Goal: Task Accomplishment & Management: Use online tool/utility

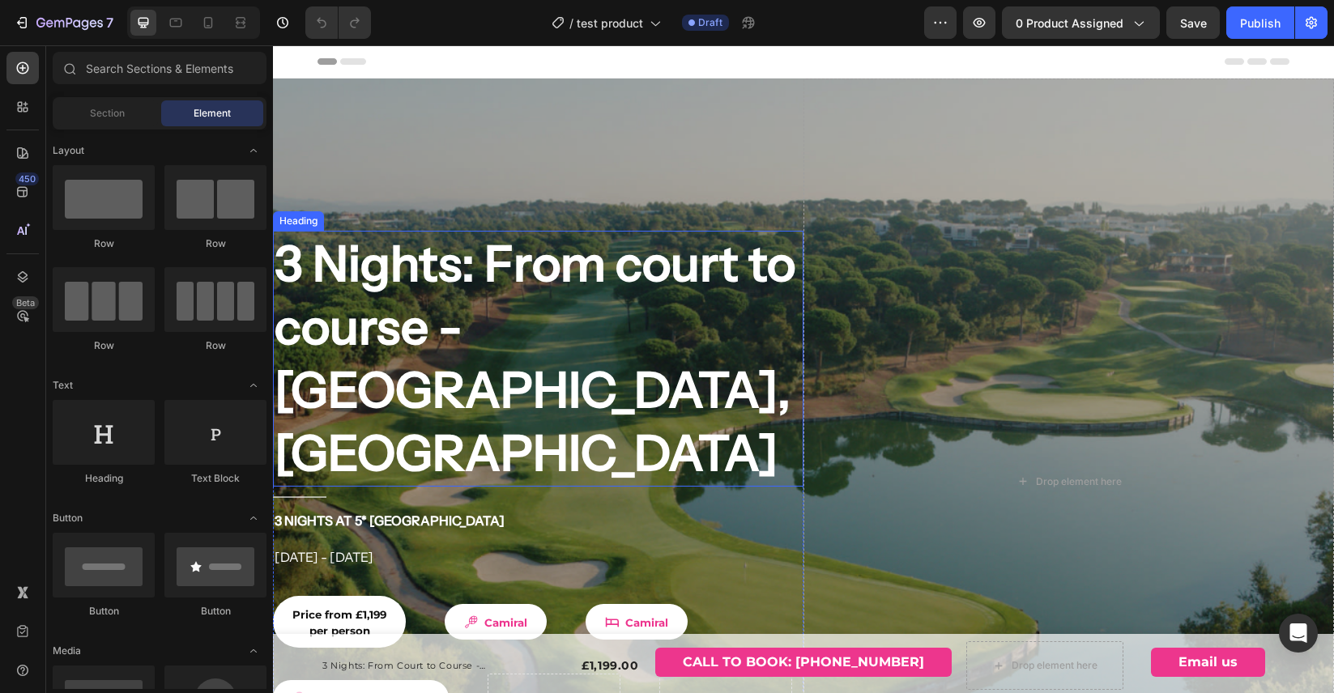
click at [447, 274] on h2 "3 Nights: From court to course - [GEOGRAPHIC_DATA], [GEOGRAPHIC_DATA]" at bounding box center [538, 359] width 530 height 256
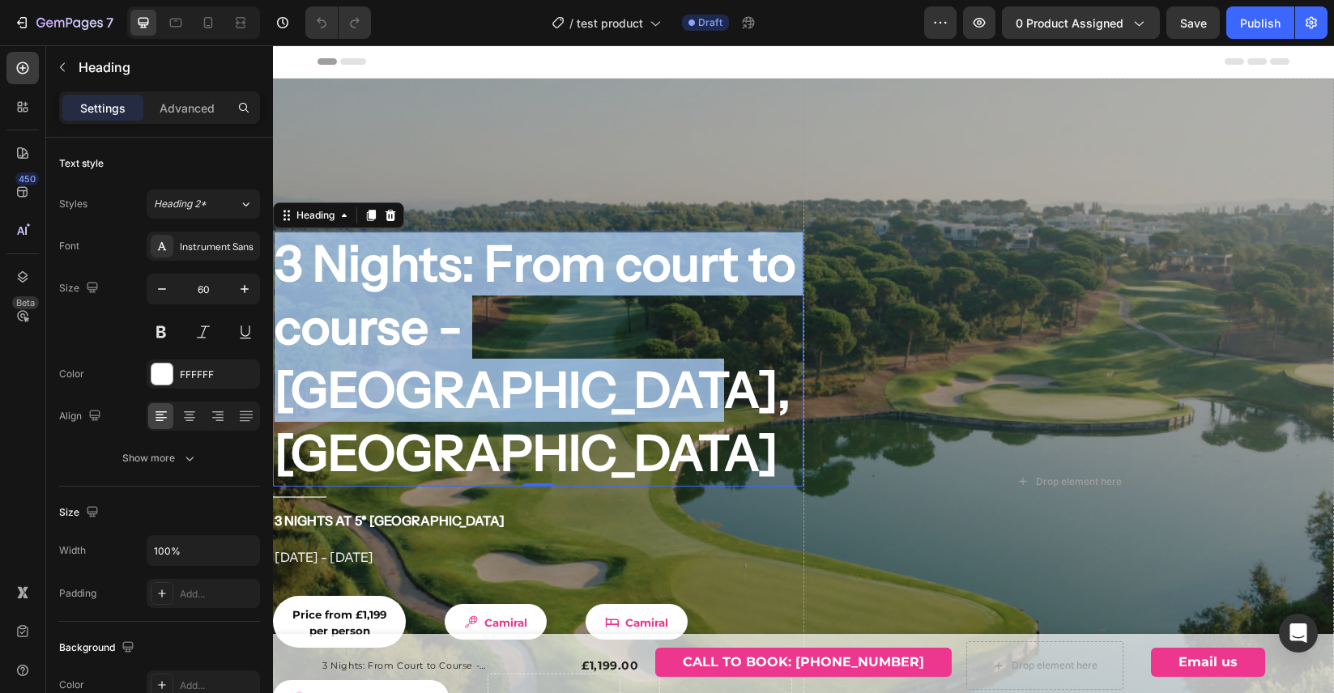
click at [447, 274] on p "3 Nights: From court to course - [GEOGRAPHIC_DATA], [GEOGRAPHIC_DATA]" at bounding box center [538, 358] width 527 height 253
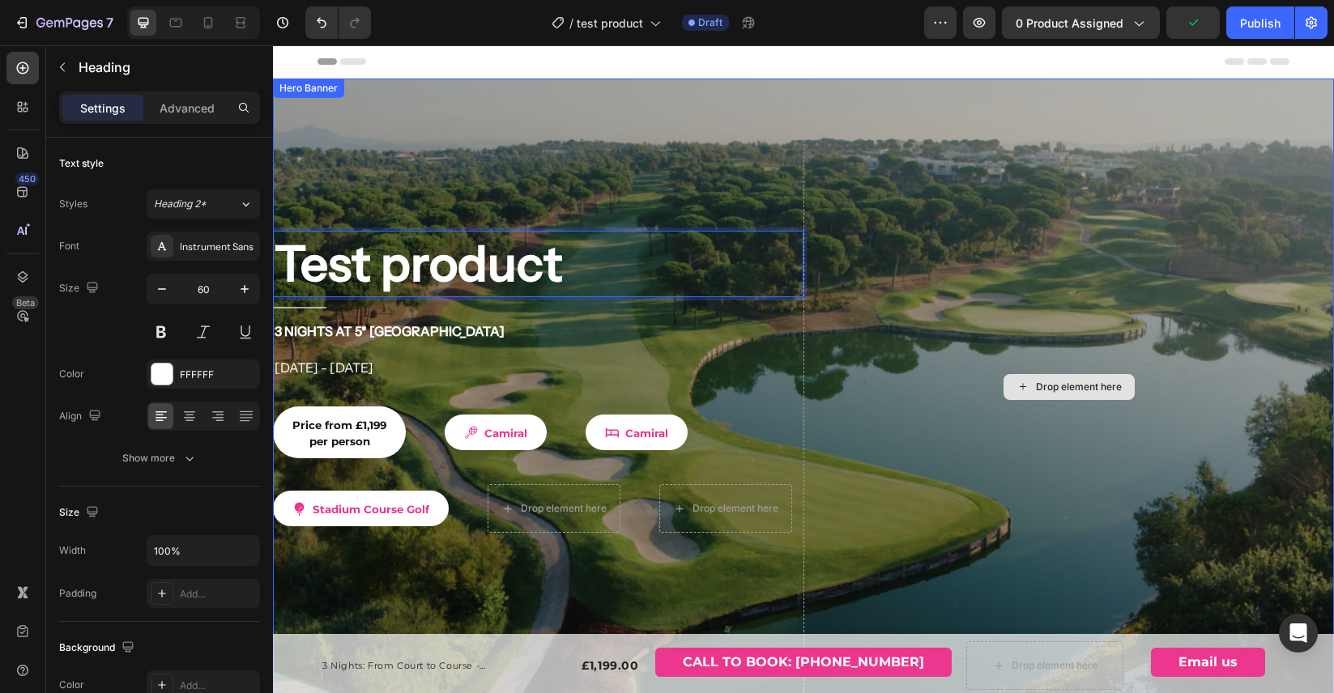
click at [867, 417] on div "Drop element here" at bounding box center [1068, 387] width 530 height 616
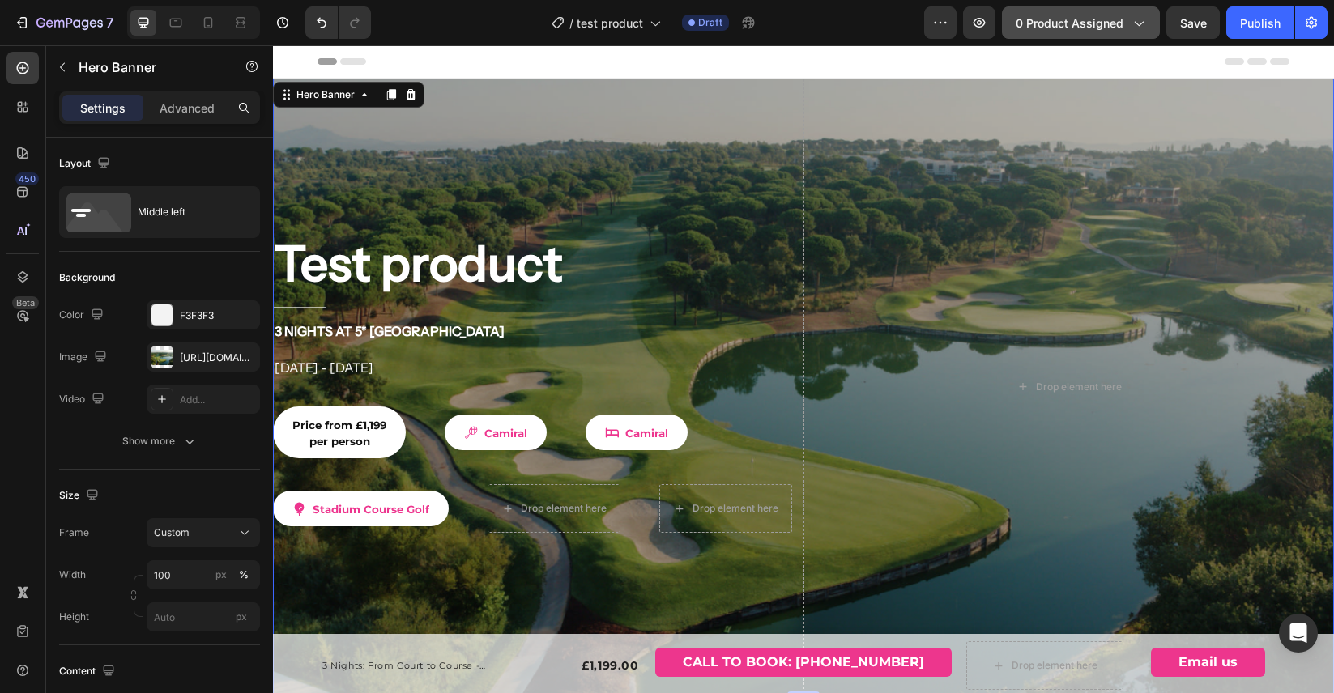
click at [1143, 23] on icon "button" at bounding box center [1138, 23] width 16 height 16
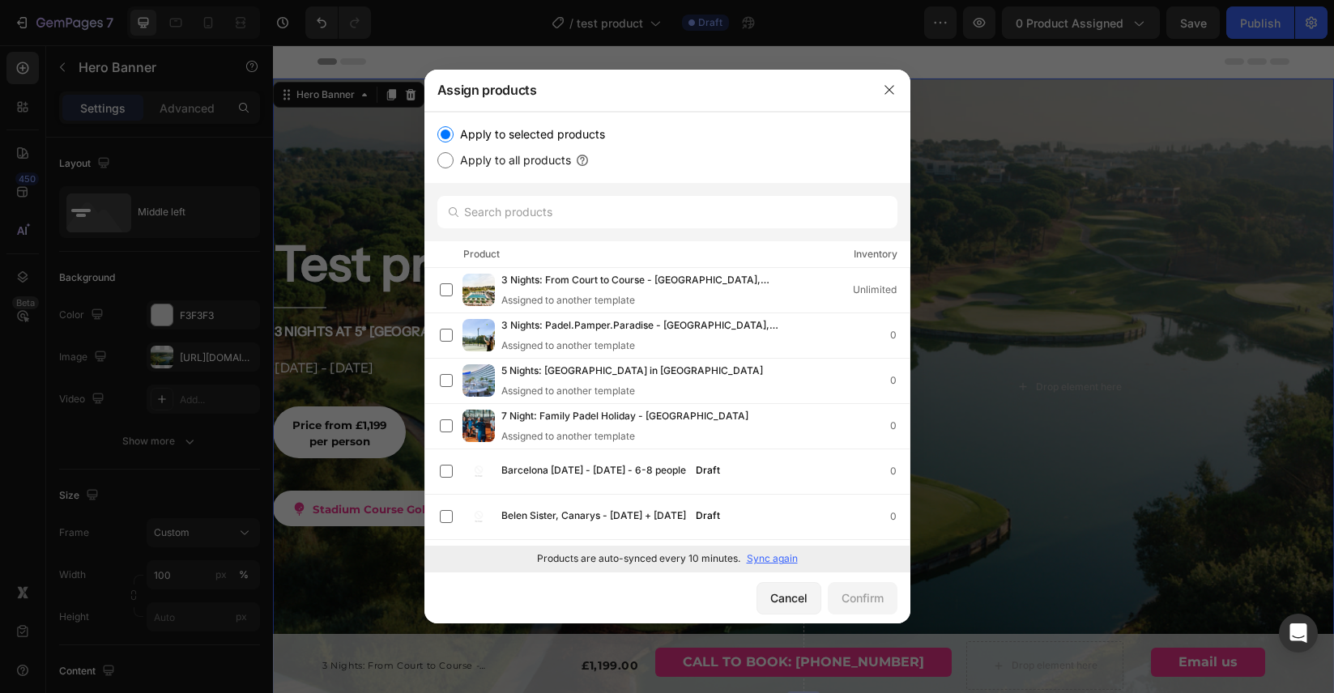
click at [769, 558] on p "Sync again" at bounding box center [772, 558] width 51 height 15
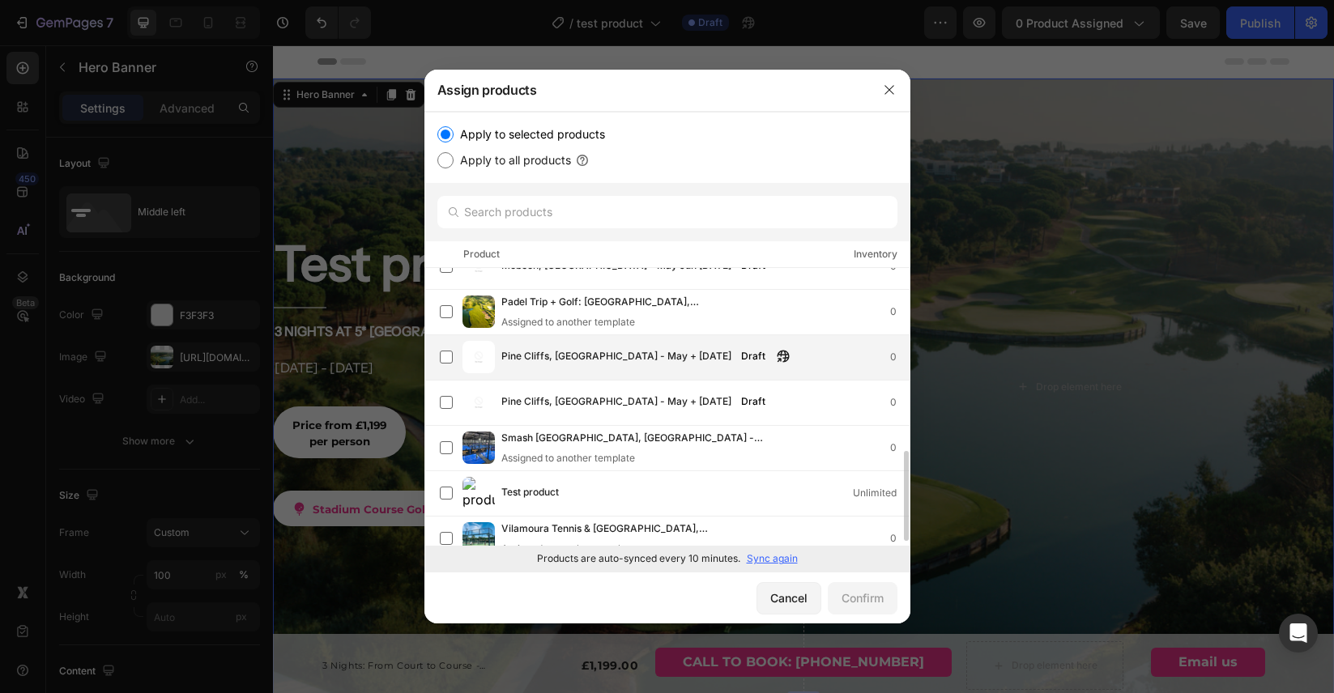
scroll to position [583, 0]
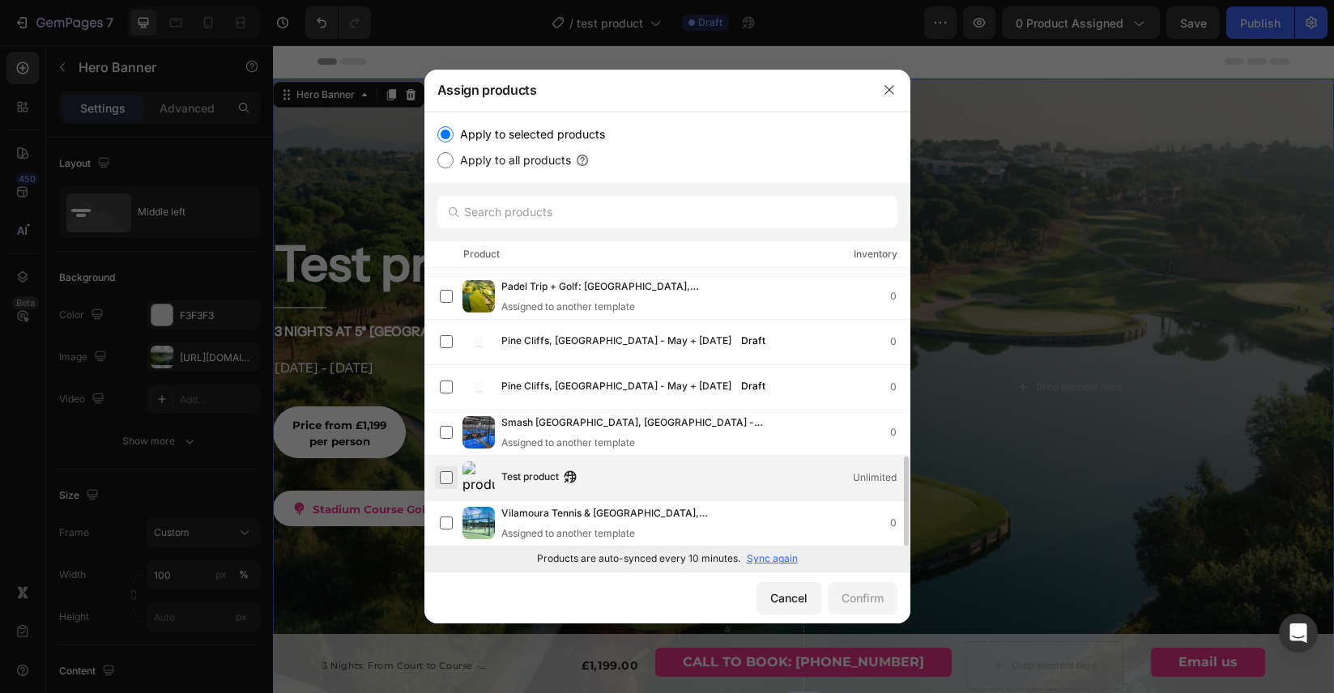
click at [447, 480] on label at bounding box center [446, 477] width 13 height 13
click at [854, 602] on div "Confirm" at bounding box center [862, 598] width 42 height 17
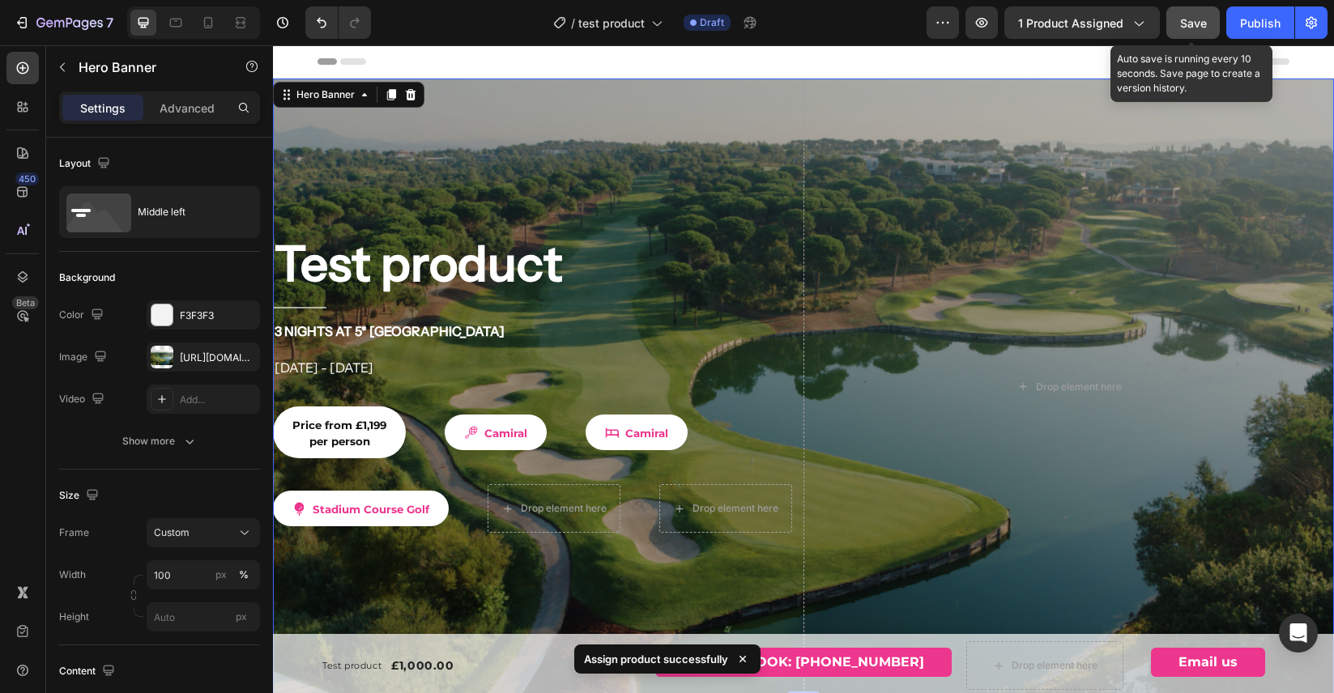
click at [1195, 24] on span "Save" at bounding box center [1193, 23] width 27 height 14
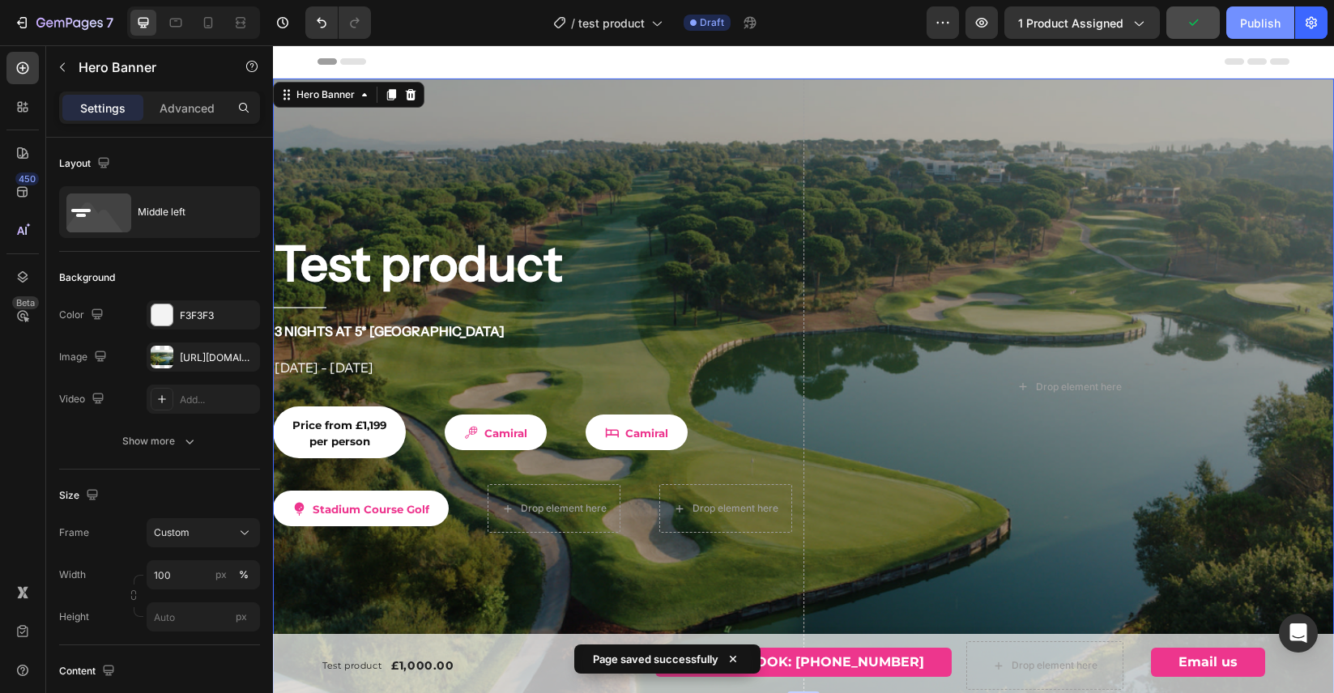
click at [1239, 25] on button "Publish" at bounding box center [1260, 22] width 68 height 32
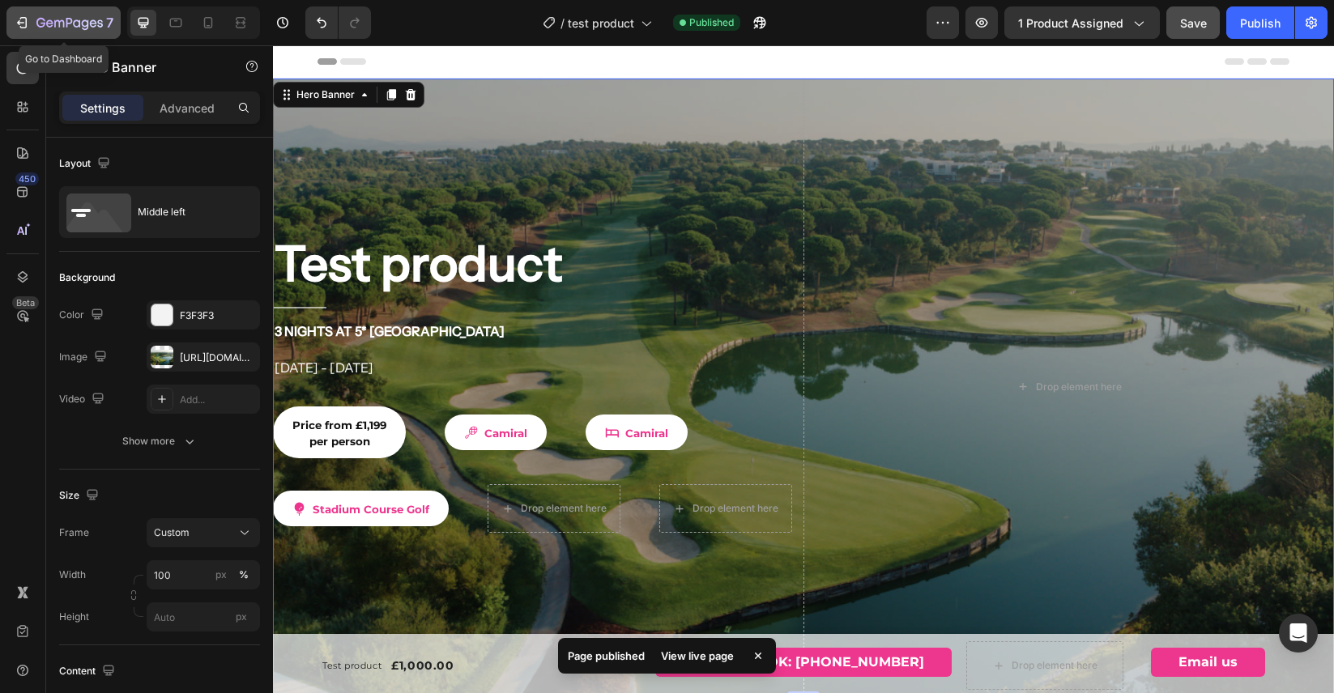
click at [95, 15] on div "7" at bounding box center [74, 22] width 77 height 19
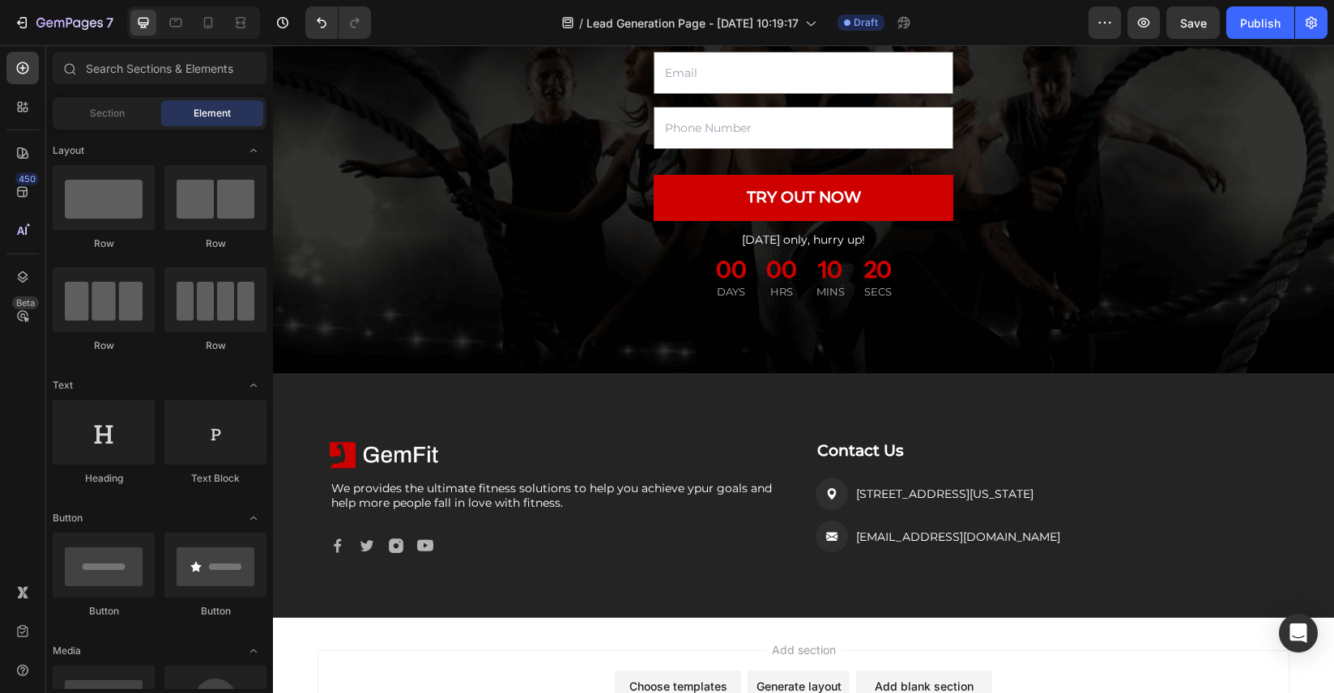
scroll to position [2156, 0]
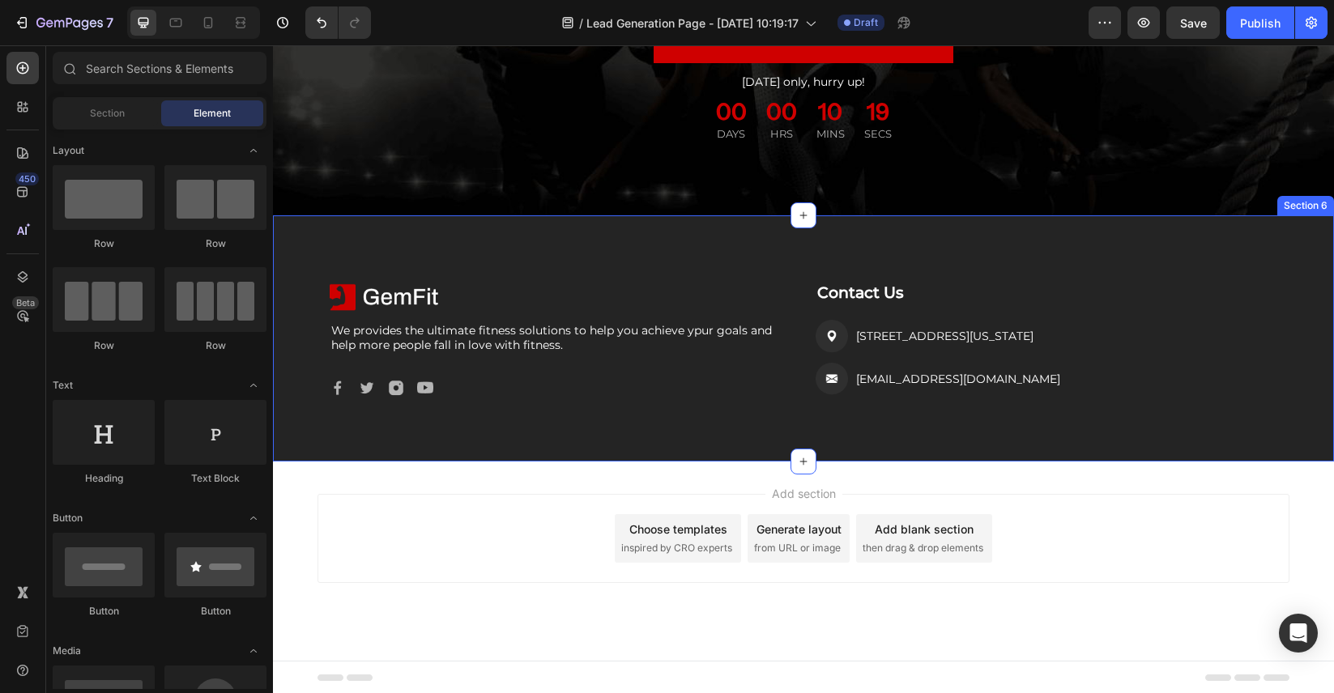
click at [747, 226] on div "Image We provides the ultimate fitness solutions to help you achieve ypur goals…" at bounding box center [803, 337] width 1061 height 245
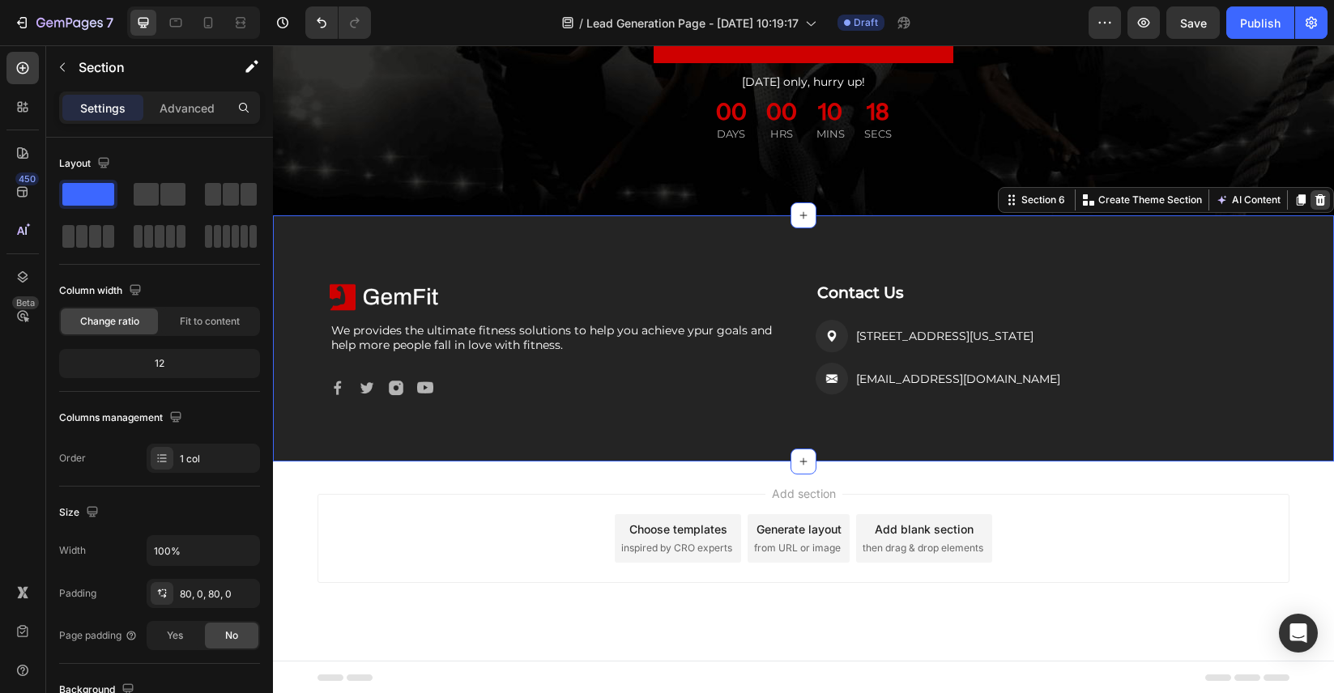
click at [1316, 205] on icon at bounding box center [1320, 199] width 11 height 11
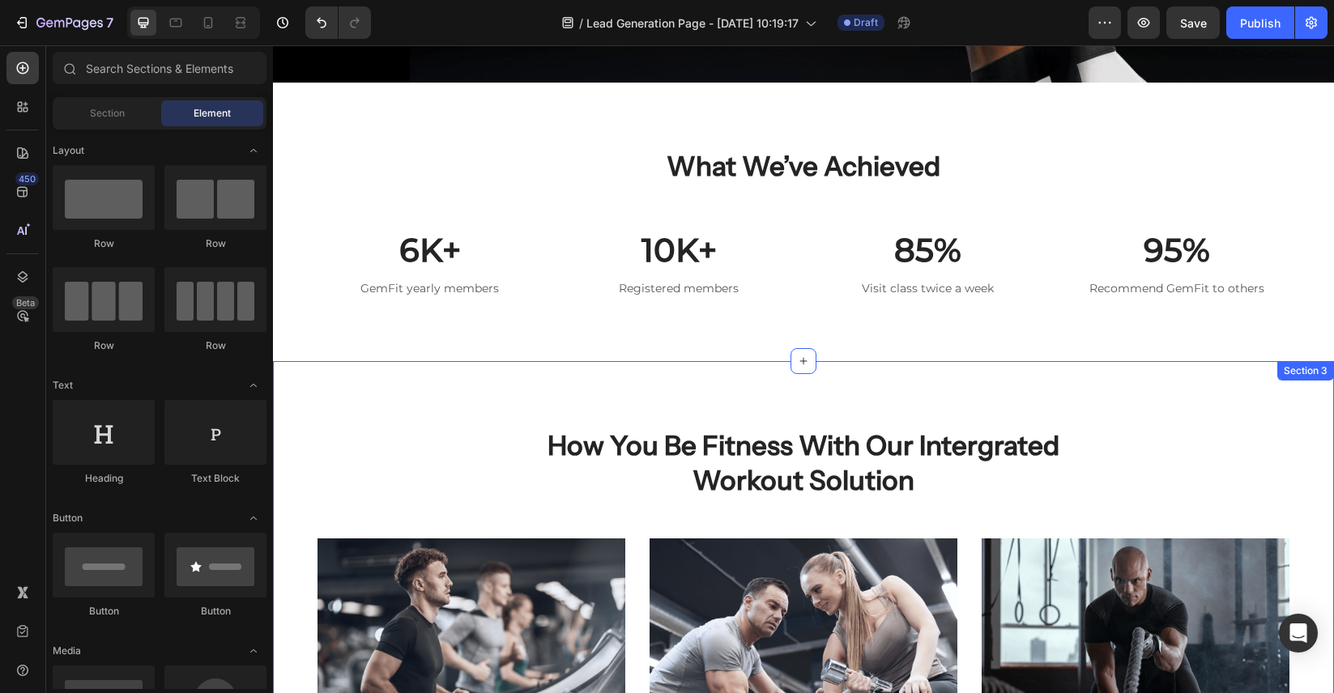
scroll to position [534, 0]
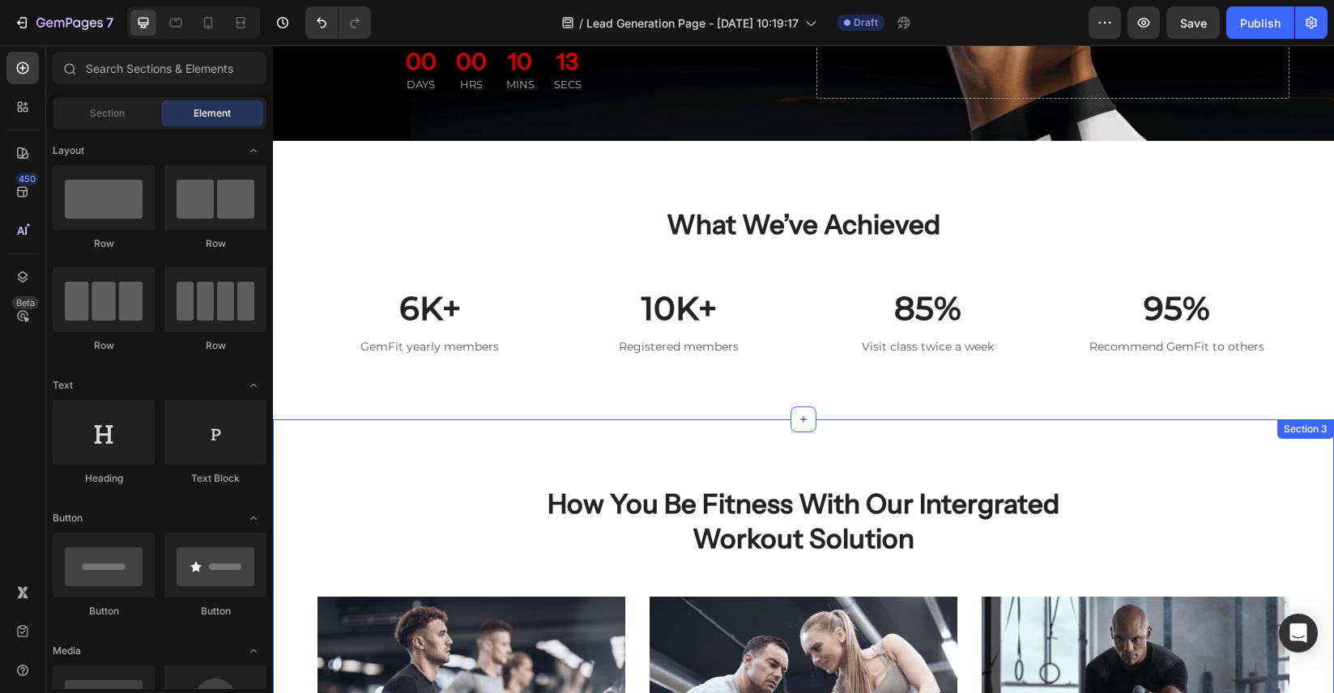
click at [1299, 432] on div "Title Line how you be fitness with our intergrated workout solution Heading Row…" at bounding box center [803, 685] width 1061 height 532
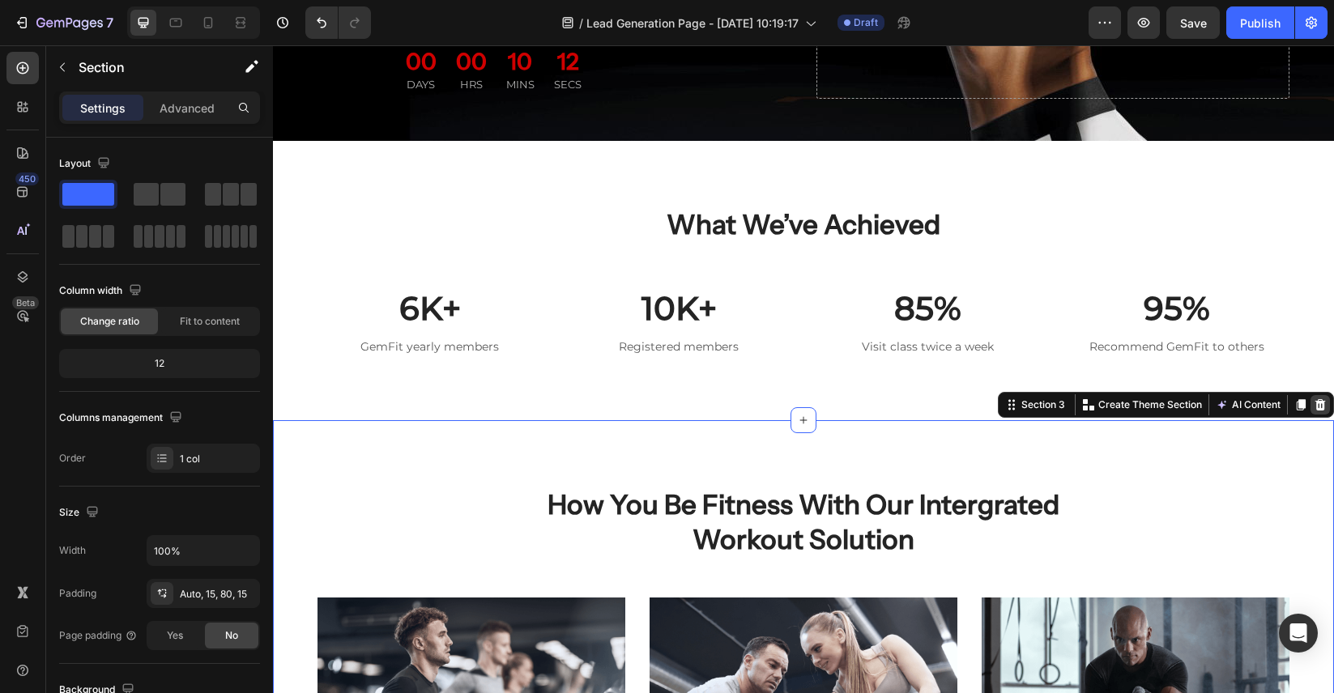
click at [1322, 405] on icon at bounding box center [1319, 404] width 13 height 13
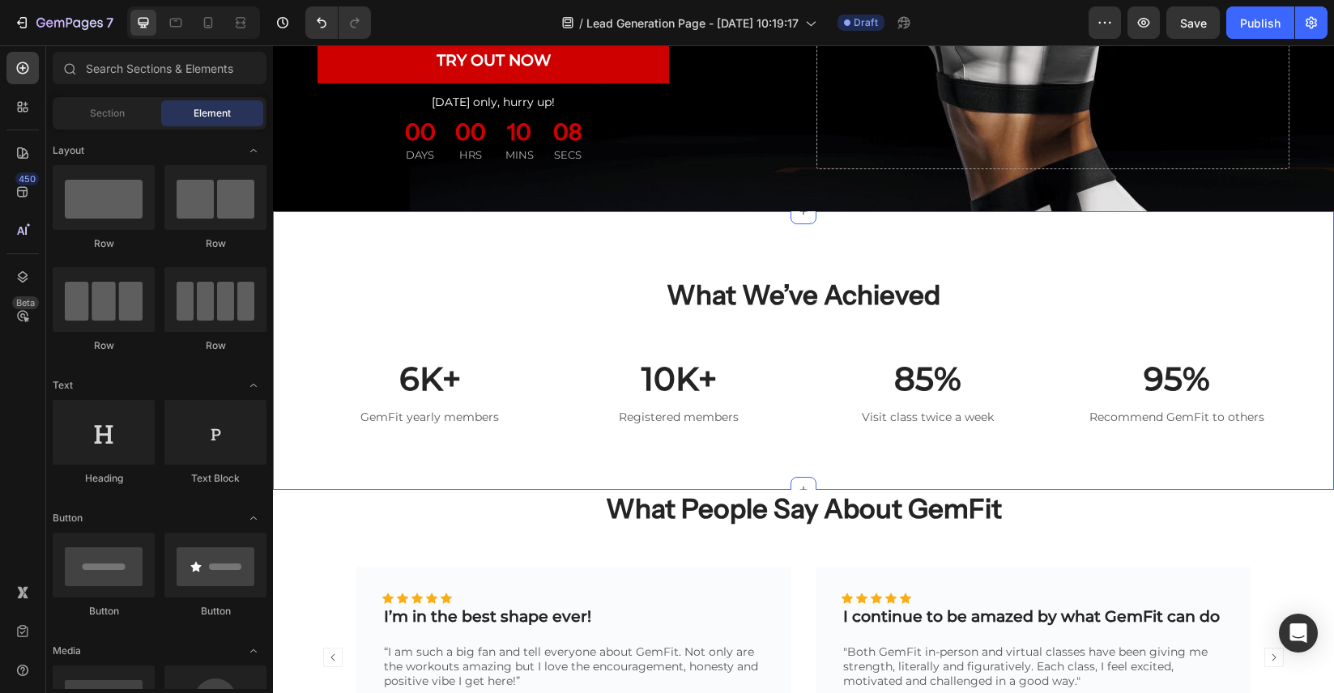
scroll to position [0, 0]
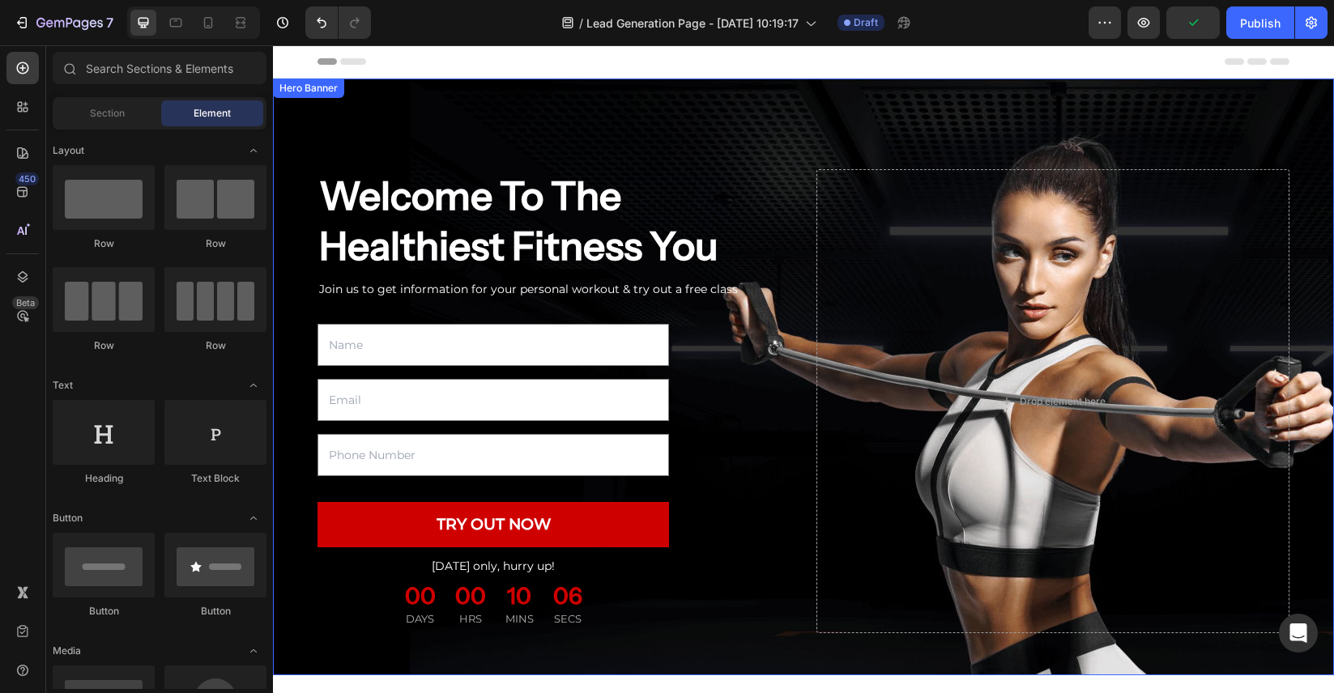
click at [1288, 100] on div "Welcome To The Healthiest Fitness You Heading Join us to get information for yo…" at bounding box center [803, 401] width 1061 height 645
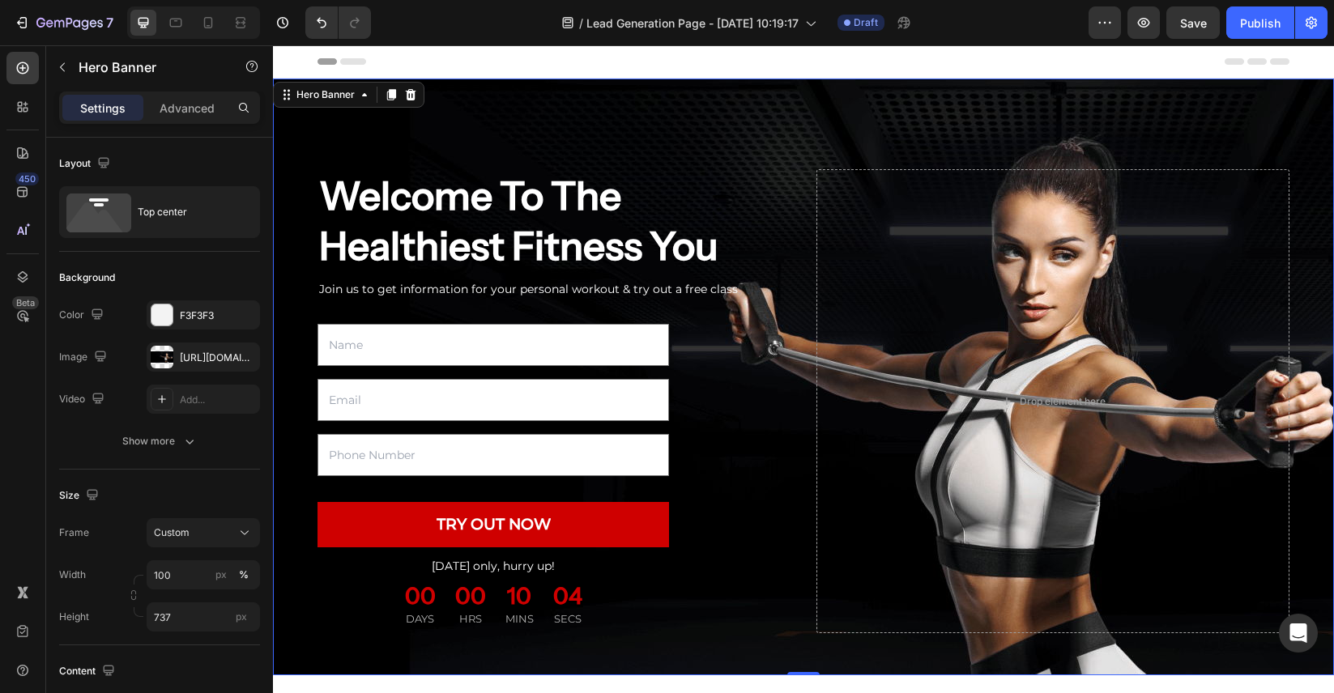
click at [568, 82] on div "Welcome To The Healthiest Fitness You Heading Join us to get information for yo…" at bounding box center [803, 401] width 1061 height 645
click at [564, 89] on div "Welcome To The Healthiest Fitness You Heading Join us to get information for yo…" at bounding box center [803, 401] width 1061 height 645
click at [723, 79] on div "Welcome To The Healthiest Fitness You Heading Join us to get information for yo…" at bounding box center [803, 401] width 1061 height 645
click at [406, 100] on icon at bounding box center [410, 94] width 13 height 13
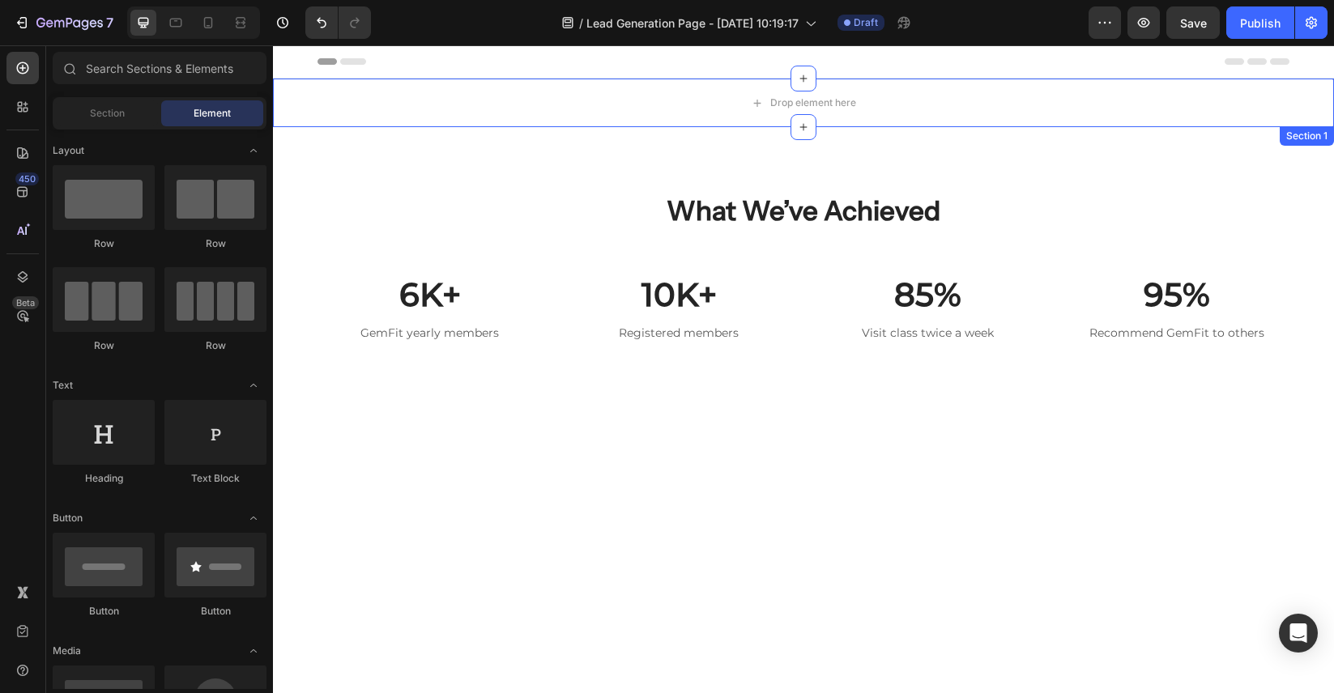
click at [1317, 132] on div "Section 1" at bounding box center [1306, 135] width 54 height 19
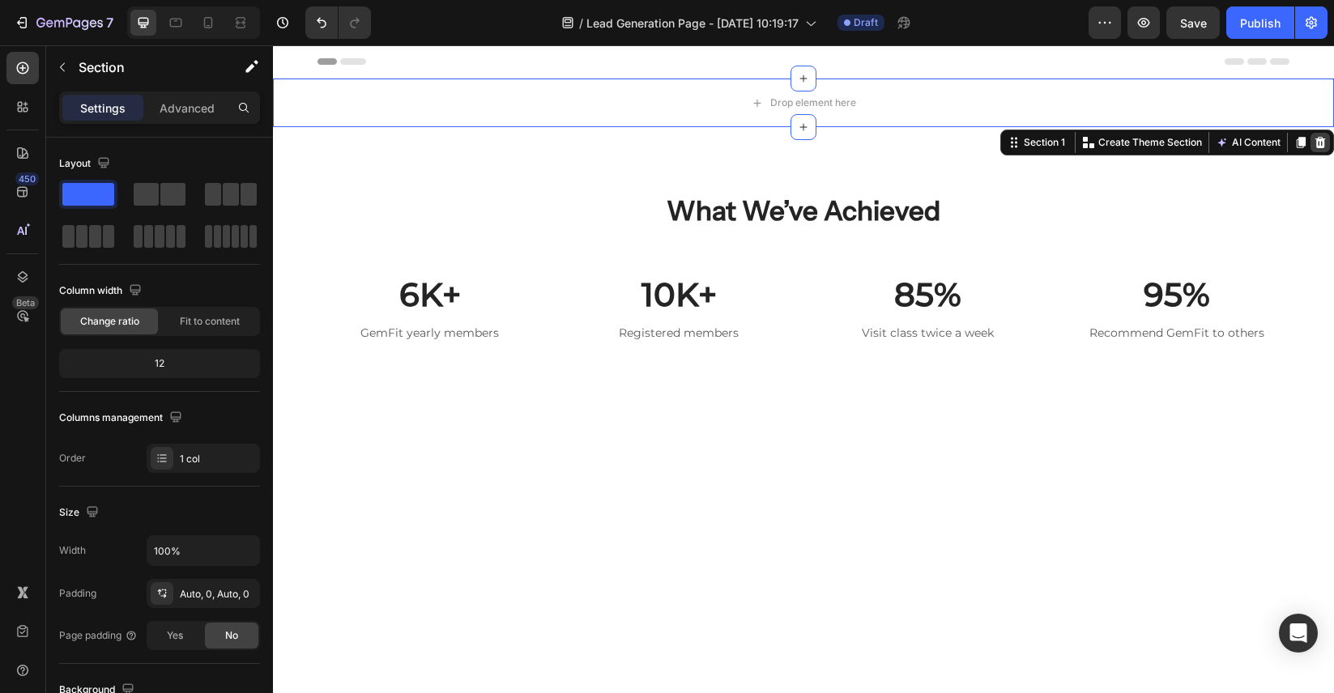
click at [1320, 147] on icon at bounding box center [1320, 142] width 11 height 11
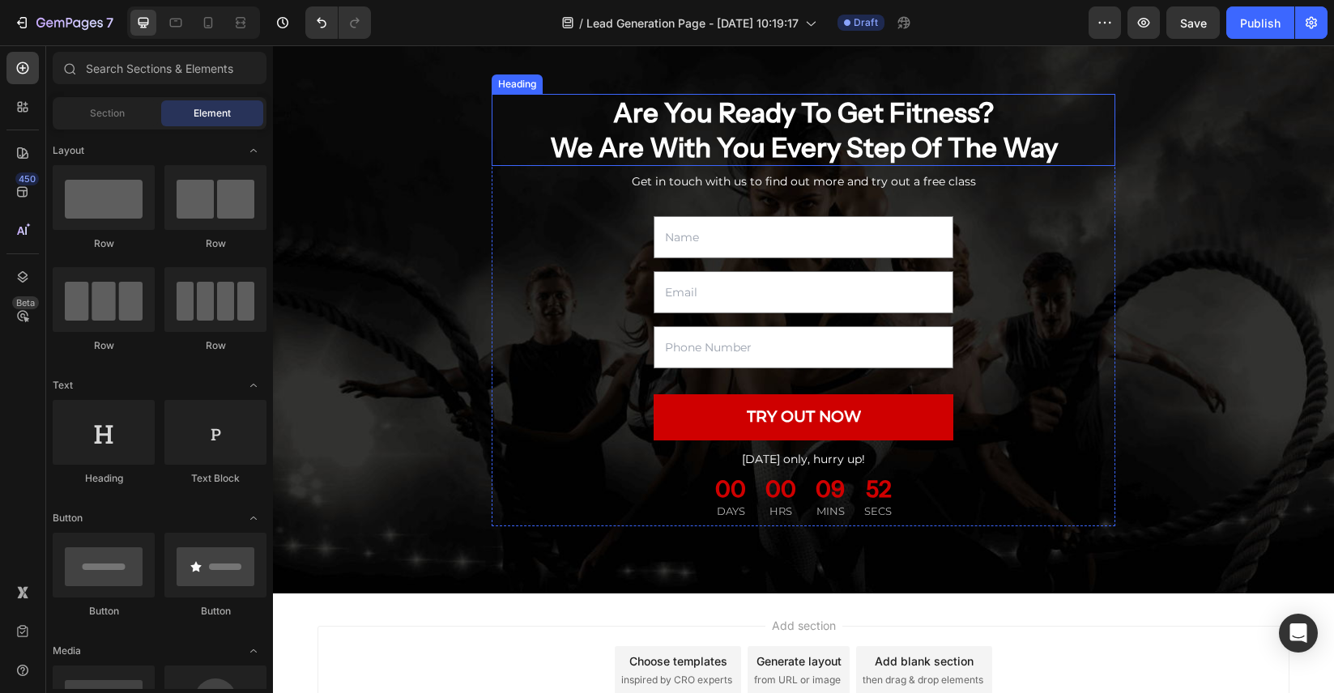
scroll to position [471, 0]
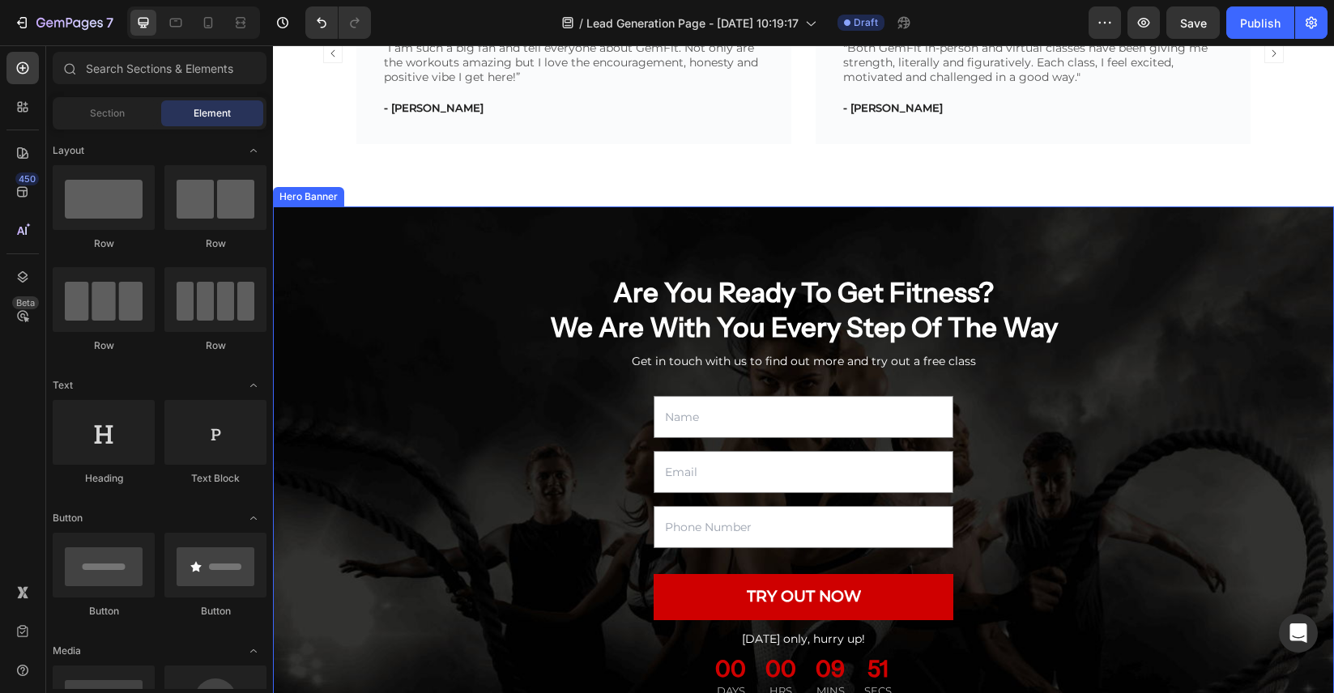
click at [1270, 236] on div "Overlay" at bounding box center [803, 489] width 1061 height 567
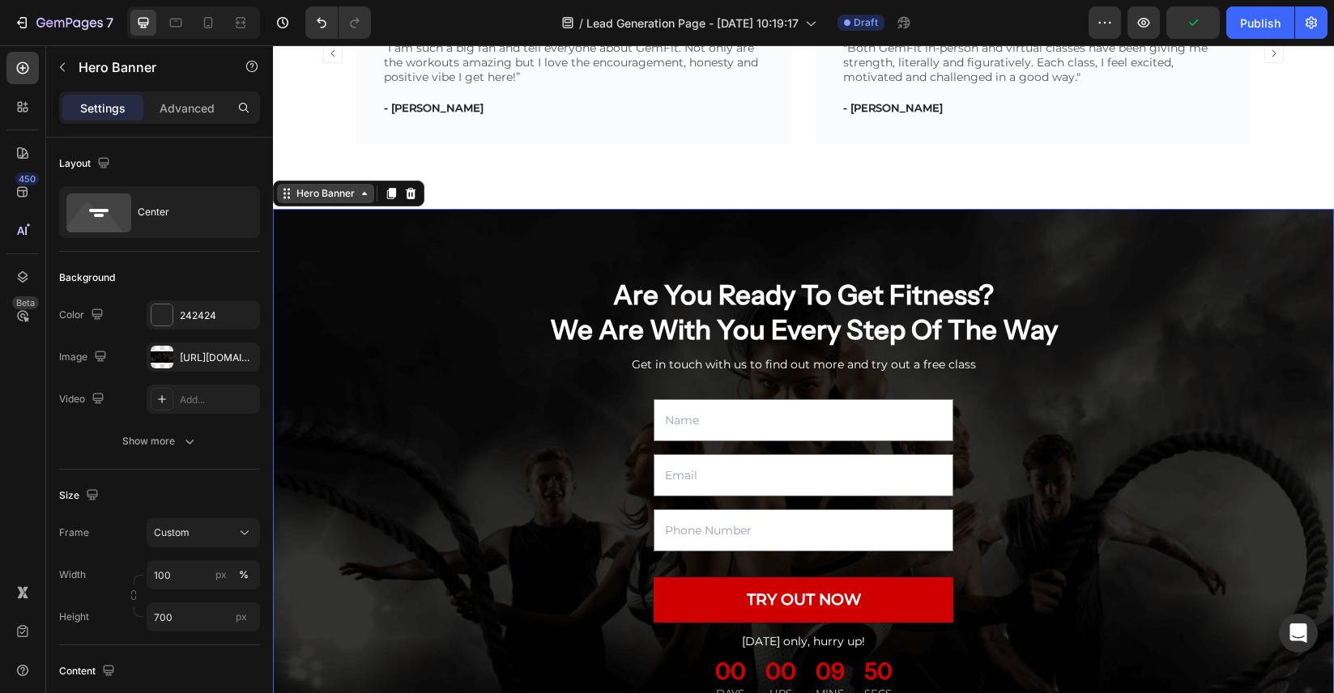
click at [355, 189] on div "Hero Banner" at bounding box center [325, 193] width 65 height 15
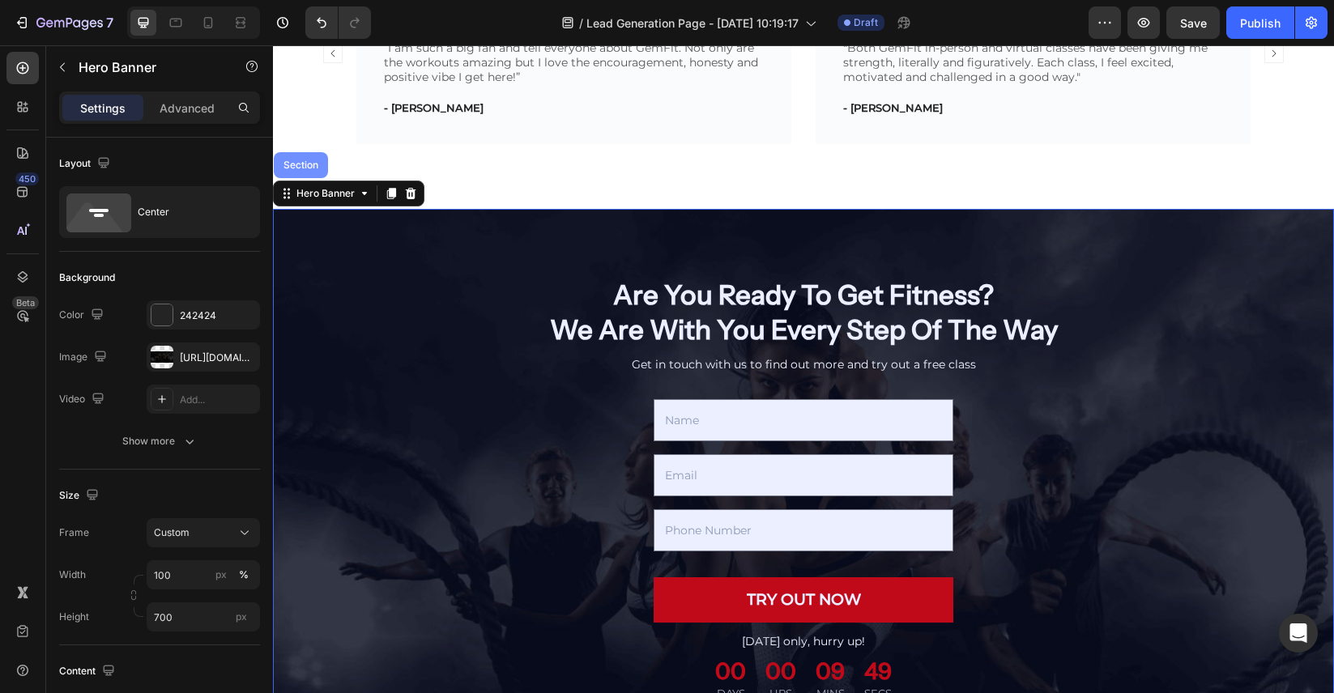
click at [307, 160] on div "Section" at bounding box center [300, 165] width 41 height 10
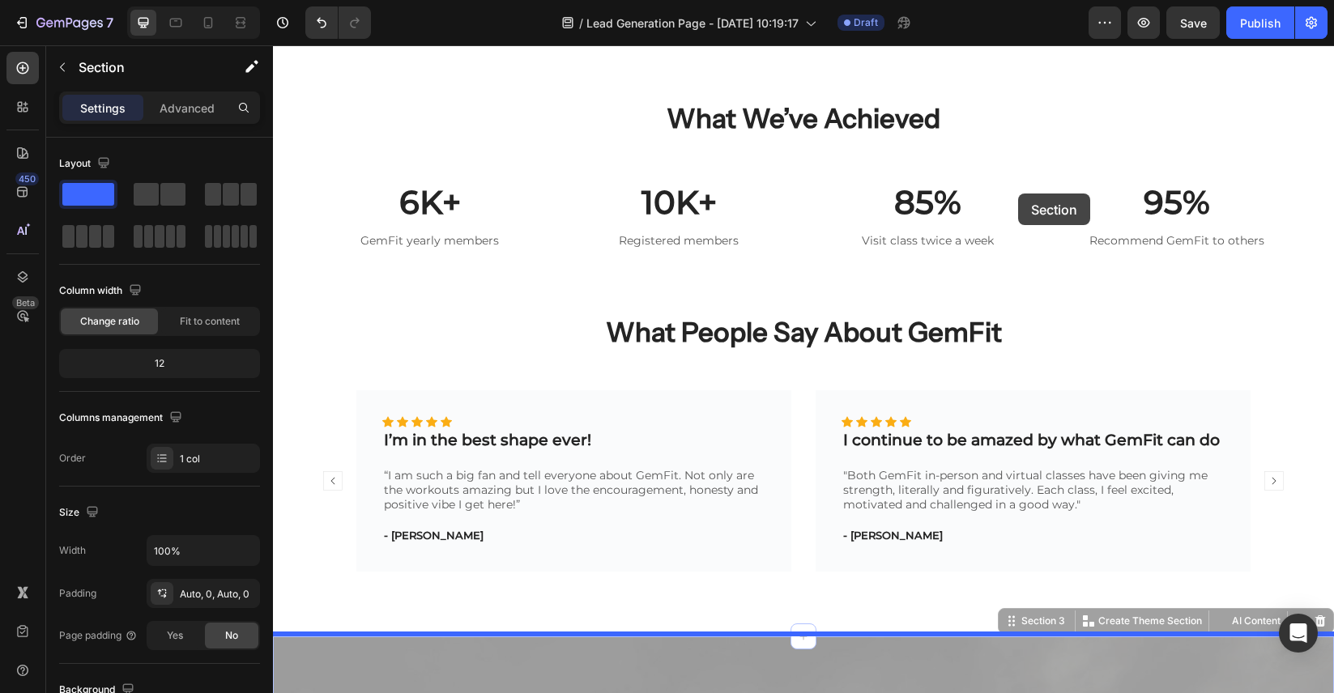
scroll to position [0, 0]
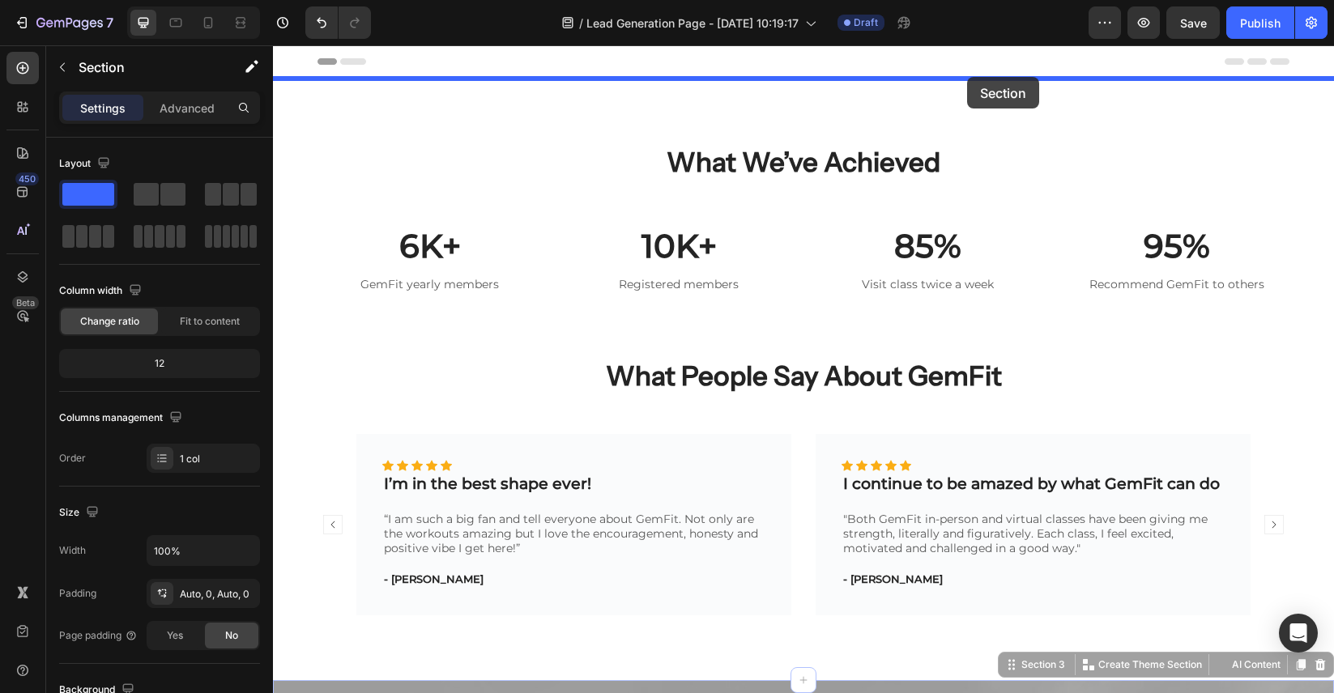
drag, startPoint x: 1015, startPoint y: 190, endPoint x: 967, endPoint y: 77, distance: 123.0
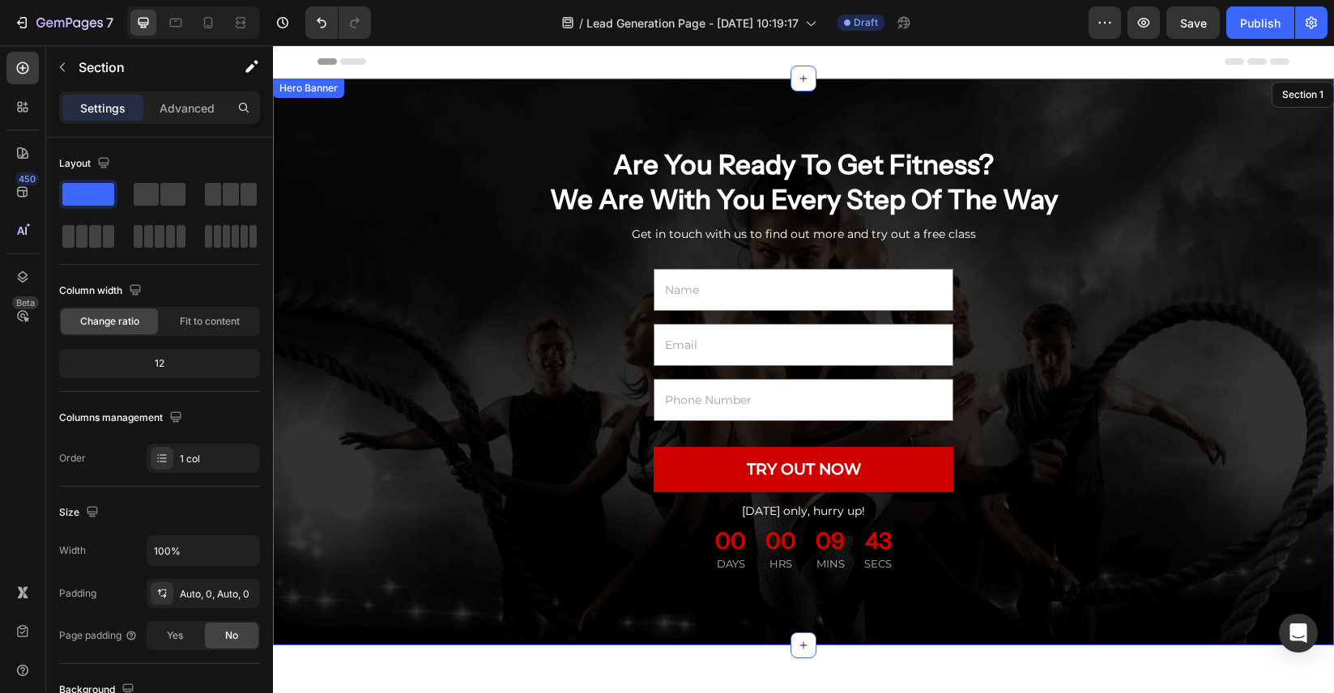
scroll to position [4, 0]
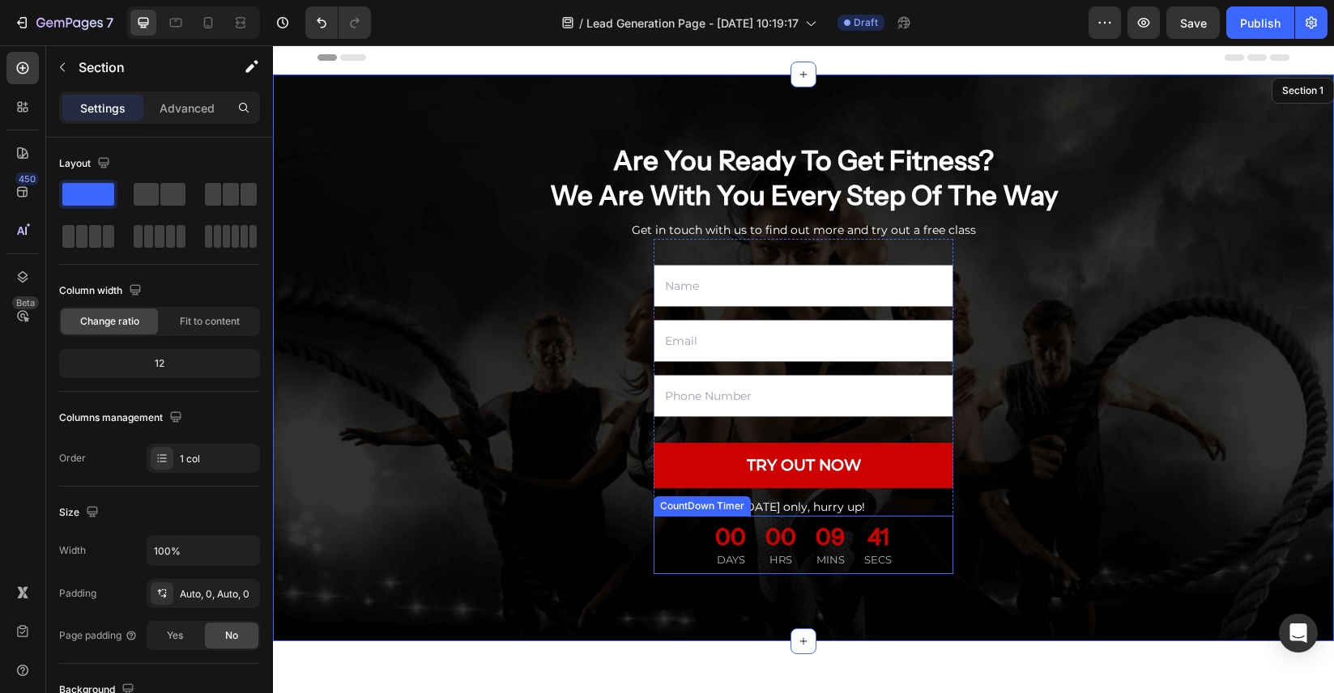
click at [888, 542] on div "41" at bounding box center [878, 536] width 28 height 29
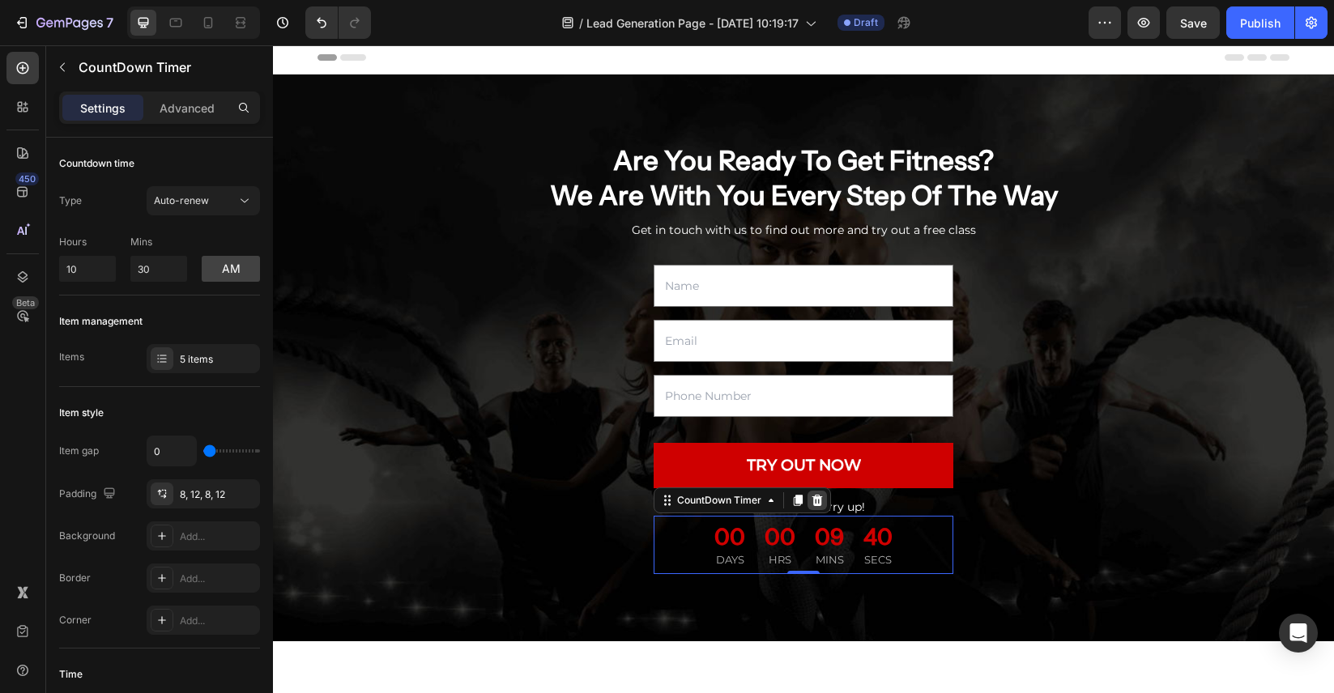
click at [822, 496] on icon at bounding box center [817, 500] width 13 height 13
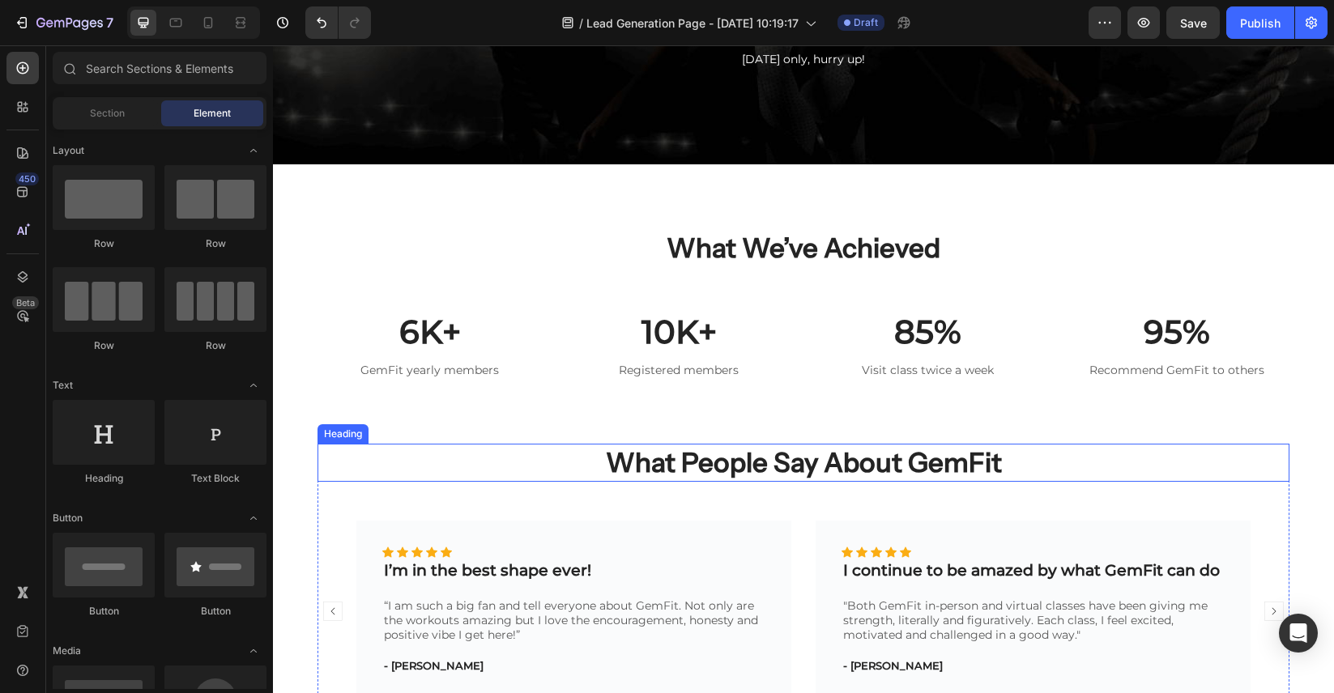
scroll to position [441, 0]
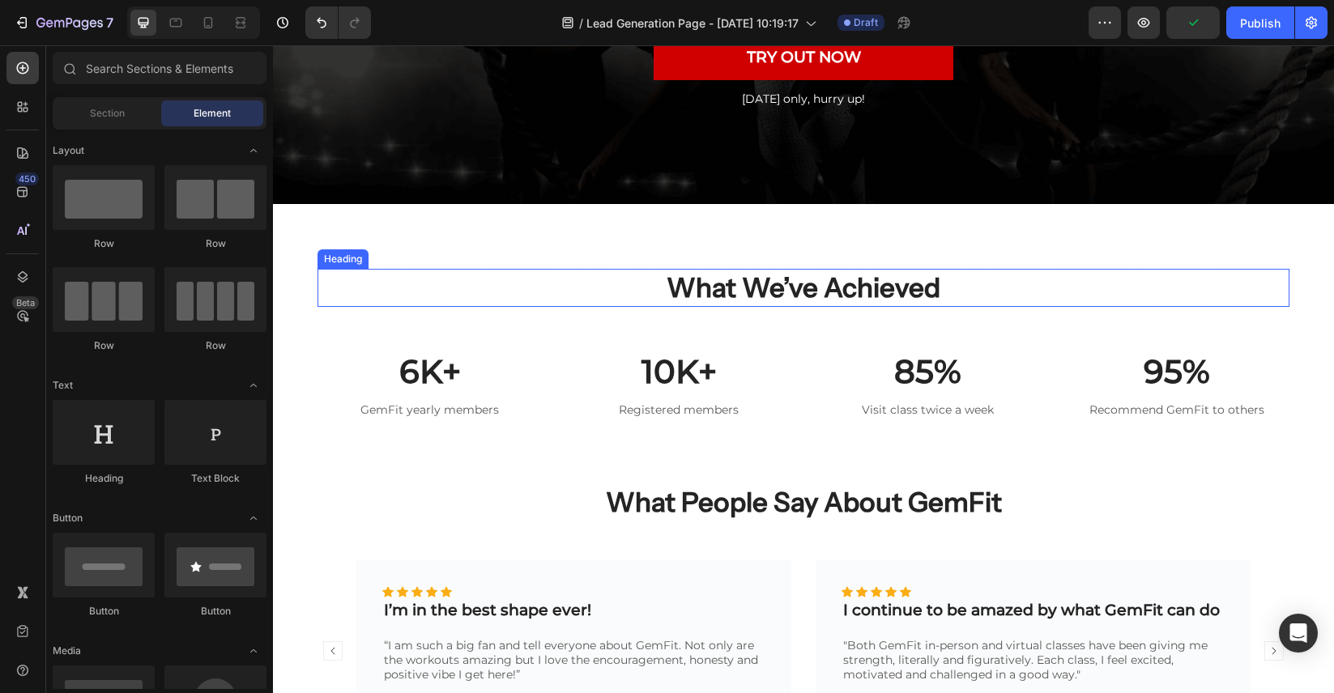
click at [960, 290] on p "What We’ve Achieved" at bounding box center [803, 287] width 968 height 35
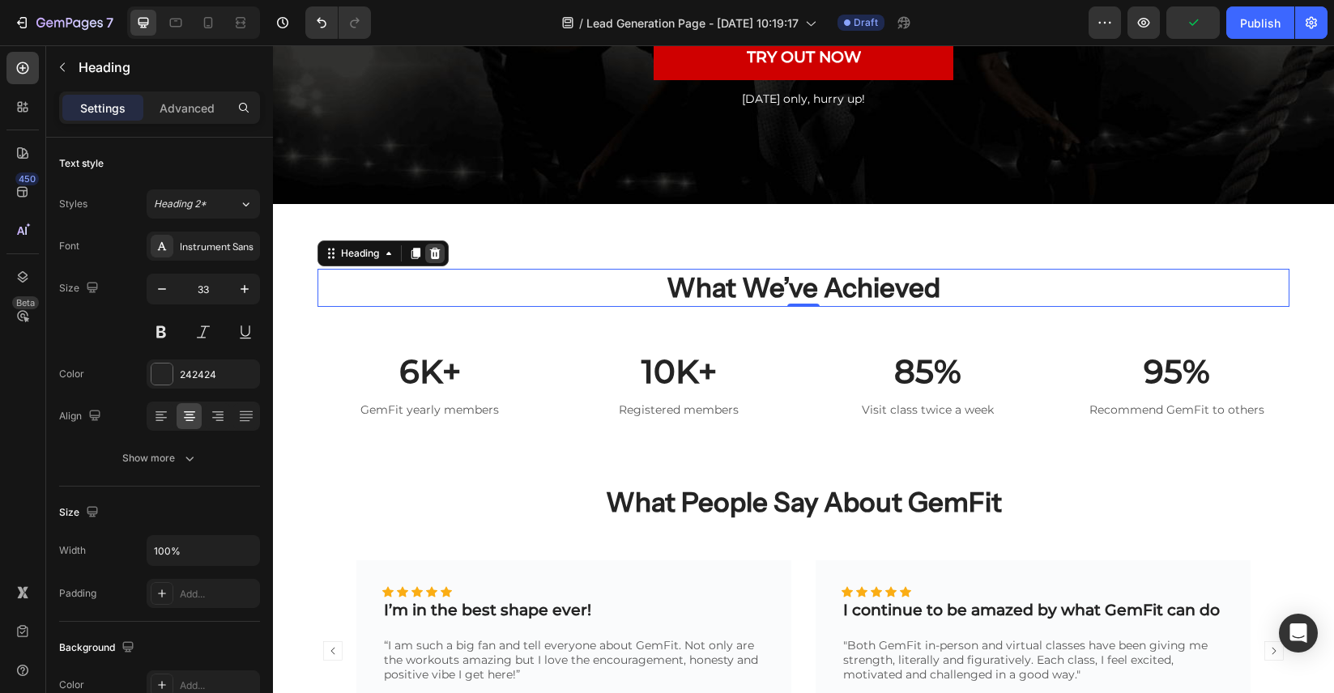
click at [436, 252] on icon at bounding box center [434, 253] width 13 height 13
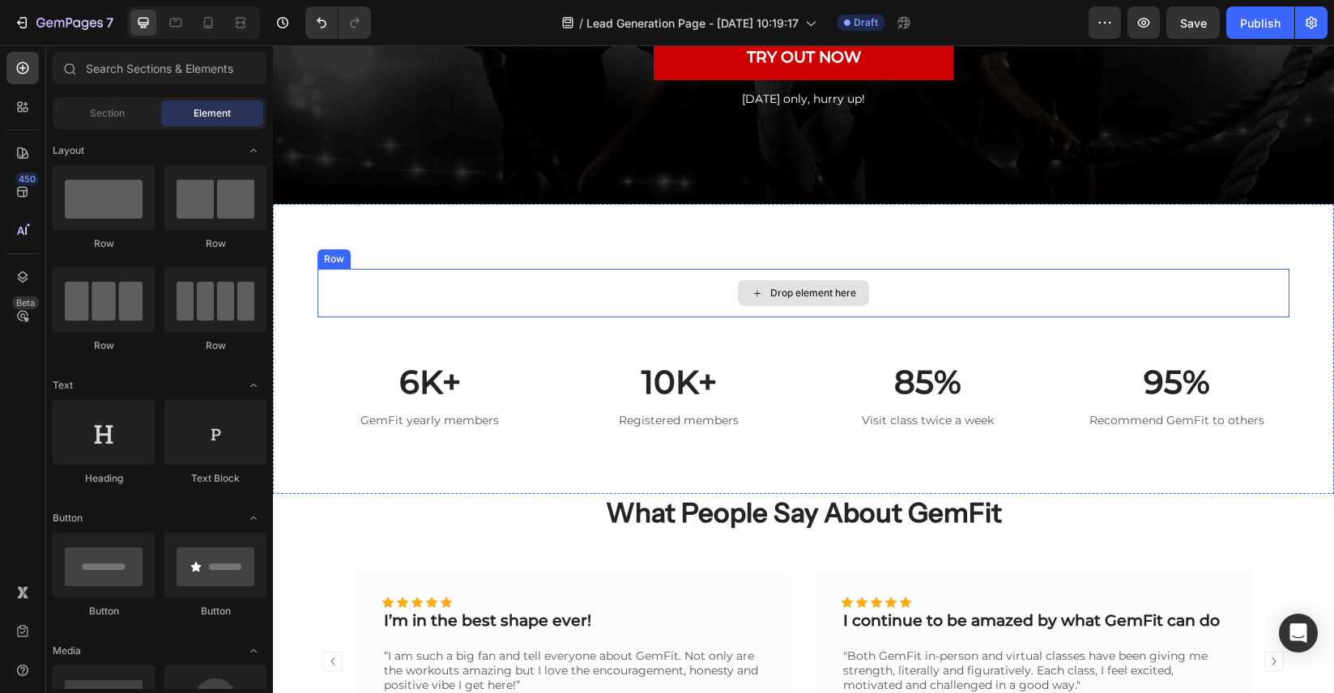
click at [948, 289] on div "Drop element here" at bounding box center [803, 293] width 972 height 49
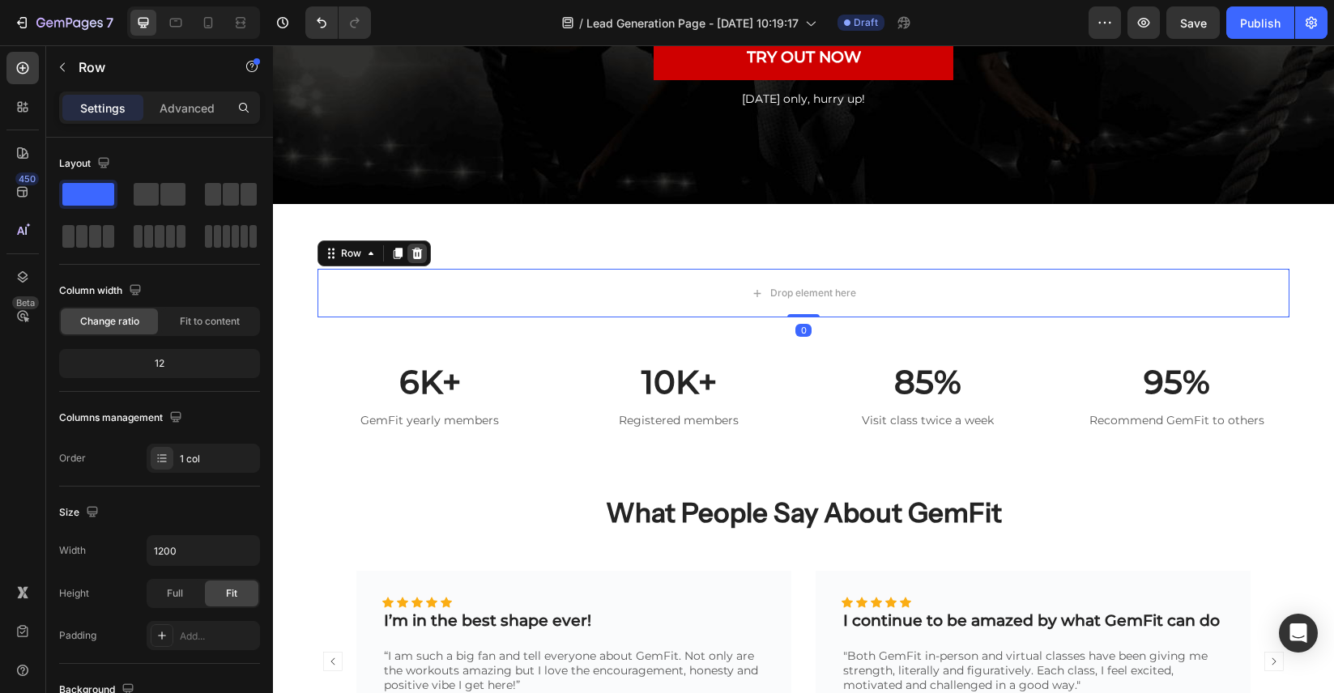
click at [424, 251] on div at bounding box center [416, 253] width 19 height 19
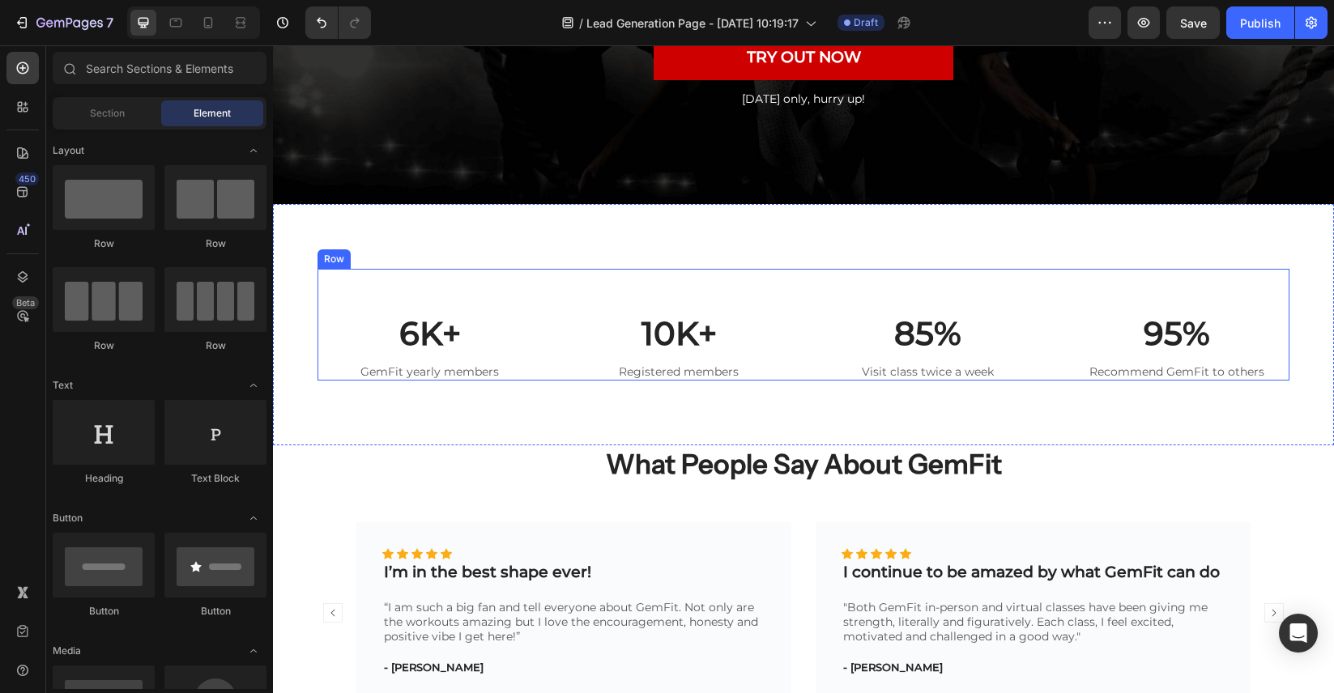
click at [343, 263] on div "Row" at bounding box center [333, 258] width 33 height 19
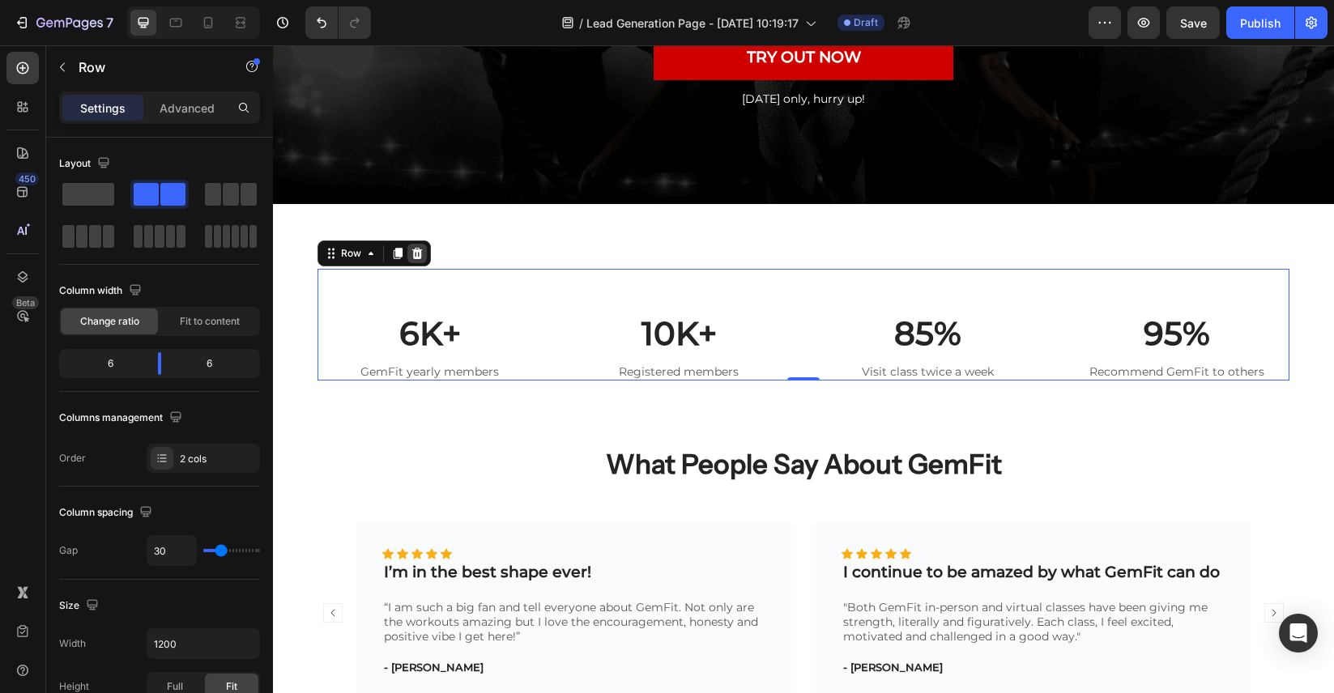
click at [423, 249] on icon at bounding box center [417, 253] width 13 height 13
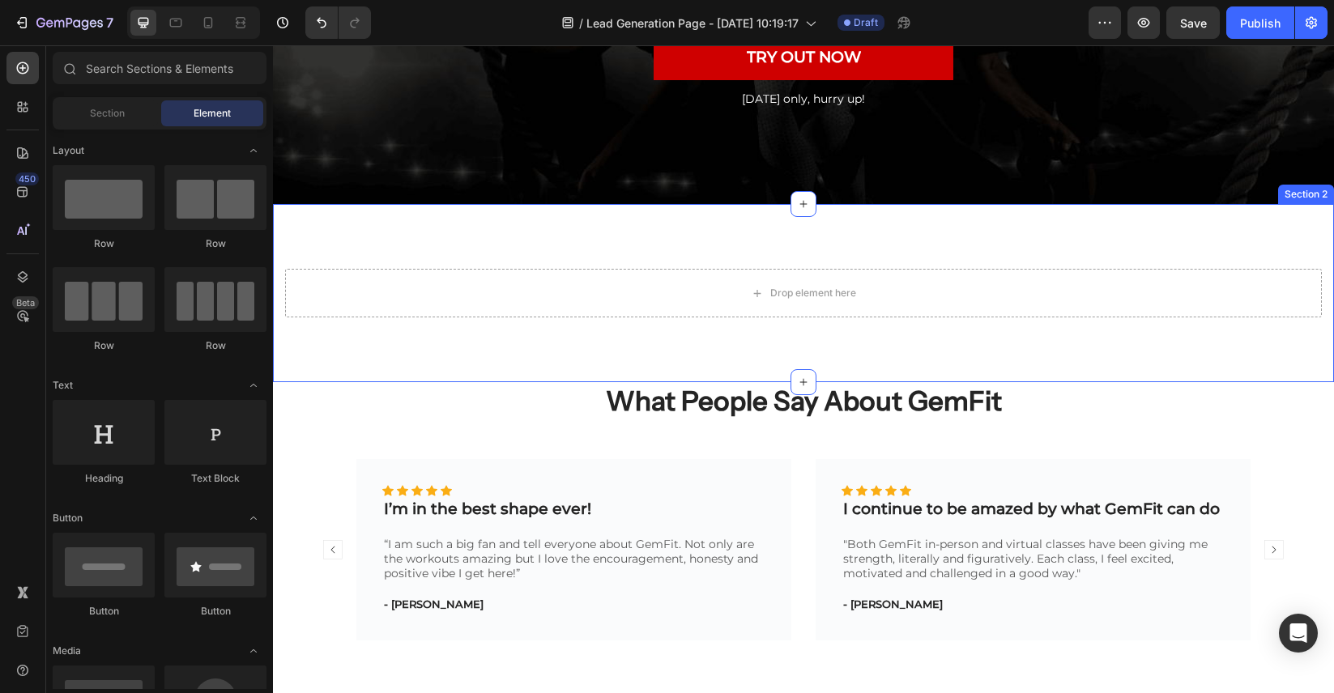
click at [1308, 196] on div "Section 2" at bounding box center [1305, 194] width 49 height 15
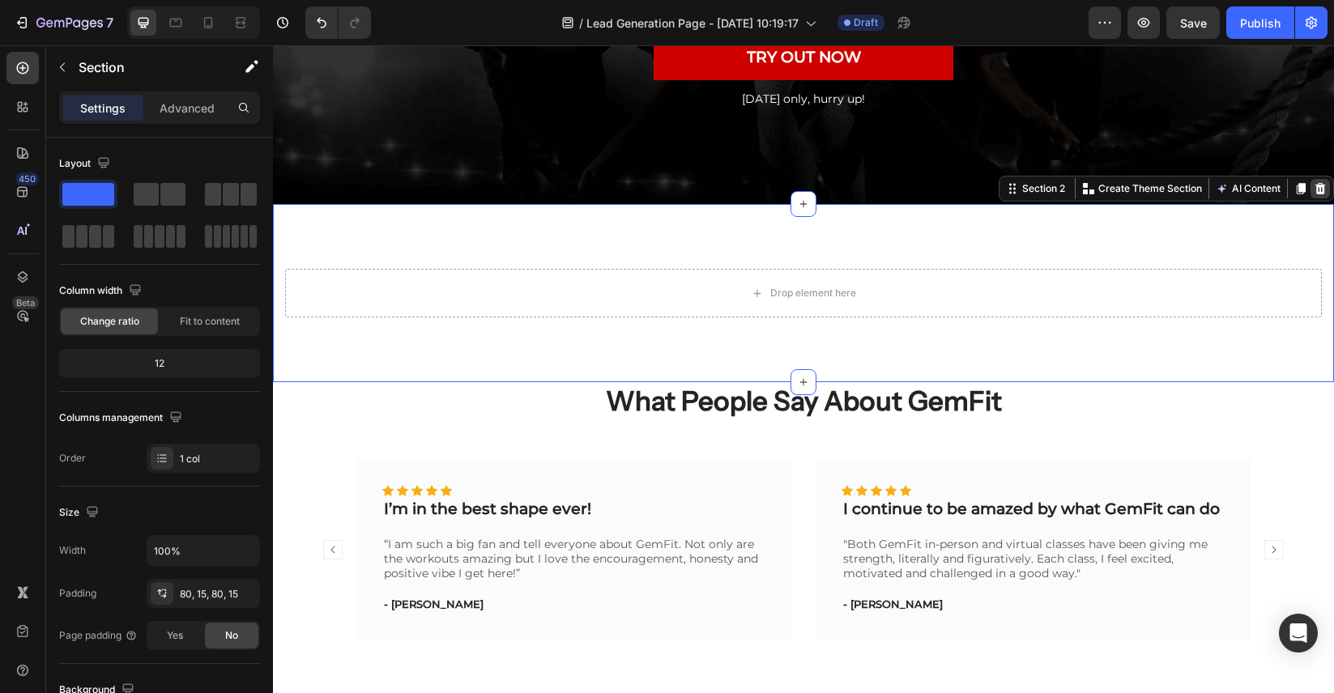
click at [1316, 191] on icon at bounding box center [1320, 188] width 11 height 11
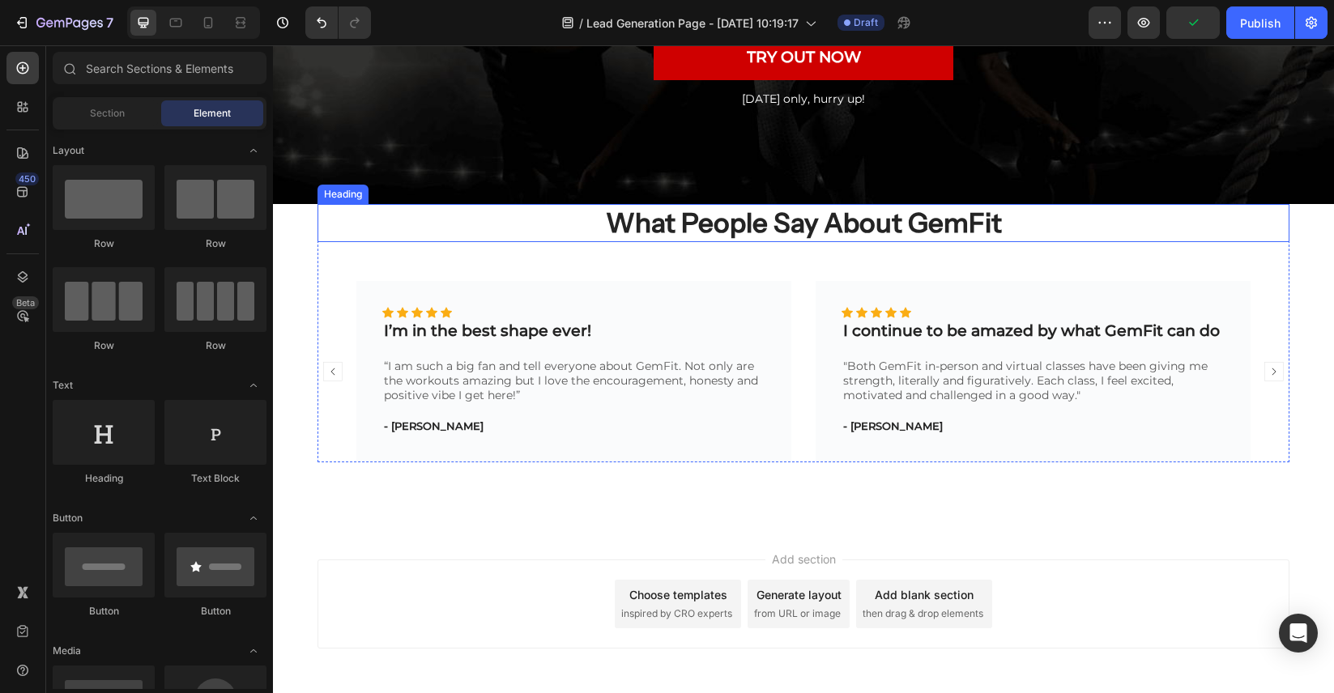
click at [840, 230] on p "What People Say About GemFit" at bounding box center [803, 223] width 968 height 35
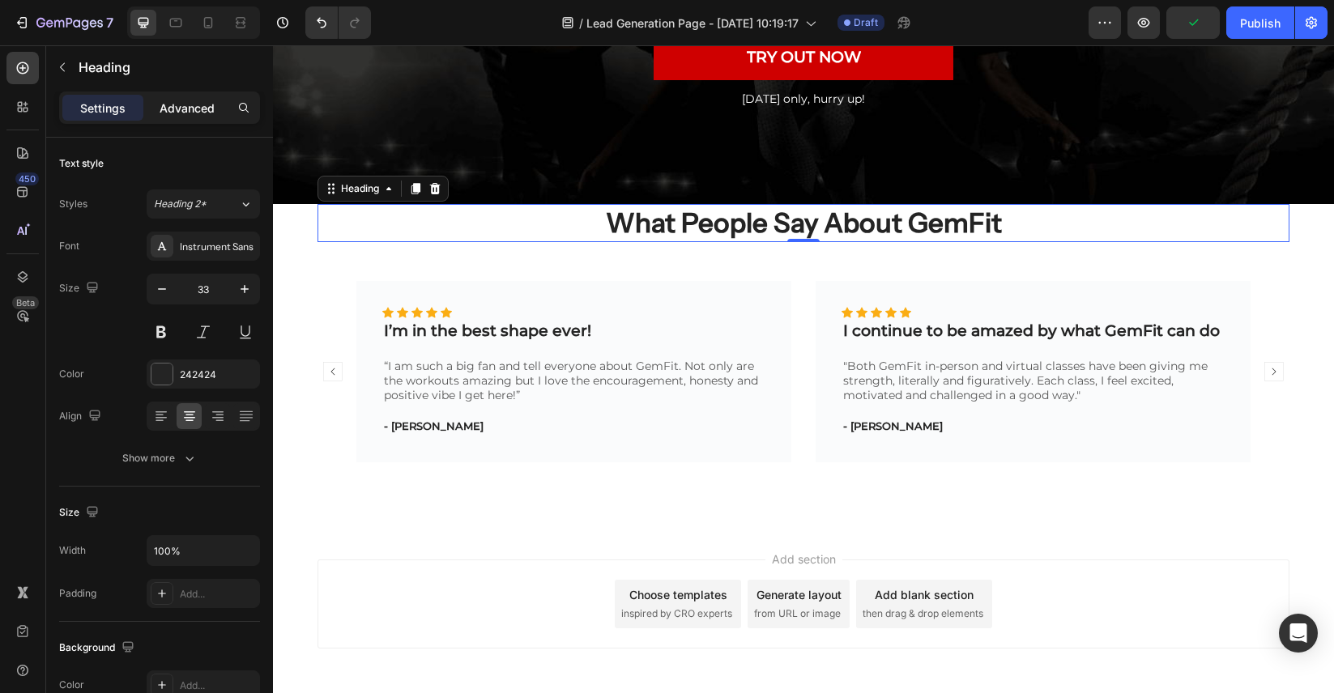
click at [206, 107] on p "Advanced" at bounding box center [187, 108] width 55 height 17
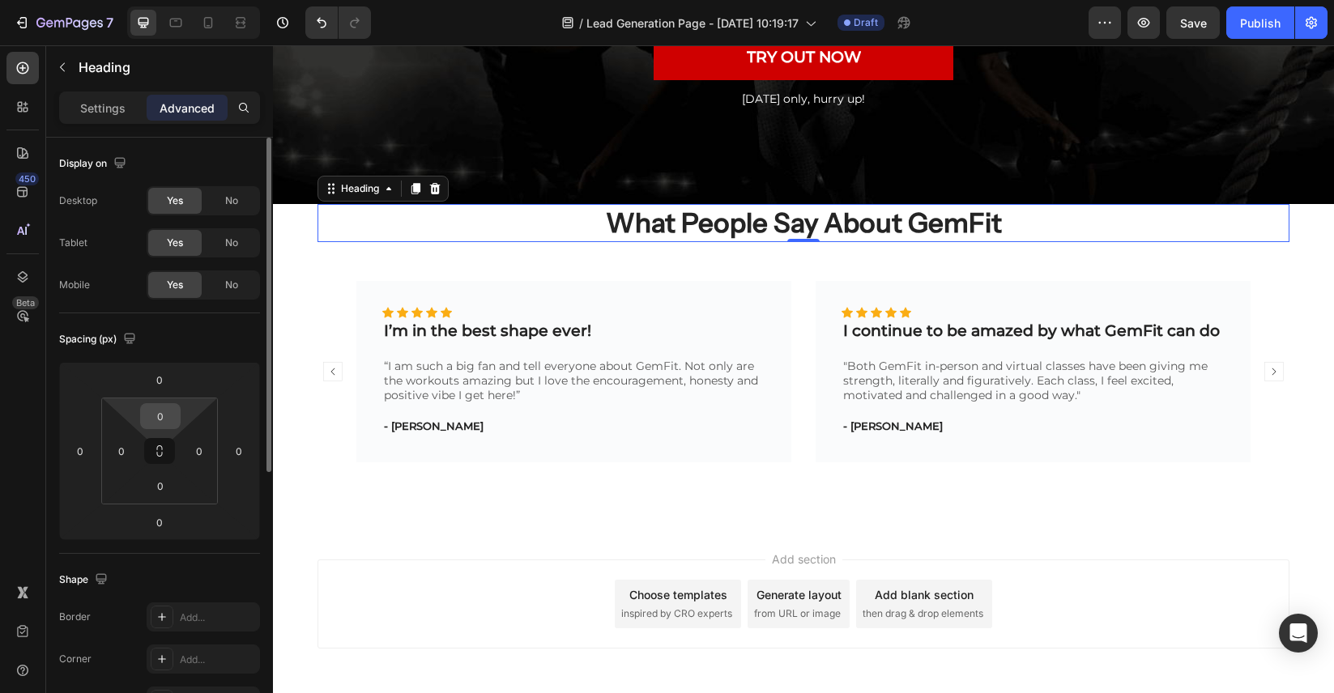
click at [164, 421] on input "0" at bounding box center [160, 416] width 32 height 24
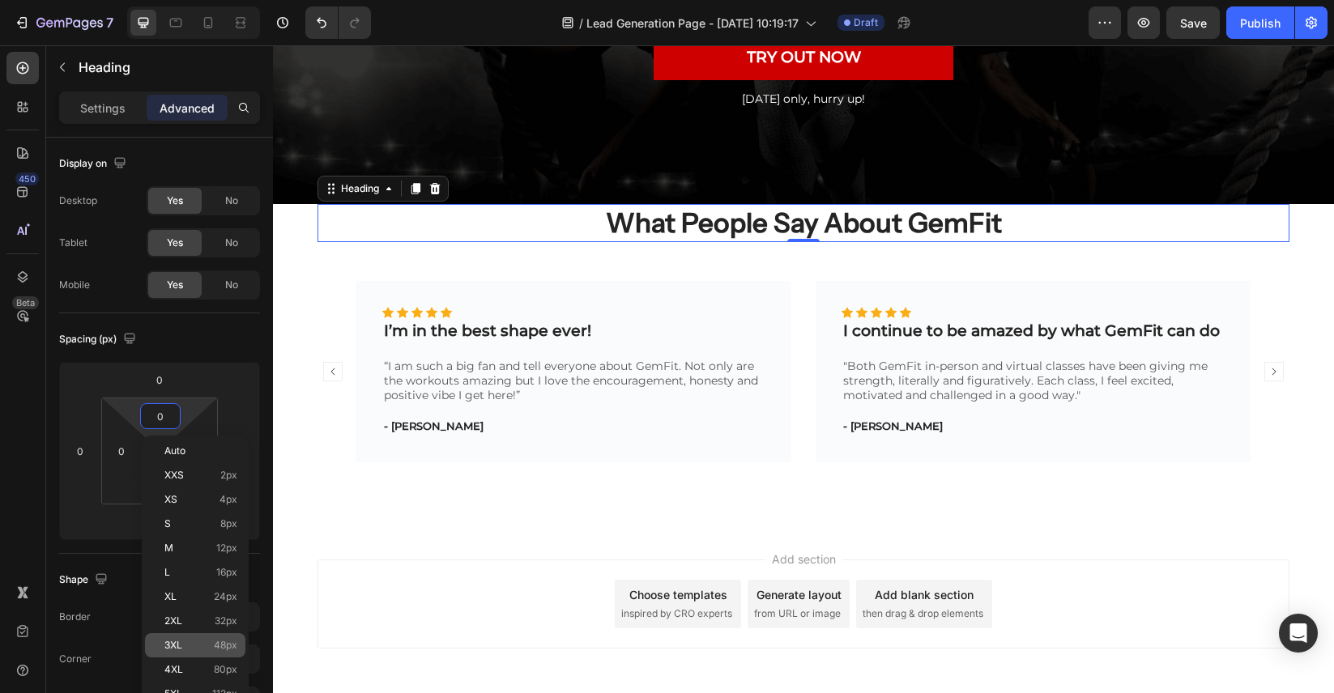
click at [177, 654] on div "3XL 48px" at bounding box center [195, 645] width 100 height 24
type input "48"
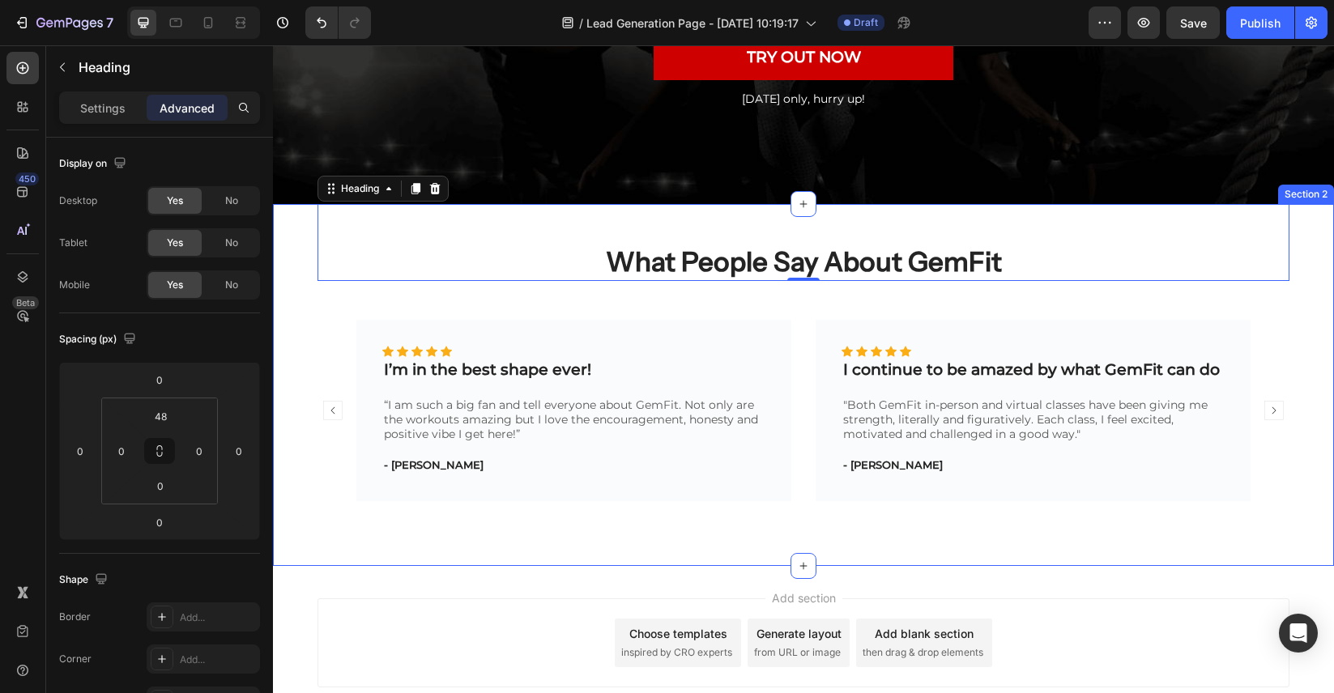
click at [982, 525] on div "What People Say About GemFit Heading 0 Icon Icon Icon Icon Icon Icon List Hoz I…" at bounding box center [803, 385] width 1061 height 362
click at [877, 267] on p "What People Say About GemFit" at bounding box center [803, 262] width 968 height 35
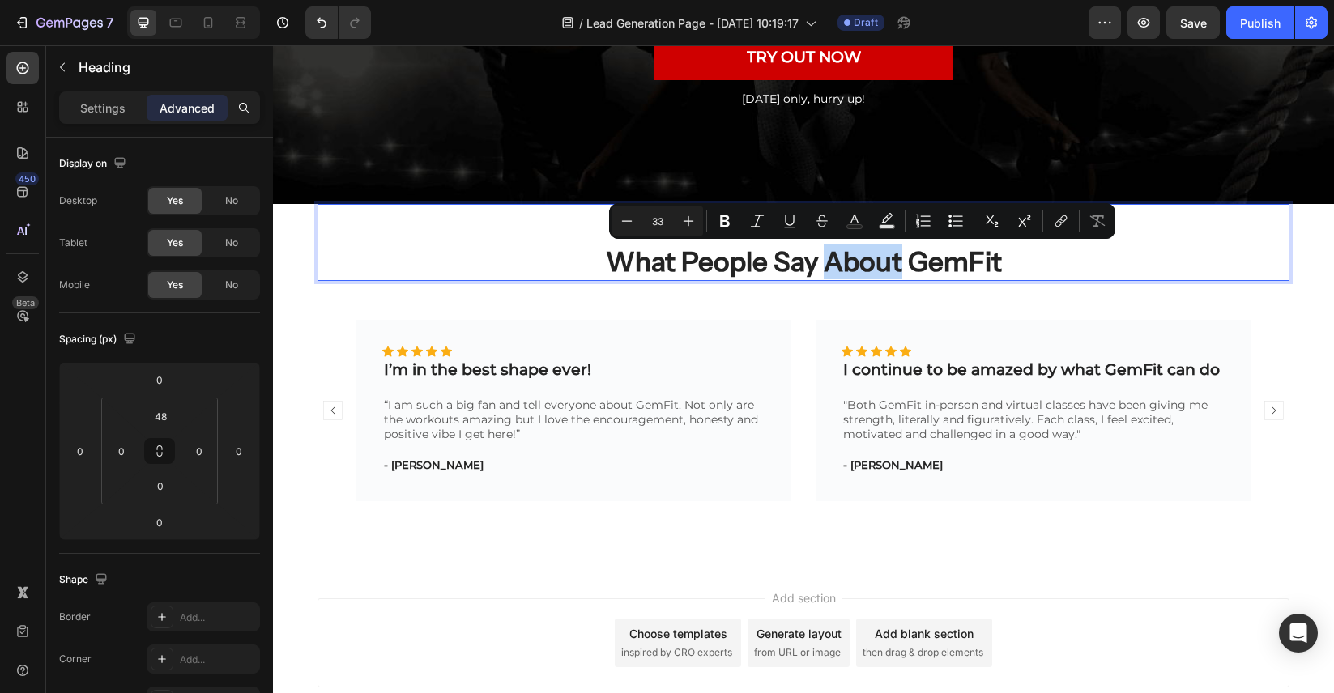
click at [877, 267] on p "What People Say About GemFit" at bounding box center [803, 262] width 968 height 35
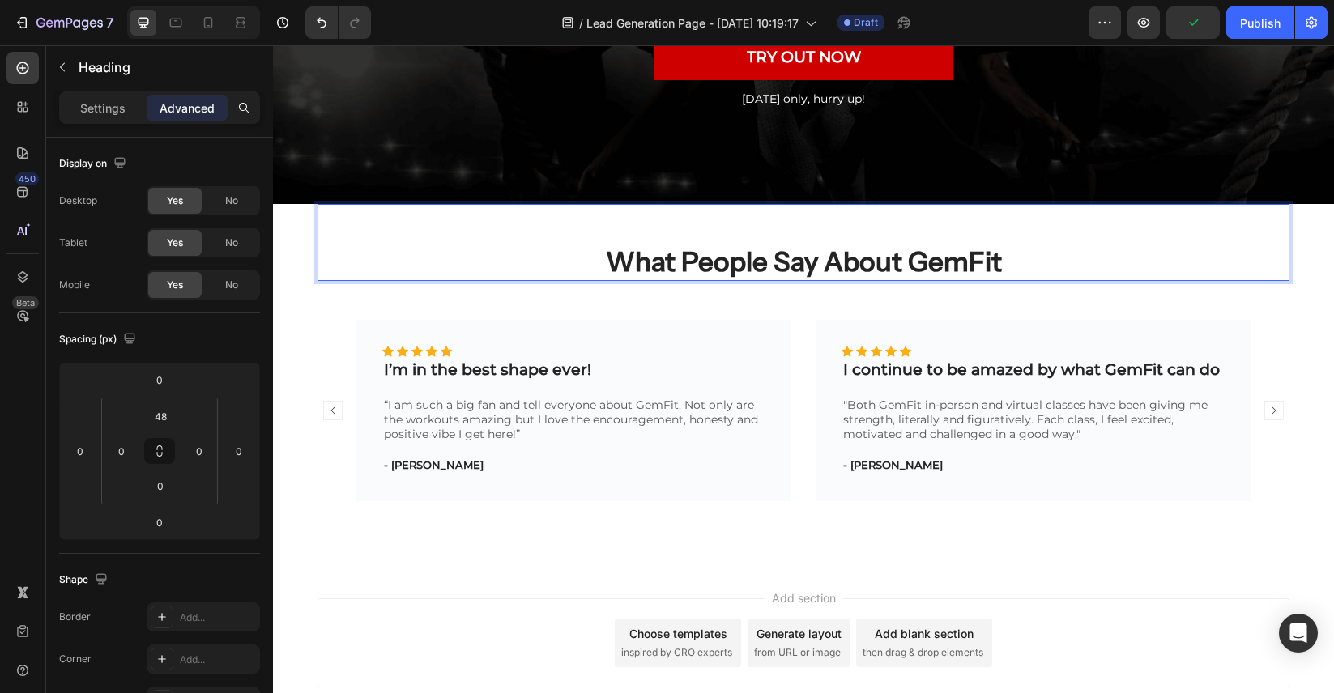
click at [790, 268] on p "What People Say About GemFit" at bounding box center [803, 262] width 968 height 35
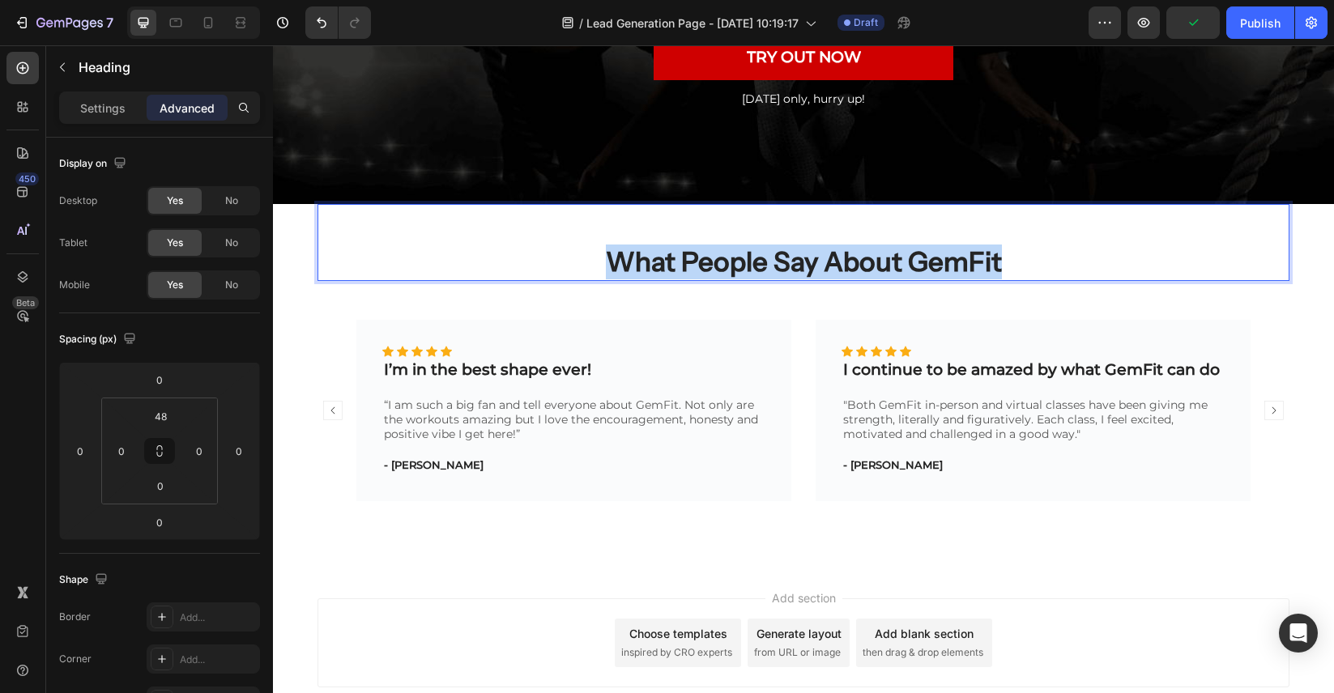
click at [790, 268] on p "What People Say About GemFit" at bounding box center [803, 262] width 968 height 35
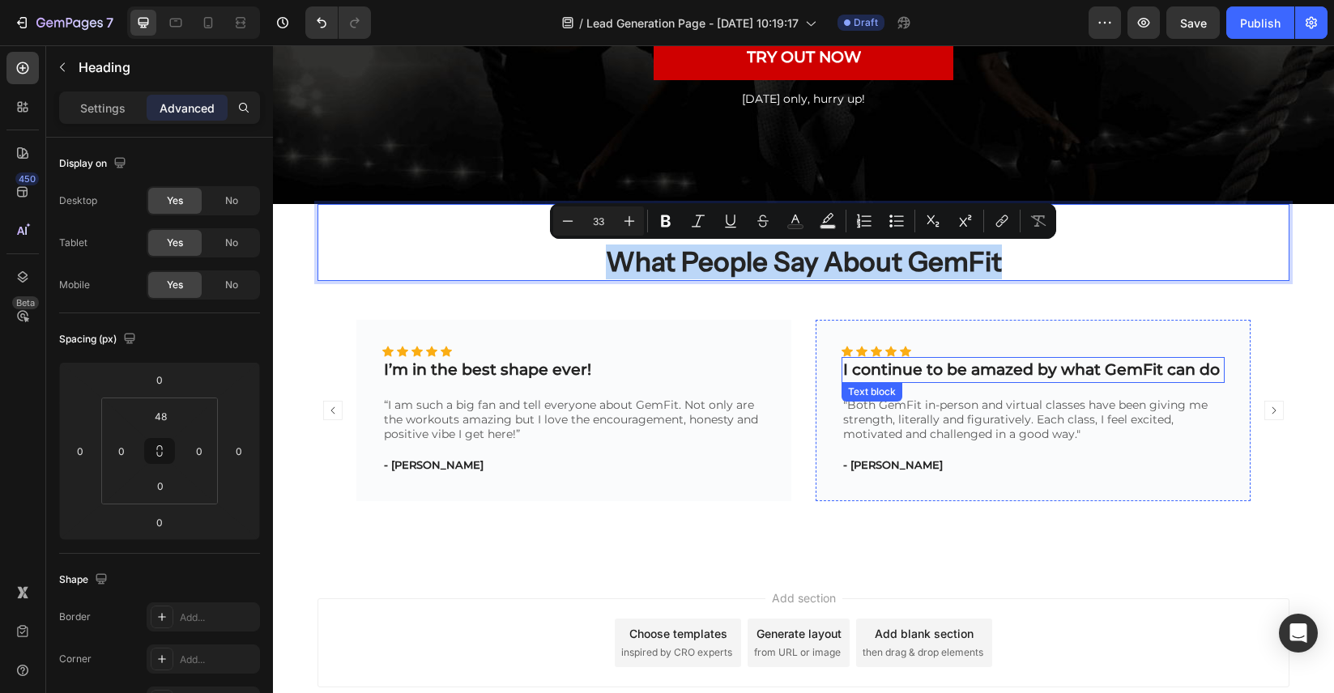
click at [967, 376] on p "I continue to be amazed by what GemFit can do" at bounding box center [1033, 370] width 380 height 23
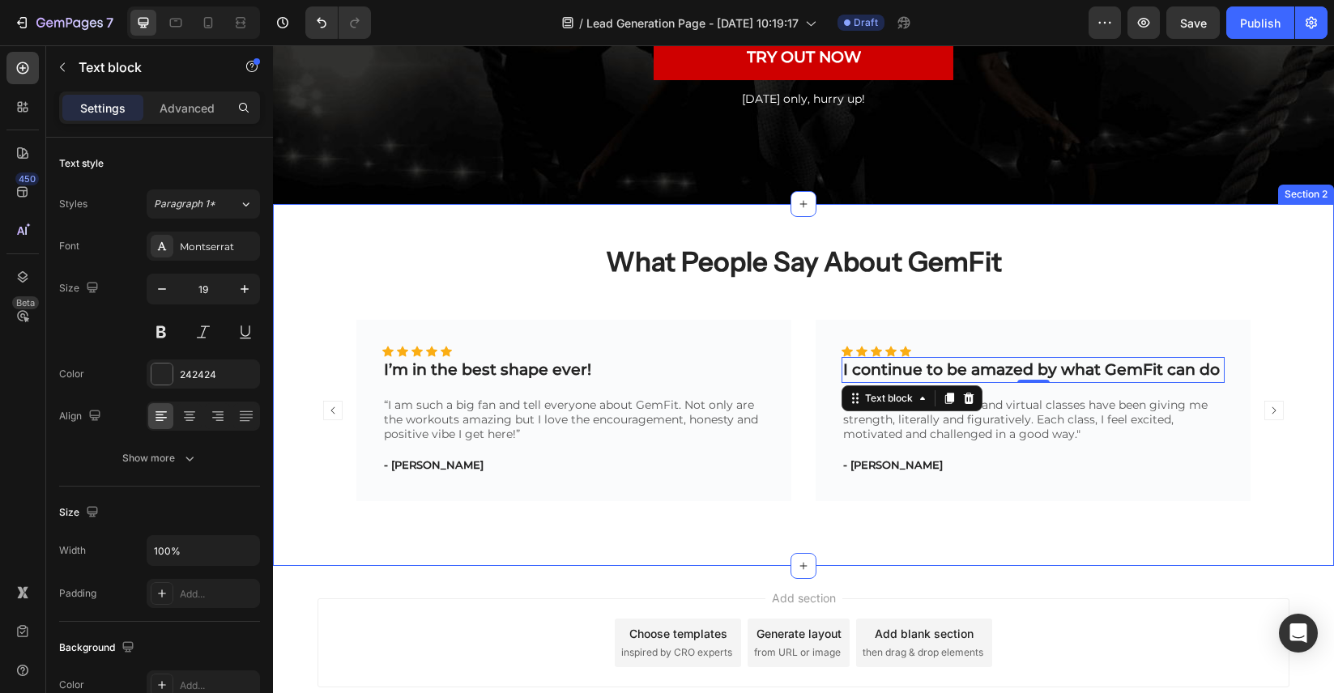
click at [1131, 516] on div "What People Say About GemFit Heading Icon Icon Icon Icon Icon Icon List Hoz I’m…" at bounding box center [803, 385] width 1061 height 362
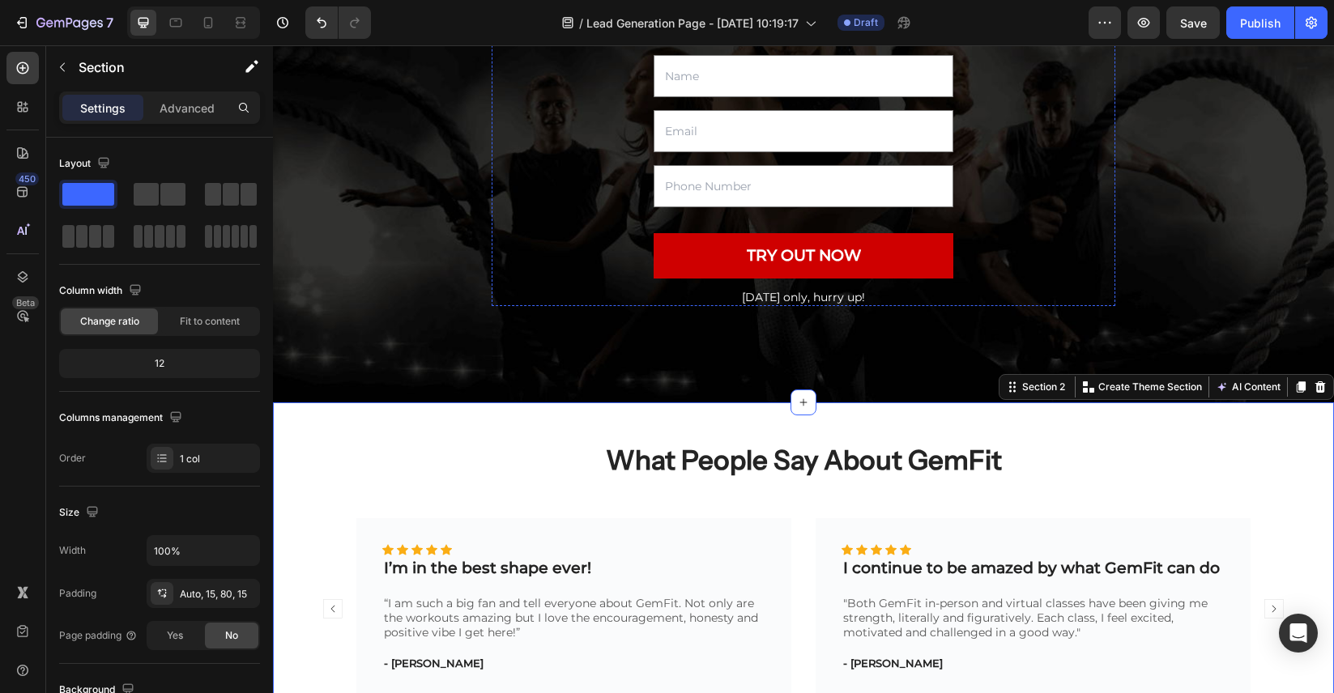
scroll to position [272, 0]
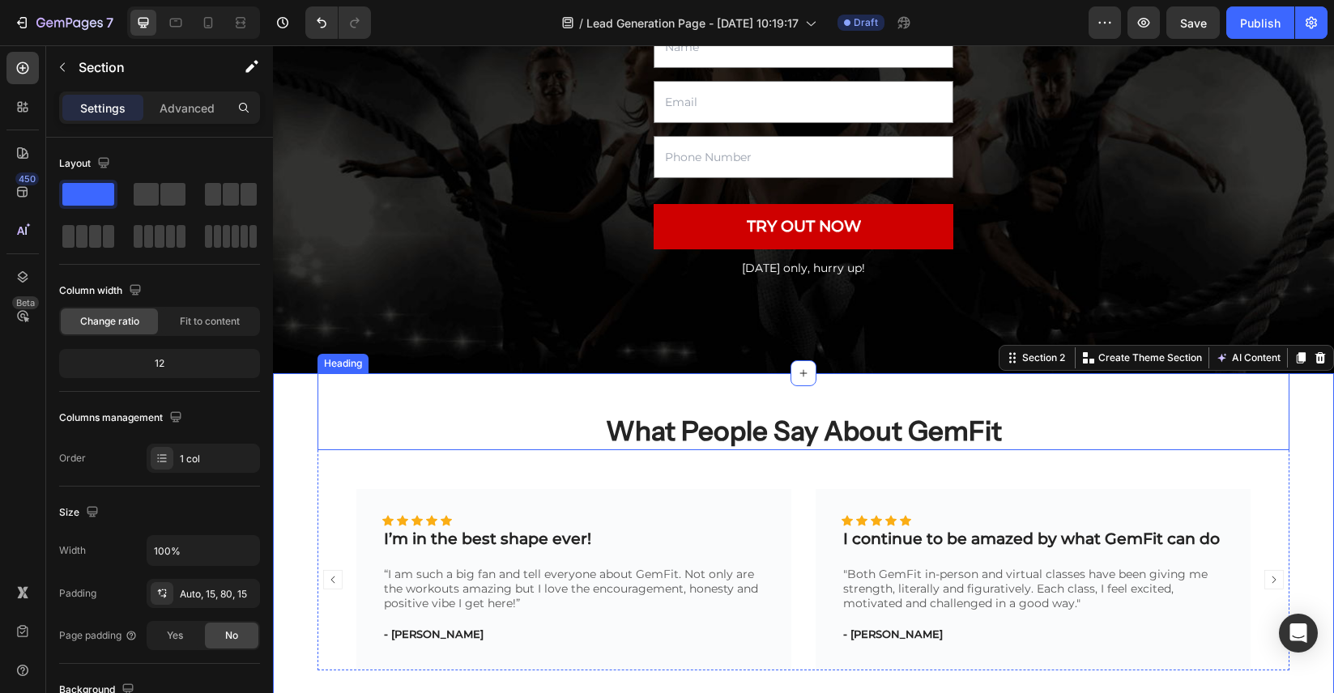
click at [787, 432] on p "What People Say About GemFit" at bounding box center [803, 431] width 968 height 35
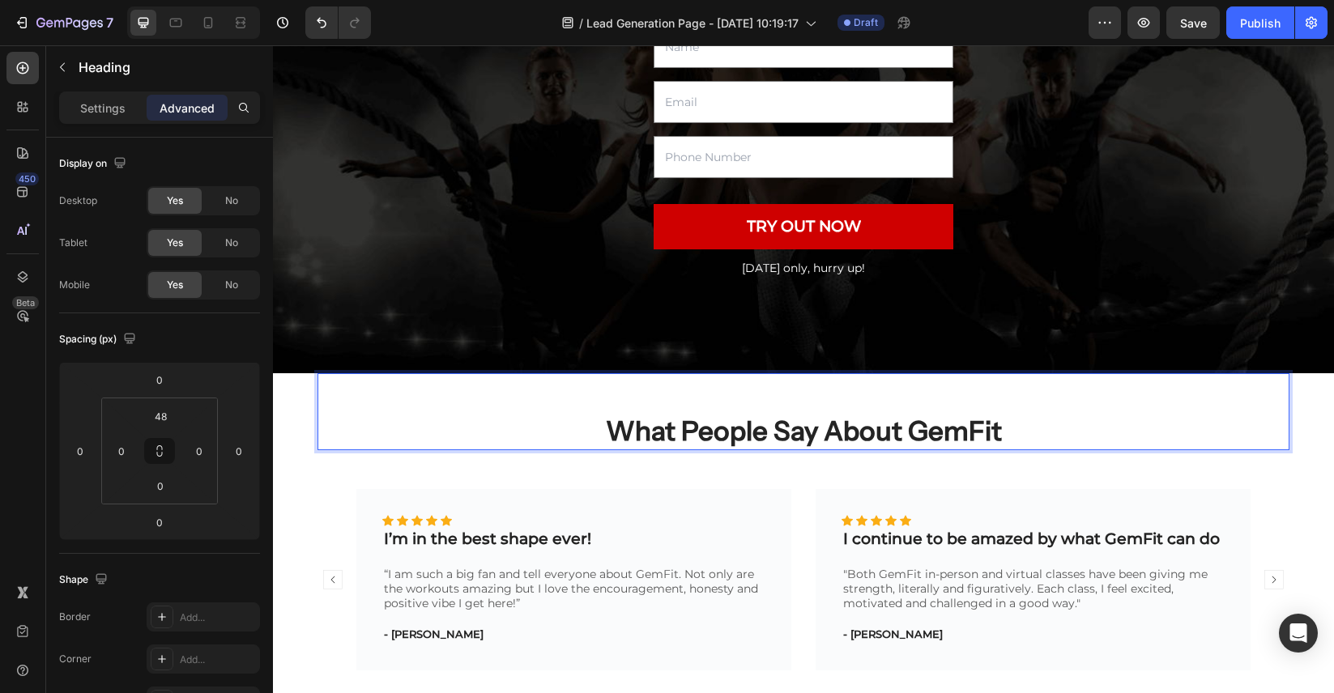
click at [787, 432] on p "What People Say About GemFit" at bounding box center [803, 431] width 968 height 35
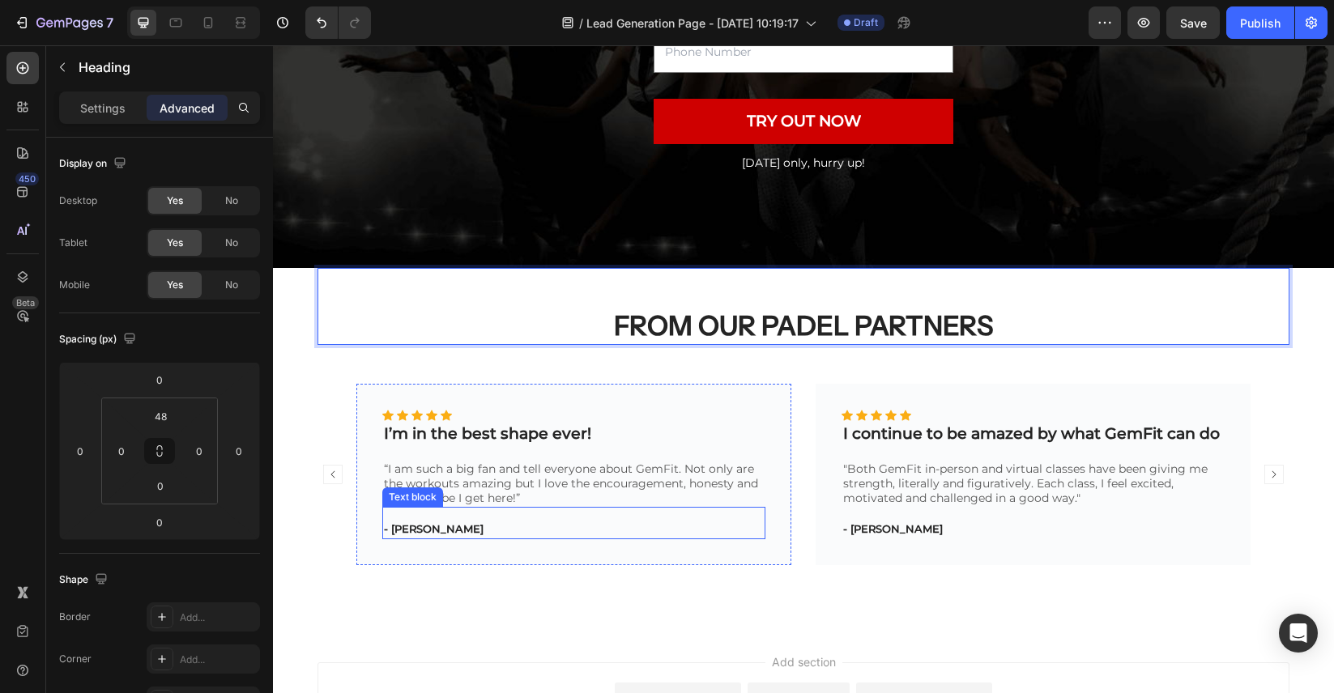
scroll to position [385, 0]
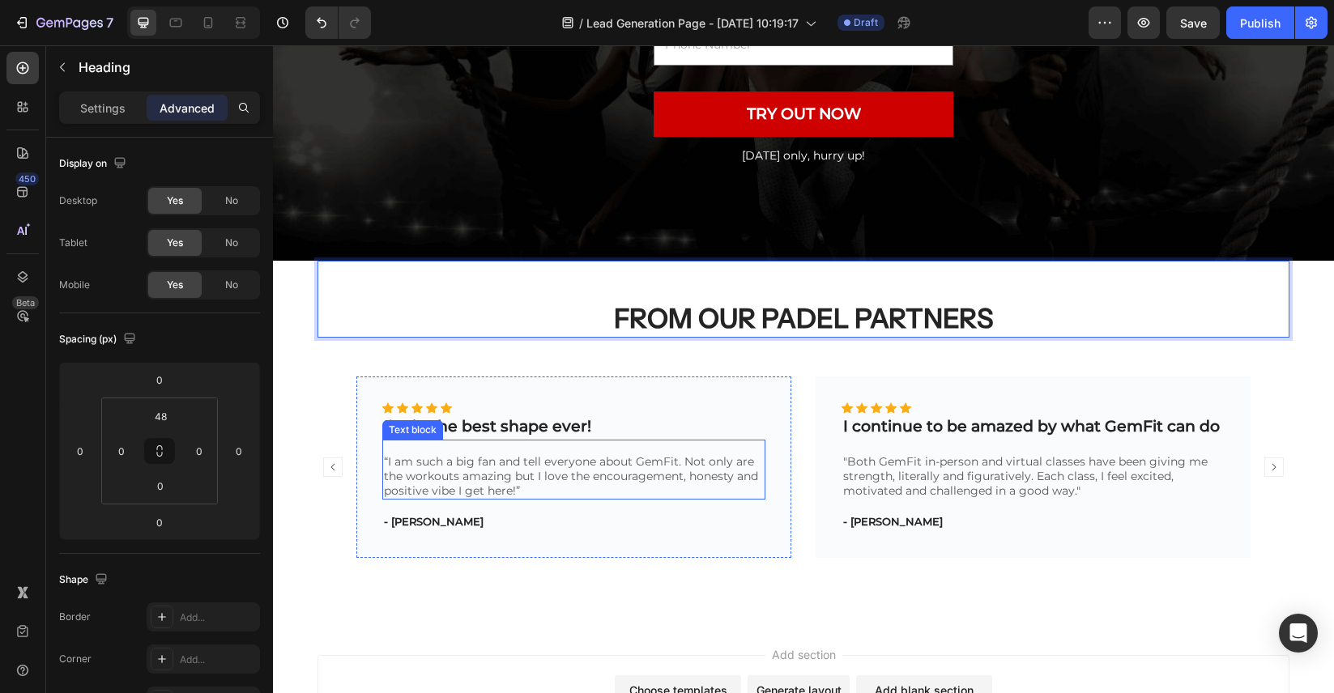
click at [509, 464] on p "“I am such a big fan and tell everyone about GemFit. Not only are the workouts …" at bounding box center [574, 476] width 380 height 44
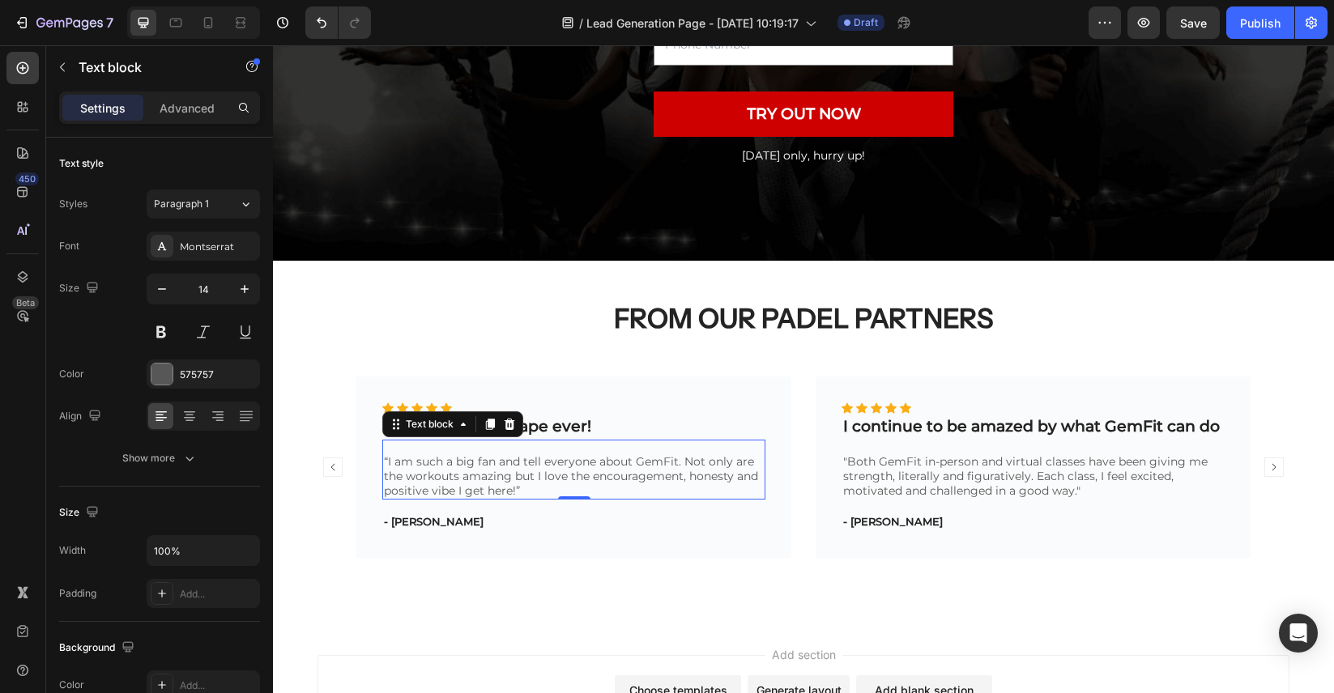
click at [509, 464] on p "“I am such a big fan and tell everyone about GemFit. Not only are the workouts …" at bounding box center [574, 476] width 380 height 44
click at [509, 475] on p "“I am such a big fan and tell everyone about GemFit. Not only are the workouts …" at bounding box center [574, 476] width 380 height 44
click at [416, 473] on p "“I am such a big fan and tell everyone about GemFit. Not only are the workouts …" at bounding box center [574, 476] width 380 height 44
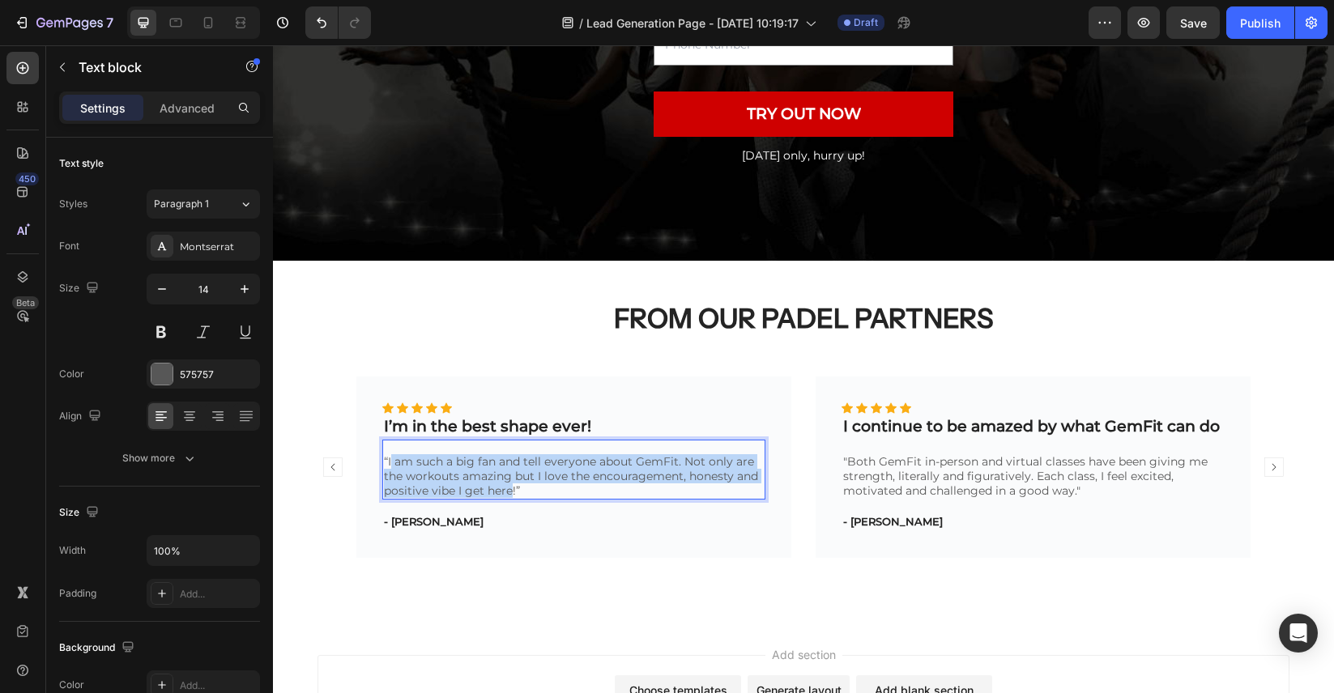
drag, startPoint x: 389, startPoint y: 462, endPoint x: 512, endPoint y: 491, distance: 125.5
click at [512, 491] on p "“I am such a big fan and tell everyone about GemFit. Not only are the workouts …" at bounding box center [574, 476] width 380 height 44
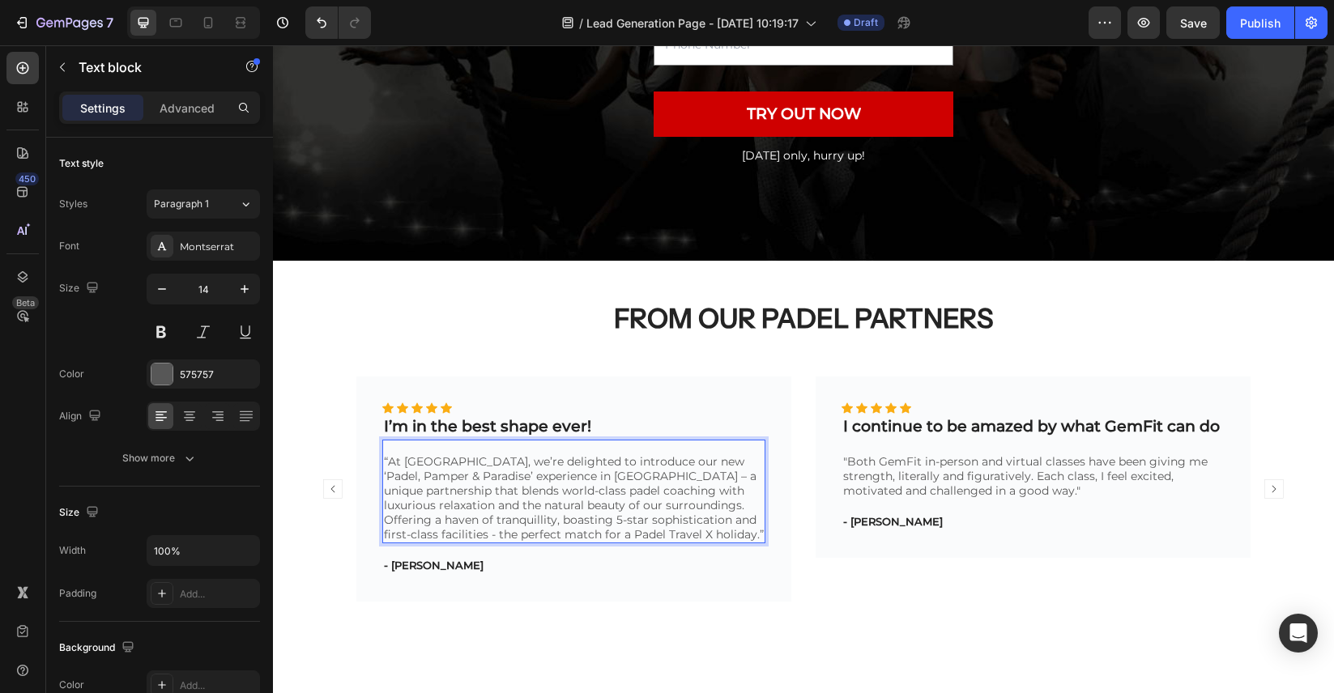
click at [502, 530] on p "“At hotel Camiral, we’re delighted to introduce our new ‘Padel, Pamper & Paradi…" at bounding box center [574, 497] width 380 height 87
click at [525, 528] on p "“At hotel Camiral, we’re delighted to introduce our new ‘Padel, Pamper & Paradi…" at bounding box center [574, 497] width 380 height 87
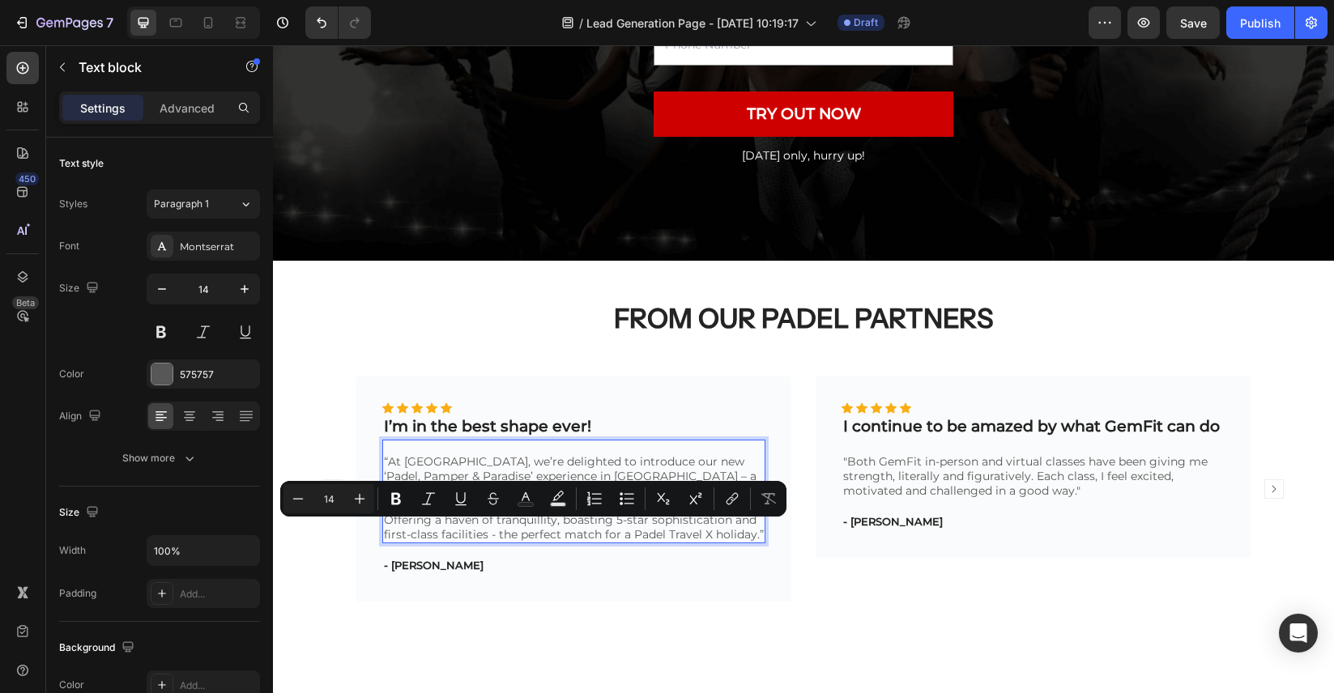
click at [500, 524] on p "“At hotel Camiral, we’re delighted to introduce our new ‘Padel, Pamper & Paradi…" at bounding box center [574, 497] width 380 height 87
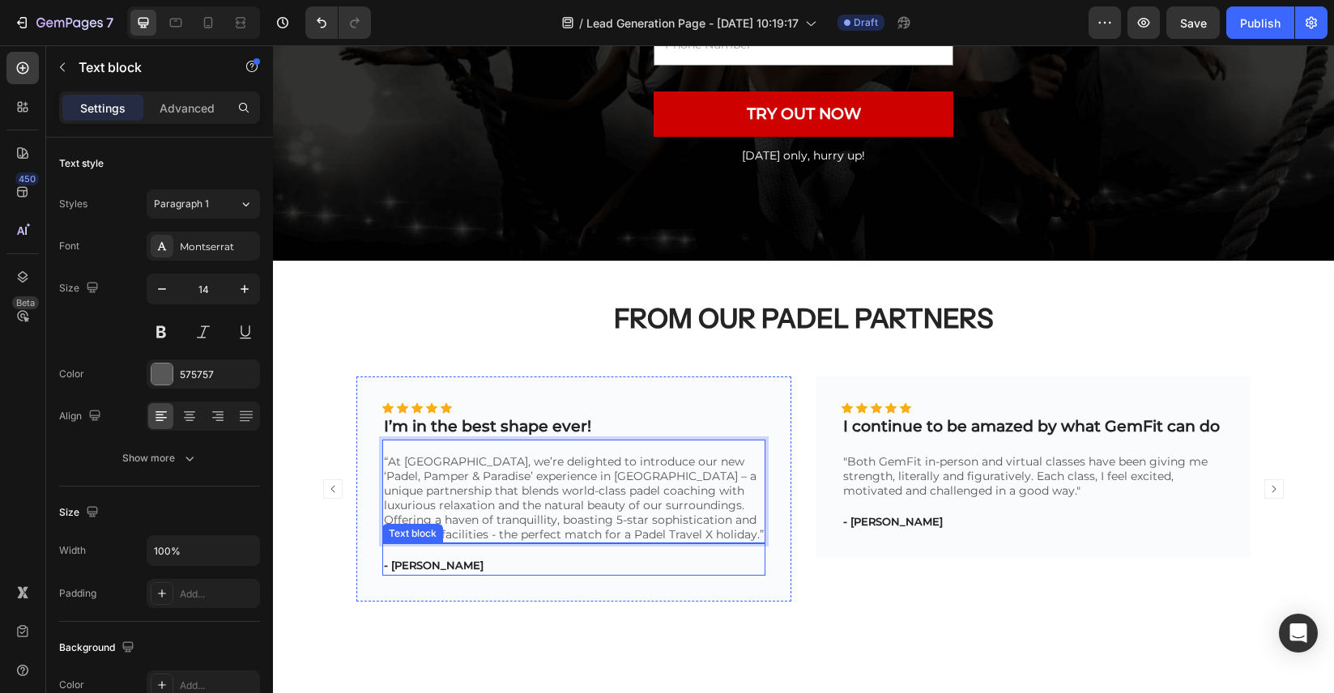
click at [432, 561] on p "- Kimberly C." at bounding box center [574, 566] width 380 height 16
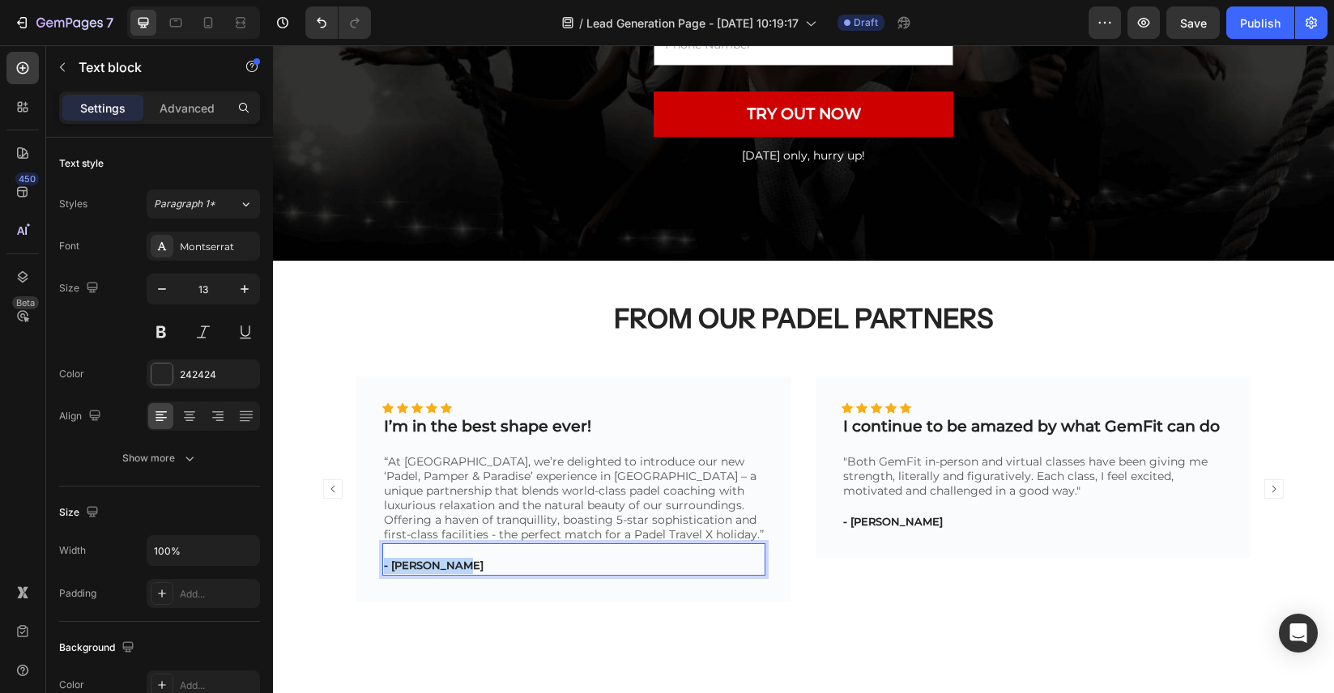
click at [432, 561] on p "- Kimberly C." at bounding box center [574, 566] width 380 height 16
click at [398, 561] on p "- hotel Camiral." at bounding box center [574, 566] width 380 height 16
click at [492, 564] on p "- hotel Camiral." at bounding box center [574, 566] width 380 height 16
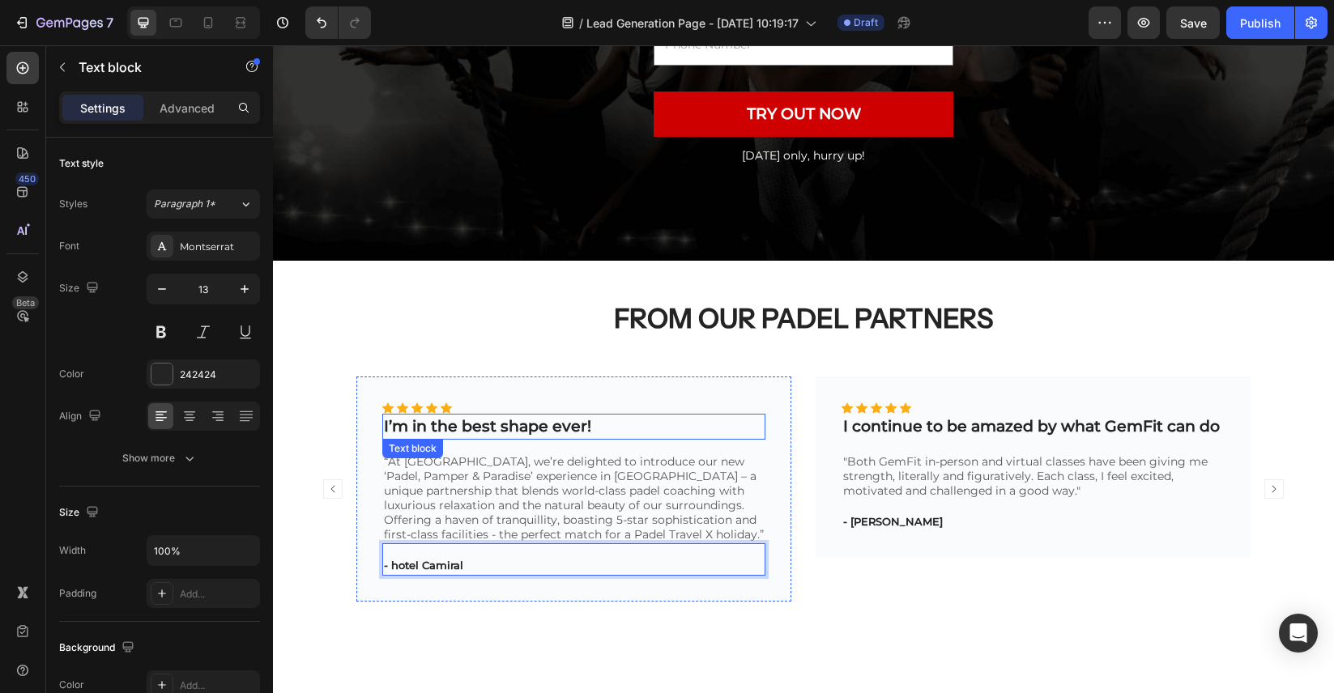
click at [473, 428] on p "I’m in the best shape ever!" at bounding box center [574, 426] width 380 height 23
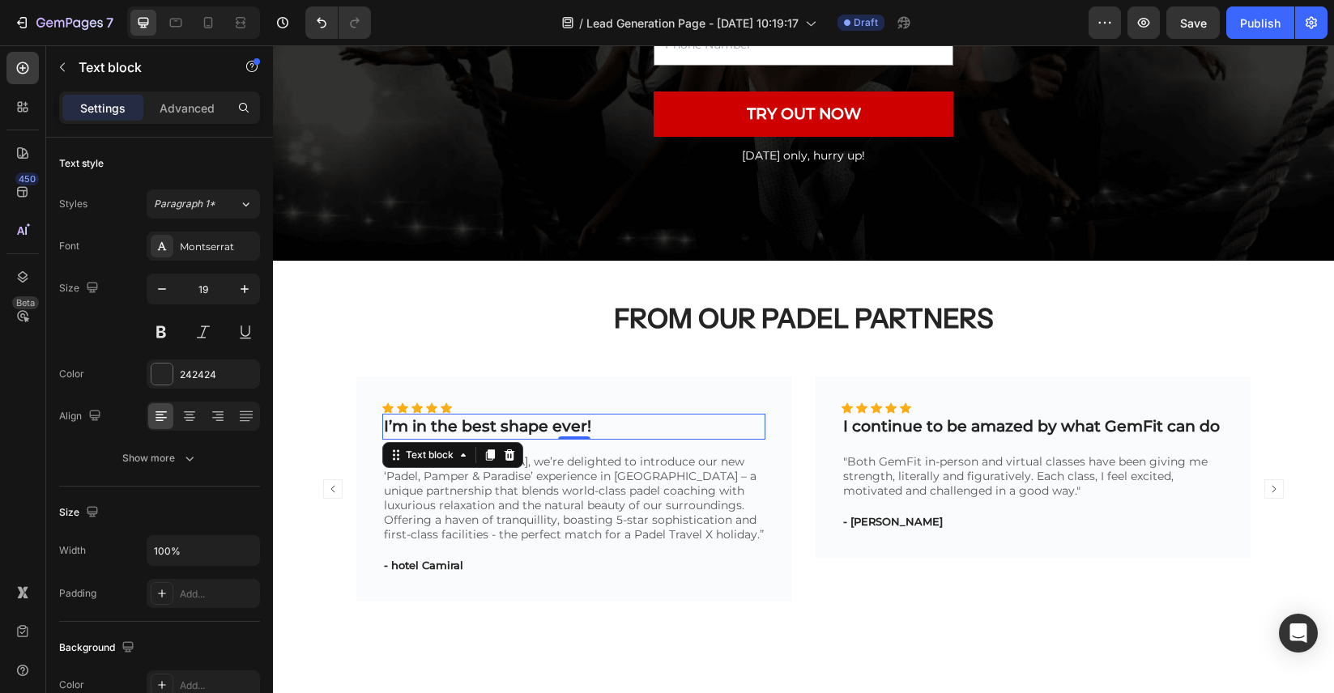
click at [568, 496] on p "“At hotel Camiral, we’re delighted to introduce our new ‘Padel, Pamper & Paradi…" at bounding box center [574, 497] width 380 height 87
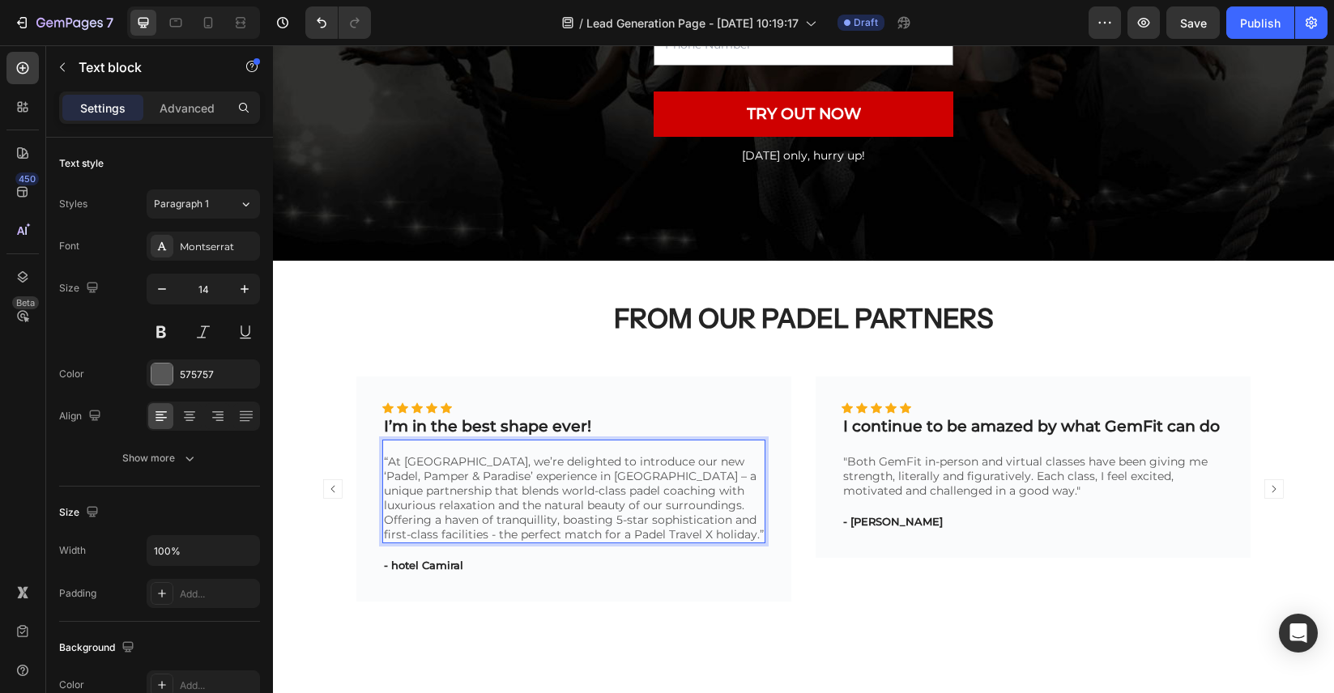
click at [643, 480] on p "“At hotel Camiral, we’re delighted to introduce our new ‘Padel, Pamper & Paradi…" at bounding box center [574, 497] width 380 height 87
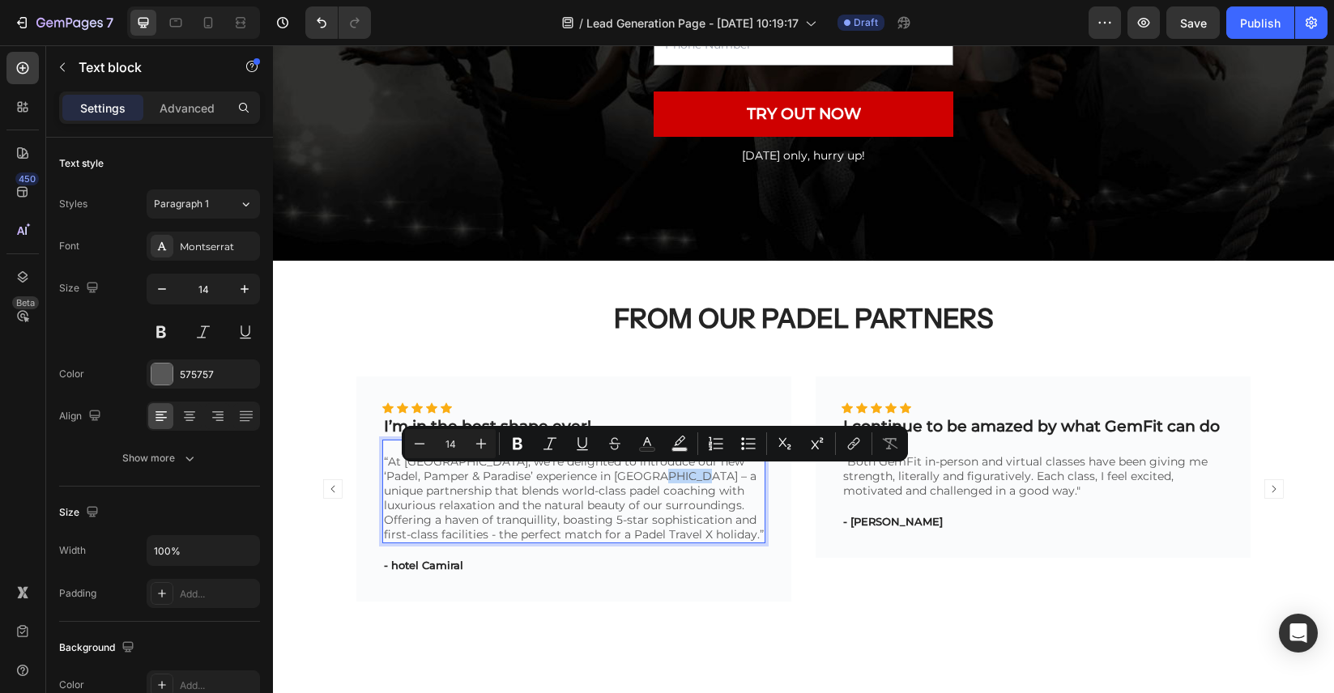
click at [637, 480] on p "“At hotel Camiral, we’re delighted to introduce our new ‘Padel, Pamper & Paradi…" at bounding box center [574, 497] width 380 height 87
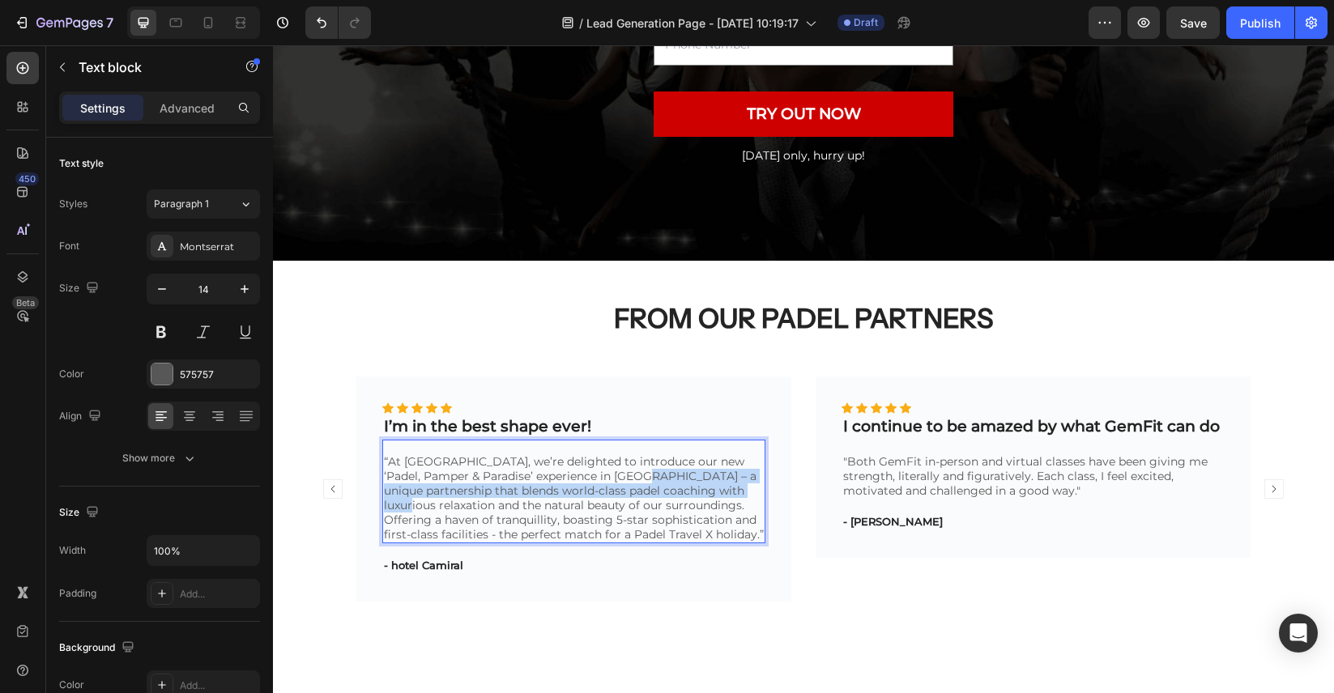
drag, startPoint x: 626, startPoint y: 477, endPoint x: 746, endPoint y: 487, distance: 120.3
click at [746, 487] on p "“At hotel Camiral, we’re delighted to introduce our new ‘Padel, Pamper & Paradi…" at bounding box center [574, 497] width 380 height 87
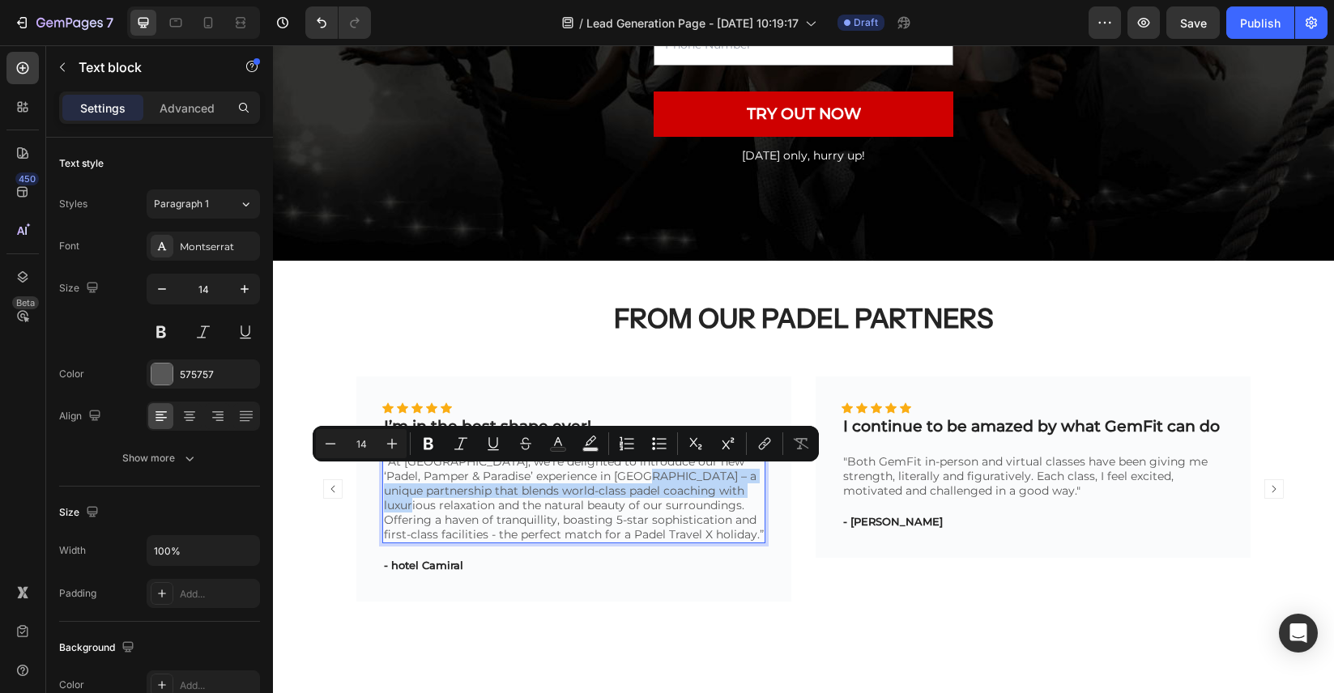
copy p "a unique partnership that blends world-class padel coaching with luxurious rela…"
click at [582, 520] on p "“At hotel Camiral, we’re delighted to introduce our new ‘Padel, Pamper & Paradi…" at bounding box center [574, 497] width 380 height 87
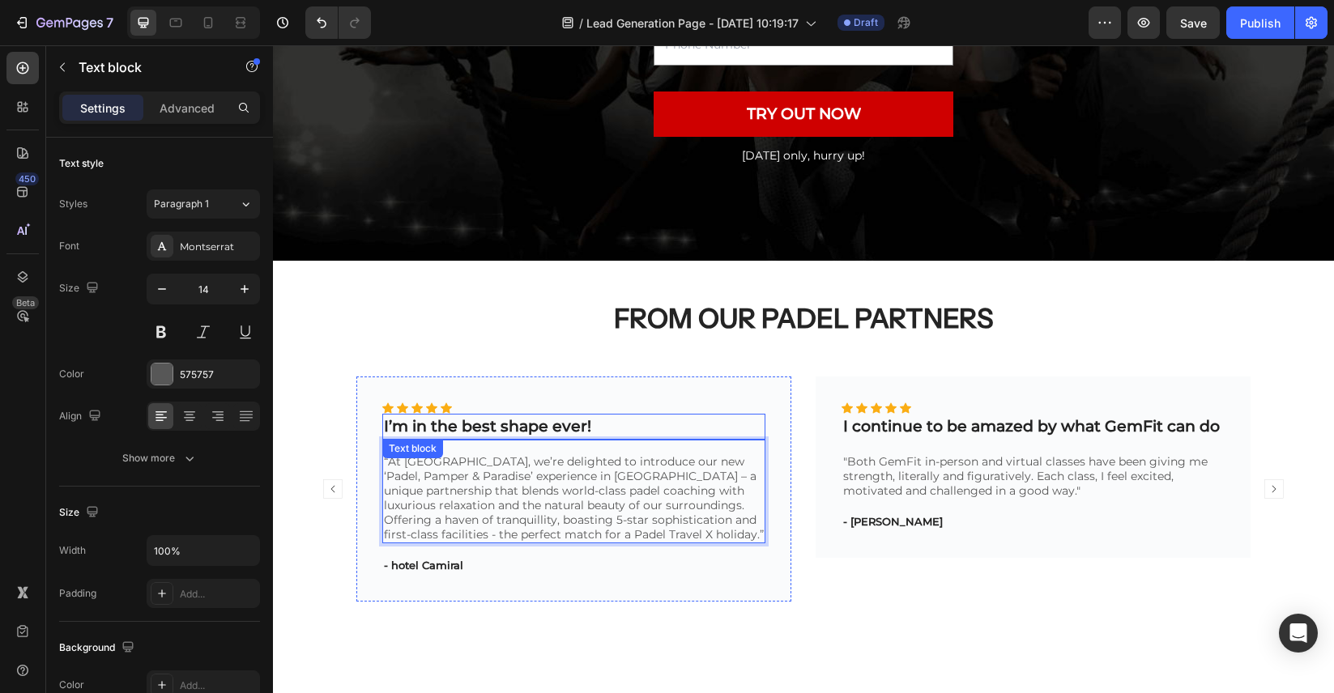
click at [525, 424] on p "I’m in the best shape ever!" at bounding box center [574, 426] width 380 height 23
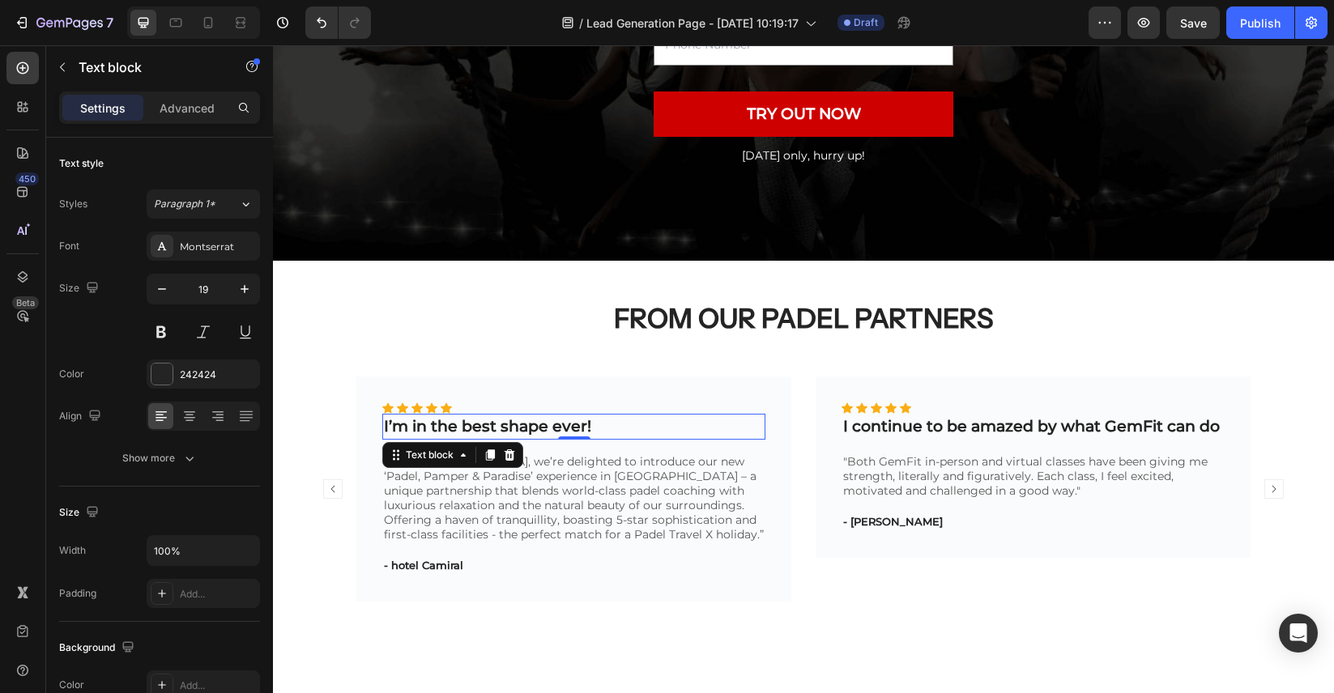
click at [527, 429] on p "I’m in the best shape ever!" at bounding box center [574, 426] width 380 height 23
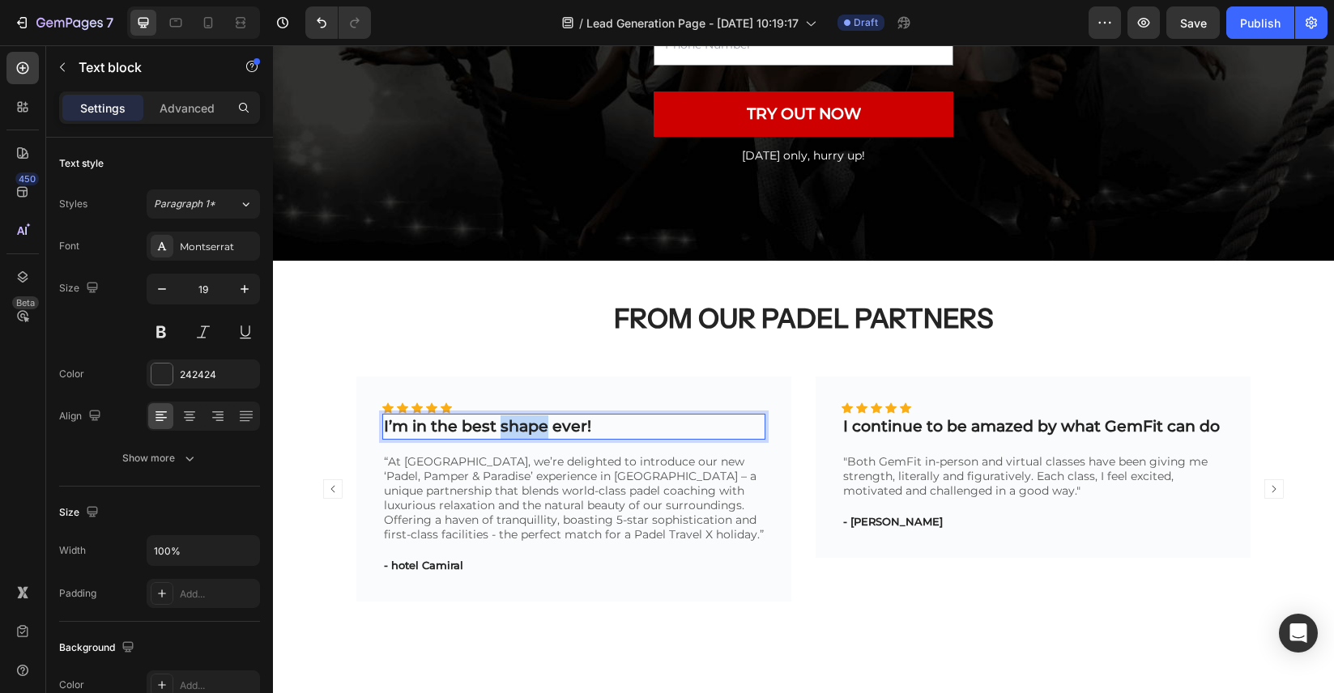
click at [527, 429] on p "I’m in the best shape ever!" at bounding box center [574, 426] width 380 height 23
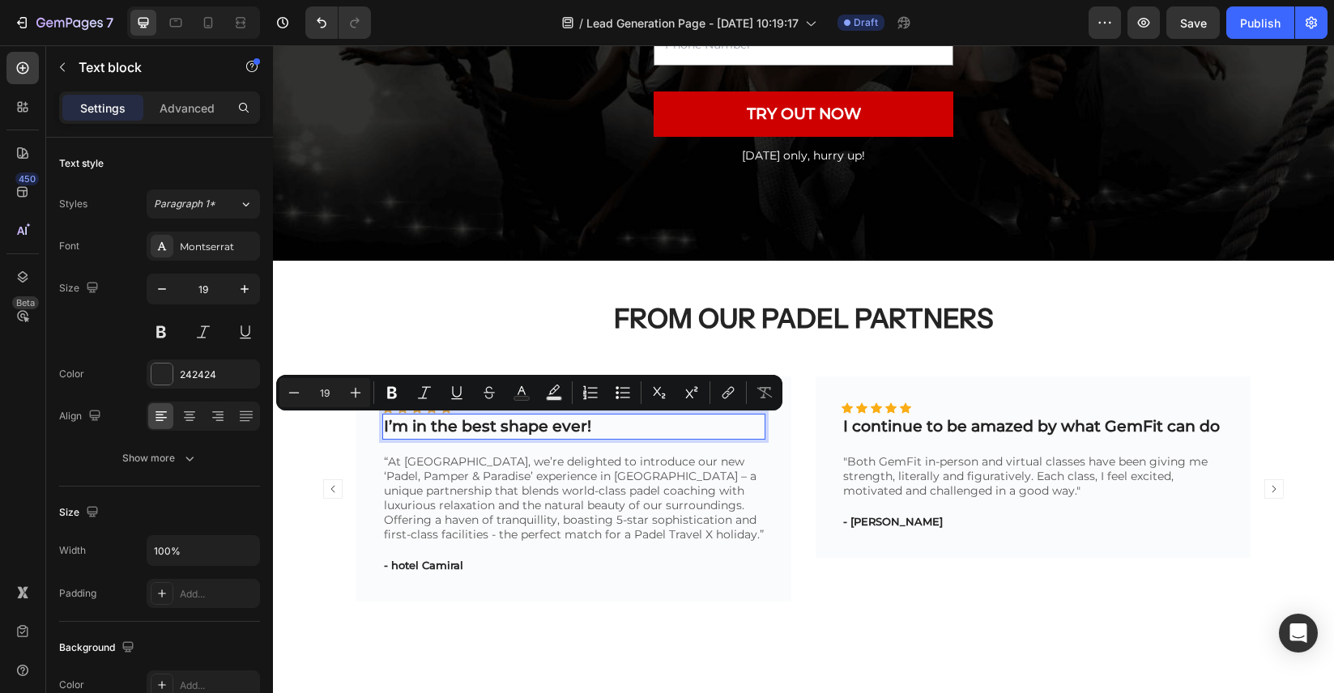
click at [588, 431] on p "I’m in the best shape ever!" at bounding box center [574, 426] width 380 height 23
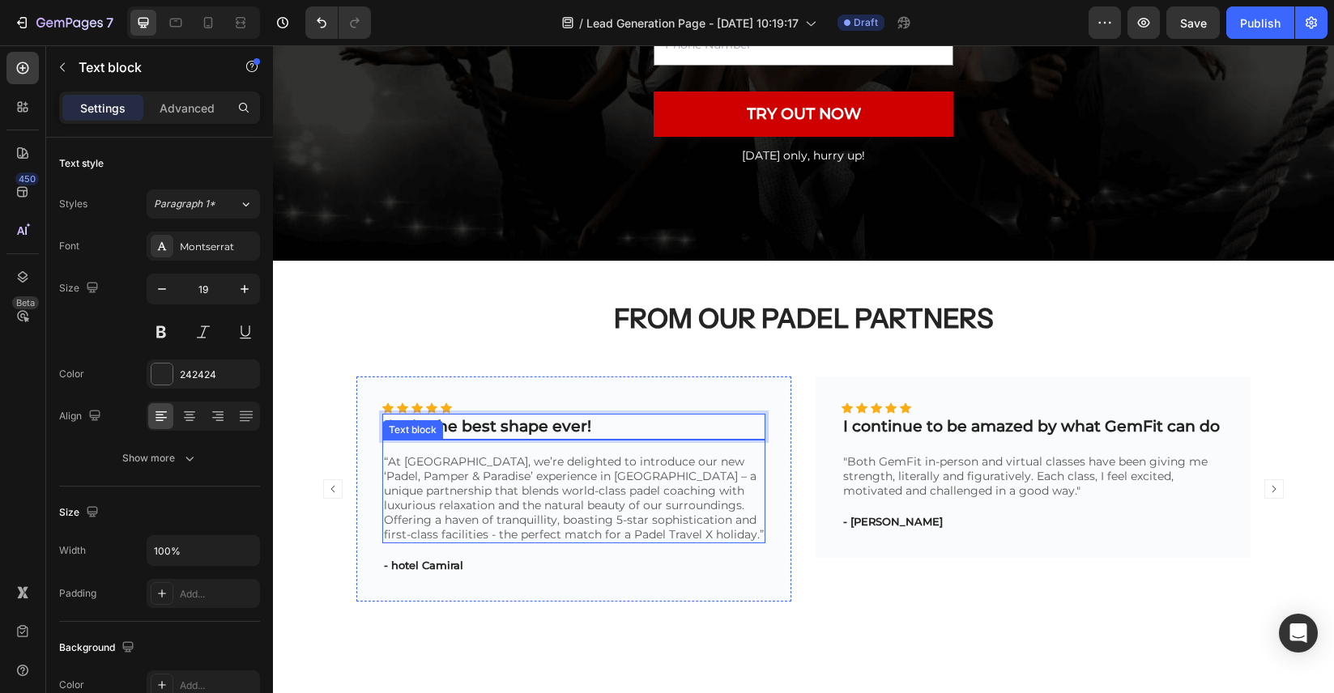
click at [653, 478] on p "“At hotel Camiral, we’re delighted to introduce our new ‘Padel, Pamper & Paradi…" at bounding box center [574, 497] width 380 height 87
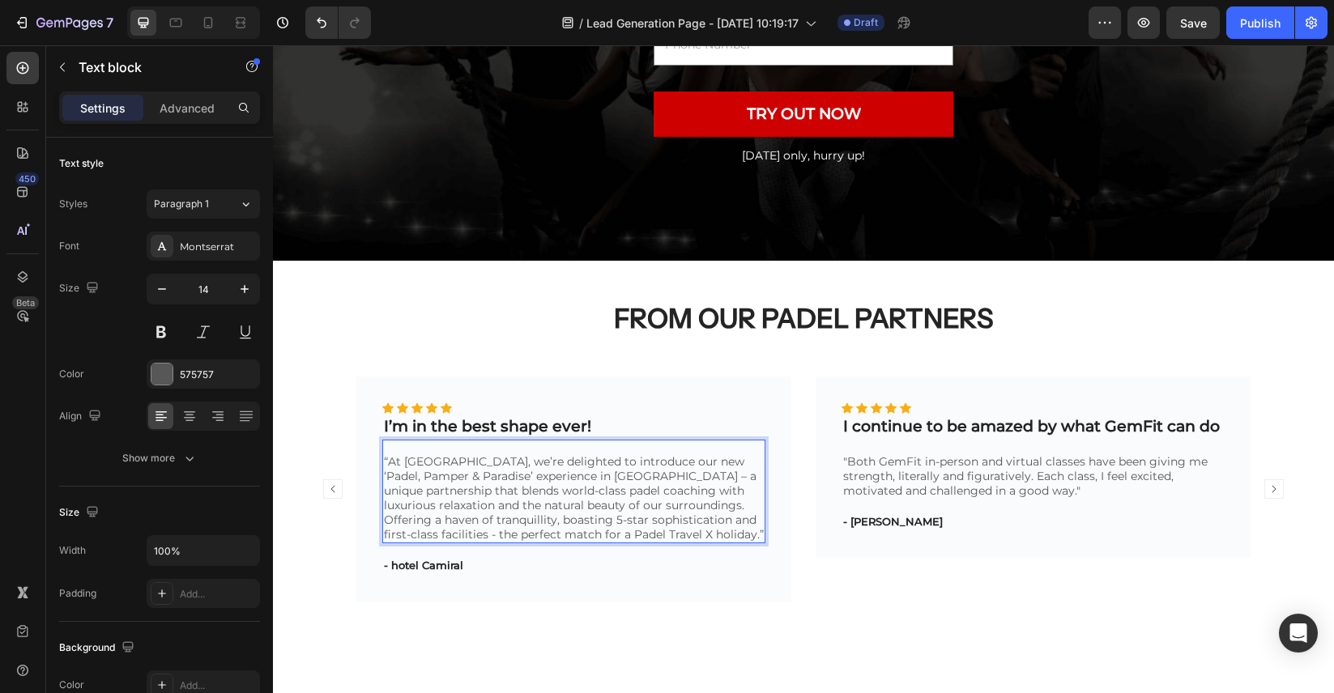
click at [641, 478] on p "“At hotel Camiral, we’re delighted to introduce our new ‘Padel, Pamper & Paradi…" at bounding box center [574, 497] width 380 height 87
drag, startPoint x: 626, startPoint y: 477, endPoint x: 744, endPoint y: 478, distance: 118.2
click at [744, 478] on p "“At hotel Camiral, we’re delighted to introduce our new ‘Padel, Pamper & Paradi…" at bounding box center [574, 497] width 380 height 87
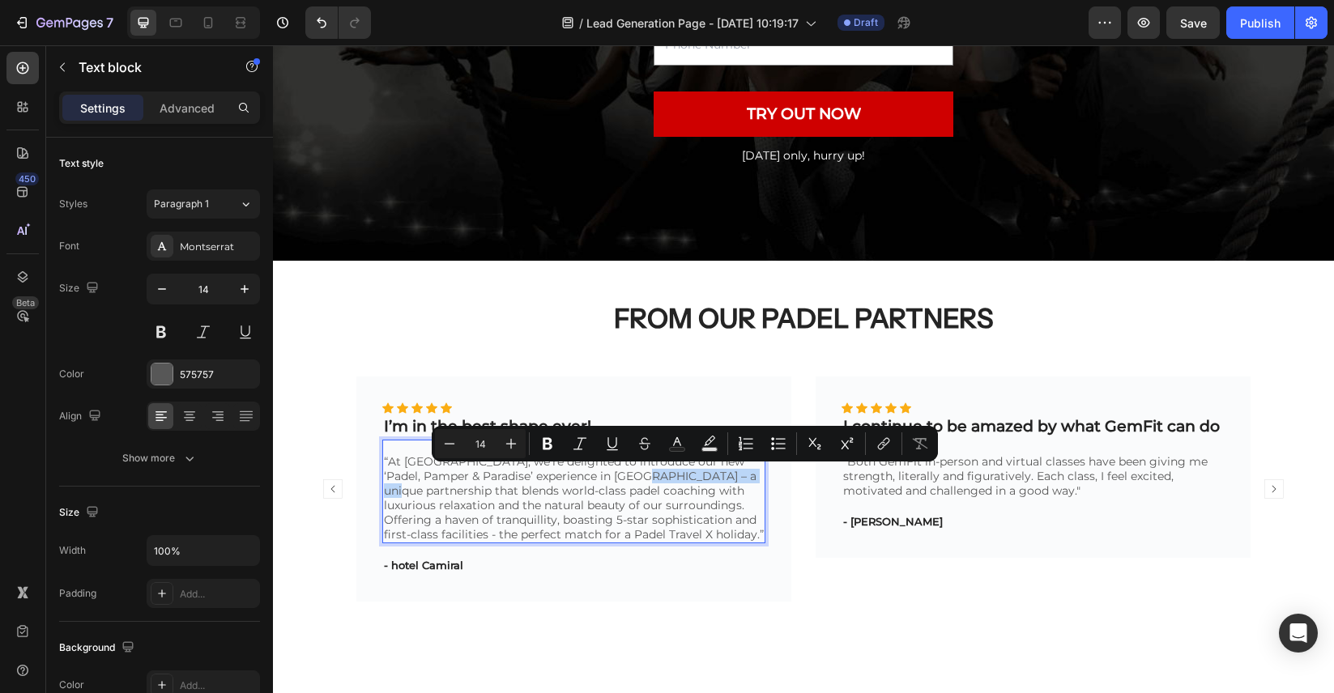
copy p "a unique partnership"
click at [564, 494] on p "“At hotel Camiral, we’re delighted to introduce our new ‘Padel, Pamper & Paradi…" at bounding box center [574, 497] width 380 height 87
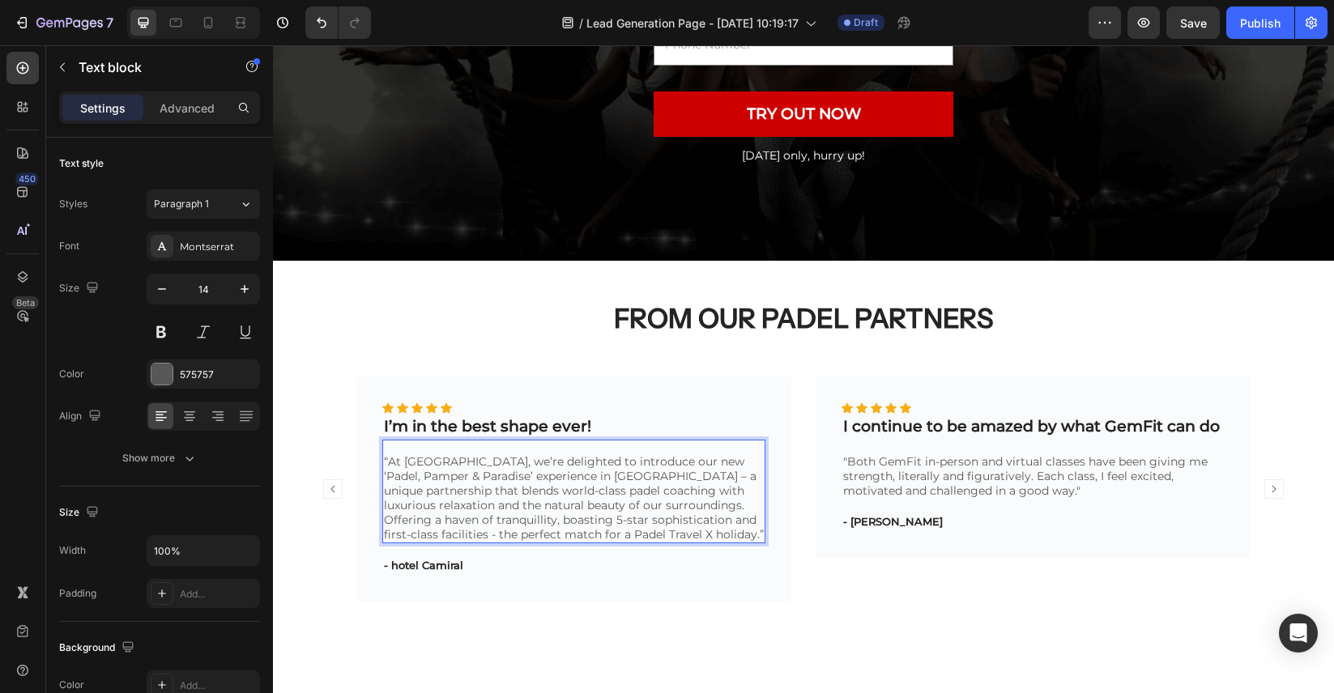
click at [542, 436] on p "I’m in the best shape ever!" at bounding box center [574, 426] width 380 height 23
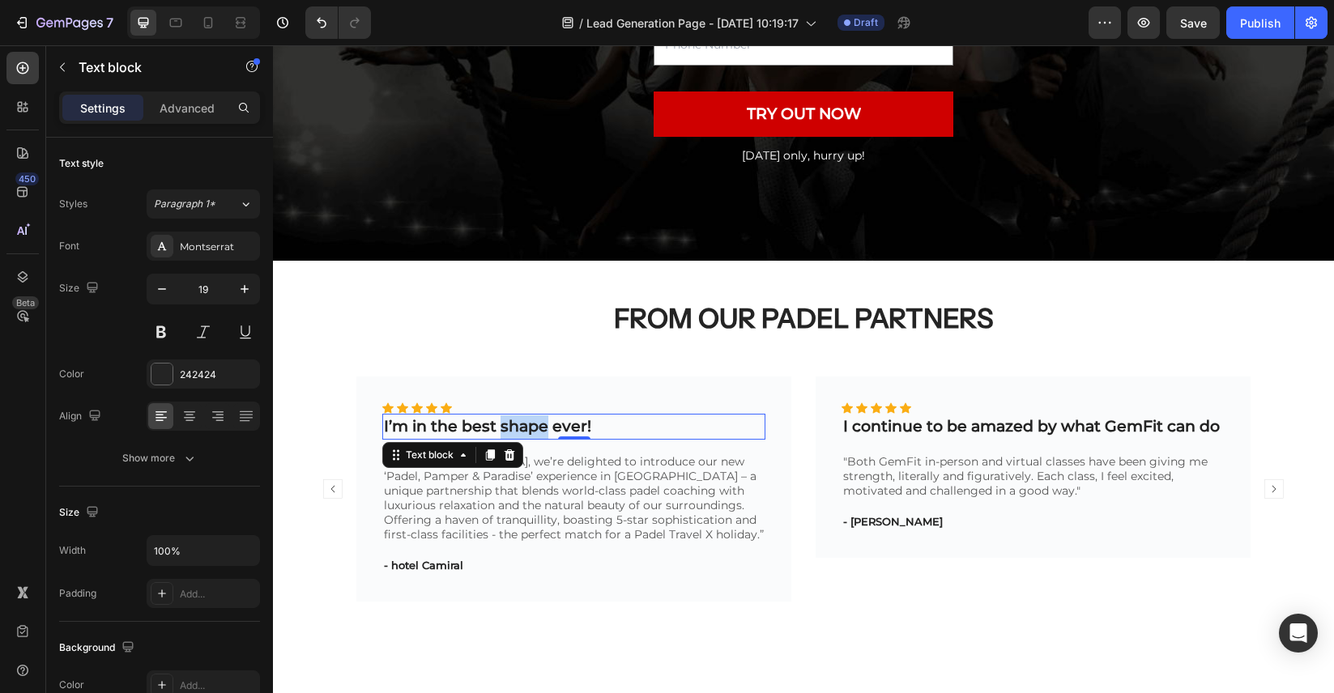
click at [542, 431] on p "I’m in the best shape ever!" at bounding box center [574, 426] width 380 height 23
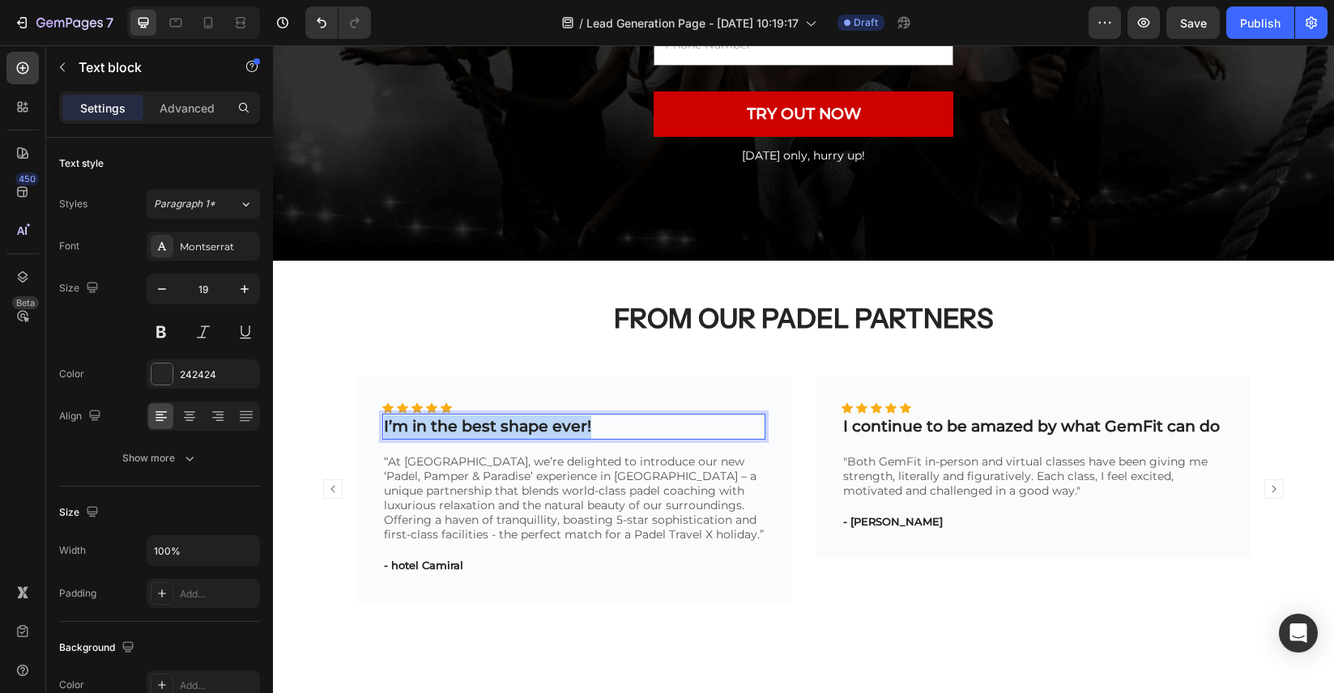
click at [542, 431] on p "I’m in the best shape ever!" at bounding box center [574, 426] width 380 height 23
click at [445, 431] on p "a unique partnership" at bounding box center [574, 426] width 380 height 23
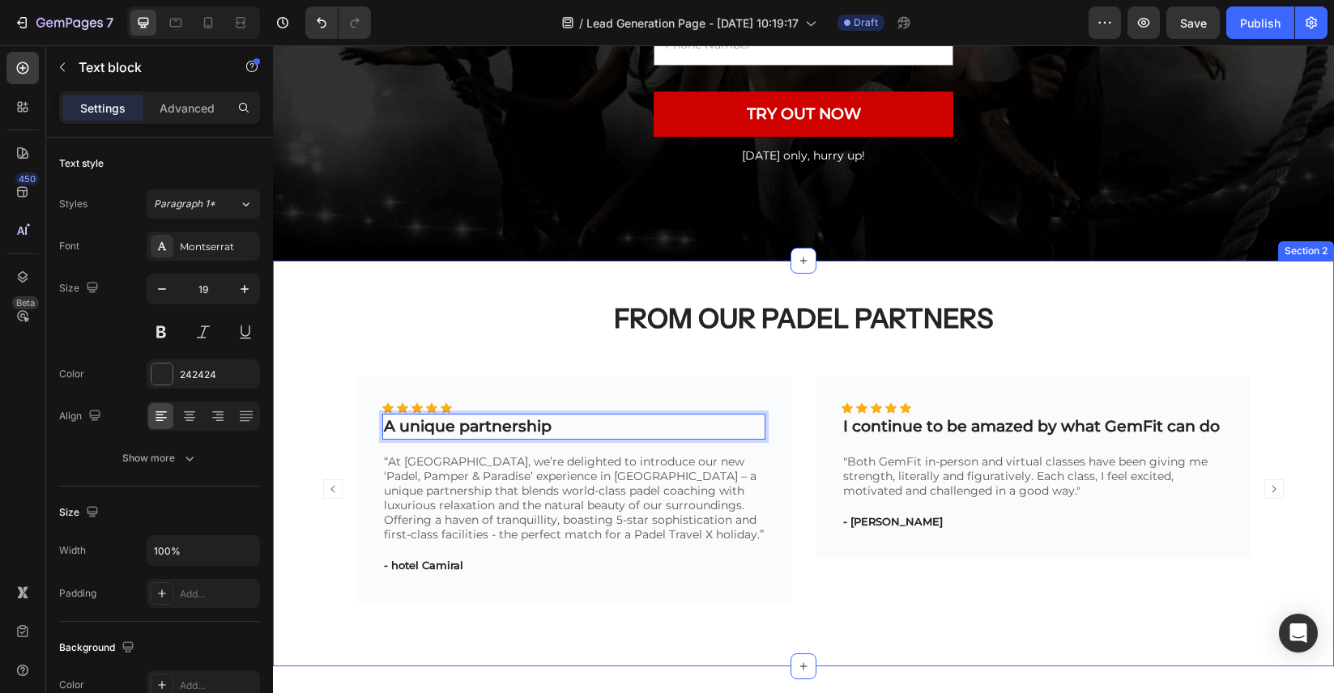
click at [657, 623] on div "⁠⁠⁠⁠⁠⁠⁠ FROM OUR PADEL PARTNERS Heading Icon Icon Icon Icon Icon Icon List Hoz …" at bounding box center [803, 464] width 1061 height 406
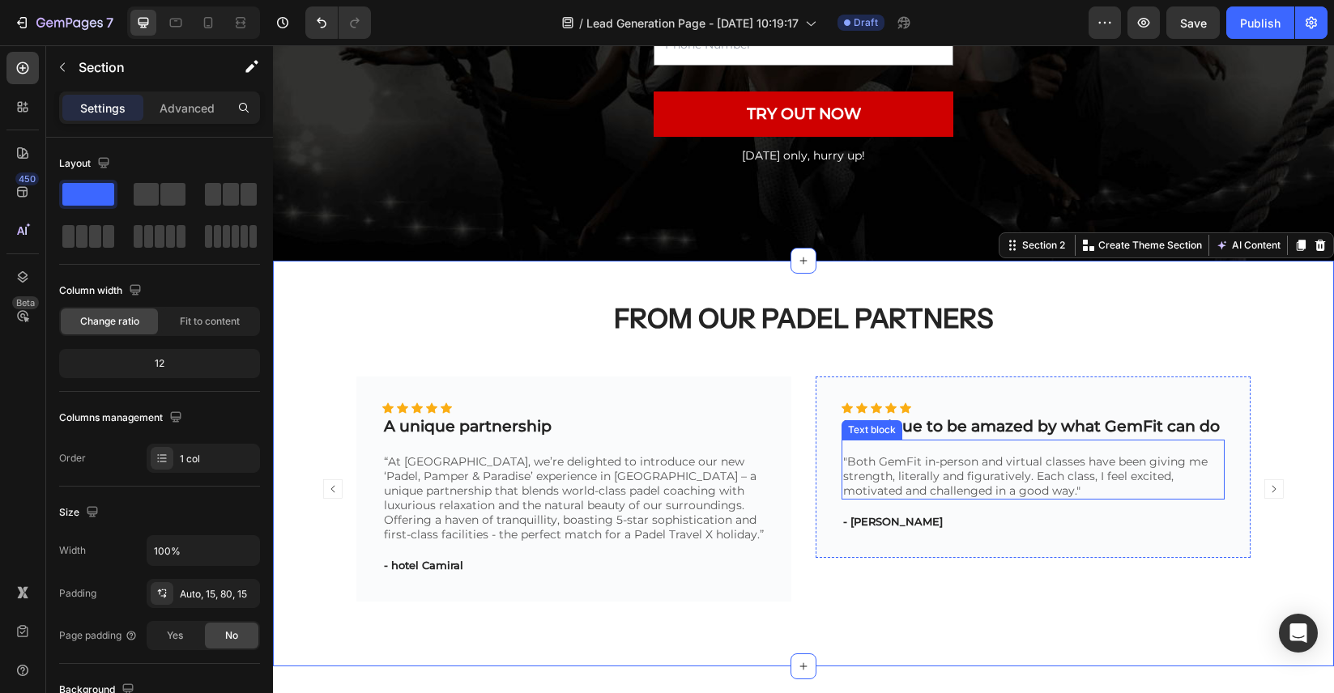
click at [1015, 475] on p ""Both GemFit in-person and virtual classes have been giving me strength, litera…" at bounding box center [1033, 476] width 380 height 44
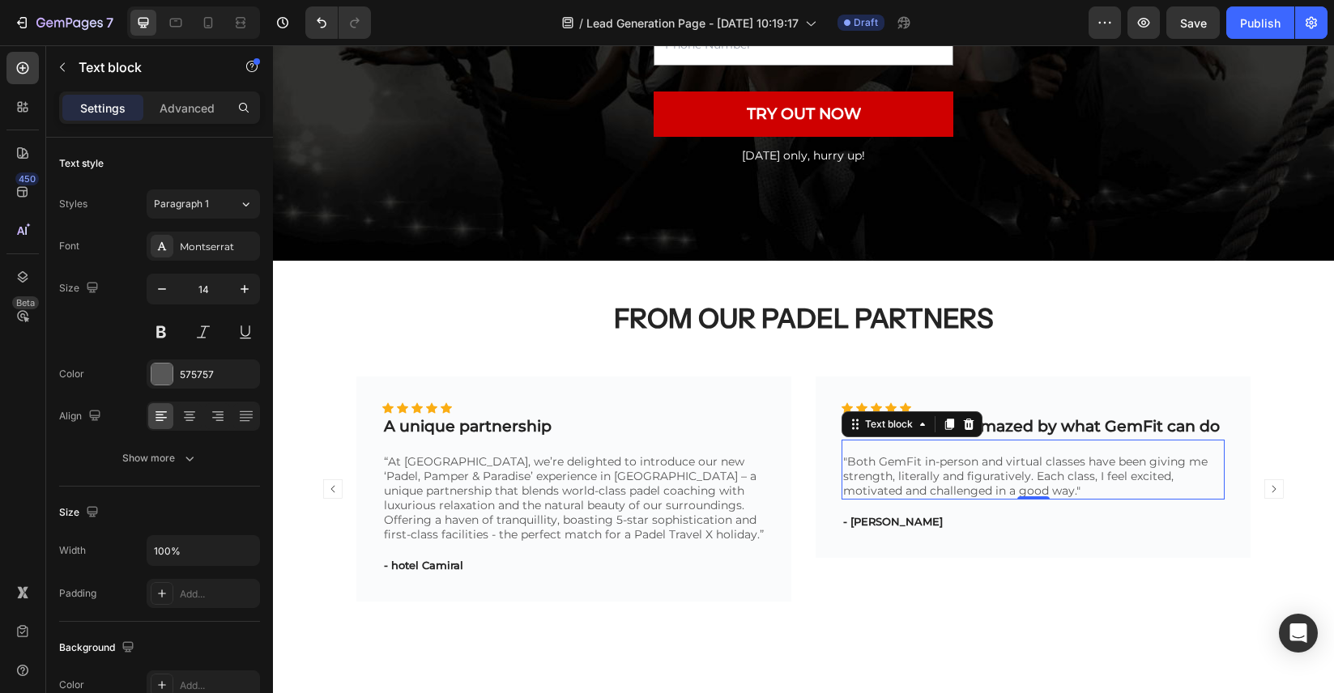
click at [1015, 475] on p ""Both GemFit in-person and virtual classes have been giving me strength, litera…" at bounding box center [1033, 476] width 380 height 44
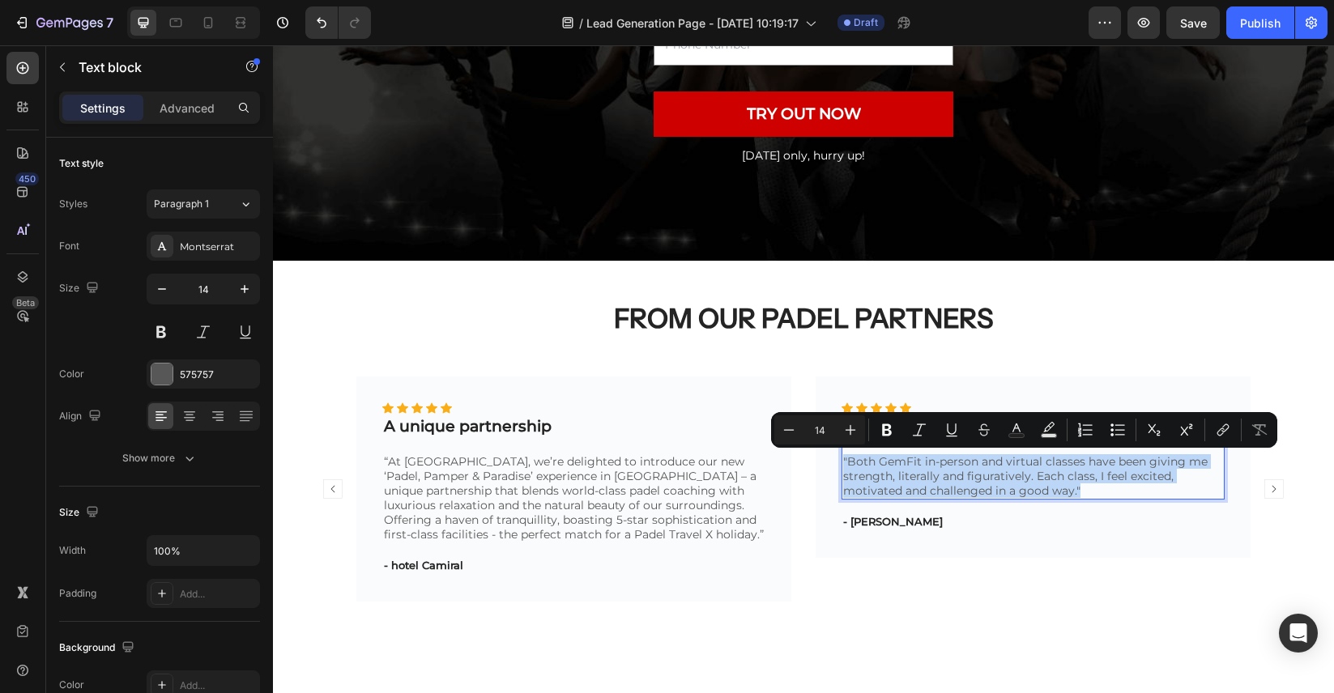
click at [946, 476] on p ""Both GemFit in-person and virtual classes have been giving me strength, litera…" at bounding box center [1033, 476] width 380 height 44
click at [847, 467] on p ""Both GemFit in-person and virtual classes have been giving me strength, litera…" at bounding box center [1033, 476] width 380 height 44
click at [852, 462] on p ""Both GemFit in-person and virtual classes have been giving me strength, litera…" at bounding box center [1033, 476] width 380 height 44
drag, startPoint x: 850, startPoint y: 461, endPoint x: 1075, endPoint y: 491, distance: 227.1
click at [1075, 491] on p ""Both GemFit in-person and virtual classes have been giving me strength, litera…" at bounding box center [1033, 476] width 380 height 44
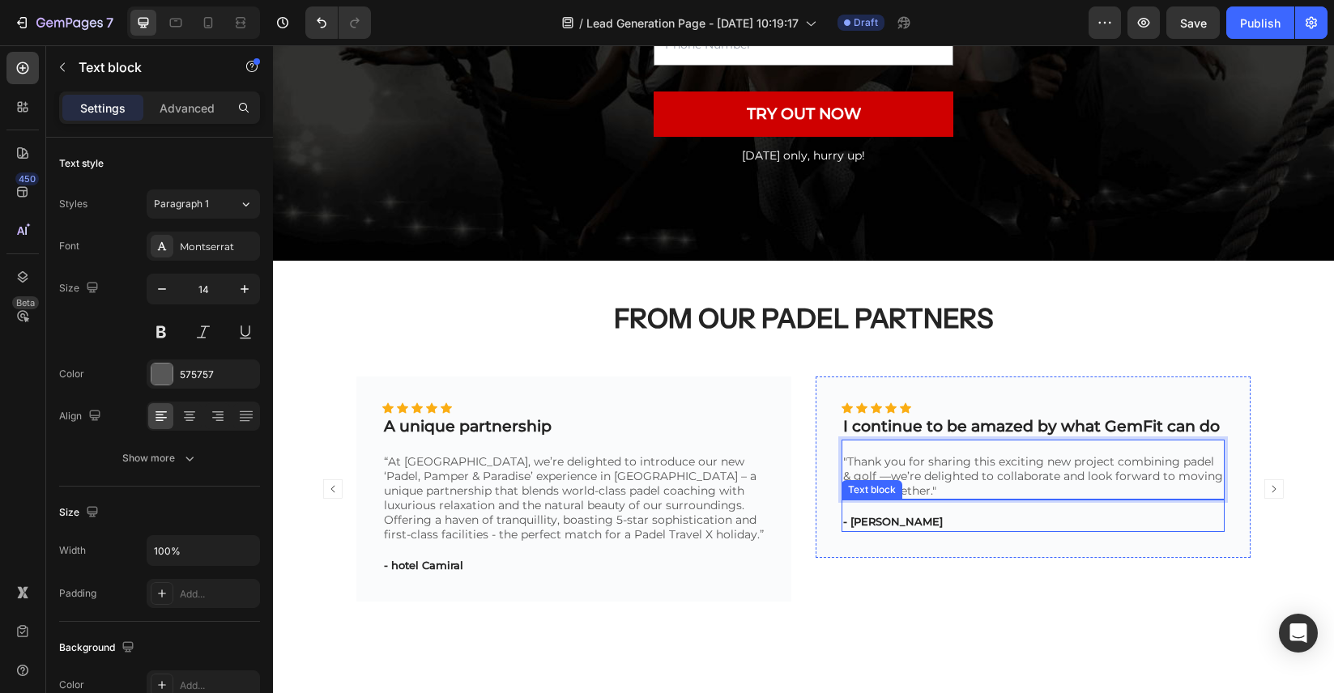
click at [890, 480] on div "Text block" at bounding box center [871, 489] width 61 height 19
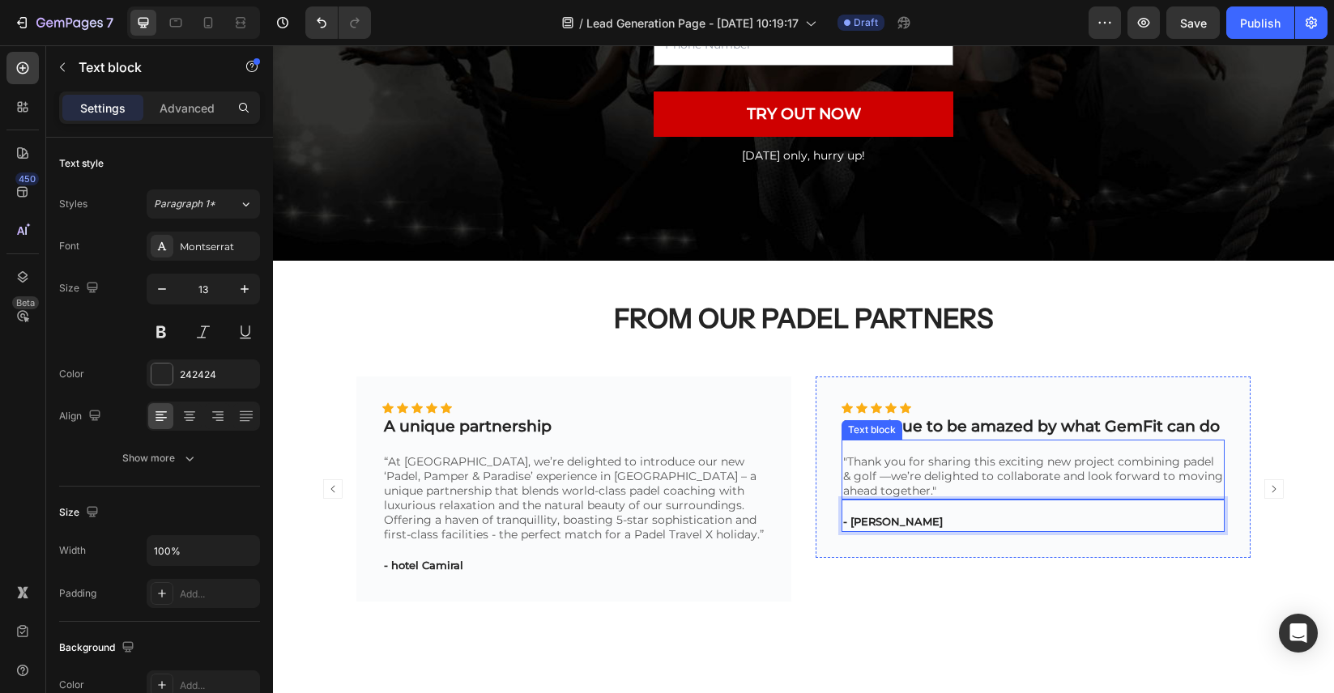
click at [892, 472] on p ""Thank you for sharing this exciting new project combining padel & golf —we’re …" at bounding box center [1033, 476] width 380 height 44
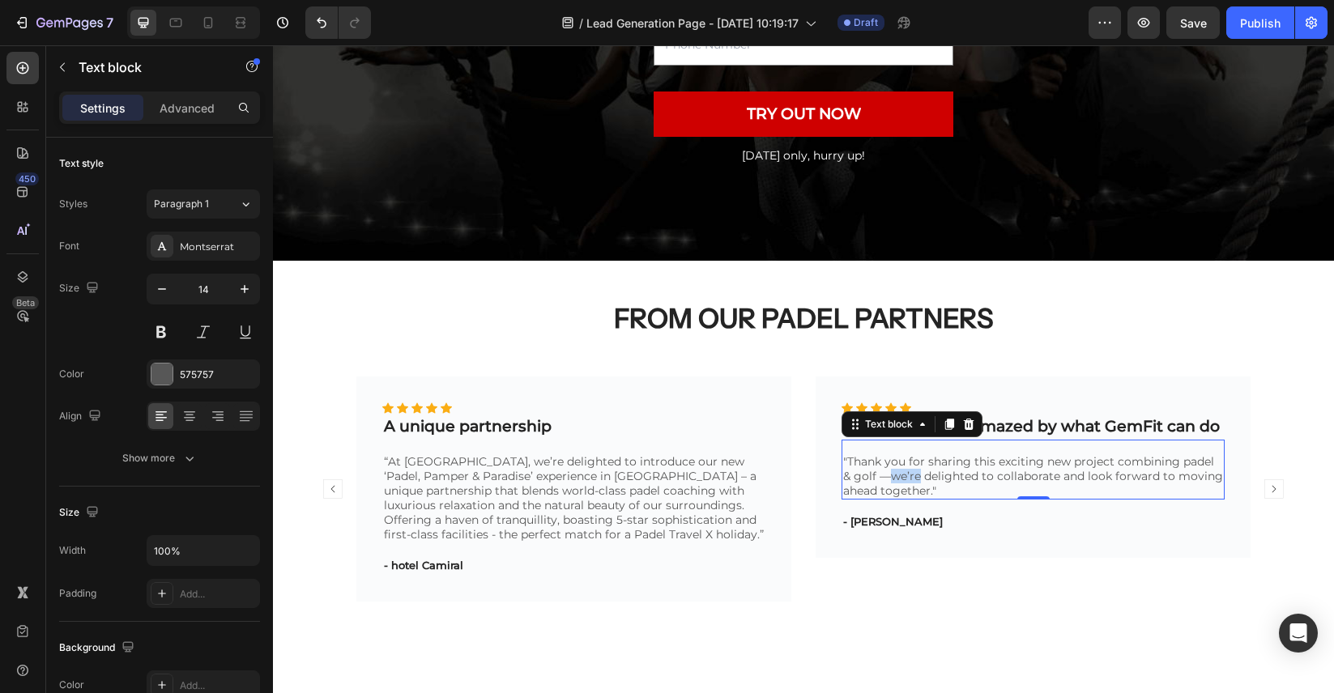
click at [892, 472] on p ""Thank you for sharing this exciting new project combining padel & golf —we’re …" at bounding box center [1033, 476] width 380 height 44
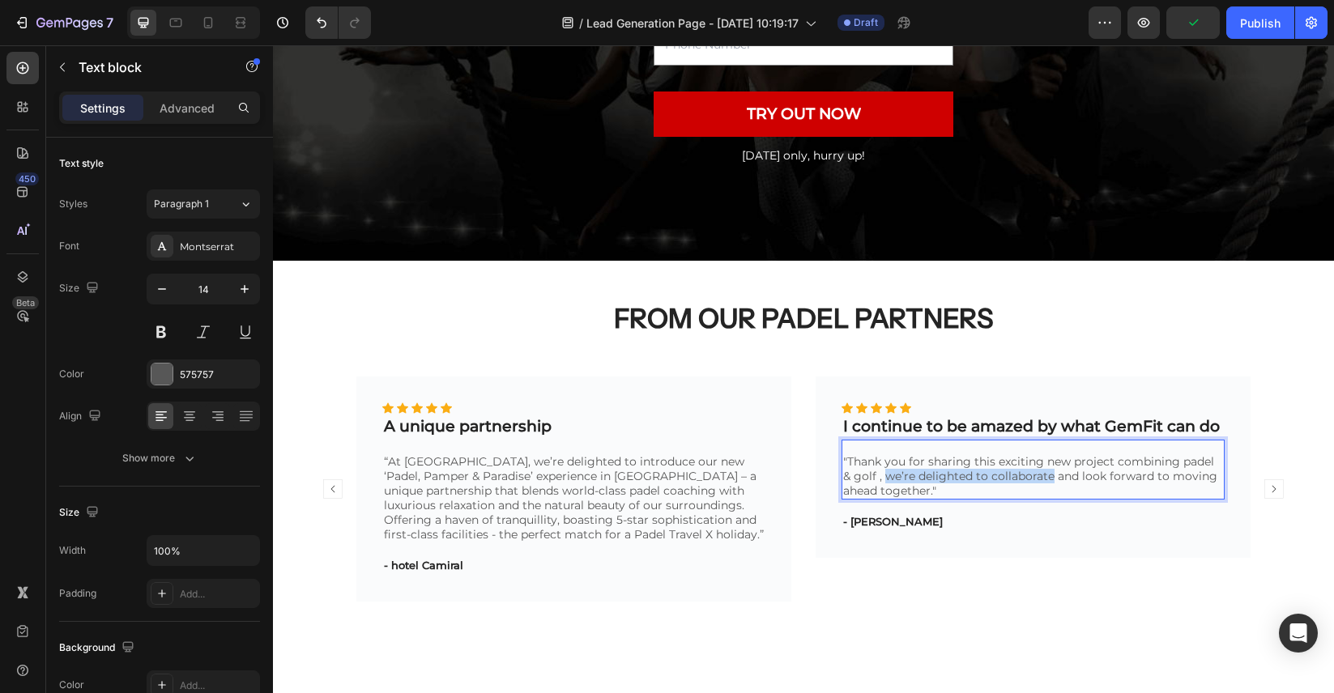
drag, startPoint x: 886, startPoint y: 477, endPoint x: 1050, endPoint y: 478, distance: 164.4
click at [1050, 478] on p ""Thank you for sharing this exciting new project combining padel & golf , we’re…" at bounding box center [1033, 476] width 380 height 44
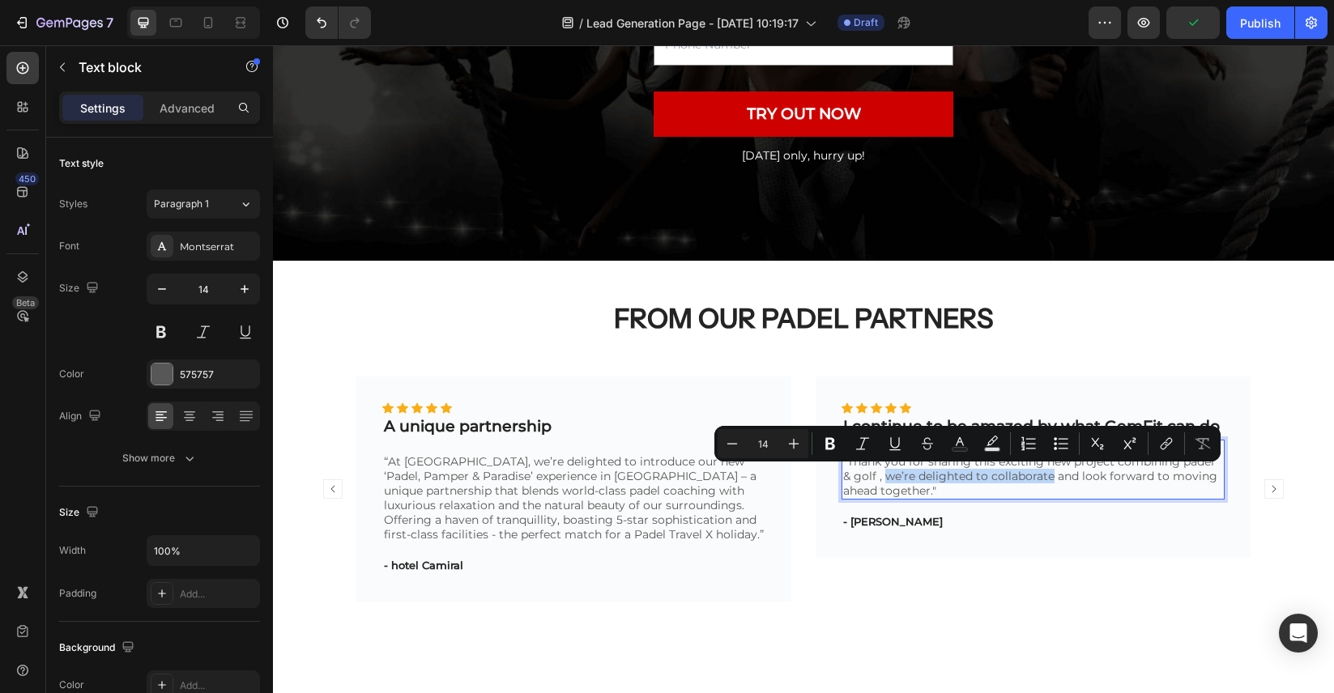
copy p "we’re delighted to collaborate"
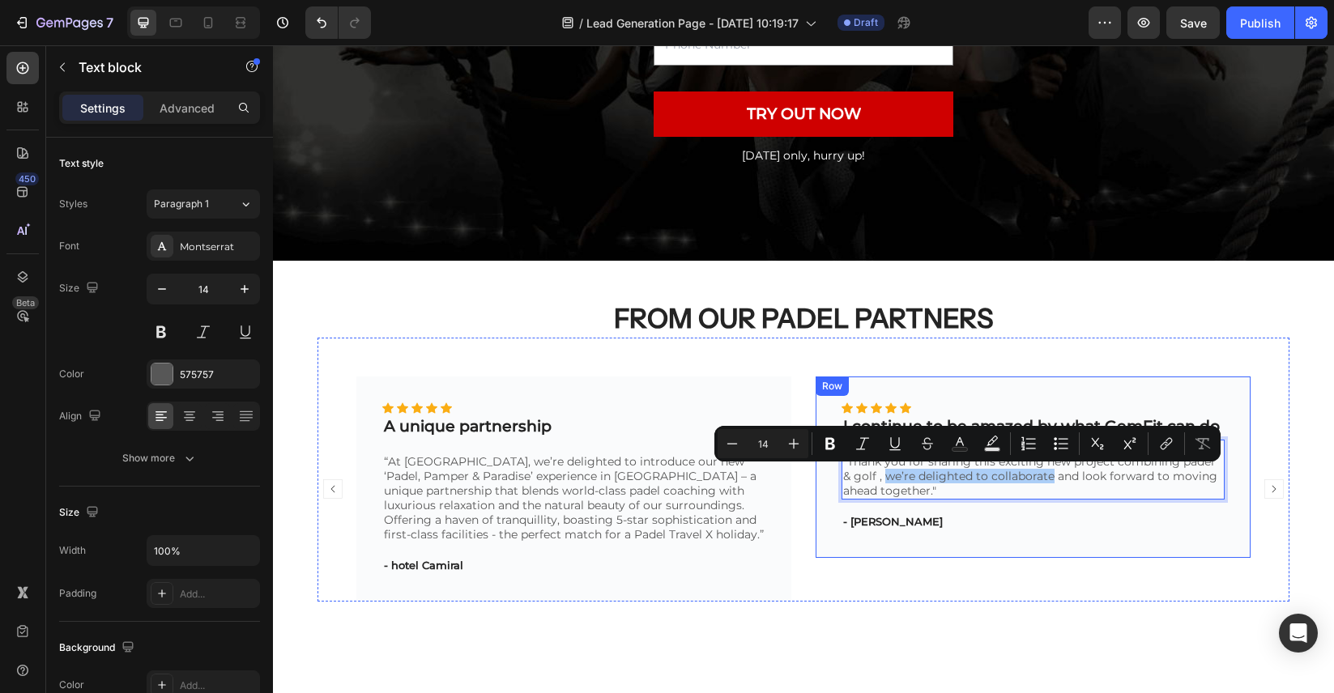
click at [1033, 393] on div "Icon Icon Icon Icon Icon Icon List Hoz I continue to be amazed by what GemFit c…" at bounding box center [1032, 467] width 435 height 181
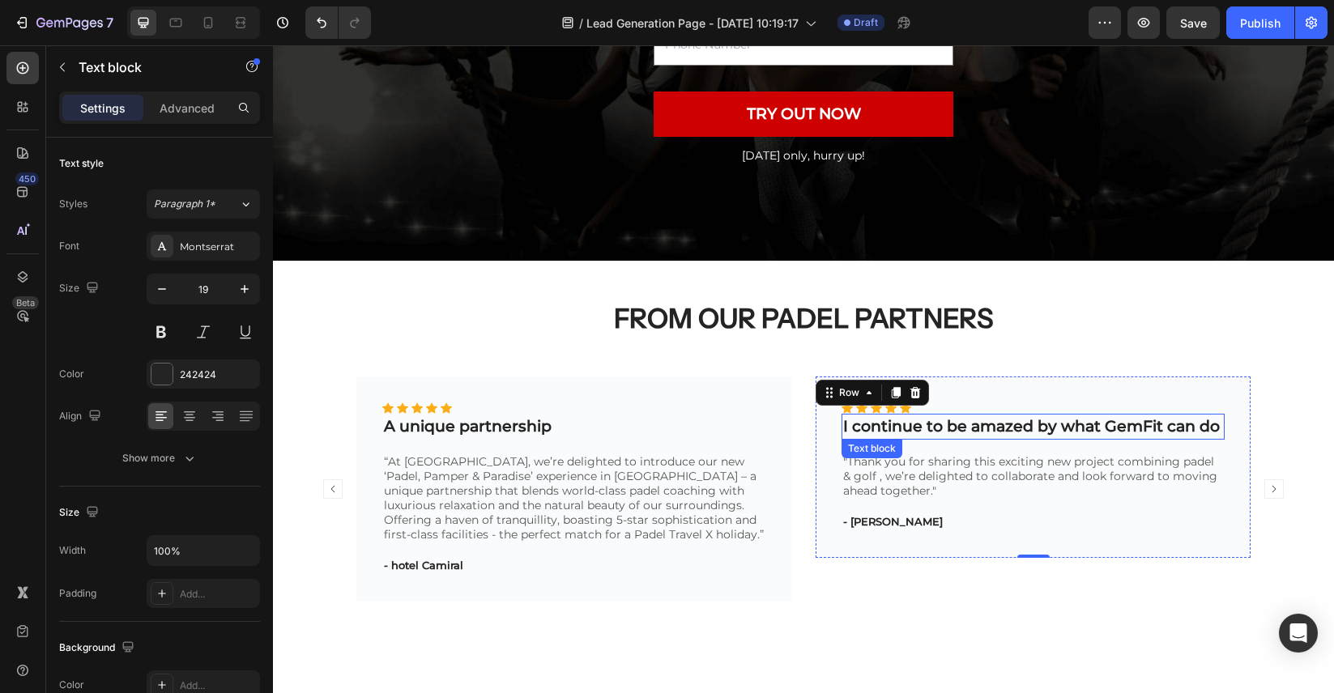
click at [1027, 423] on p "I continue to be amazed by what GemFit can do" at bounding box center [1033, 426] width 380 height 23
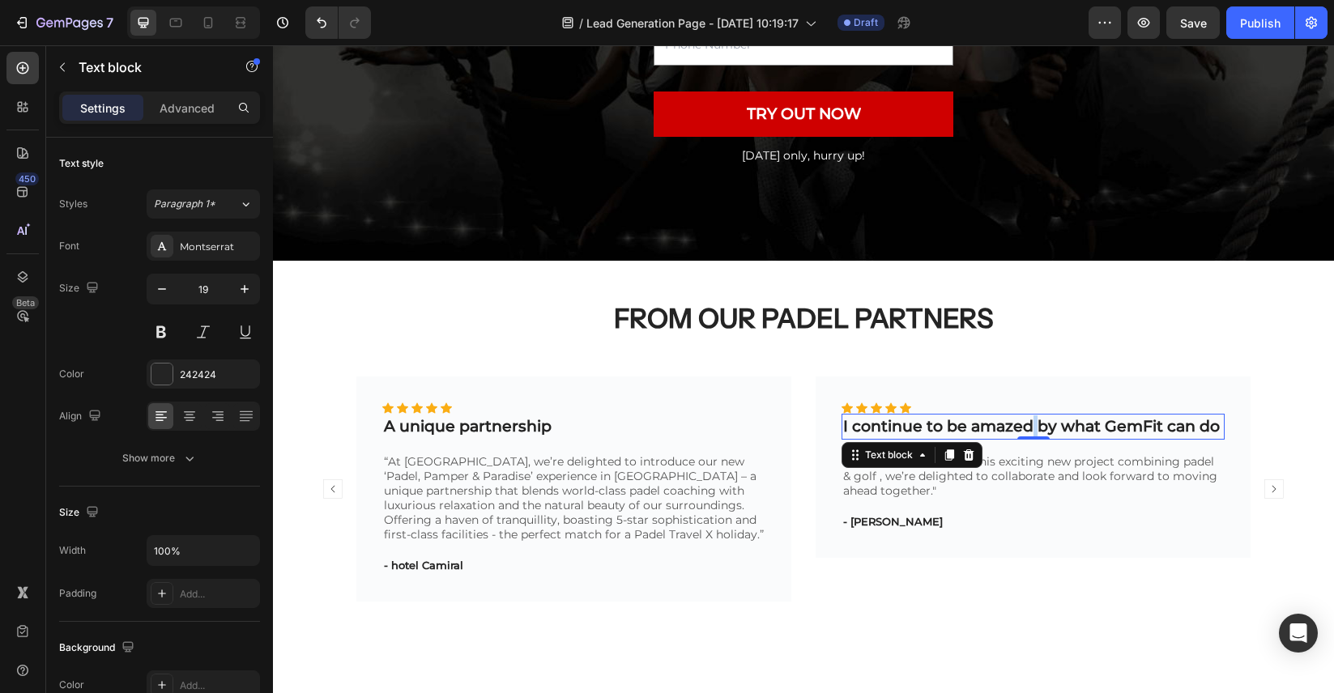
click at [1027, 423] on p "I continue to be amazed by what GemFit can do" at bounding box center [1033, 426] width 380 height 23
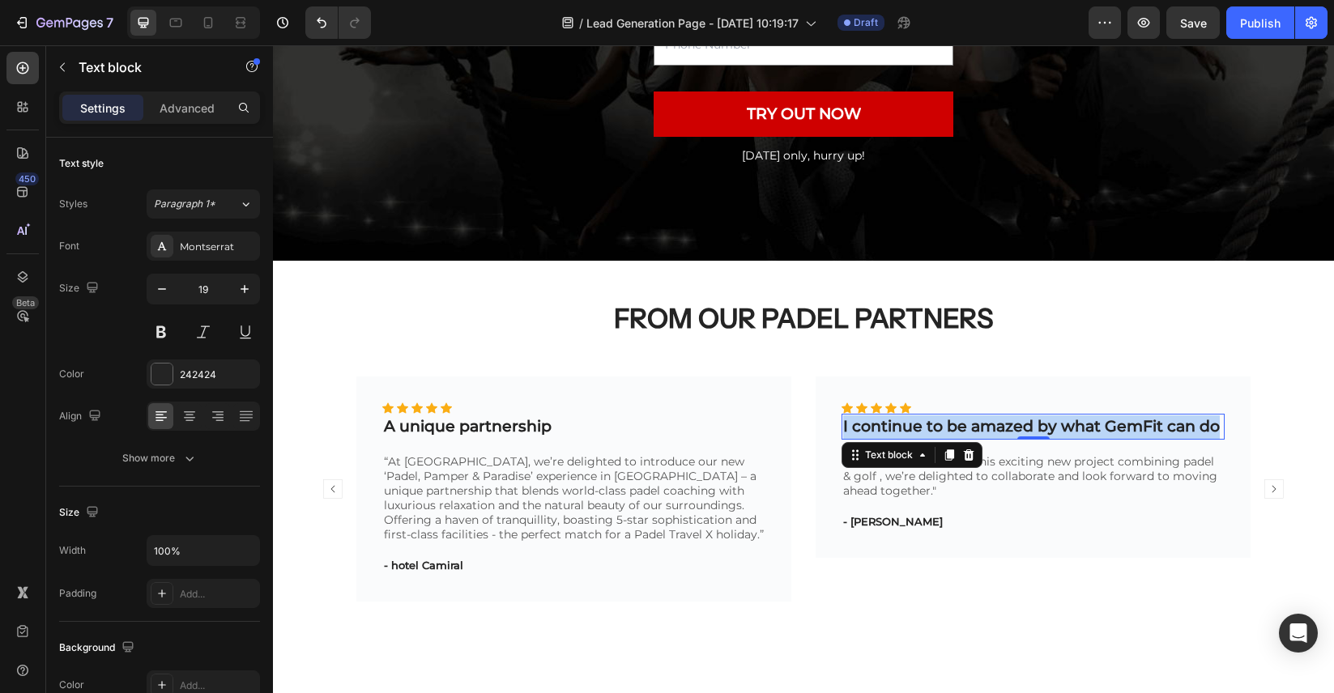
click at [1027, 423] on p "I continue to be amazed by what GemFit can do" at bounding box center [1033, 426] width 380 height 23
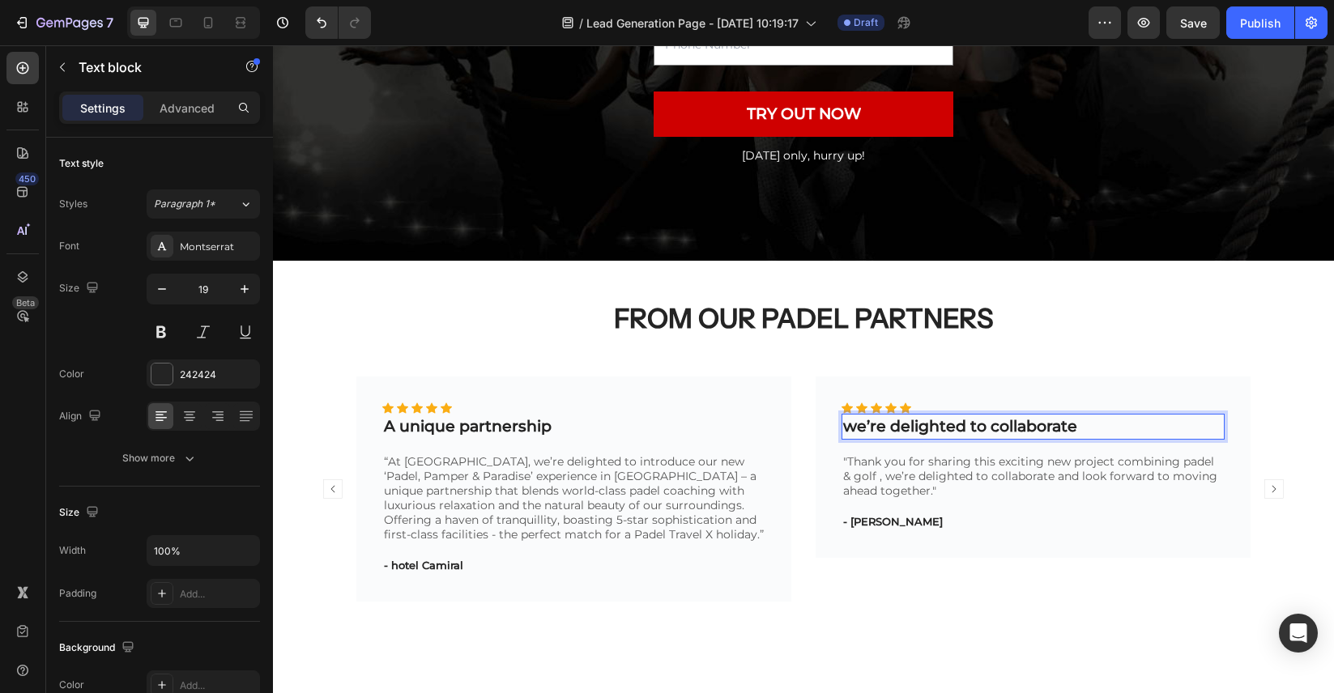
click at [857, 429] on p "we’re delighted to collaborate" at bounding box center [1033, 426] width 380 height 23
click at [870, 518] on p "- Karina J." at bounding box center [1033, 522] width 380 height 16
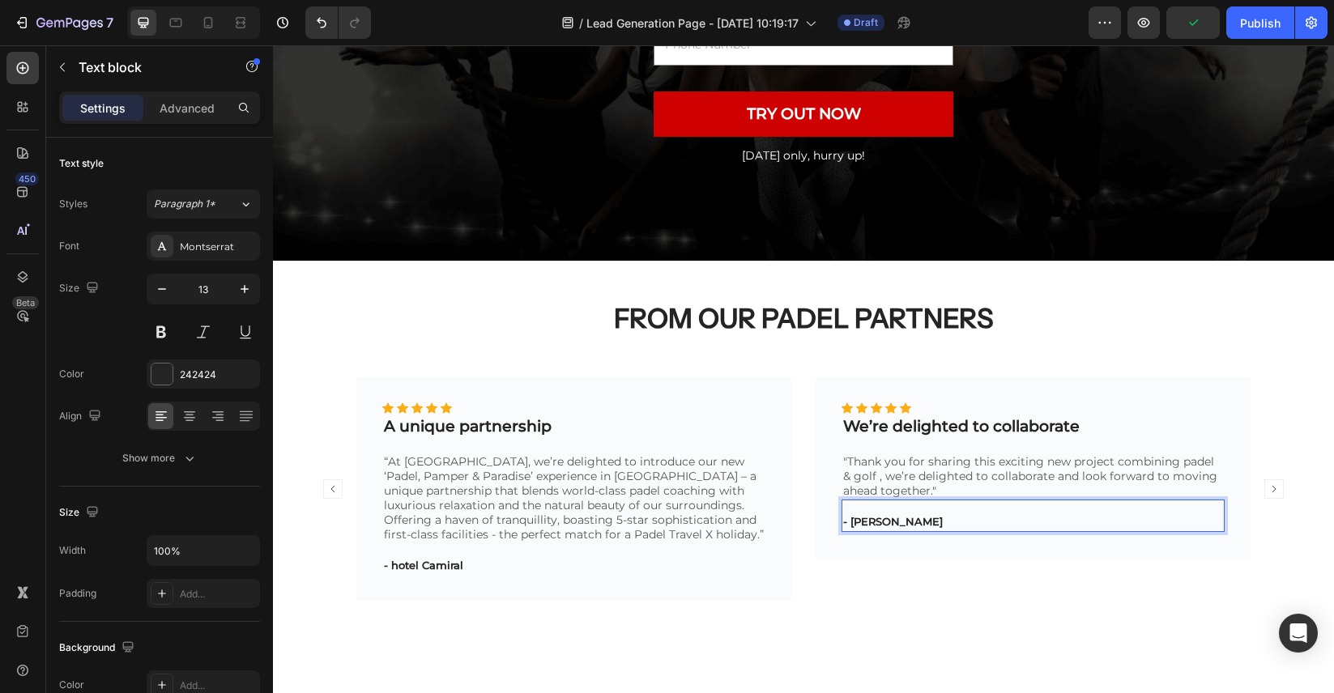
click at [880, 523] on p "- Karina J." at bounding box center [1033, 522] width 380 height 16
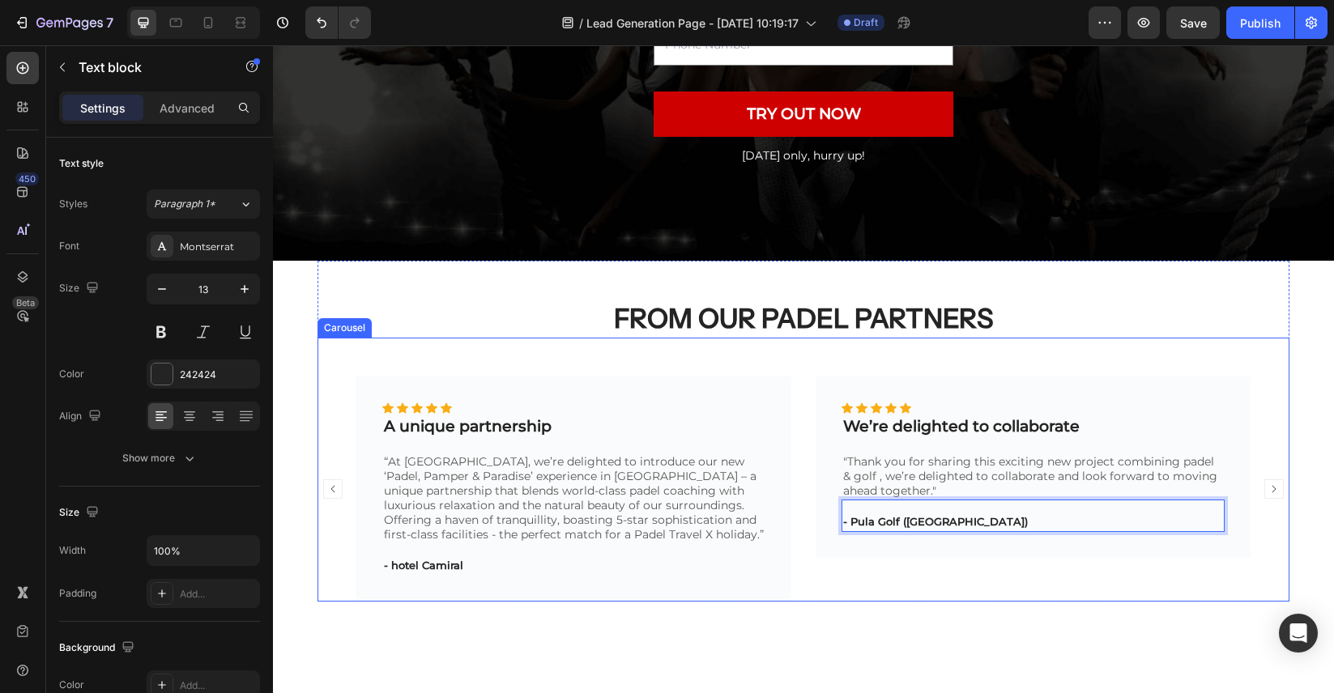
click at [936, 609] on div "⁠⁠⁠⁠⁠⁠⁠ FROM OUR PADEL PARTNERS Heading Icon Icon Icon Icon Icon Icon List Hoz …" at bounding box center [803, 464] width 1061 height 406
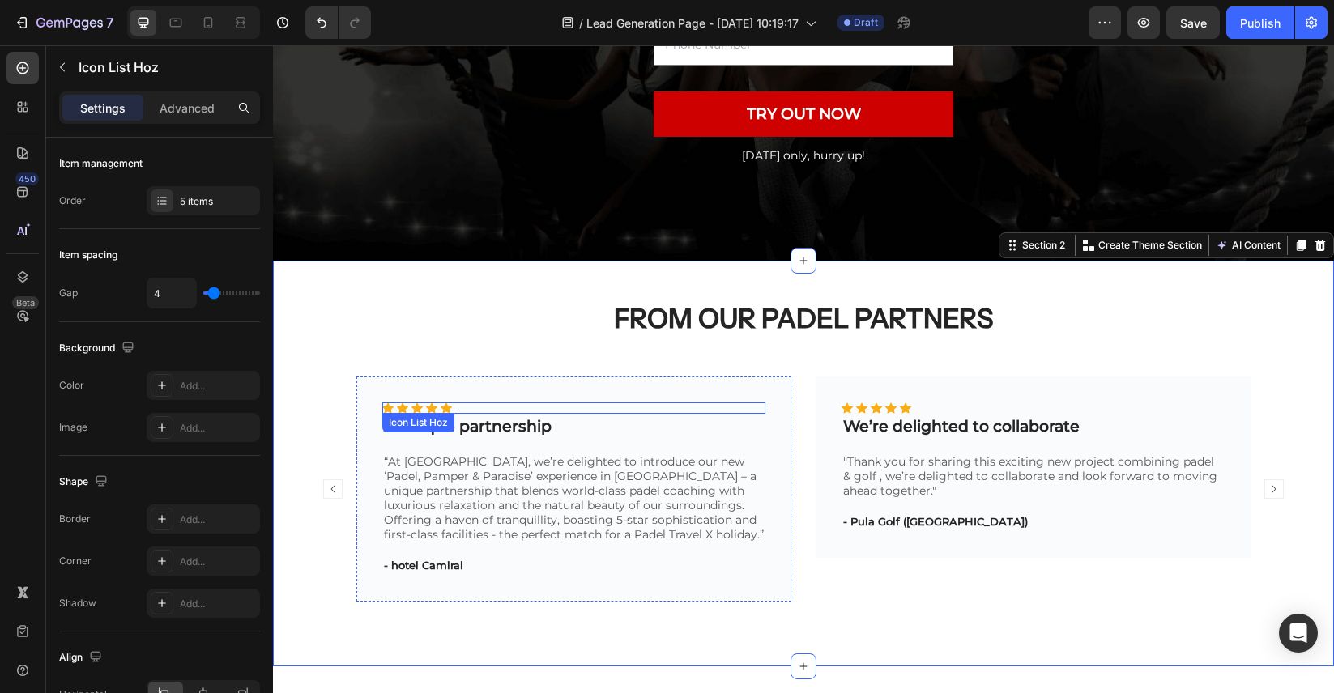
click at [484, 407] on div "Icon Icon Icon Icon Icon" at bounding box center [573, 407] width 383 height 11
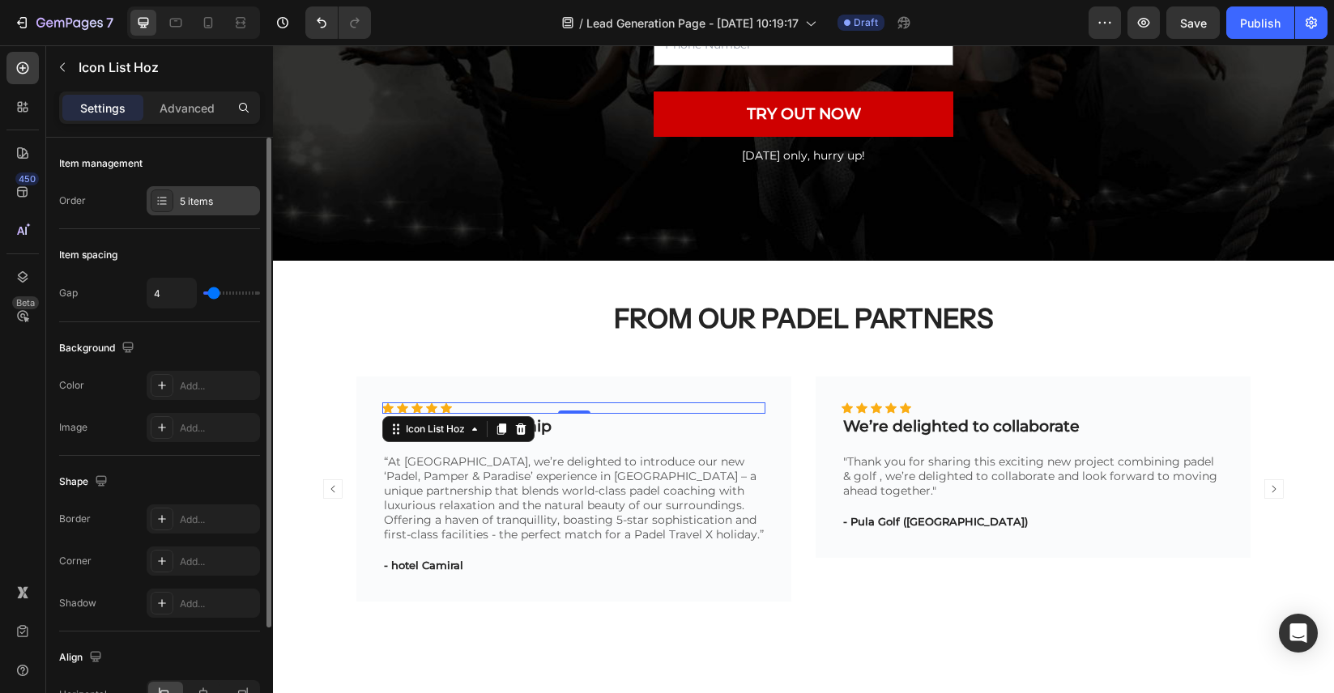
click at [211, 208] on div "5 items" at bounding box center [203, 200] width 113 height 29
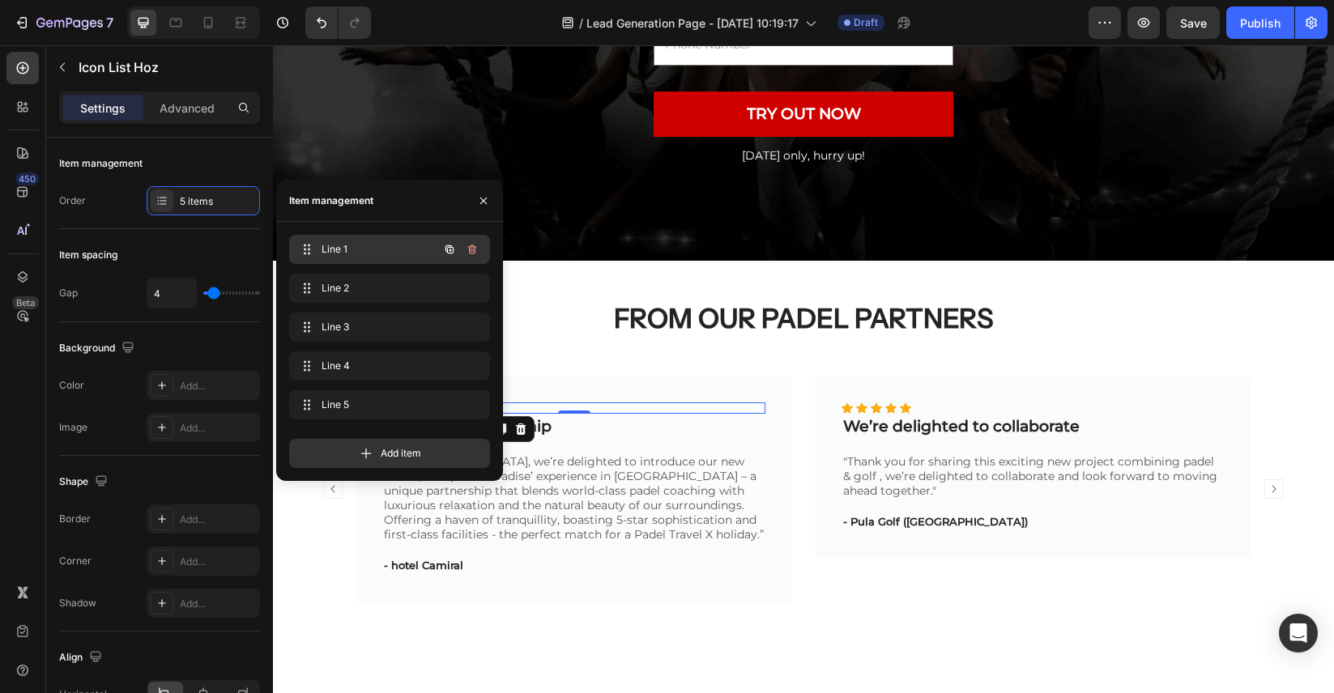
click at [361, 258] on div "Line 1 Line 1" at bounding box center [367, 249] width 143 height 23
click at [385, 306] on div "Line 2 Line 2" at bounding box center [389, 292] width 201 height 36
click at [382, 293] on span "Line 2" at bounding box center [367, 288] width 92 height 15
click at [393, 332] on span "Line 3" at bounding box center [367, 327] width 92 height 15
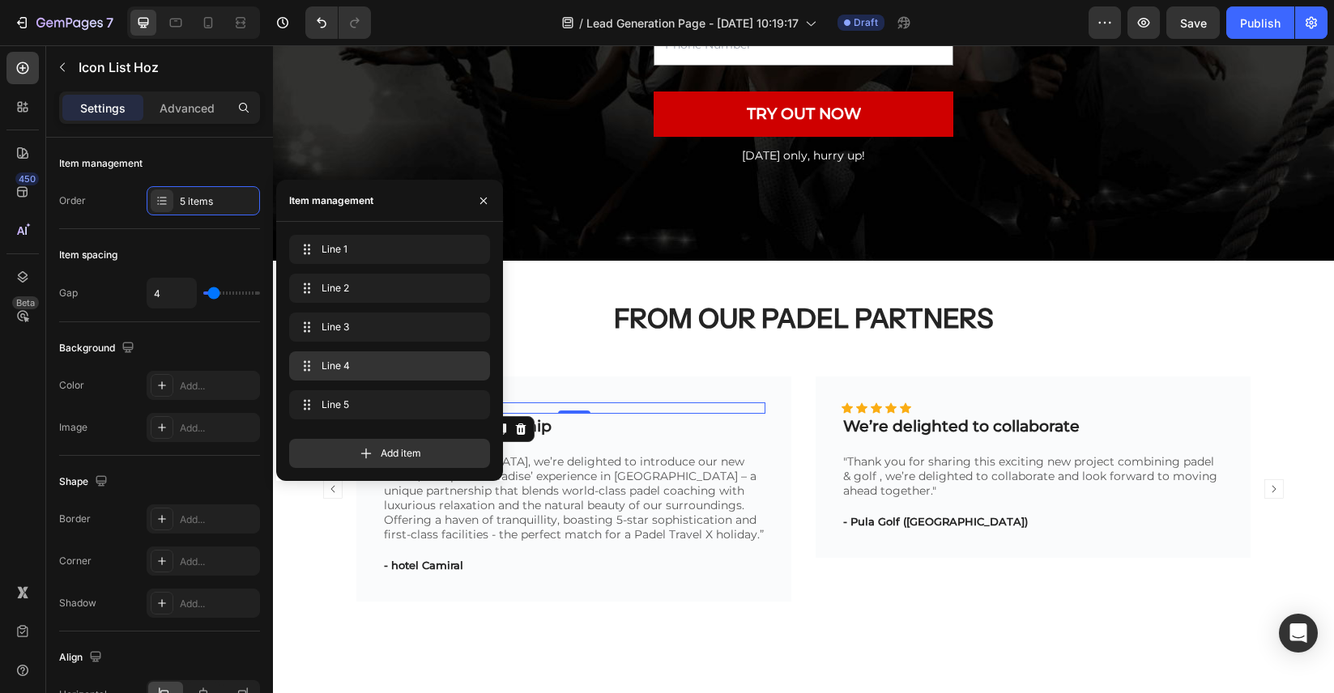
click at [396, 362] on span "Line 4" at bounding box center [386, 366] width 130 height 15
click at [398, 411] on span "Line 5" at bounding box center [386, 405] width 130 height 15
click at [471, 407] on icon "button" at bounding box center [472, 404] width 13 height 13
click at [471, 407] on div "Delete" at bounding box center [461, 405] width 30 height 15
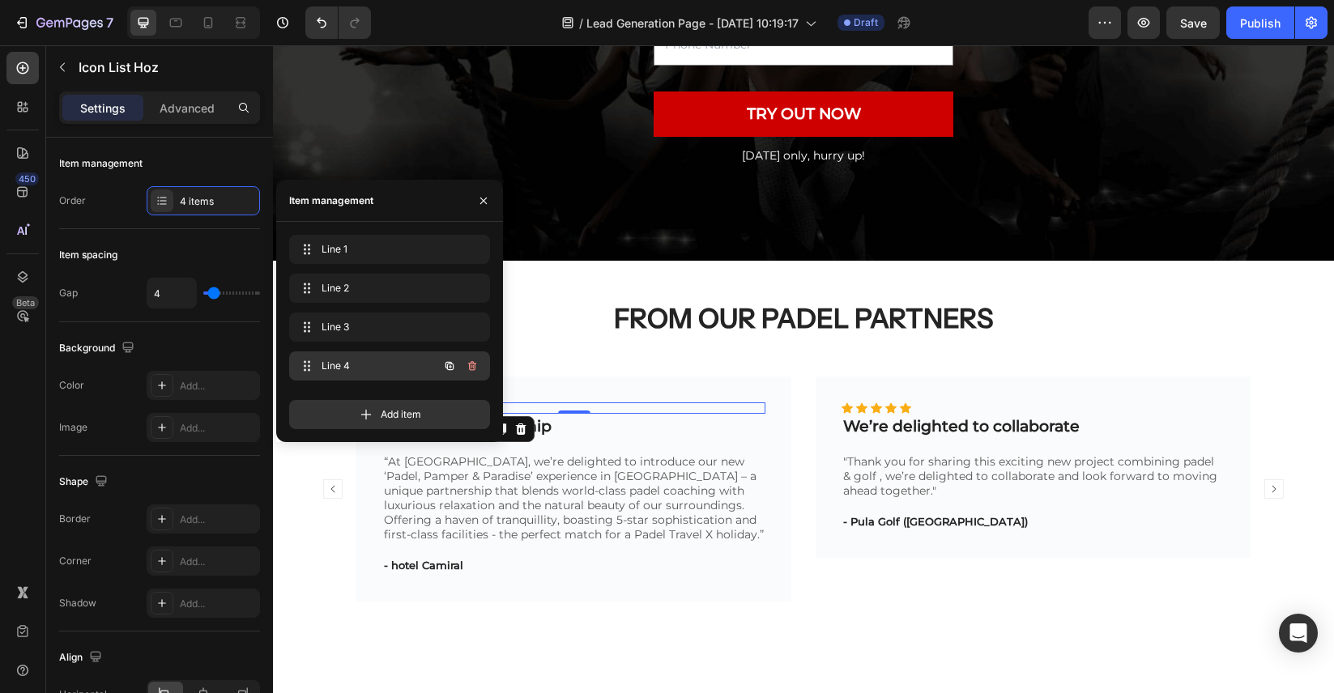
click at [473, 367] on icon "button" at bounding box center [473, 367] width 1 height 4
click at [472, 367] on div "Delete" at bounding box center [461, 366] width 30 height 15
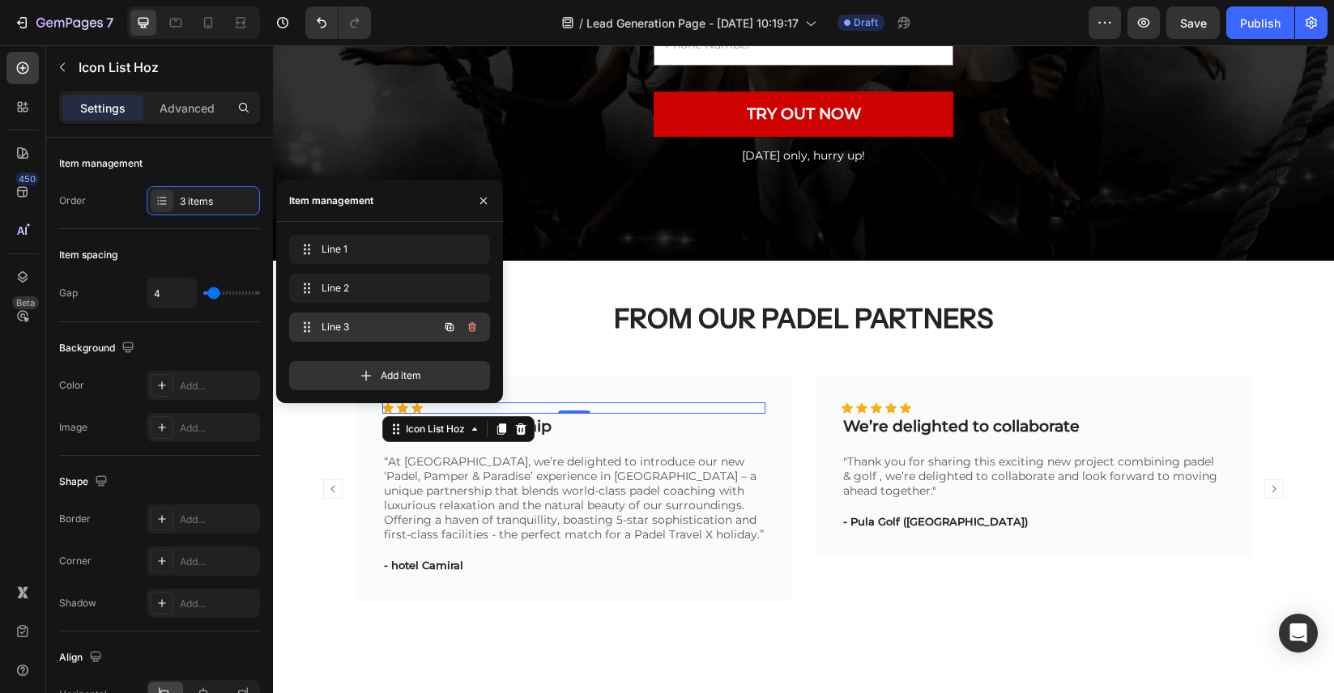
click at [473, 327] on icon "button" at bounding box center [473, 328] width 1 height 4
click at [473, 327] on div "Delete" at bounding box center [461, 327] width 30 height 15
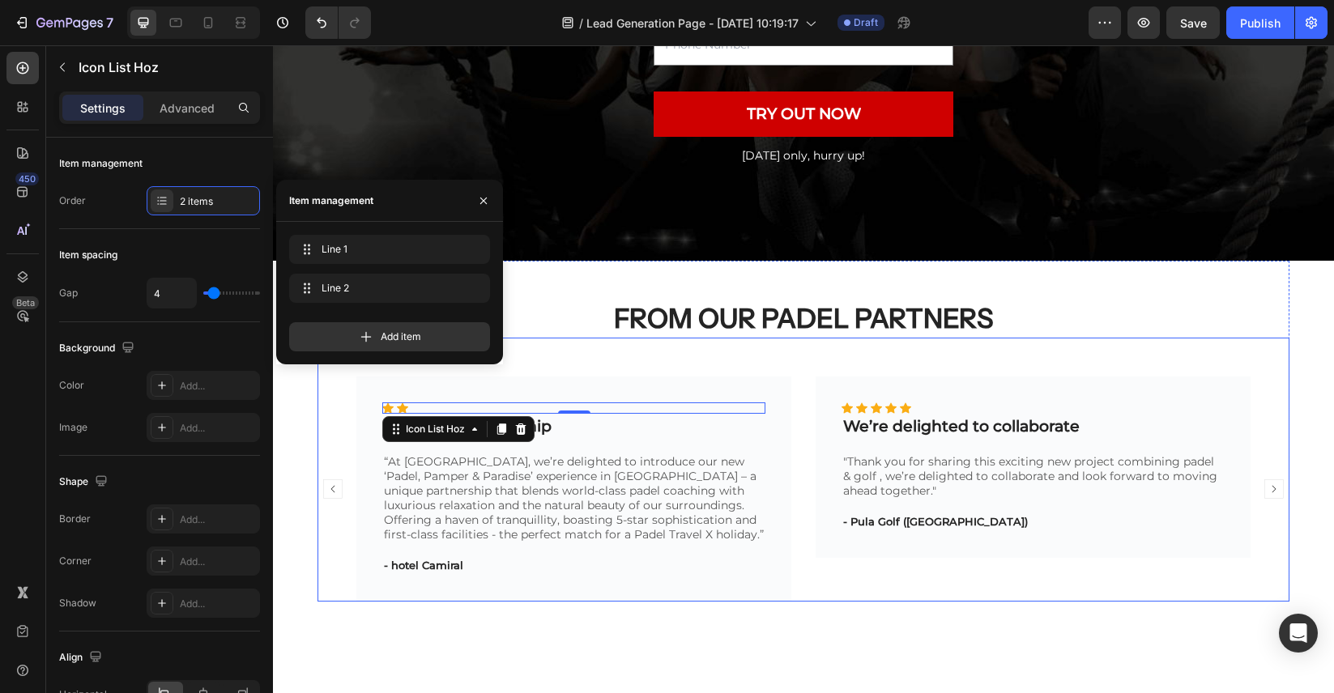
click at [824, 583] on div "Icon Icon Icon Icon Icon Icon List Hoz We’re delighted to collaborate Text bloc…" at bounding box center [1032, 489] width 435 height 225
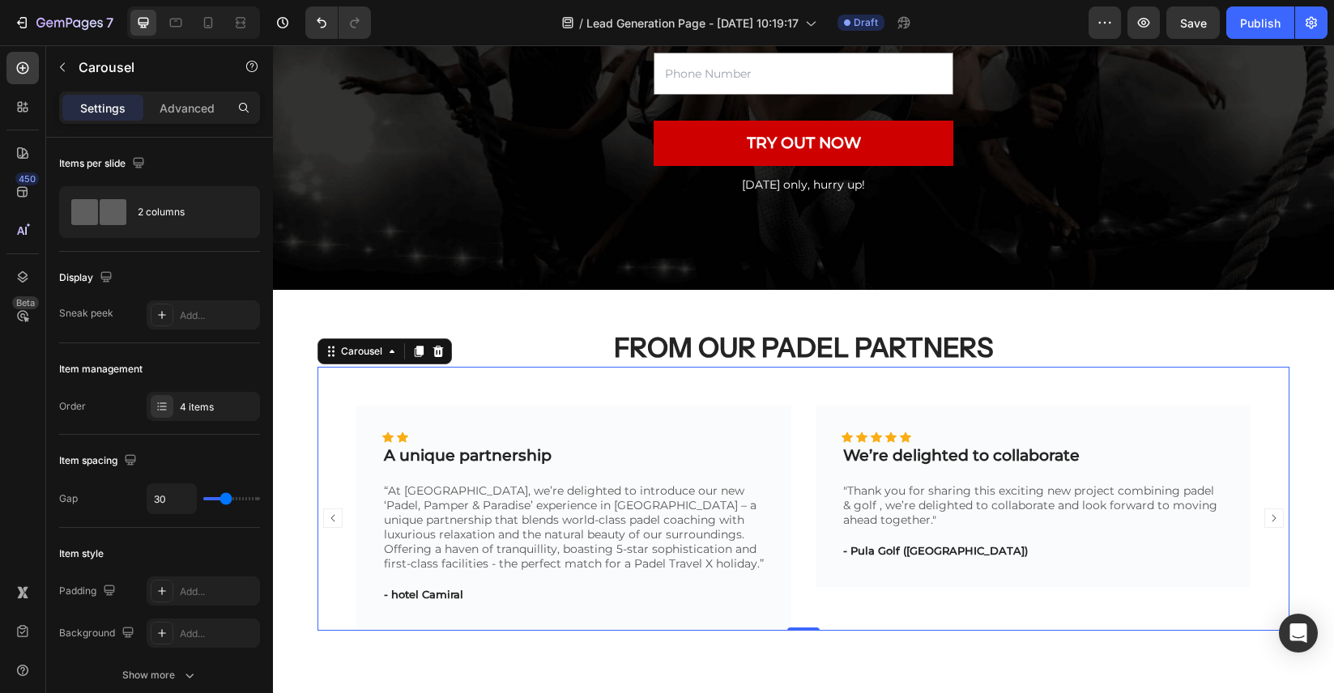
scroll to position [344, 0]
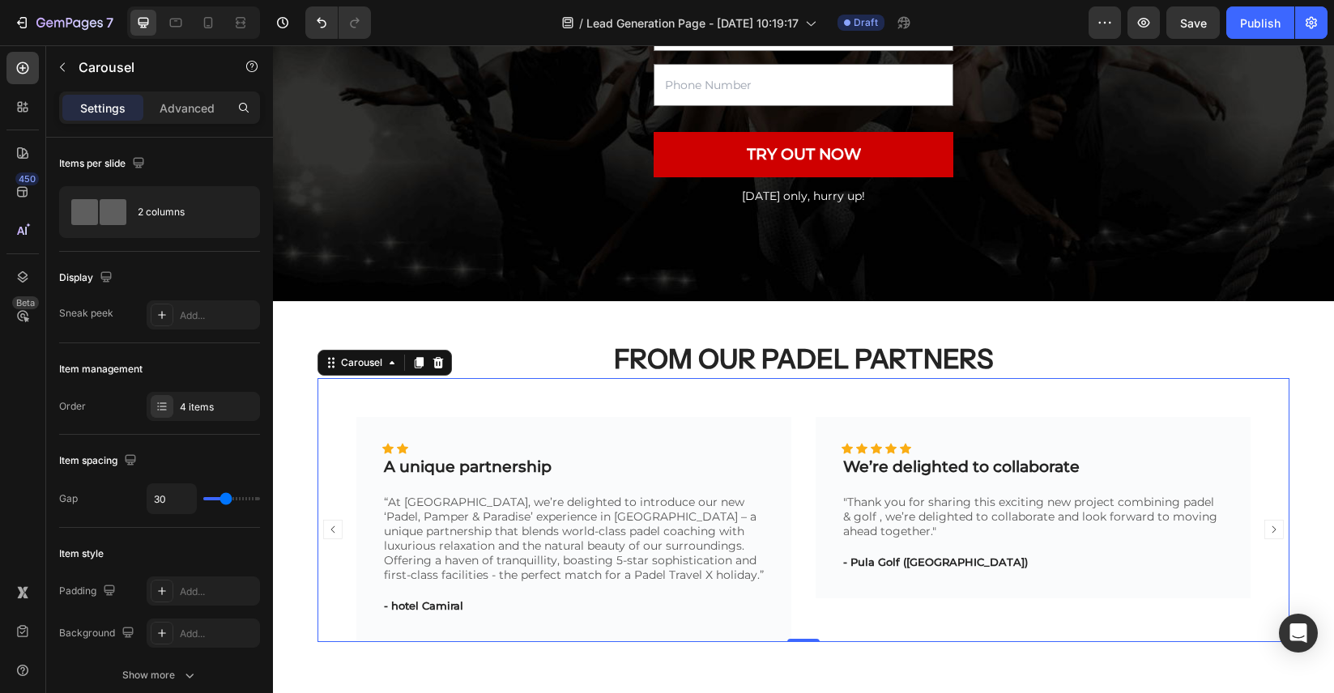
click at [334, 526] on icon "Carousel Back Arrow" at bounding box center [332, 529] width 19 height 19
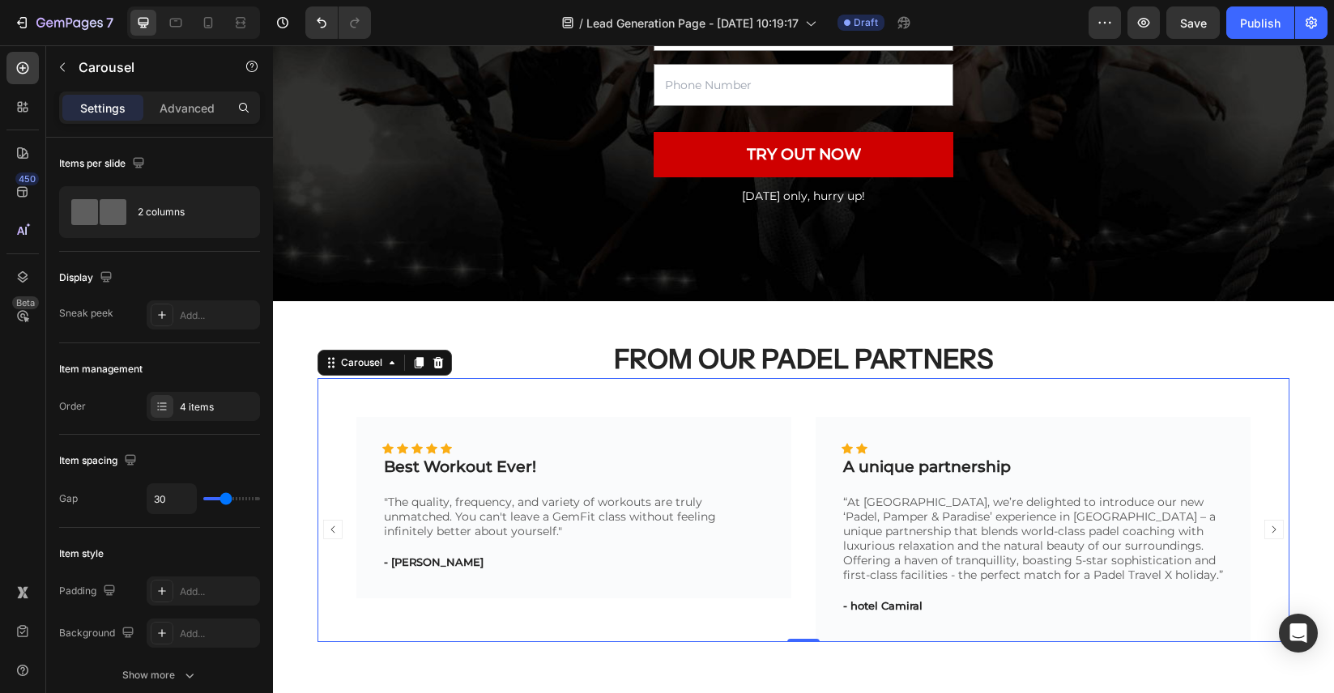
click at [334, 526] on icon "Carousel Back Arrow" at bounding box center [332, 529] width 19 height 19
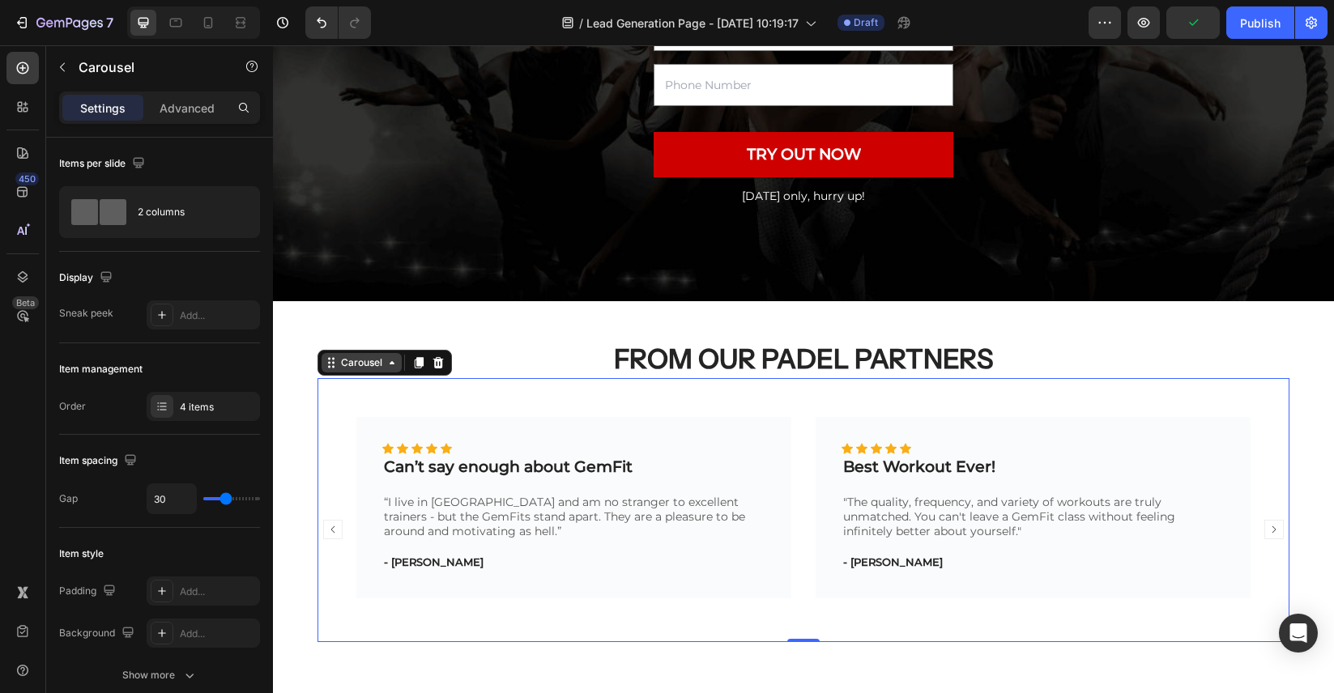
click at [348, 362] on div "Carousel" at bounding box center [362, 362] width 48 height 15
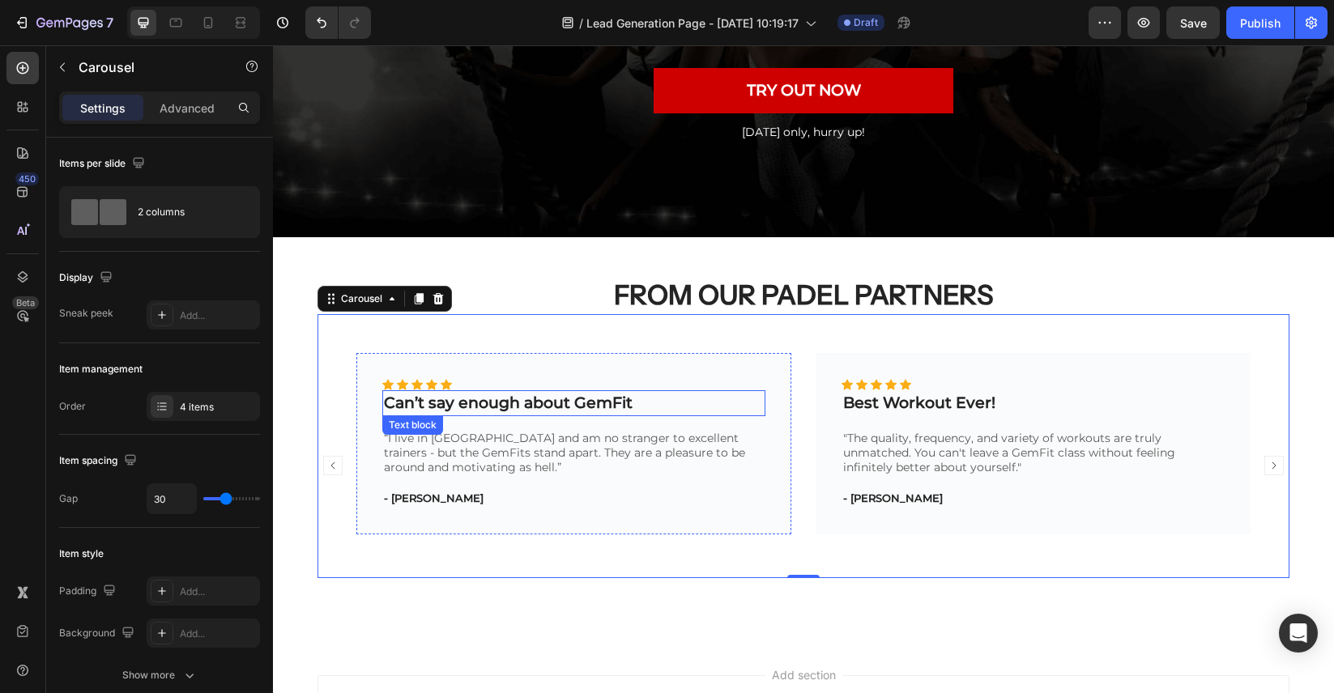
scroll to position [352, 0]
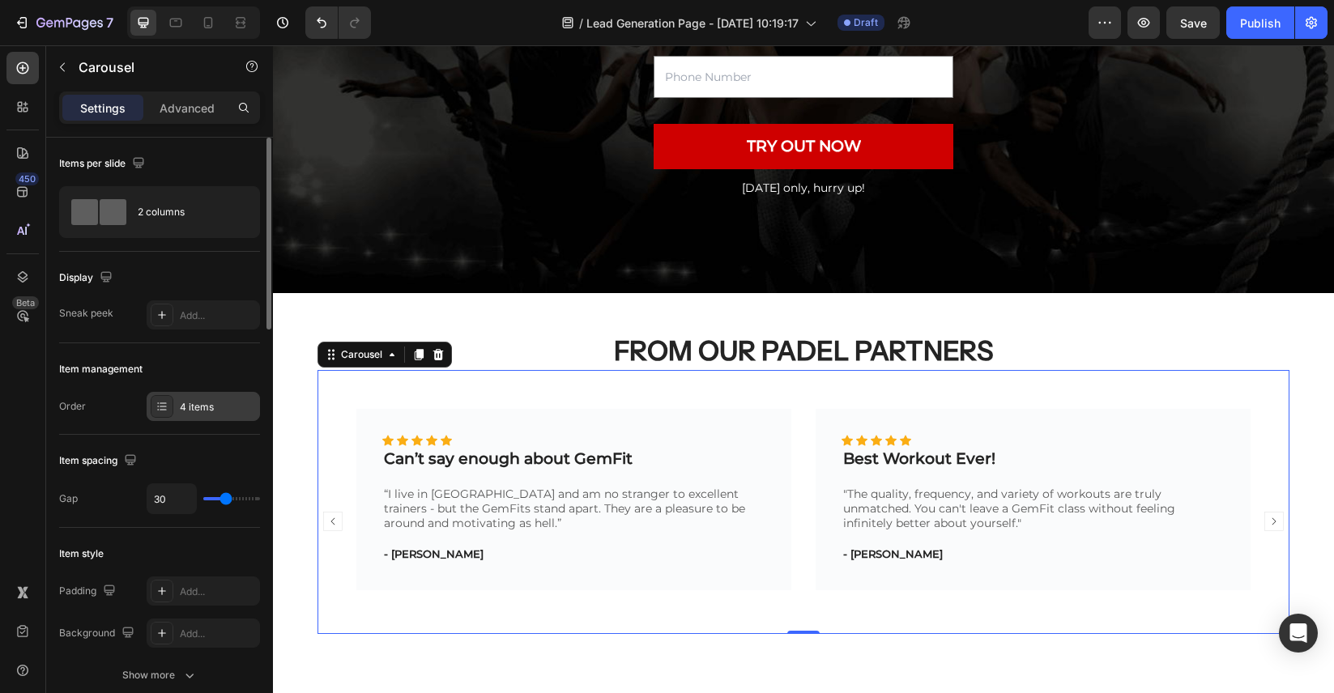
click at [224, 405] on div "4 items" at bounding box center [218, 407] width 76 height 15
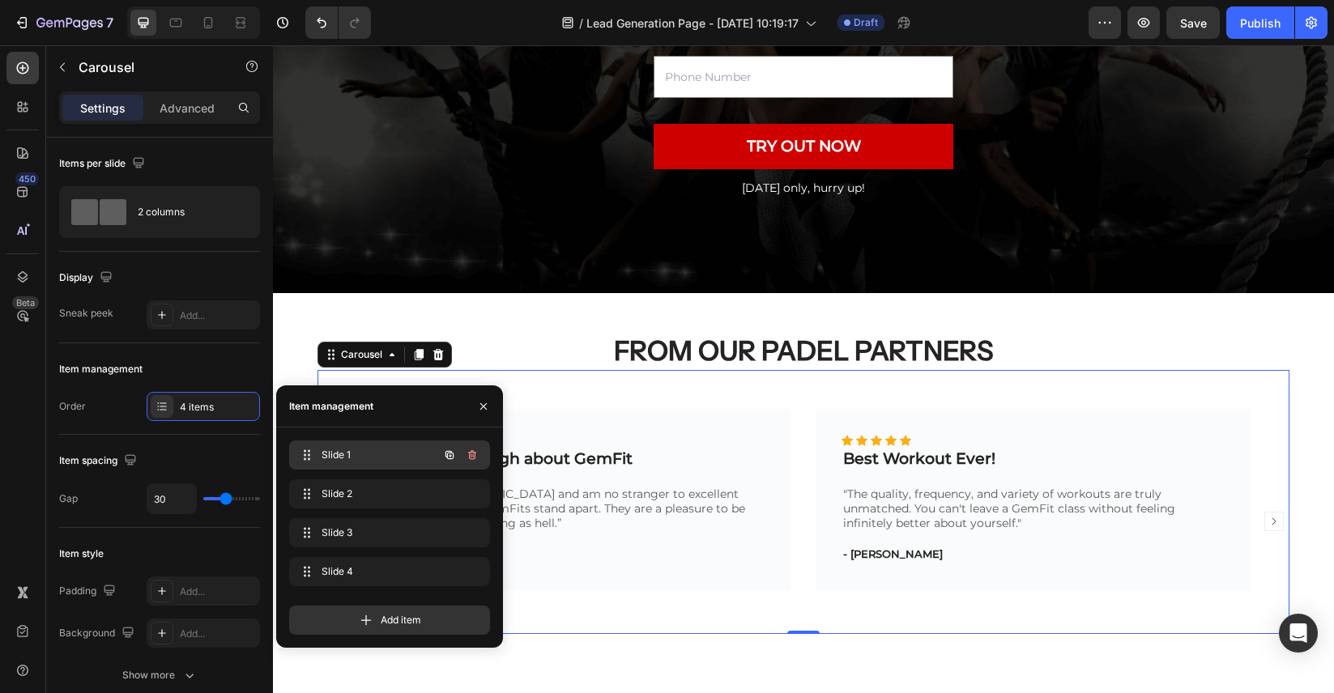
click at [364, 453] on span "Slide 1" at bounding box center [367, 455] width 92 height 15
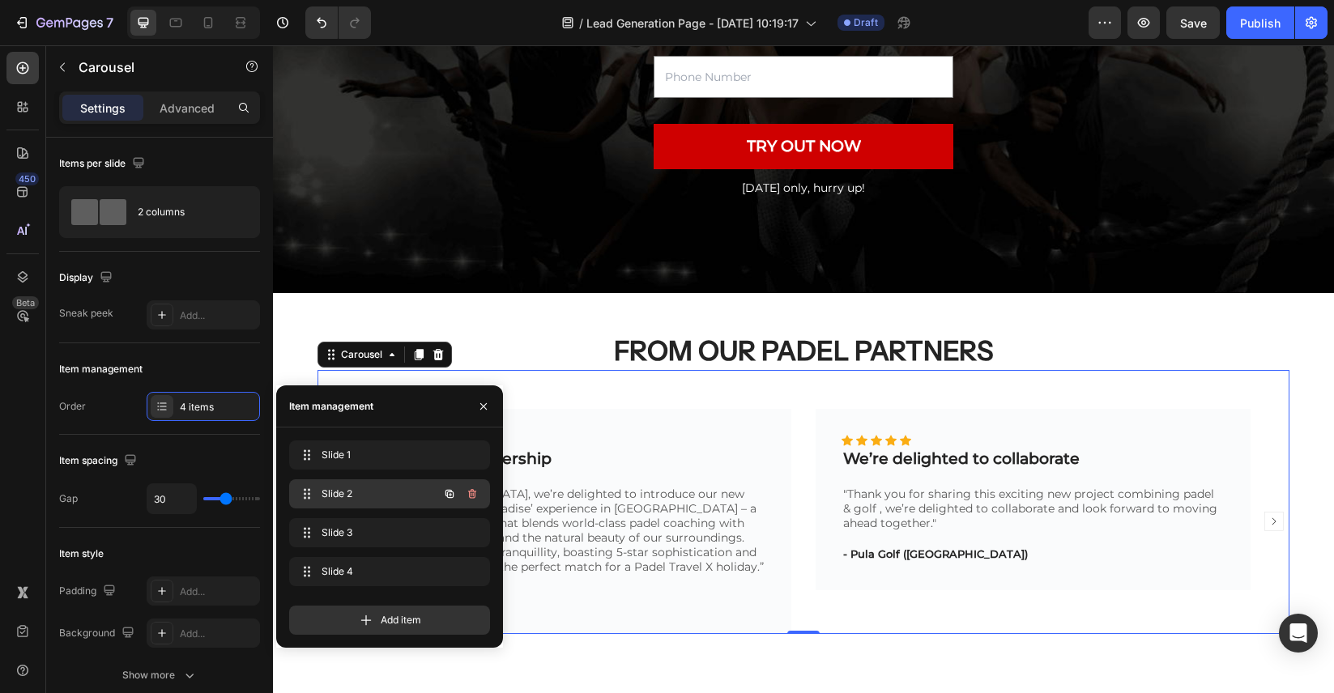
click at [376, 496] on span "Slide 2" at bounding box center [367, 494] width 92 height 15
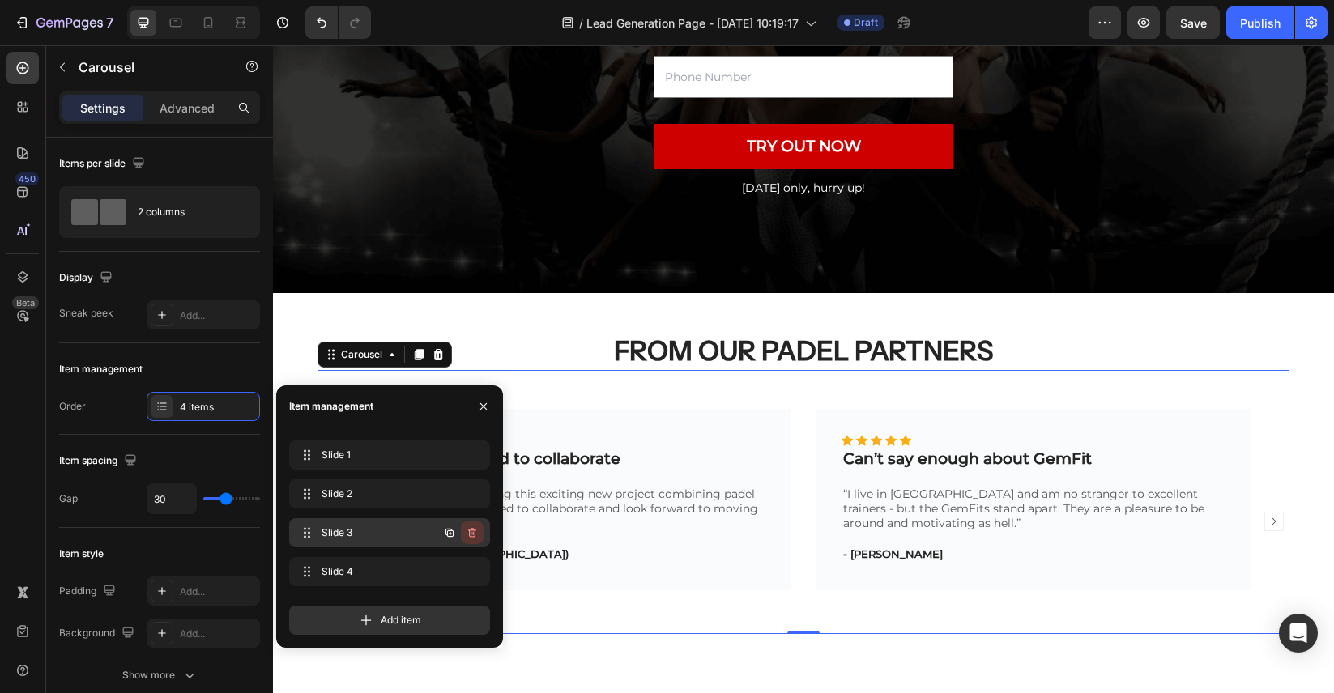
click at [470, 535] on icon "button" at bounding box center [472, 532] width 13 height 13
click at [470, 535] on div "Delete" at bounding box center [461, 533] width 30 height 15
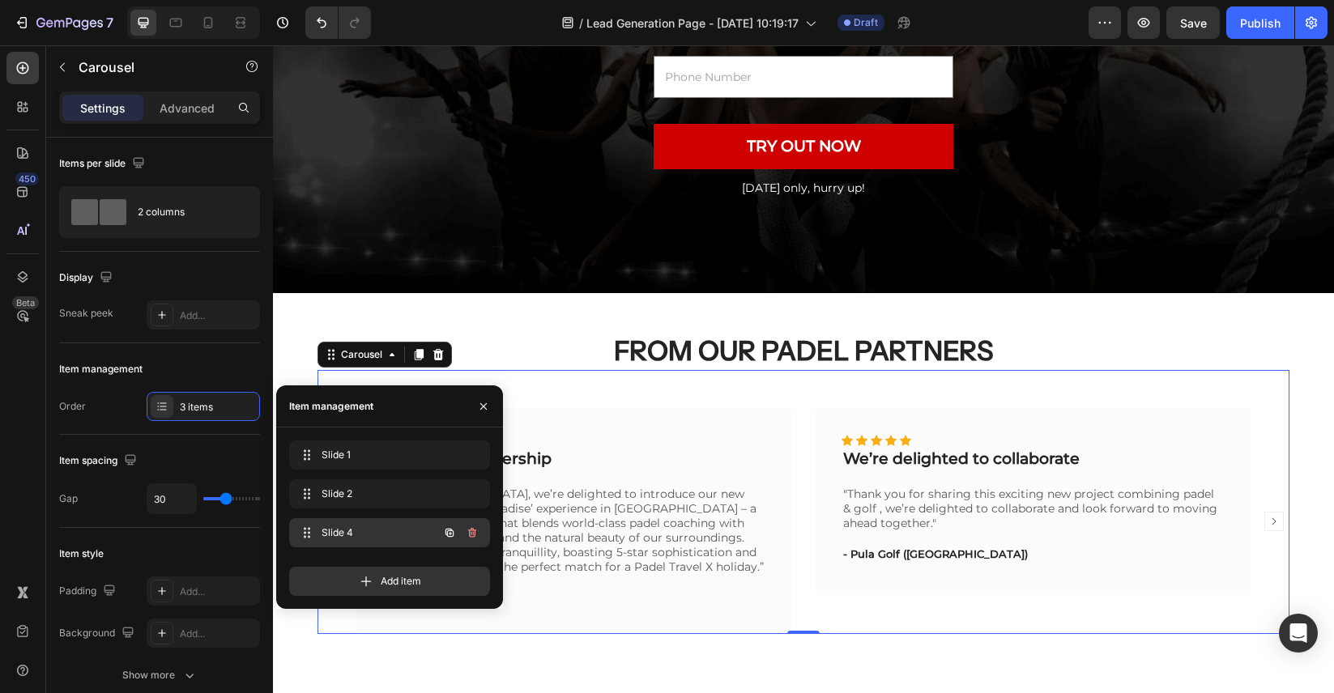
click at [474, 539] on button "button" at bounding box center [472, 532] width 23 height 23
click at [474, 539] on div "Delete" at bounding box center [461, 533] width 30 height 15
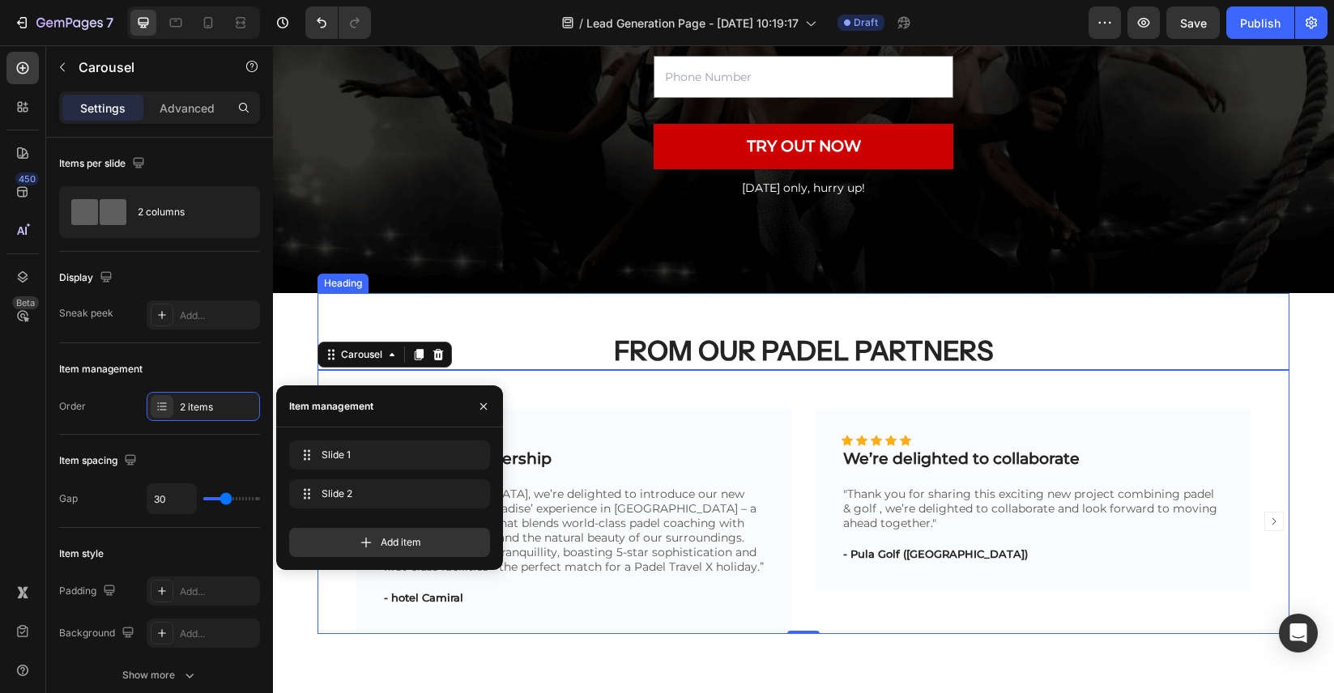
click at [1114, 321] on div "⁠⁠⁠⁠⁠⁠⁠ FROM OUR PADEL PARTNERS Heading" at bounding box center [803, 331] width 972 height 77
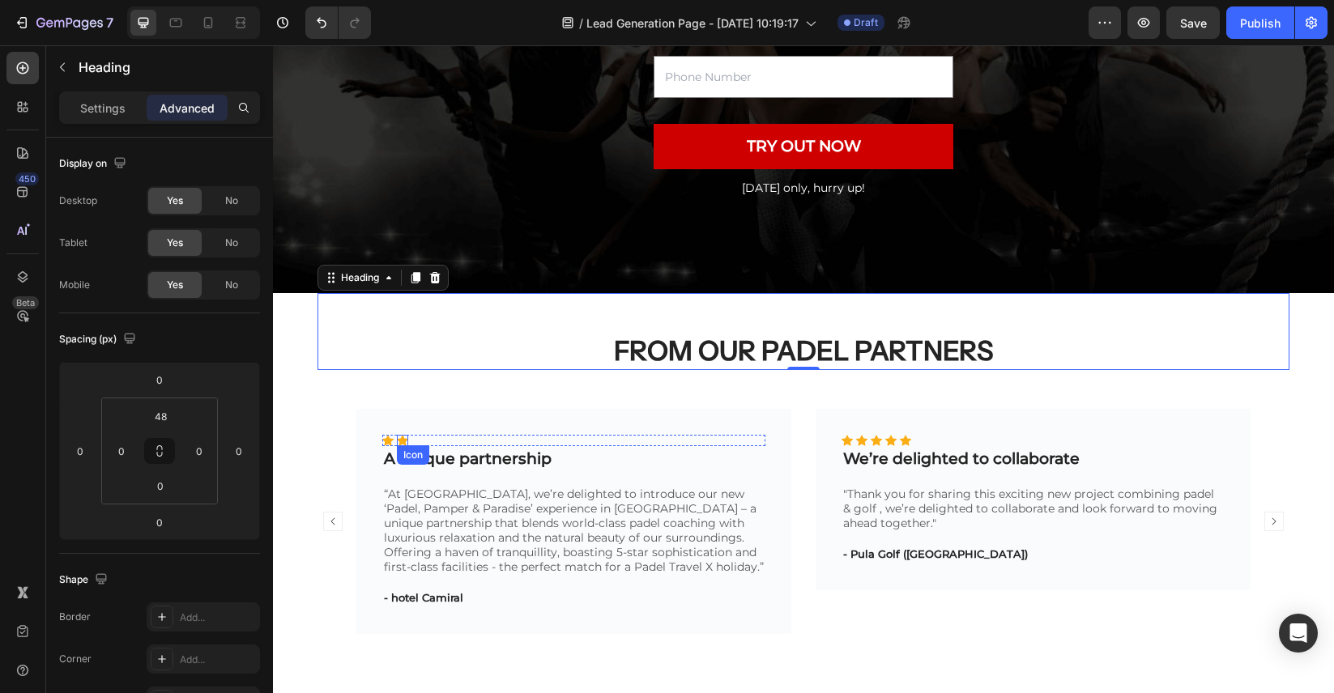
click at [398, 440] on icon at bounding box center [402, 440] width 11 height 11
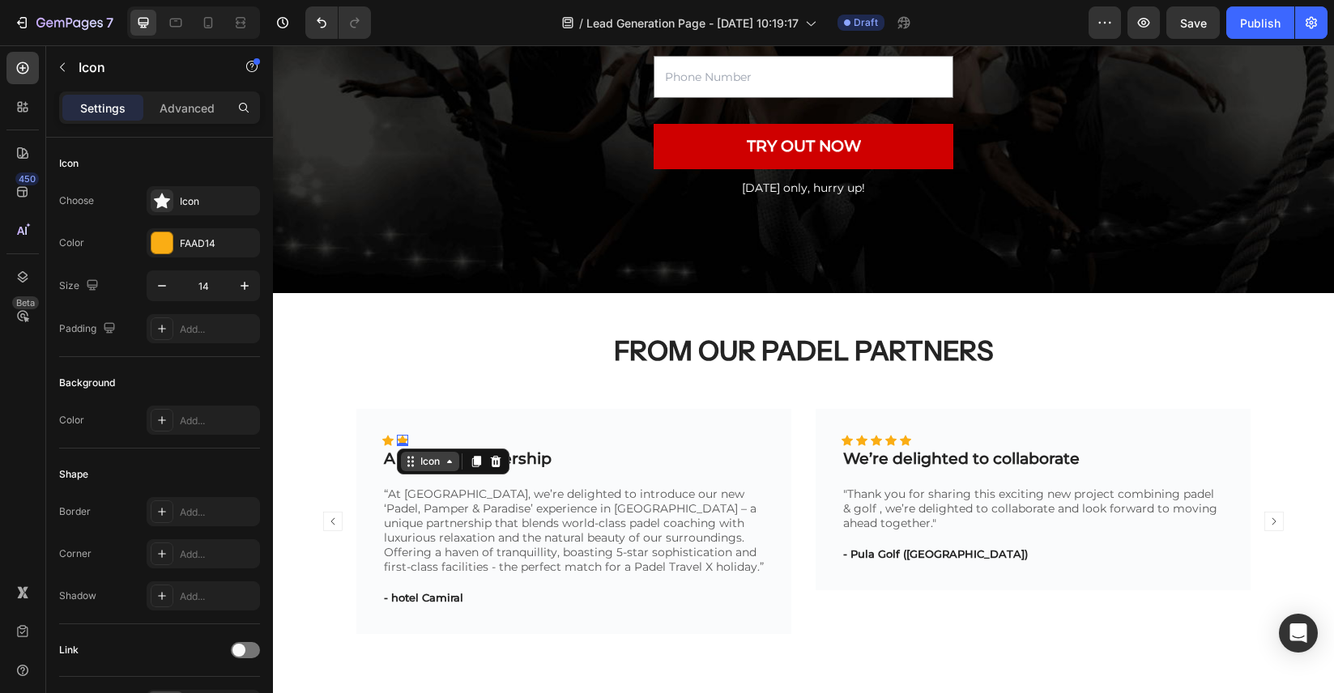
click at [433, 462] on div "Icon" at bounding box center [430, 462] width 26 height 0
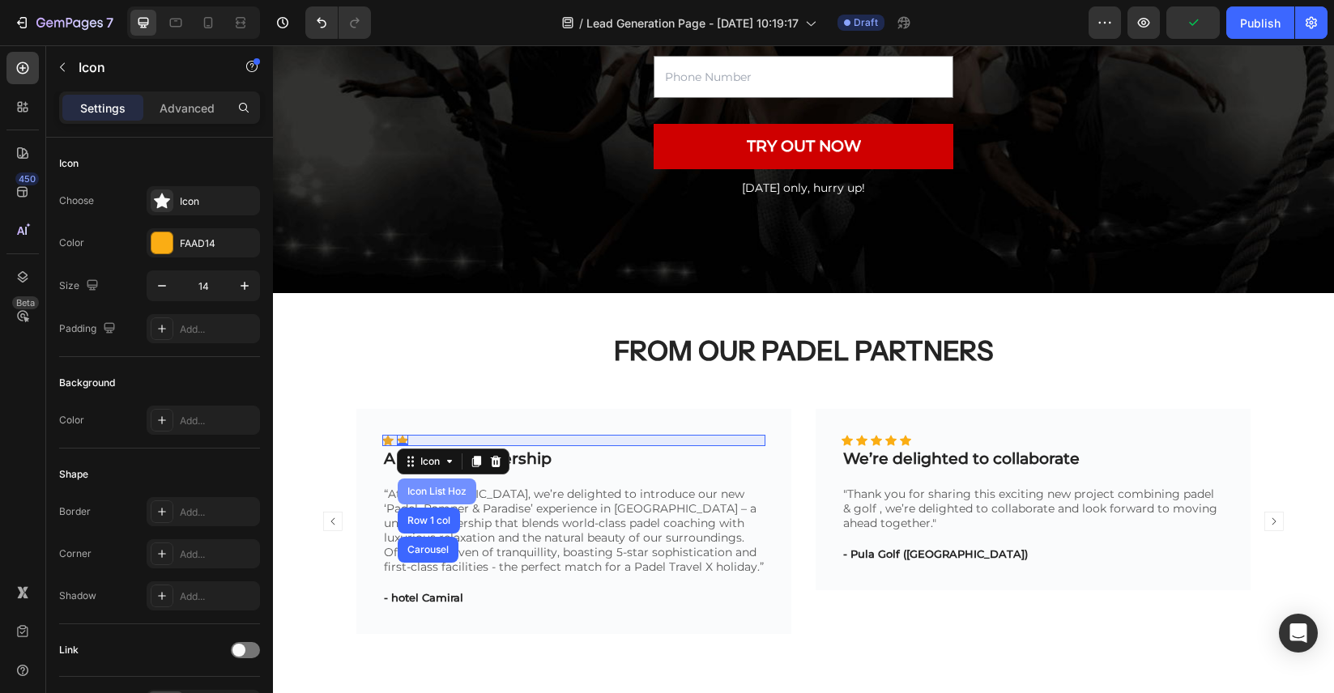
click at [437, 496] on div "Icon List Hoz" at bounding box center [437, 492] width 79 height 26
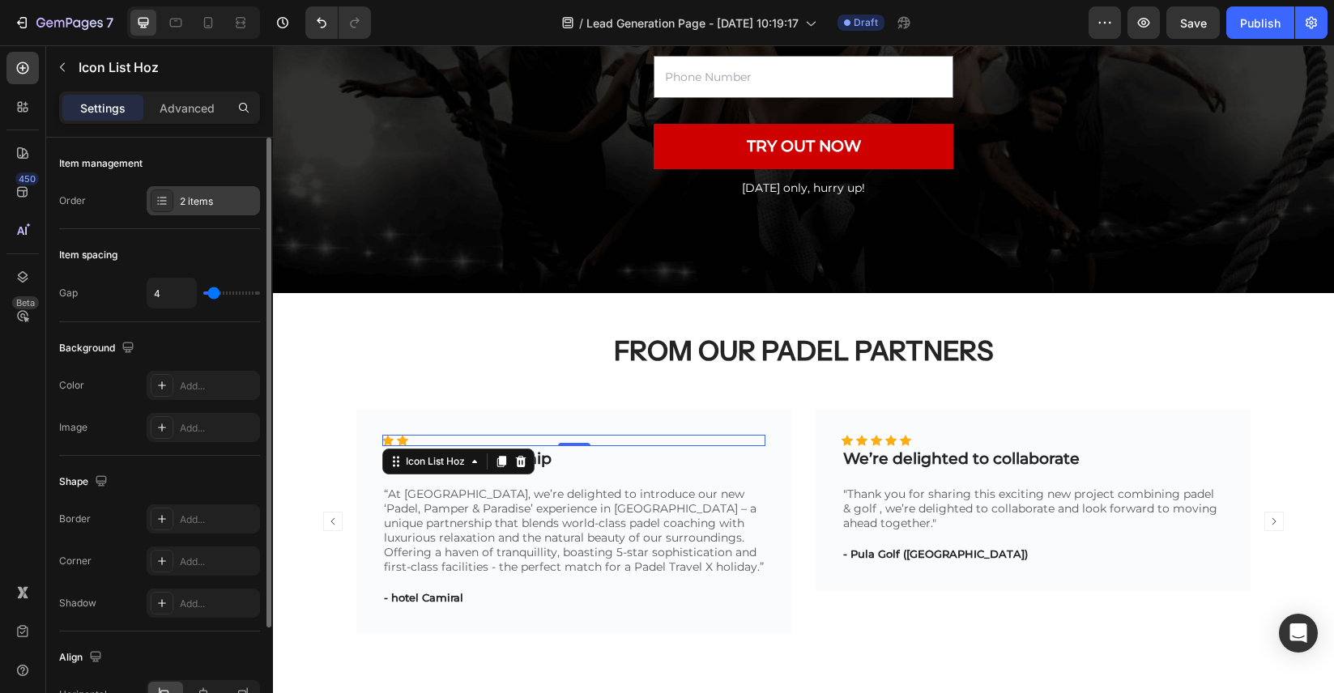
click at [198, 203] on div "2 items" at bounding box center [218, 201] width 76 height 15
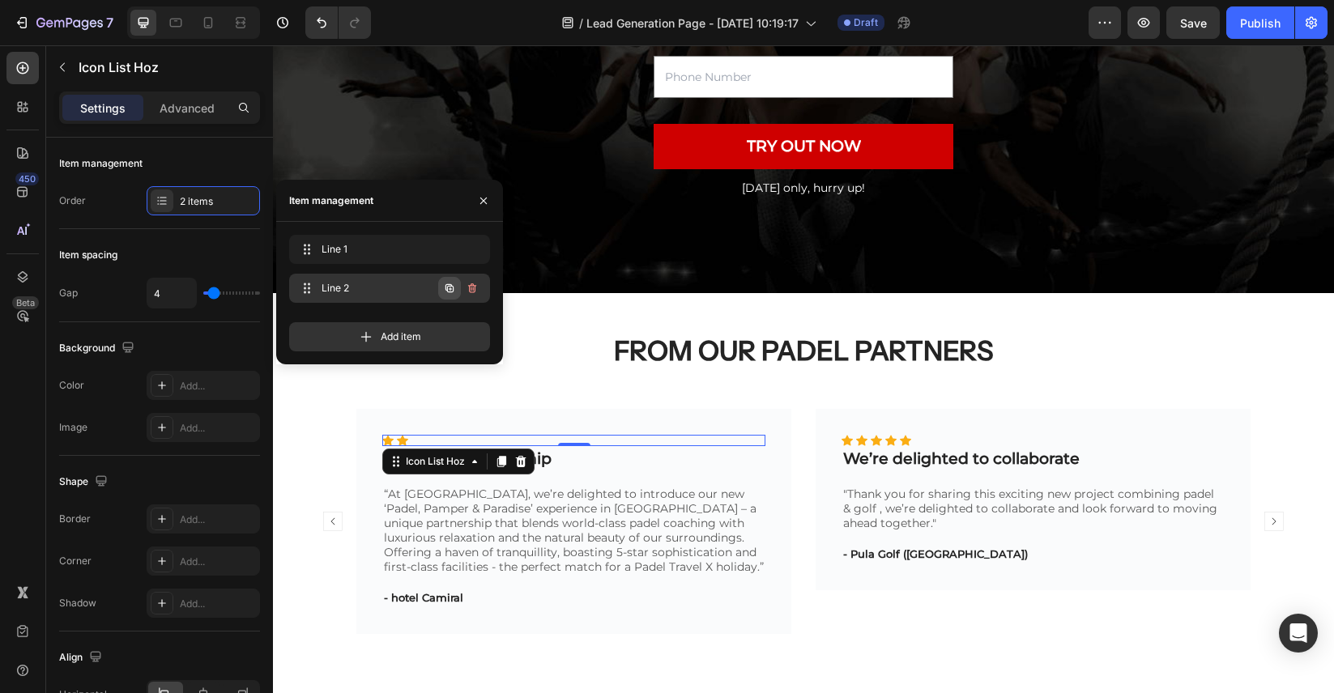
click at [449, 292] on icon "button" at bounding box center [449, 288] width 8 height 8
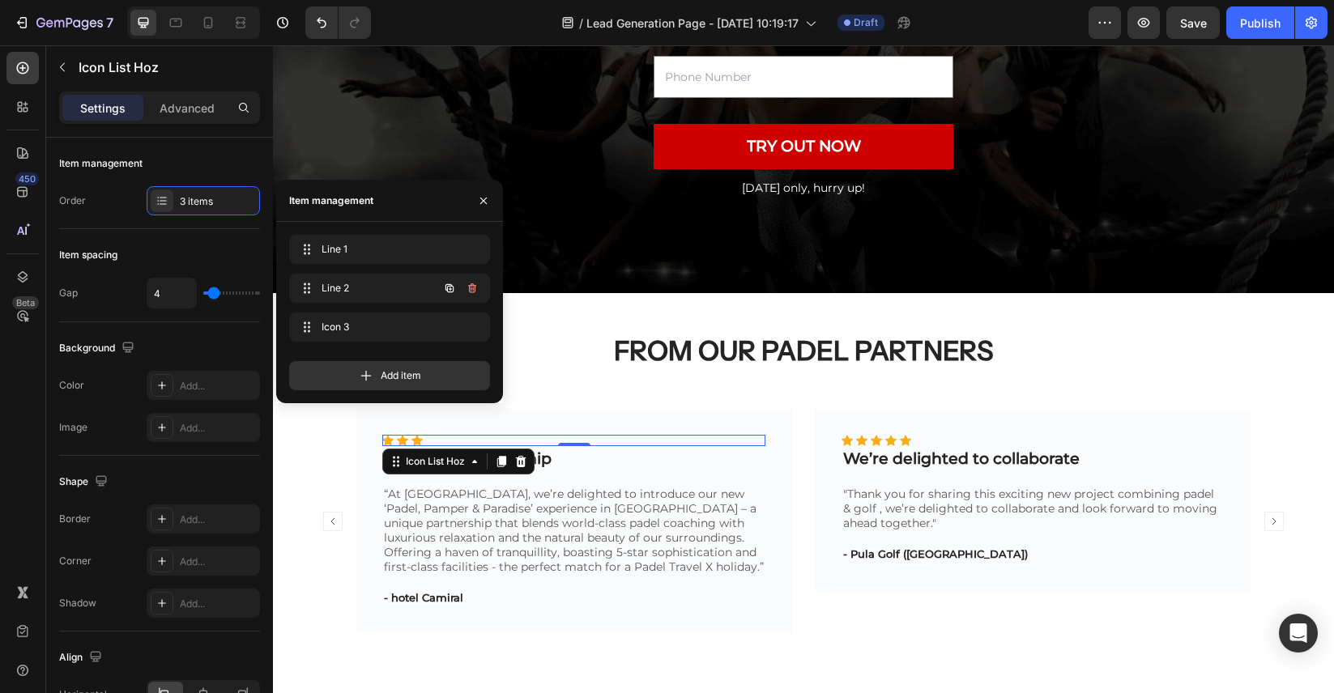
click at [449, 292] on icon "button" at bounding box center [449, 288] width 8 height 8
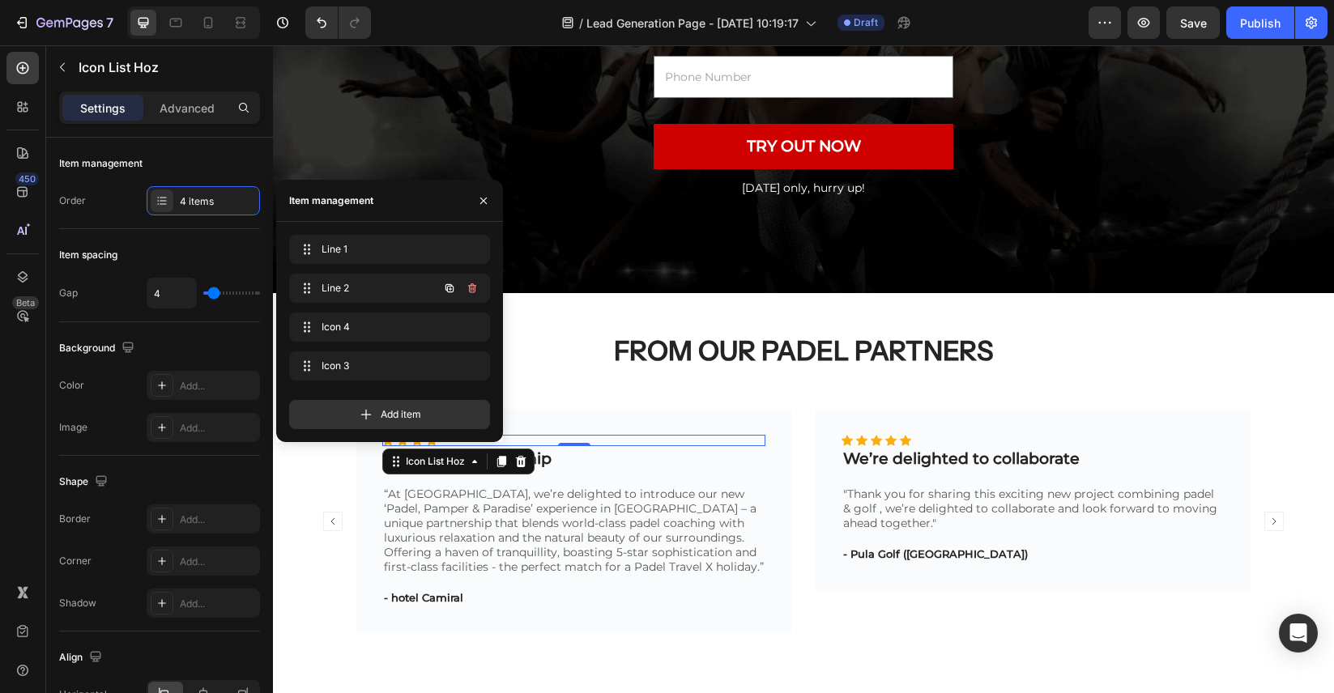
click at [449, 292] on icon "button" at bounding box center [449, 288] width 8 height 8
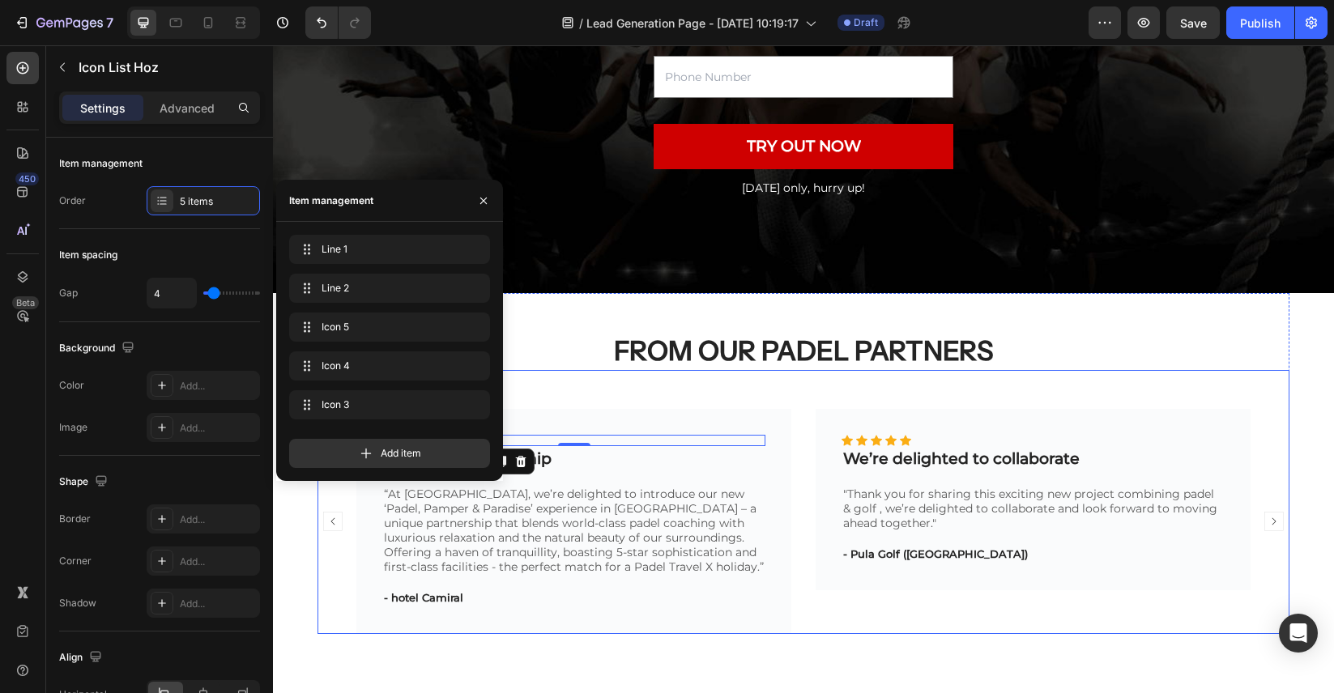
click at [876, 624] on div "Icon Icon Icon Icon Icon Icon List Hoz We’re delighted to collaborate Text bloc…" at bounding box center [1032, 521] width 435 height 225
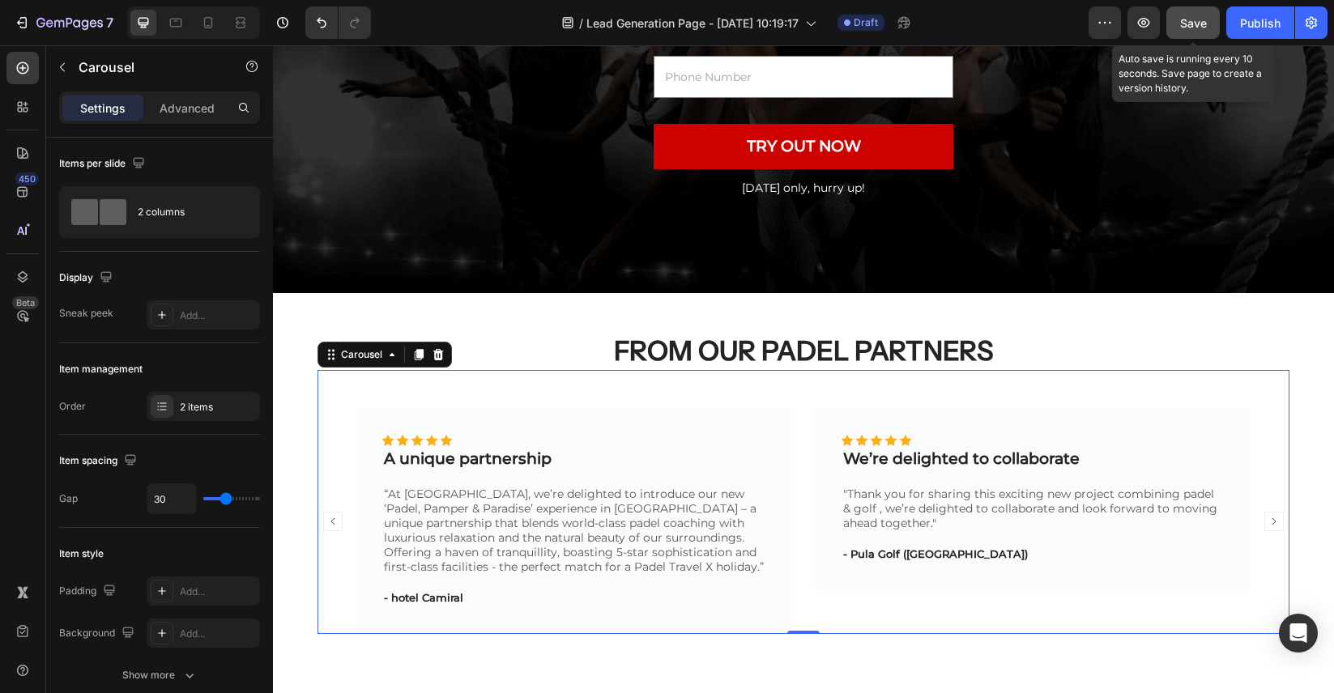
click at [1198, 12] on button "Save" at bounding box center [1192, 22] width 53 height 32
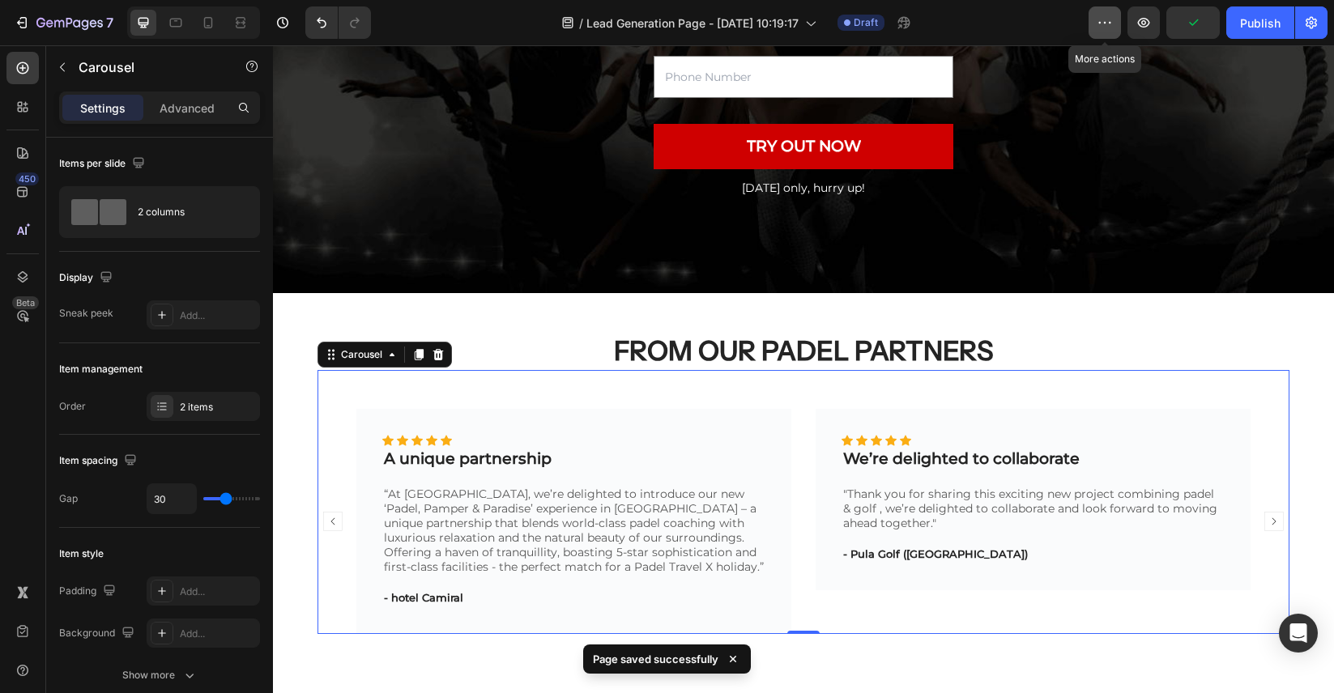
click at [1105, 16] on icon "button" at bounding box center [1104, 23] width 16 height 16
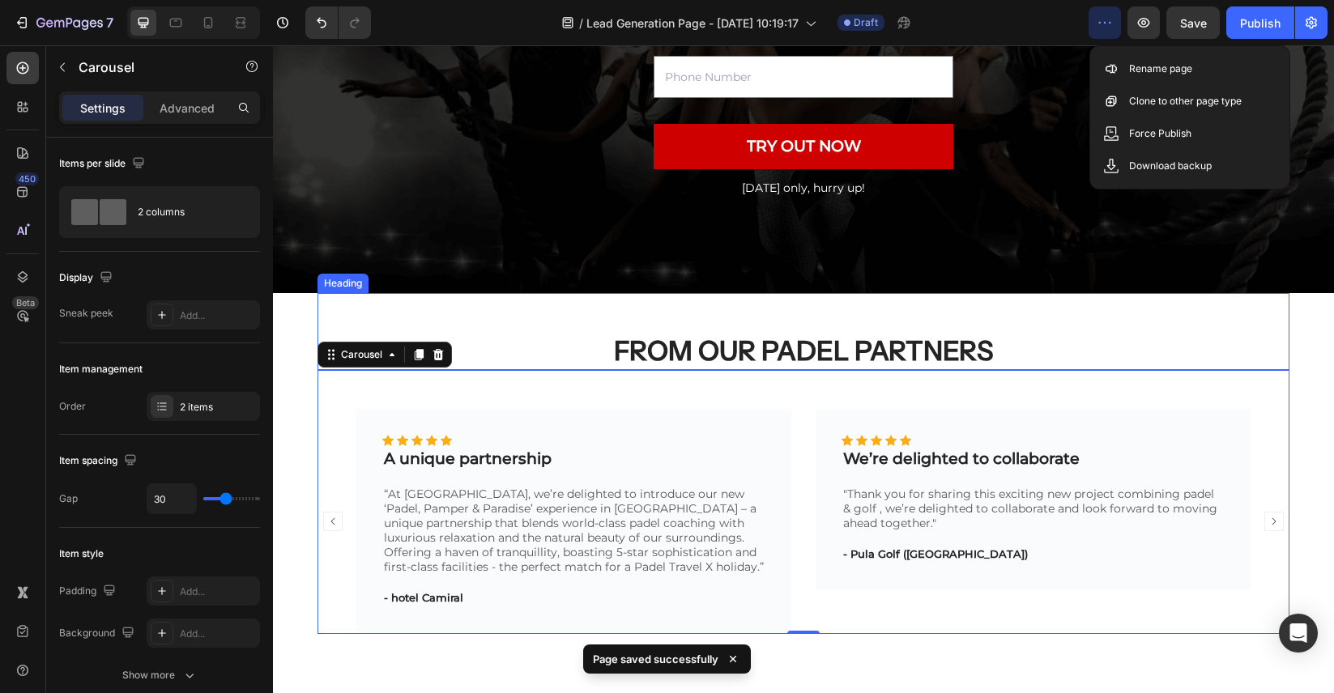
click at [1128, 343] on p "⁠⁠⁠⁠⁠⁠⁠ FROM OUR PADEL PARTNERS" at bounding box center [803, 351] width 968 height 35
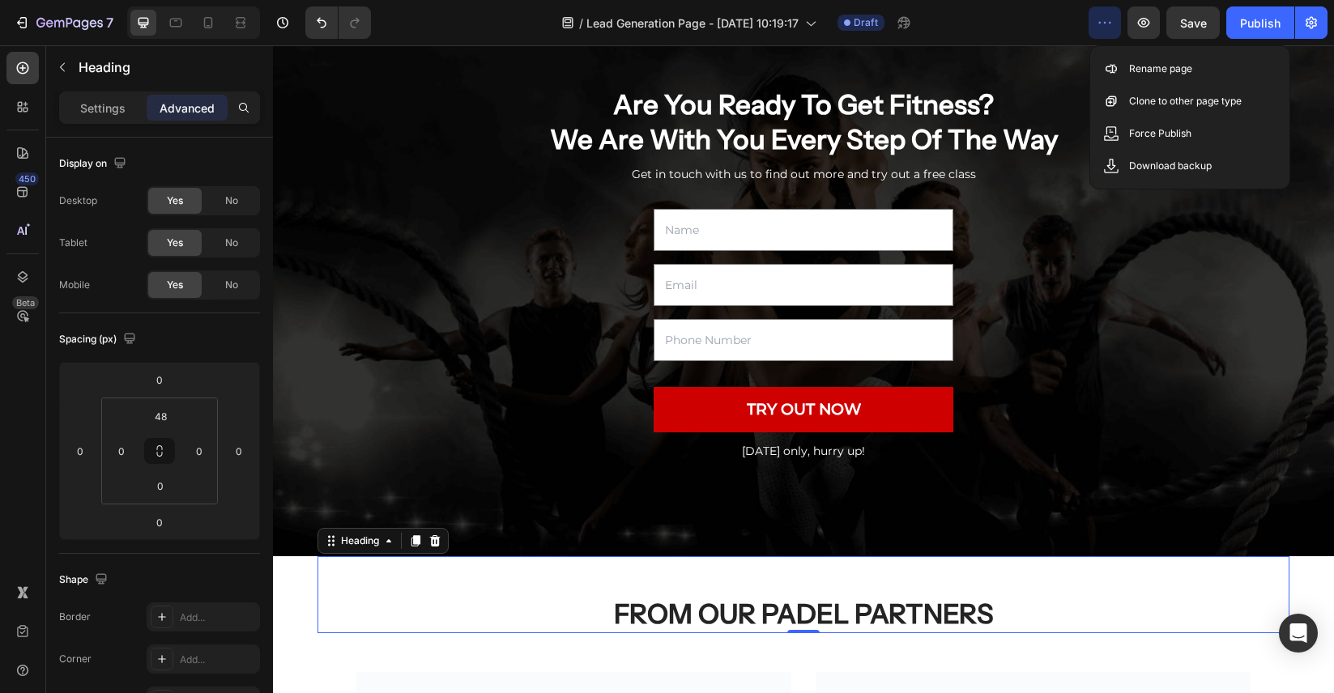
scroll to position [0, 0]
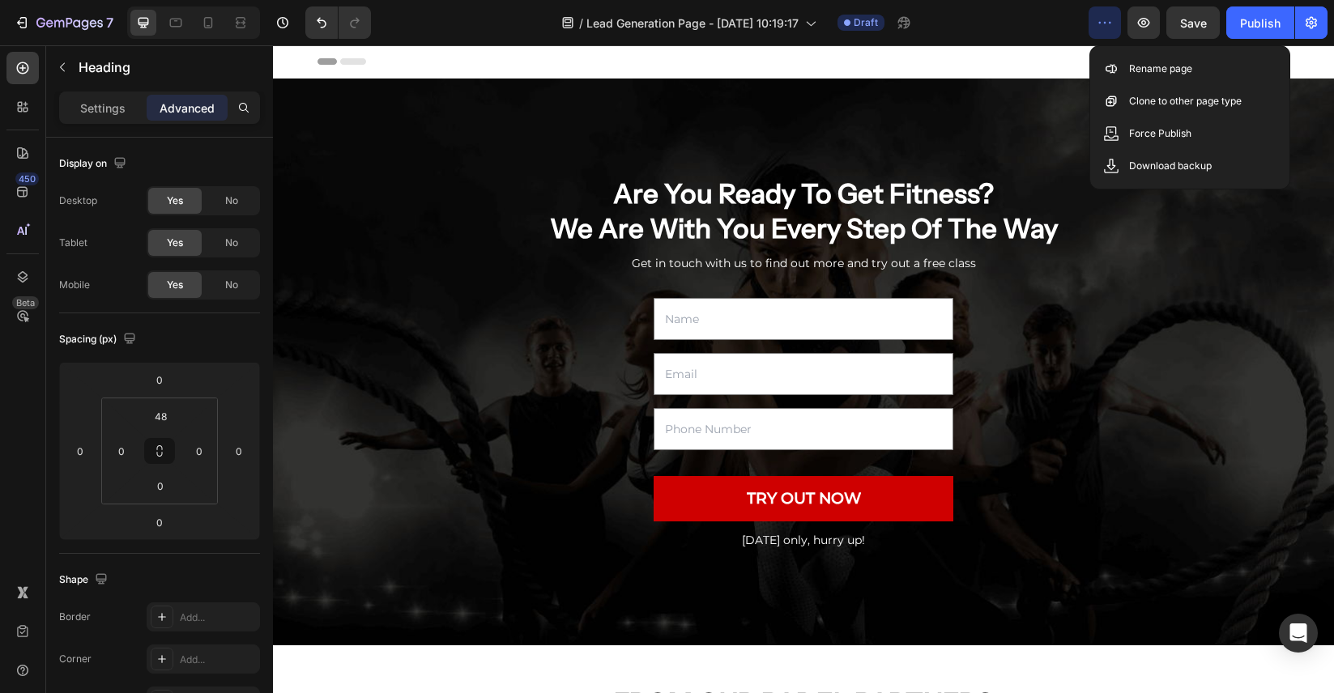
click at [1028, 53] on div "Header" at bounding box center [803, 61] width 972 height 32
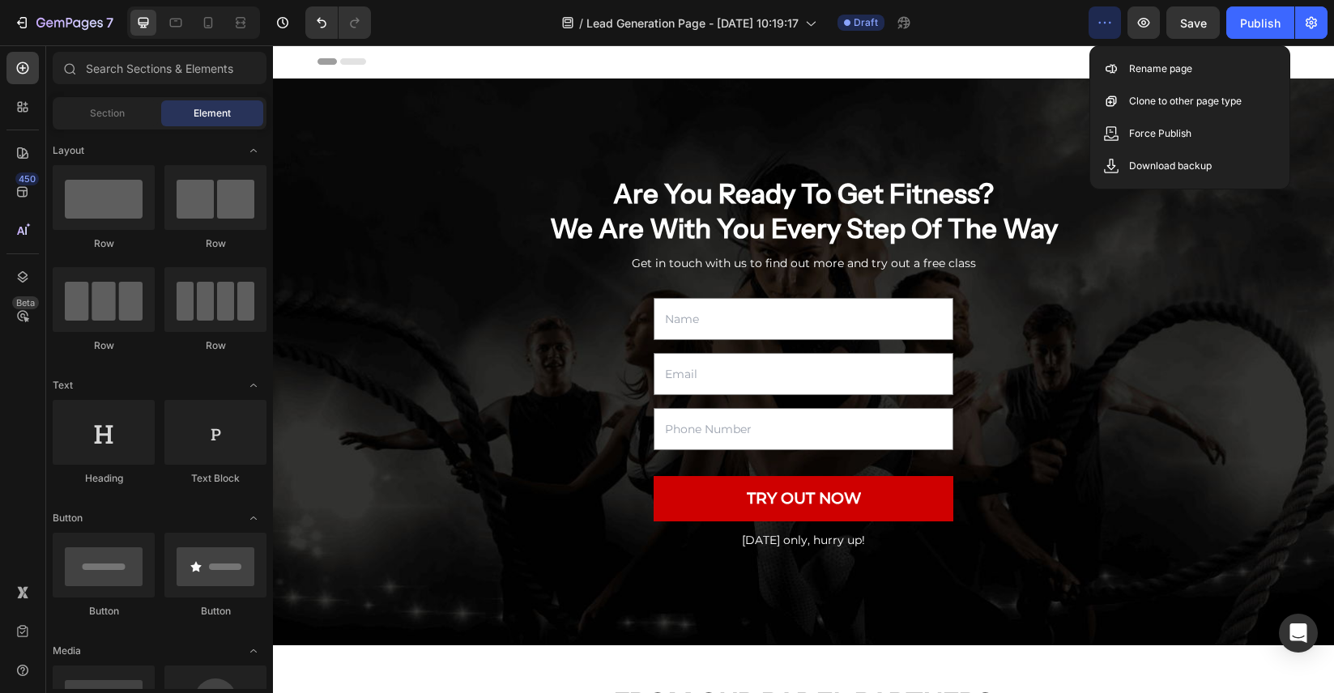
click at [1100, 19] on icon "button" at bounding box center [1104, 23] width 16 height 16
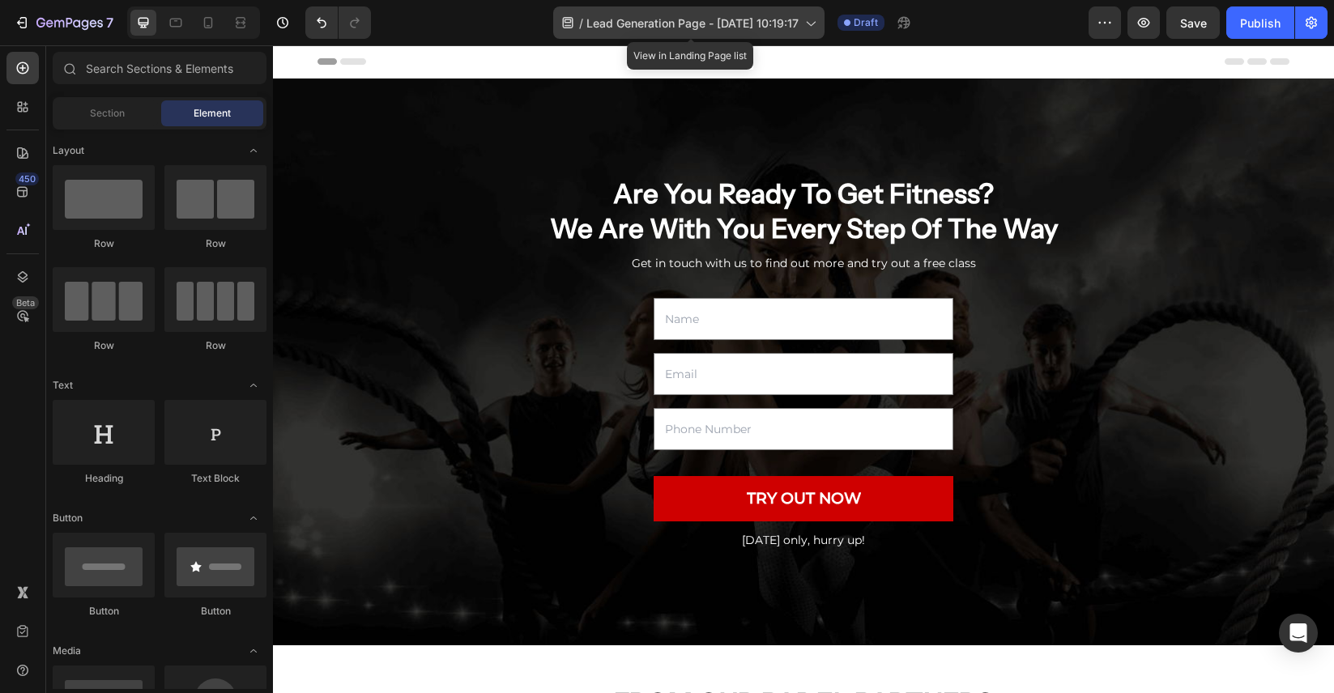
click at [813, 29] on icon at bounding box center [810, 23] width 16 height 16
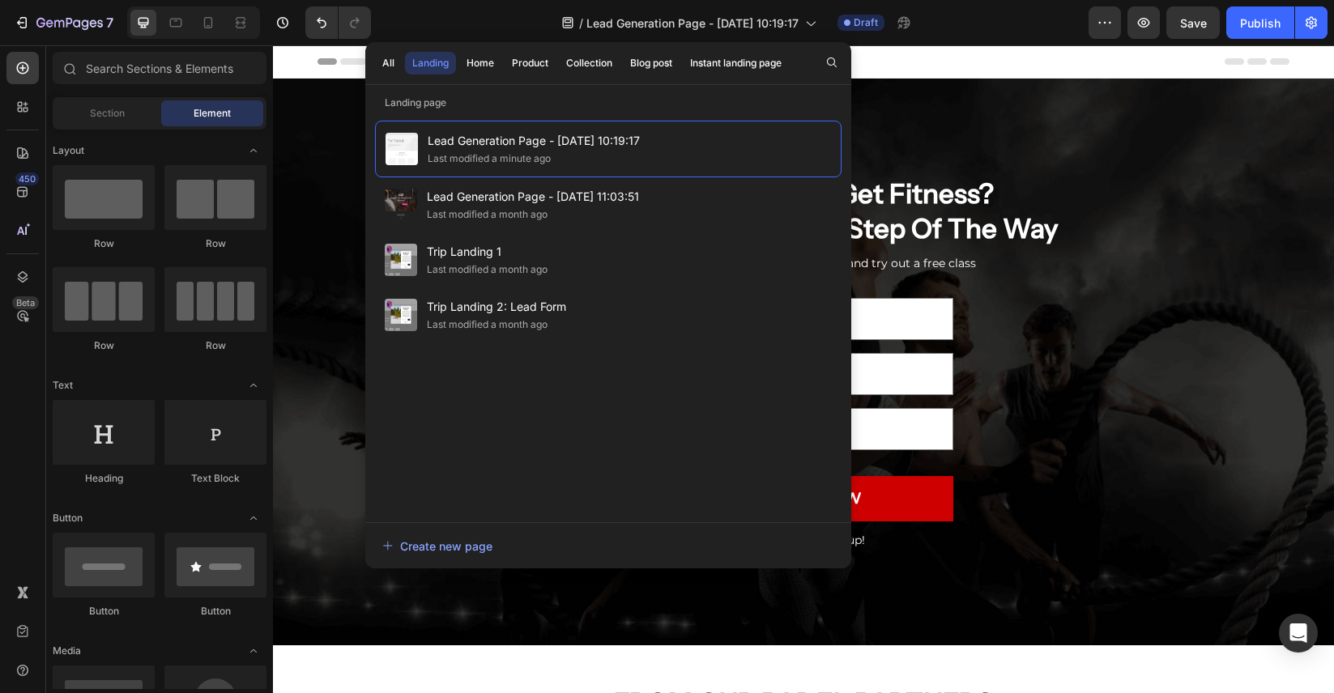
click at [1029, 64] on div "Header" at bounding box center [803, 61] width 972 height 32
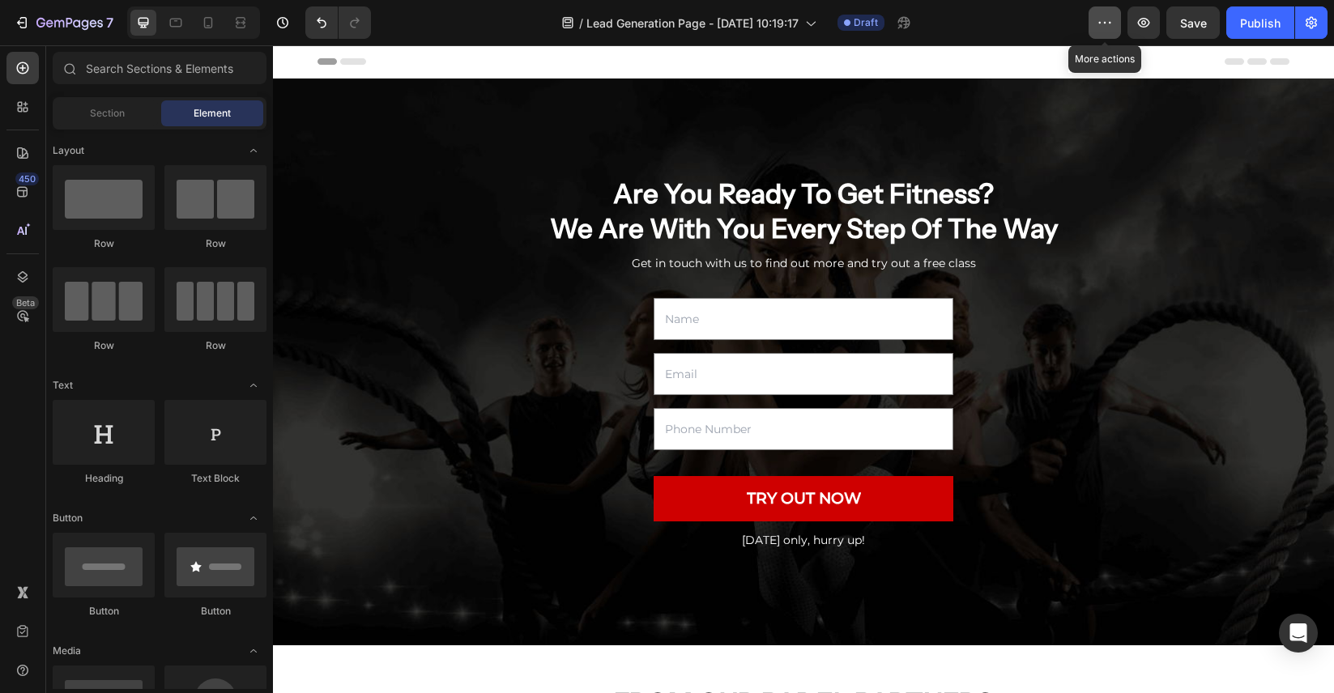
click at [1100, 32] on button "button" at bounding box center [1104, 22] width 32 height 32
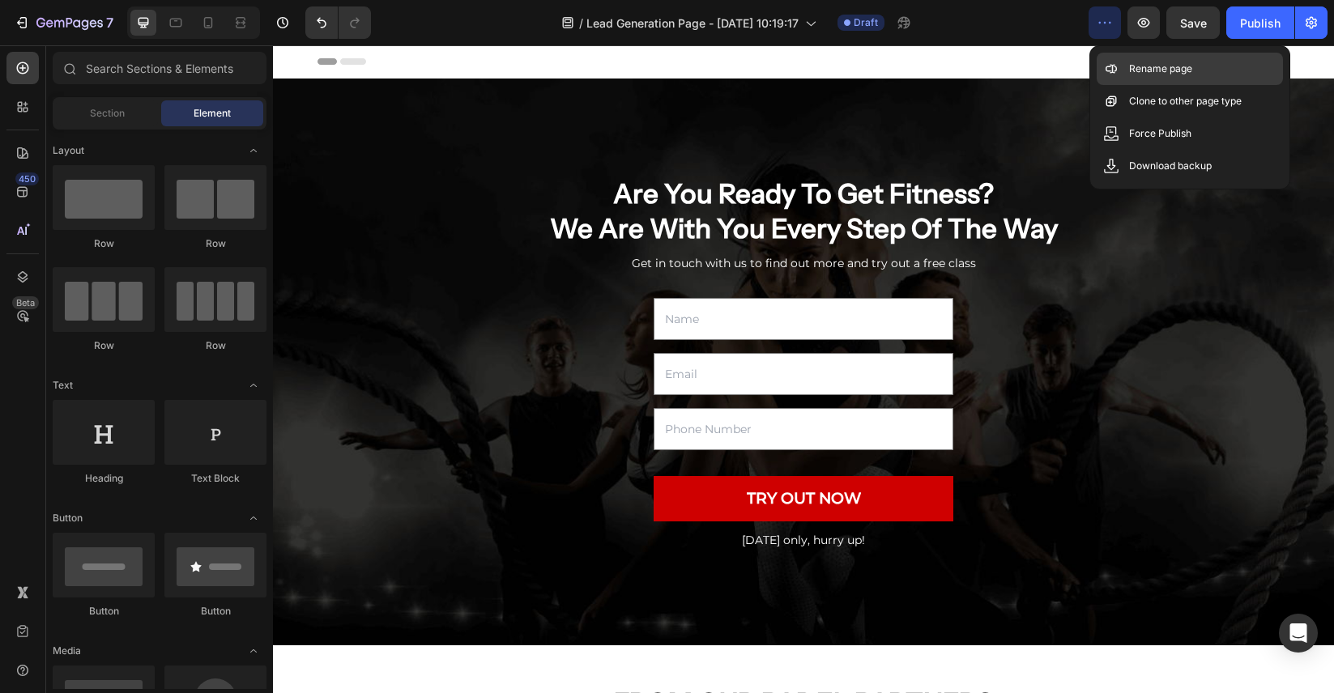
click at [1143, 75] on p "Rename page" at bounding box center [1160, 69] width 63 height 16
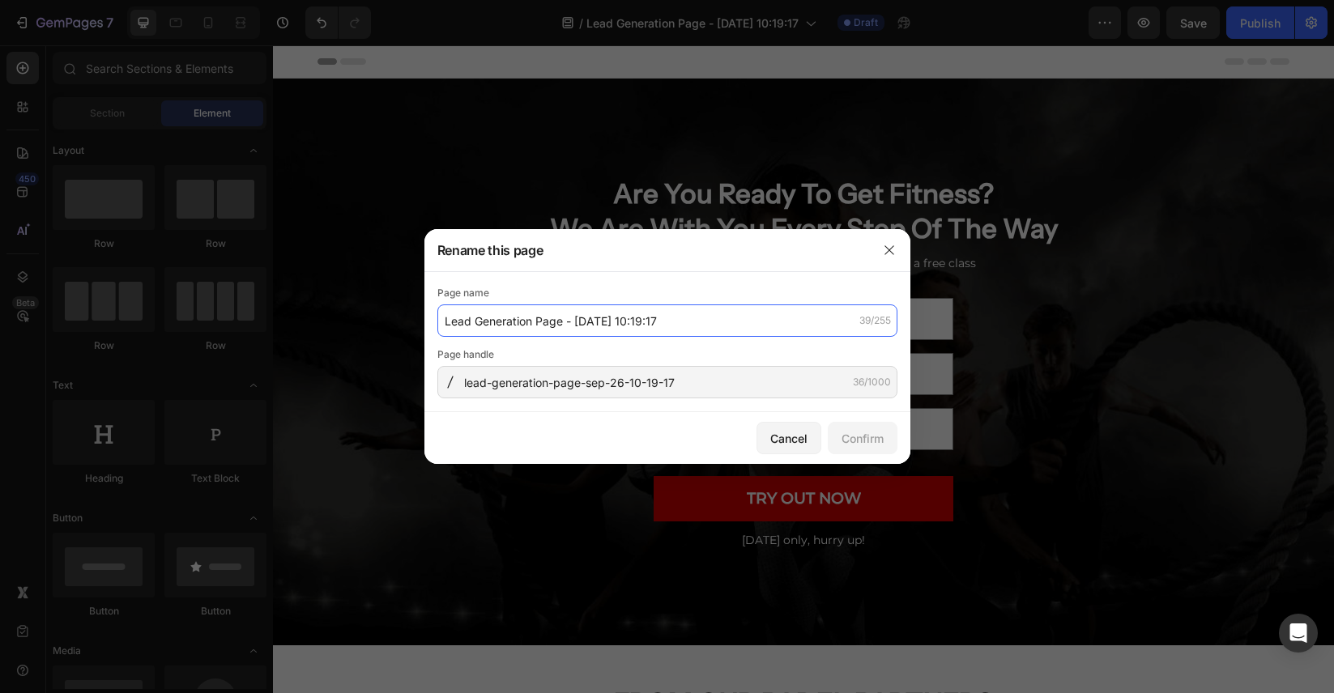
click at [630, 332] on input "Lead Generation Page - Sep 26, 10:19:17" at bounding box center [667, 320] width 460 height 32
type input "Email Newsletter"
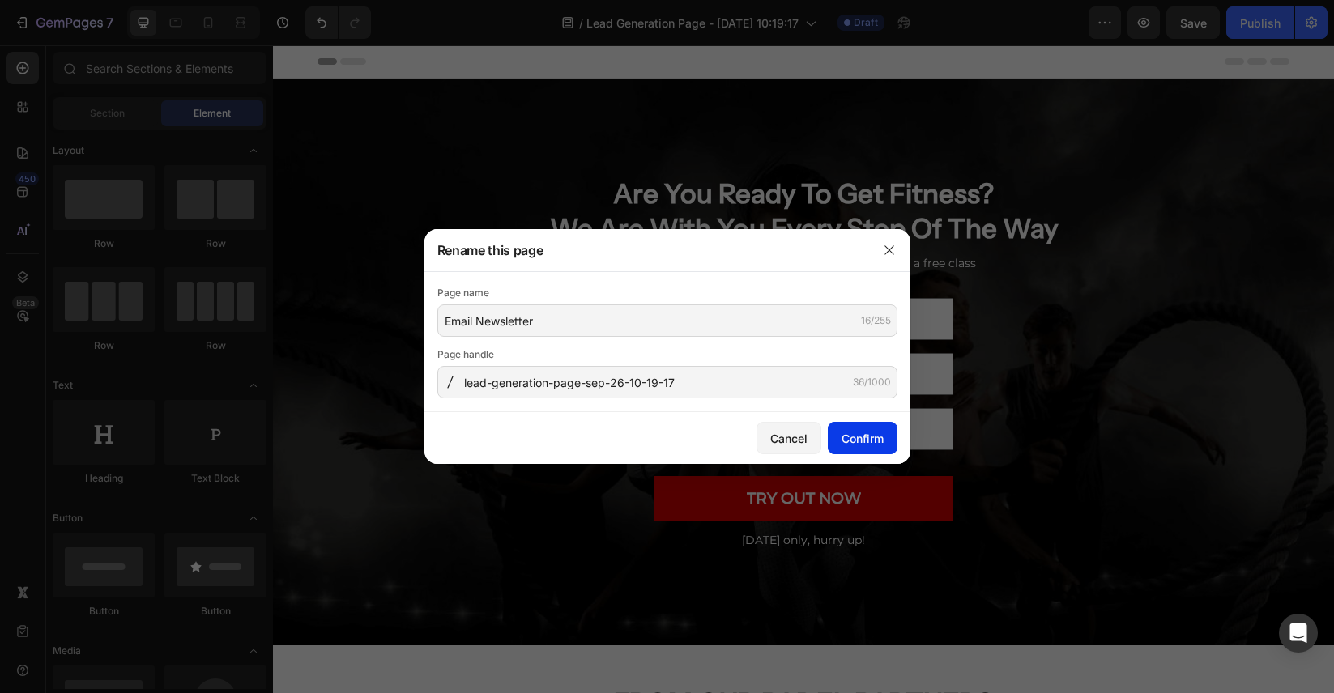
click at [862, 436] on div "Confirm" at bounding box center [862, 438] width 42 height 17
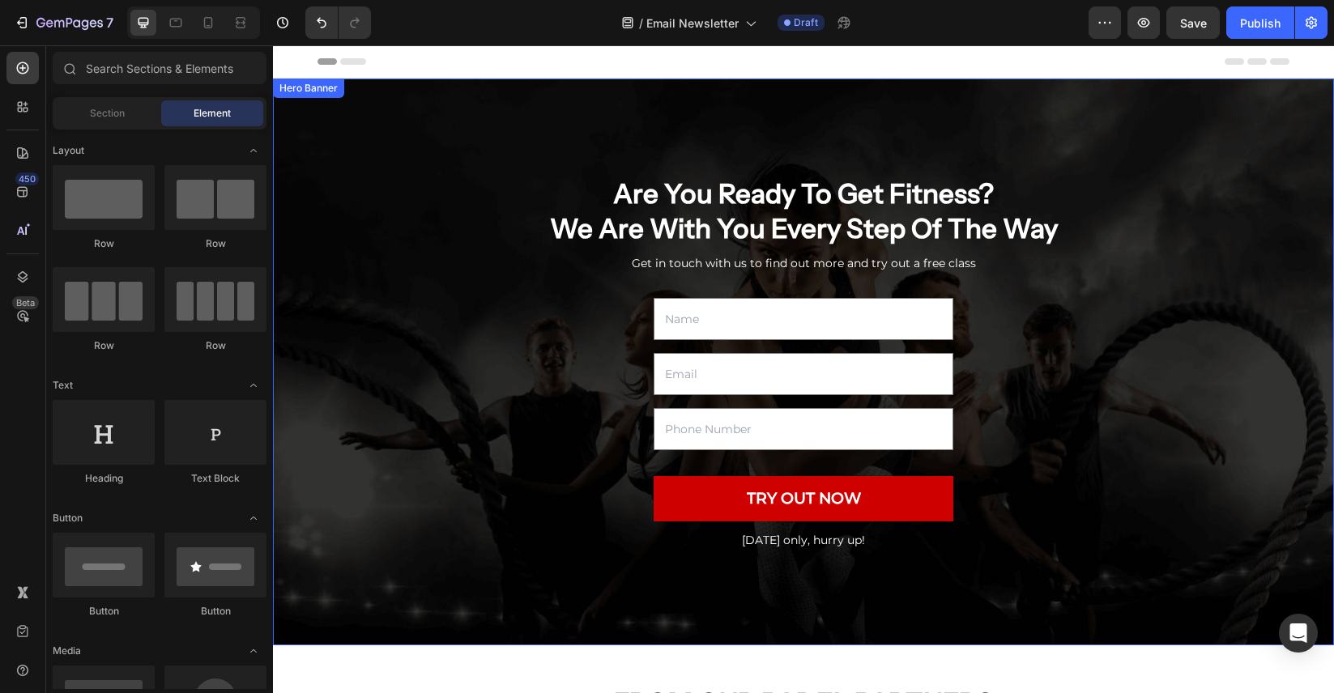
click at [725, 102] on div "Overlay" at bounding box center [803, 362] width 1061 height 567
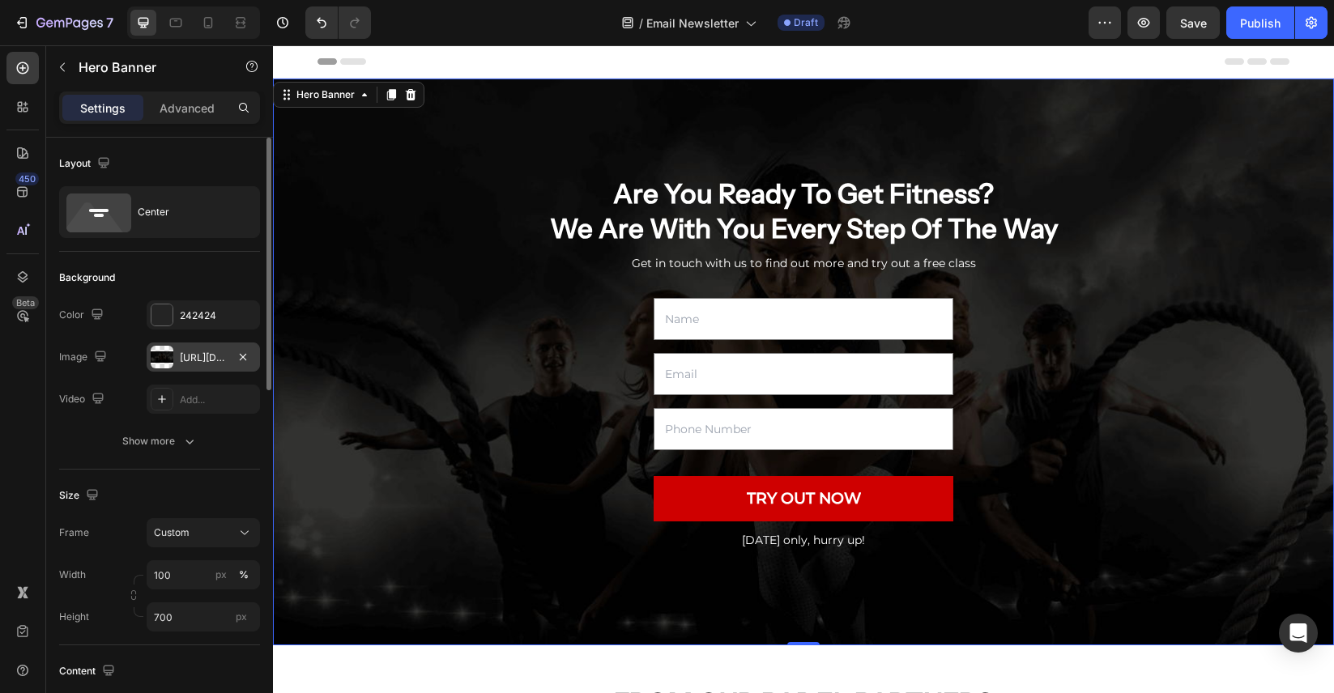
click at [211, 356] on div "https://ucarecdn.com/1c2b2af2-365d-4dd7-8886-601a248203b1/-/format/auto/" at bounding box center [203, 358] width 47 height 15
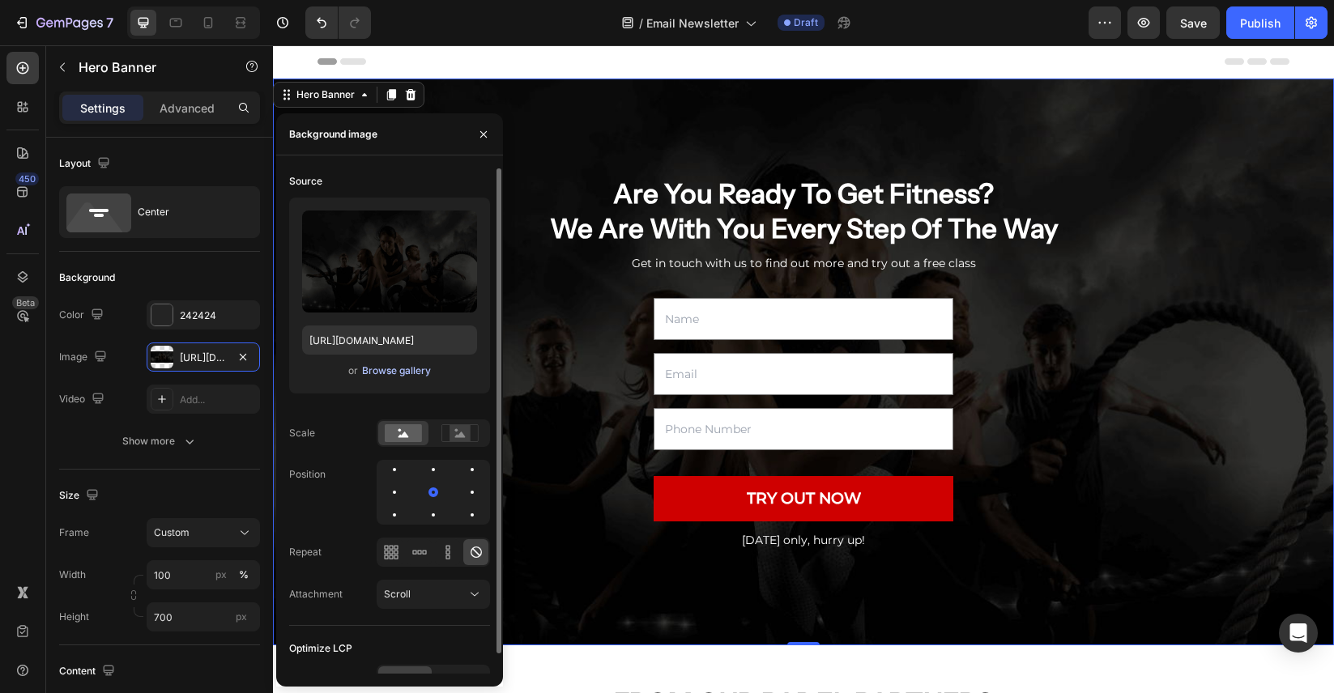
click at [410, 369] on div "Browse gallery" at bounding box center [396, 371] width 69 height 15
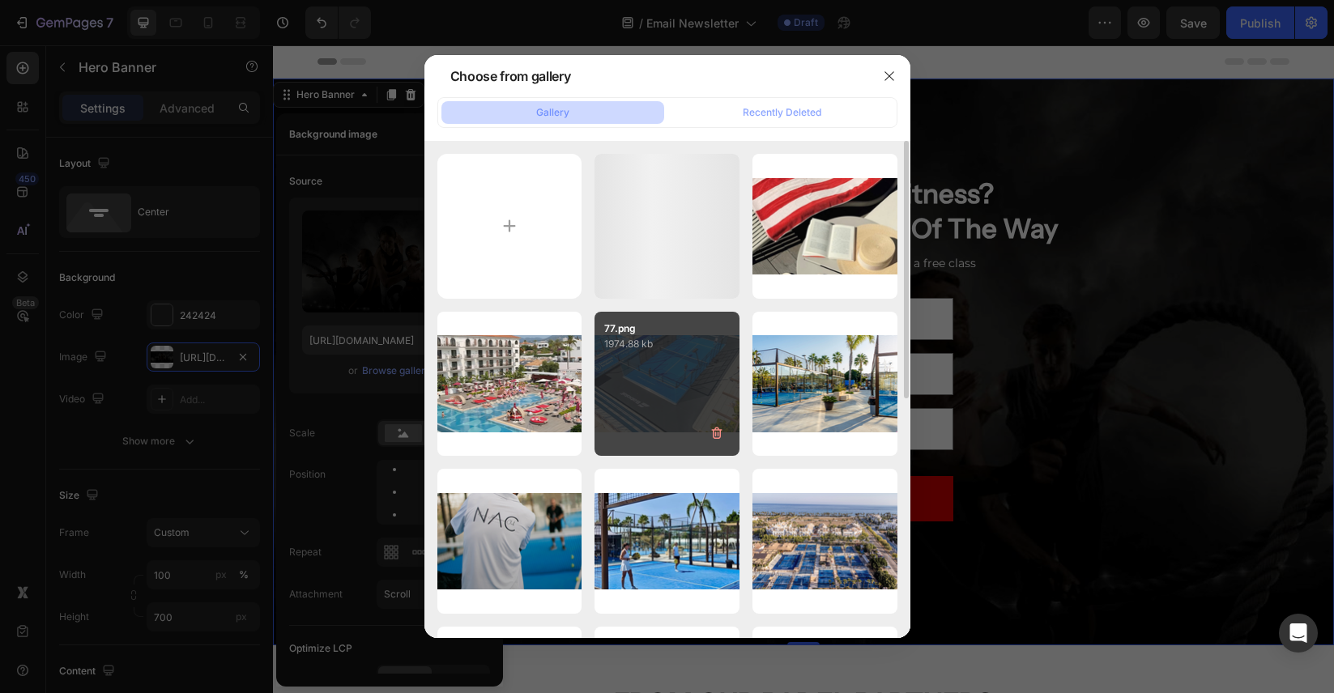
click at [713, 402] on div "77.png 1974.88 kb" at bounding box center [666, 384] width 145 height 145
type input "https://cdn.shopify.com/s/files/1/0837/1306/5286/files/gempages_578463111875396…"
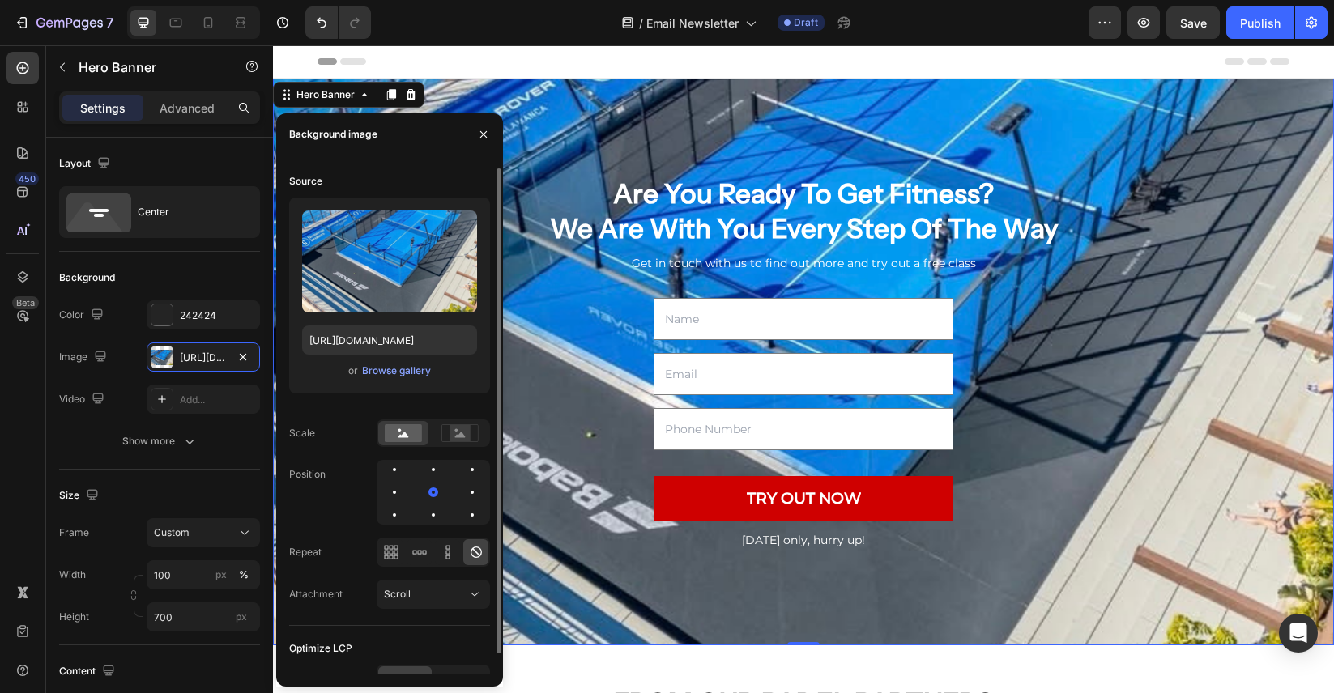
scroll to position [20, 0]
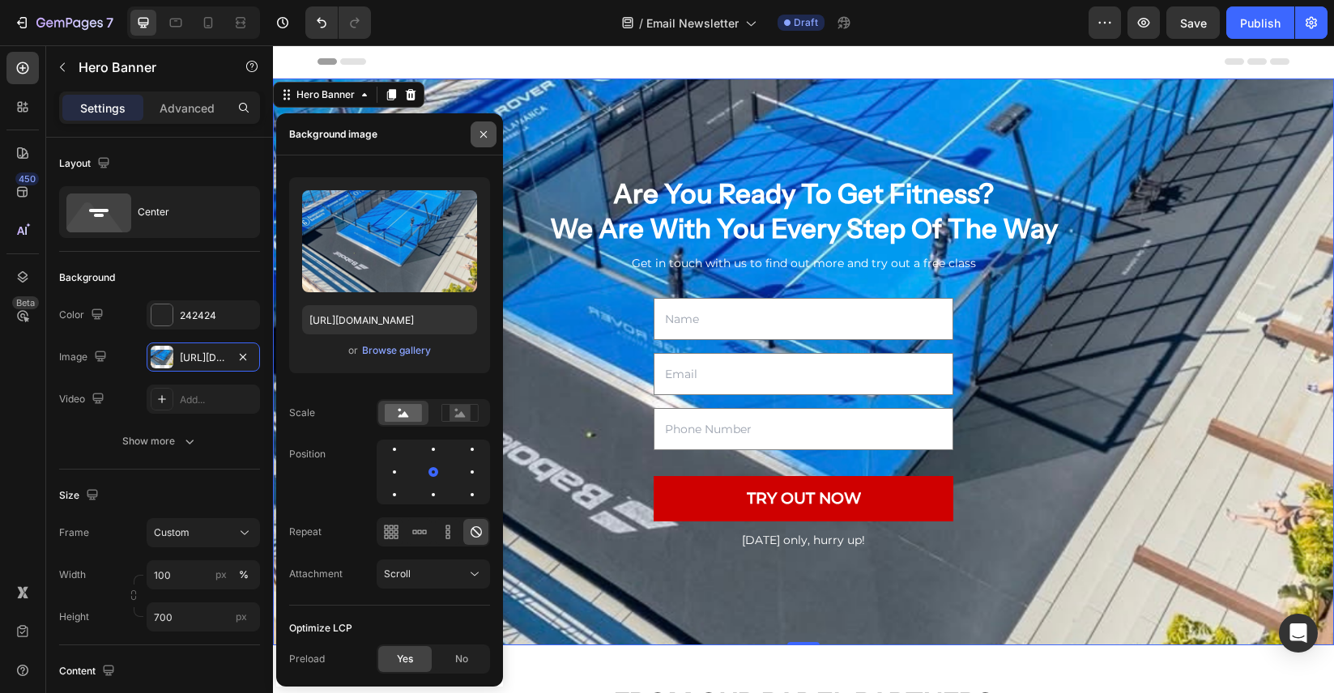
click at [487, 132] on icon "button" at bounding box center [483, 134] width 13 height 13
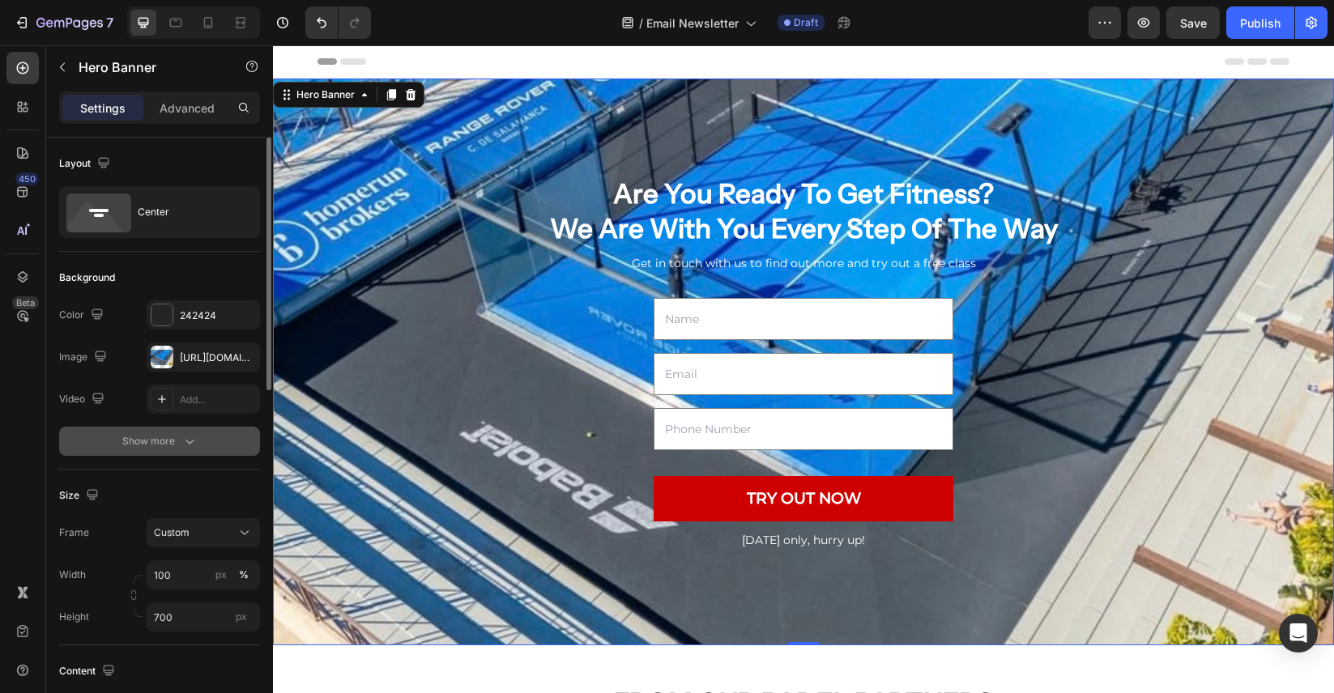
click at [188, 442] on icon "button" at bounding box center [189, 442] width 8 height 5
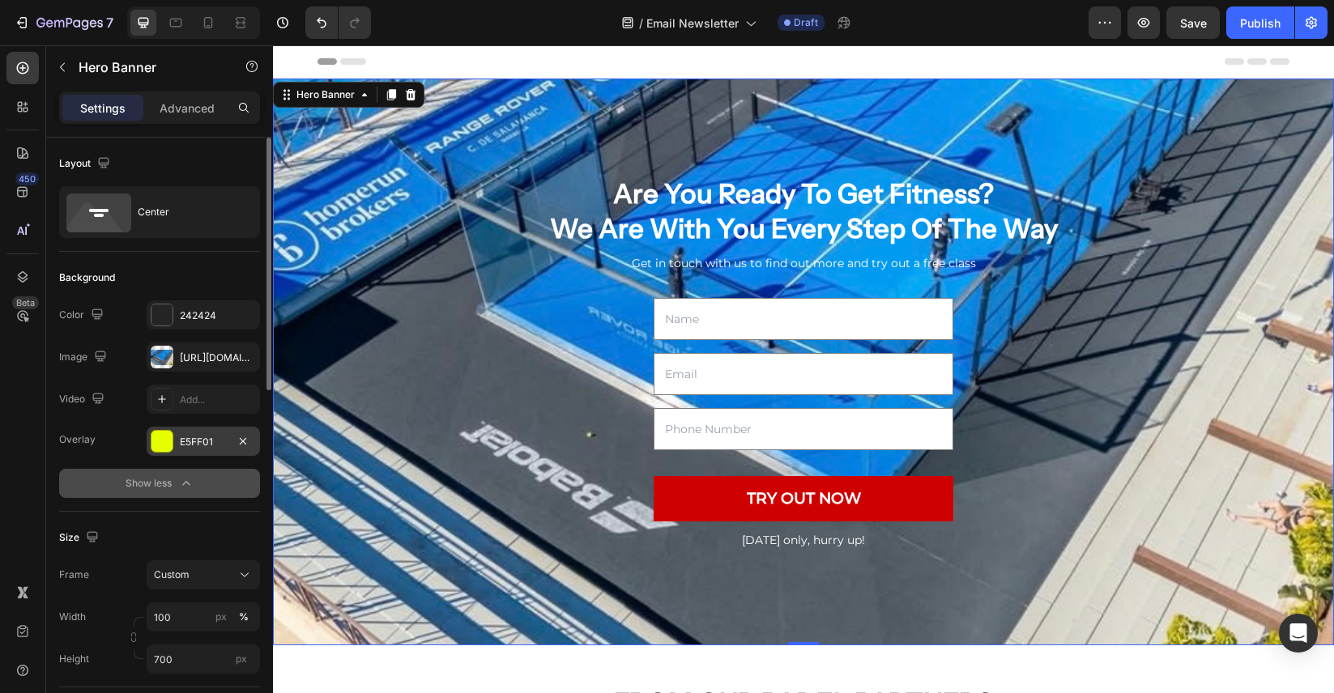
click at [218, 446] on div "E5FF01" at bounding box center [203, 442] width 47 height 15
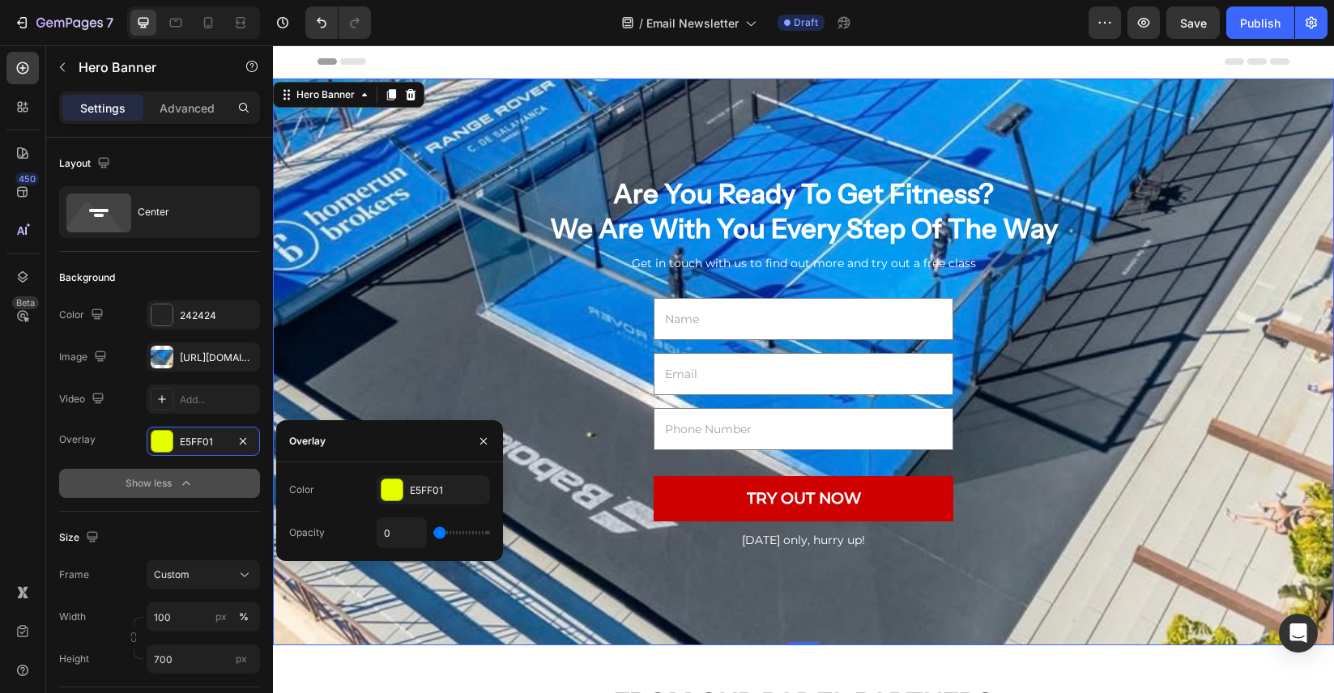
type input "5"
type input "7"
type input "11"
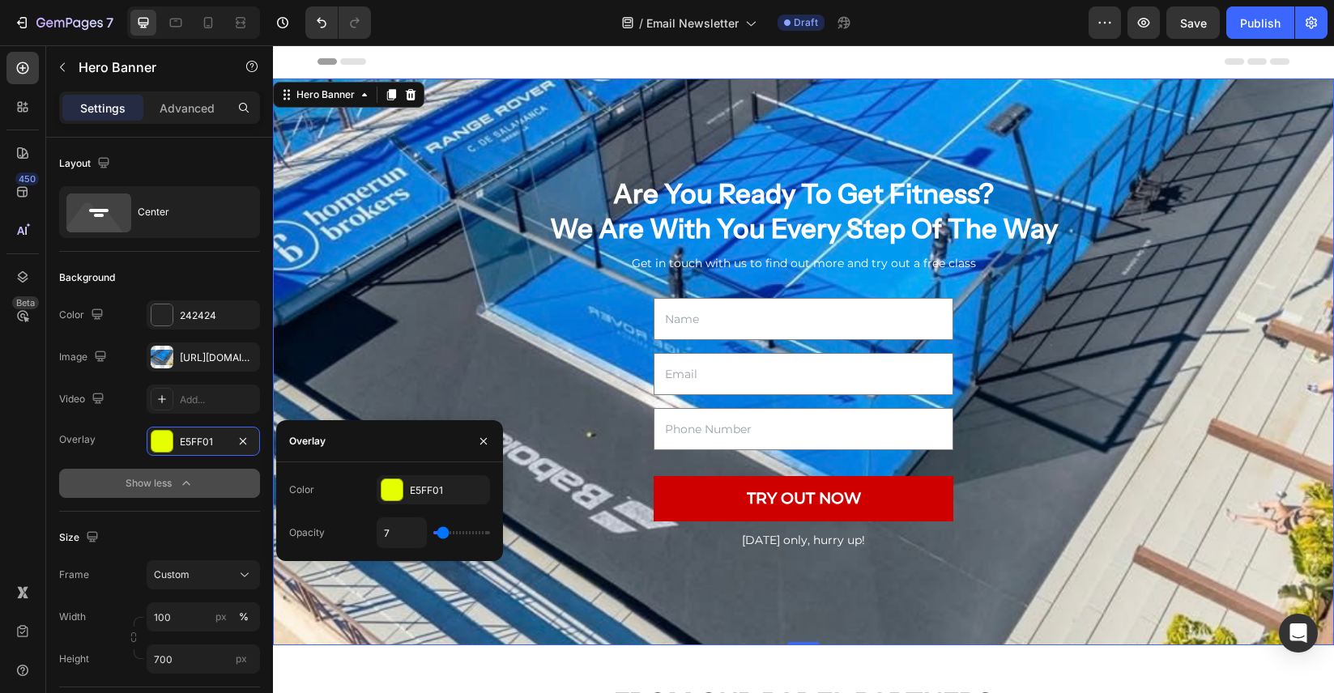
type input "11"
type input "14"
type input "18"
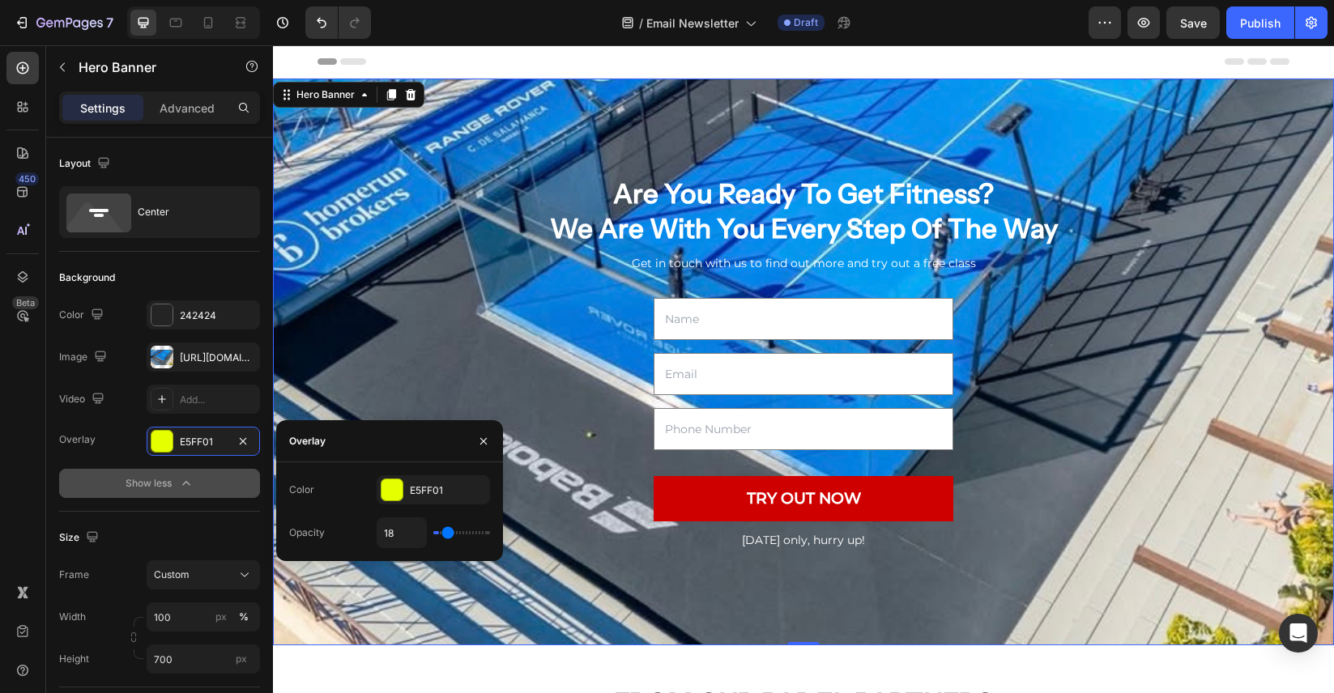
type input "20"
type input "22"
type input "23"
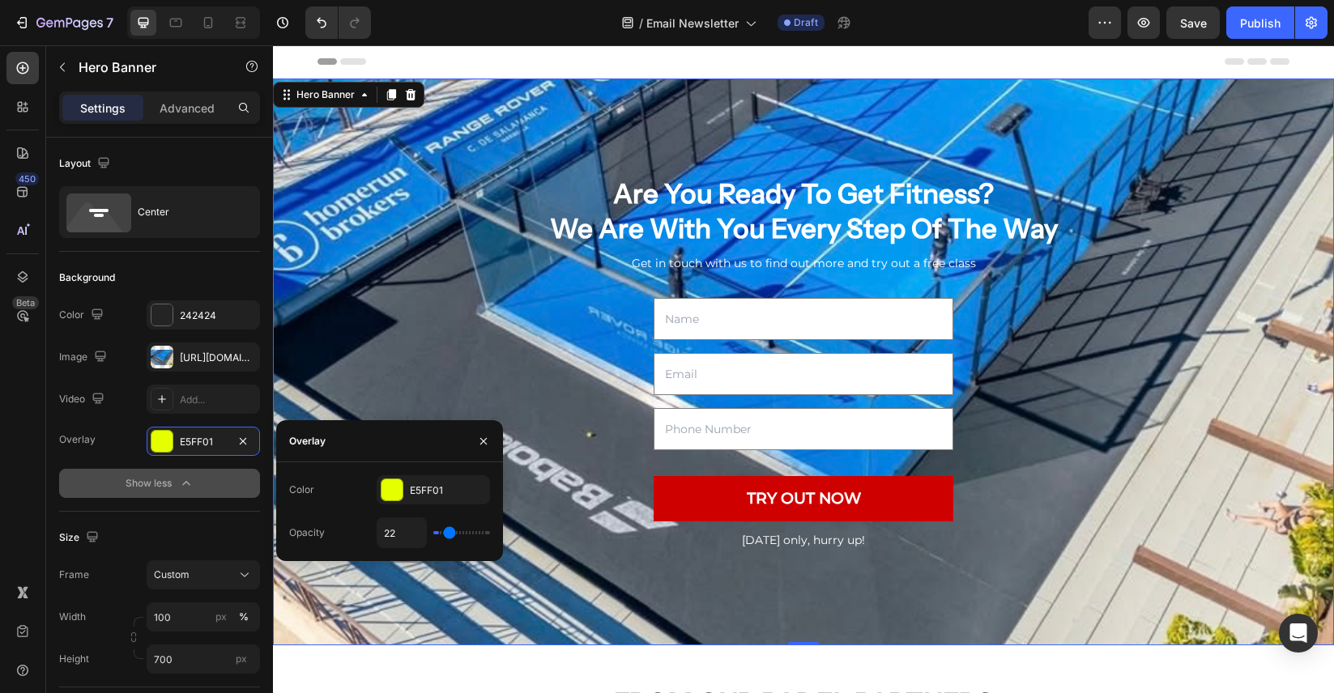
type input "23"
type input "24"
type input "25"
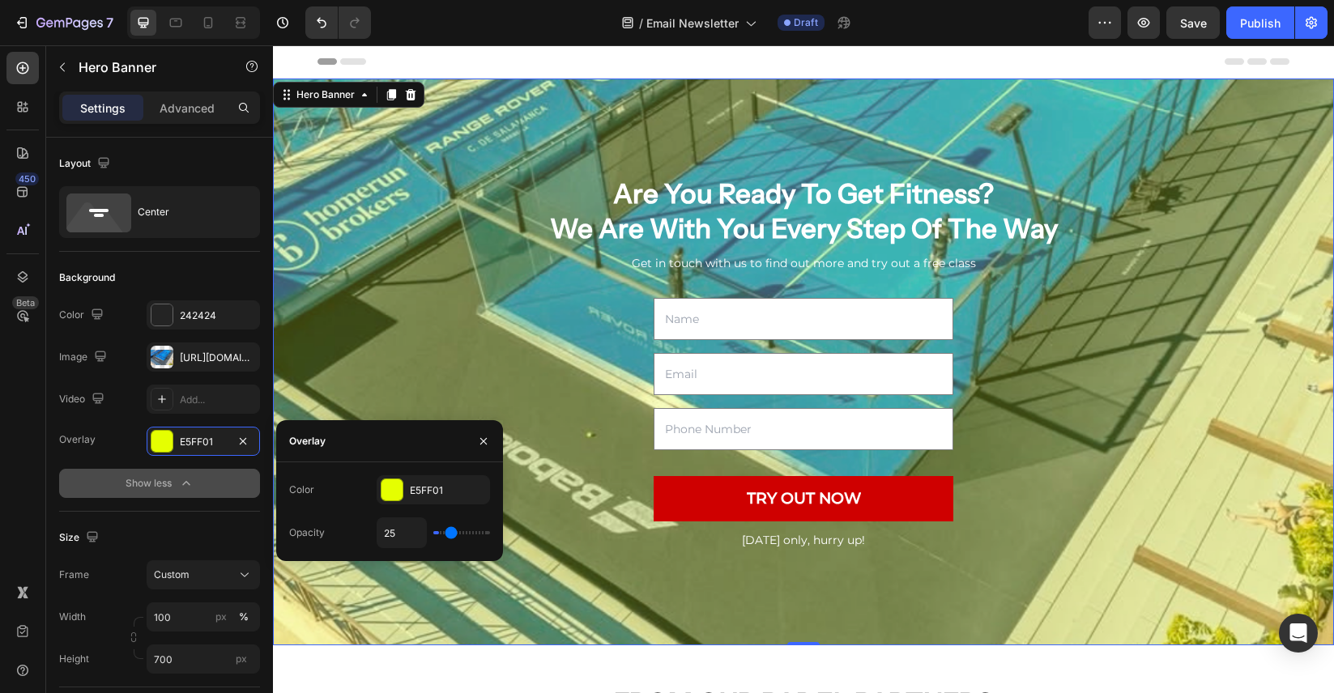
type input "26"
type input "28"
type input "30"
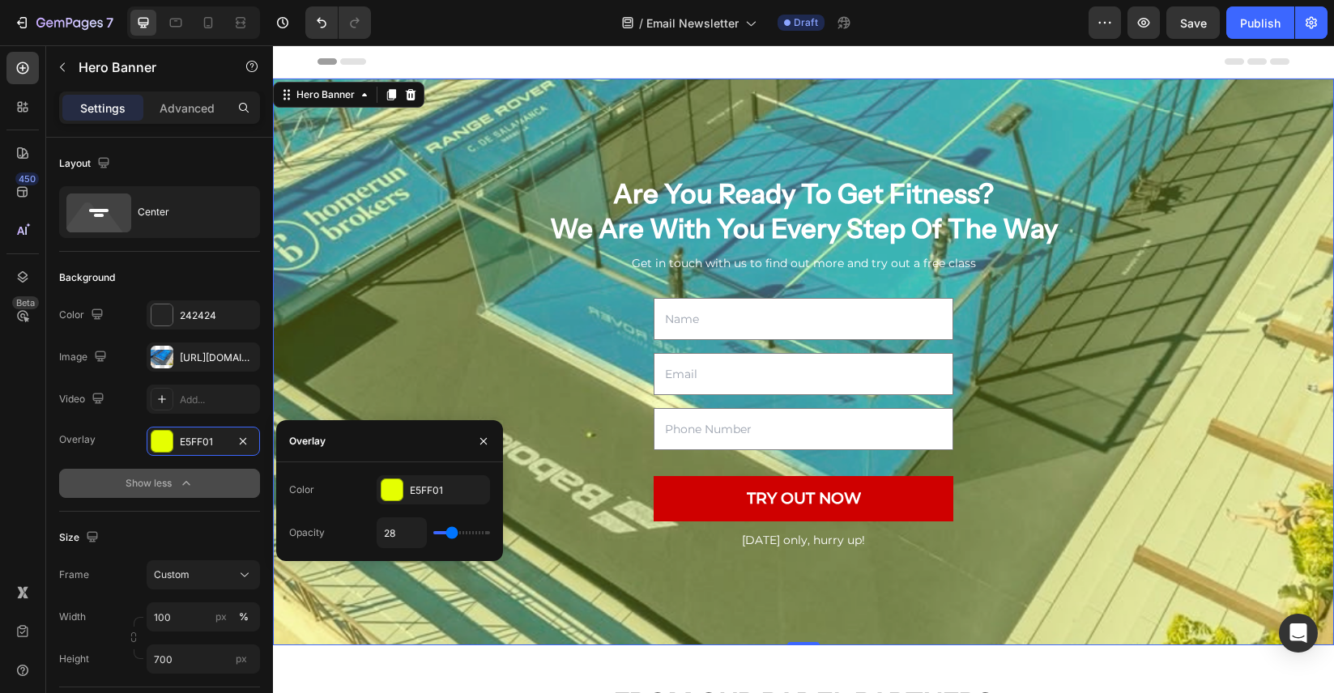
type input "30"
type input "31"
type input "32"
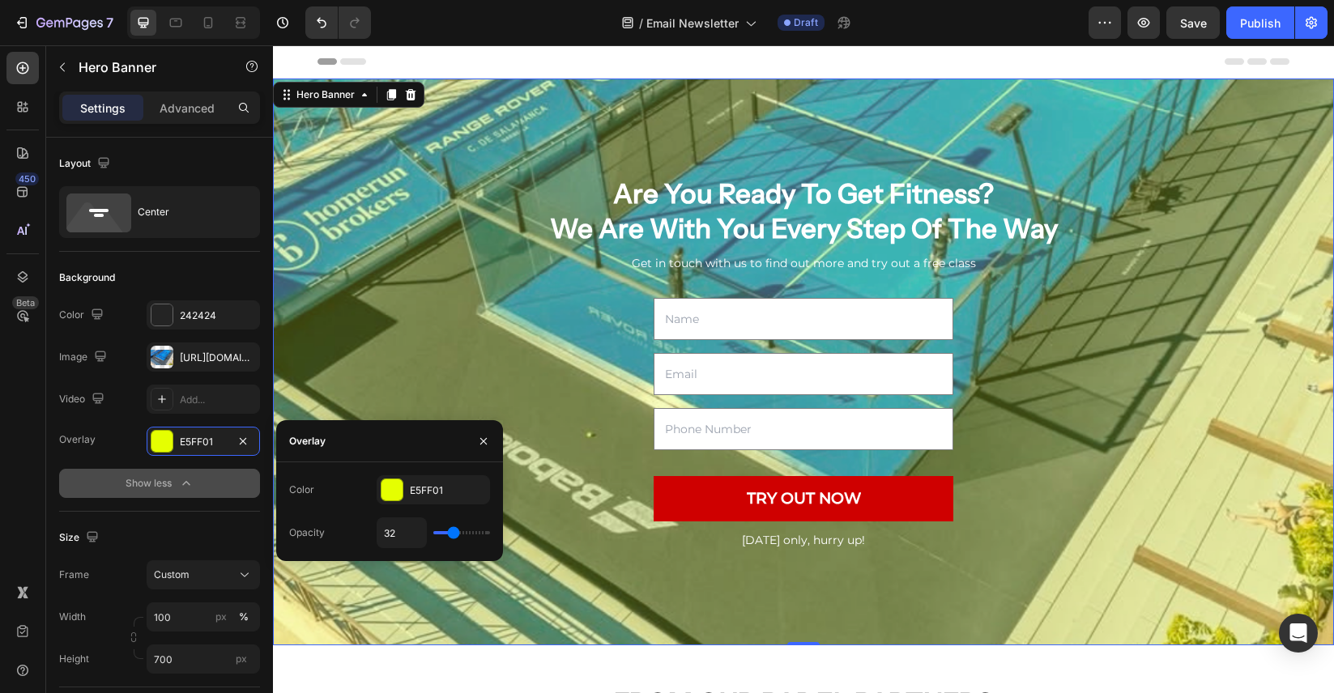
type input "33"
type input "34"
type input "35"
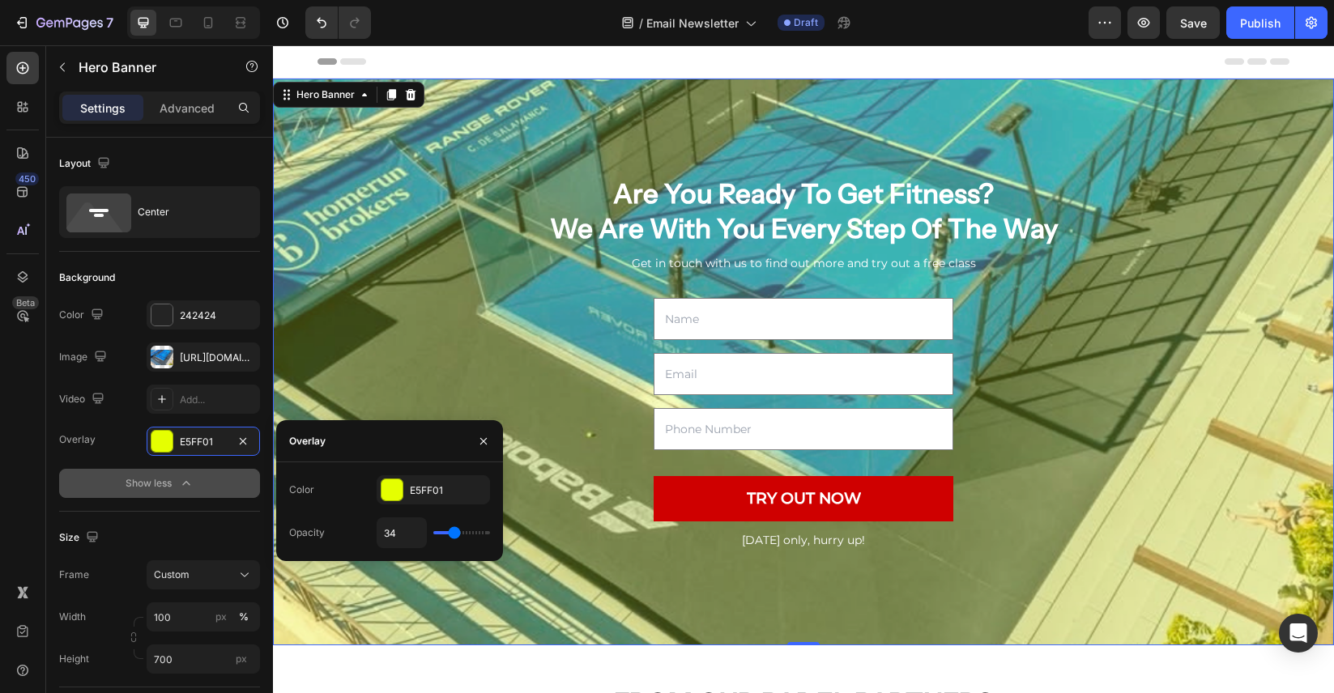
type input "35"
type input "36"
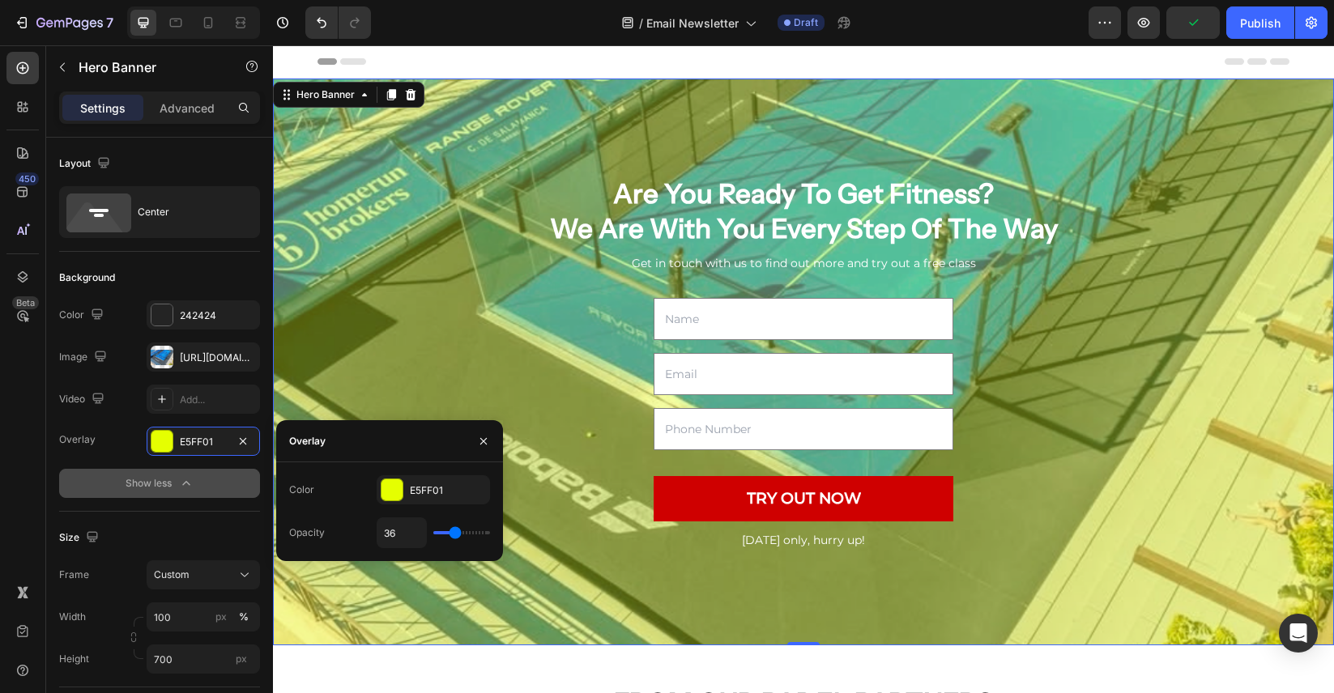
type input "35"
type input "34"
type input "33"
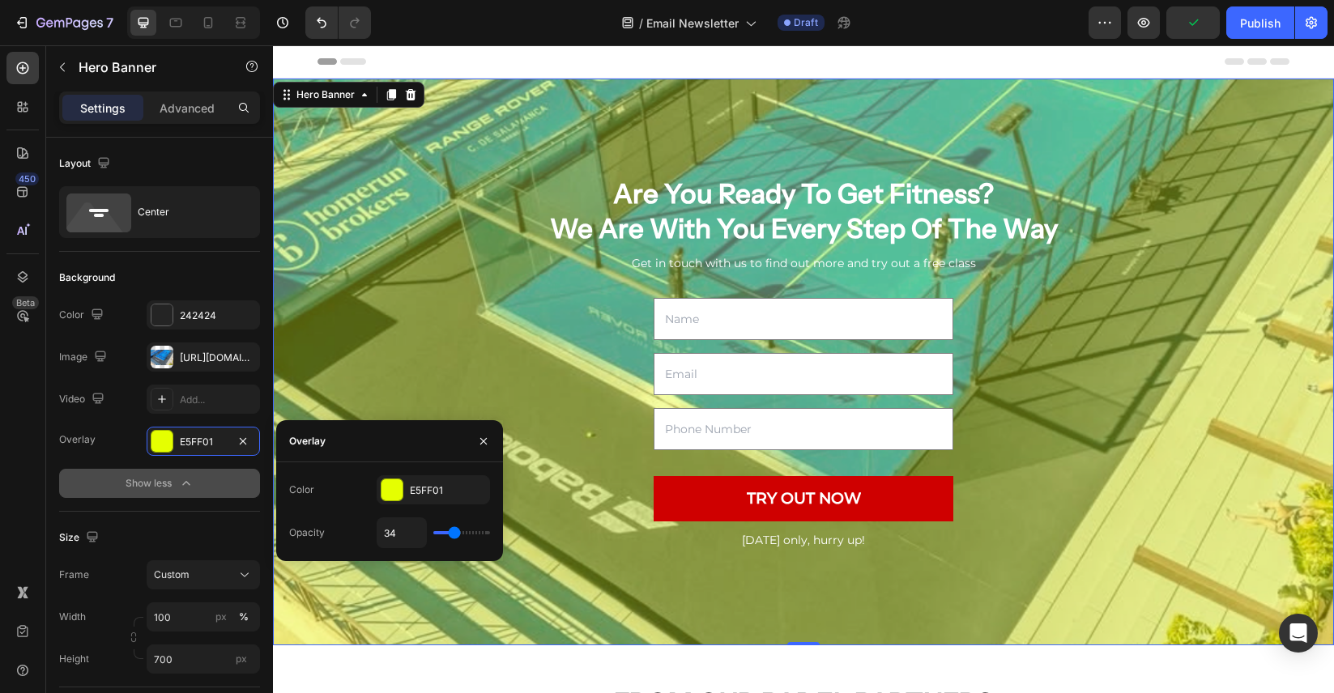
type input "33"
type input "32"
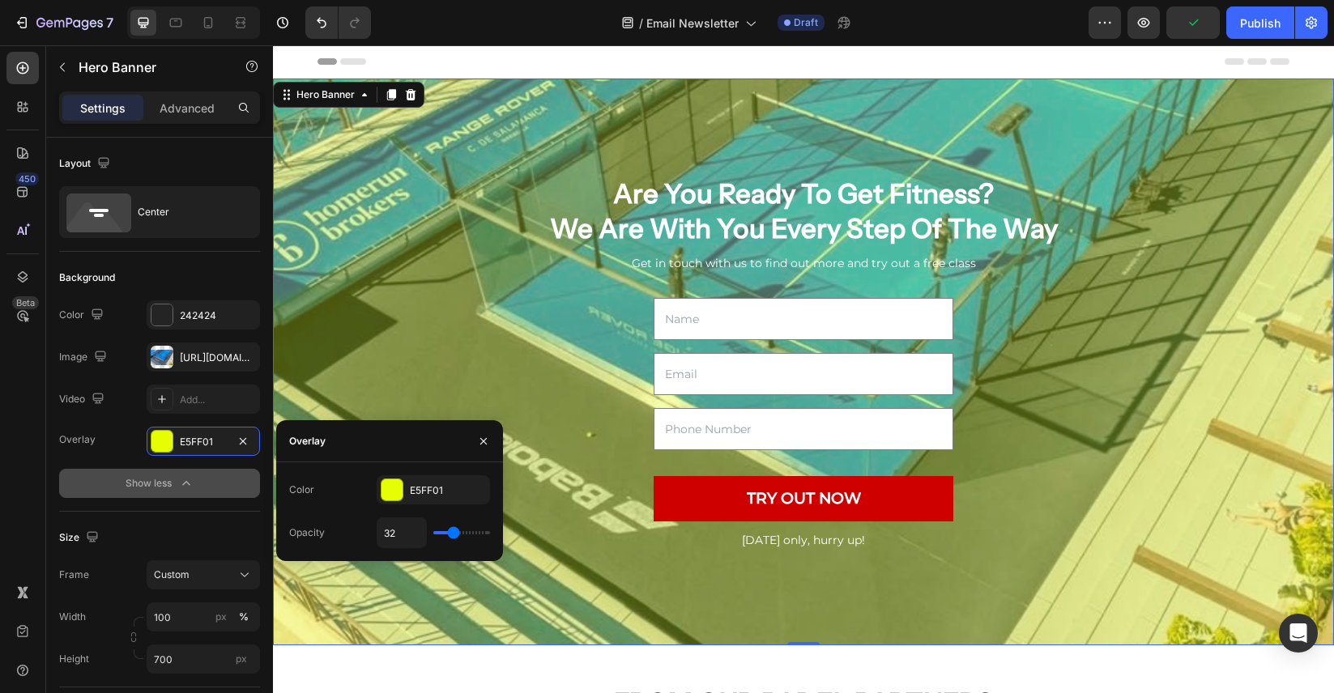
type input "31"
type input "30"
type input "29"
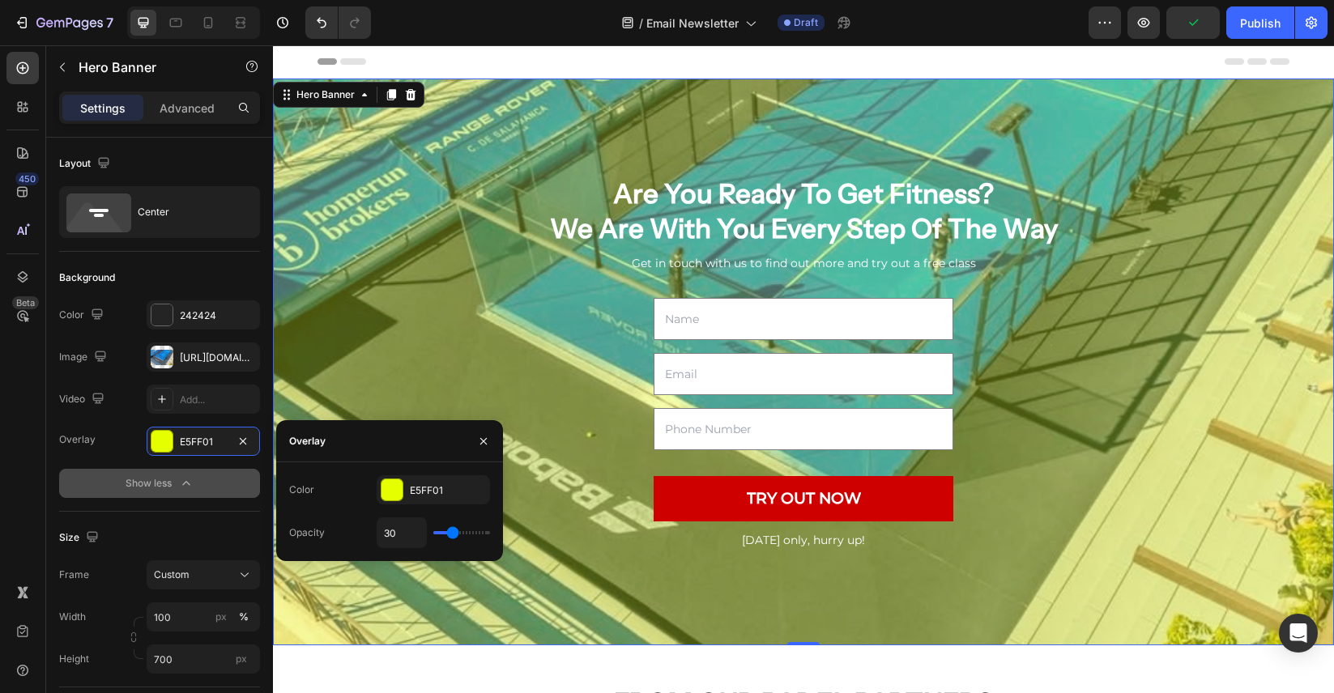
type input "29"
type input "28"
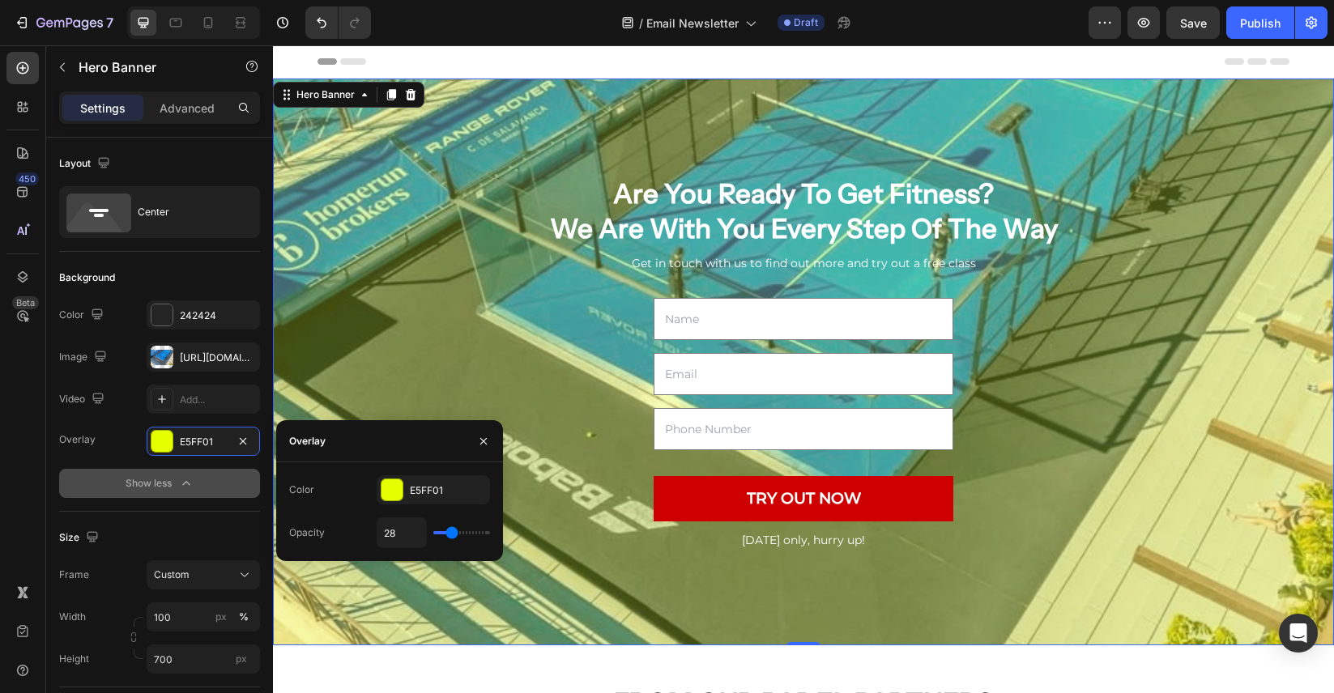
type input "29"
type input "30"
type input "31"
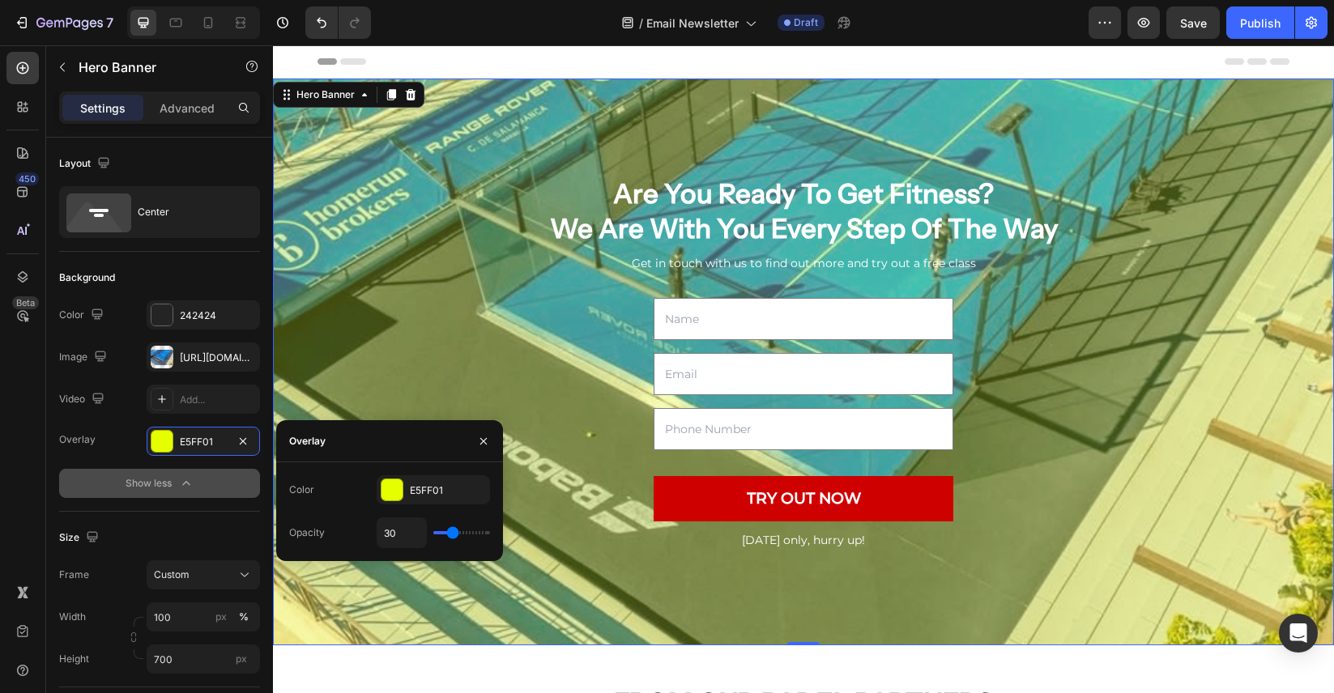
type input "31"
type input "32"
type input "33"
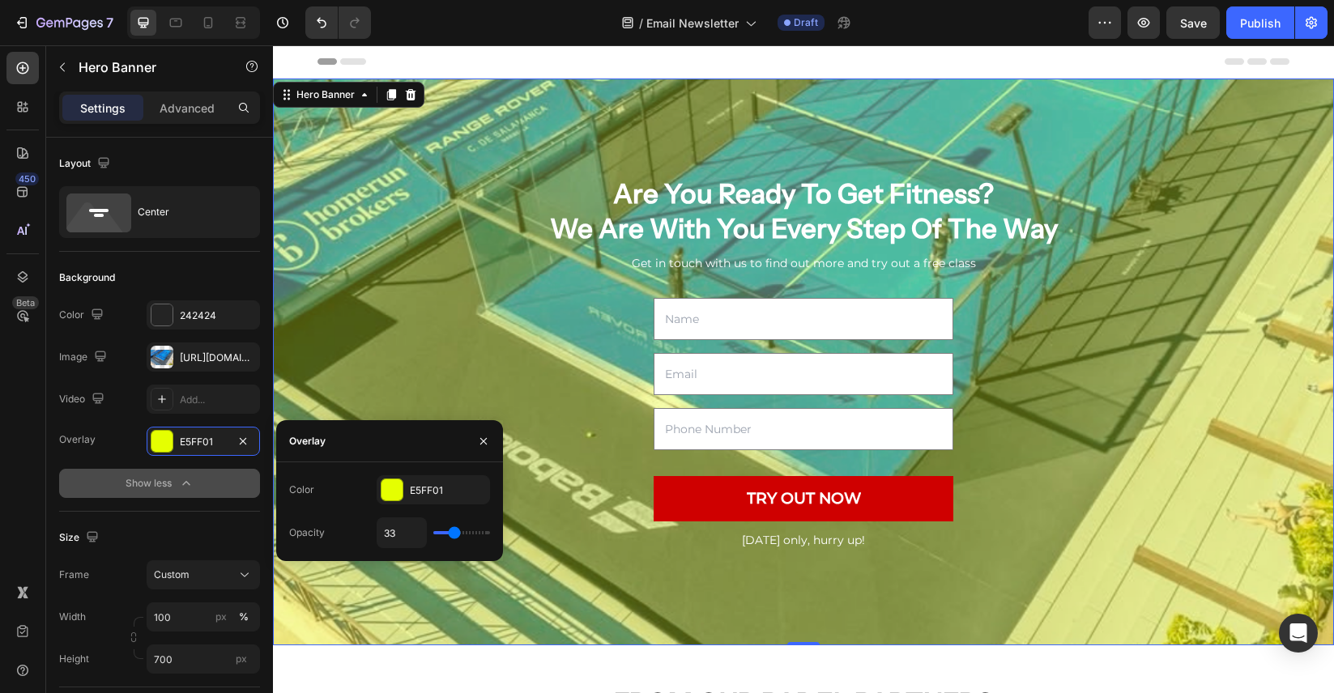
type input "34"
type input "35"
type input "36"
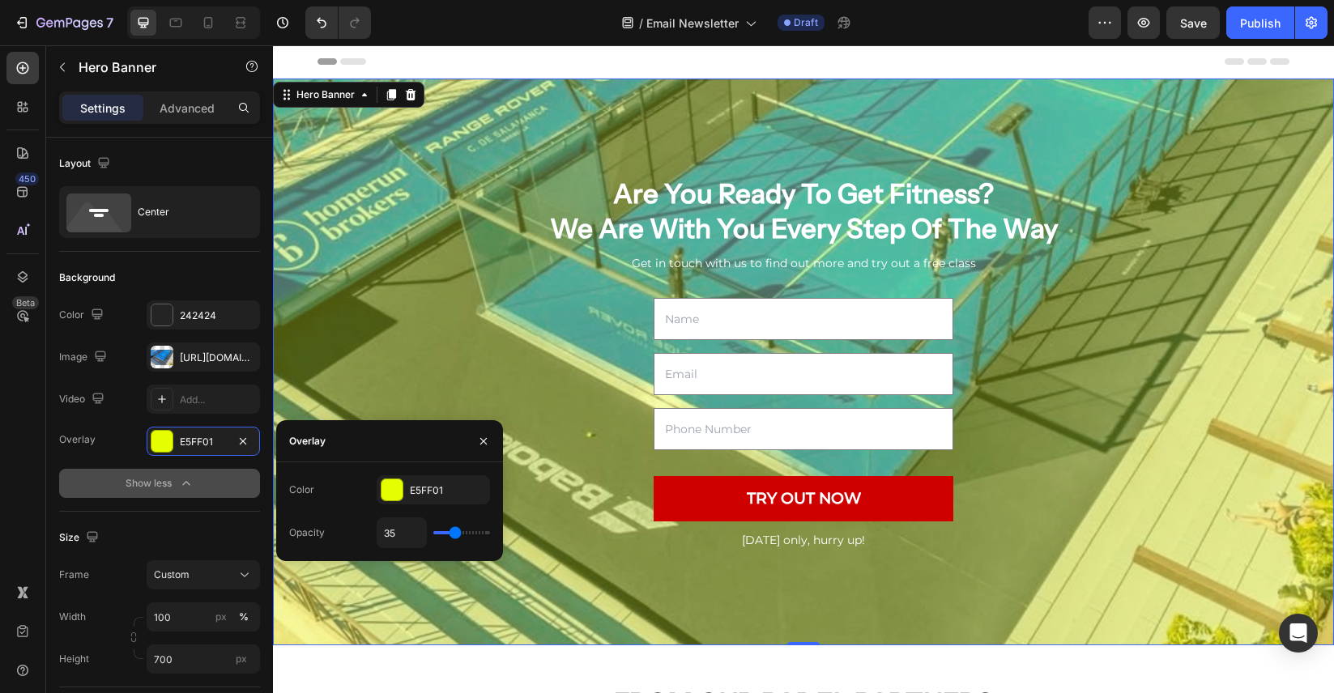
type input "36"
type input "37"
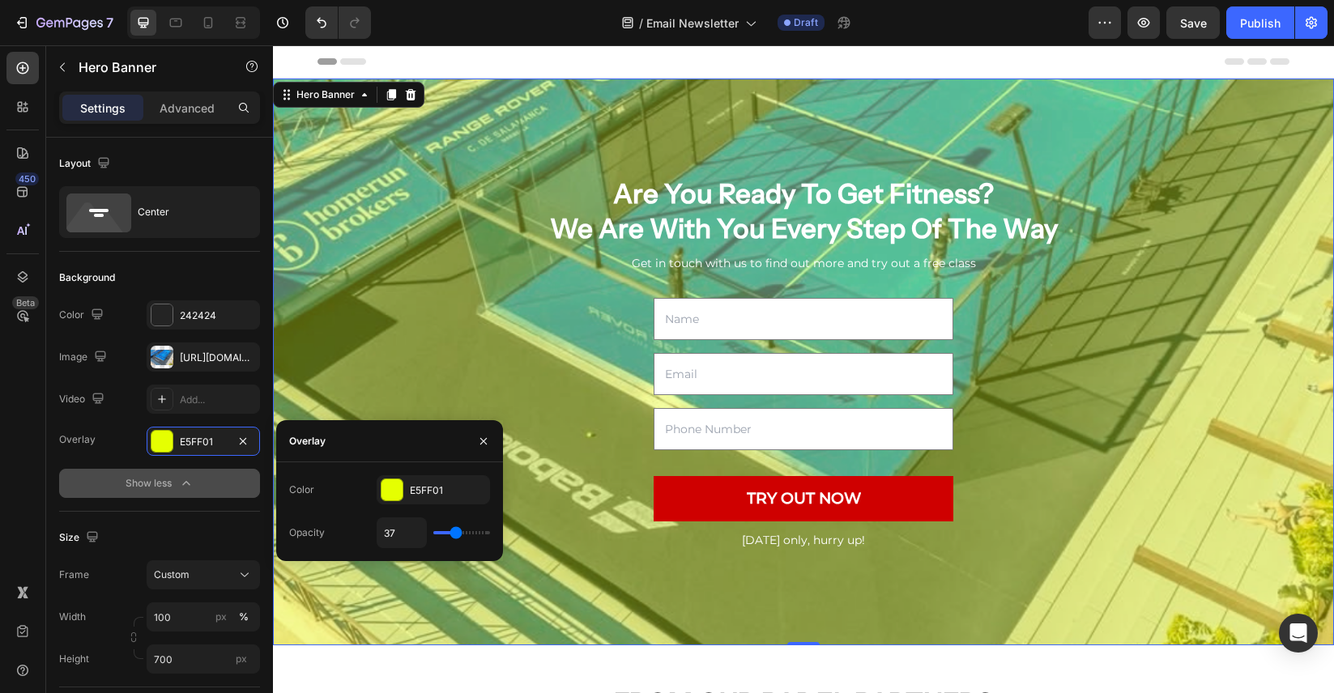
type input "38"
type input "39"
type input "40"
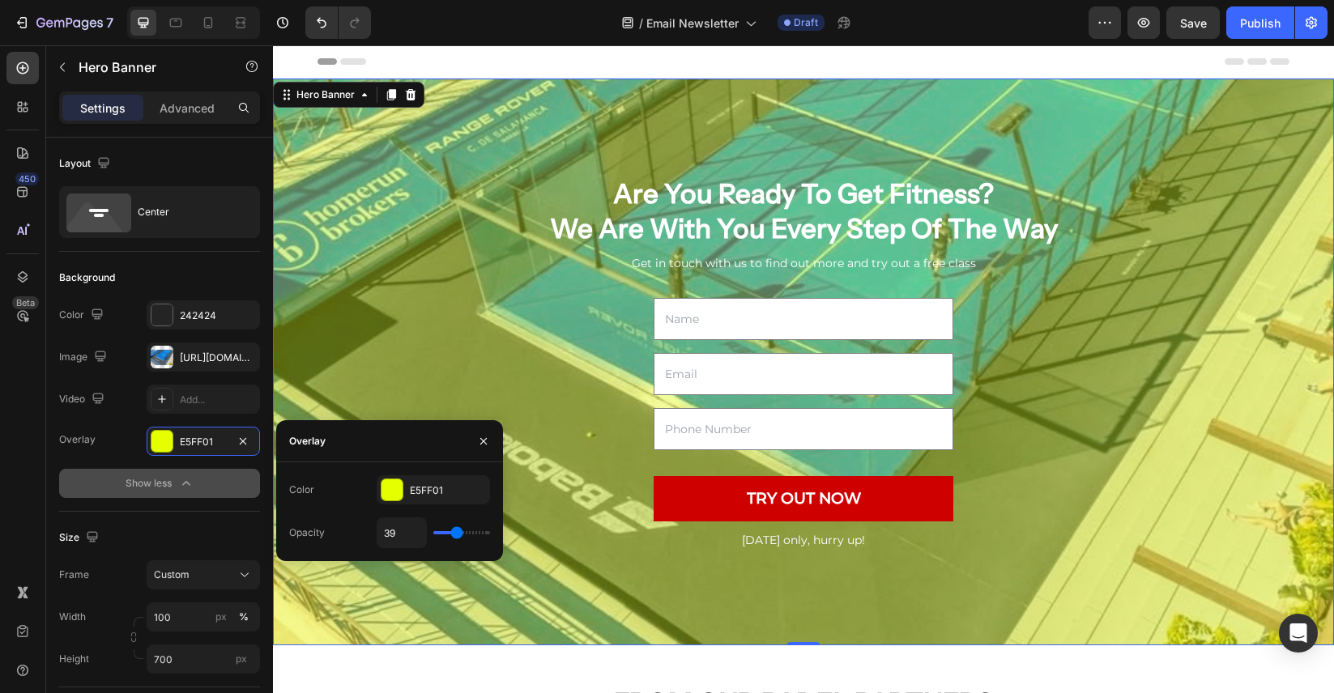
type input "40"
type input "41"
type input "42"
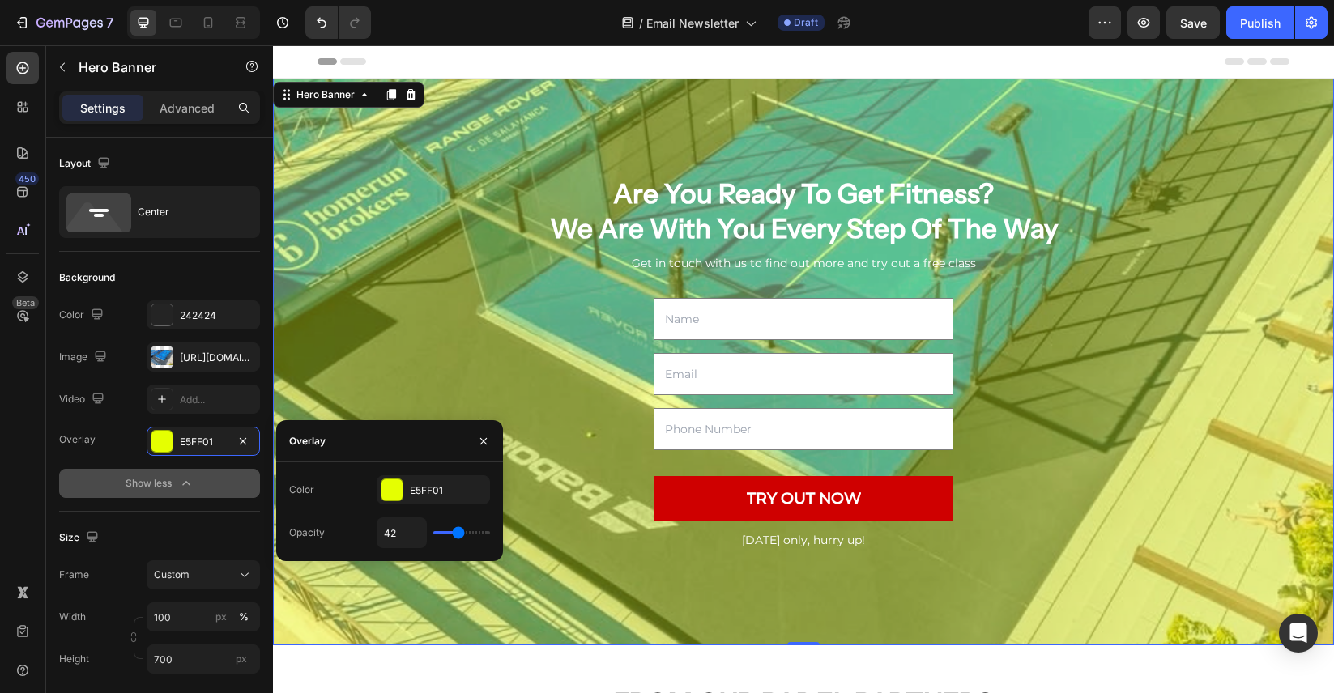
type input "43"
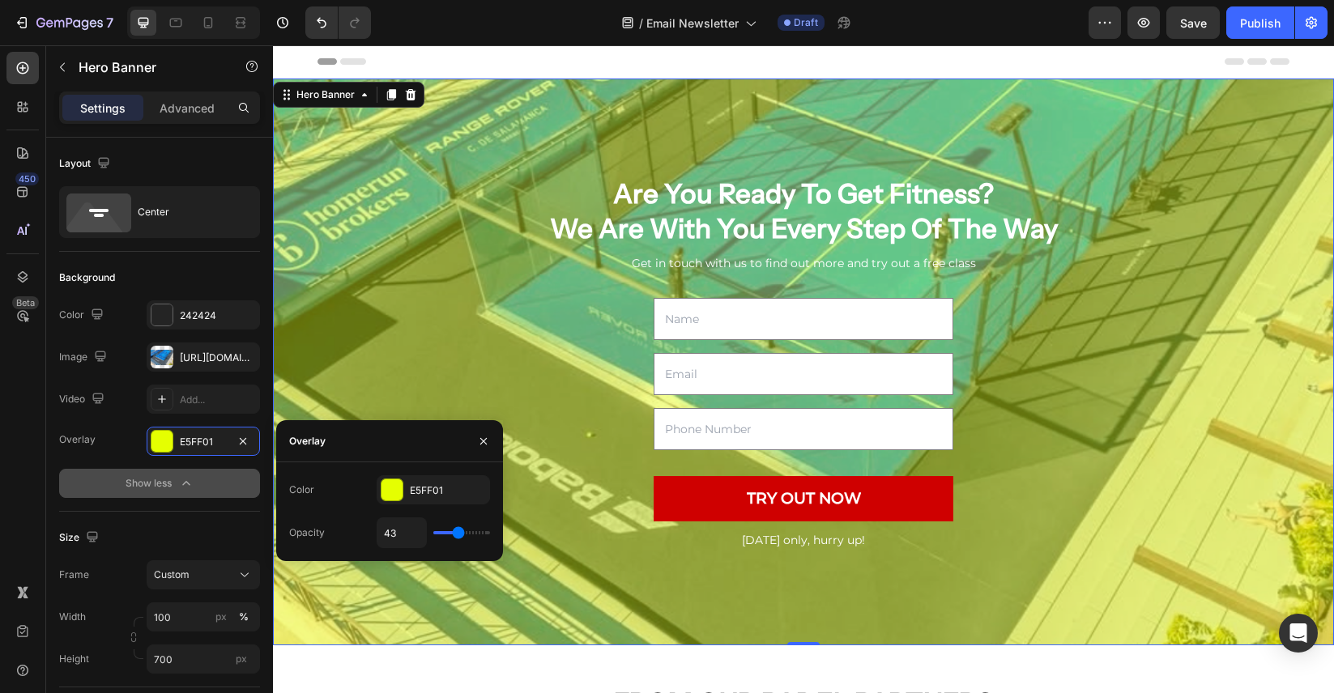
drag, startPoint x: 441, startPoint y: 534, endPoint x: 458, endPoint y: 531, distance: 17.3
type input "43"
click at [458, 531] on input "range" at bounding box center [461, 532] width 57 height 3
click at [427, 488] on div "E5FF01" at bounding box center [433, 490] width 47 height 15
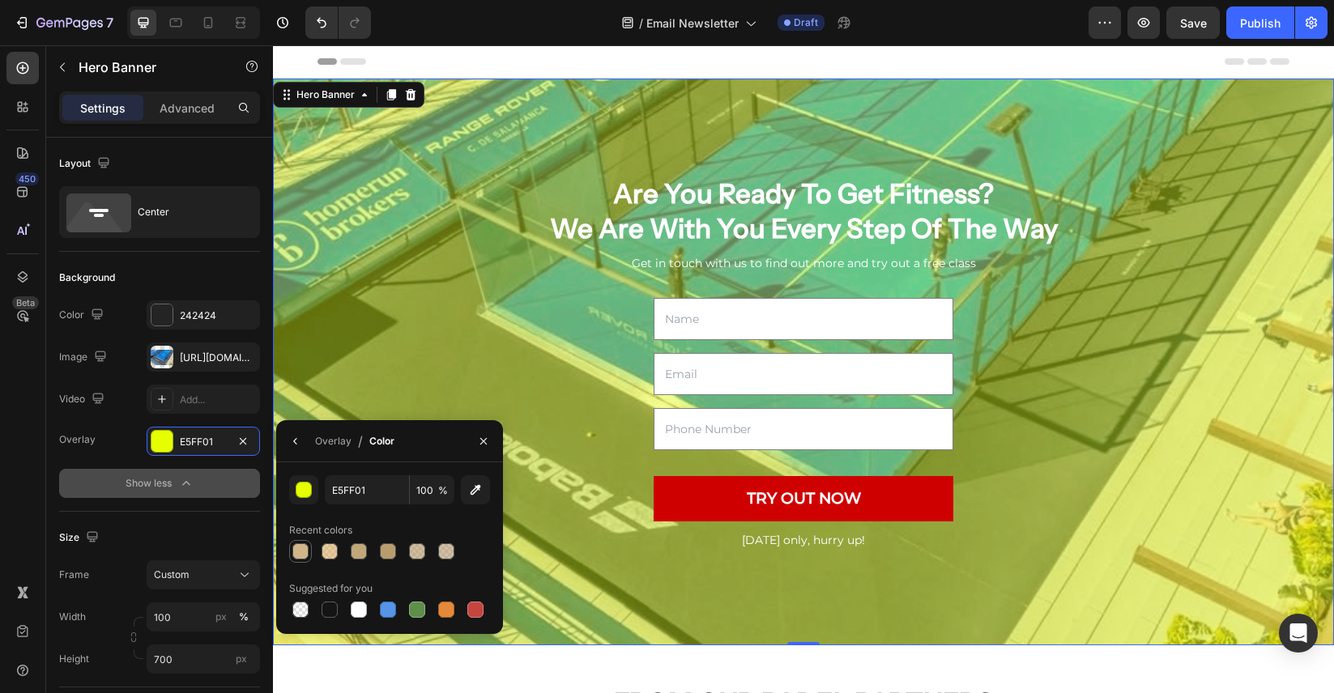
click at [298, 551] on div at bounding box center [300, 551] width 16 height 16
type input "CEAF7D"
type input "90"
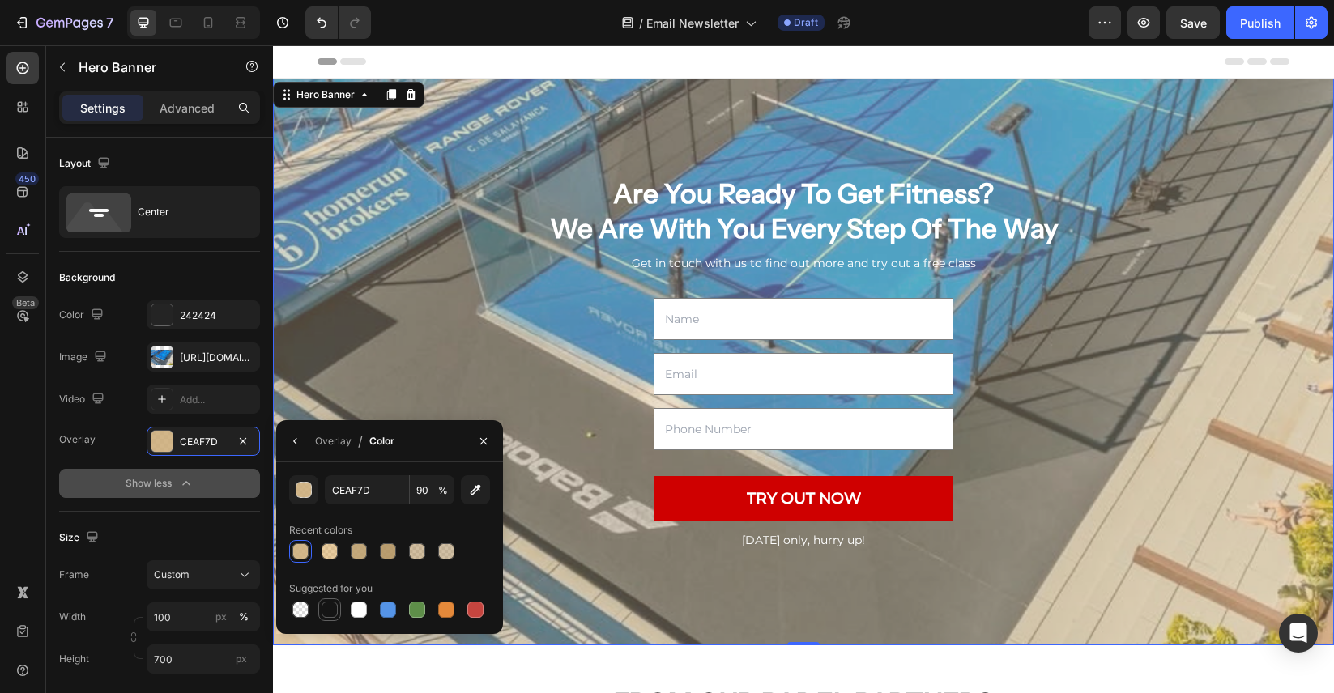
click at [328, 607] on div at bounding box center [329, 610] width 16 height 16
type input "151515"
type input "100"
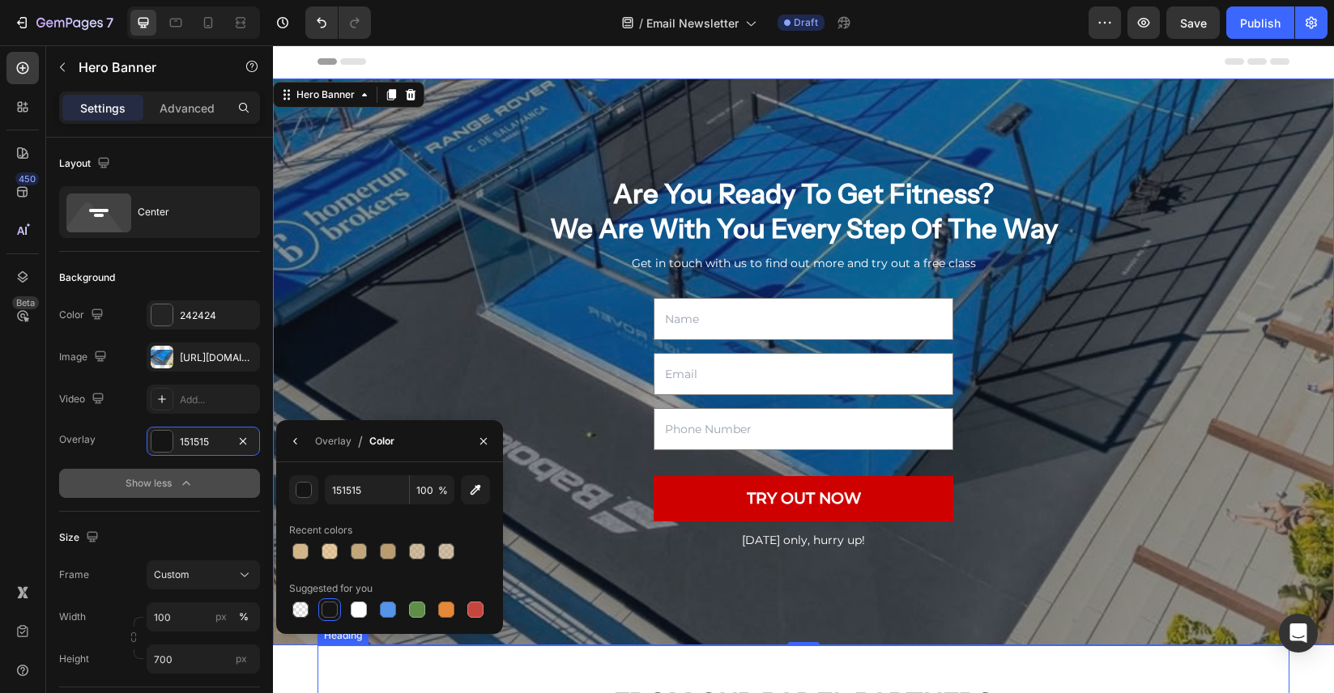
click at [428, 669] on div "⁠⁠⁠⁠⁠⁠⁠ FROM OUR PADEL PARTNERS Heading" at bounding box center [803, 683] width 972 height 77
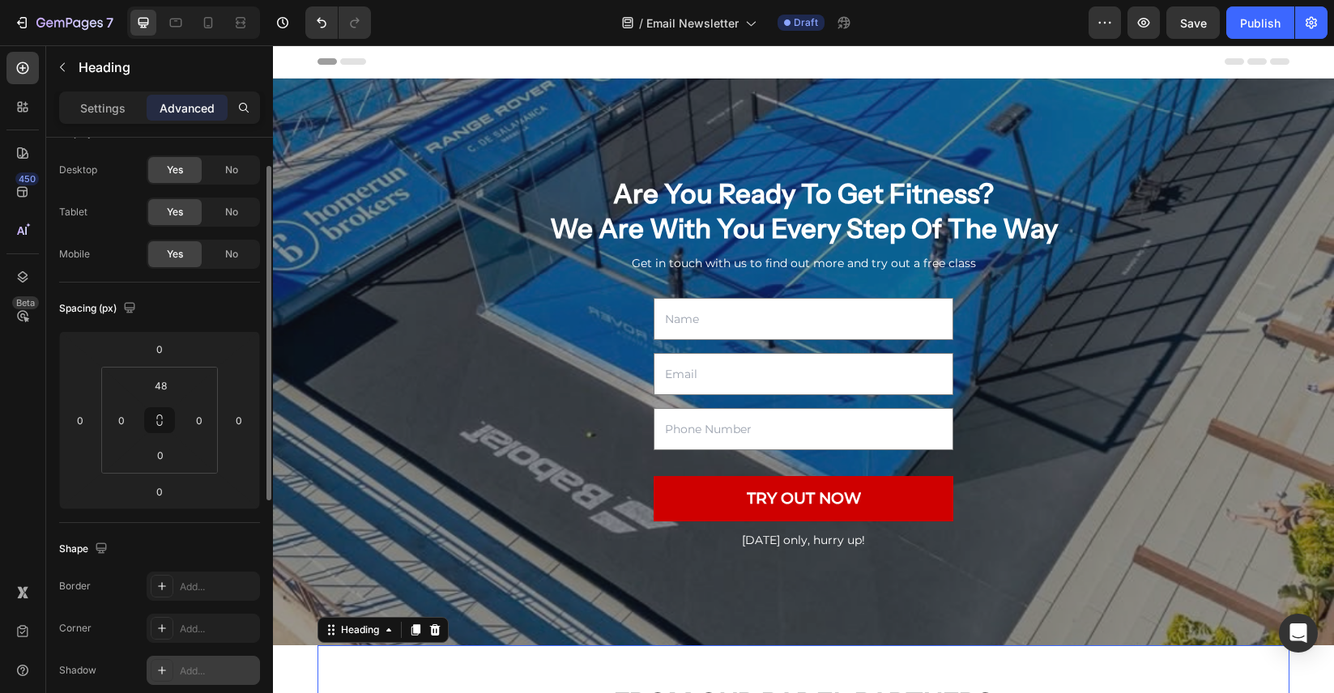
scroll to position [0, 0]
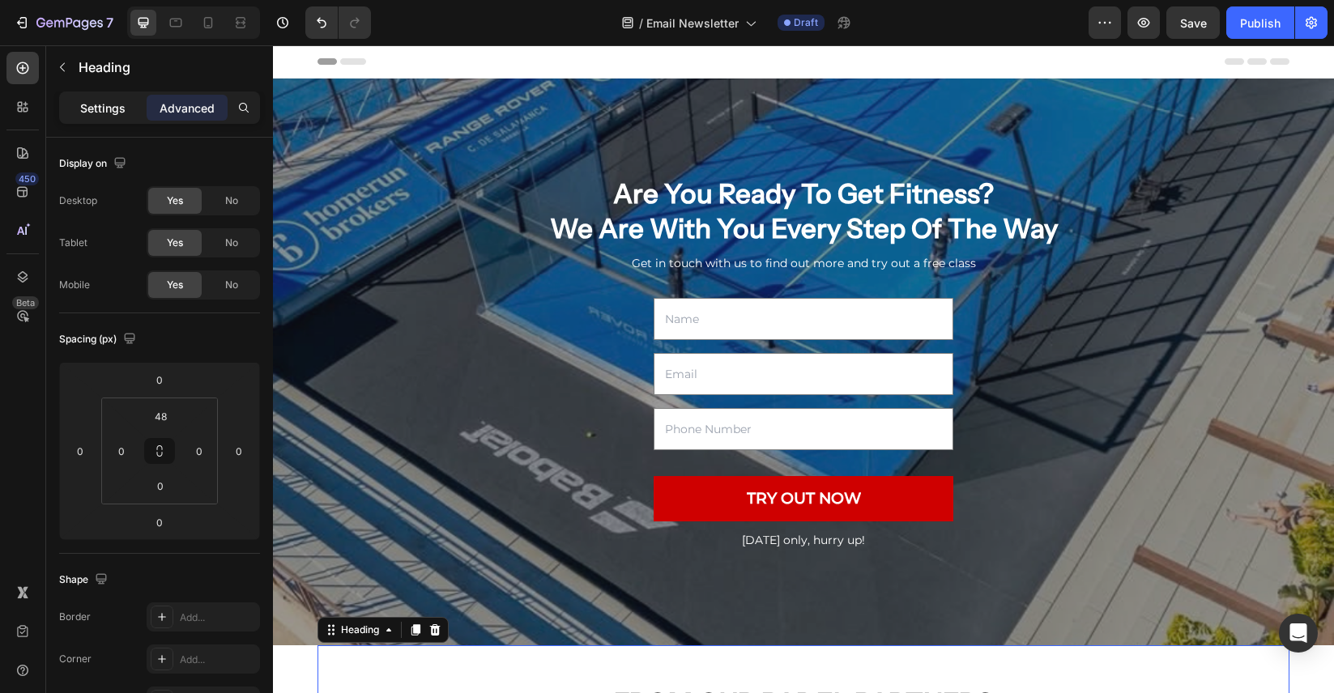
click at [121, 109] on p "Settings" at bounding box center [102, 108] width 45 height 17
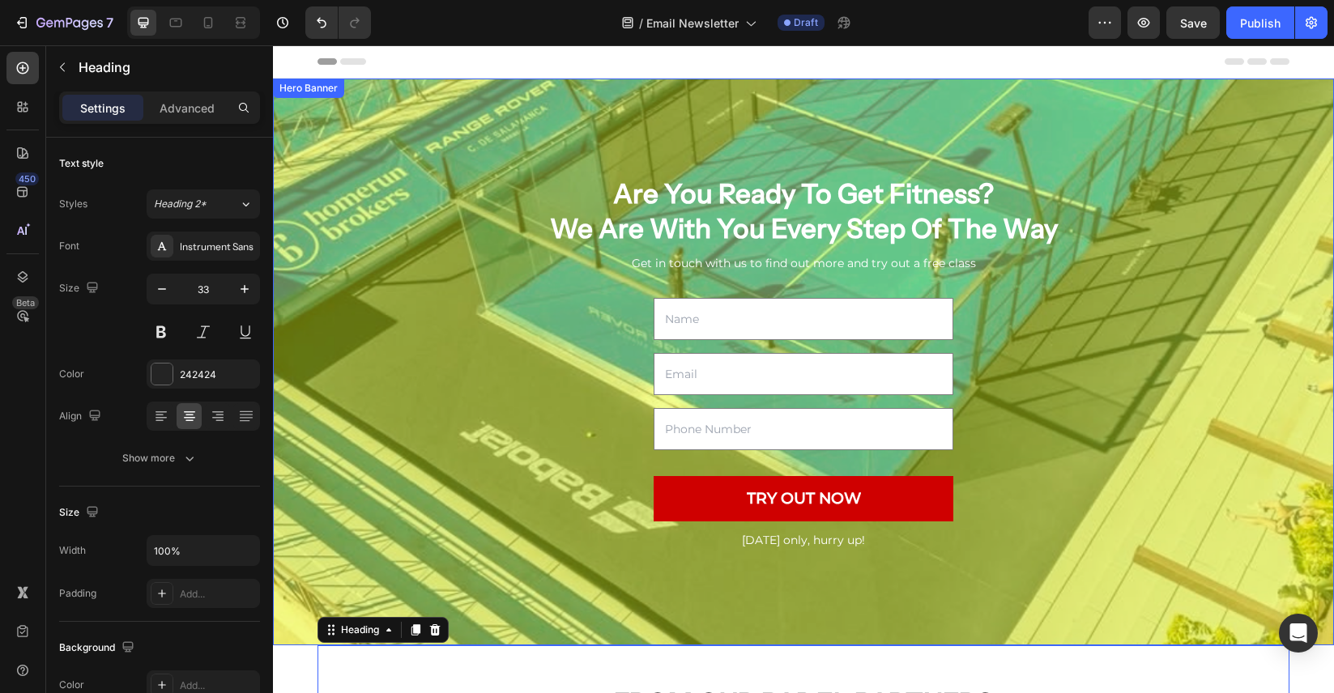
click at [369, 134] on div "Overlay" at bounding box center [803, 362] width 1061 height 567
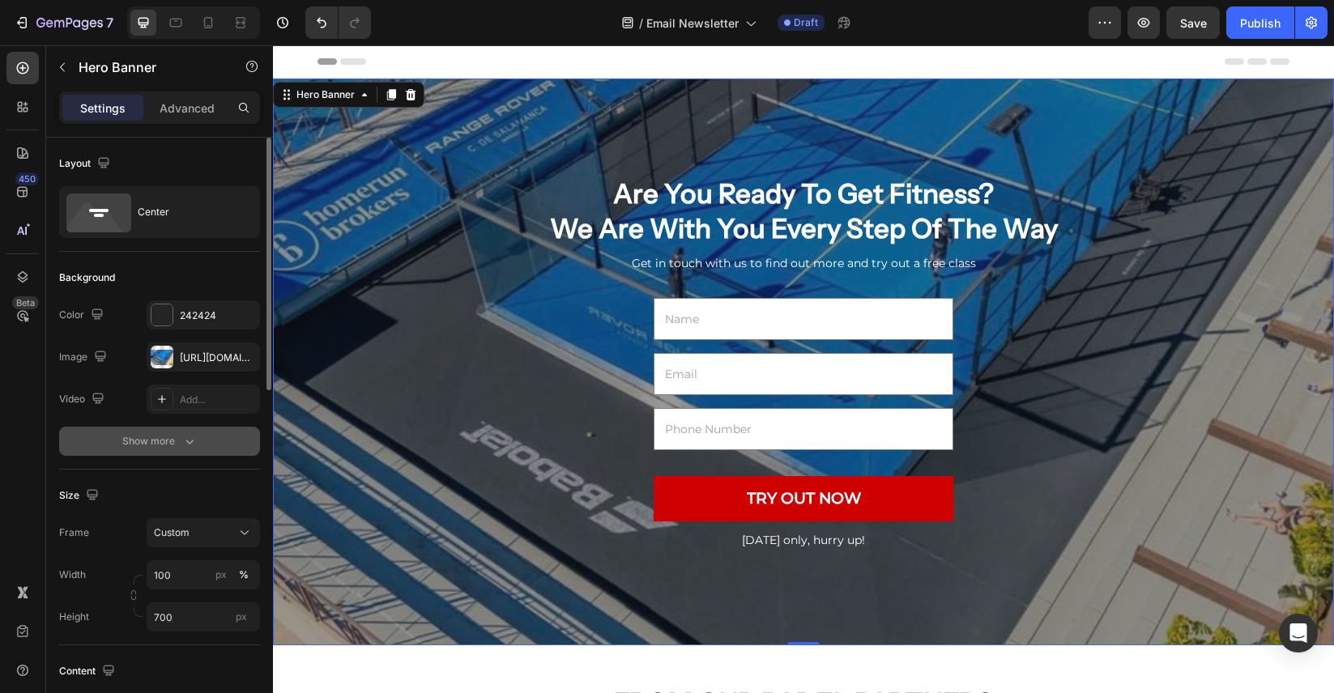
click at [194, 440] on icon "button" at bounding box center [189, 441] width 16 height 16
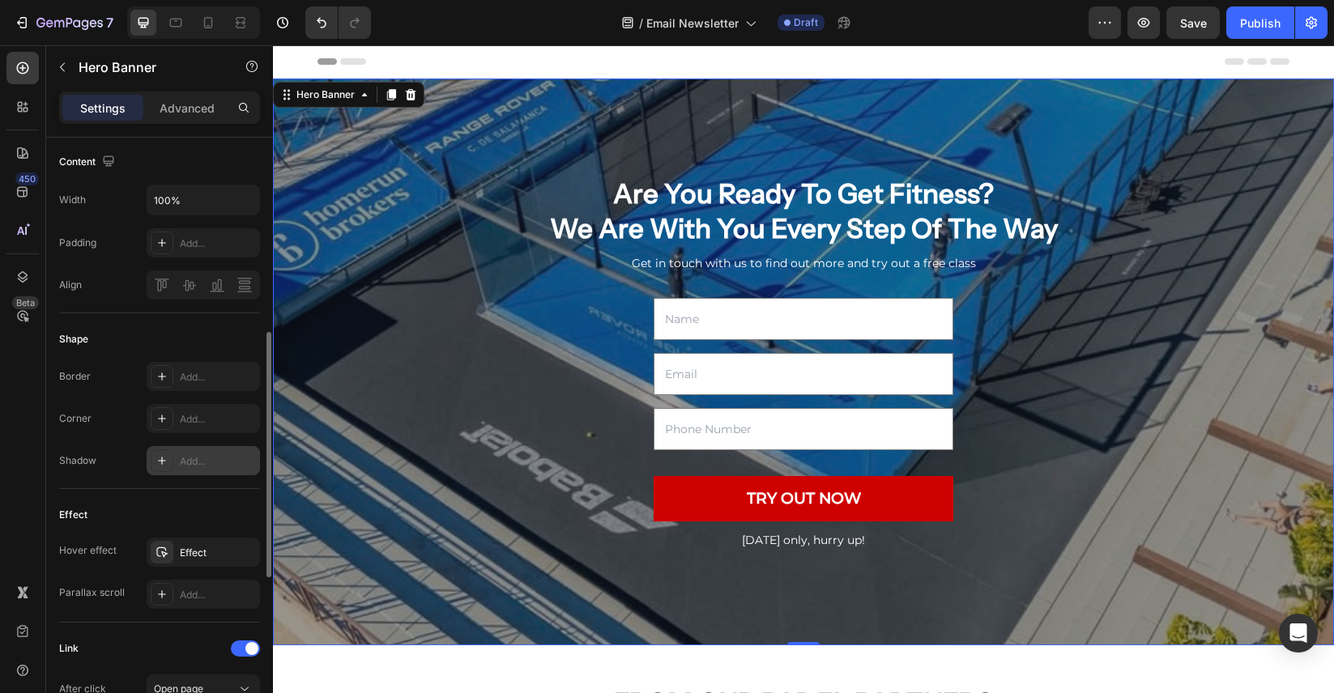
scroll to position [564, 0]
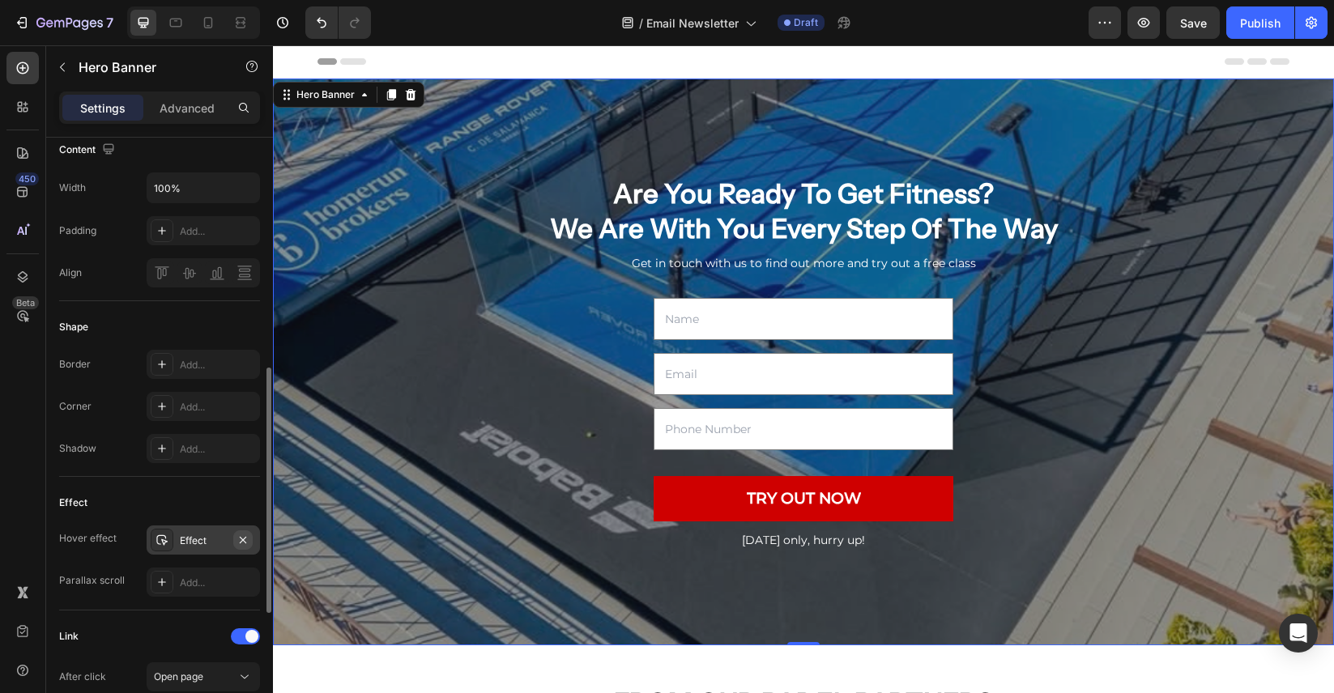
click at [247, 543] on icon "button" at bounding box center [242, 540] width 13 height 13
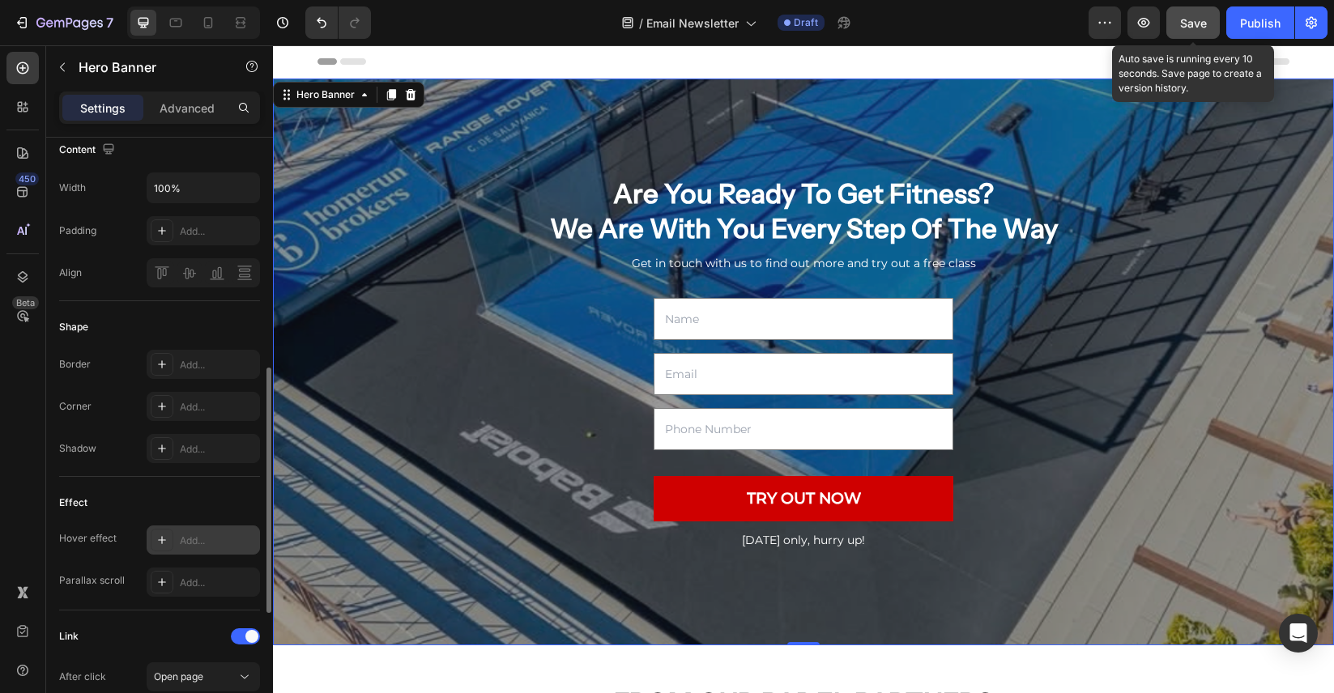
click at [1198, 18] on span "Save" at bounding box center [1193, 23] width 27 height 14
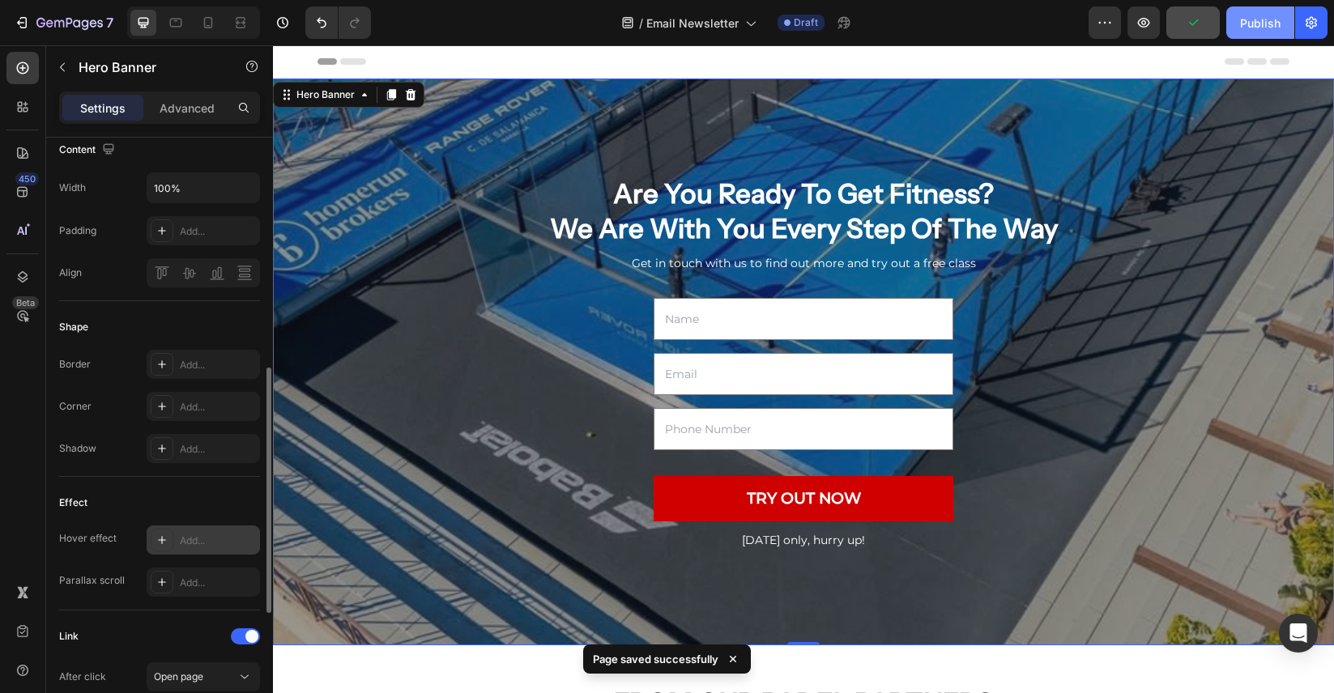
click at [1258, 28] on div "Publish" at bounding box center [1260, 23] width 40 height 17
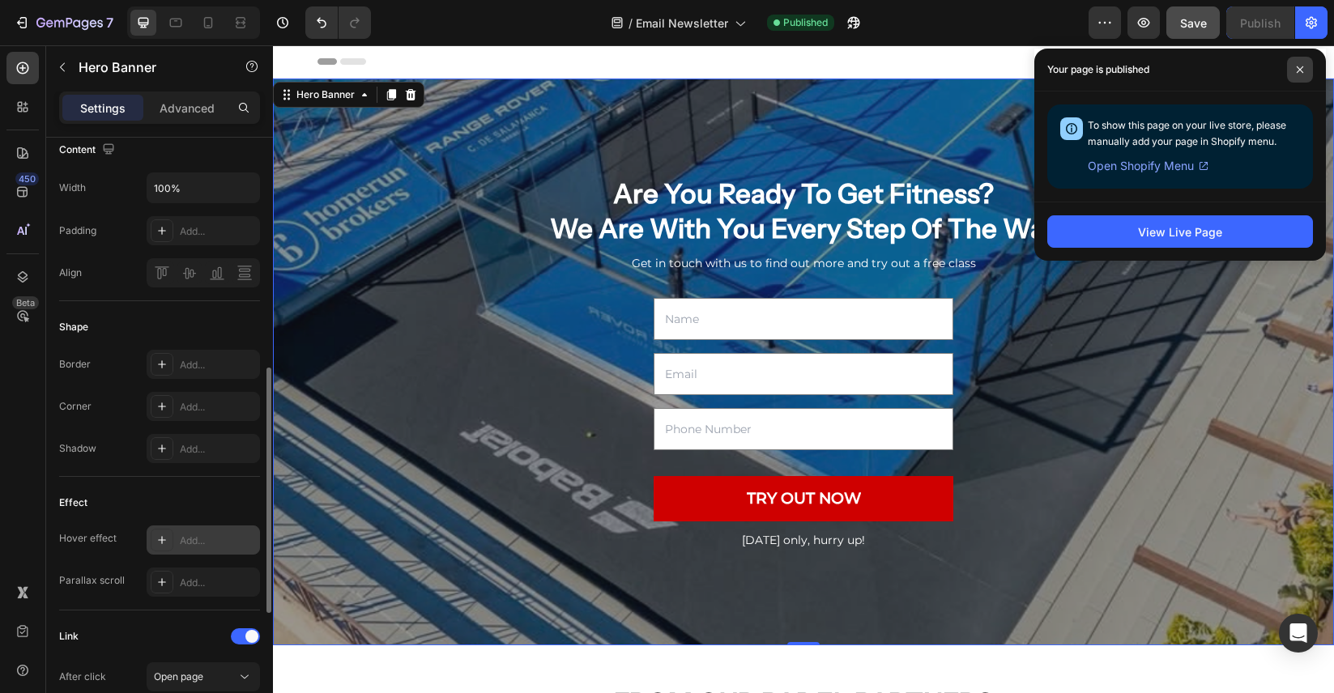
click at [1292, 63] on span at bounding box center [1300, 70] width 26 height 26
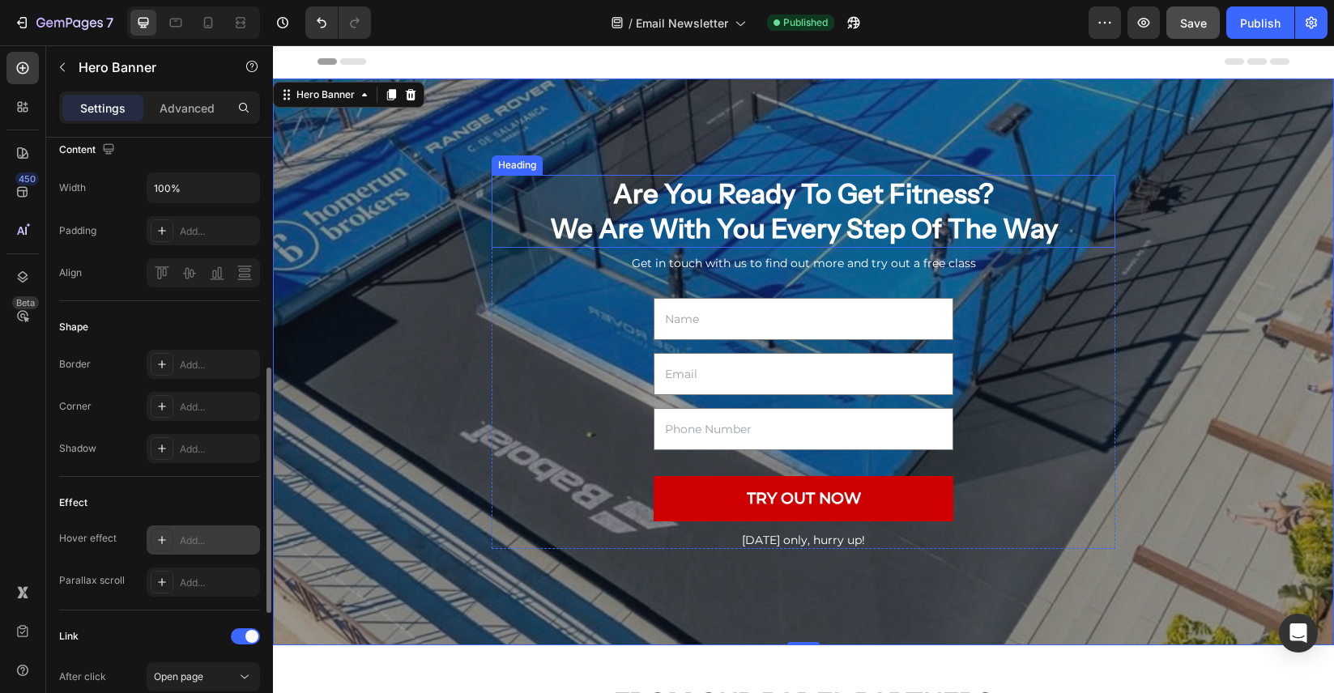
click at [839, 223] on p "We Are With You Every Step Of The Way" at bounding box center [803, 228] width 620 height 35
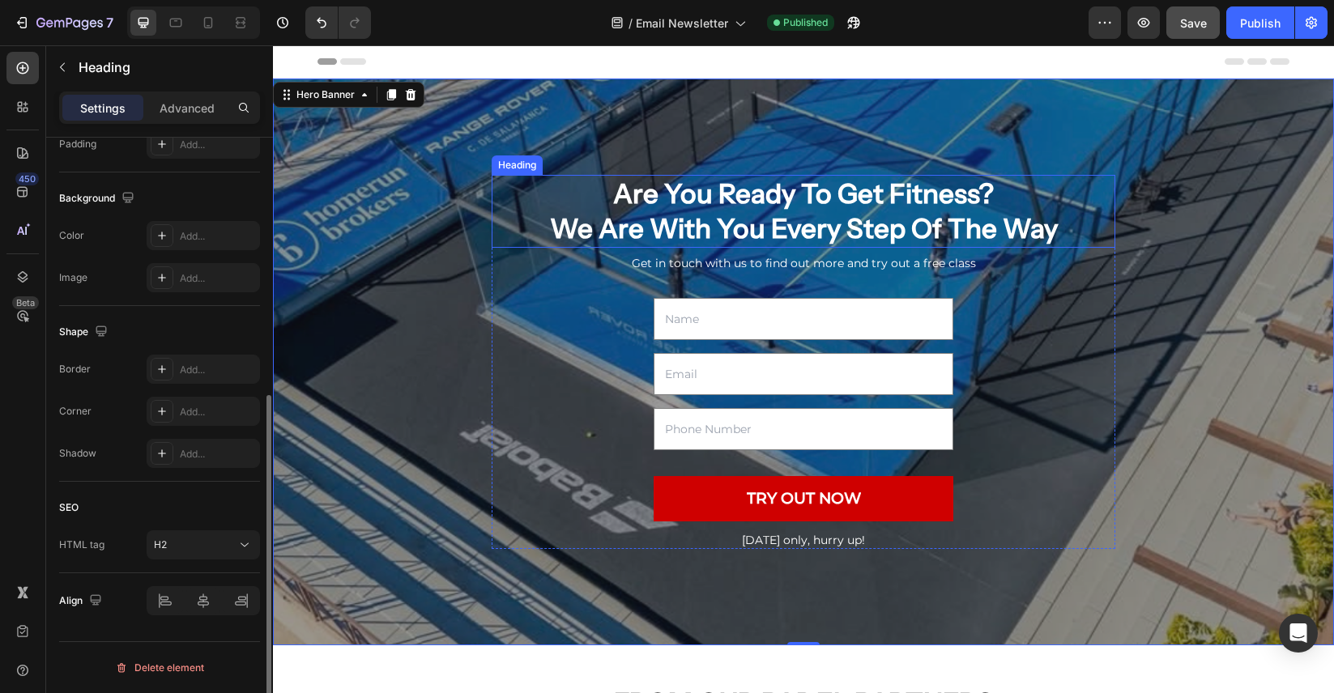
scroll to position [0, 0]
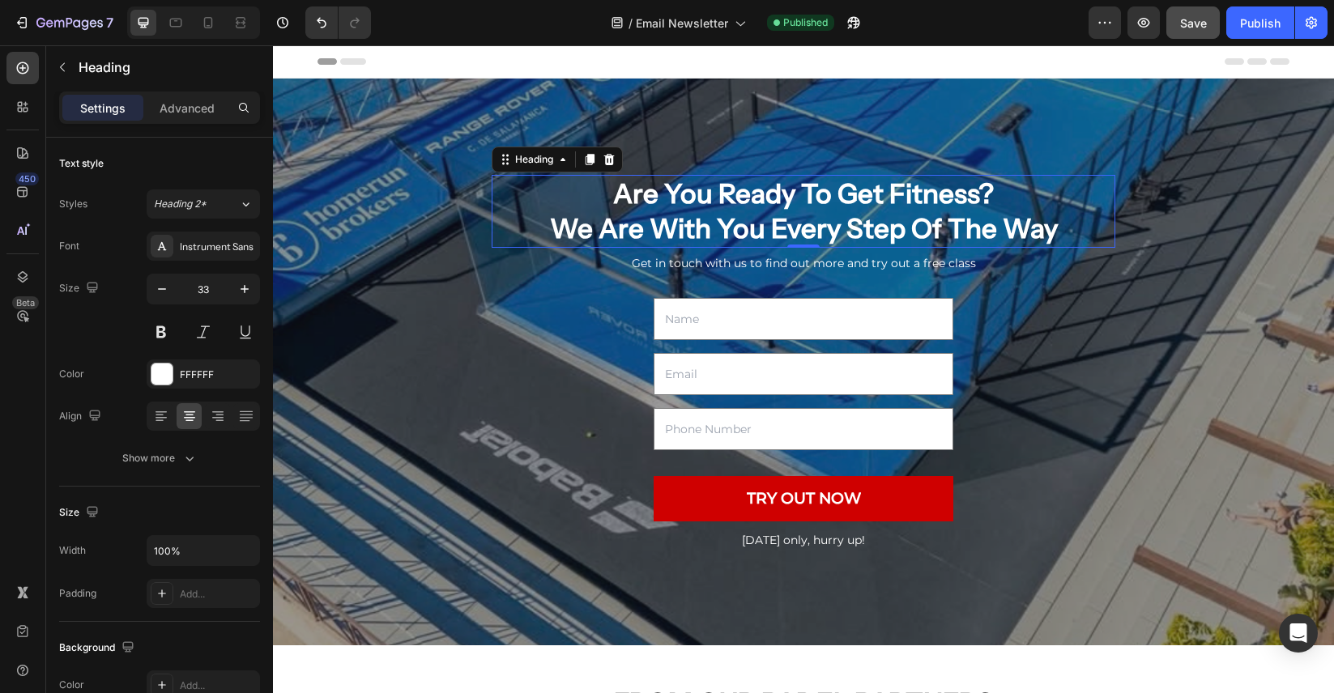
click at [839, 223] on p "We Are With You Every Step Of The Way" at bounding box center [803, 228] width 620 height 35
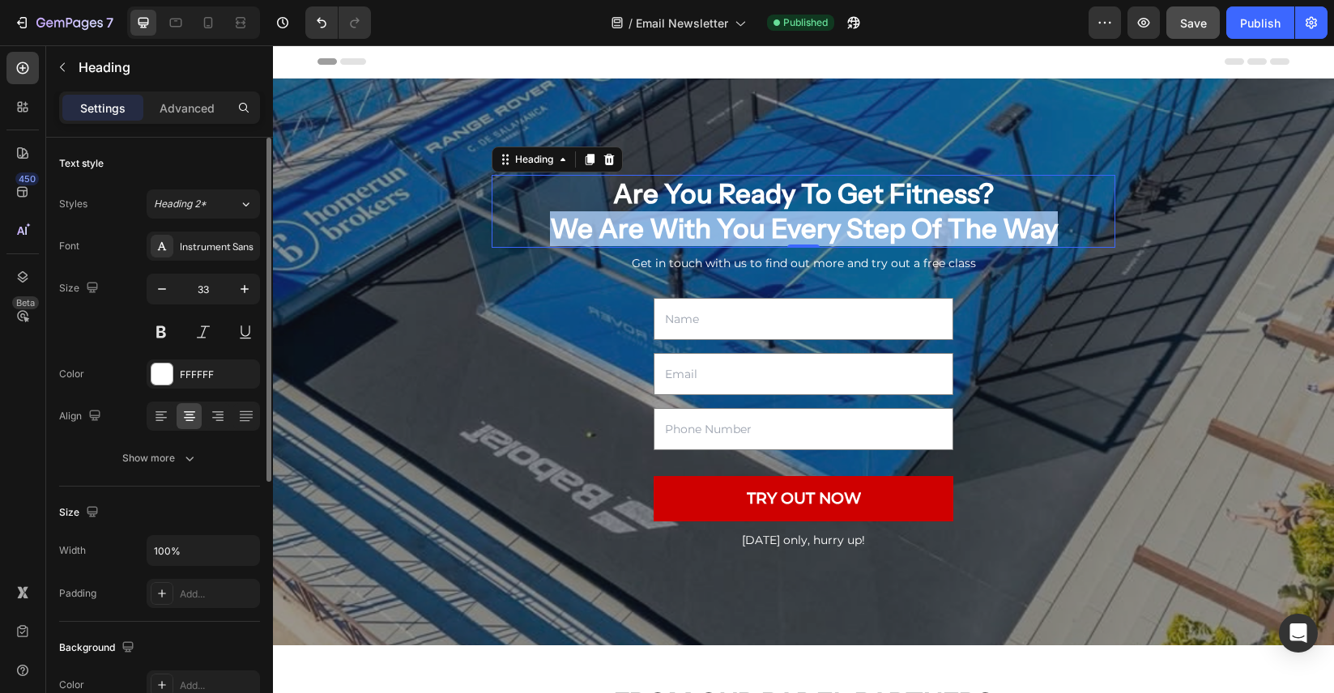
click at [839, 223] on p "We Are With You Every Step Of The Way" at bounding box center [803, 228] width 620 height 35
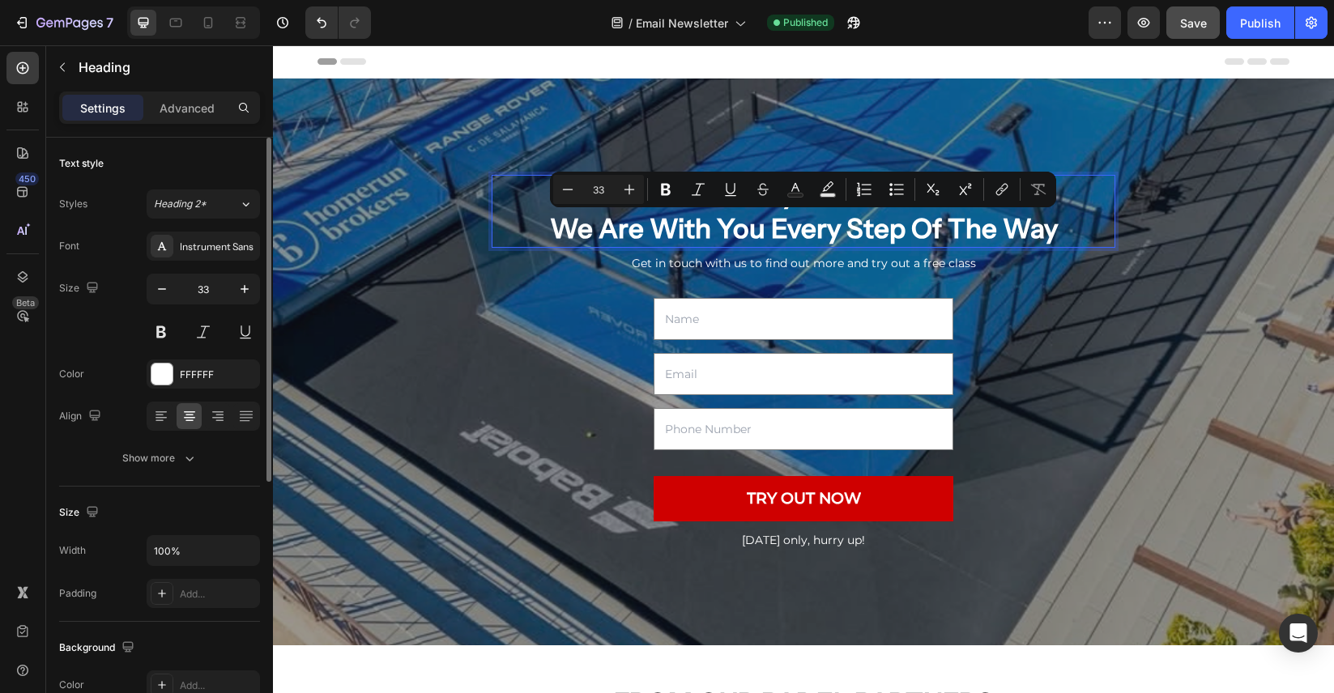
click at [835, 210] on p "Are You Ready To Get Fitness?" at bounding box center [803, 194] width 620 height 35
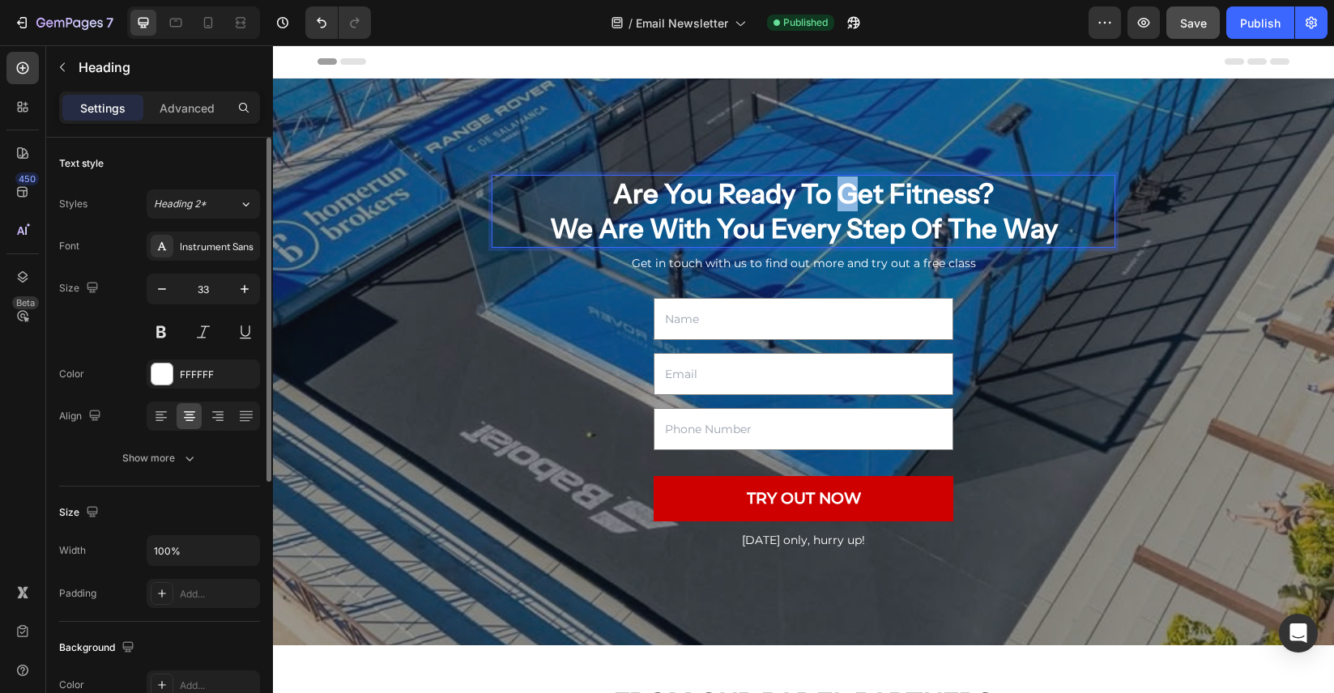
click at [835, 210] on p "Are You Ready To Get Fitness?" at bounding box center [803, 194] width 620 height 35
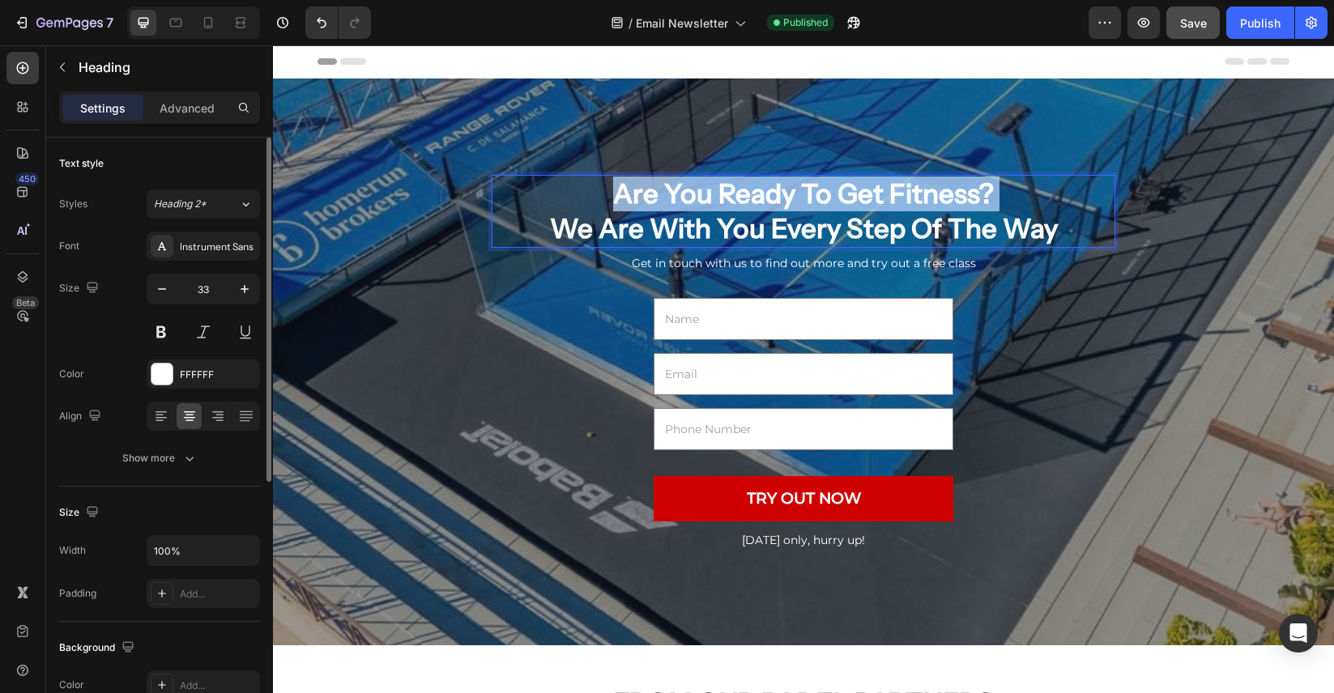
click at [835, 210] on p "Are You Ready To Get Fitness?" at bounding box center [803, 194] width 620 height 35
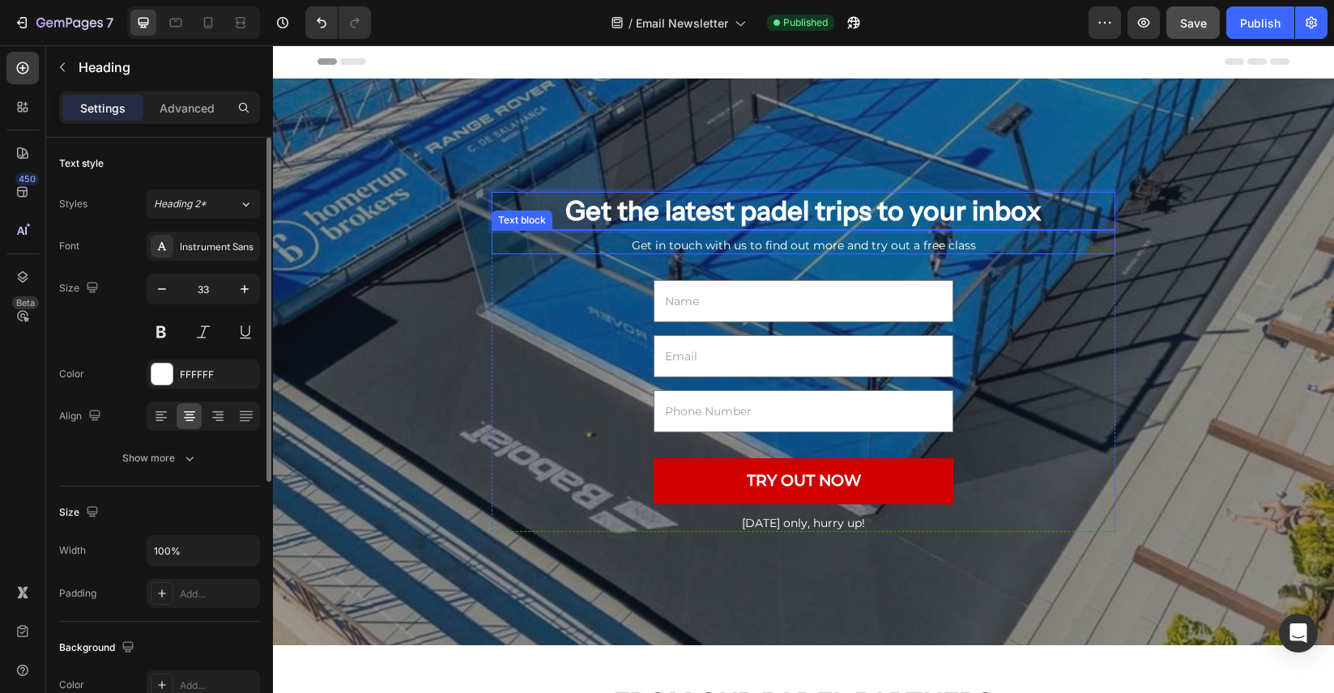
click at [829, 245] on p "Get in touch with us to find out more and try out a free class" at bounding box center [803, 245] width 620 height 15
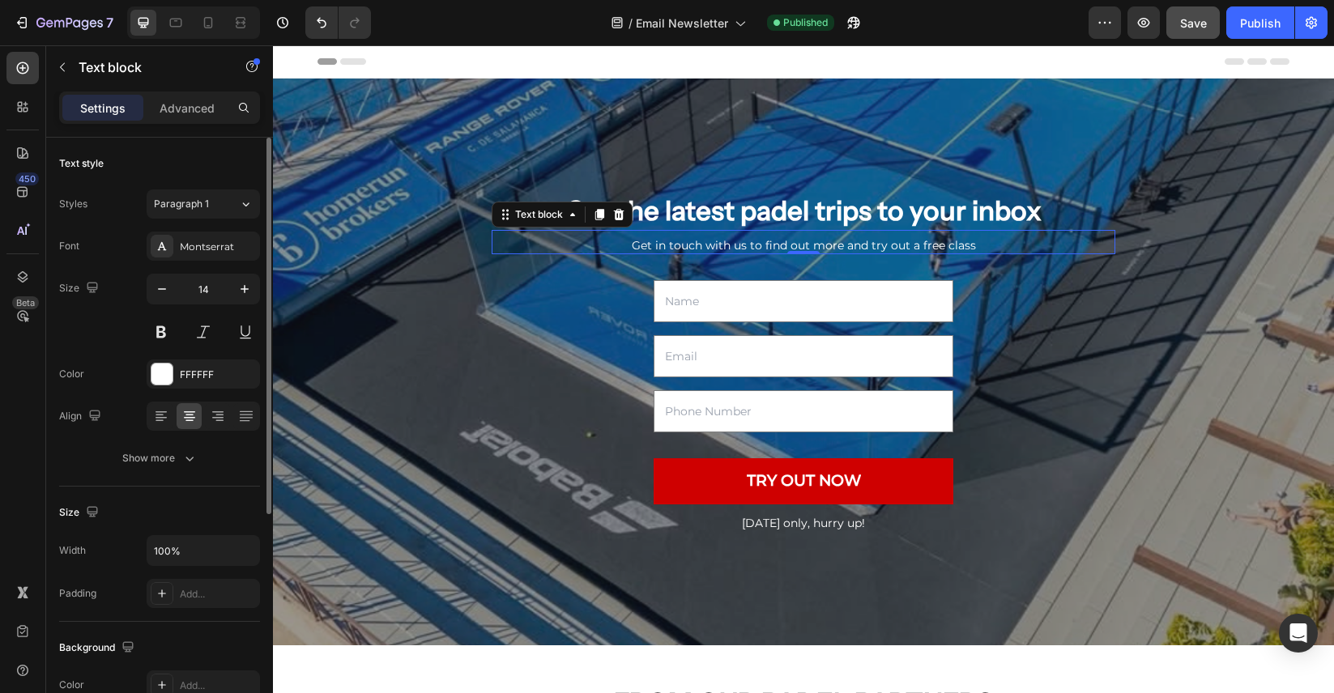
click at [829, 245] on p "Get in touch with us to find out more and try out a free class" at bounding box center [803, 245] width 620 height 15
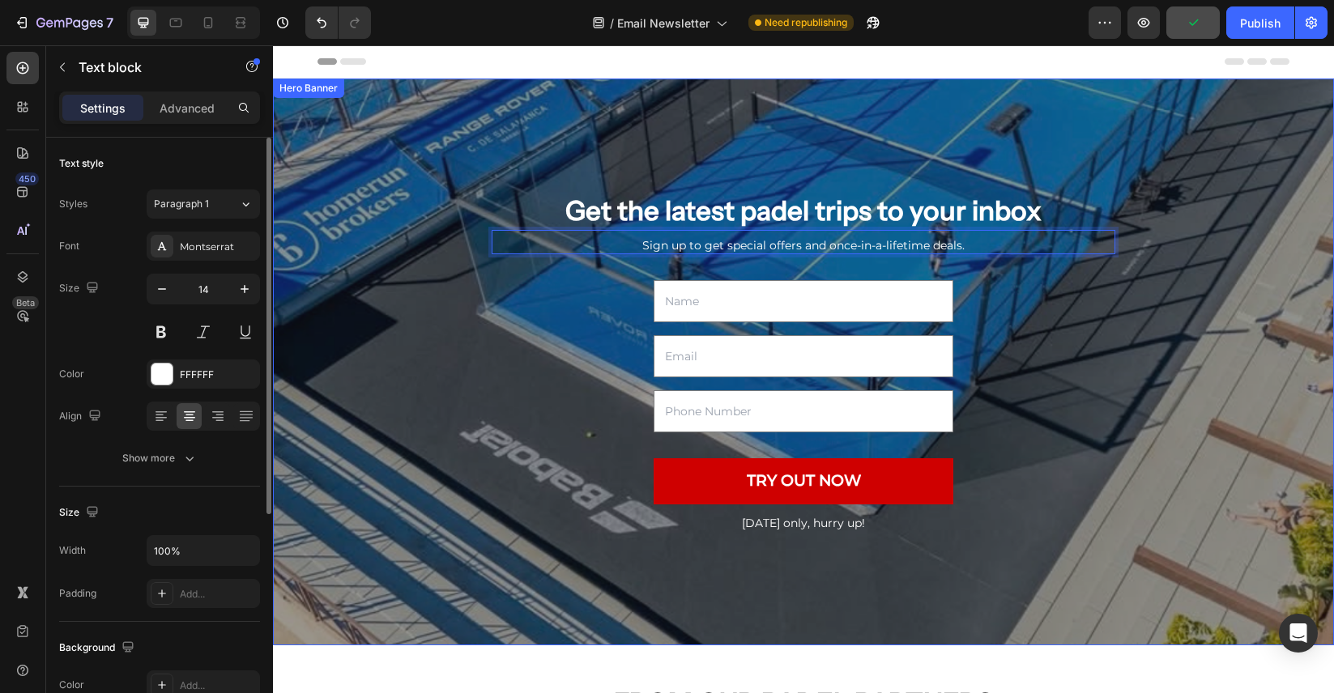
click at [1126, 528] on div "Get the latest padel trips to your inbox Heading Sign up to get special offers …" at bounding box center [803, 361] width 1061 height 339
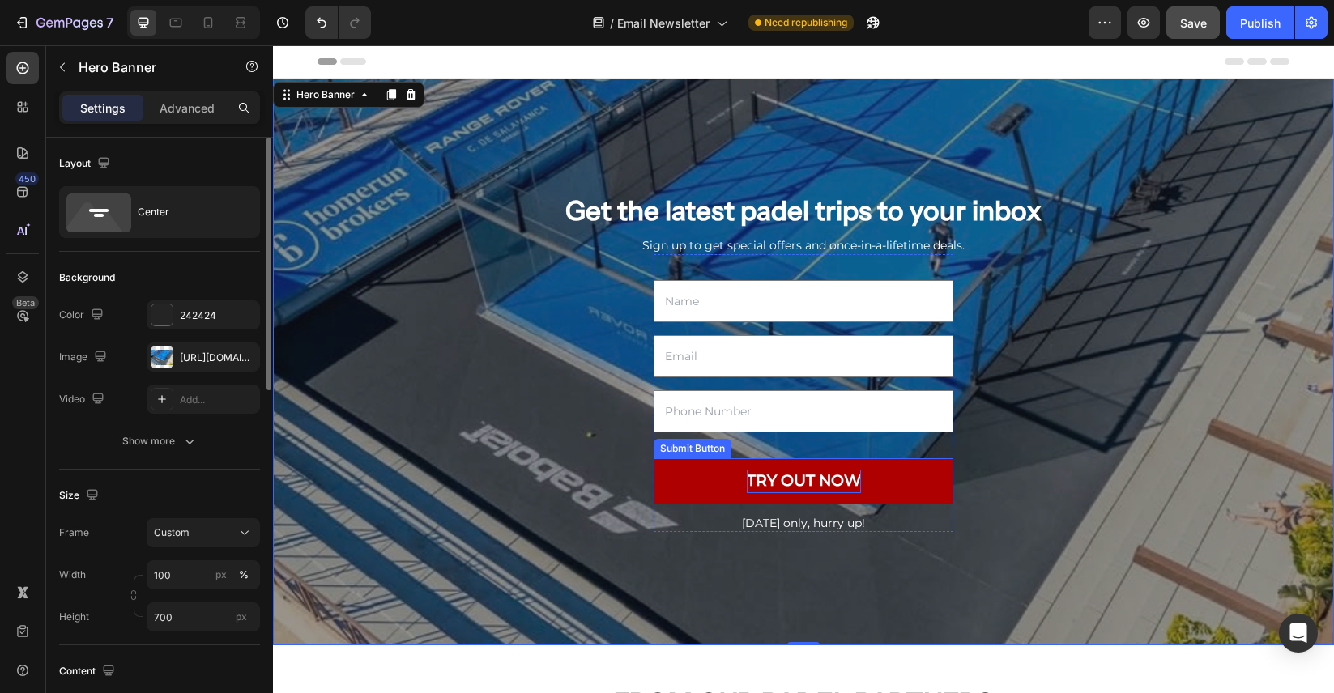
click at [829, 485] on div "TRY OUT NOW" at bounding box center [804, 481] width 114 height 23
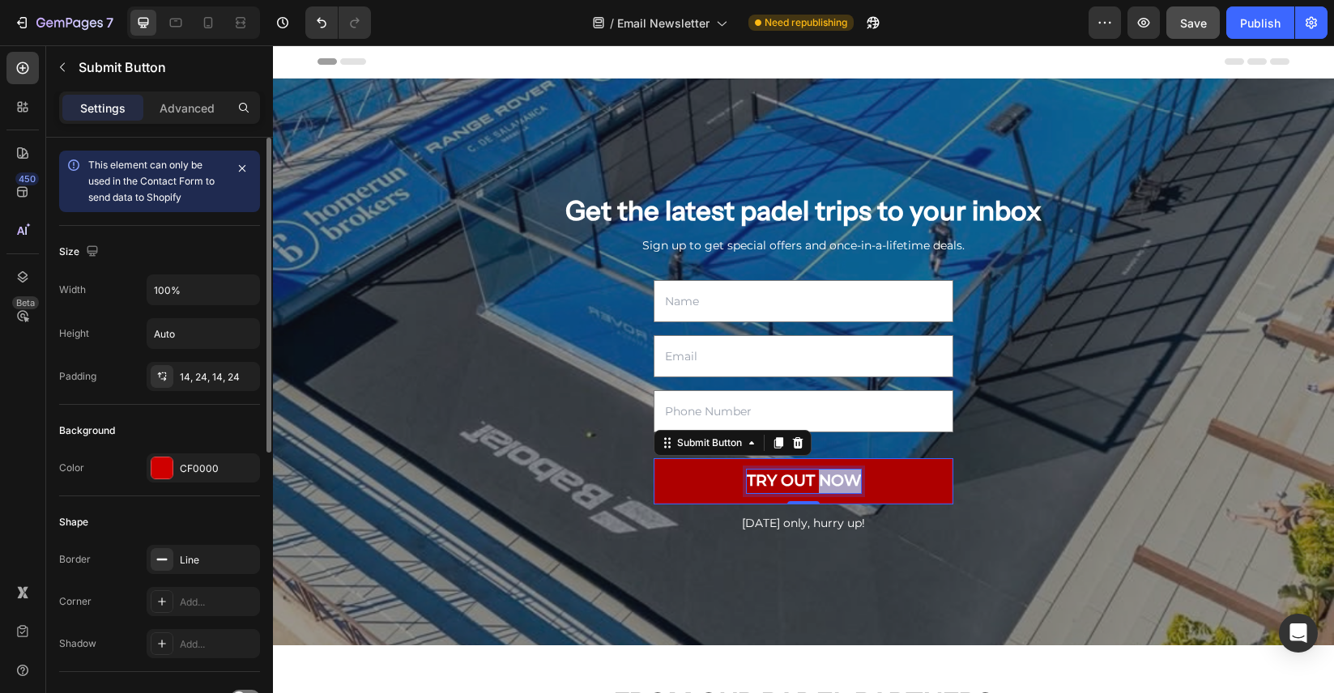
click at [829, 485] on div "TRY OUT NOW" at bounding box center [804, 481] width 114 height 23
click at [829, 485] on p "TRY OUT NOW" at bounding box center [804, 481] width 114 height 23
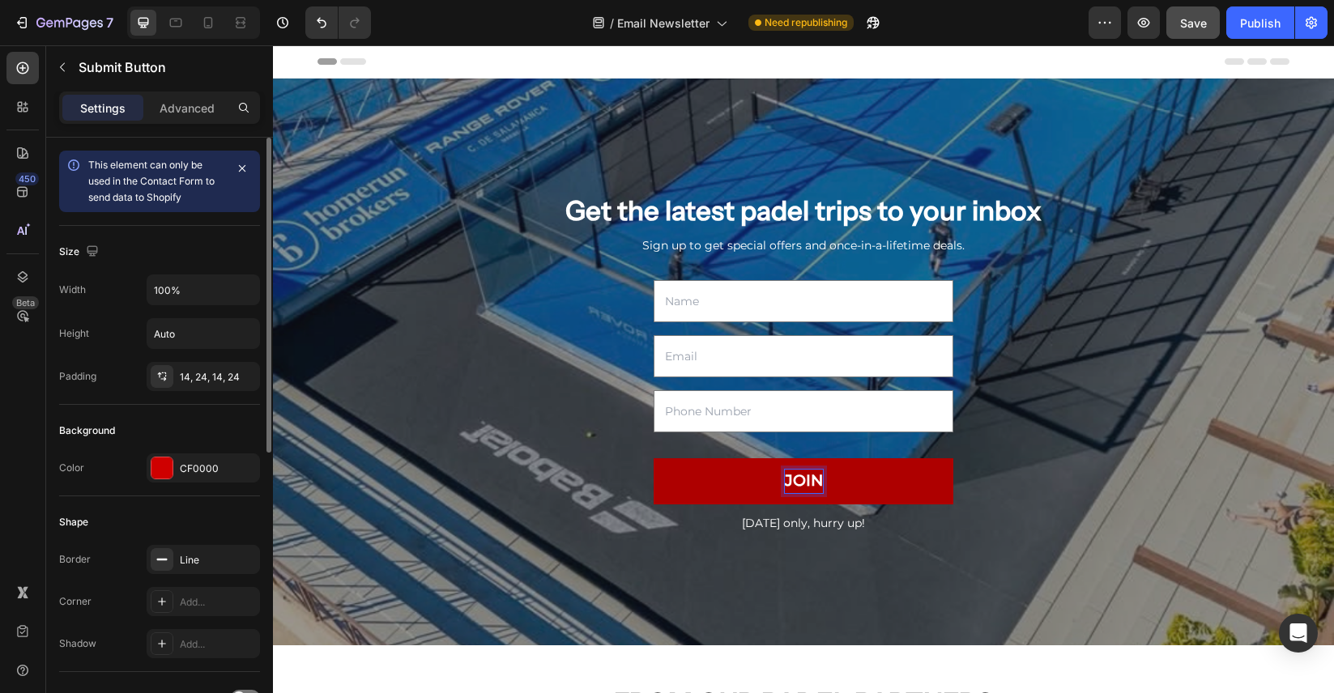
click at [653, 458] on button "JOIN" at bounding box center [803, 481] width 300 height 46
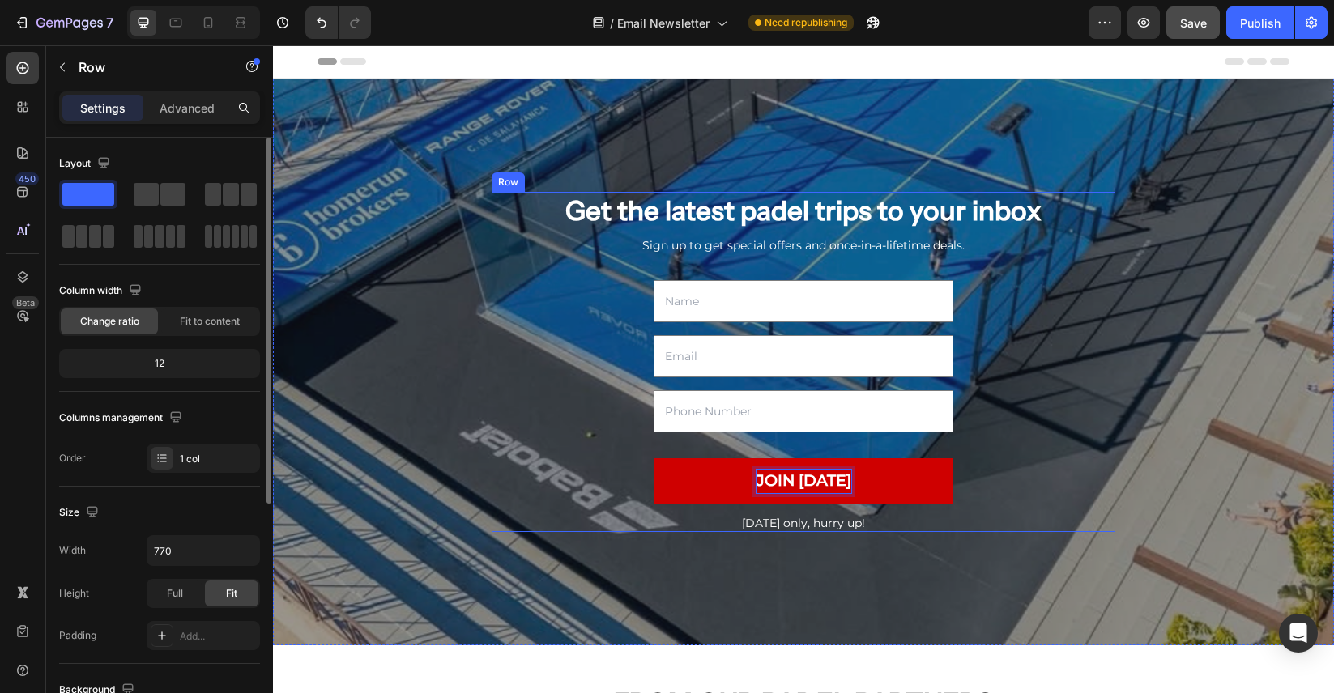
click at [993, 394] on div "Get the latest padel trips to your inbox Heading Sign up to get special offers …" at bounding box center [804, 361] width 624 height 339
click at [638, 307] on div "Get the latest padel trips to your inbox Heading Sign up to get special offers …" at bounding box center [804, 361] width 624 height 339
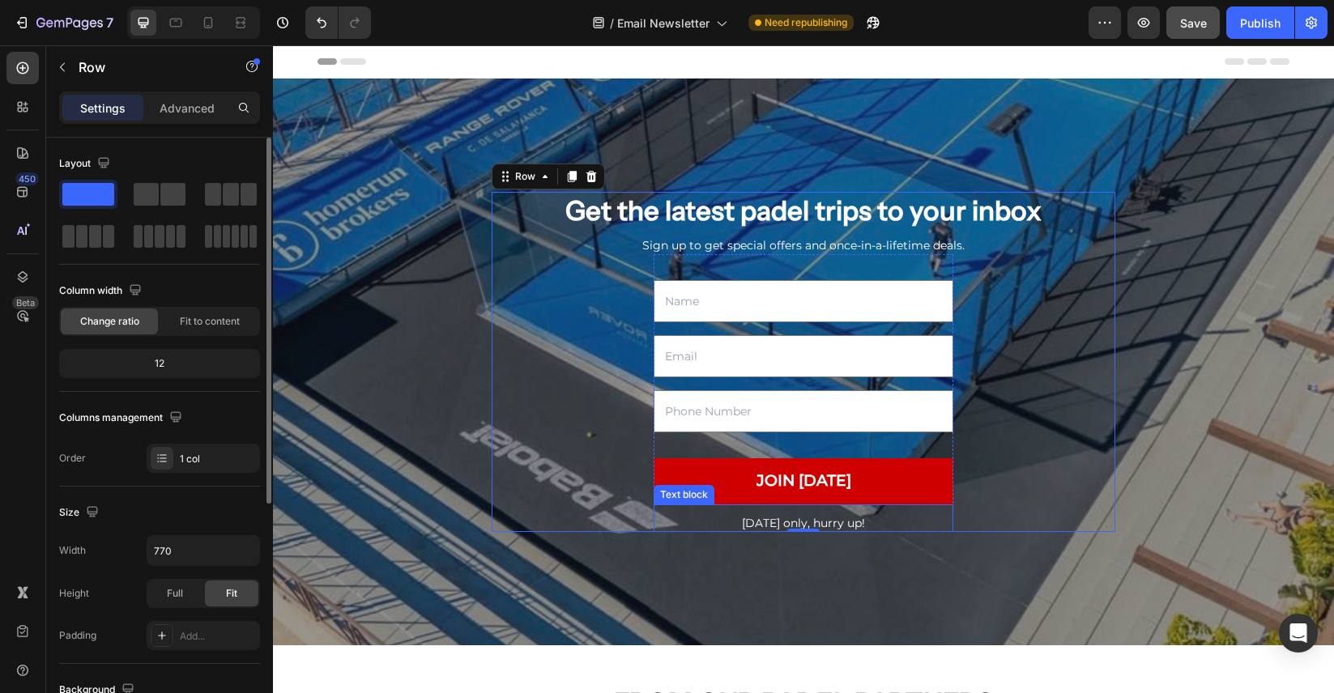
click at [841, 523] on p "Today only, hurry up!" at bounding box center [803, 523] width 296 height 15
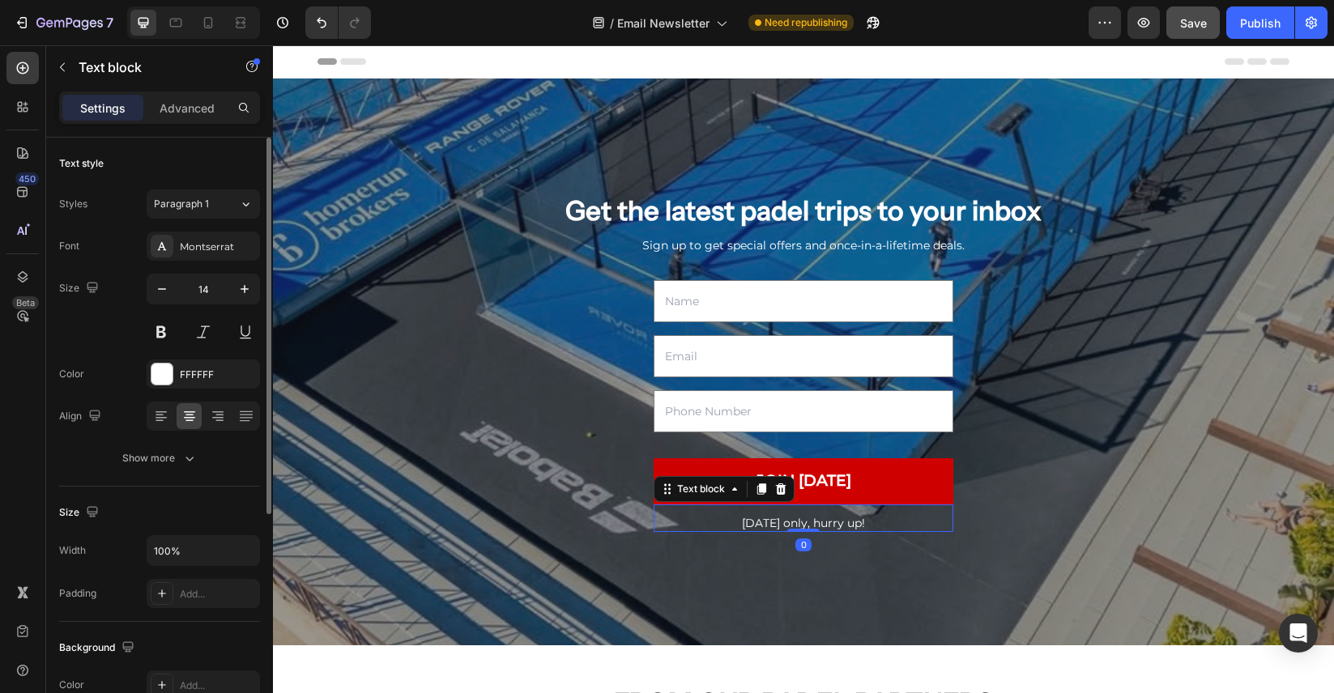
click at [841, 523] on p "Today only, hurry up!" at bounding box center [803, 523] width 296 height 15
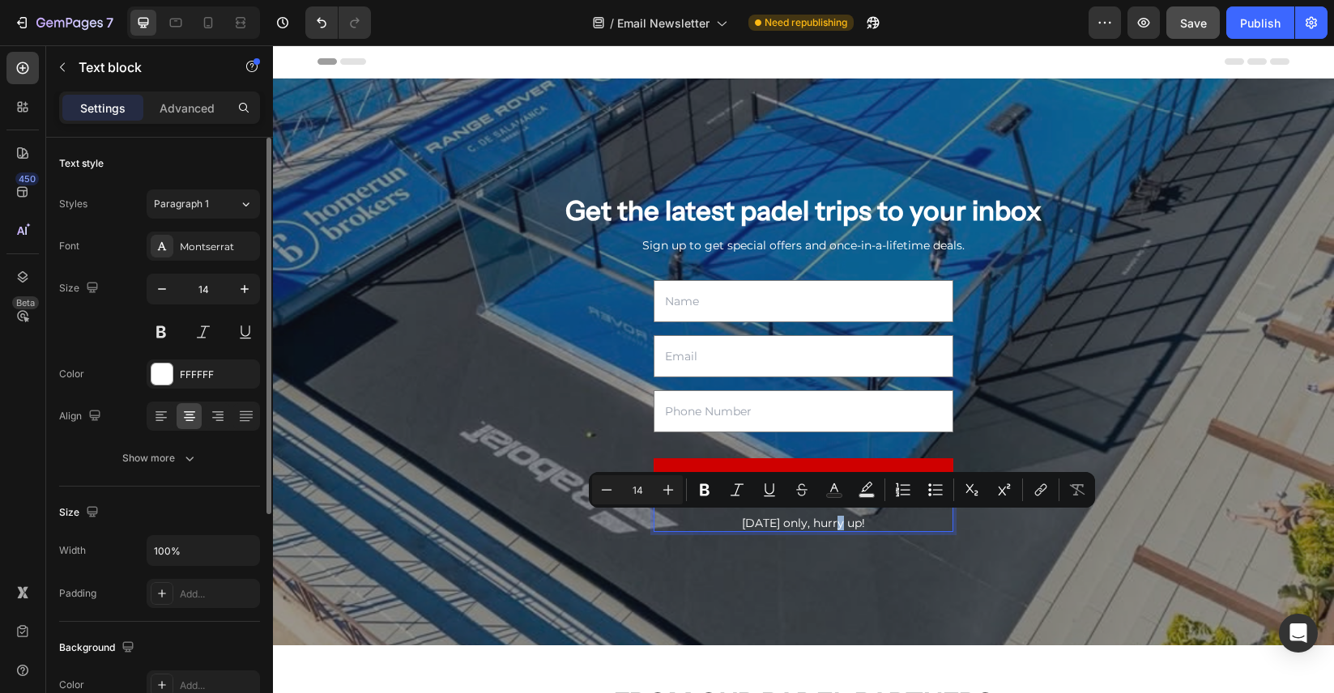
click at [841, 523] on p "Today only, hurry up!" at bounding box center [803, 523] width 296 height 15
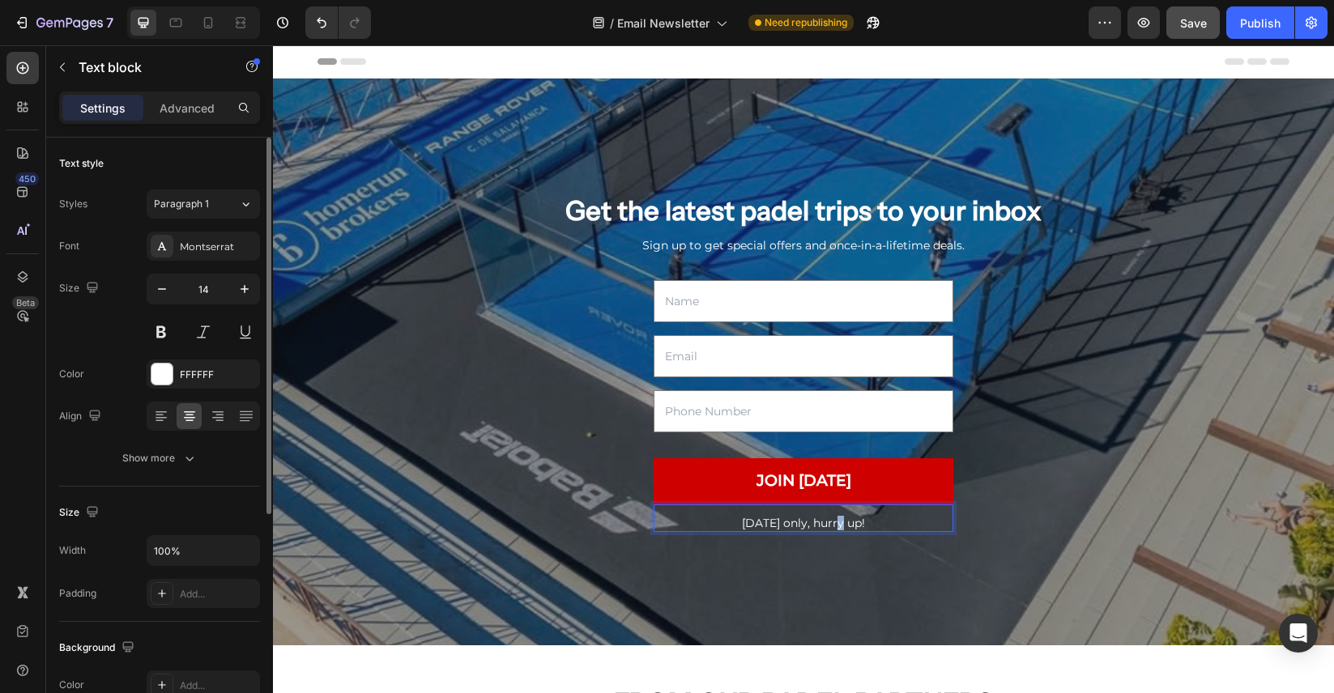
click at [841, 523] on p "Today only, hurry up!" at bounding box center [803, 523] width 296 height 15
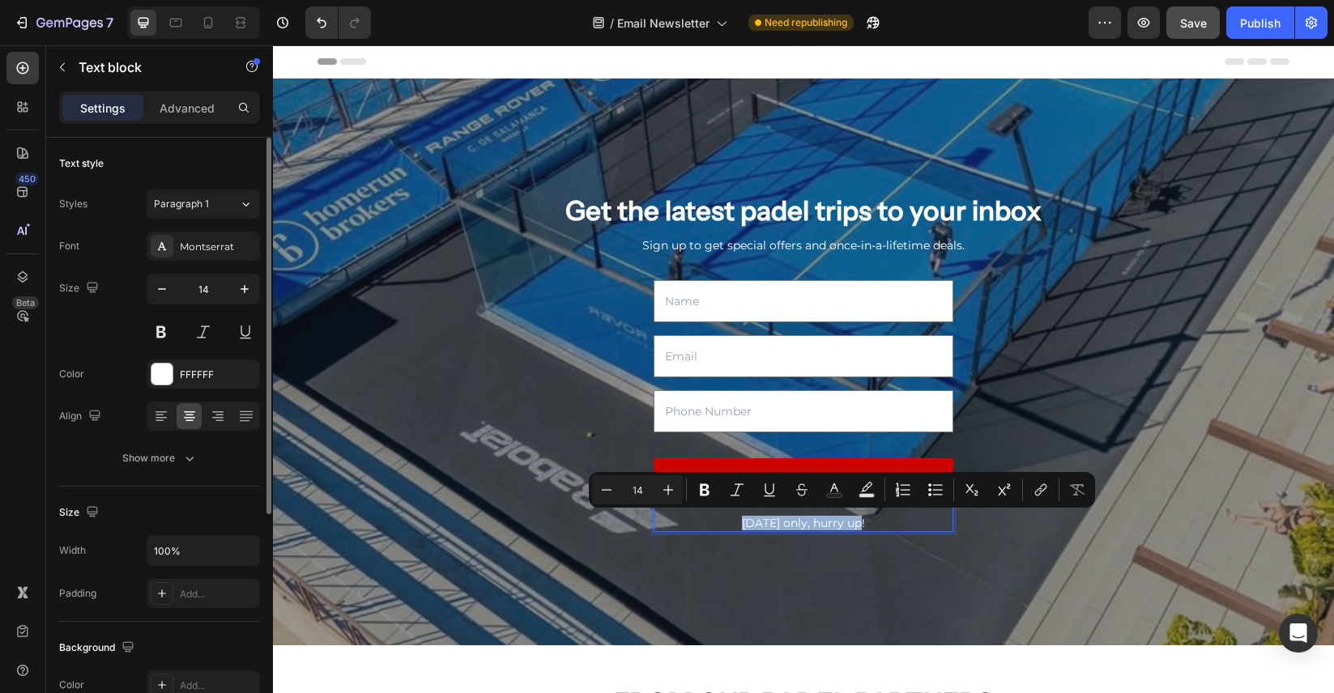
click at [841, 523] on p "Today only, hurry up!" at bounding box center [803, 523] width 296 height 15
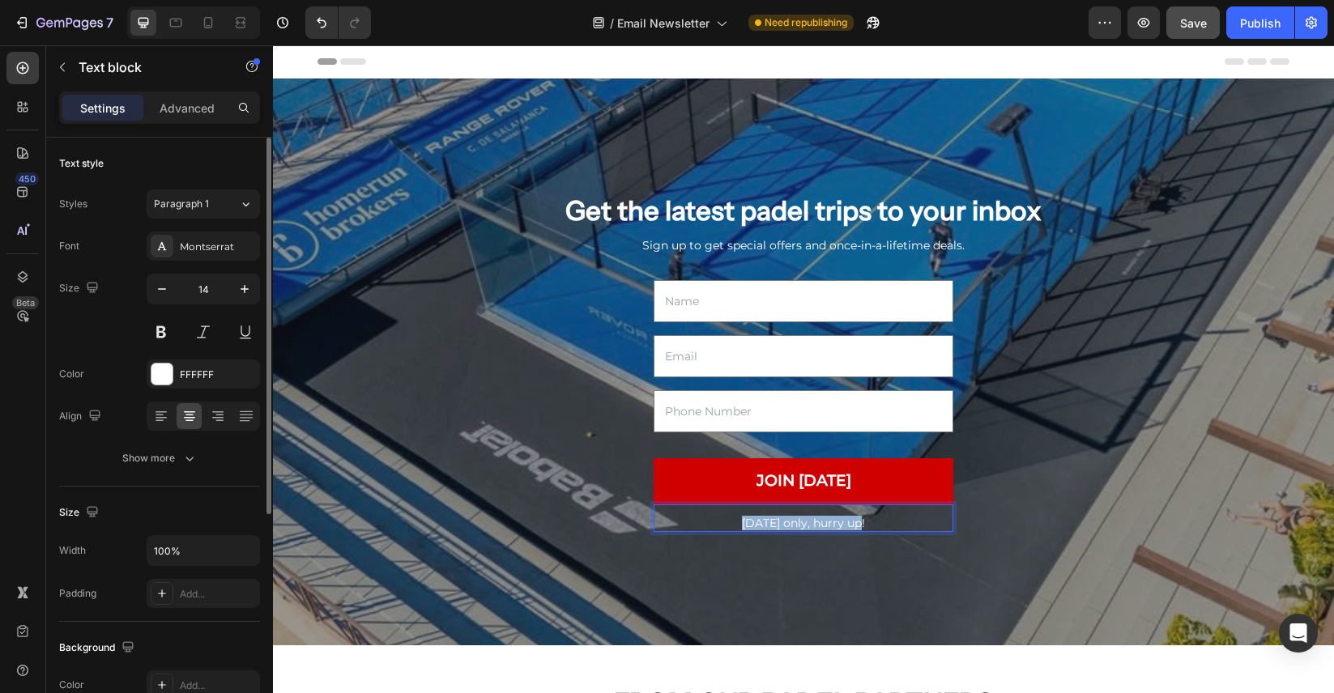
click at [841, 523] on p "Today only, hurry up!" at bounding box center [803, 523] width 296 height 15
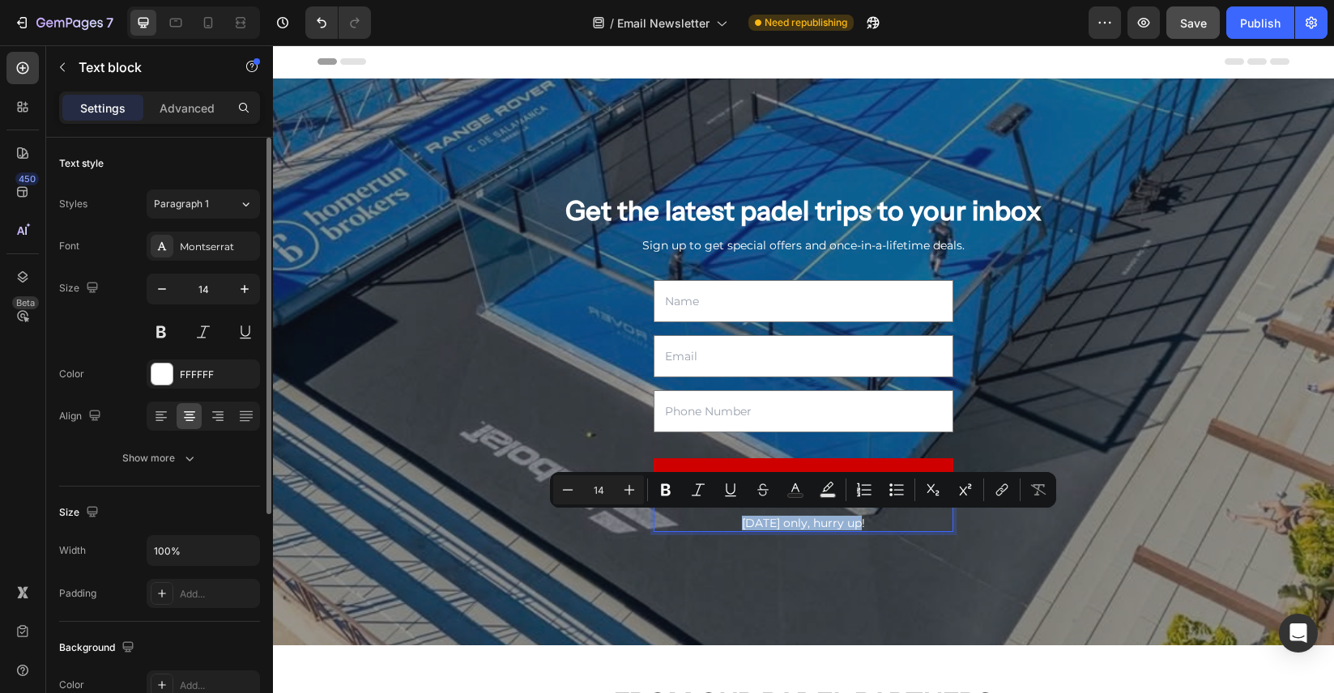
type input "10"
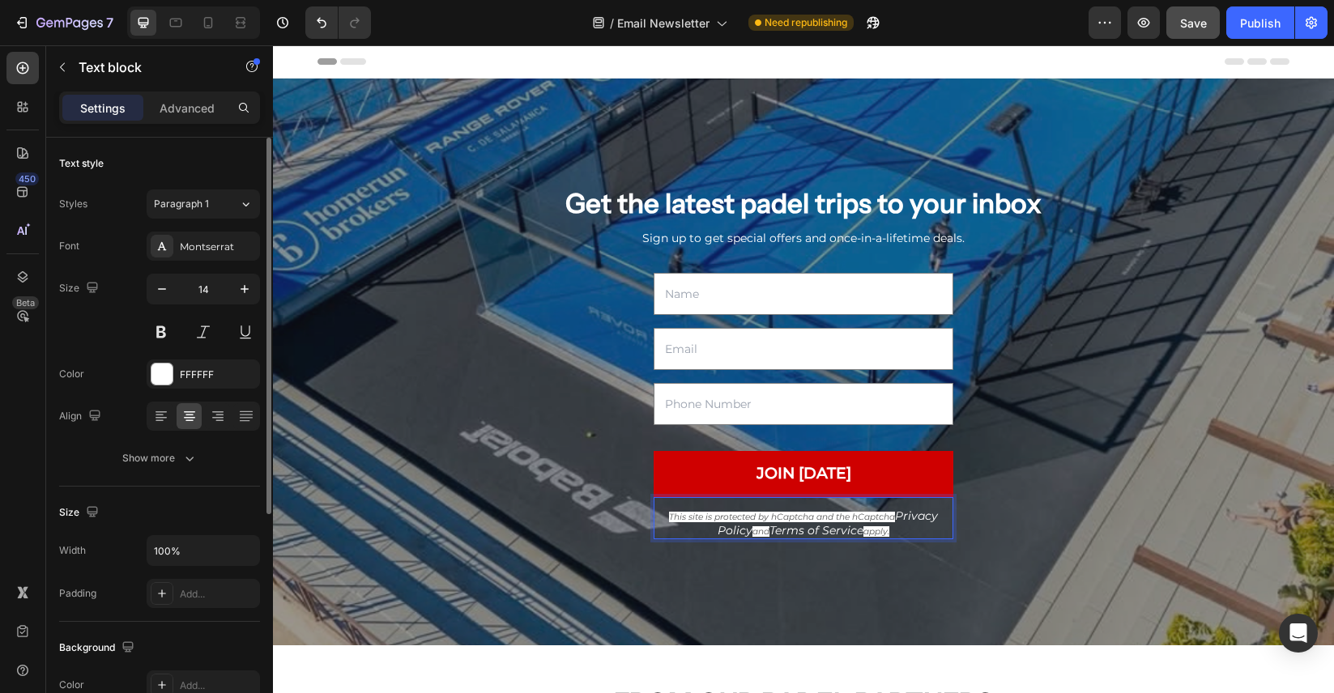
click at [905, 523] on p "This site is protected by hCaptcha and the hCaptcha Privacy Policy and Terms of…" at bounding box center [803, 523] width 296 height 29
click at [880, 520] on p "This site is protected by hCaptcha and the hCaptcha Privacy Policy and Terms of…" at bounding box center [803, 523] width 296 height 29
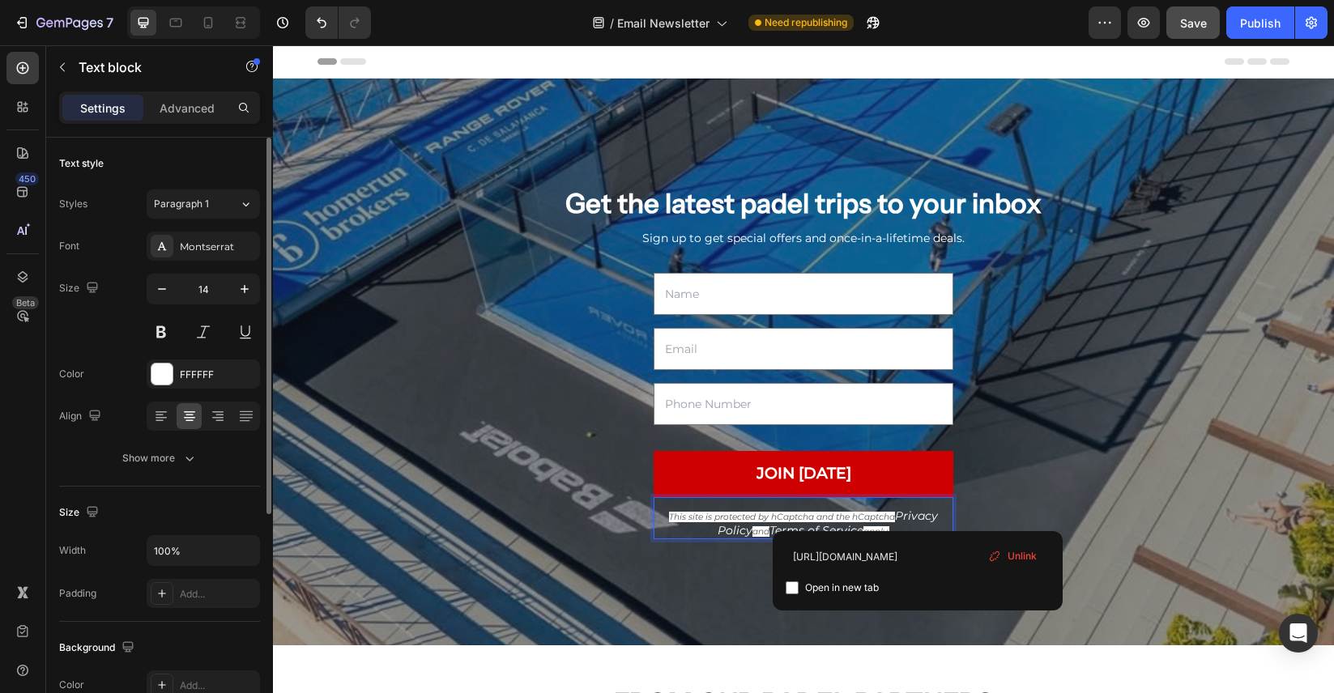
click at [914, 517] on icon "Privacy Policy" at bounding box center [827, 523] width 220 height 29
click at [783, 504] on div "This site is protected by hCaptcha and the hCaptcha Privacy Policy and Terms of…" at bounding box center [803, 518] width 300 height 42
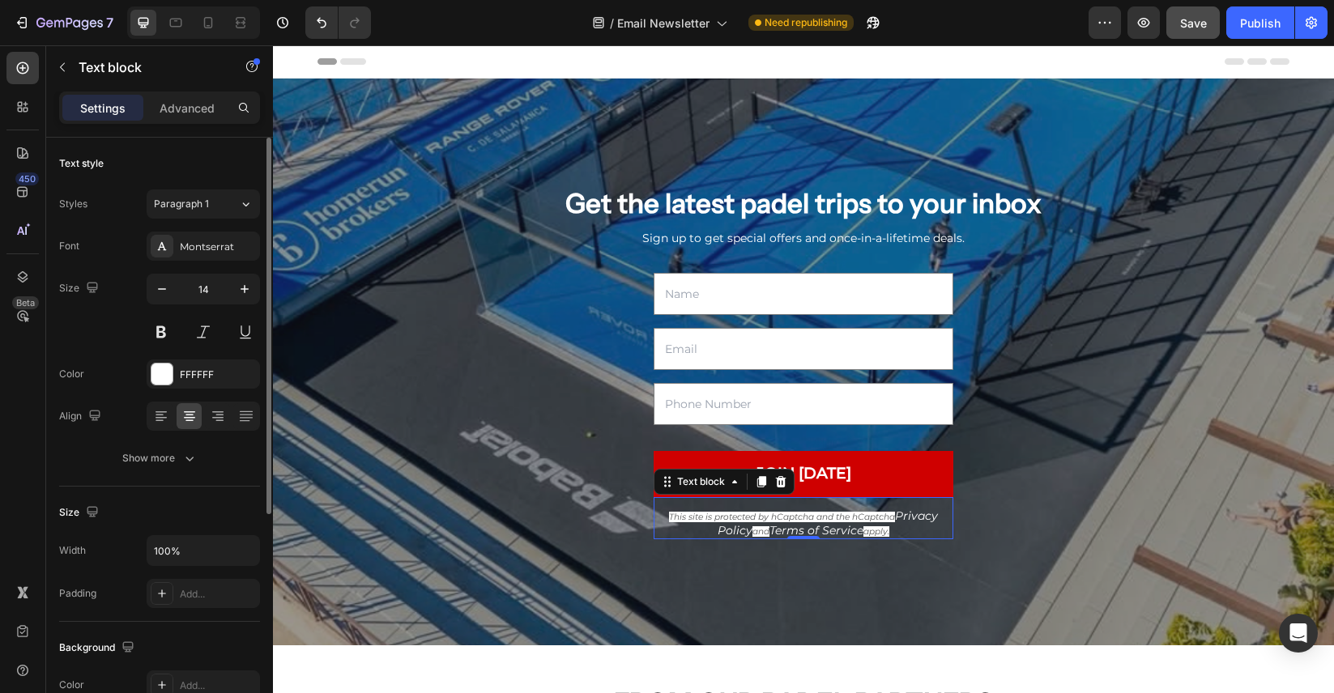
click at [811, 518] on icon "This site is protected by hCaptcha and the hCaptcha" at bounding box center [782, 517] width 226 height 11
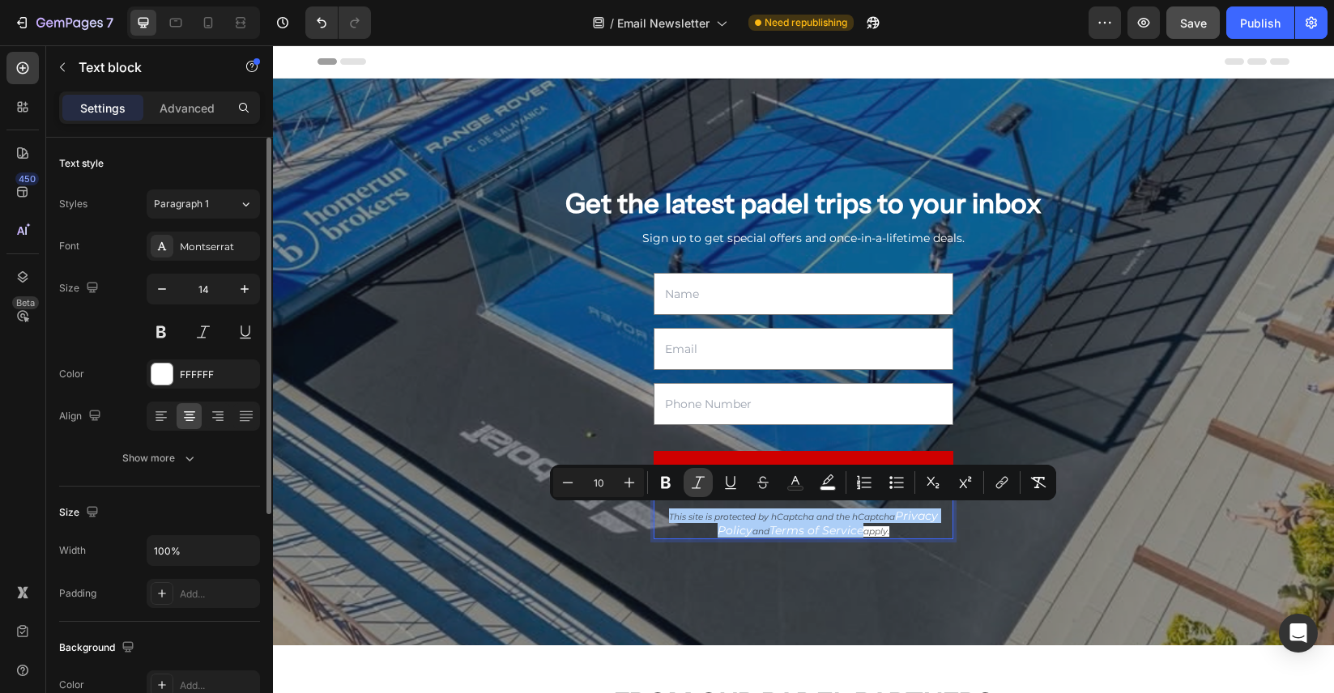
click at [703, 486] on icon "Editor contextual toolbar" at bounding box center [698, 483] width 16 height 16
click at [568, 484] on icon "Editor contextual toolbar" at bounding box center [568, 483] width 16 height 16
click at [624, 486] on icon "Editor contextual toolbar" at bounding box center [629, 483] width 16 height 16
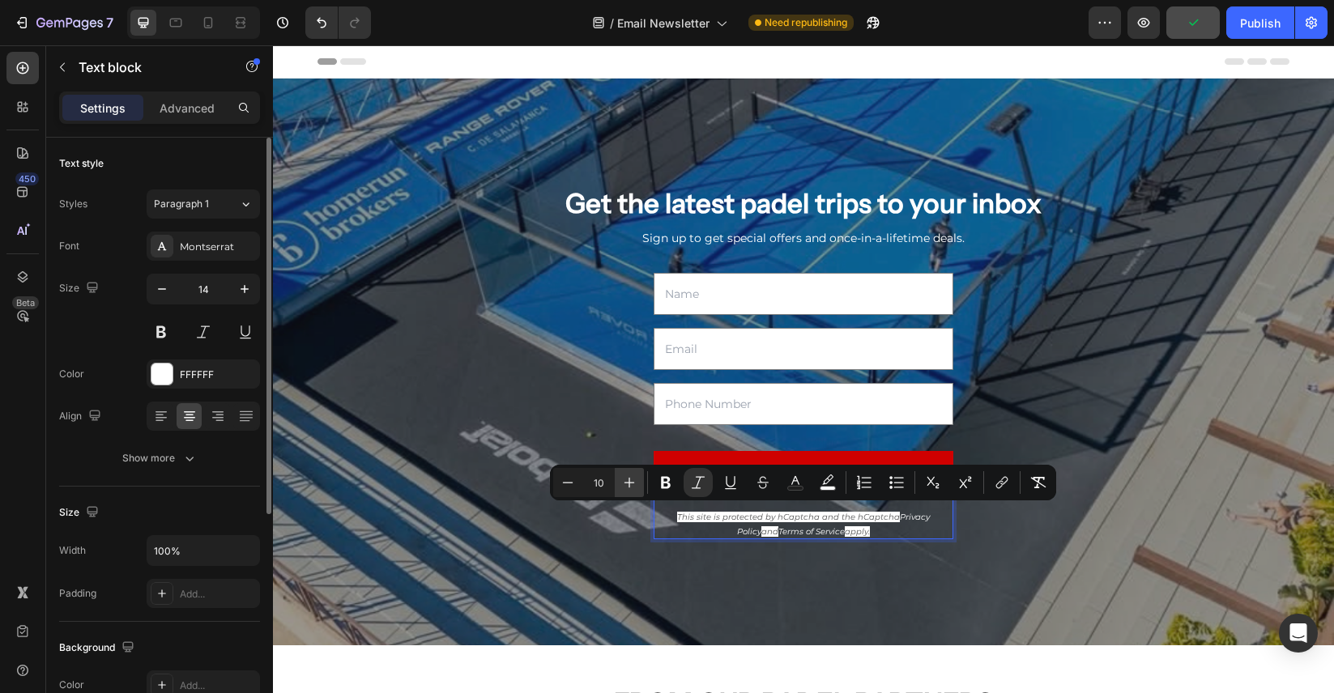
type input "11"
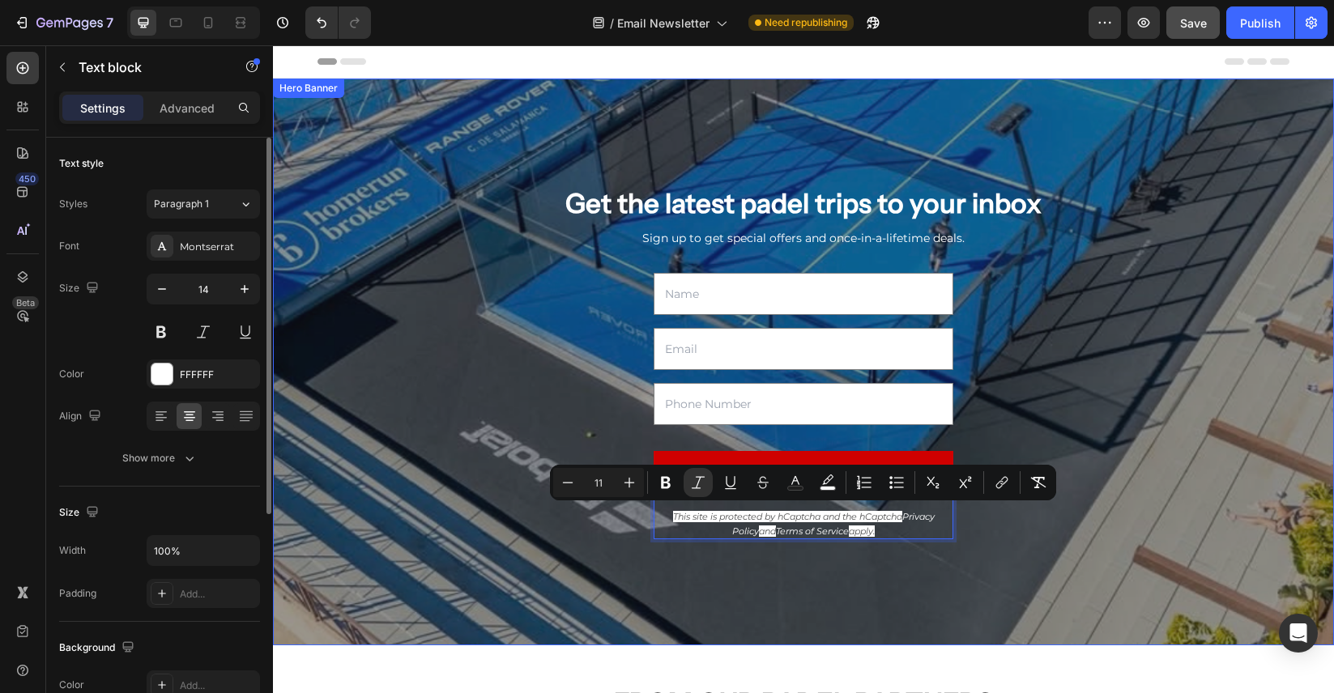
click at [1098, 576] on div "Overlay" at bounding box center [803, 362] width 1061 height 567
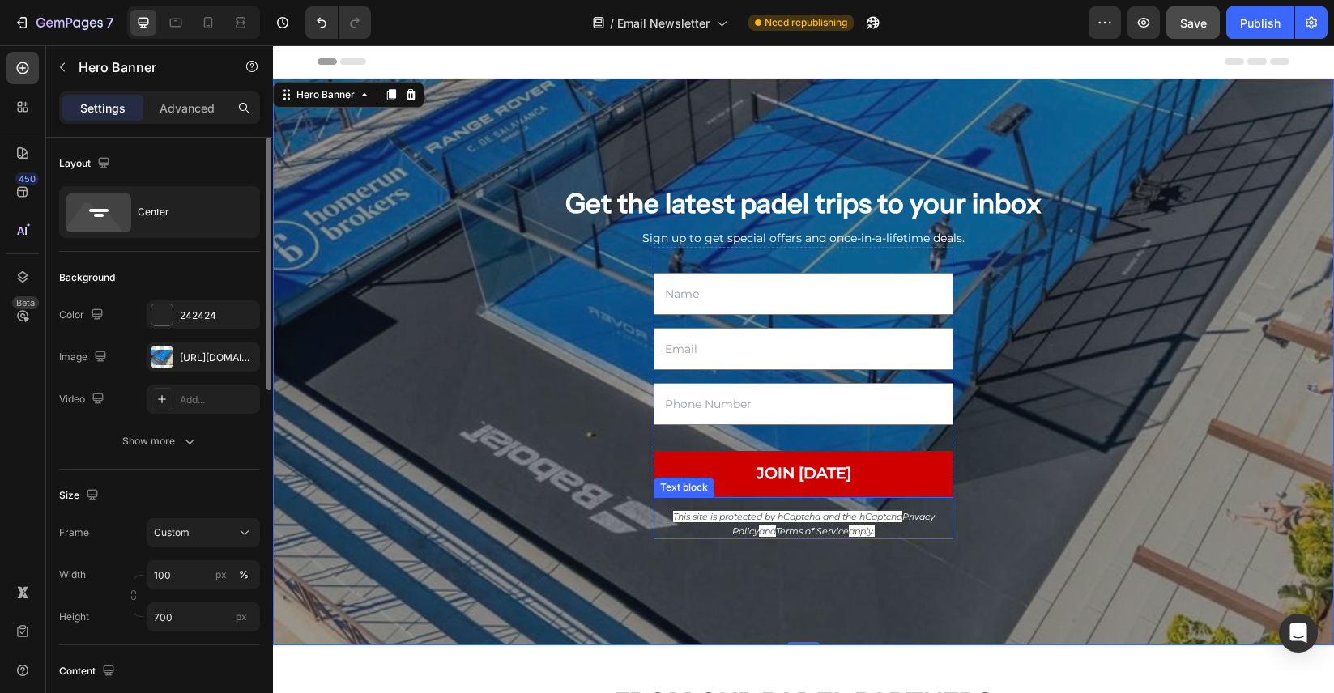
click at [894, 520] on icon "This site is protected by hCaptcha and the hCaptcha" at bounding box center [787, 516] width 229 height 11
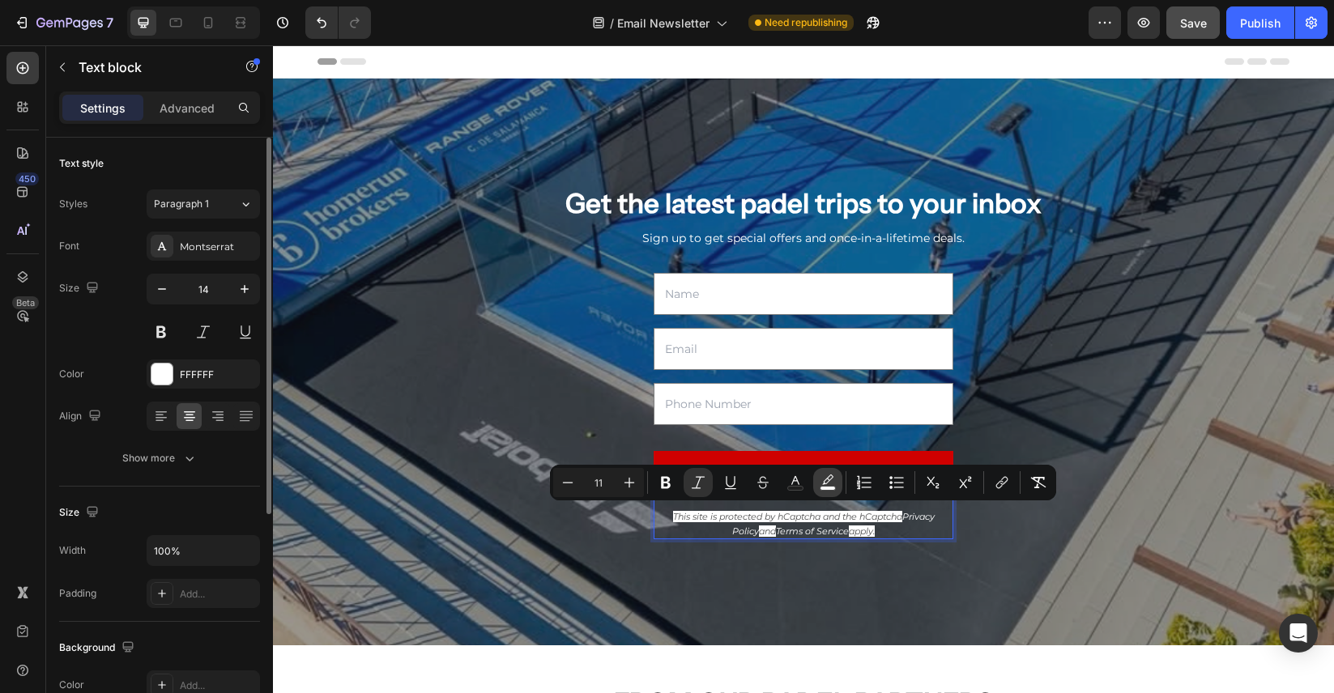
click at [827, 483] on icon "Editor contextual toolbar" at bounding box center [827, 483] width 16 height 16
type input "FFFFFF"
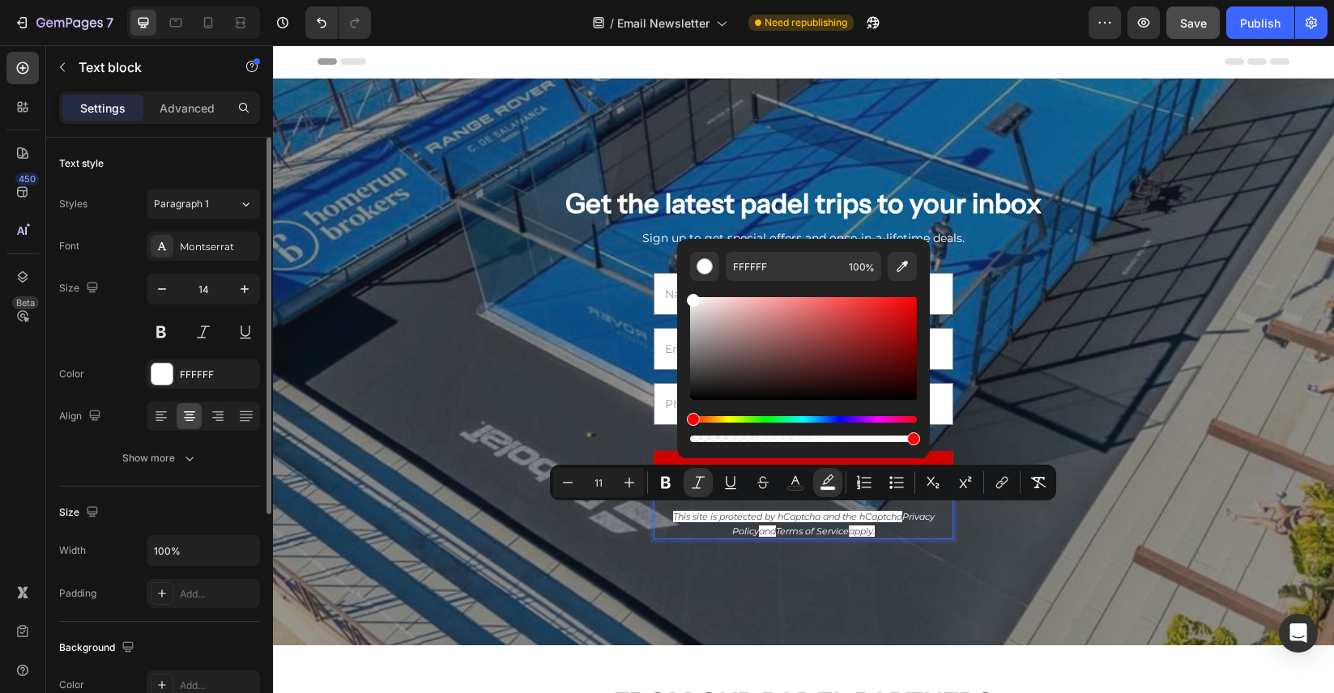
click at [772, 369] on div "Editor contextual toolbar" at bounding box center [803, 348] width 227 height 103
type input "492F2F"
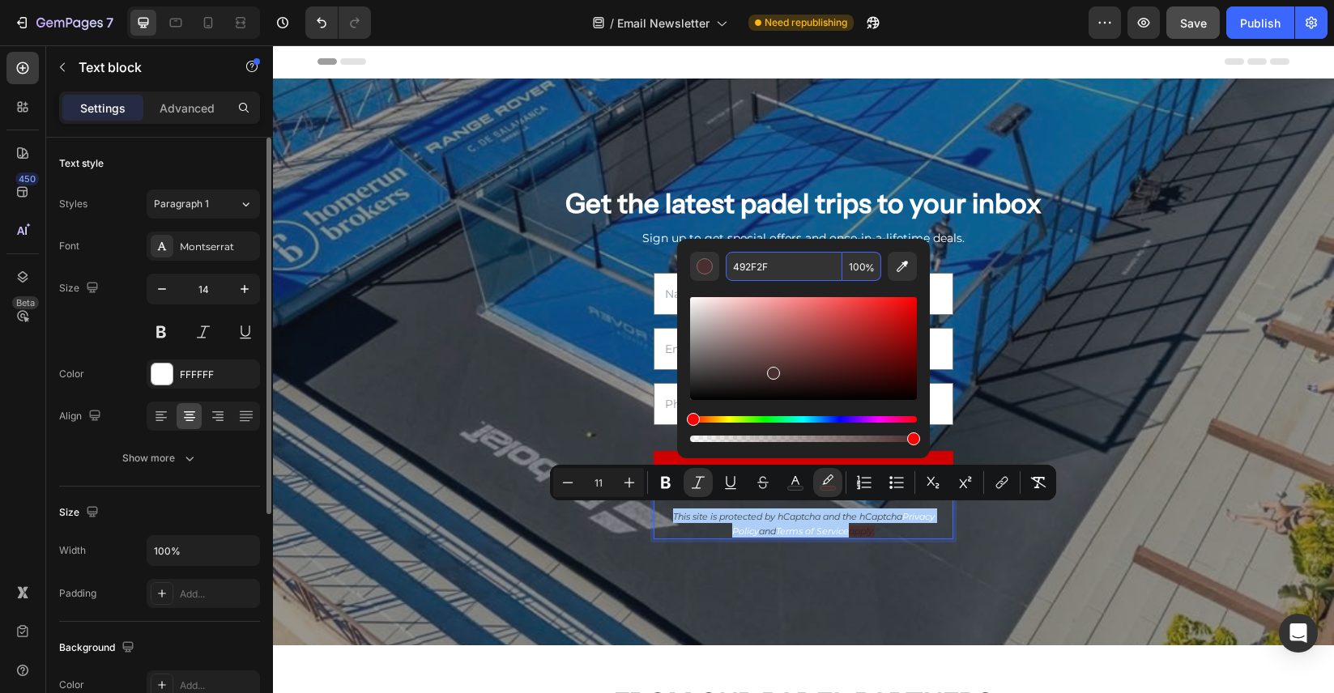
click at [821, 270] on input "492F2F" at bounding box center [784, 266] width 117 height 29
type input "492F2F"
click at [926, 346] on div "492F2F 100 %" at bounding box center [803, 342] width 253 height 206
click at [888, 534] on div "This site is protected by hCaptcha and the hCaptcha Privacy Policy and Terms of…" at bounding box center [803, 523] width 300 height 32
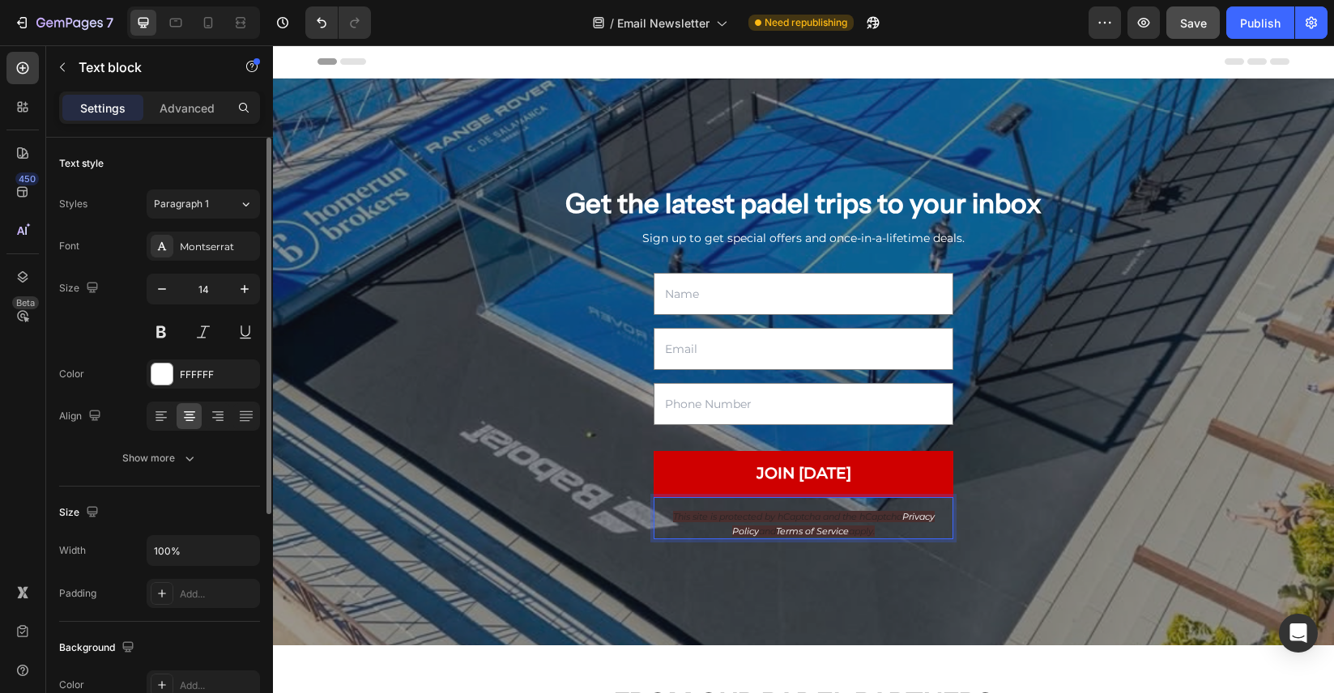
click at [860, 521] on p "This site is protected by hCaptcha and the hCaptcha Privacy Policy and Terms of…" at bounding box center [803, 523] width 296 height 29
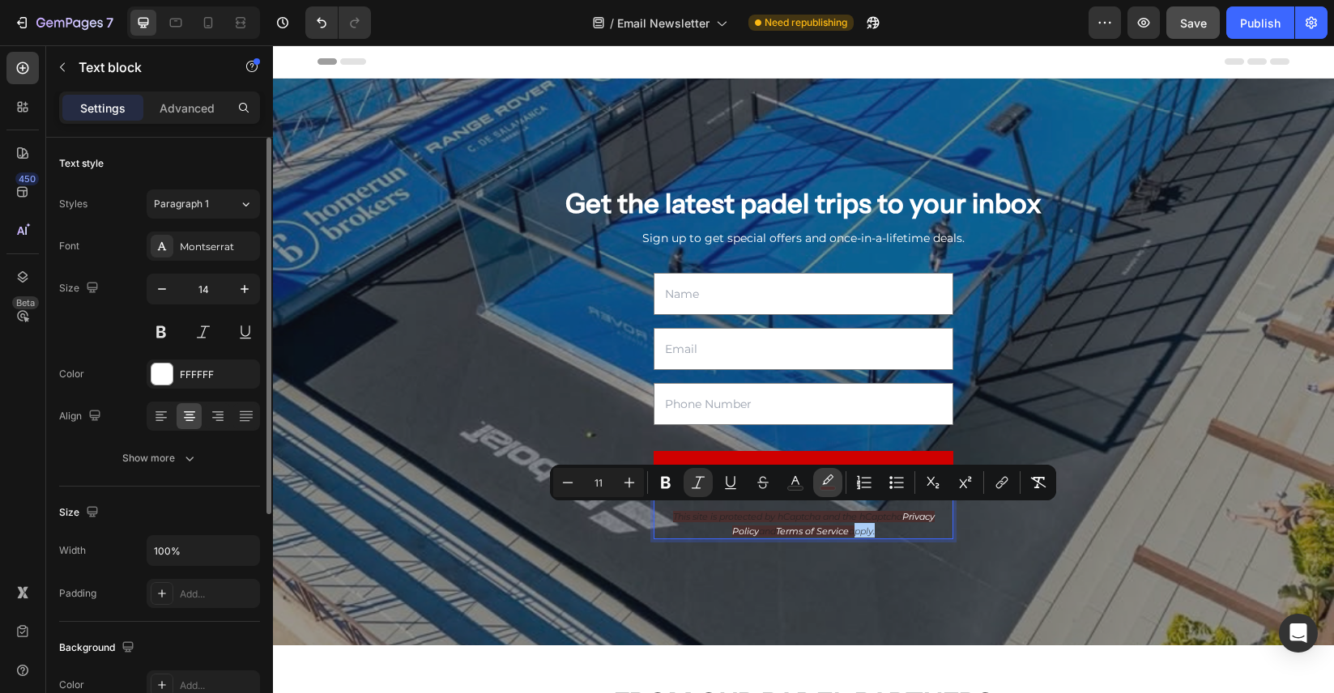
click at [815, 476] on button "color" at bounding box center [827, 482] width 29 height 29
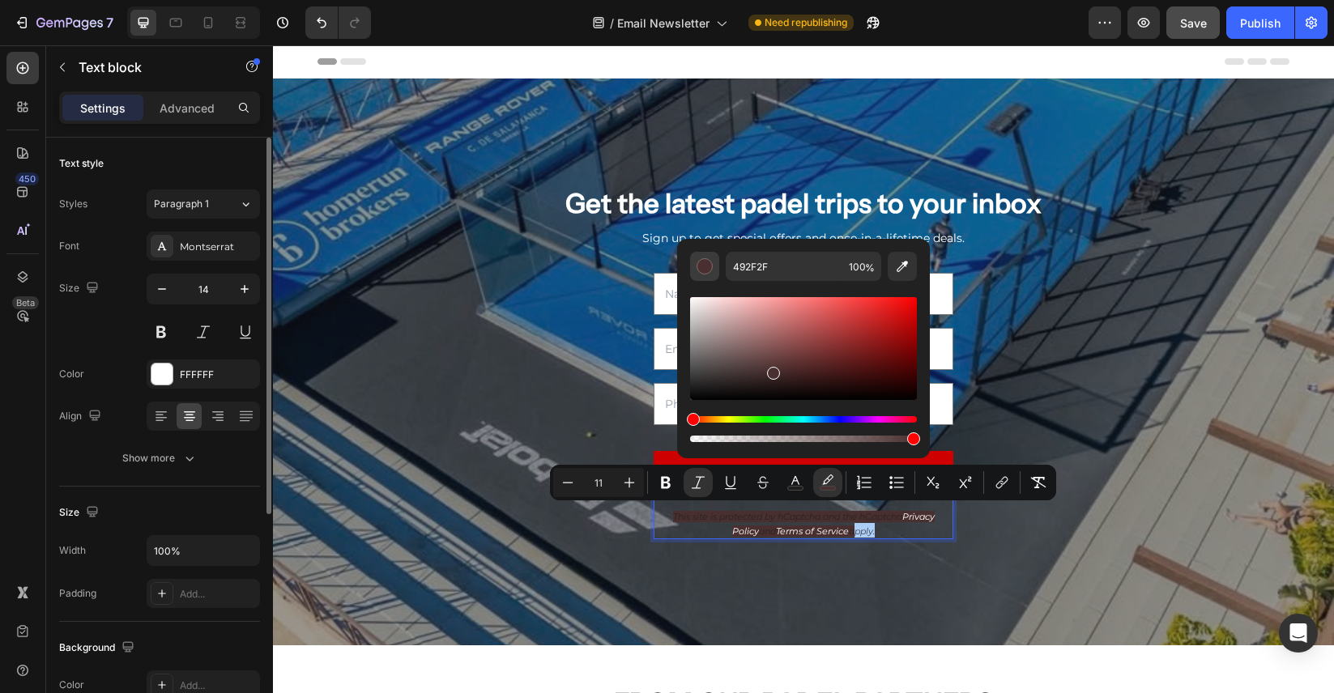
click at [710, 269] on div "Editor contextual toolbar" at bounding box center [704, 266] width 16 height 16
click at [746, 267] on input "492F2F" at bounding box center [784, 266] width 117 height 29
click at [782, 267] on input "Editor contextual toolbar" at bounding box center [784, 266] width 117 height 29
click at [855, 259] on input "100" at bounding box center [861, 266] width 39 height 29
type input "FCFCFC"
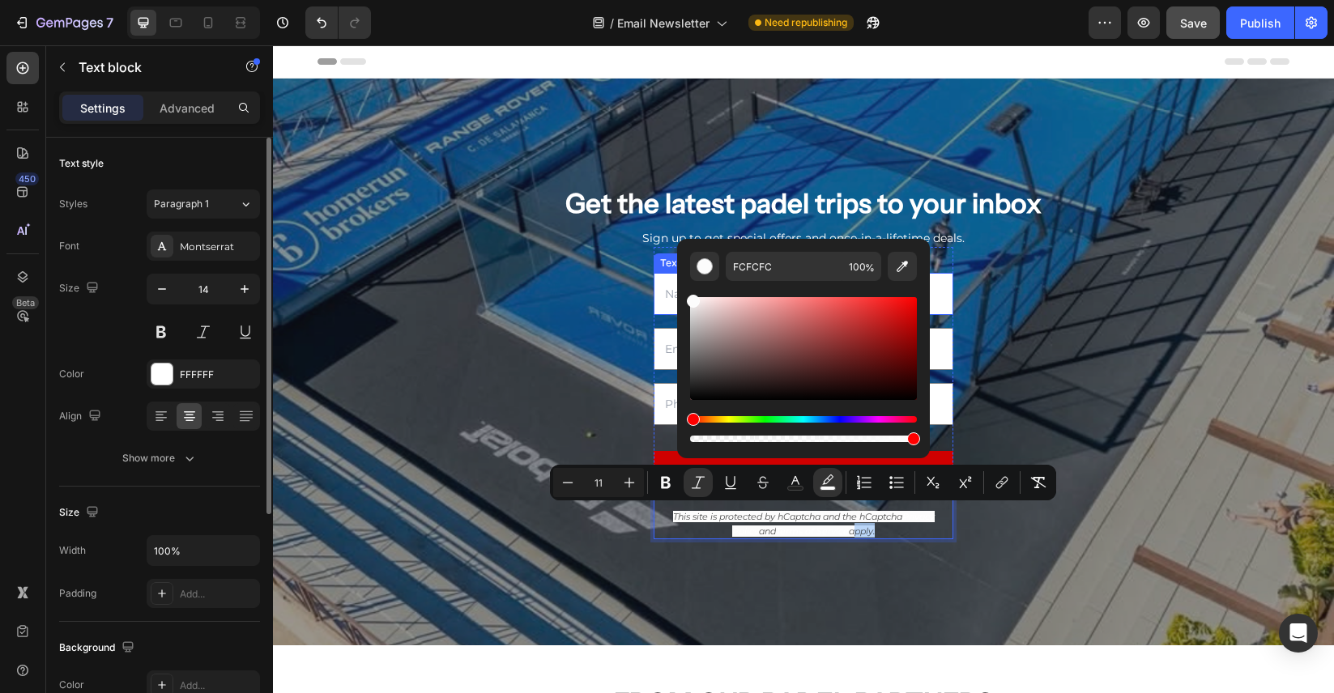
drag, startPoint x: 1041, startPoint y: 415, endPoint x: 662, endPoint y: 272, distance: 404.4
click at [880, 272] on input "100" at bounding box center [861, 266] width 39 height 29
click at [865, 269] on span "%" at bounding box center [870, 268] width 10 height 18
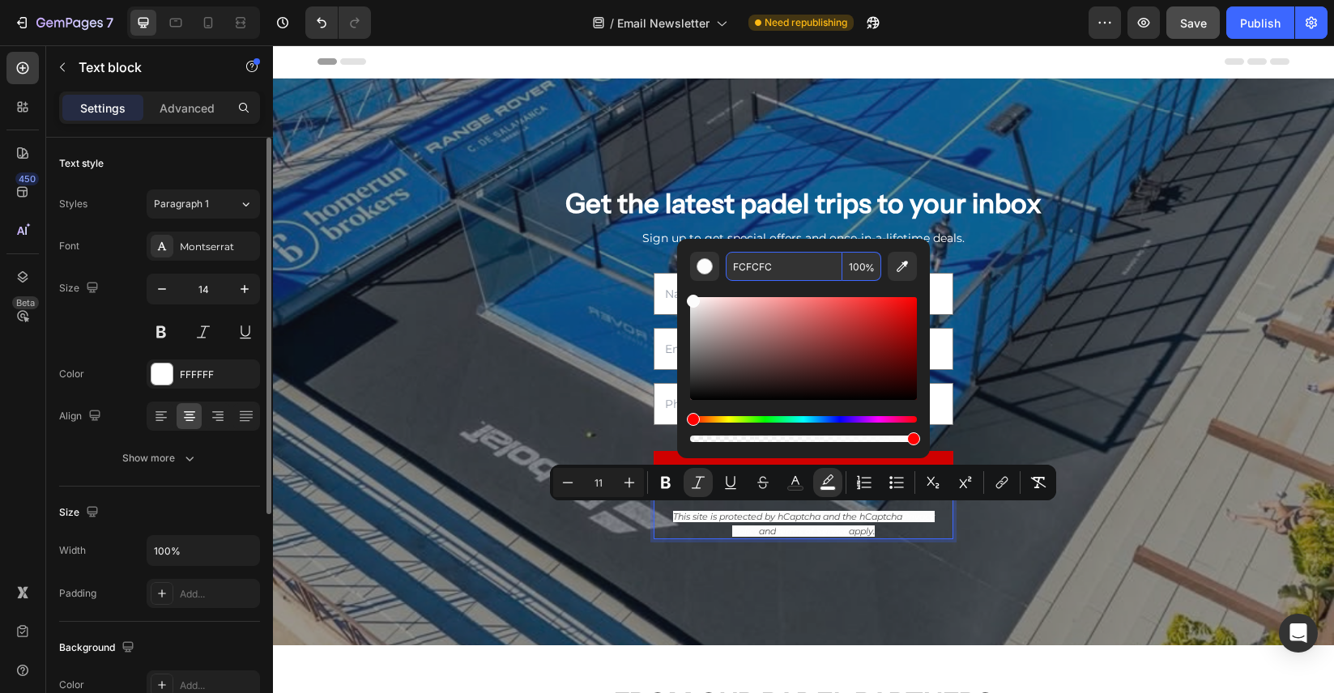
click at [858, 269] on input "100" at bounding box center [861, 266] width 39 height 29
click at [855, 270] on input "100" at bounding box center [861, 266] width 39 height 29
type input "0"
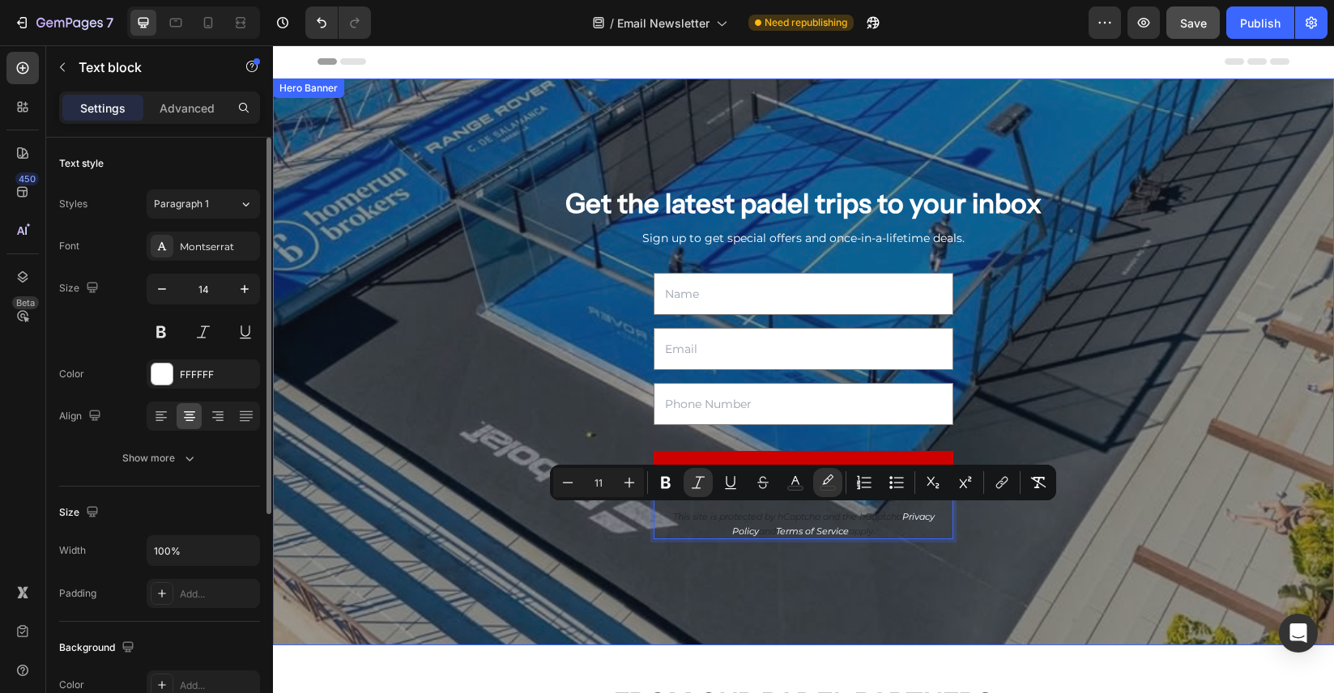
click at [977, 592] on div "Overlay" at bounding box center [803, 362] width 1061 height 567
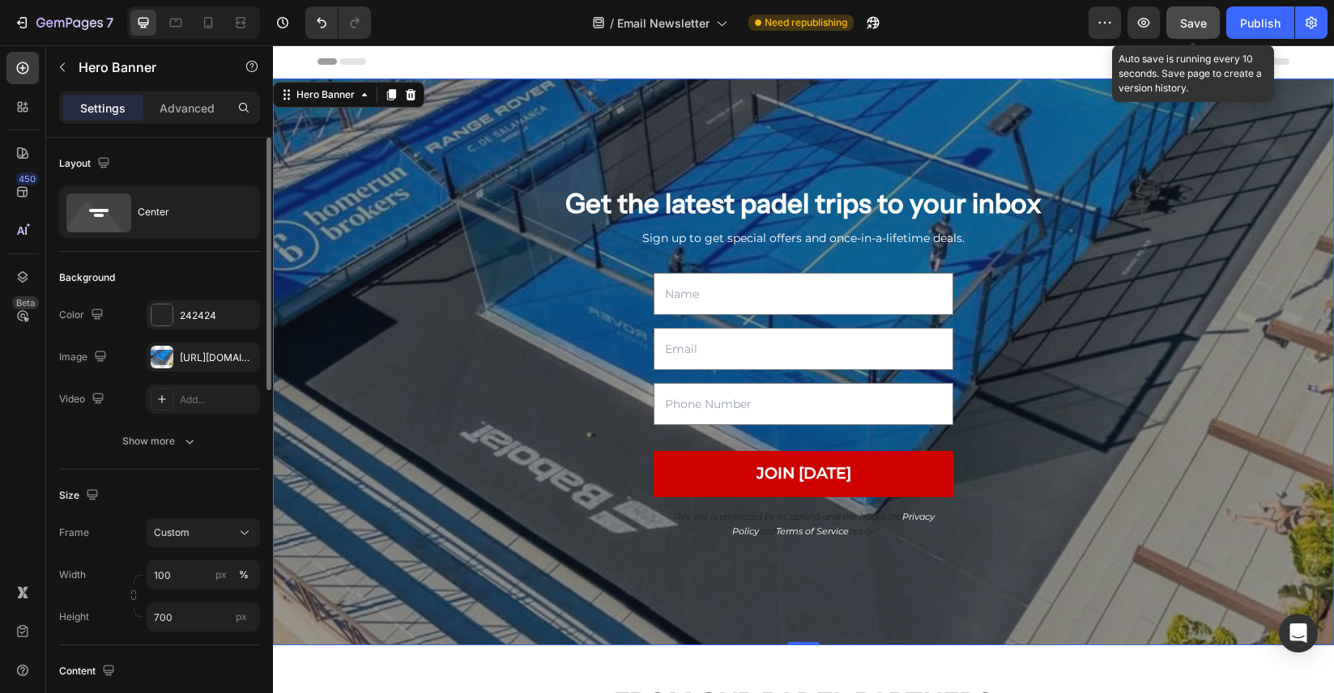
click at [1195, 16] on span "Save" at bounding box center [1193, 23] width 27 height 14
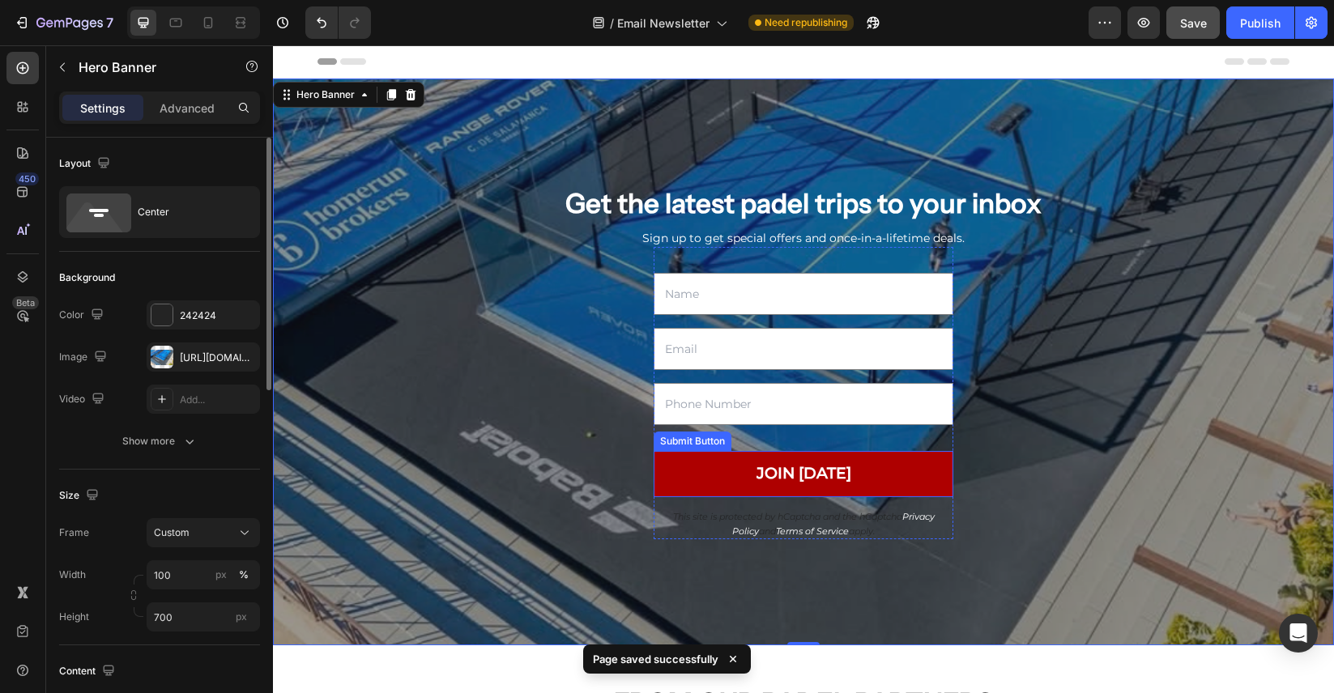
click at [928, 464] on button "JOIN TODAY" at bounding box center [803, 474] width 300 height 46
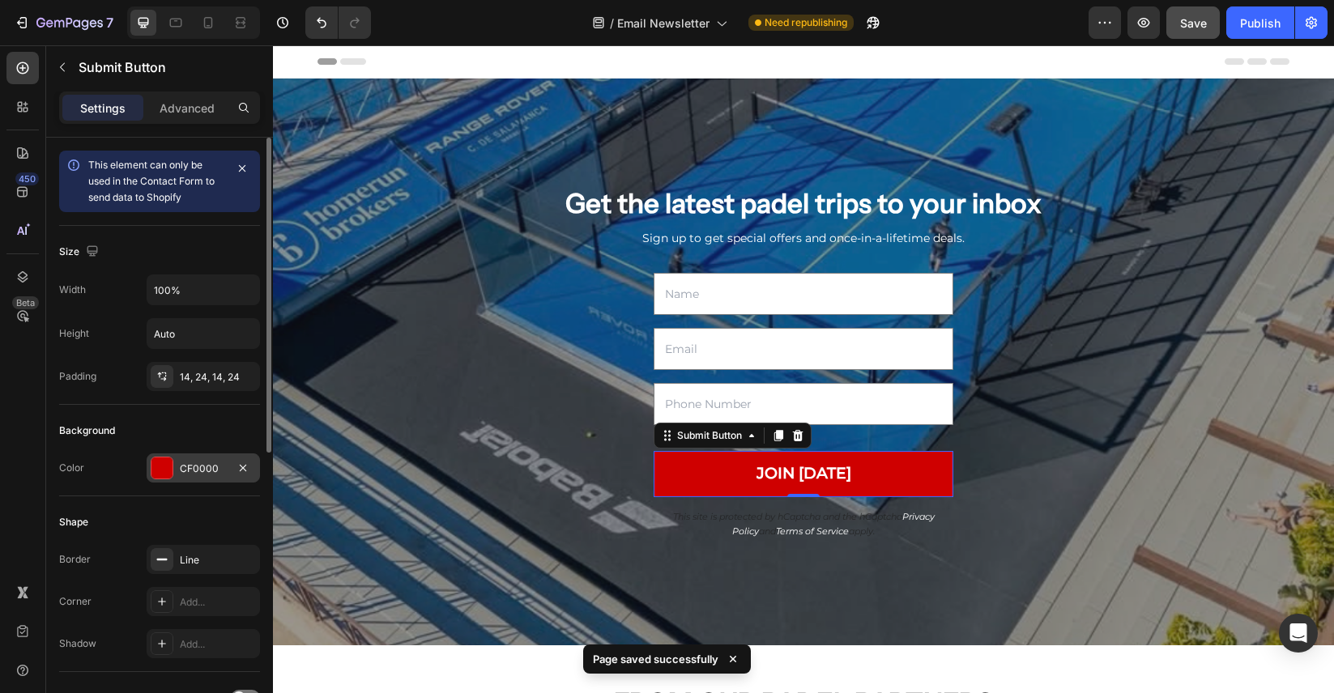
click at [195, 475] on div "CF0000" at bounding box center [203, 467] width 113 height 29
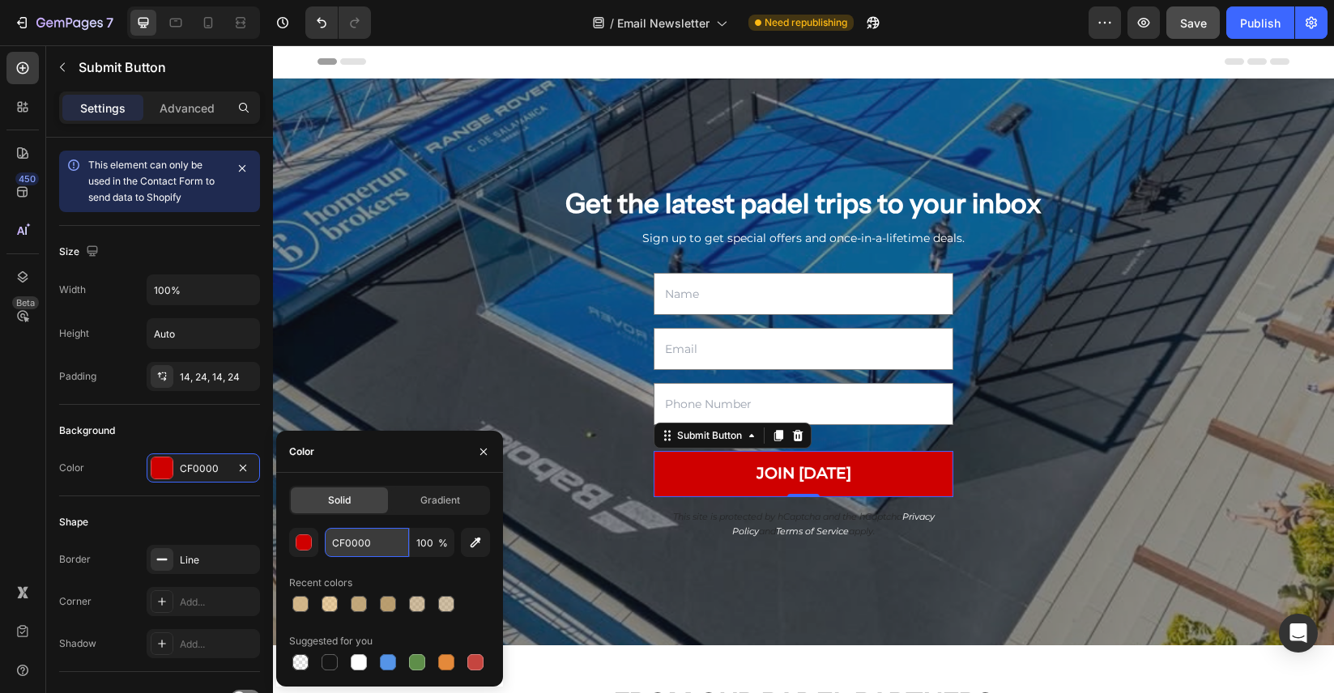
click at [379, 538] on input "CF0000" at bounding box center [367, 542] width 84 height 29
paste input "#ef4d9a"
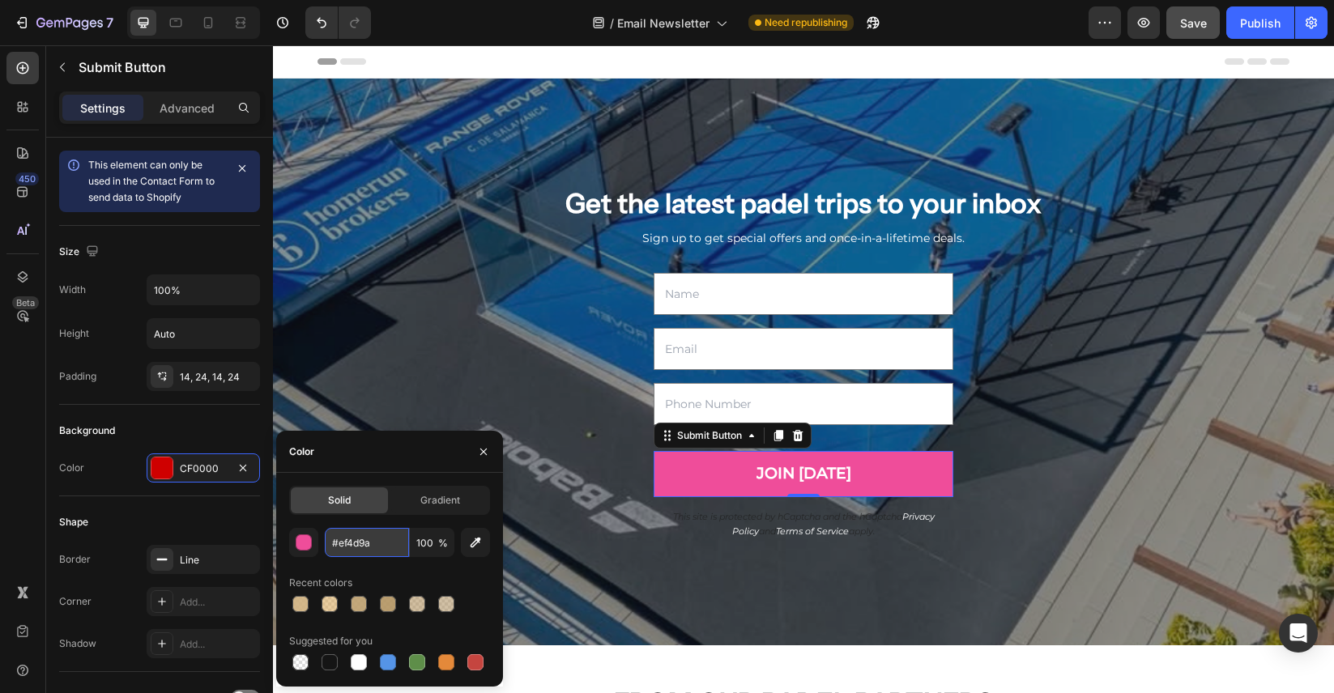
type input "EF4D9A"
click at [245, 169] on icon "button" at bounding box center [242, 168] width 13 height 13
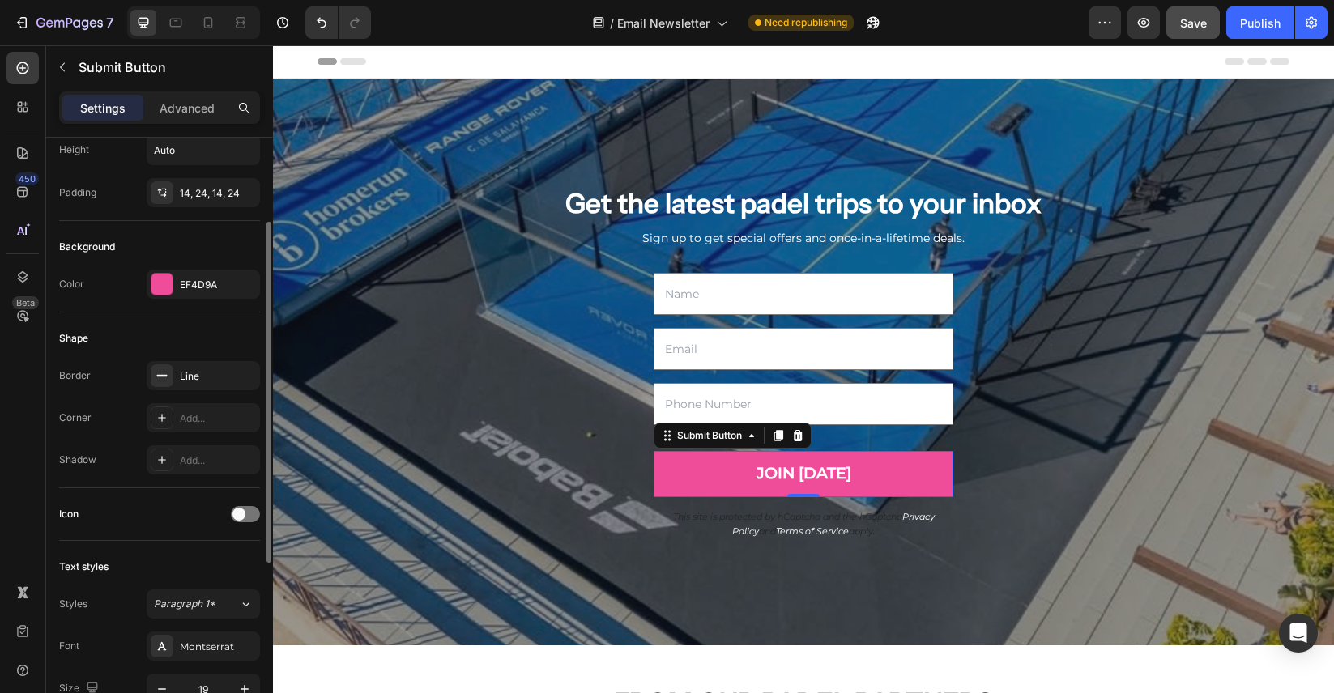
scroll to position [115, 0]
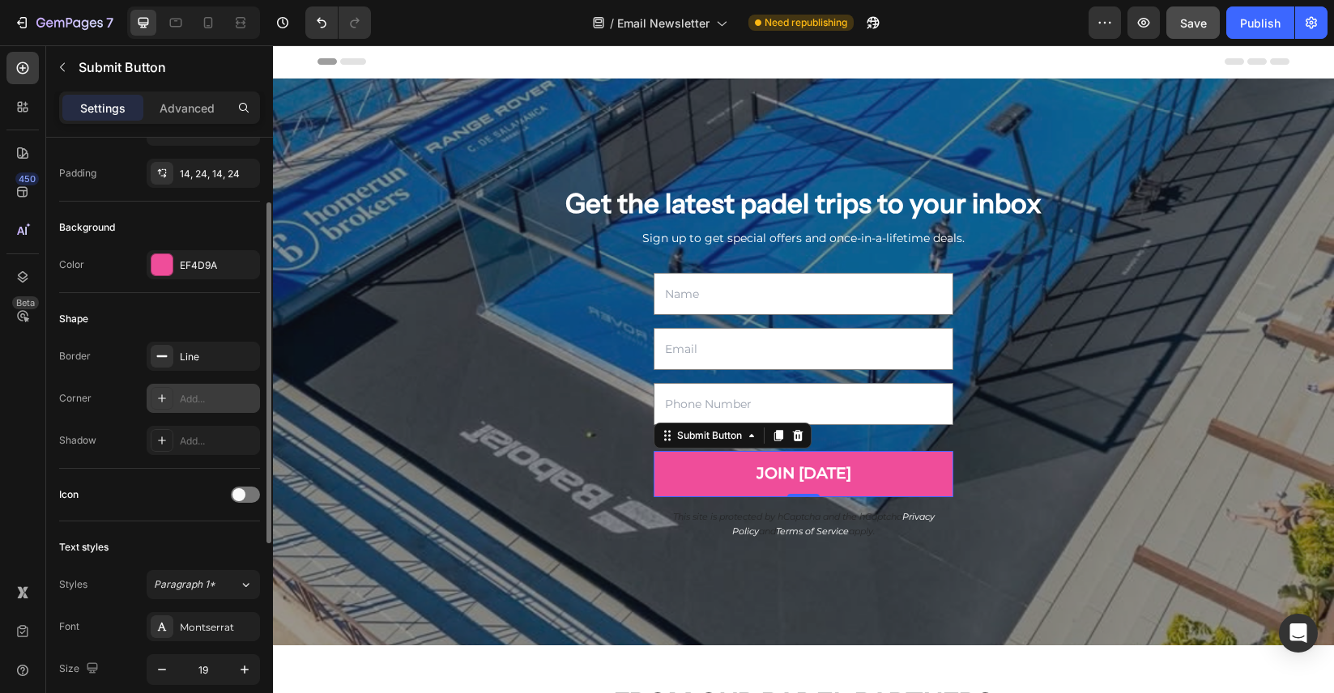
click at [197, 392] on div "Add..." at bounding box center [218, 399] width 76 height 15
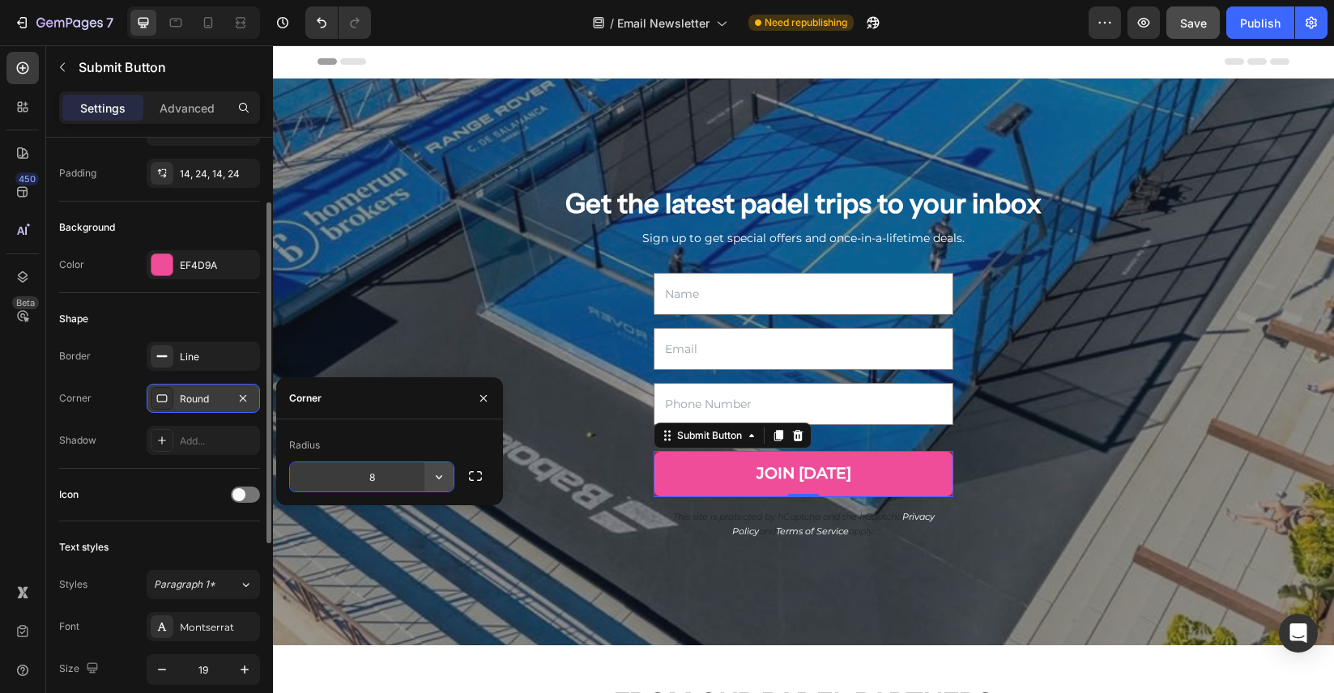
click at [442, 480] on icon "button" at bounding box center [439, 477] width 16 height 16
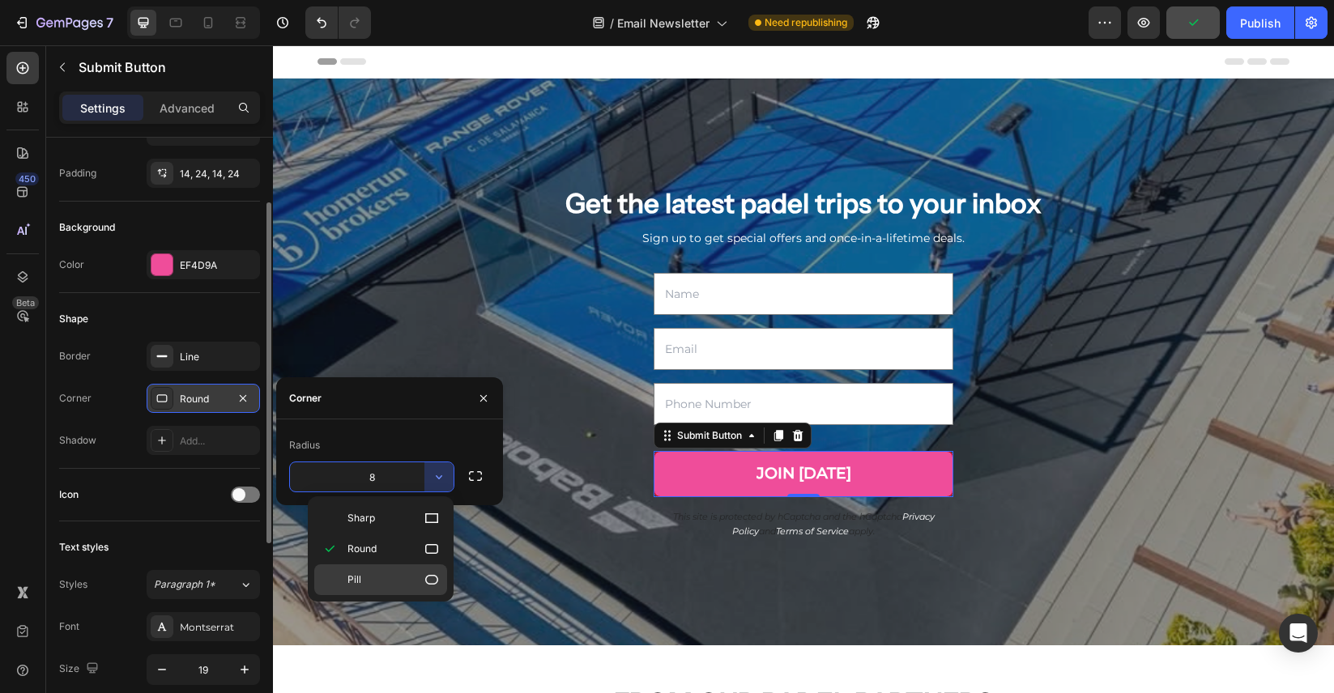
click at [403, 572] on p "Pill" at bounding box center [393, 580] width 92 height 16
type input "9999"
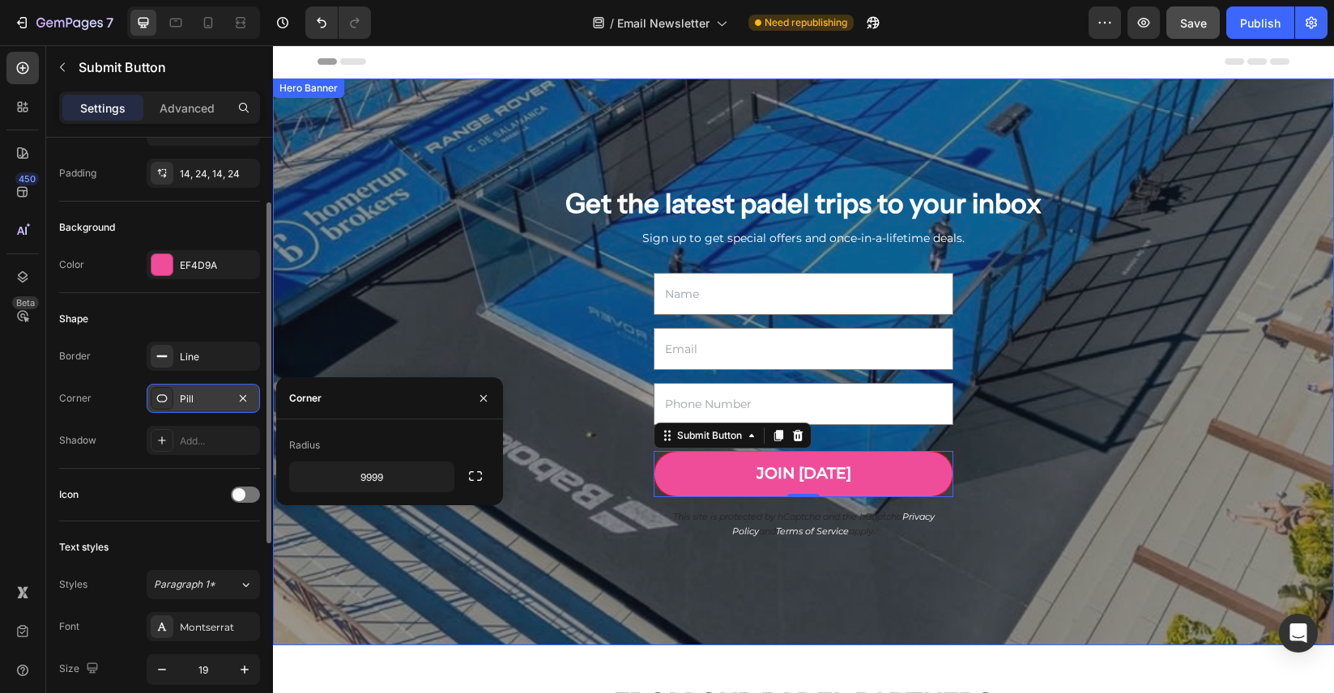
click at [232, 305] on div "Shape Border Line Corner Pill Shadow Add..." at bounding box center [159, 381] width 201 height 176
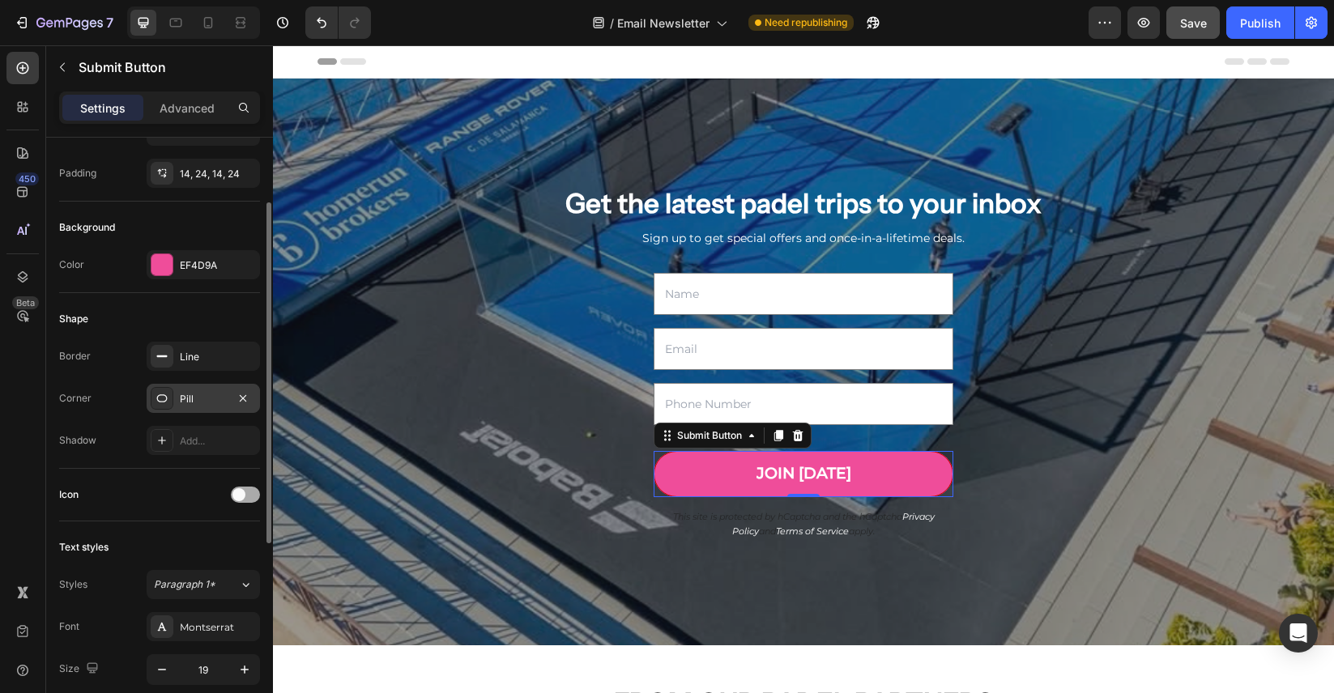
click at [252, 500] on div at bounding box center [245, 495] width 29 height 16
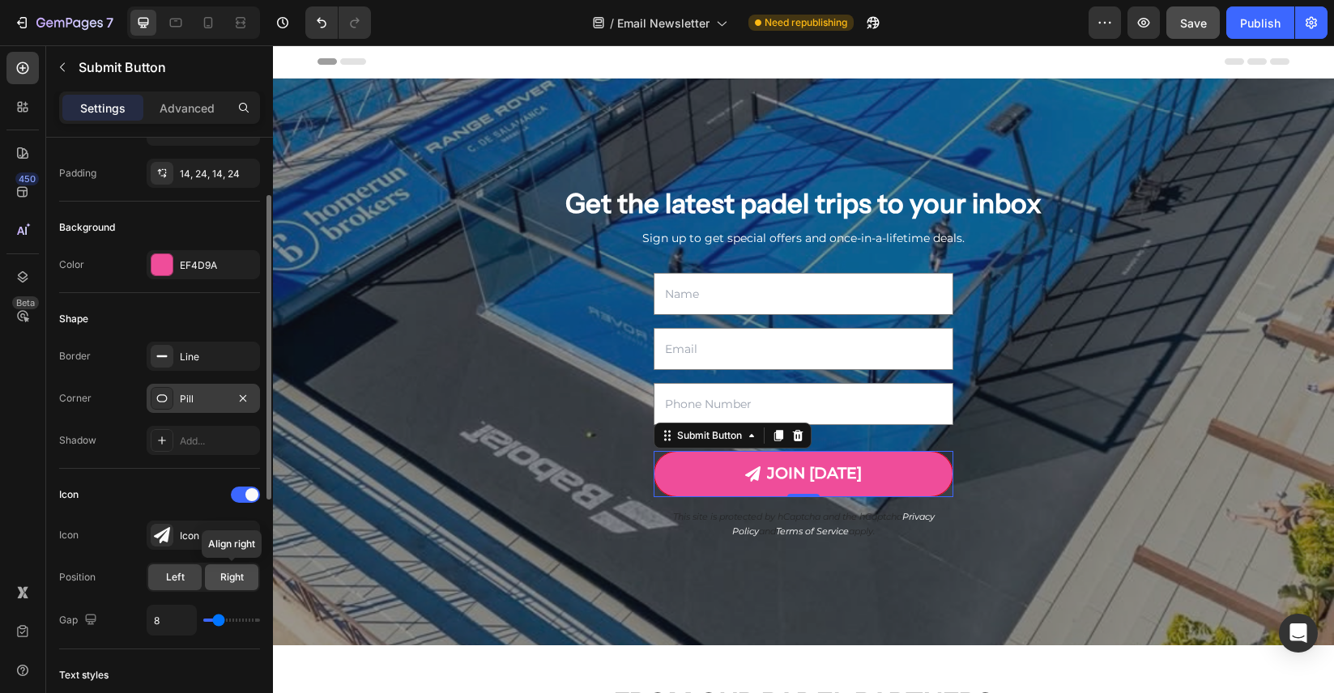
click at [225, 584] on span "Right" at bounding box center [231, 577] width 23 height 15
click at [199, 534] on div "Icon" at bounding box center [218, 536] width 76 height 15
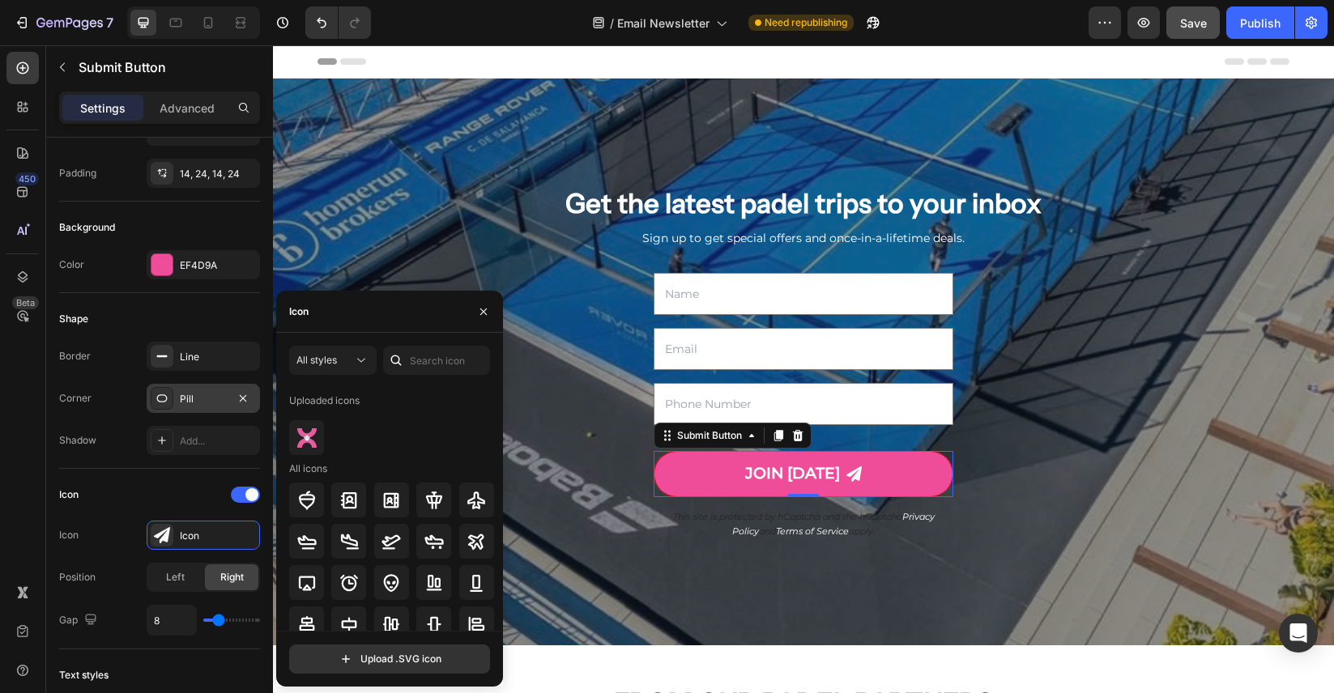
click at [351, 326] on div "Icon" at bounding box center [389, 312] width 227 height 42
click at [348, 319] on div "Icon" at bounding box center [389, 312] width 227 height 42
click at [309, 444] on img at bounding box center [306, 437] width 19 height 19
click at [419, 360] on input "text" at bounding box center [436, 360] width 107 height 29
type input "P"
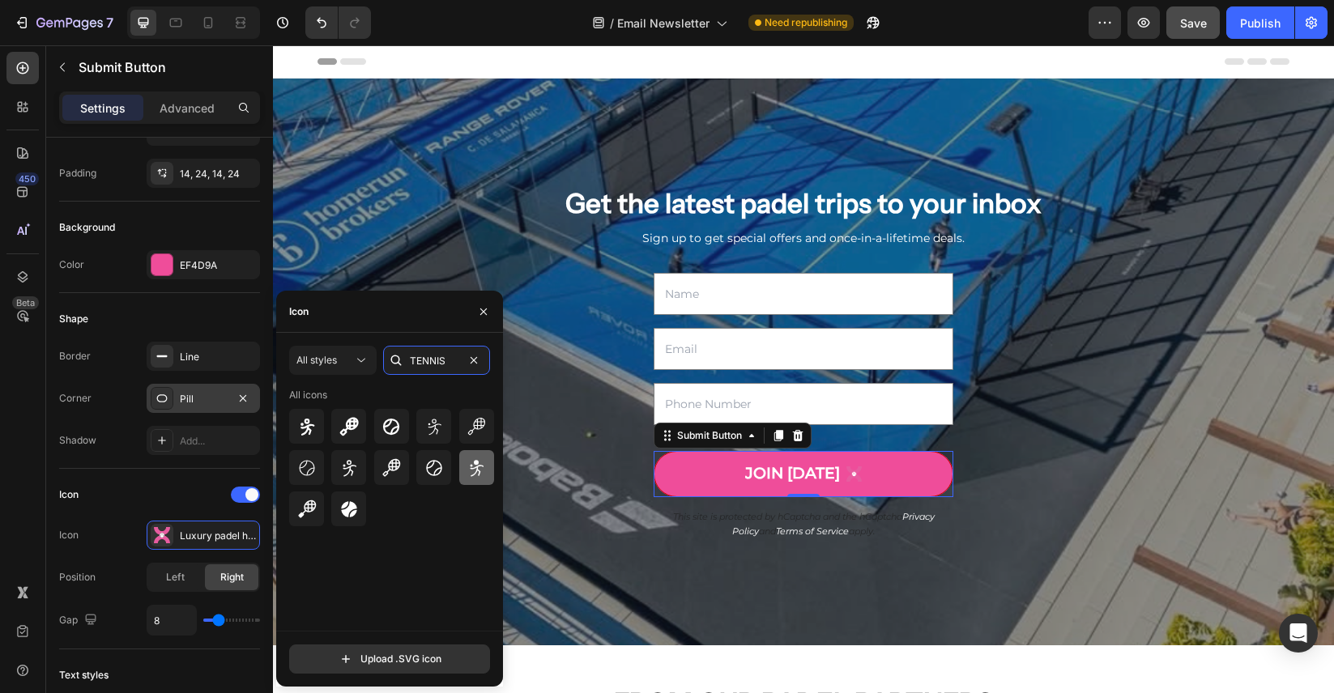
type input "TENNIS"
click at [473, 473] on icon at bounding box center [475, 467] width 19 height 19
click at [315, 434] on icon at bounding box center [306, 426] width 19 height 19
click at [432, 359] on input "TENNIS" at bounding box center [436, 360] width 107 height 29
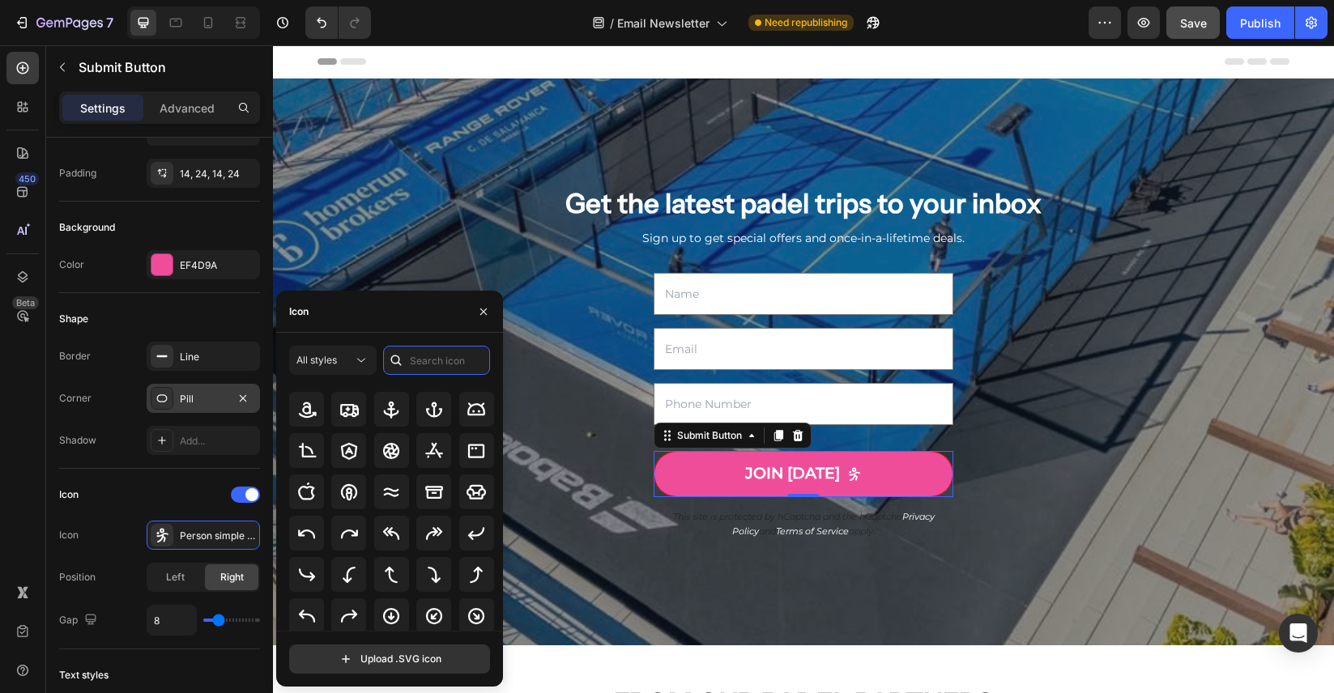
scroll to position [365, 0]
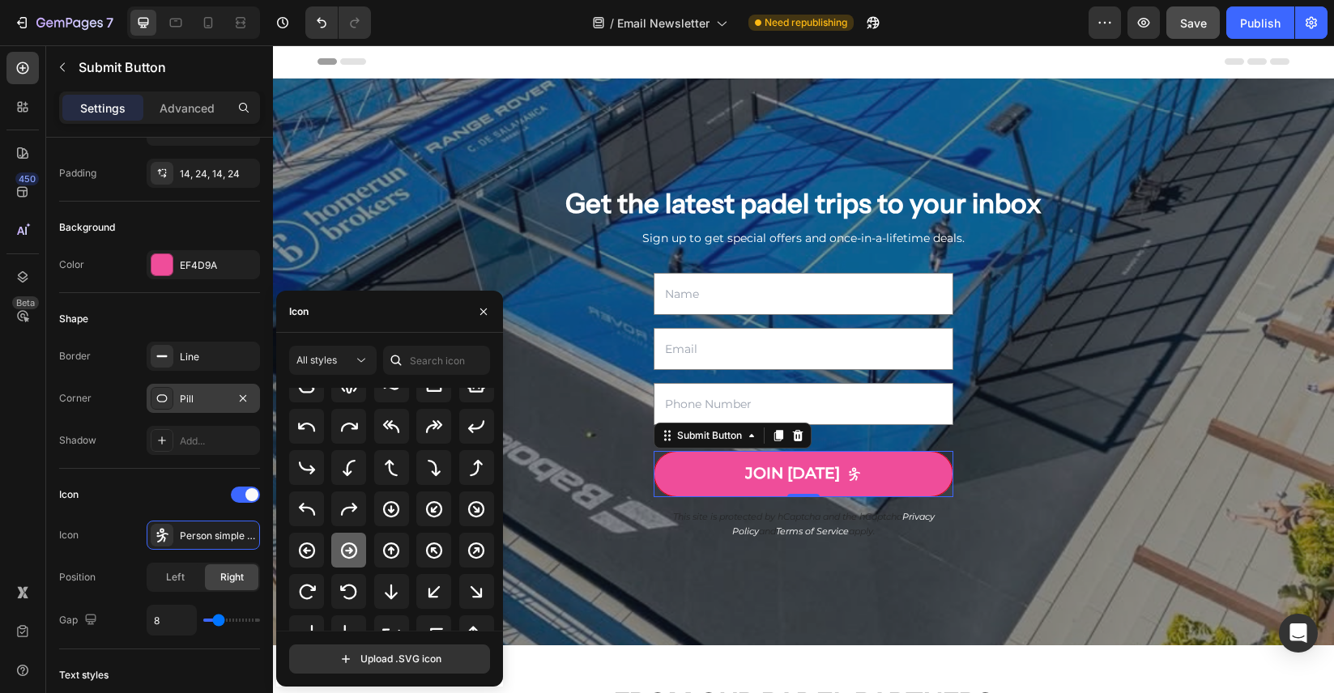
click at [353, 551] on icon at bounding box center [348, 550] width 19 height 19
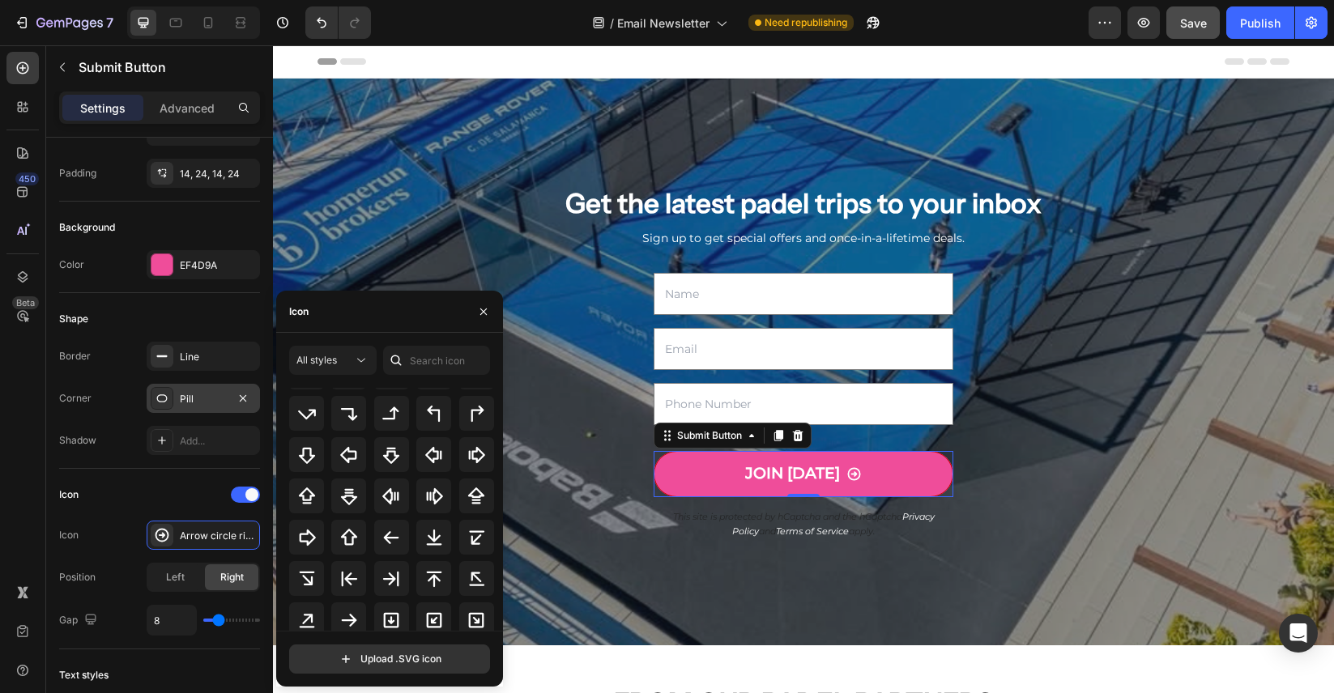
scroll to position [587, 0]
click at [485, 310] on icon "button" at bounding box center [483, 311] width 13 height 13
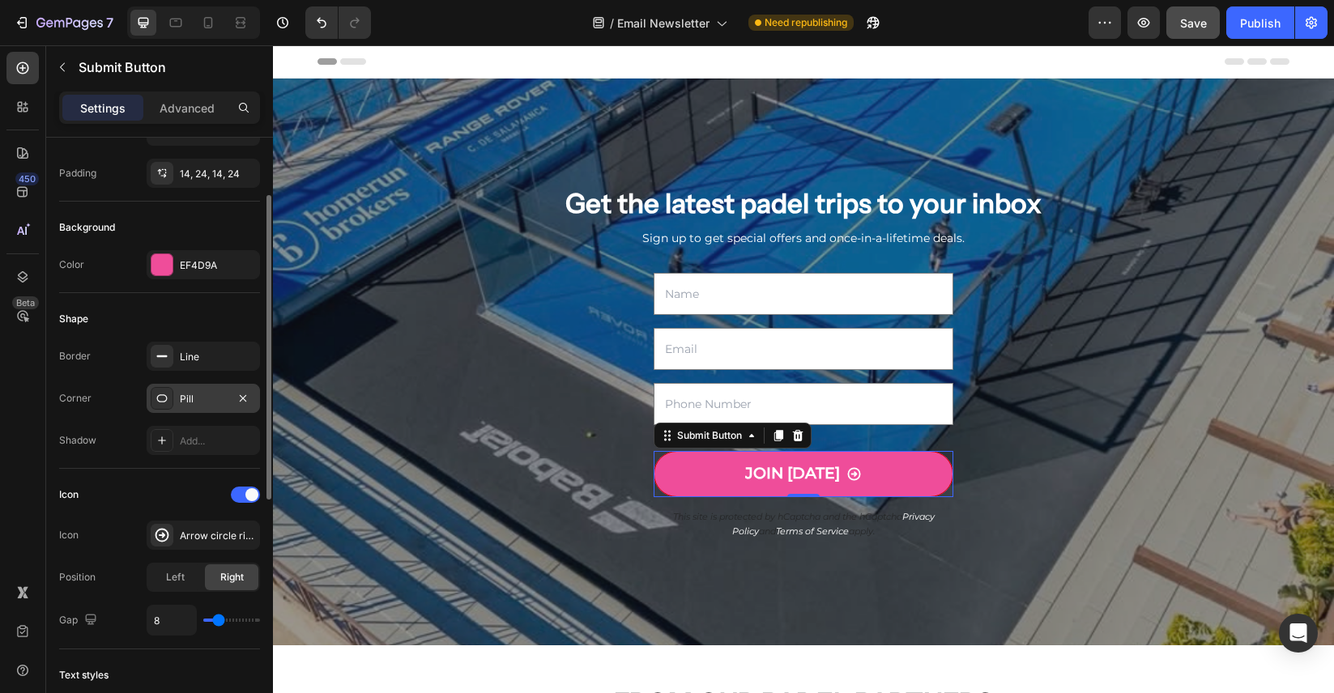
click at [196, 475] on div "Icon Icon Arrow circle right bold Position Left Right Gap 8" at bounding box center [159, 559] width 201 height 181
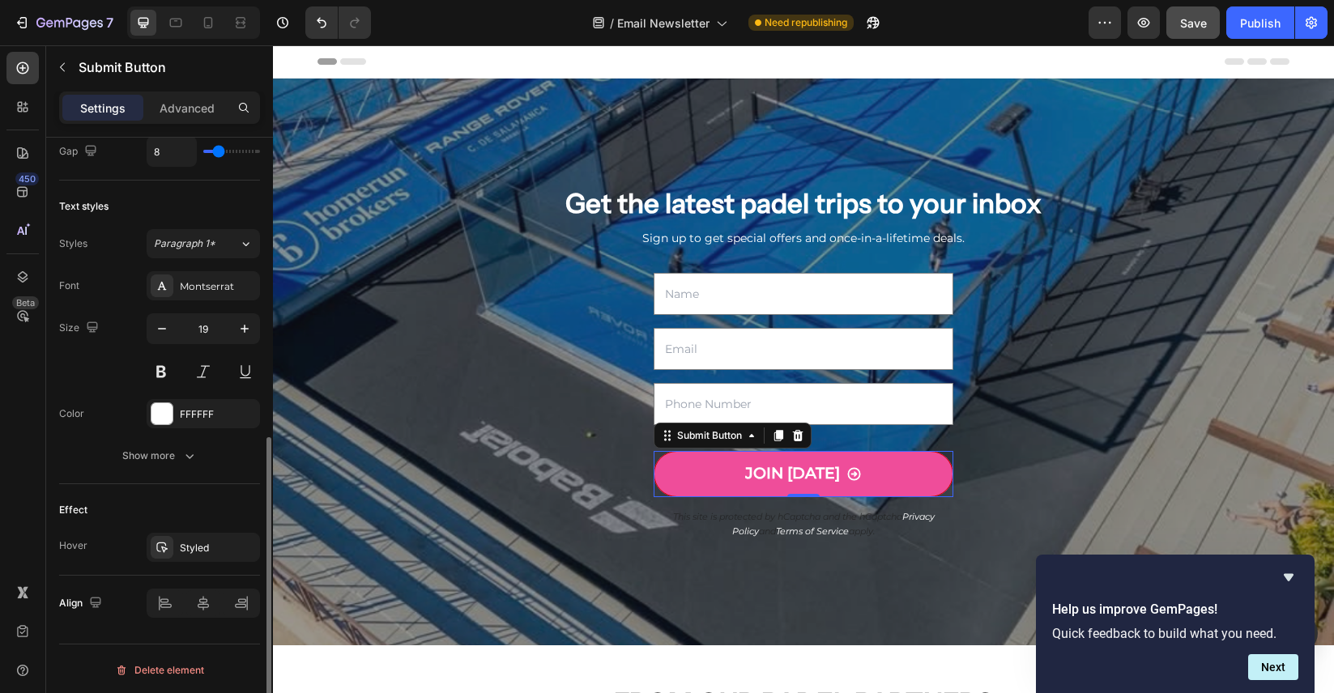
scroll to position [586, 0]
click at [240, 548] on icon "button" at bounding box center [242, 544] width 13 height 13
click at [1291, 572] on icon "Hide survey" at bounding box center [1288, 577] width 19 height 19
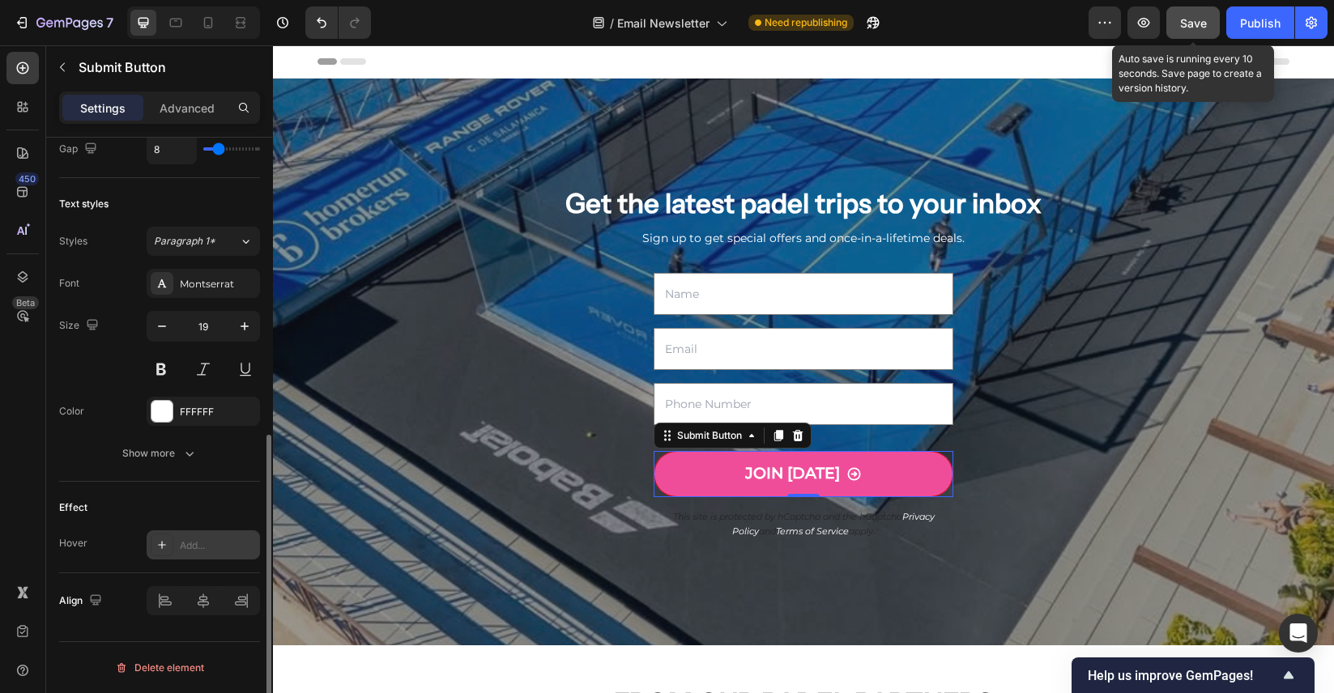
click at [1196, 27] on span "Save" at bounding box center [1193, 23] width 27 height 14
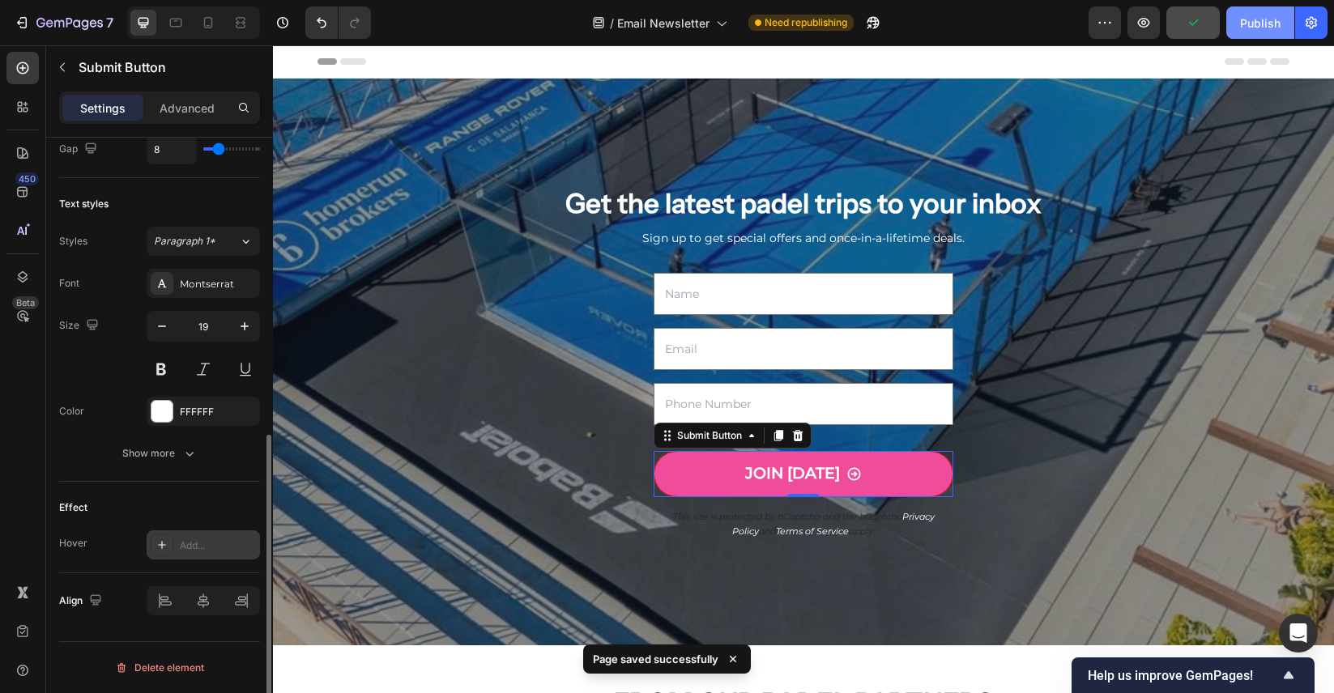
click at [1262, 28] on div "Publish" at bounding box center [1260, 23] width 40 height 17
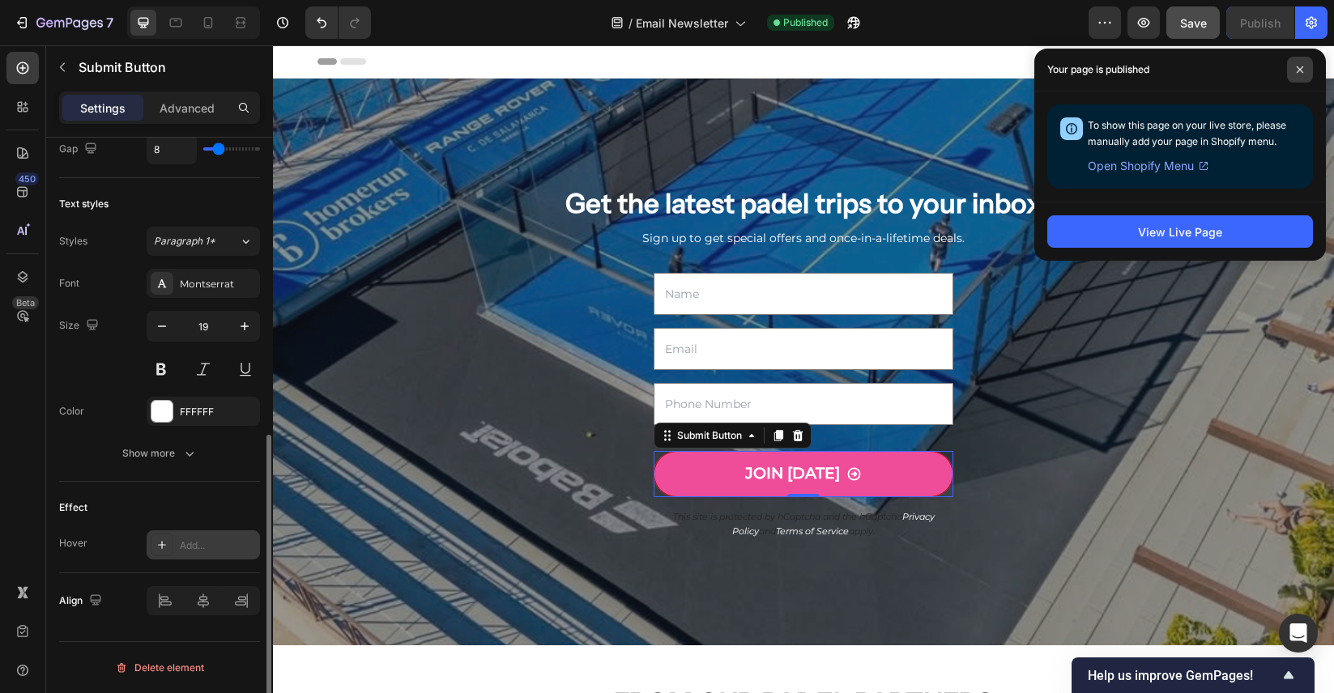
click at [1305, 69] on span at bounding box center [1300, 70] width 26 height 26
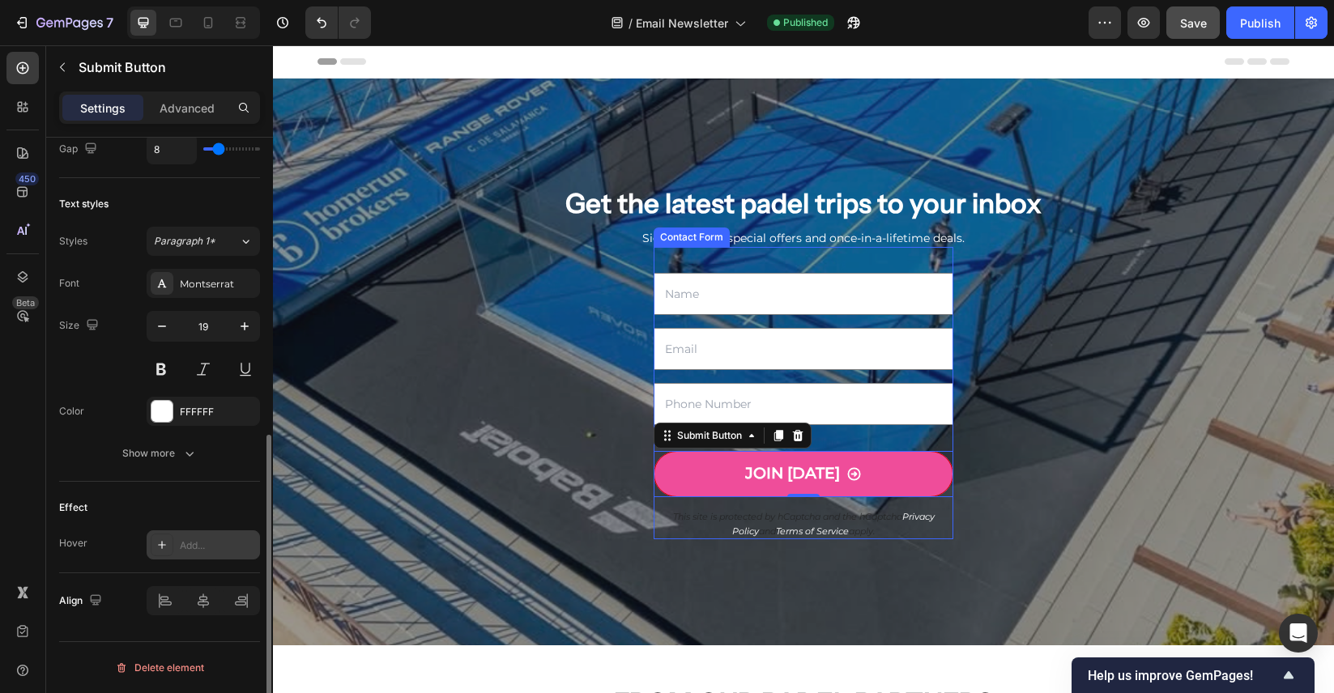
click at [806, 316] on div "Text Field Email Field Text Field JOIN TODAY Submit Button 0 This site is prote…" at bounding box center [803, 393] width 300 height 292
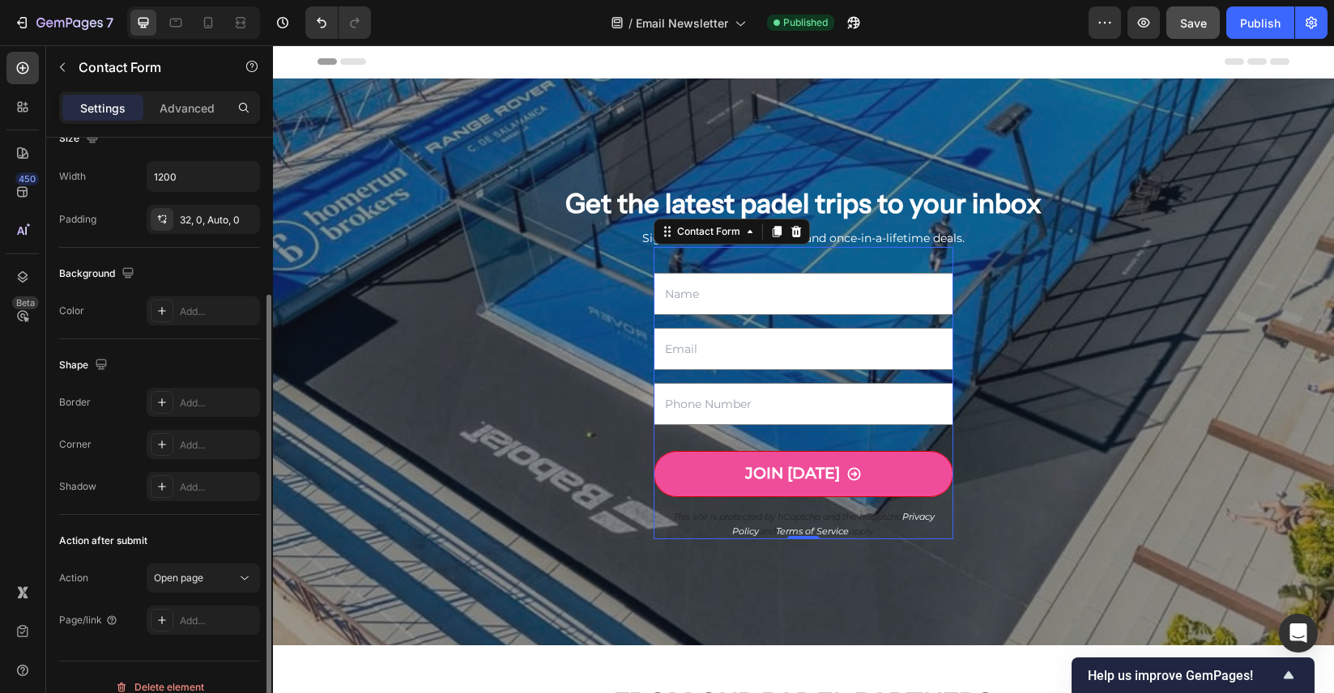
scroll to position [178, 0]
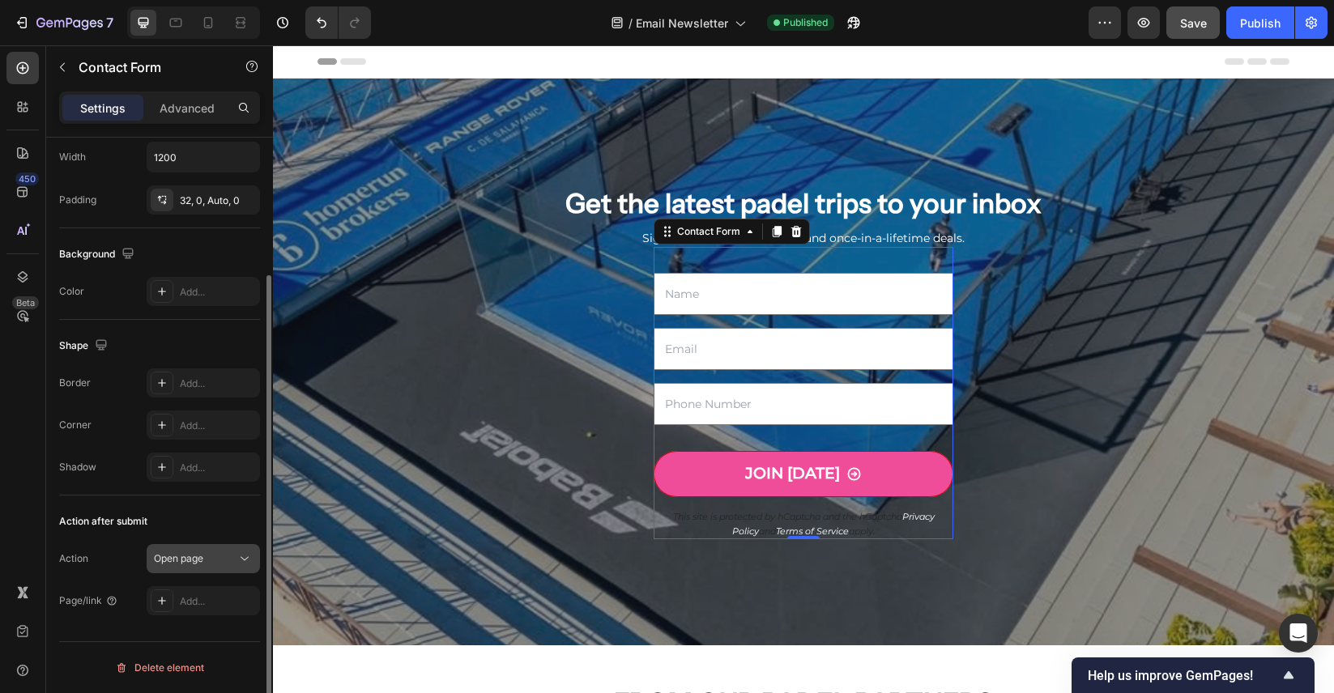
click at [237, 561] on icon at bounding box center [244, 559] width 16 height 16
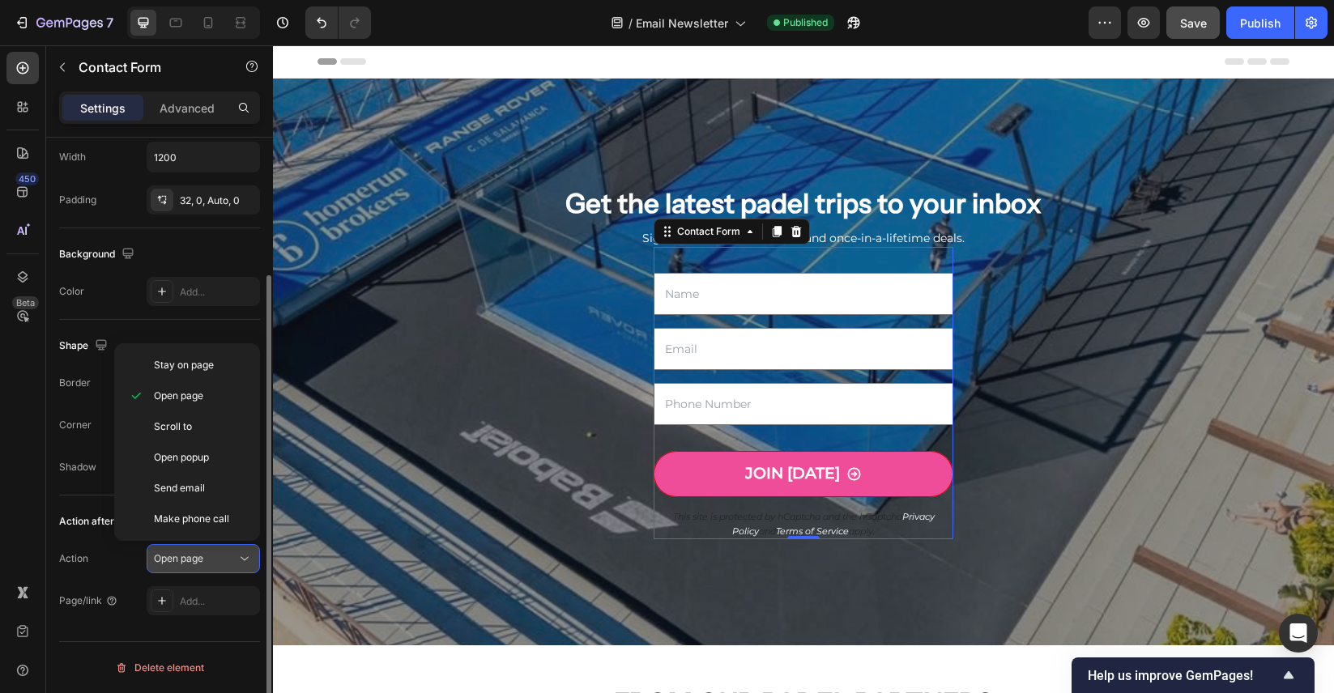
click at [208, 565] on div "Open page" at bounding box center [195, 558] width 83 height 15
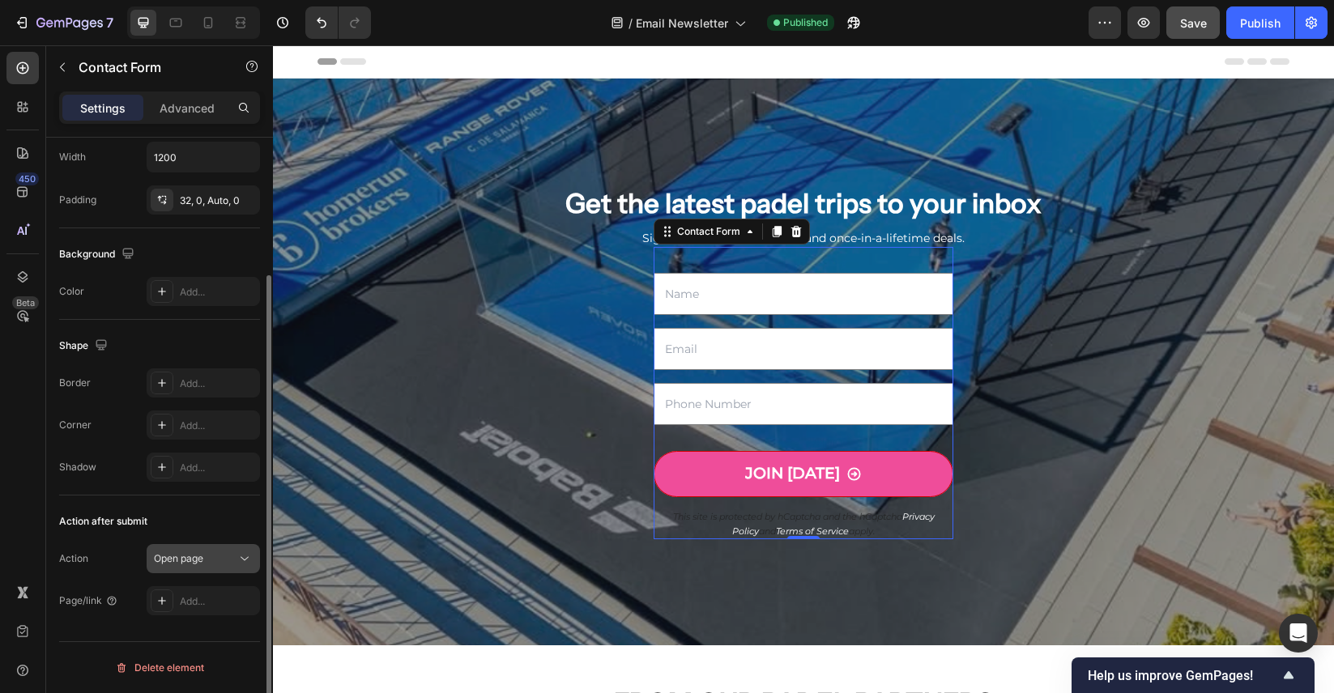
click at [208, 565] on div "Open page" at bounding box center [195, 558] width 83 height 15
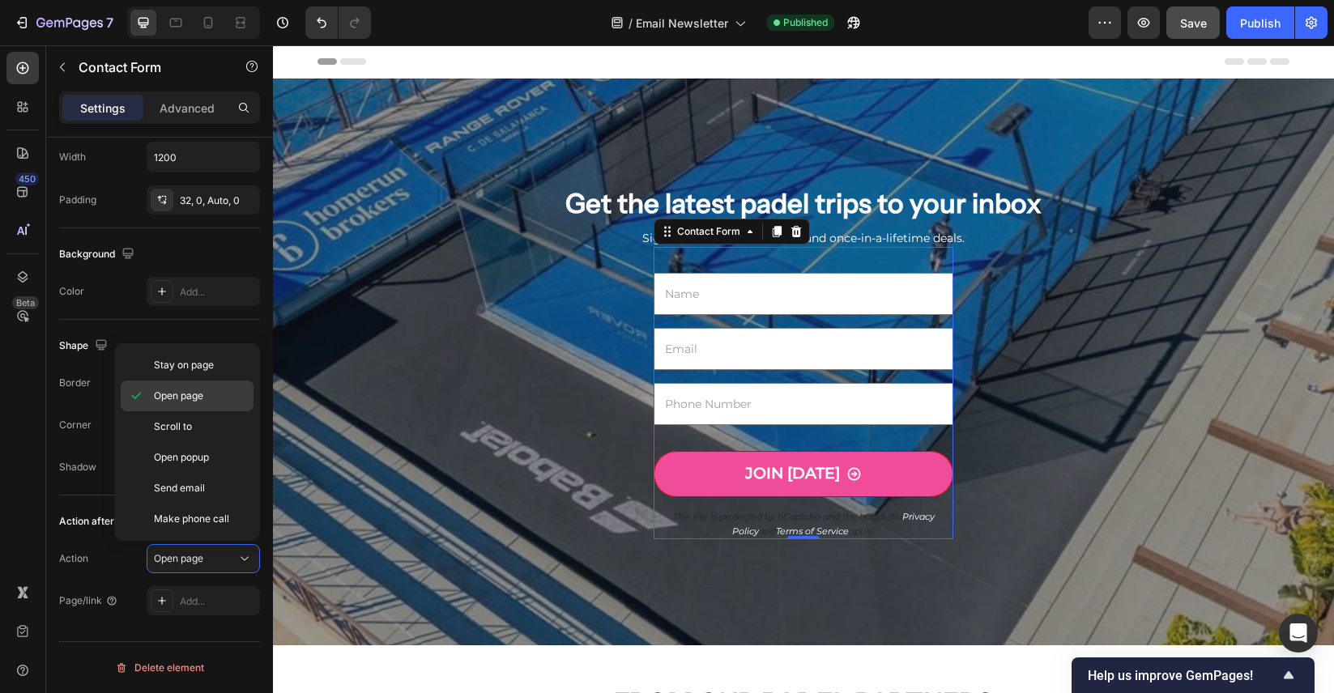
click at [202, 398] on span "Open page" at bounding box center [178, 396] width 49 height 15
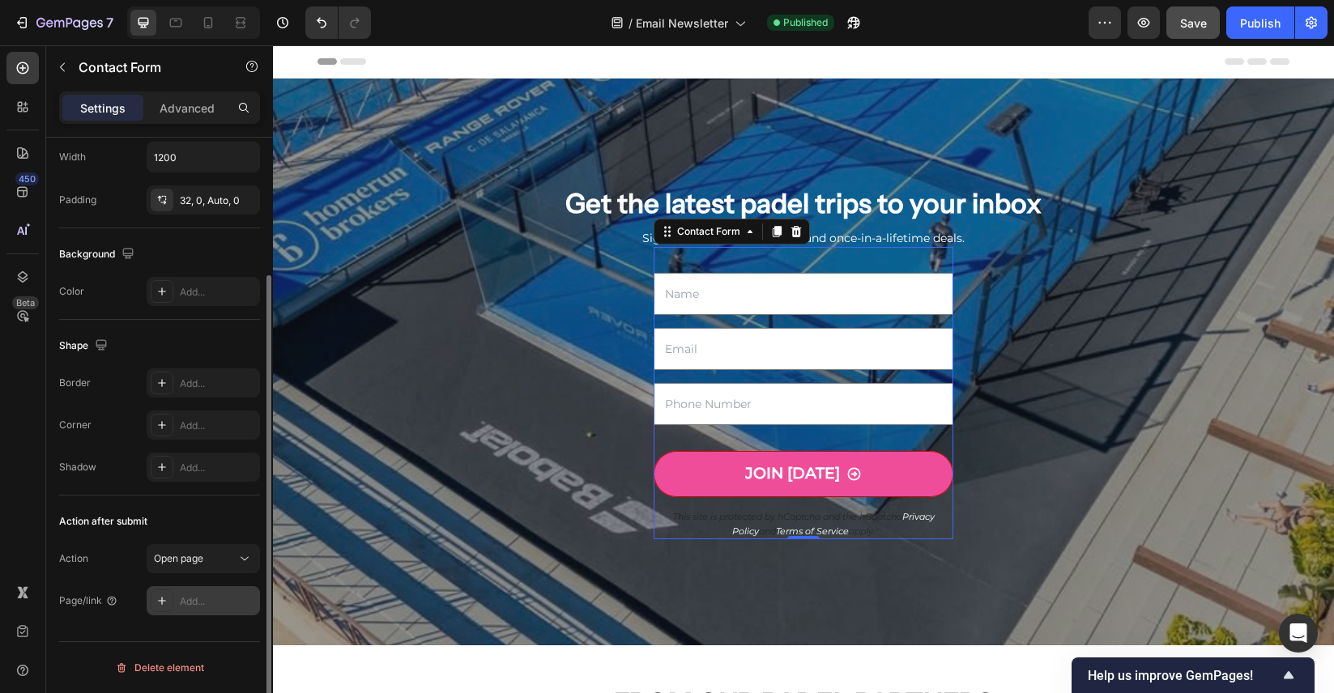
click at [210, 594] on div "Add..." at bounding box center [218, 601] width 76 height 15
click at [227, 561] on div "Open page" at bounding box center [195, 558] width 83 height 15
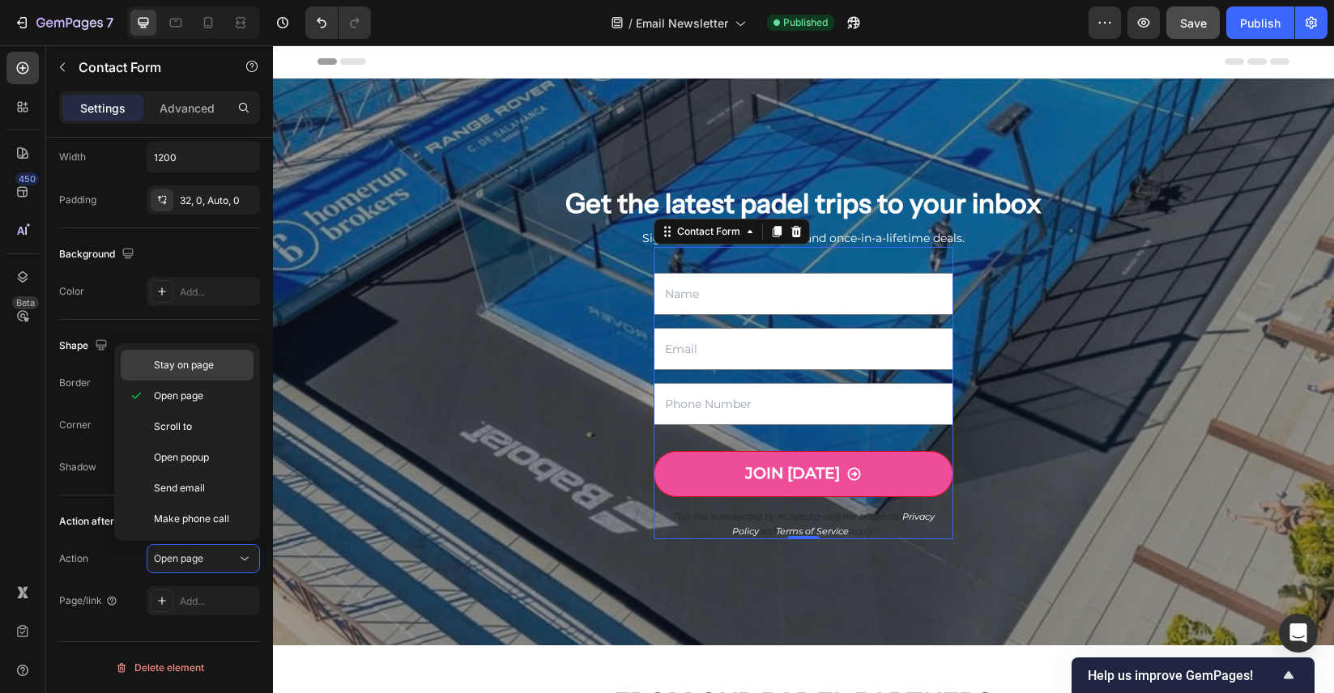
click at [204, 373] on div "Stay on page" at bounding box center [187, 365] width 133 height 31
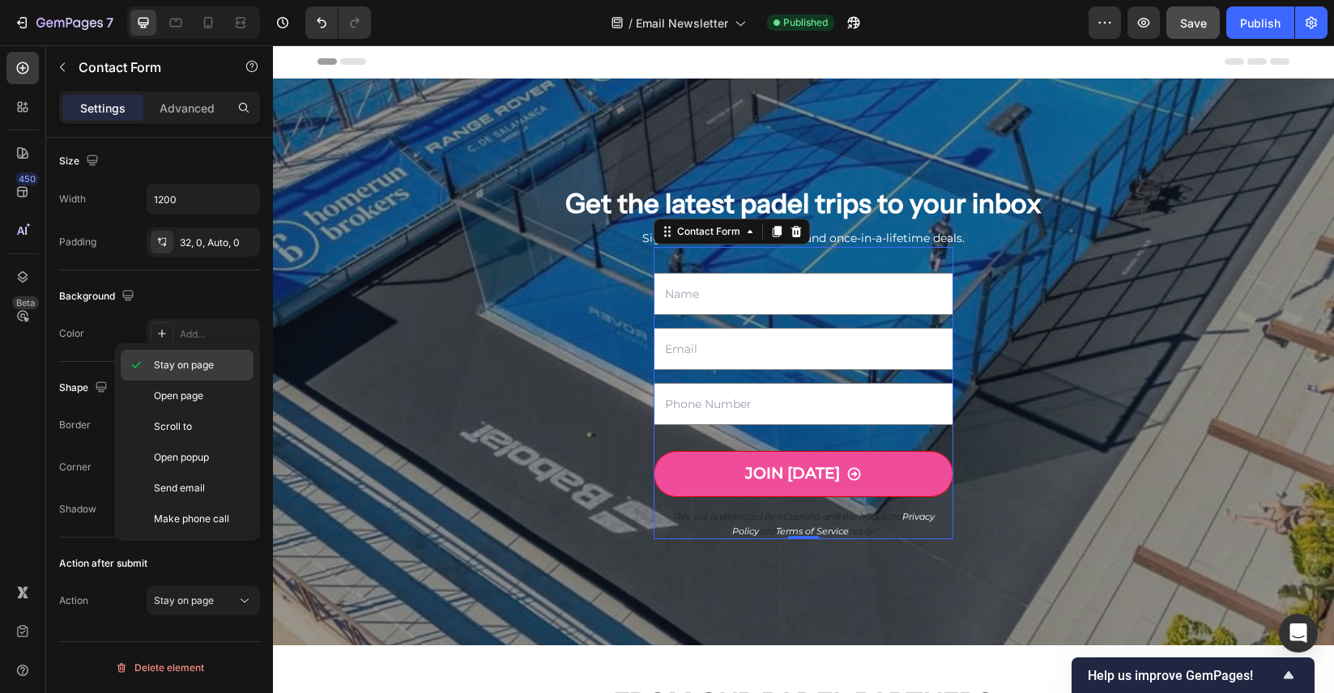
scroll to position [136, 0]
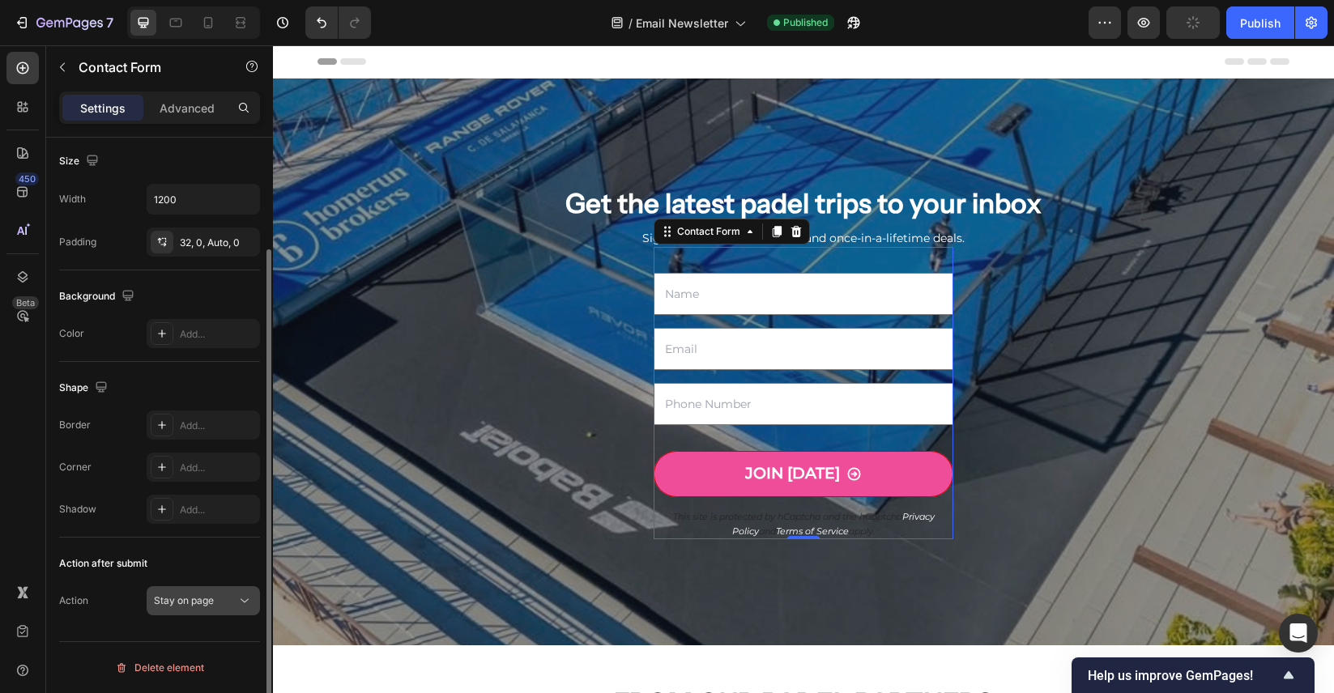
click at [236, 603] on icon at bounding box center [244, 601] width 16 height 16
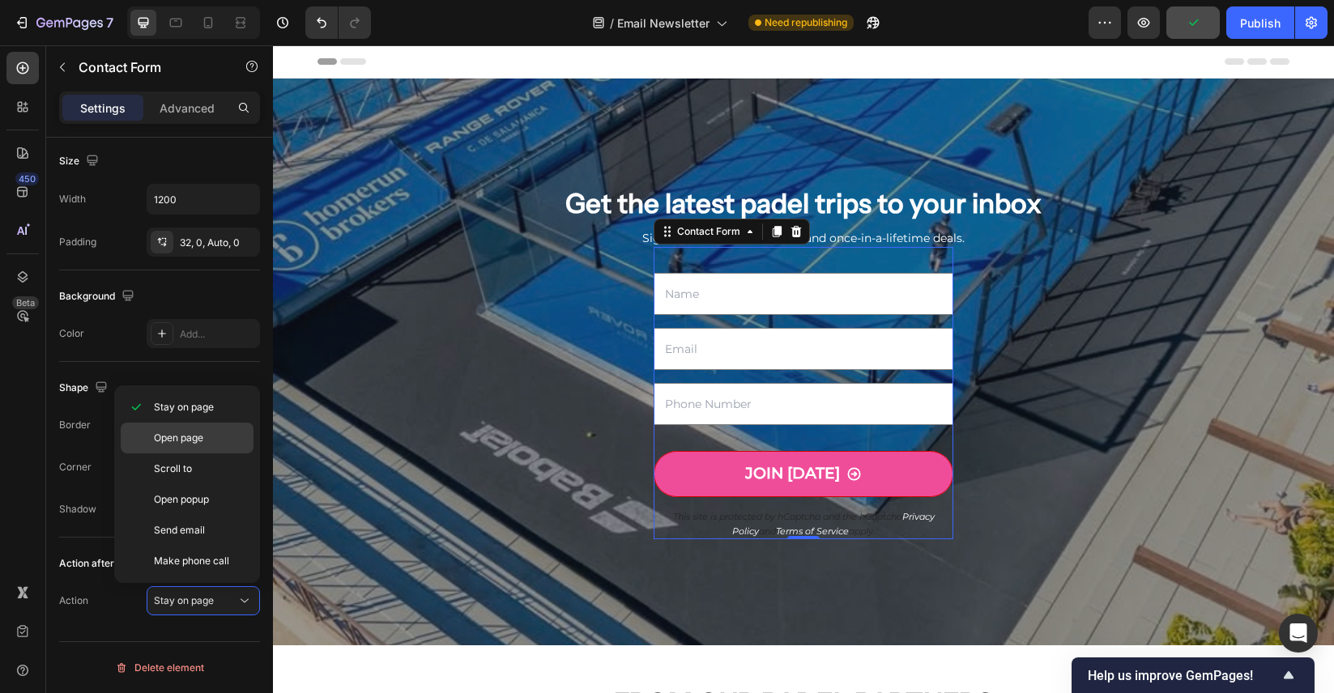
click at [202, 444] on span "Open page" at bounding box center [178, 438] width 49 height 15
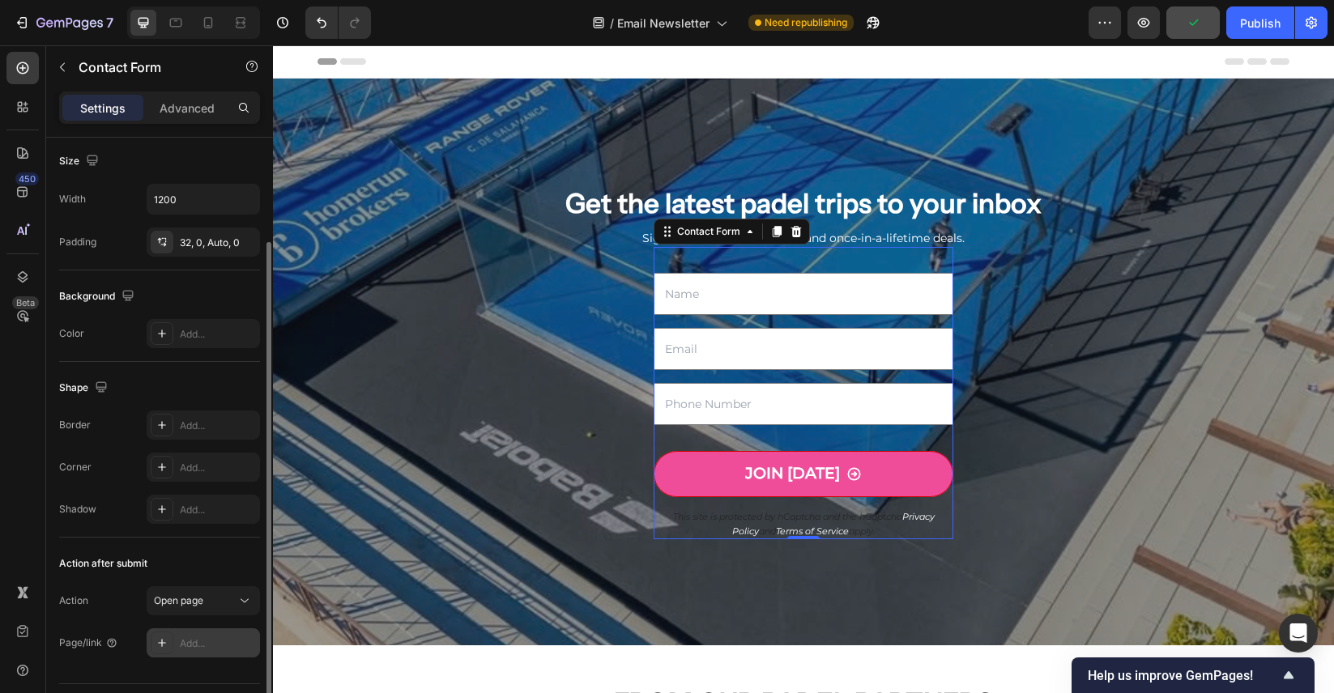
click at [211, 641] on div "Add..." at bounding box center [218, 643] width 76 height 15
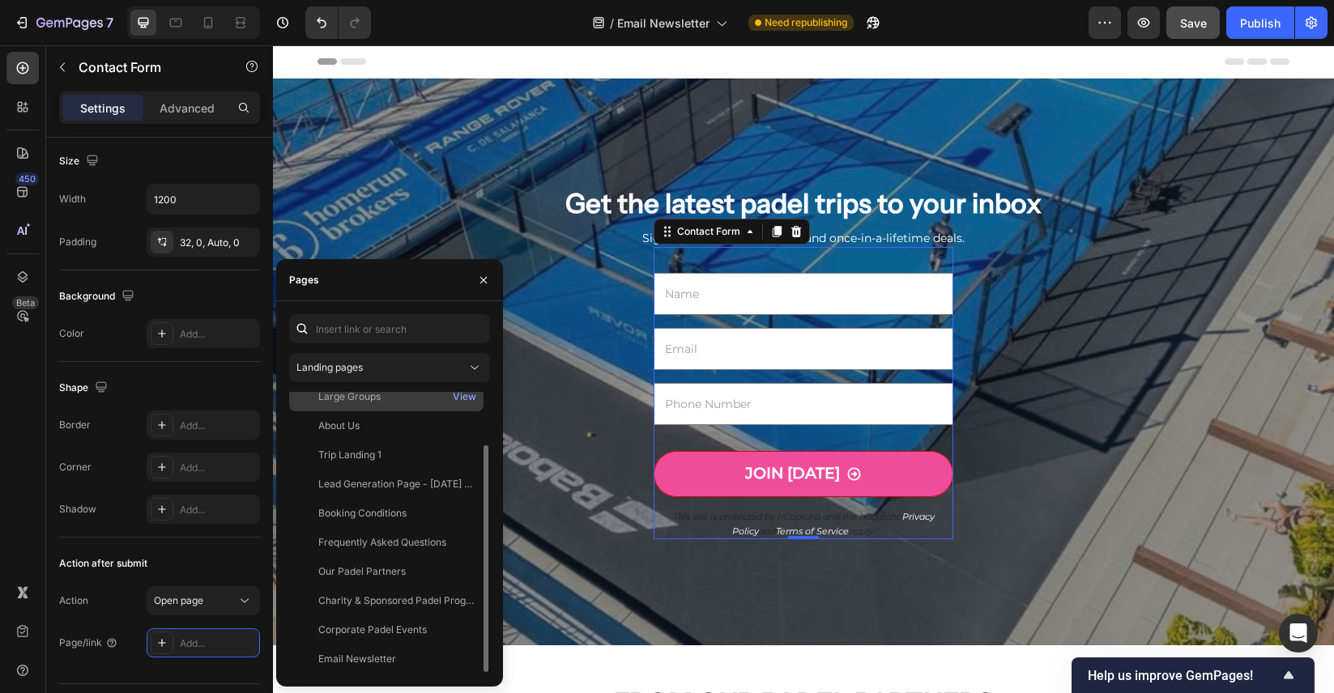
scroll to position [0, 0]
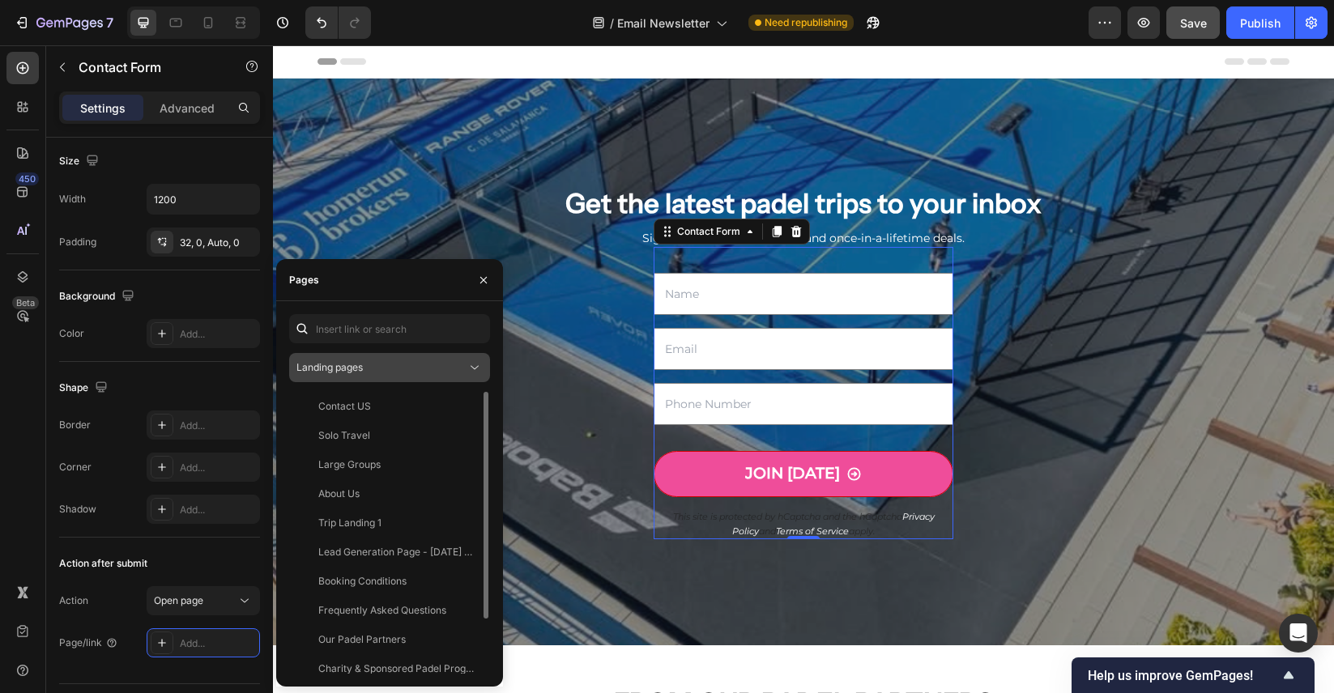
click at [468, 366] on icon at bounding box center [474, 368] width 16 height 16
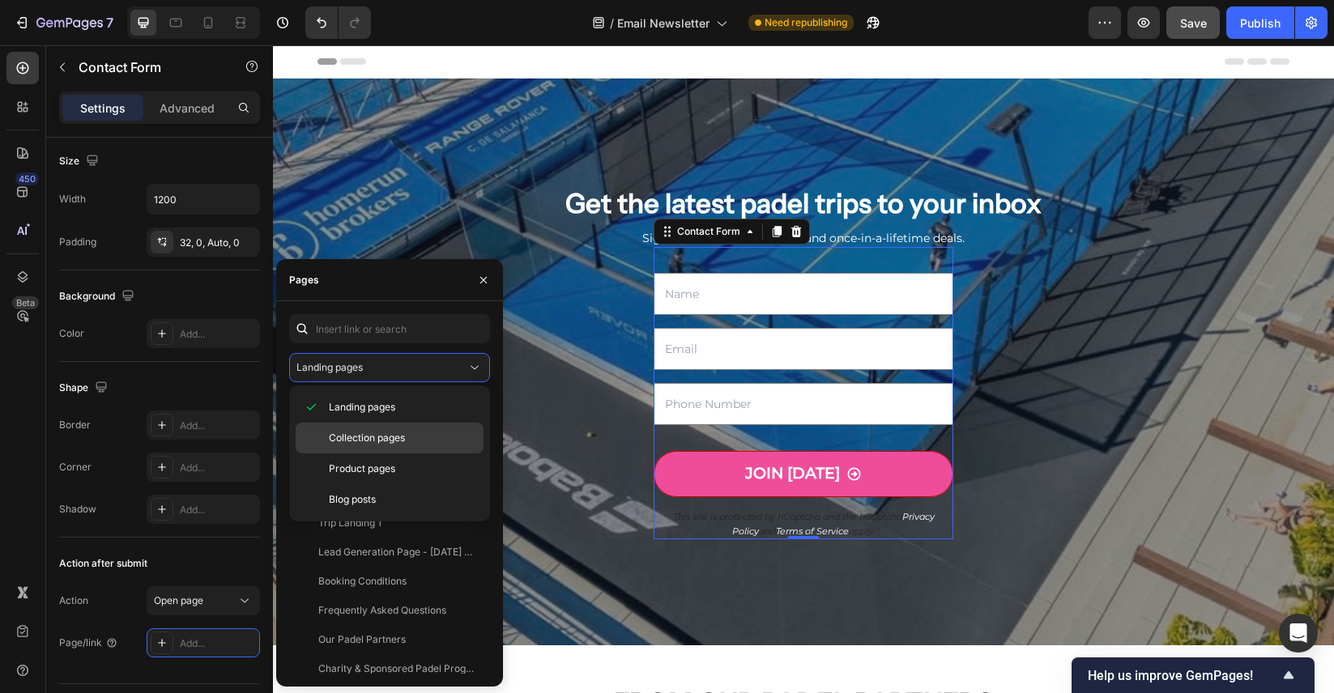
click at [436, 440] on p "Collection pages" at bounding box center [402, 438] width 147 height 15
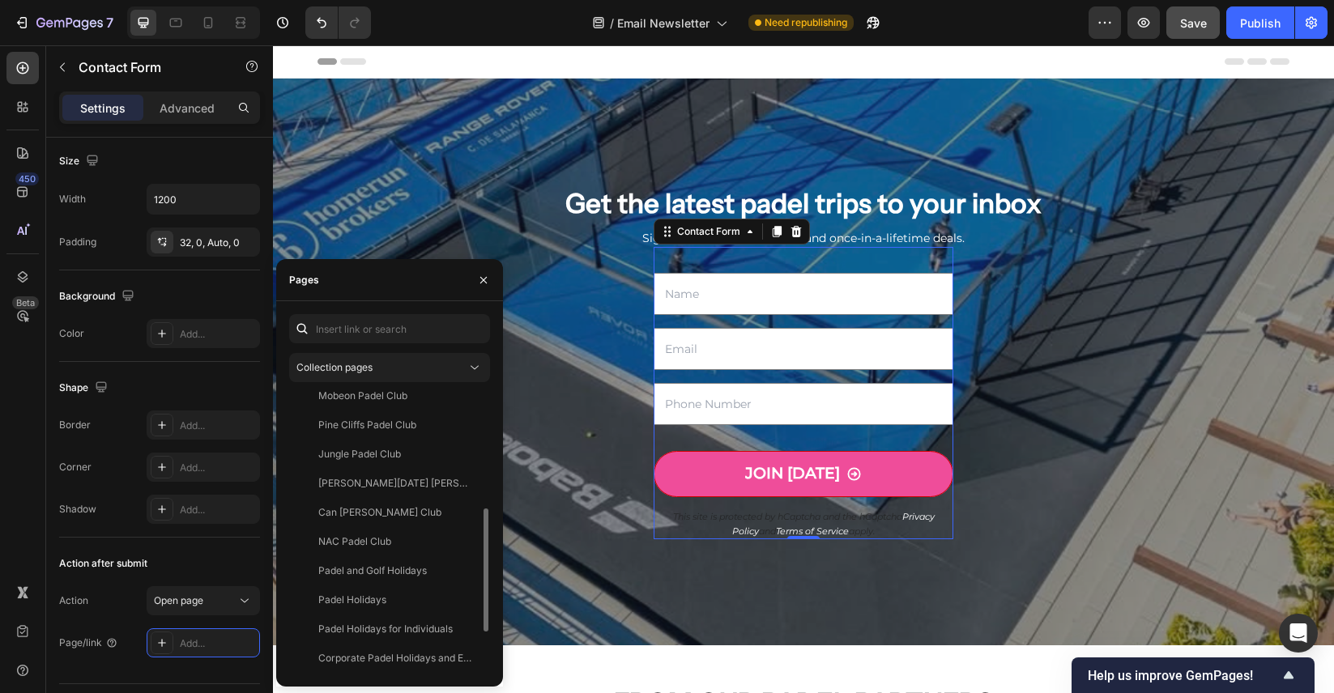
scroll to position [286, 0]
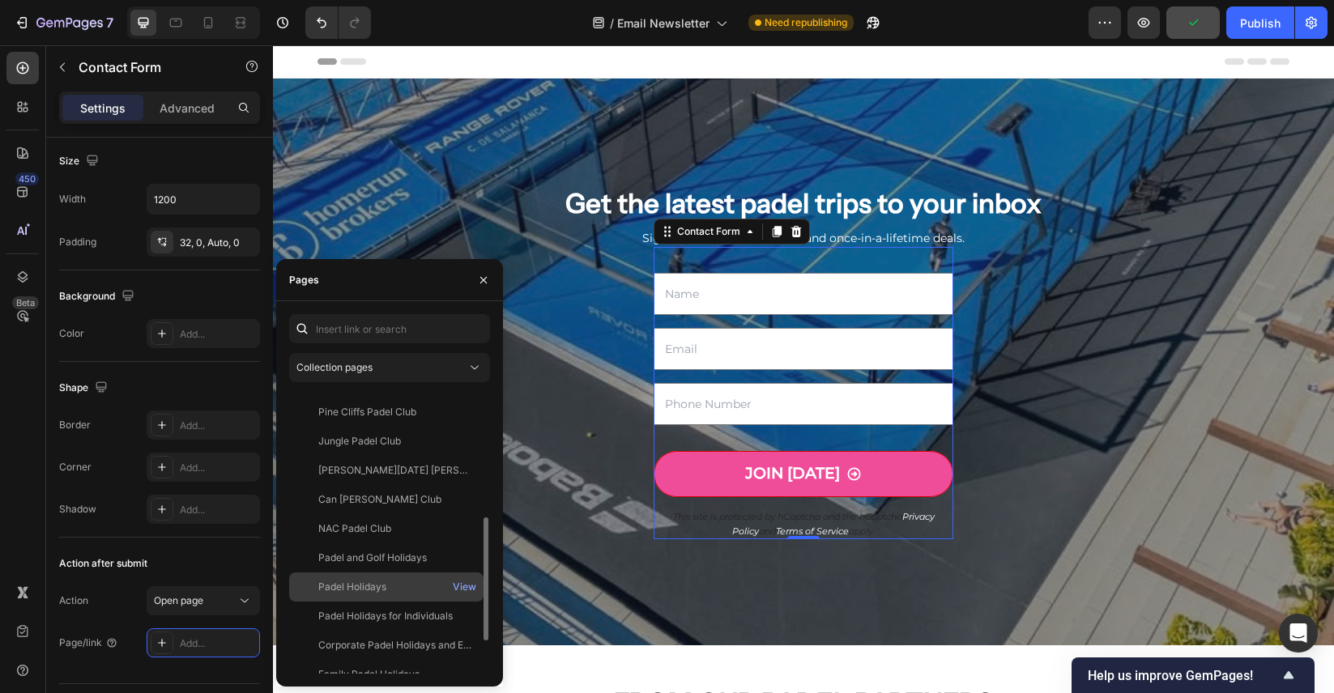
click at [408, 592] on div "Padel Holidays" at bounding box center [386, 587] width 181 height 15
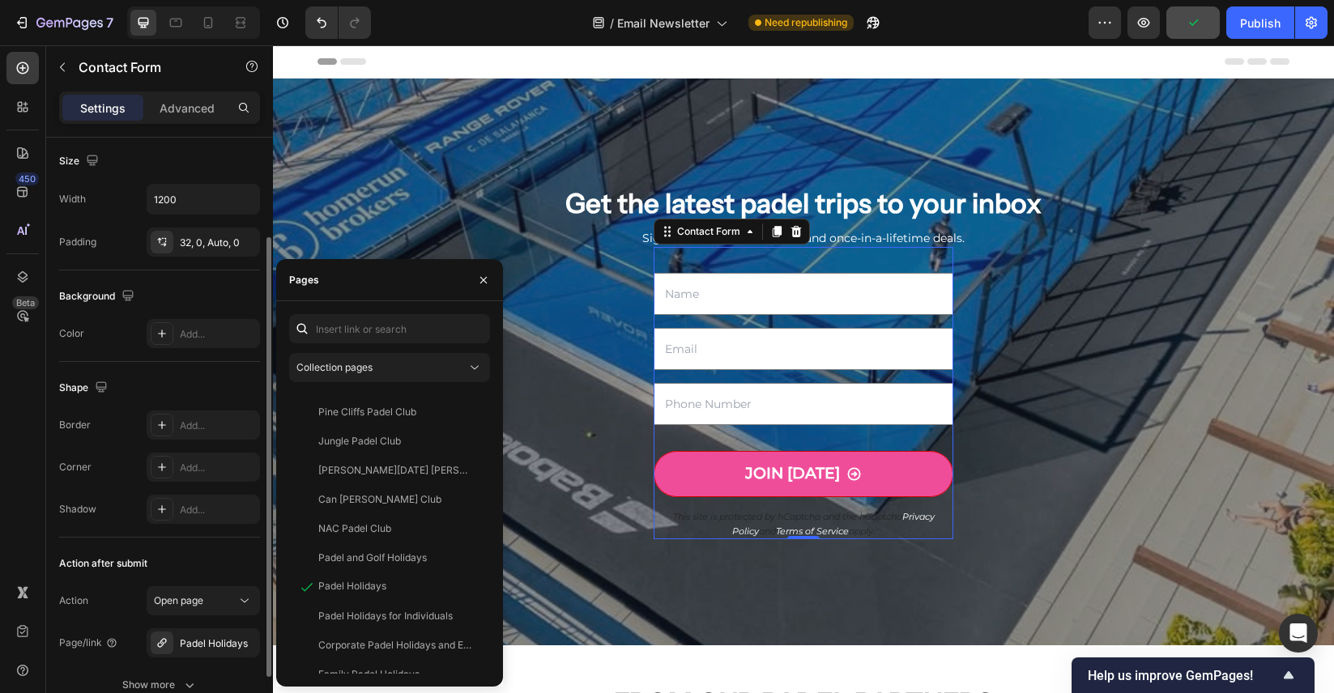
click at [241, 562] on div "Action after submit" at bounding box center [159, 564] width 201 height 26
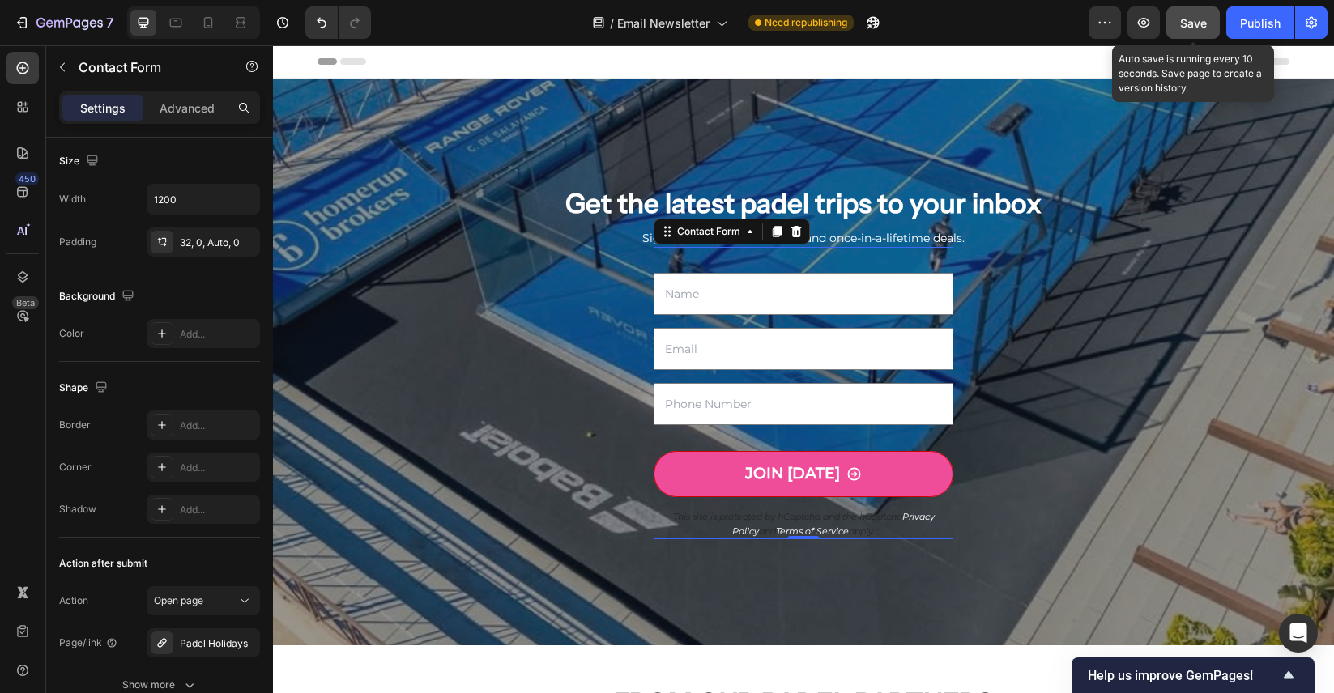
click at [1181, 24] on span "Save" at bounding box center [1193, 23] width 27 height 14
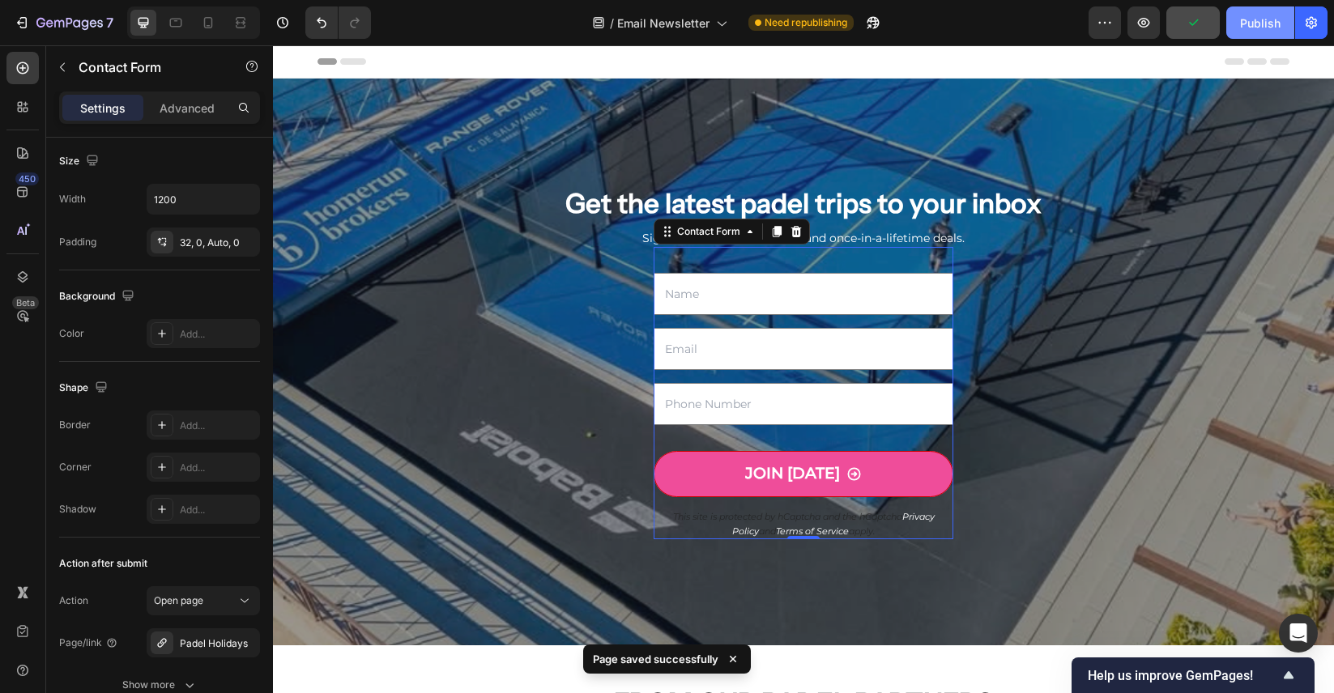
click at [1249, 24] on div "Publish" at bounding box center [1260, 23] width 40 height 17
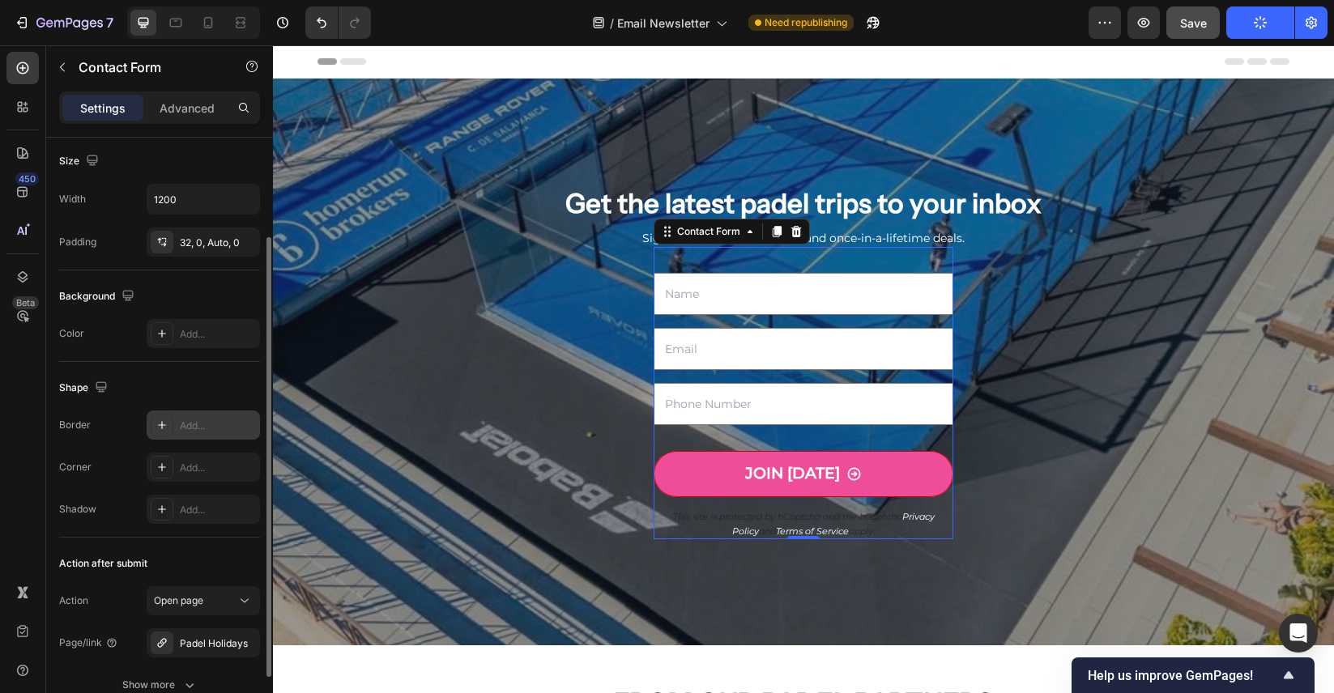
scroll to position [0, 0]
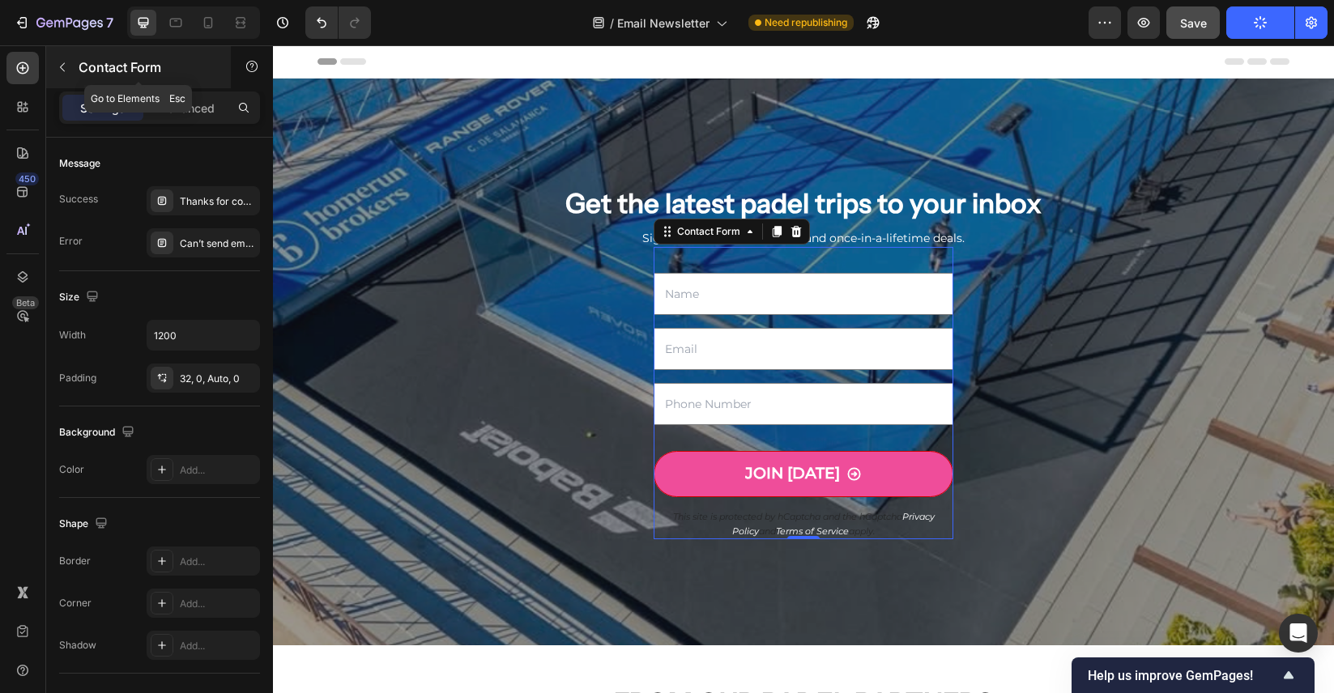
click at [194, 79] on div "Contact Form" at bounding box center [138, 67] width 185 height 42
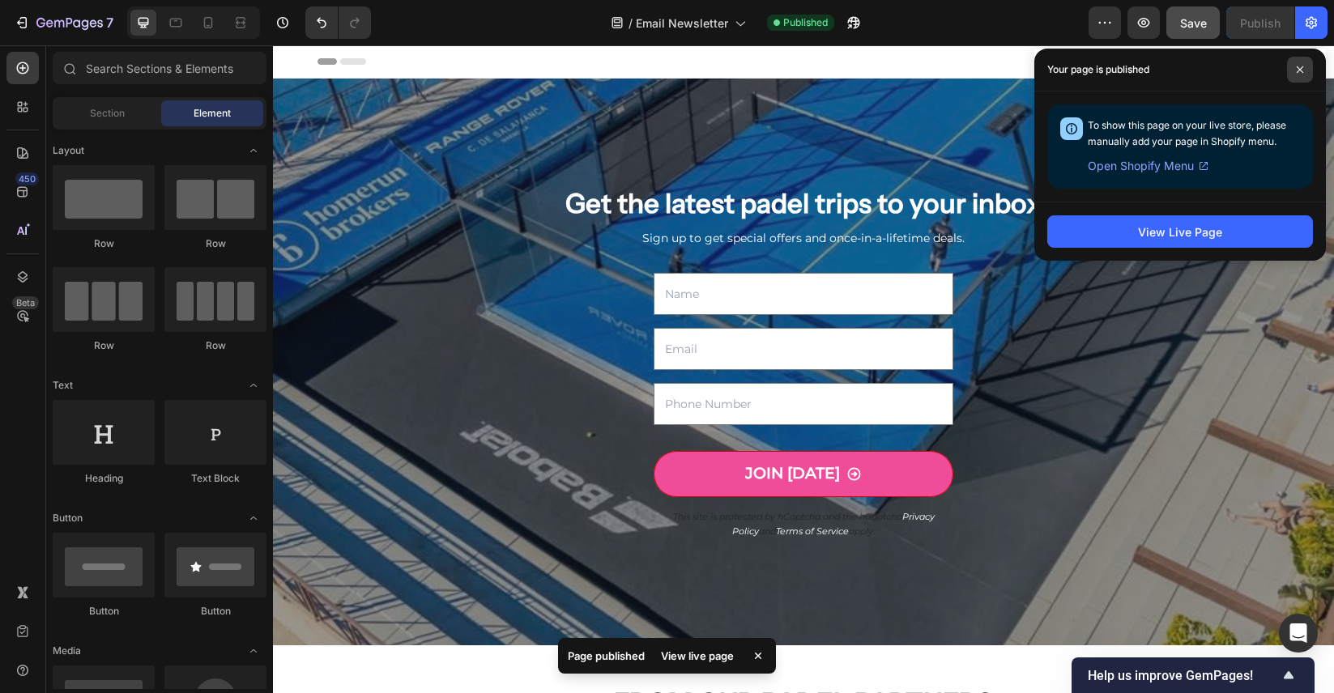
click at [1307, 71] on span at bounding box center [1300, 70] width 26 height 26
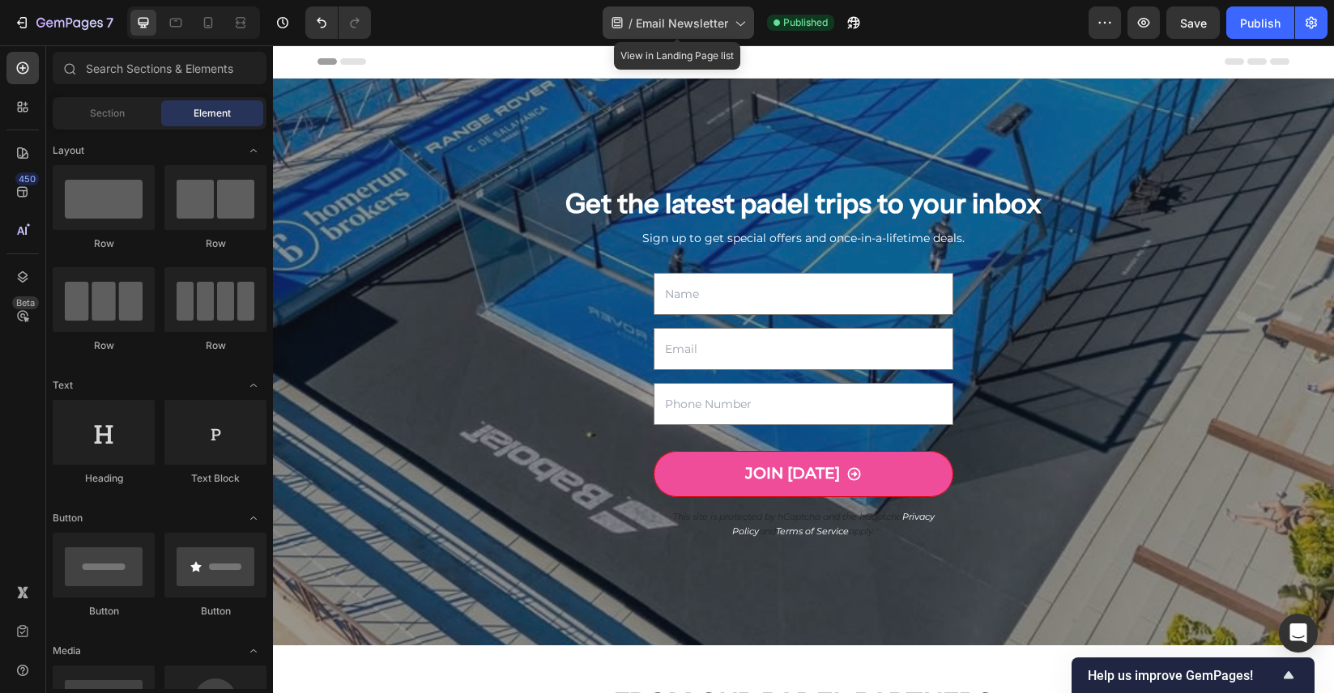
click at [736, 28] on icon at bounding box center [739, 23] width 16 height 16
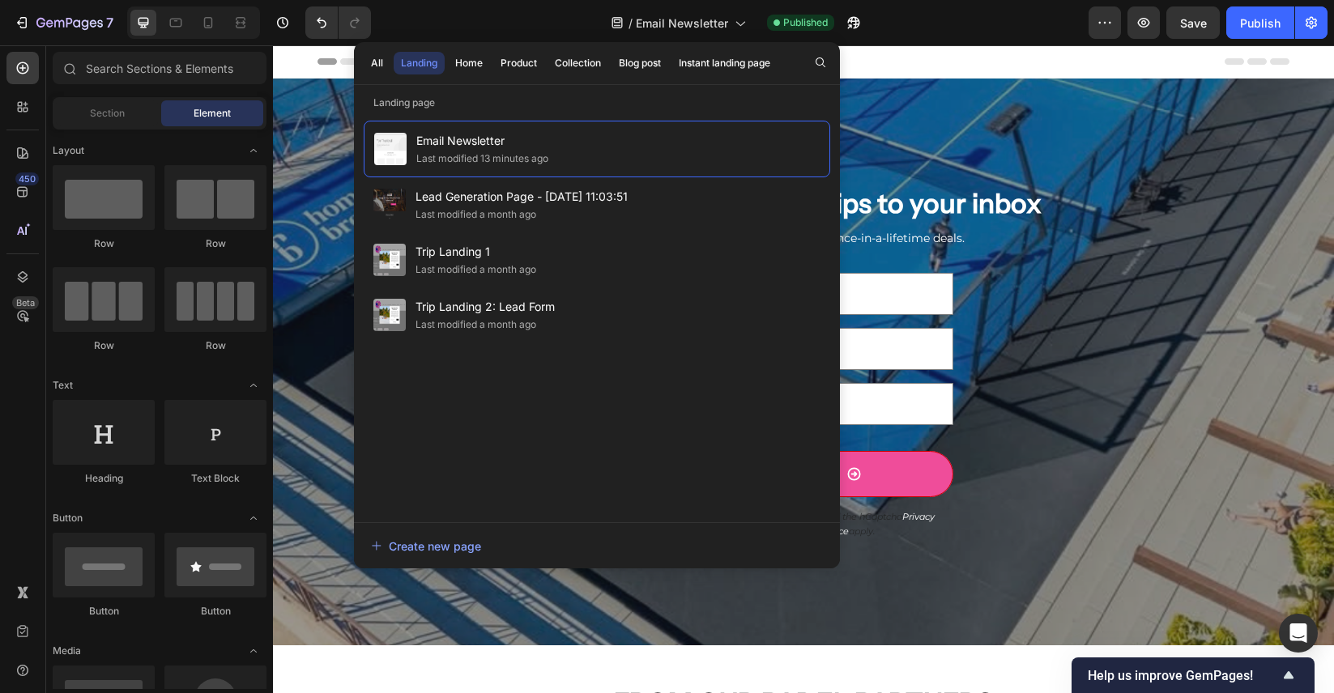
click at [1055, 42] on div "7 Version history / Email Newsletter Published Preview Save Publish" at bounding box center [667, 23] width 1334 height 46
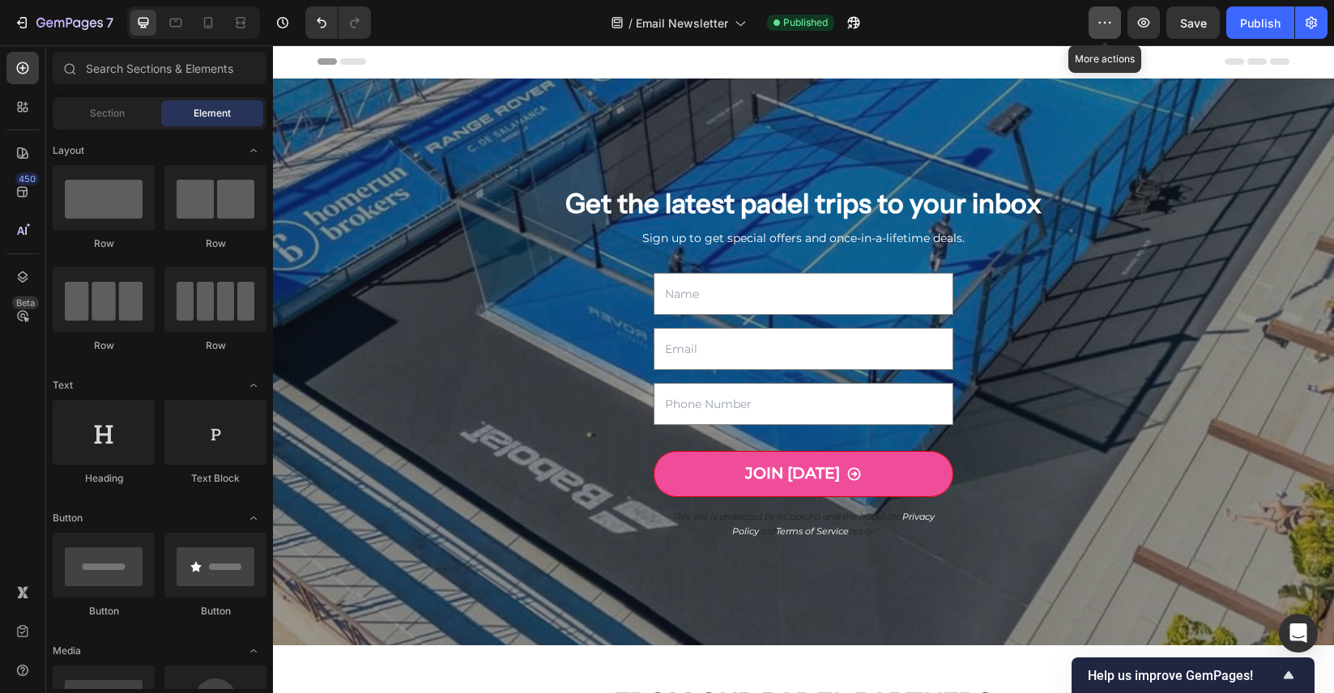
click at [1111, 22] on icon "button" at bounding box center [1104, 23] width 16 height 16
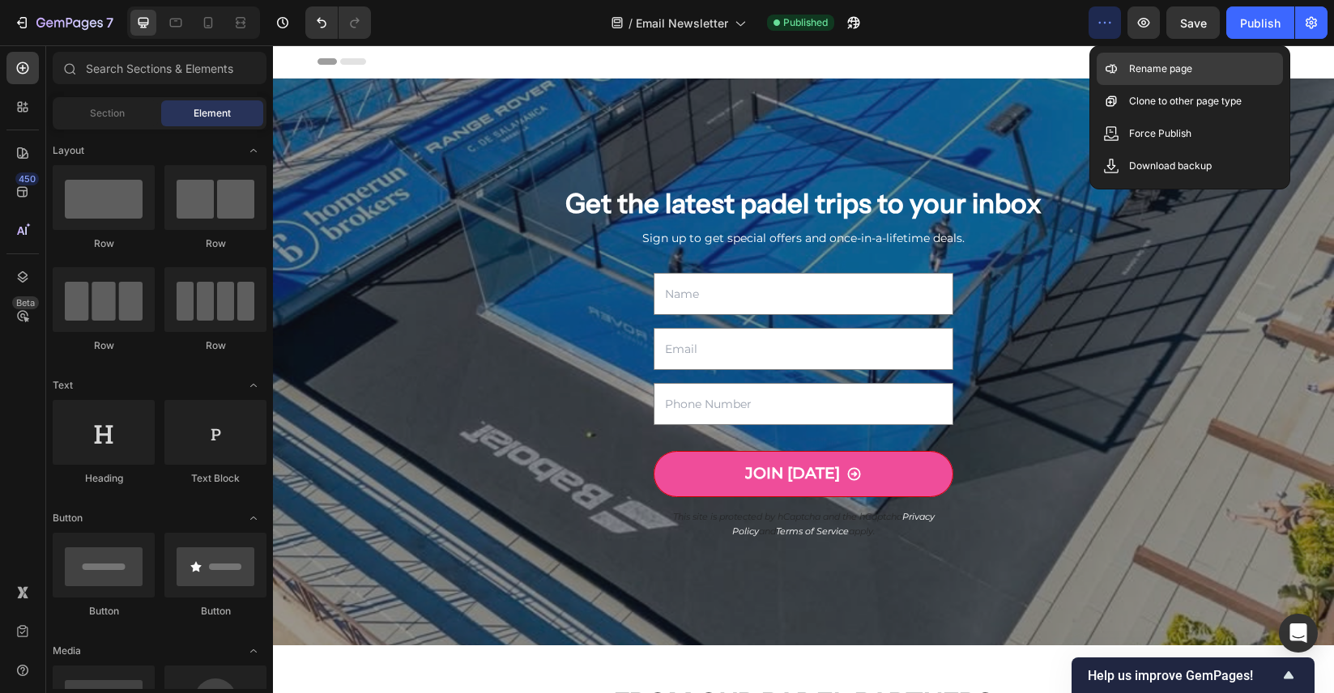
click at [1142, 65] on p "Rename page" at bounding box center [1160, 69] width 63 height 16
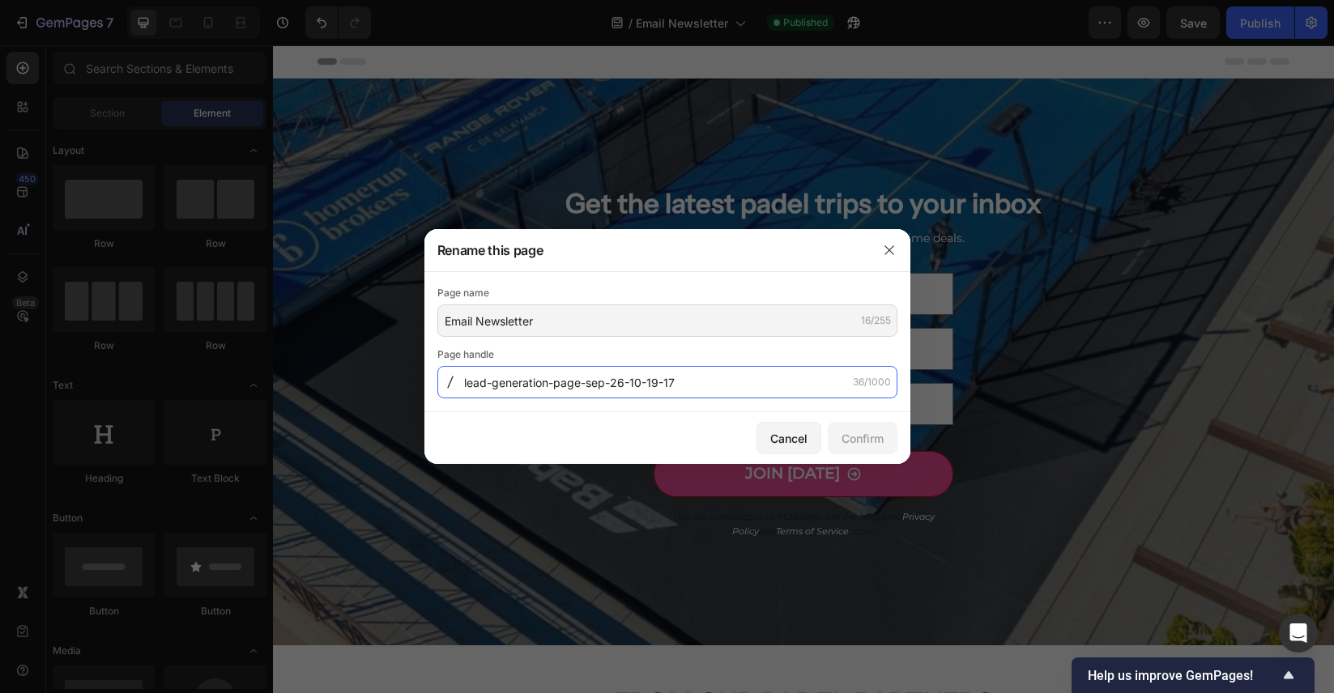
click at [665, 388] on input "lead-generation-page-sep-26-10-19-17" at bounding box center [667, 382] width 460 height 32
type input "E"
type input "email-newsletter"
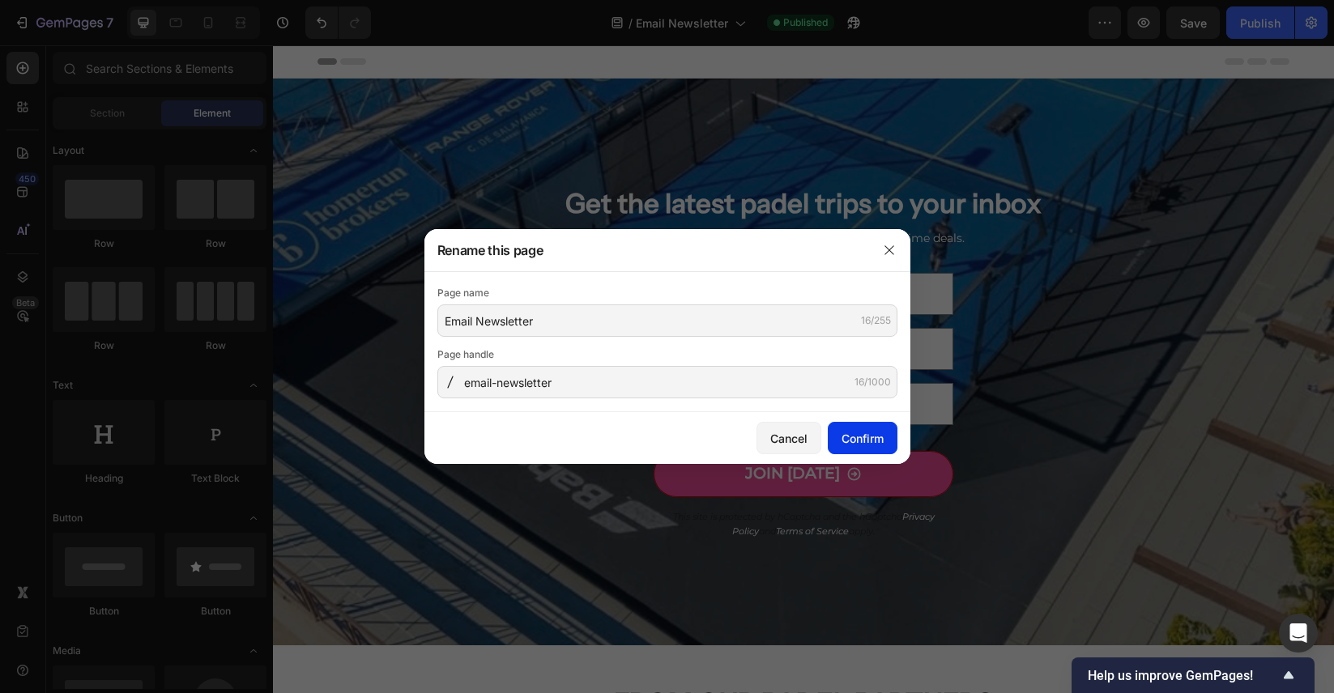
click at [870, 434] on div "Confirm" at bounding box center [862, 438] width 42 height 17
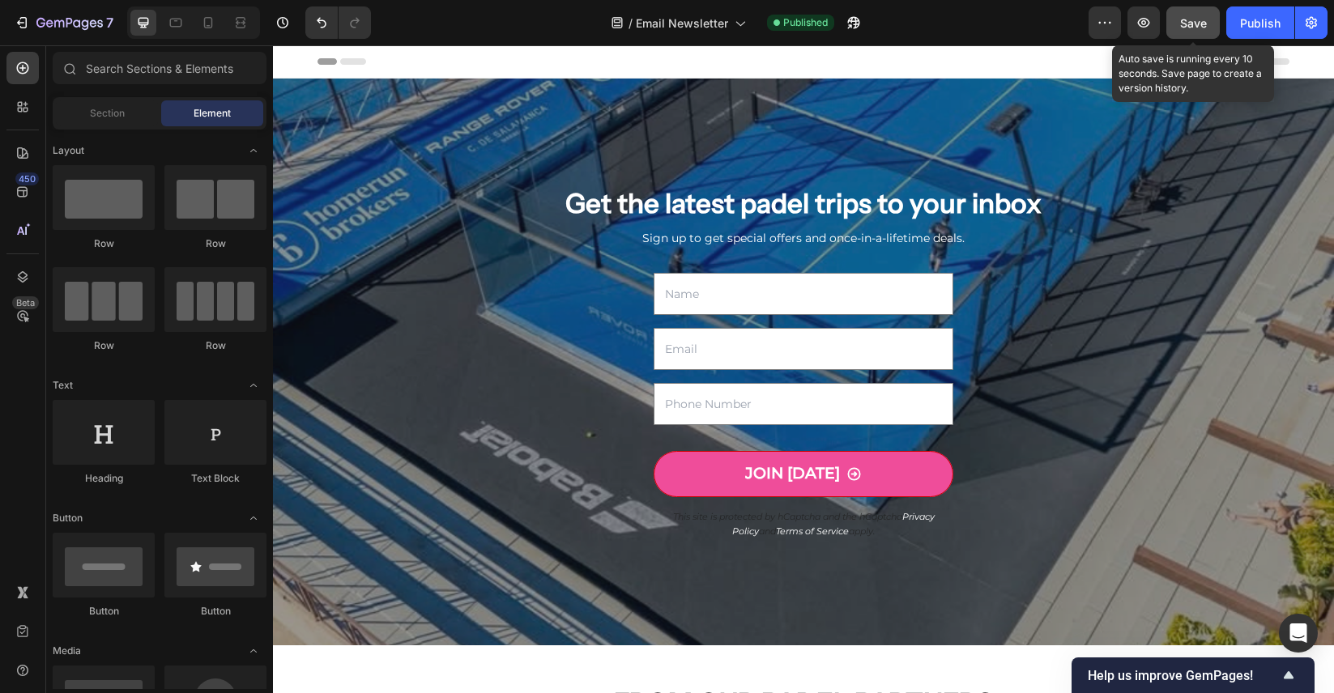
click at [1203, 28] on span "Save" at bounding box center [1193, 23] width 27 height 14
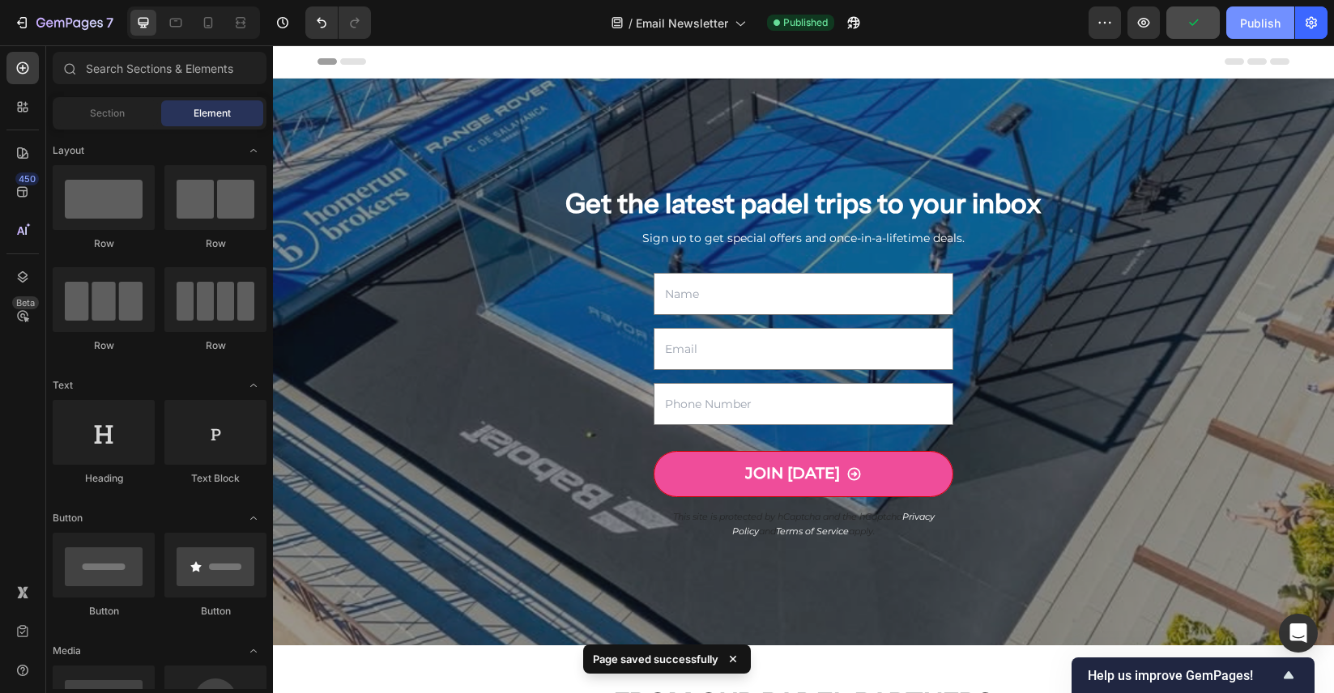
click at [1244, 25] on div "Publish" at bounding box center [1260, 23] width 40 height 17
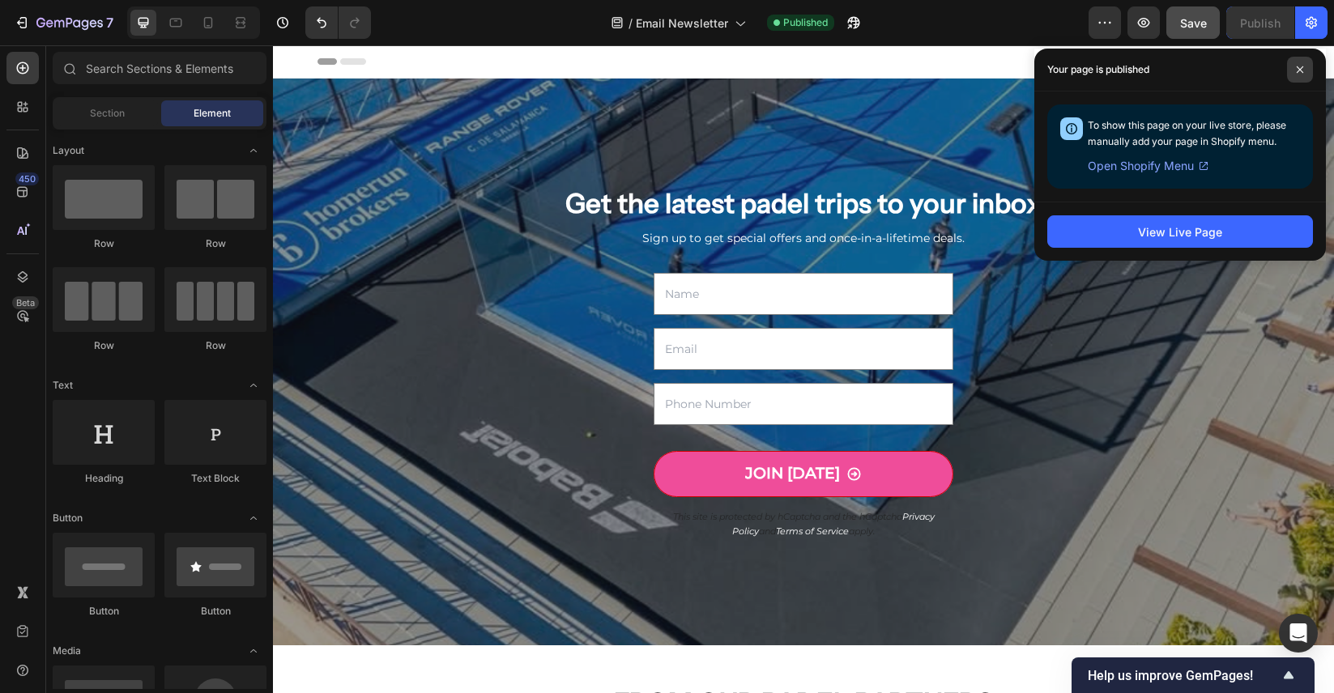
click at [1308, 67] on span at bounding box center [1300, 70] width 26 height 26
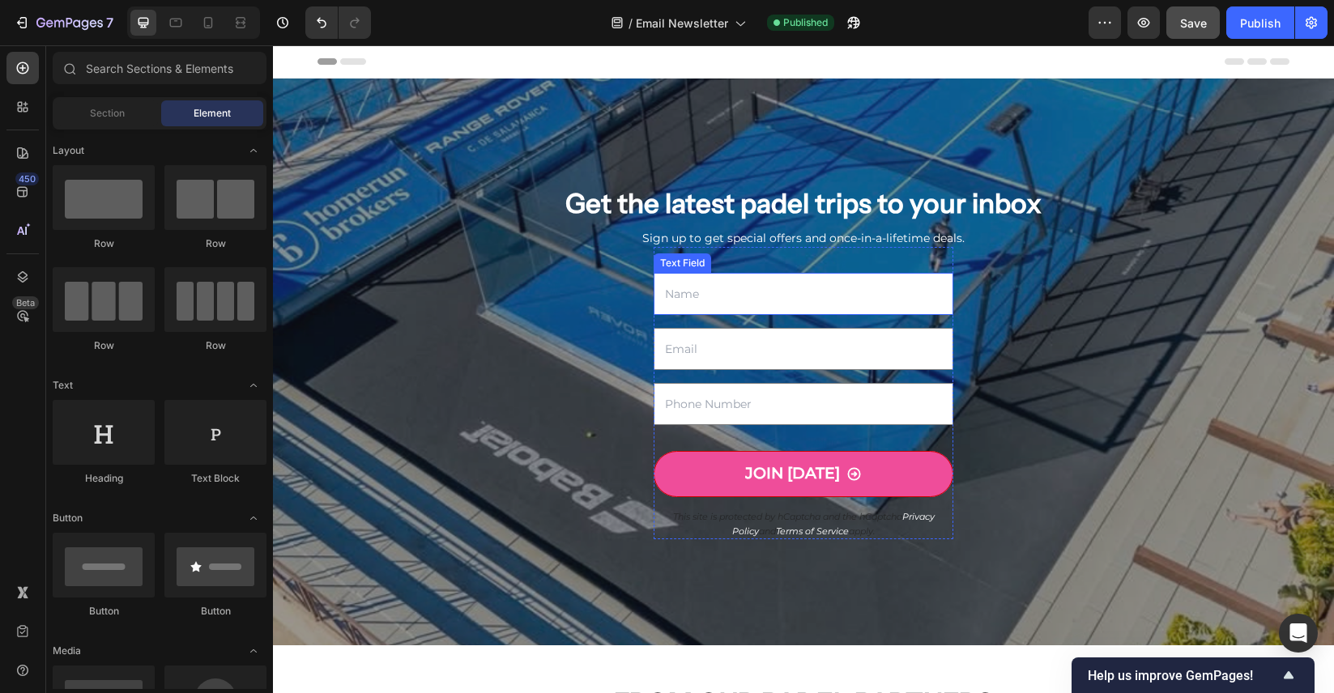
click at [777, 303] on input "text" at bounding box center [803, 294] width 300 height 42
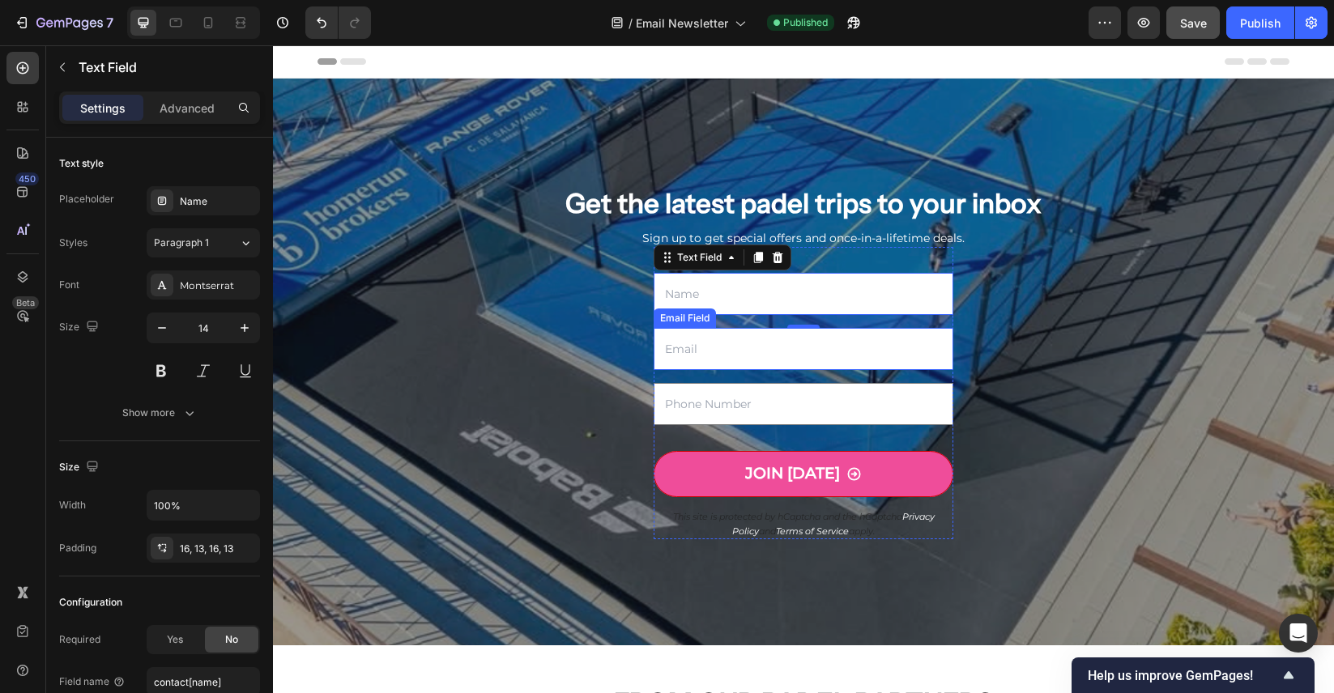
click at [709, 358] on input "email" at bounding box center [803, 349] width 300 height 42
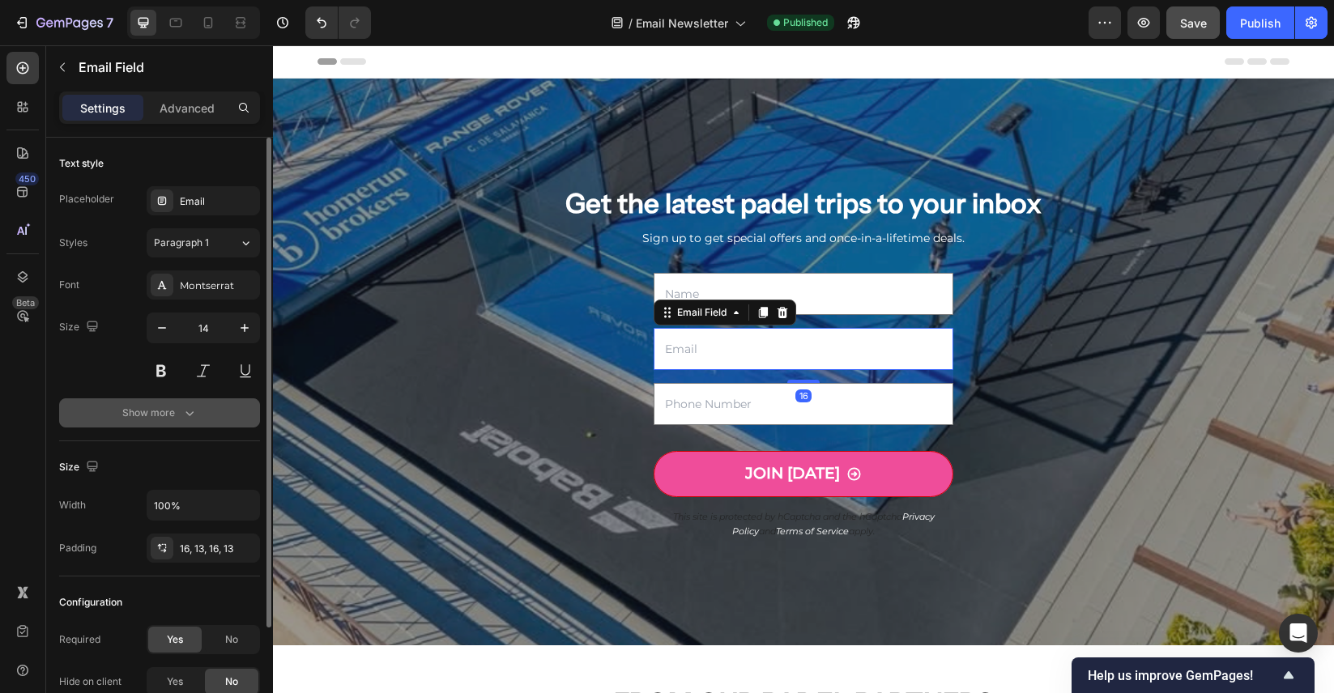
click at [185, 413] on icon "button" at bounding box center [189, 413] width 16 height 16
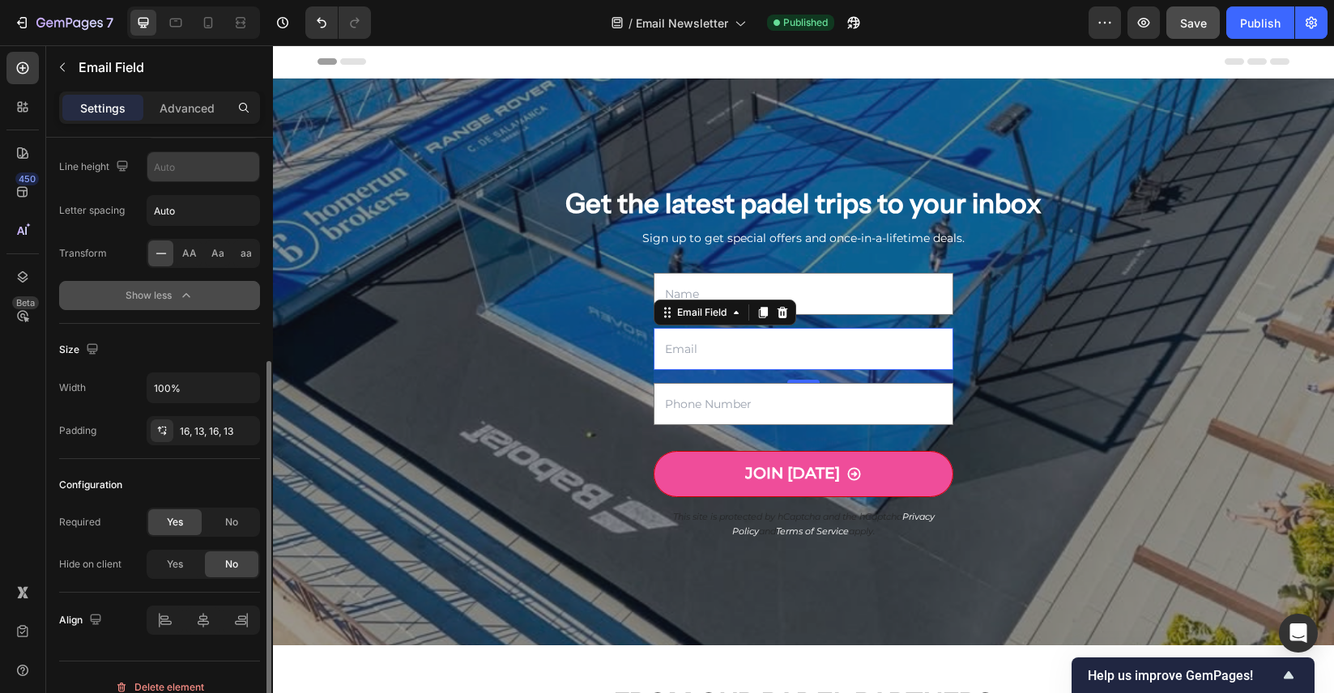
scroll to position [309, 0]
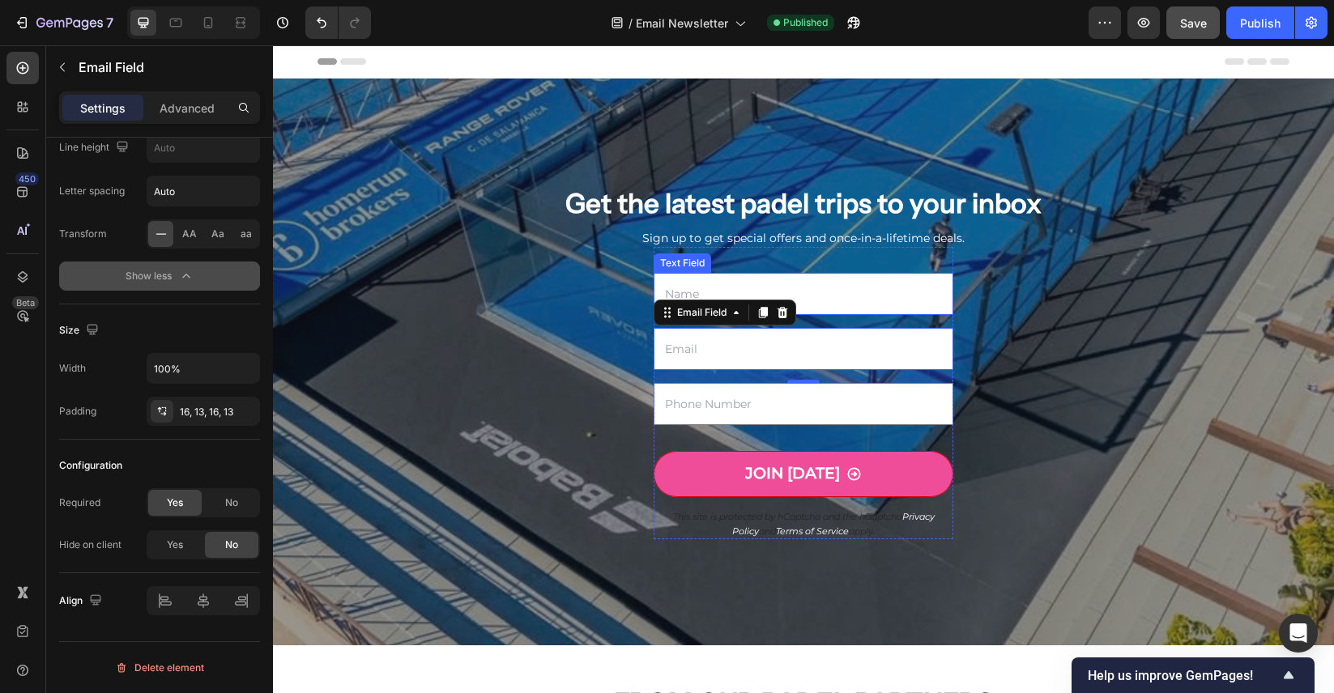
click at [789, 285] on input "text" at bounding box center [803, 294] width 300 height 42
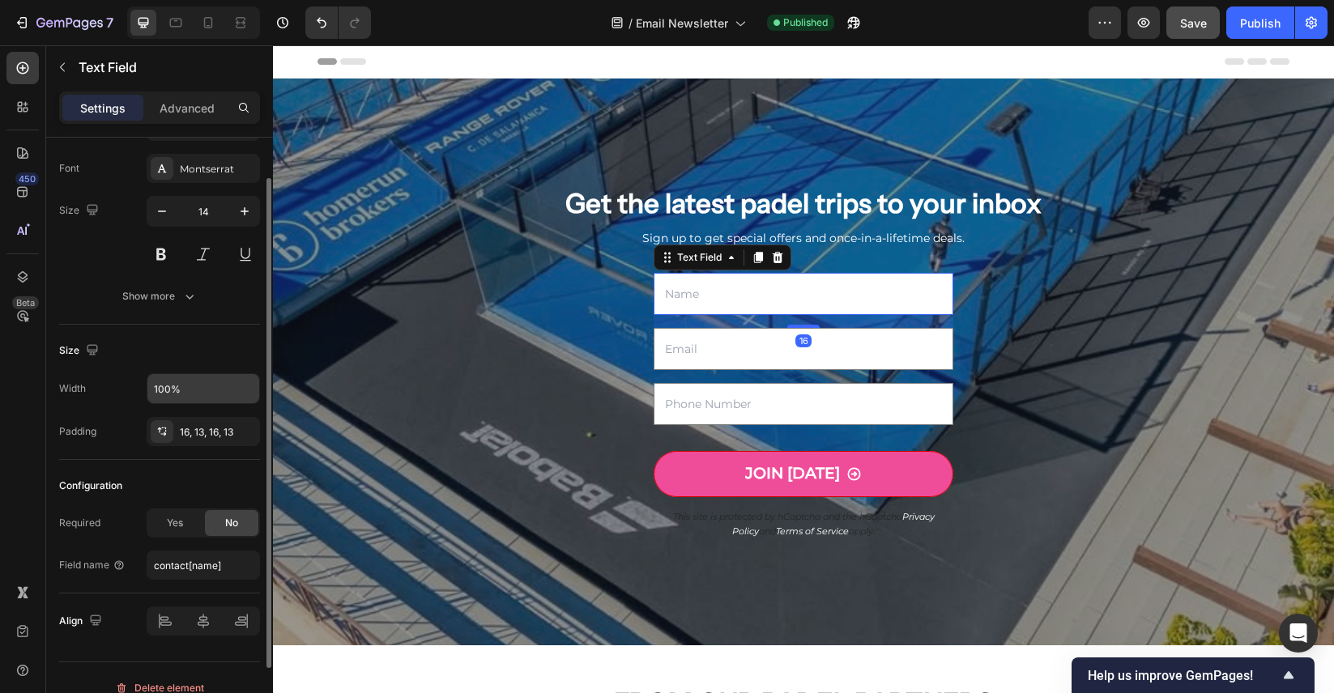
scroll to position [137, 0]
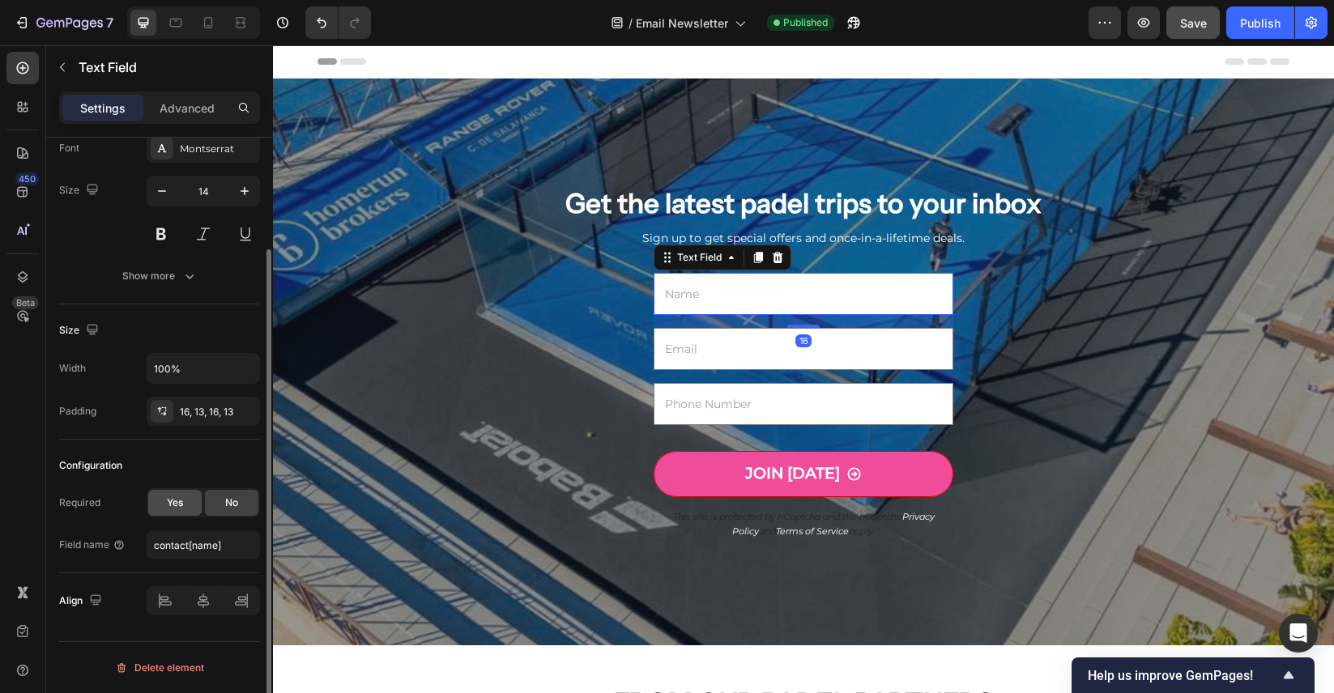
click at [182, 508] on span "Yes" at bounding box center [175, 503] width 16 height 15
click at [236, 505] on span "No" at bounding box center [231, 503] width 13 height 15
click at [722, 356] on input "email" at bounding box center [803, 349] width 300 height 42
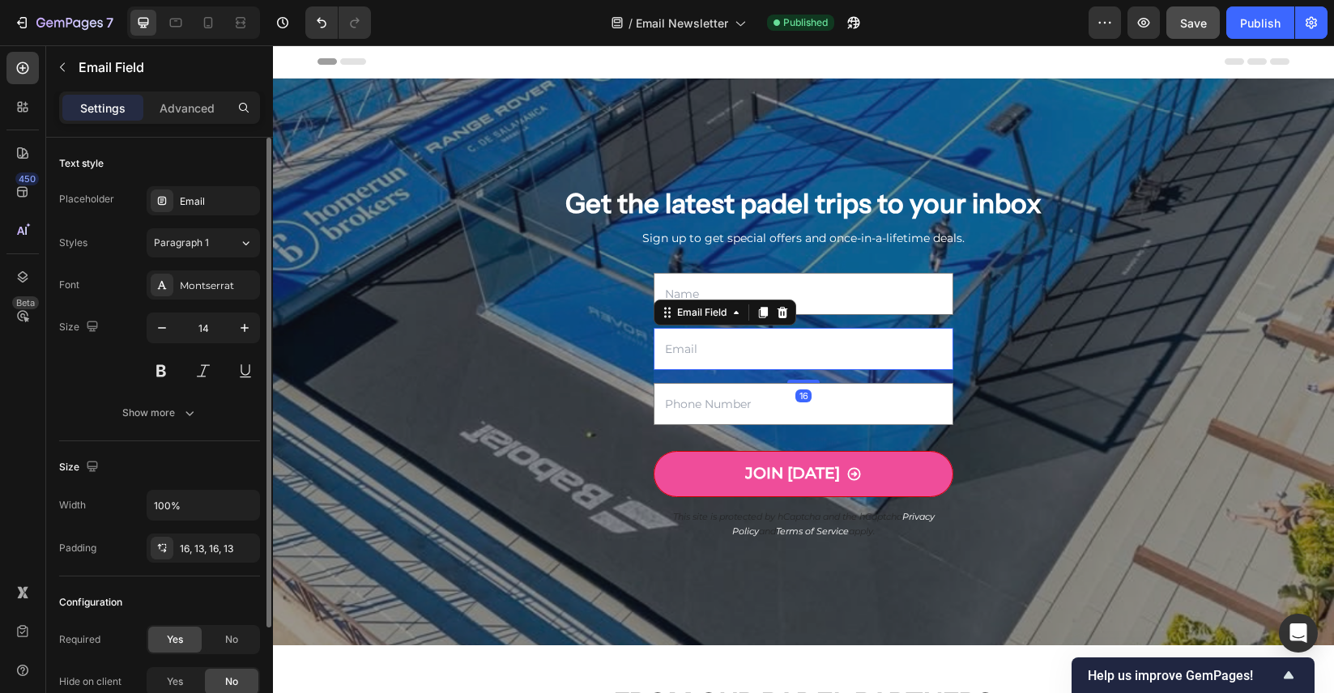
scroll to position [107, 0]
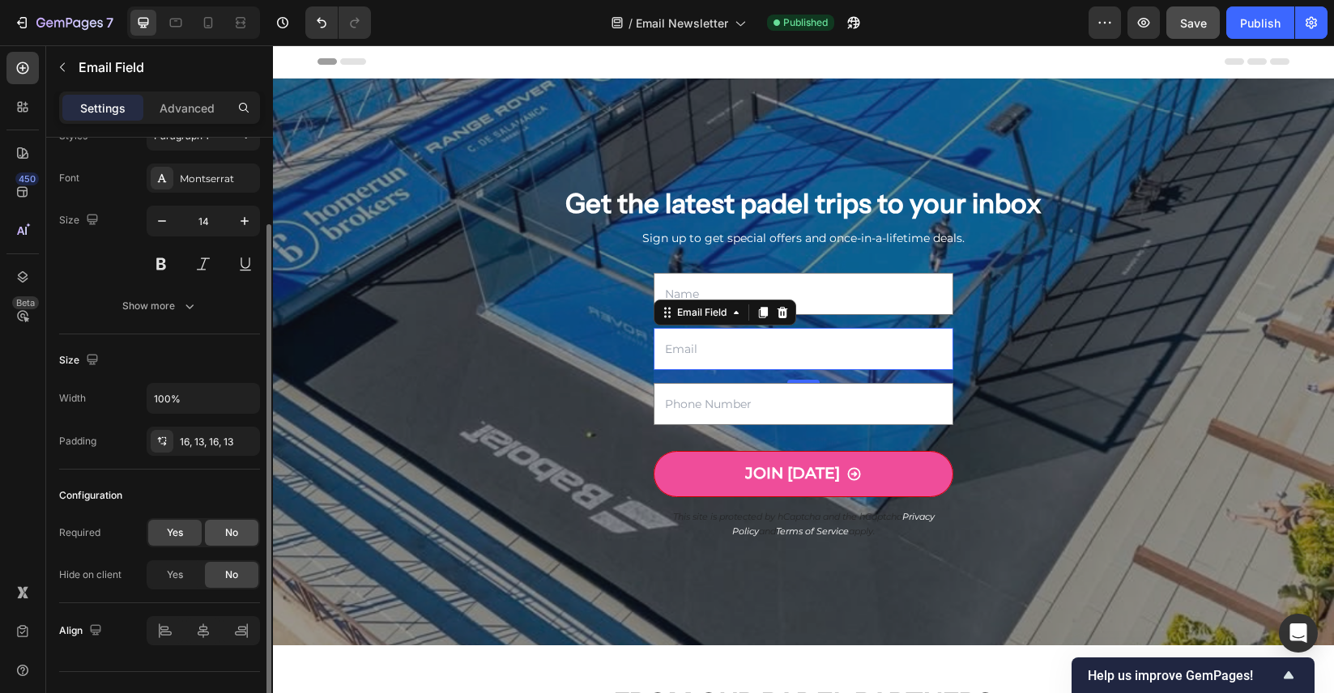
click at [232, 528] on span "No" at bounding box center [231, 533] width 13 height 15
click at [811, 391] on input "text" at bounding box center [803, 404] width 300 height 42
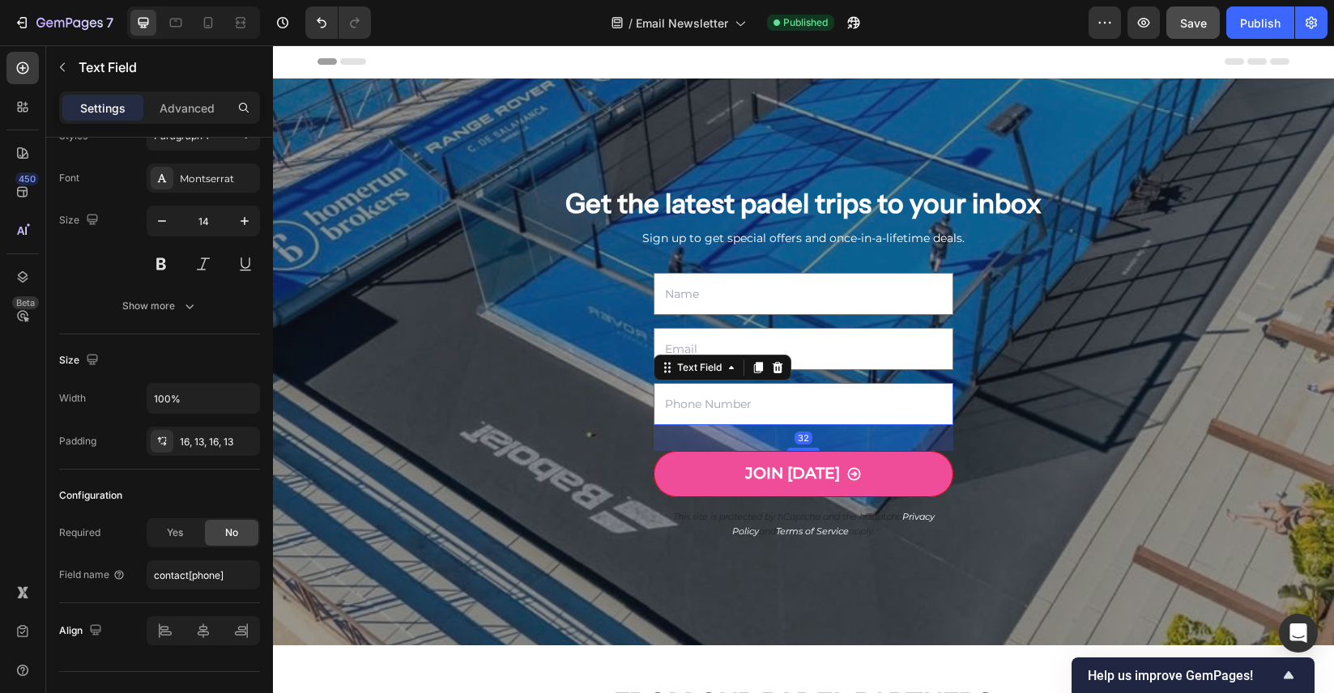
scroll to position [0, 0]
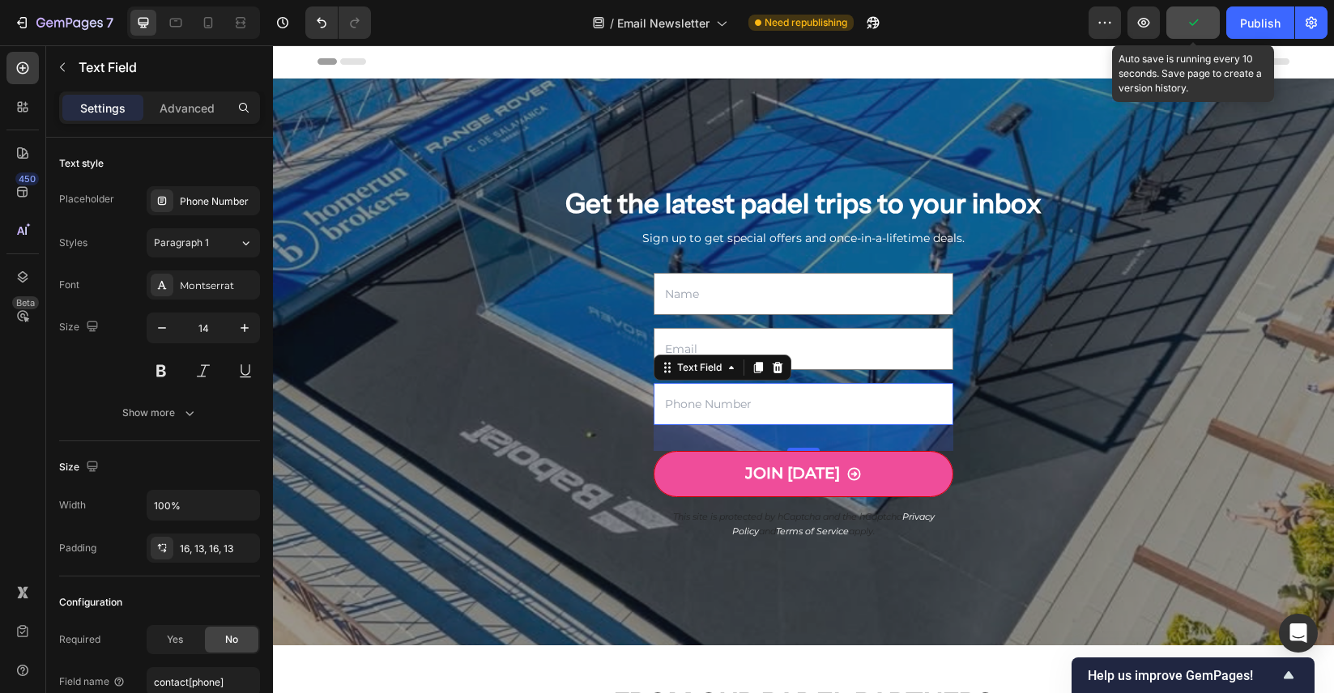
click at [1190, 29] on icon "button" at bounding box center [1193, 23] width 16 height 16
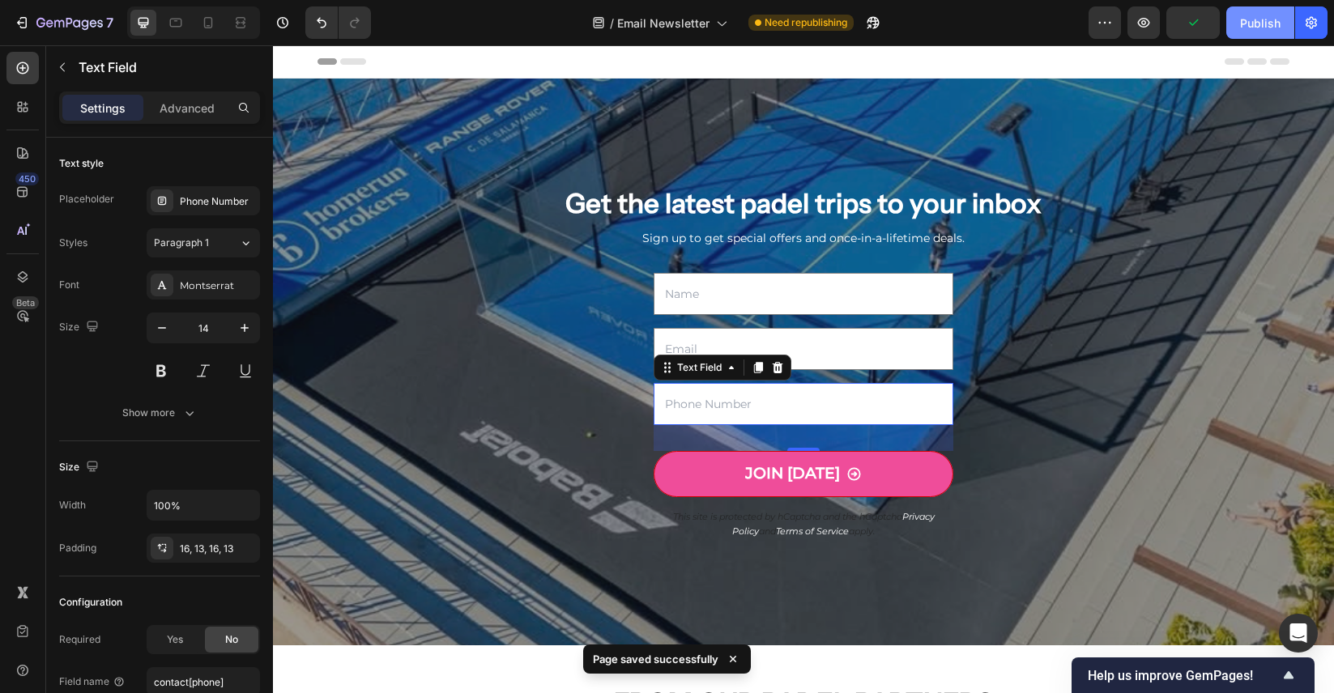
click at [1249, 26] on div "Publish" at bounding box center [1260, 23] width 40 height 17
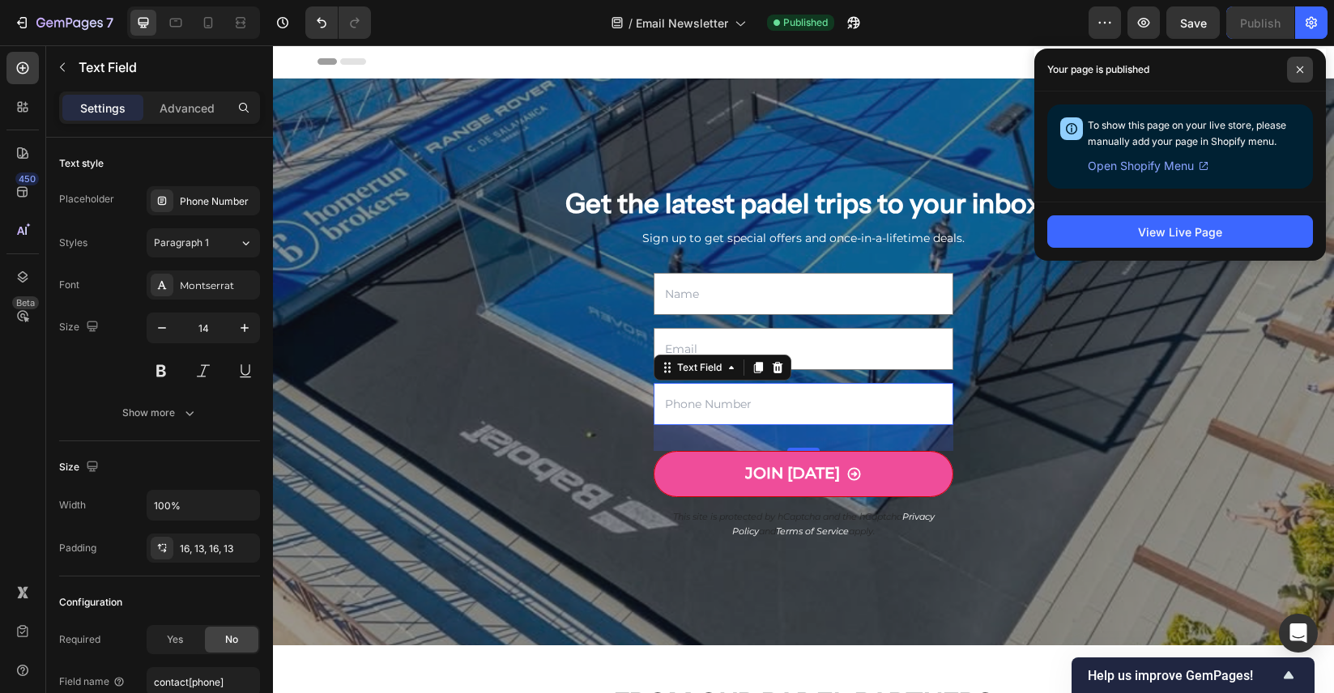
click at [1305, 64] on span at bounding box center [1300, 70] width 26 height 26
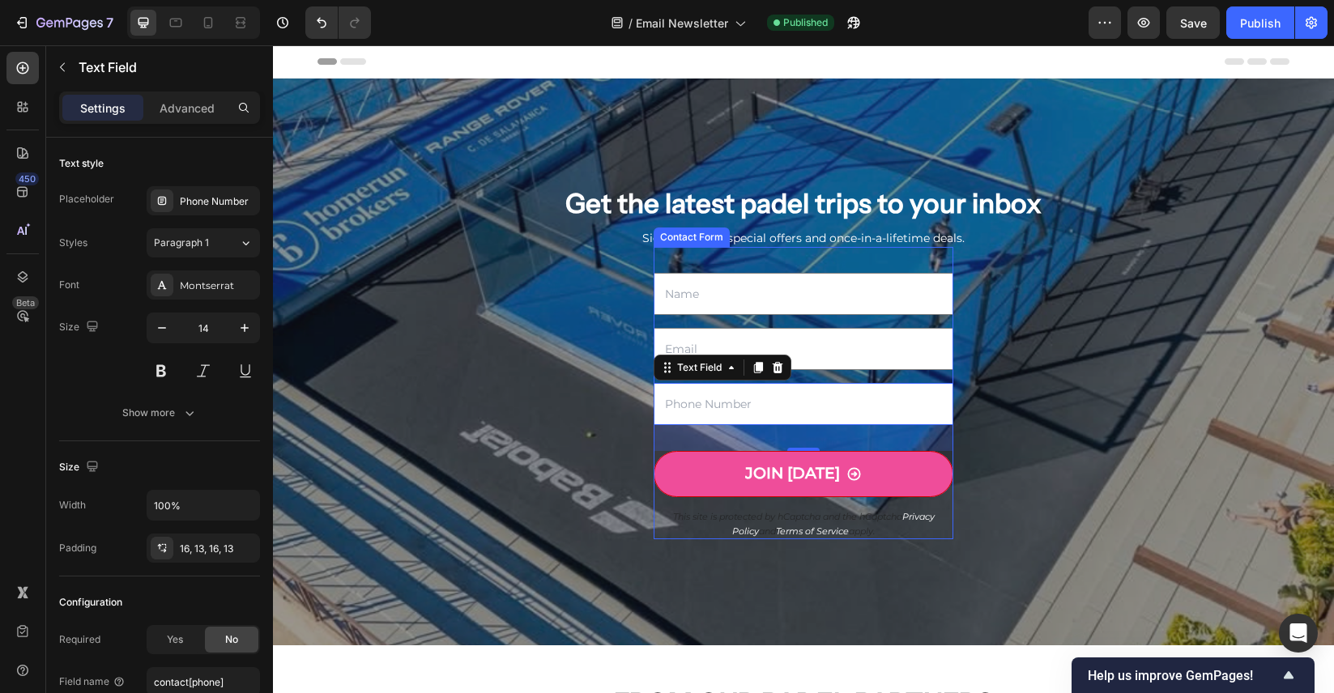
click at [837, 292] on input "text" at bounding box center [803, 294] width 300 height 42
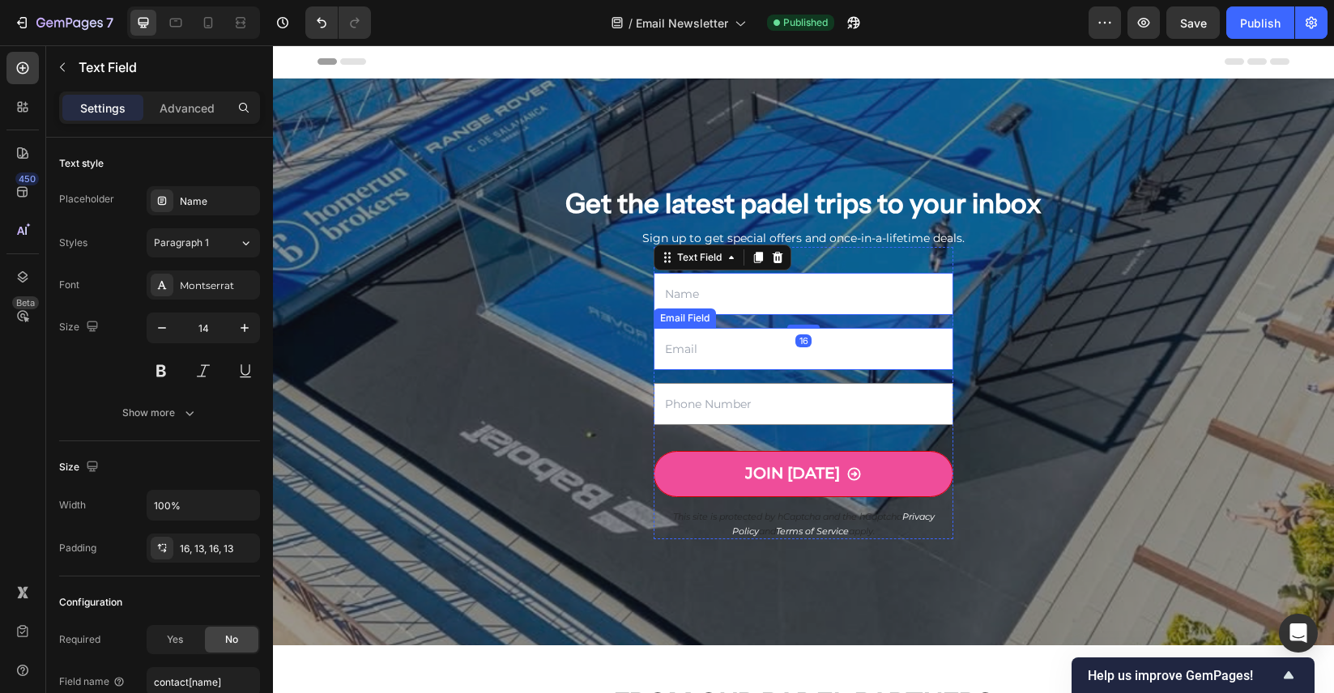
click at [866, 362] on input "email" at bounding box center [803, 349] width 300 height 42
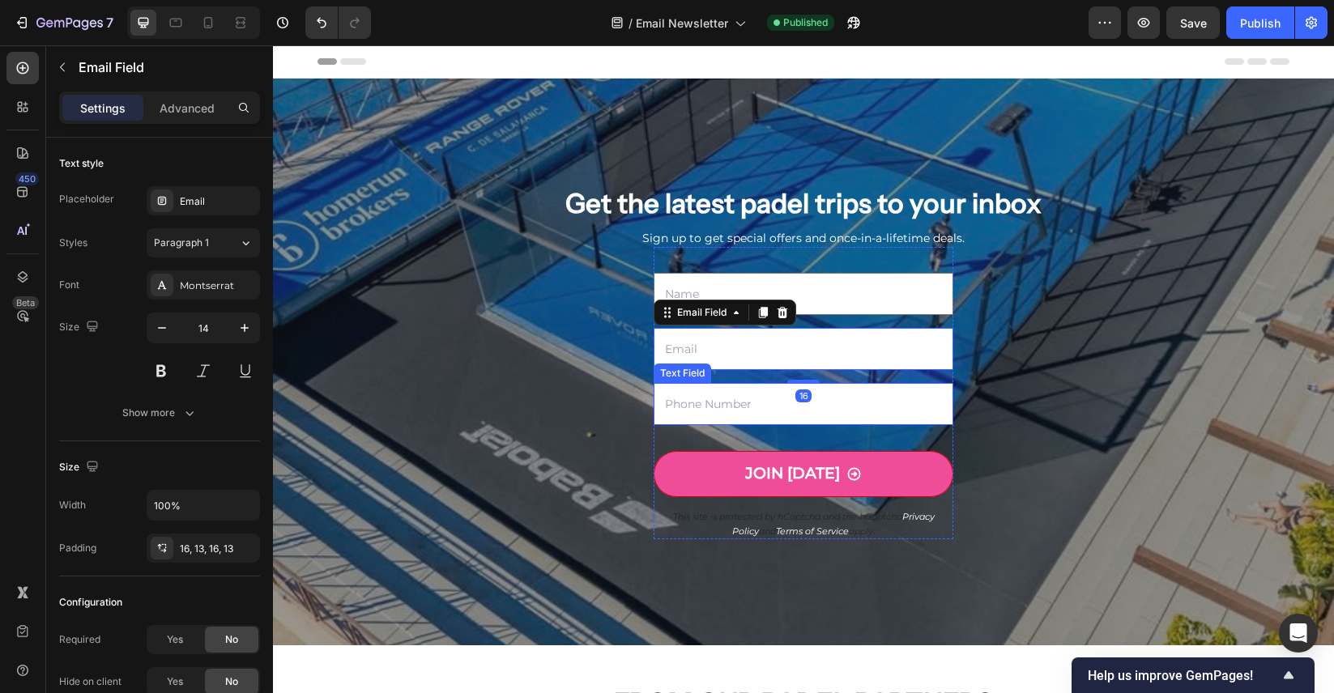
click at [857, 407] on input "text" at bounding box center [803, 404] width 300 height 42
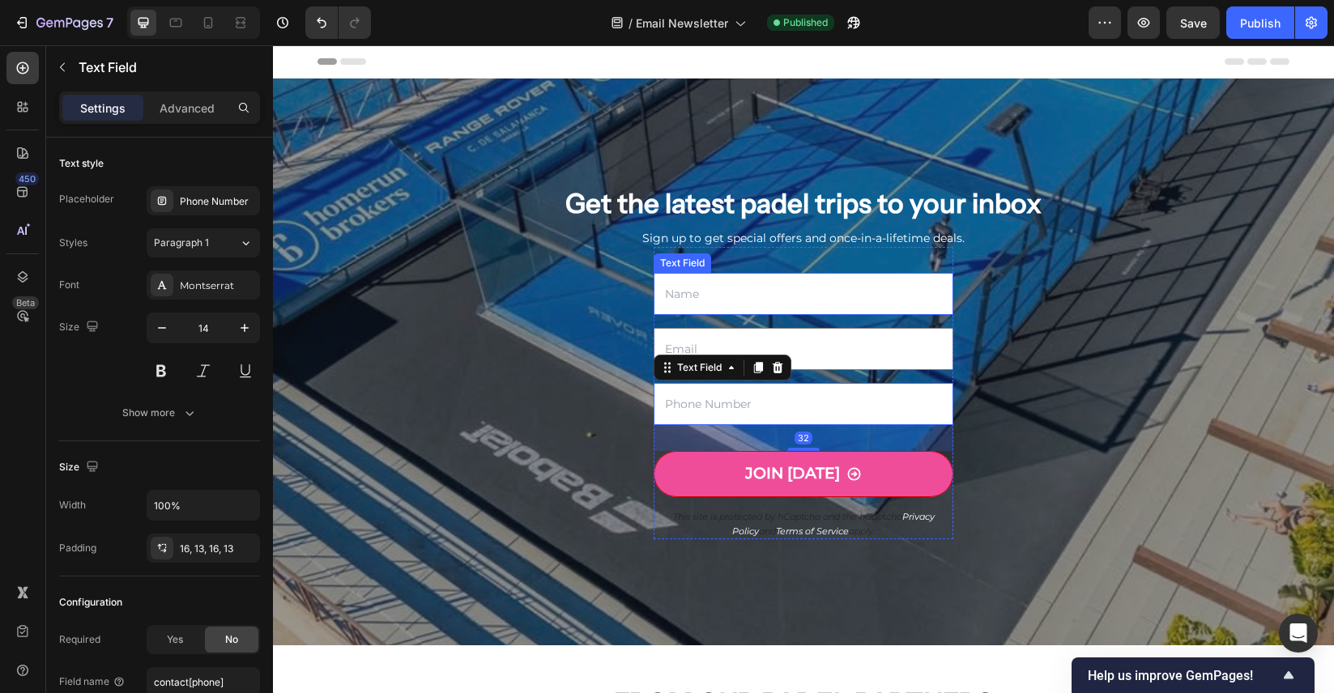
click at [817, 306] on input "text" at bounding box center [803, 294] width 300 height 42
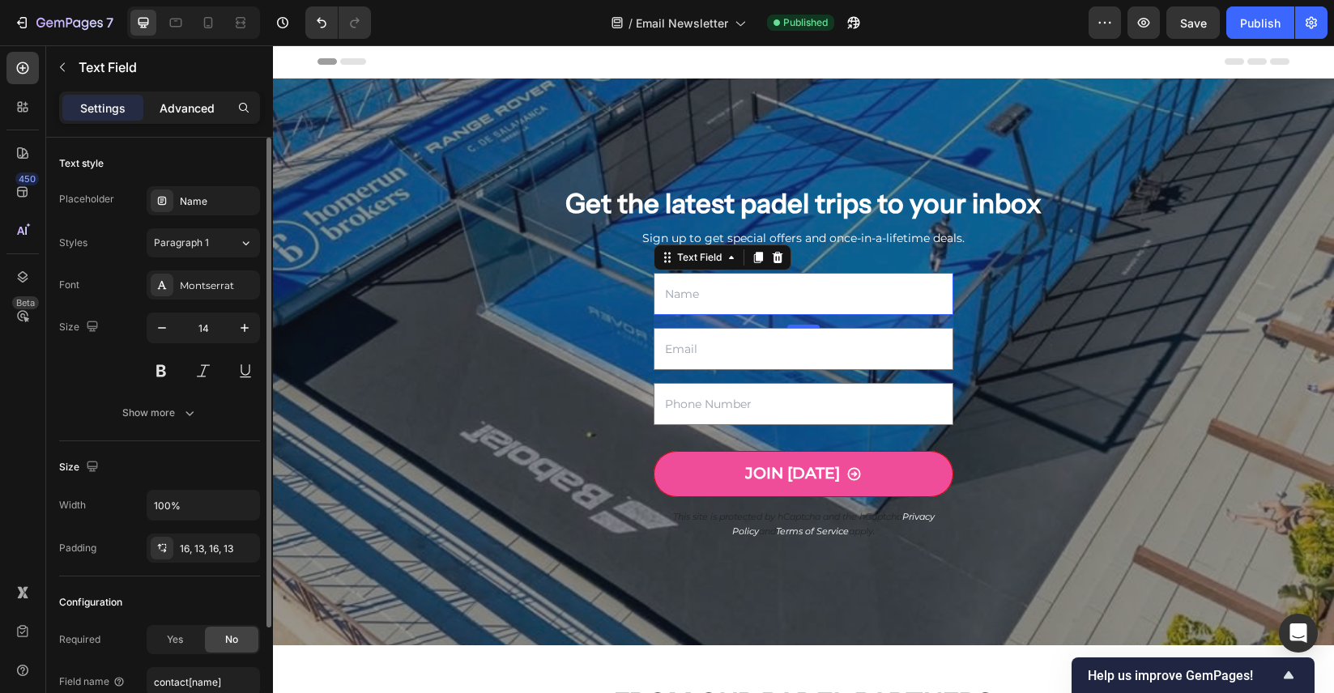
click at [176, 113] on p "Advanced" at bounding box center [187, 108] width 55 height 17
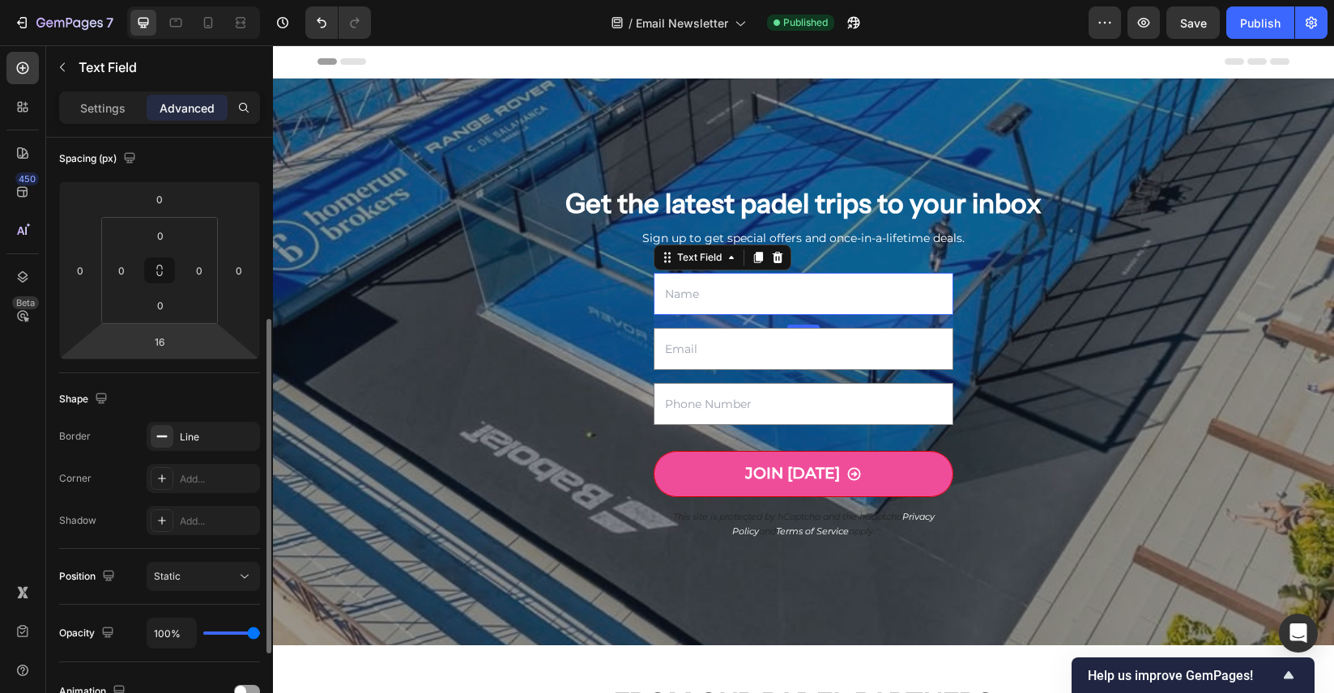
scroll to position [479, 0]
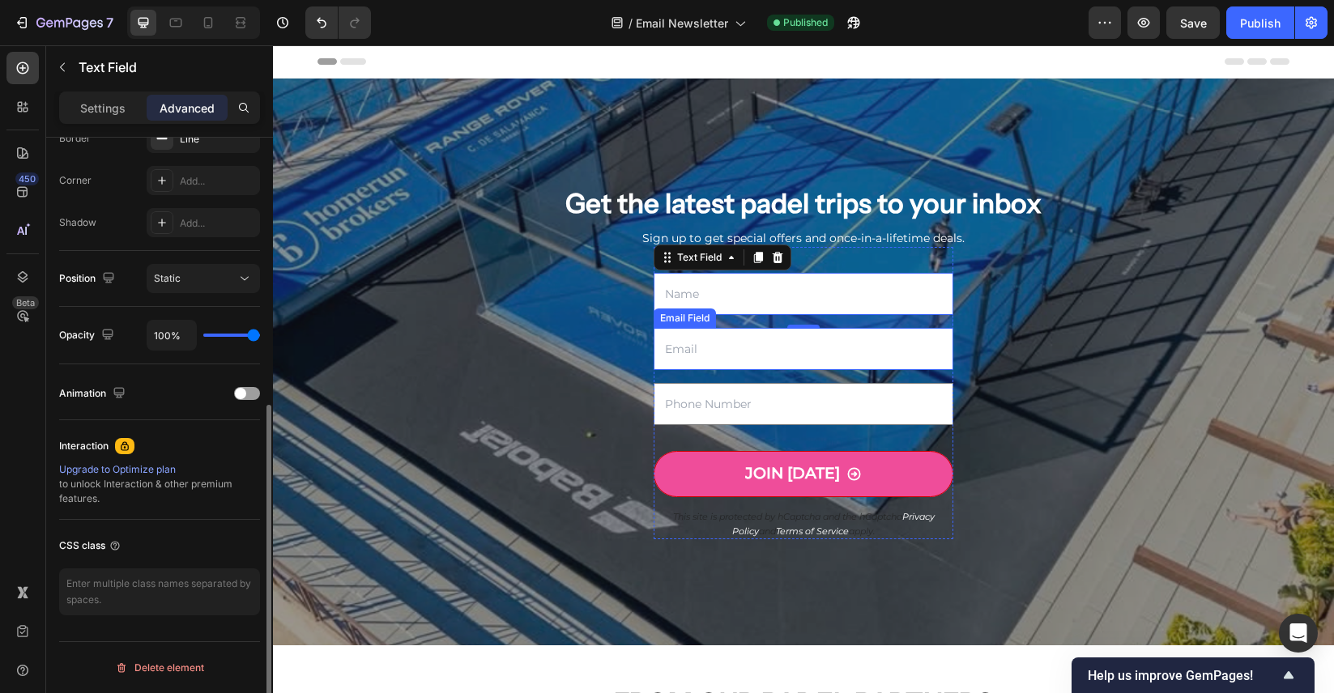
click at [785, 355] on input "email" at bounding box center [803, 349] width 300 height 42
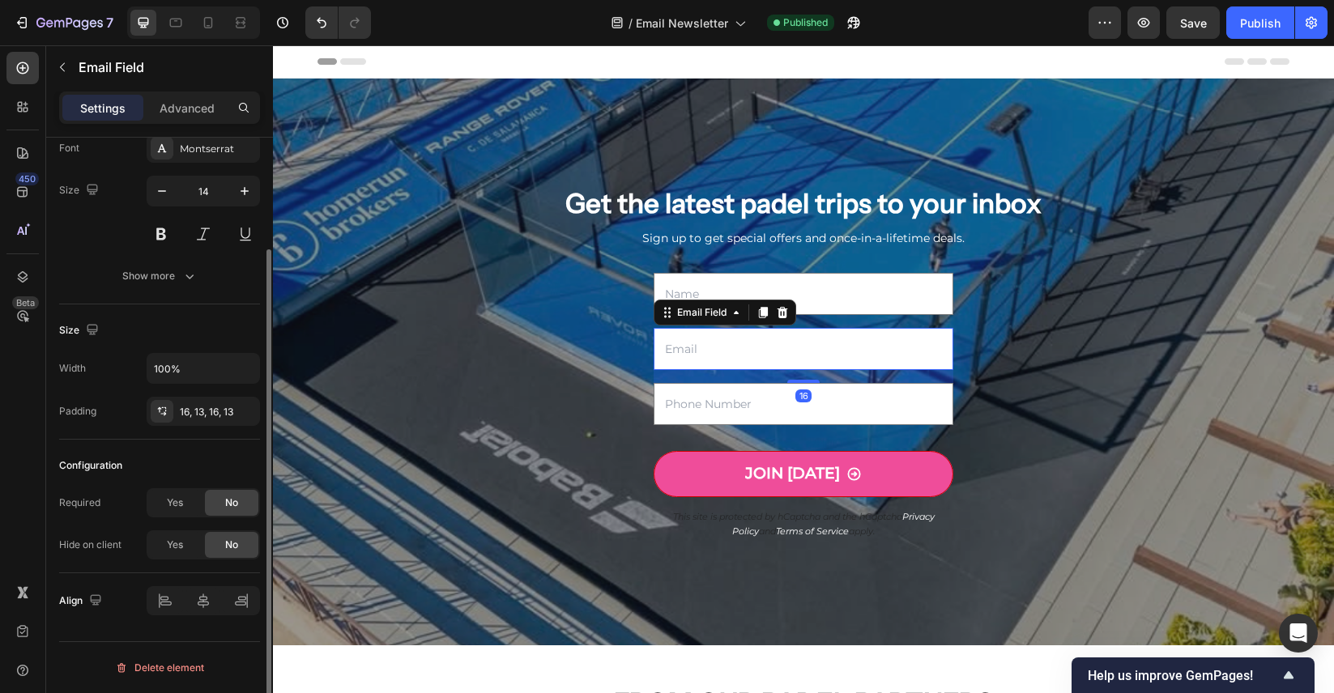
scroll to position [0, 0]
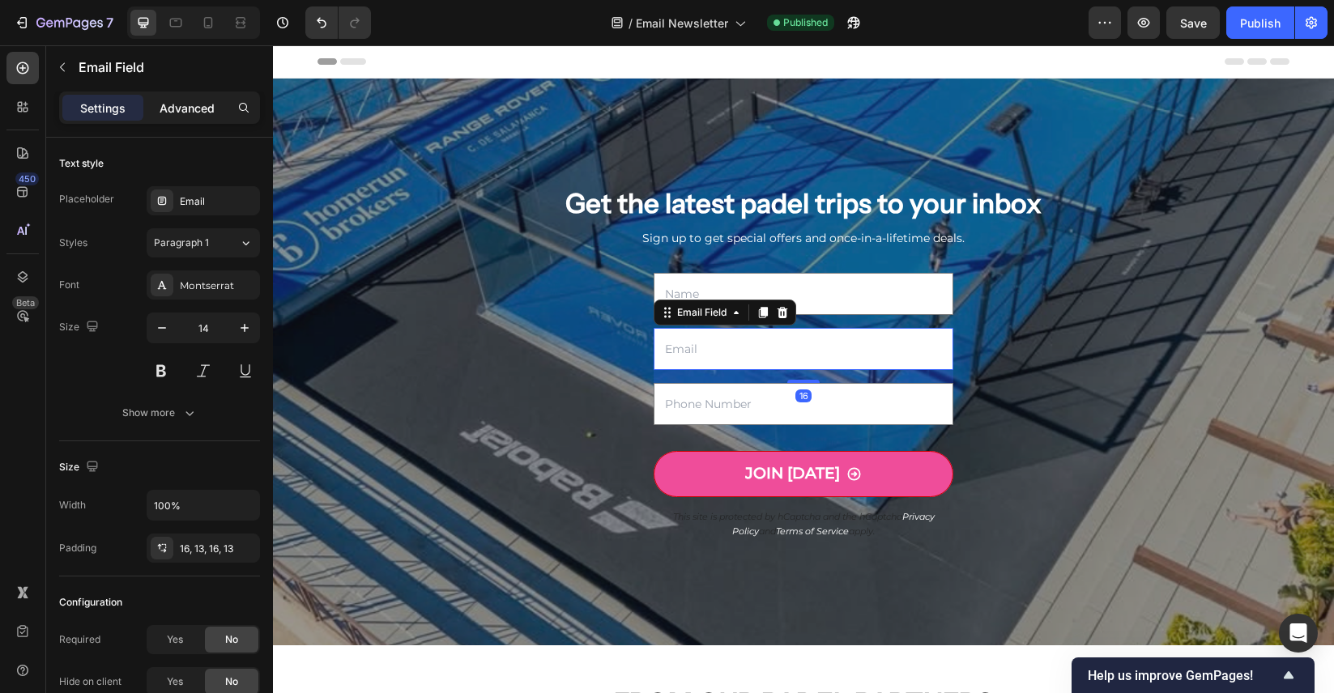
click at [209, 116] on div "Advanced" at bounding box center [187, 108] width 81 height 26
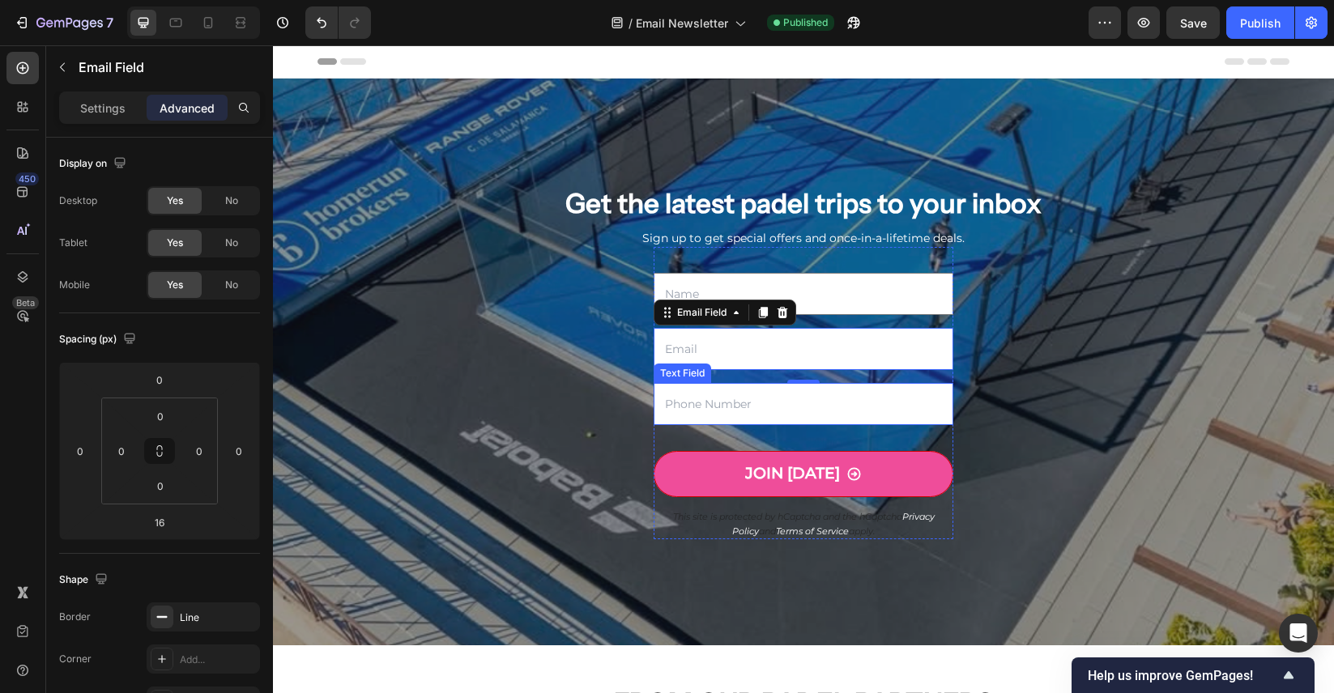
click at [814, 397] on input "text" at bounding box center [803, 404] width 300 height 42
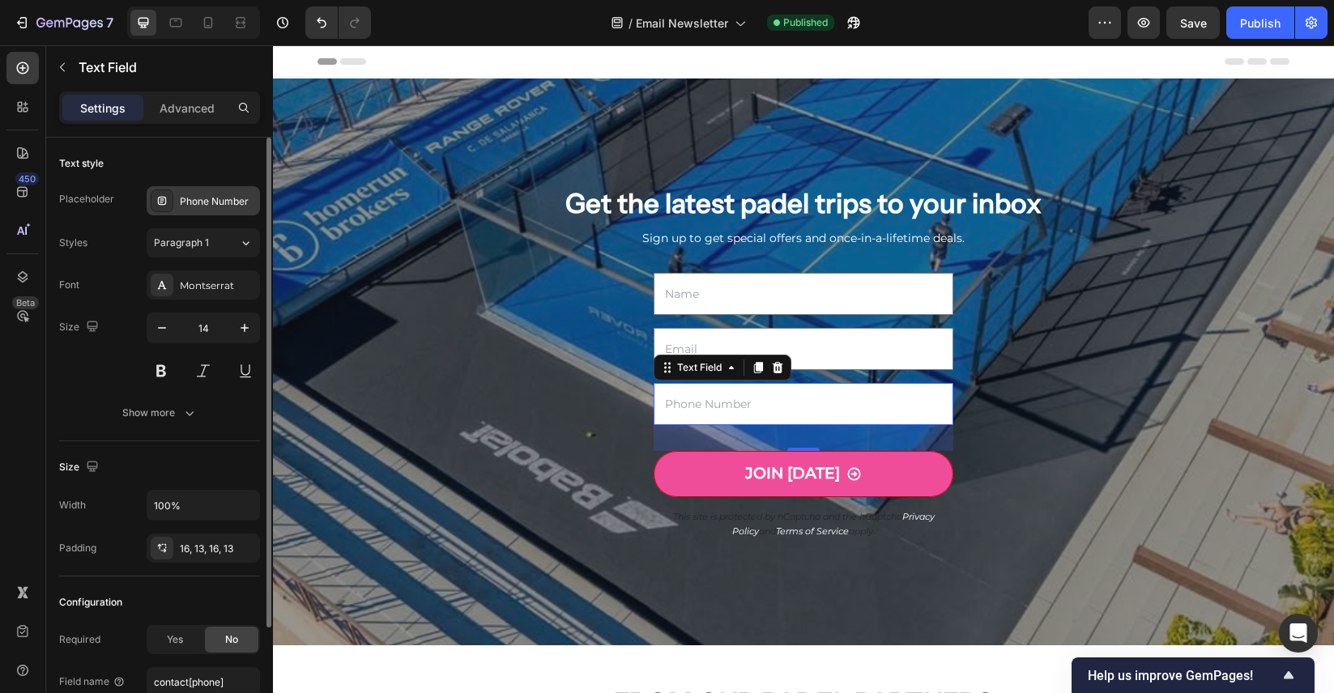
click at [215, 202] on div "Phone Number" at bounding box center [218, 201] width 76 height 15
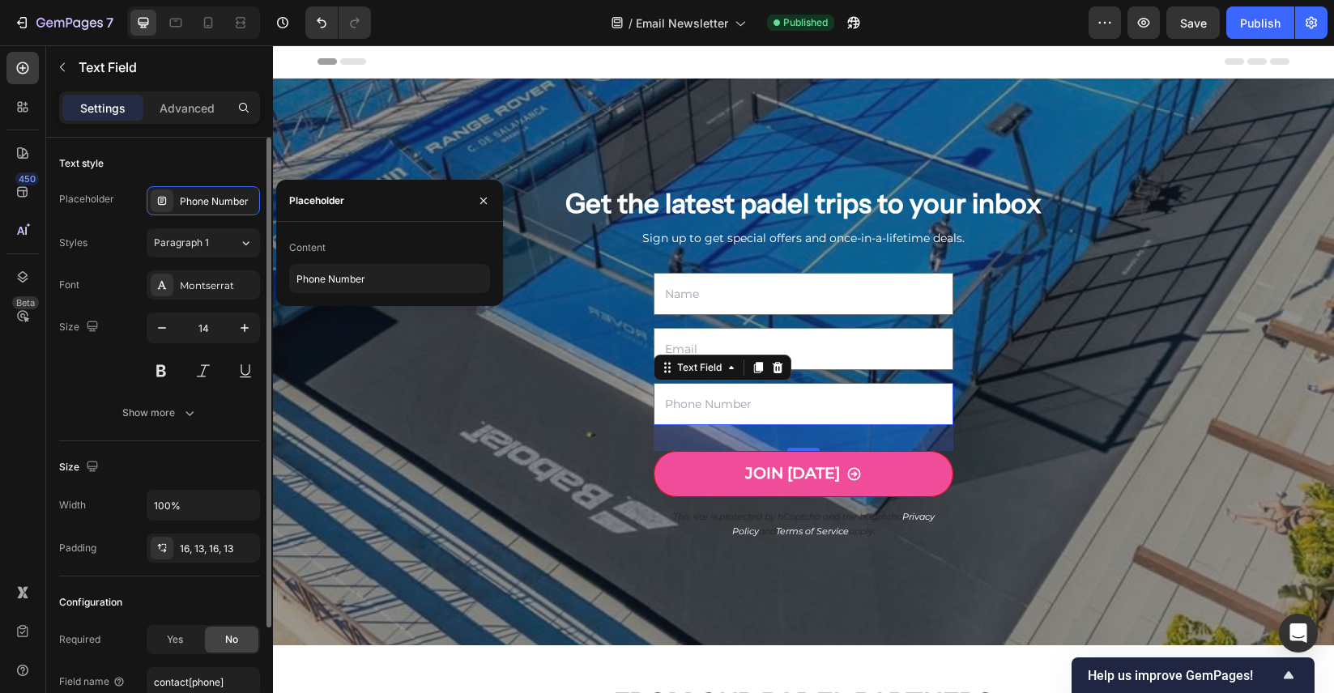
click at [202, 143] on div "Text style Placeholder Phone Number Styles Paragraph 1 Font Montserrat Size 14 …" at bounding box center [159, 290] width 201 height 304
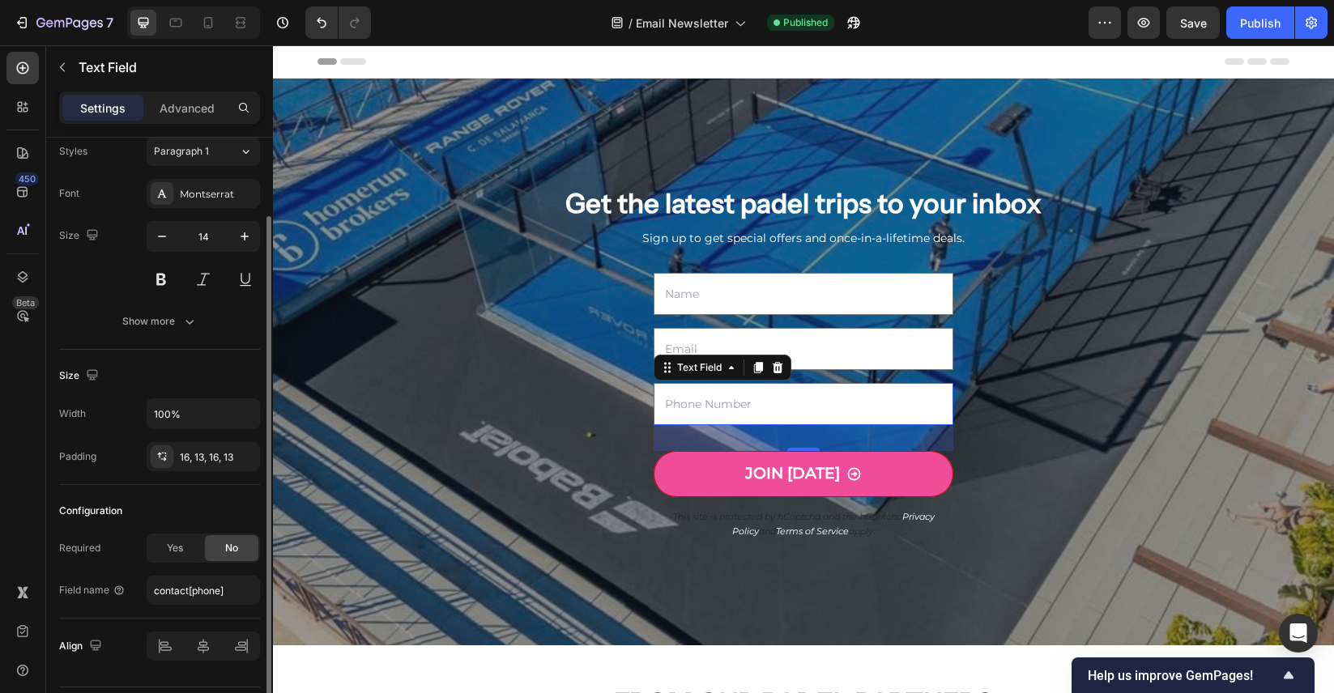
scroll to position [94, 0]
click at [186, 314] on icon "button" at bounding box center [189, 319] width 16 height 16
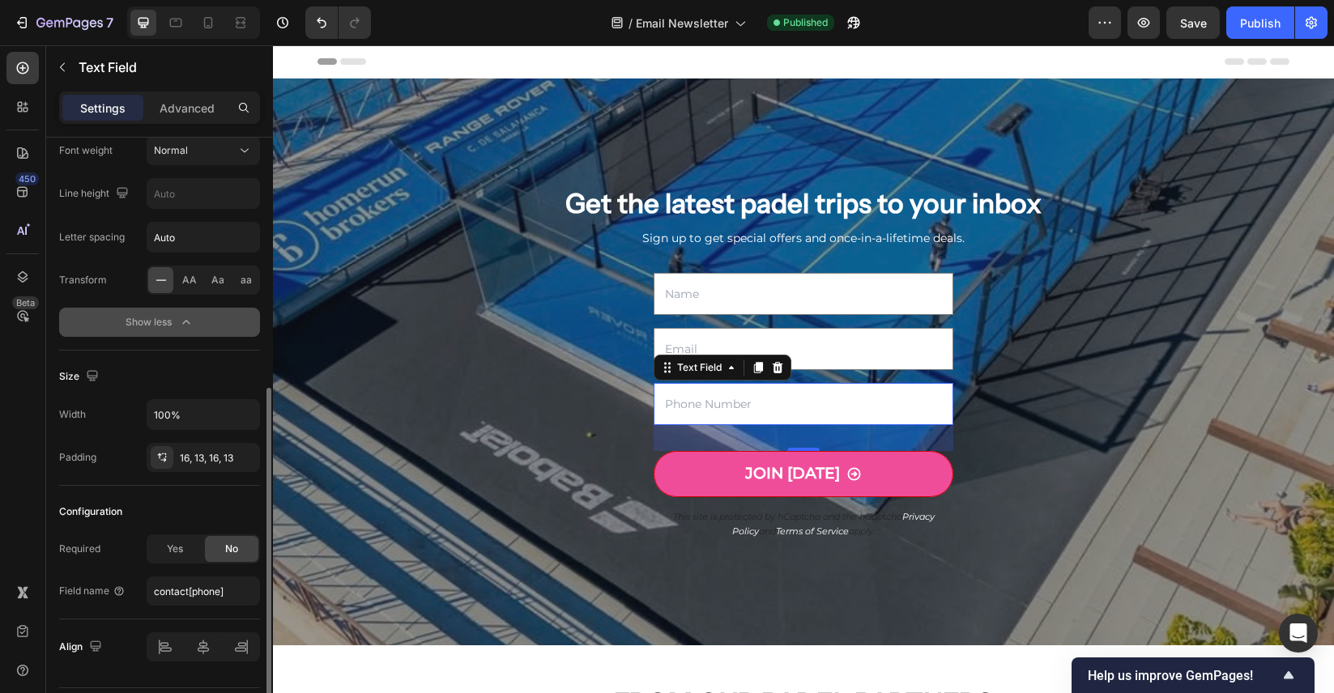
scroll to position [309, 0]
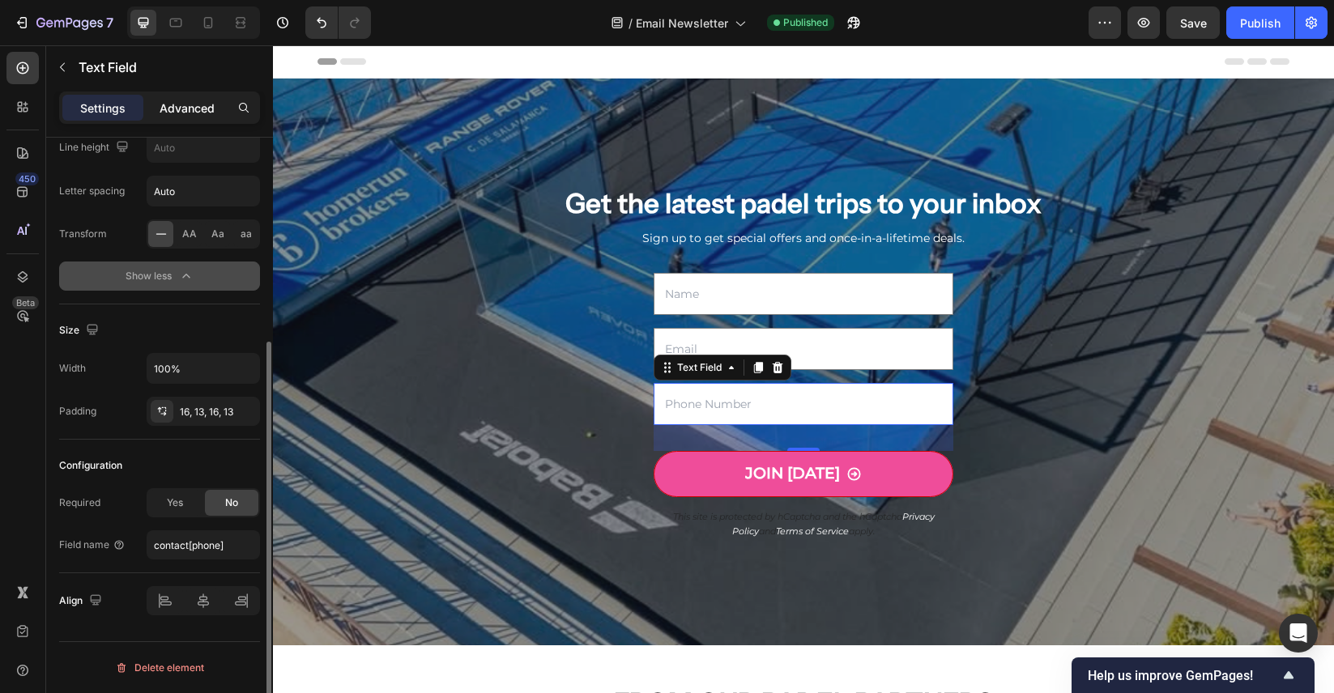
click at [186, 115] on p "Advanced" at bounding box center [187, 108] width 55 height 17
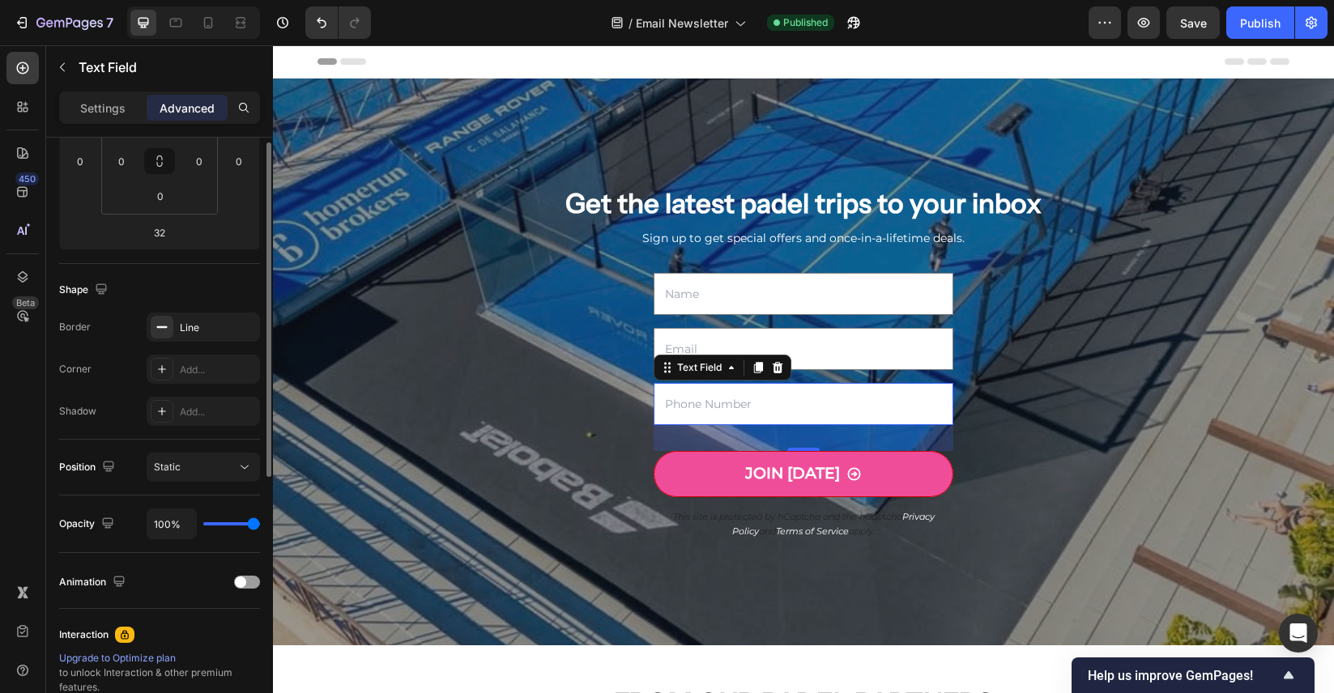
scroll to position [0, 0]
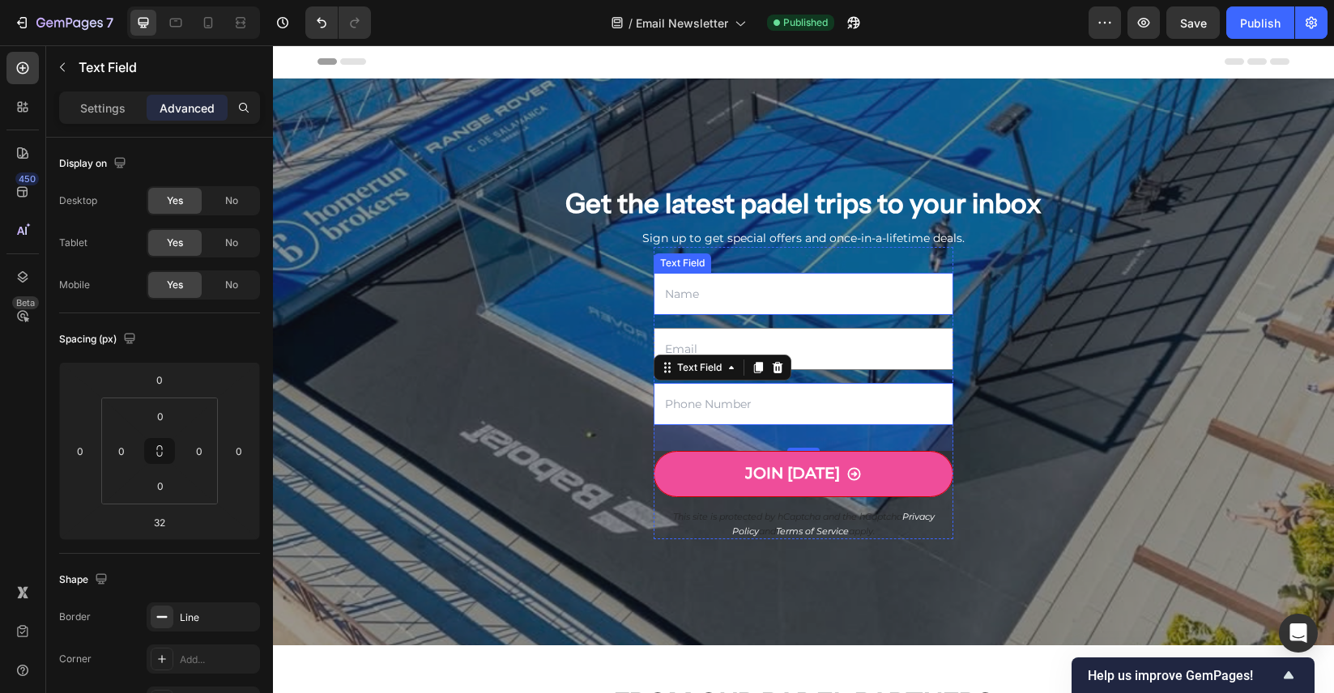
click at [808, 283] on input "text" at bounding box center [803, 294] width 300 height 42
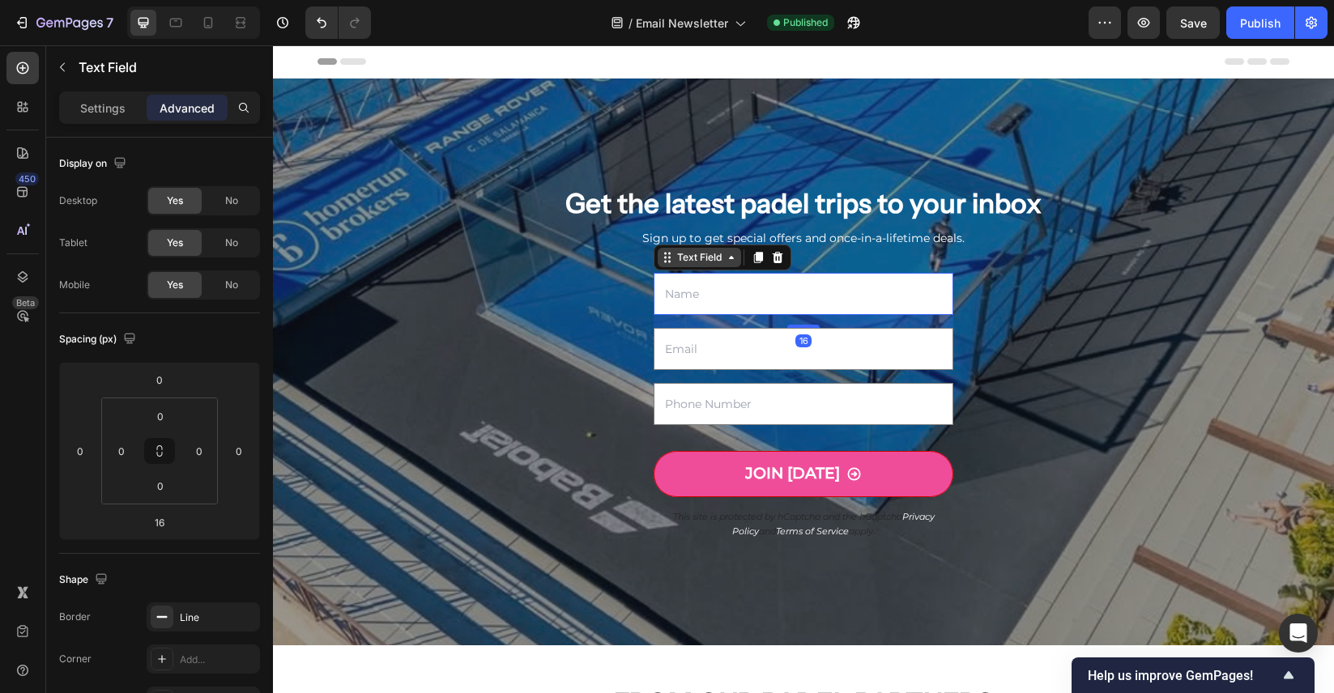
click at [715, 264] on div "Text Field" at bounding box center [699, 257] width 51 height 15
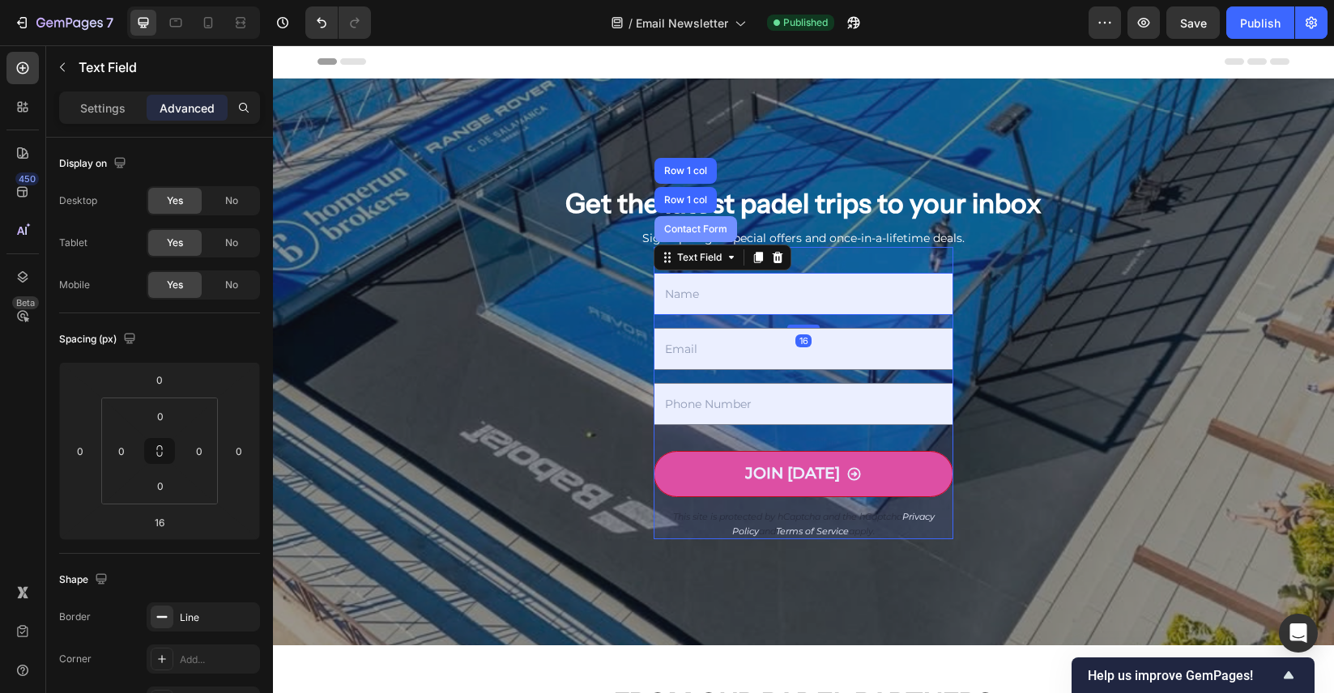
click at [698, 227] on div "Contact Form" at bounding box center [696, 229] width 70 height 10
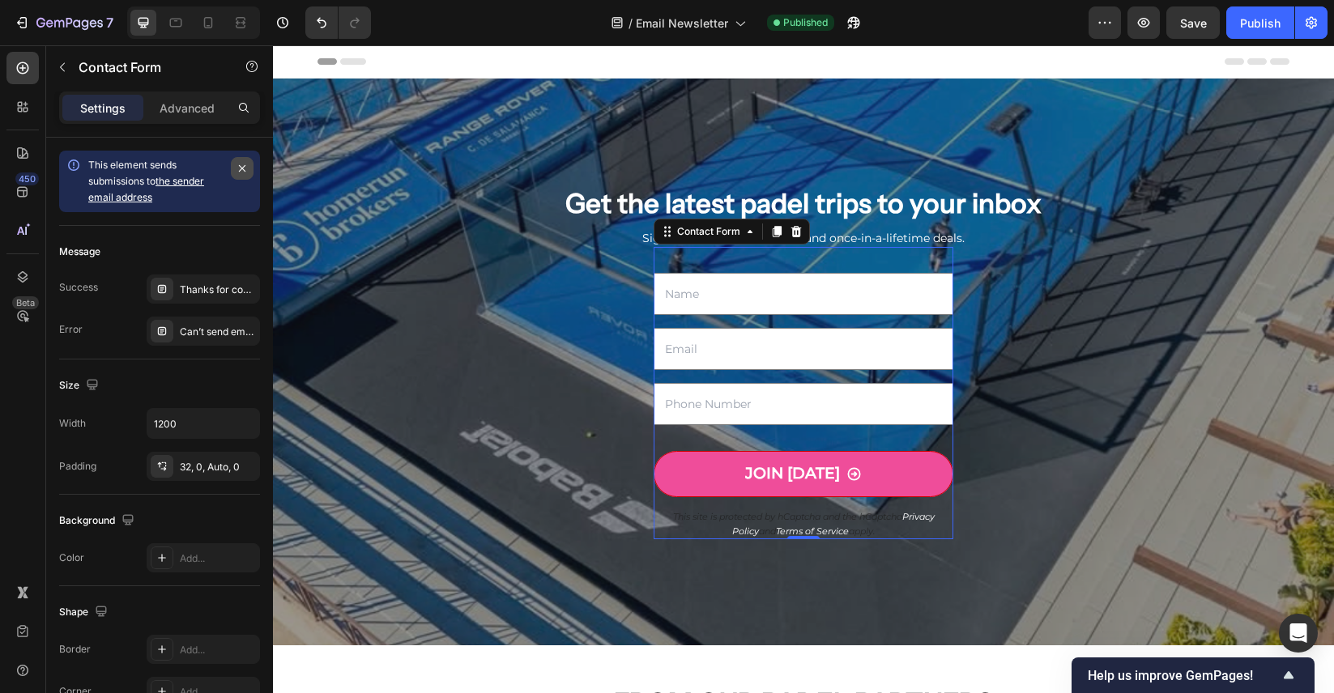
click at [243, 171] on icon "button" at bounding box center [242, 168] width 13 height 13
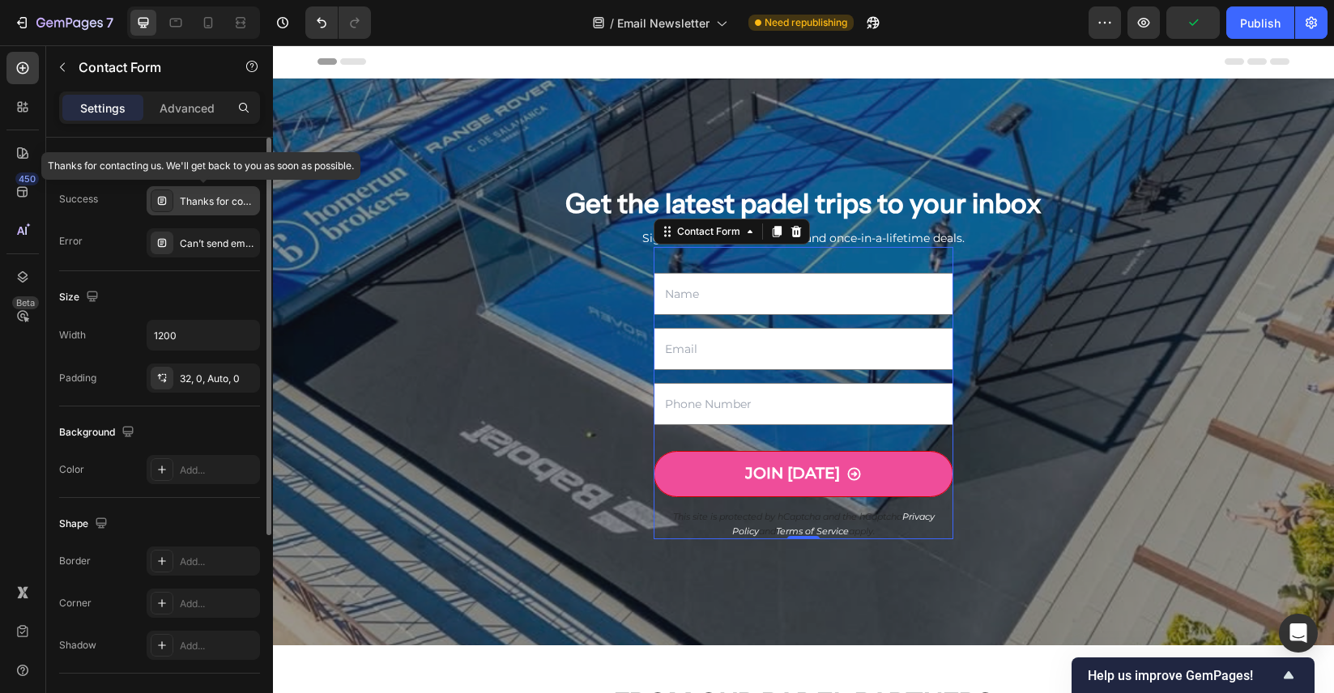
click at [218, 206] on div "Thanks for contacting us. We'll get back to you as soon as possible." at bounding box center [218, 201] width 76 height 15
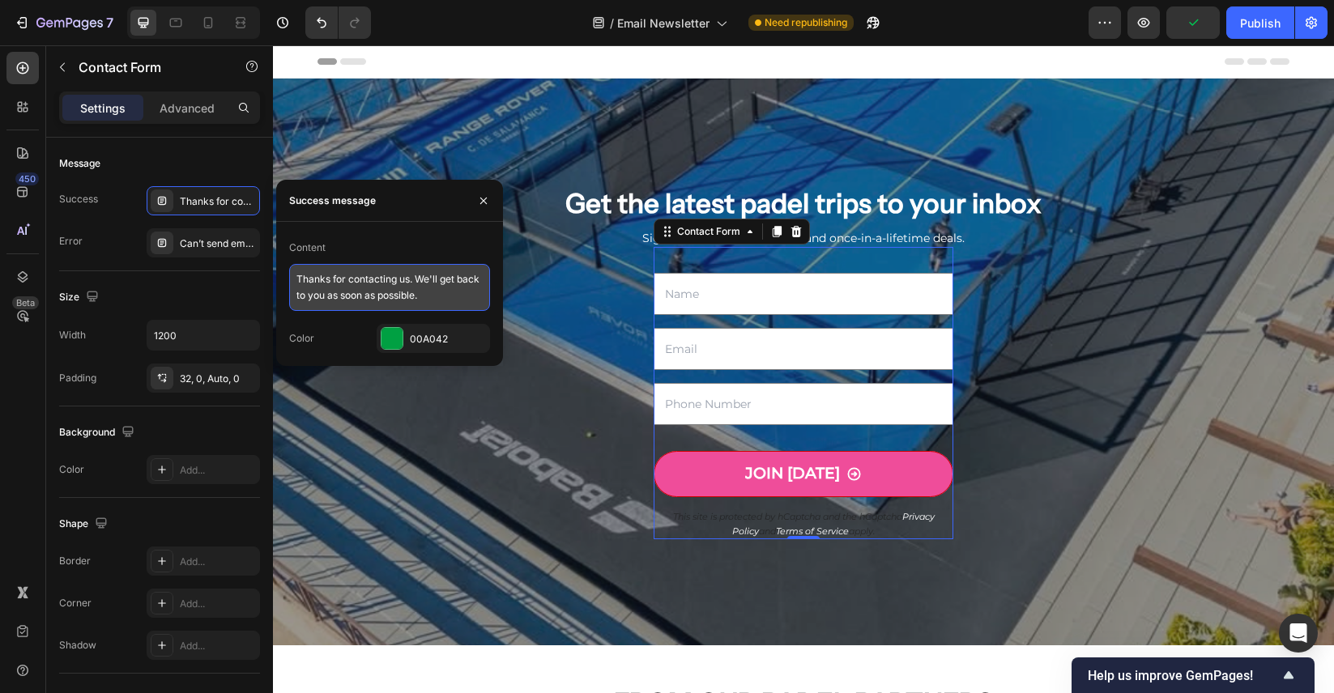
click at [445, 298] on textarea "Thanks for contacting us. We'll get back to you as soon as possible." at bounding box center [389, 287] width 201 height 47
drag, startPoint x: 347, startPoint y: 281, endPoint x: 412, endPoint y: 280, distance: 64.8
click at [412, 280] on textarea "Thanks for contacting us. We'll get back to you as soon as possible." at bounding box center [389, 287] width 201 height 47
drag, startPoint x: 381, startPoint y: 292, endPoint x: 351, endPoint y: 284, distance: 30.3
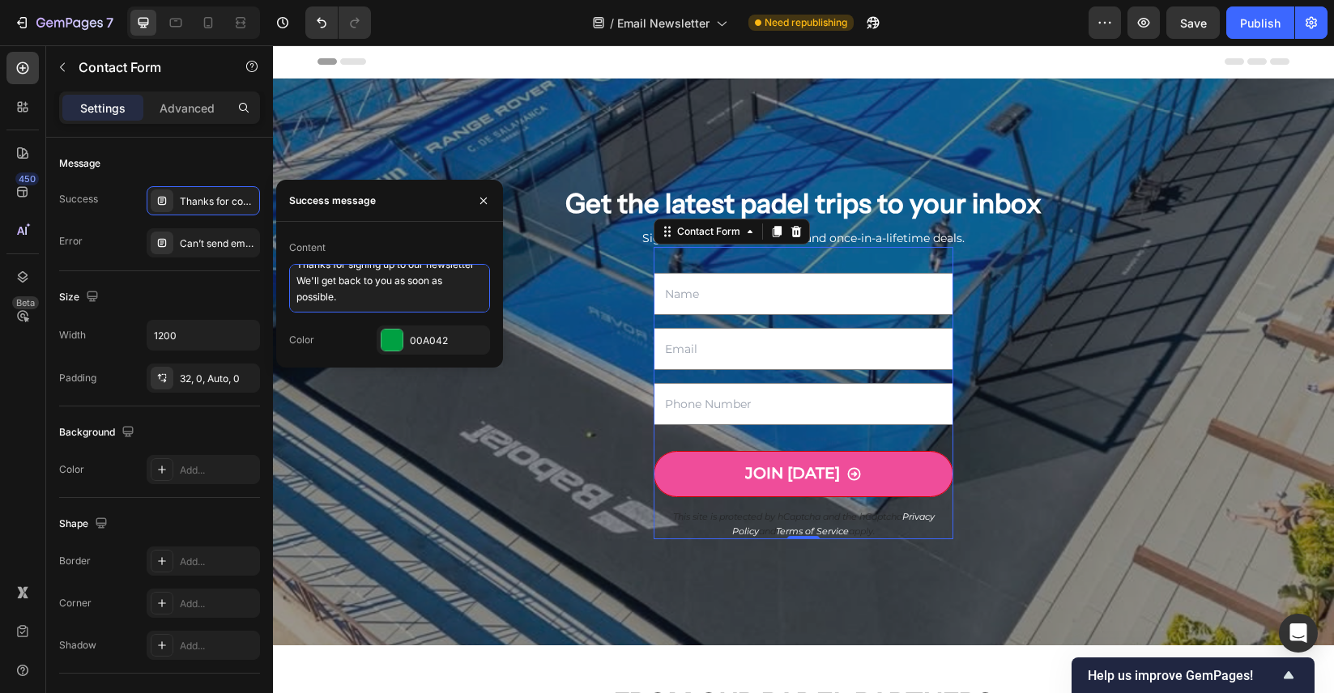
click at [351, 284] on textarea "Thanks for signing up to our newsletter We'll get back to you as soon as possib…" at bounding box center [389, 288] width 201 height 49
type textarea "Thanks for signing up to our newsletter."
click at [402, 241] on div "Content" at bounding box center [389, 248] width 201 height 26
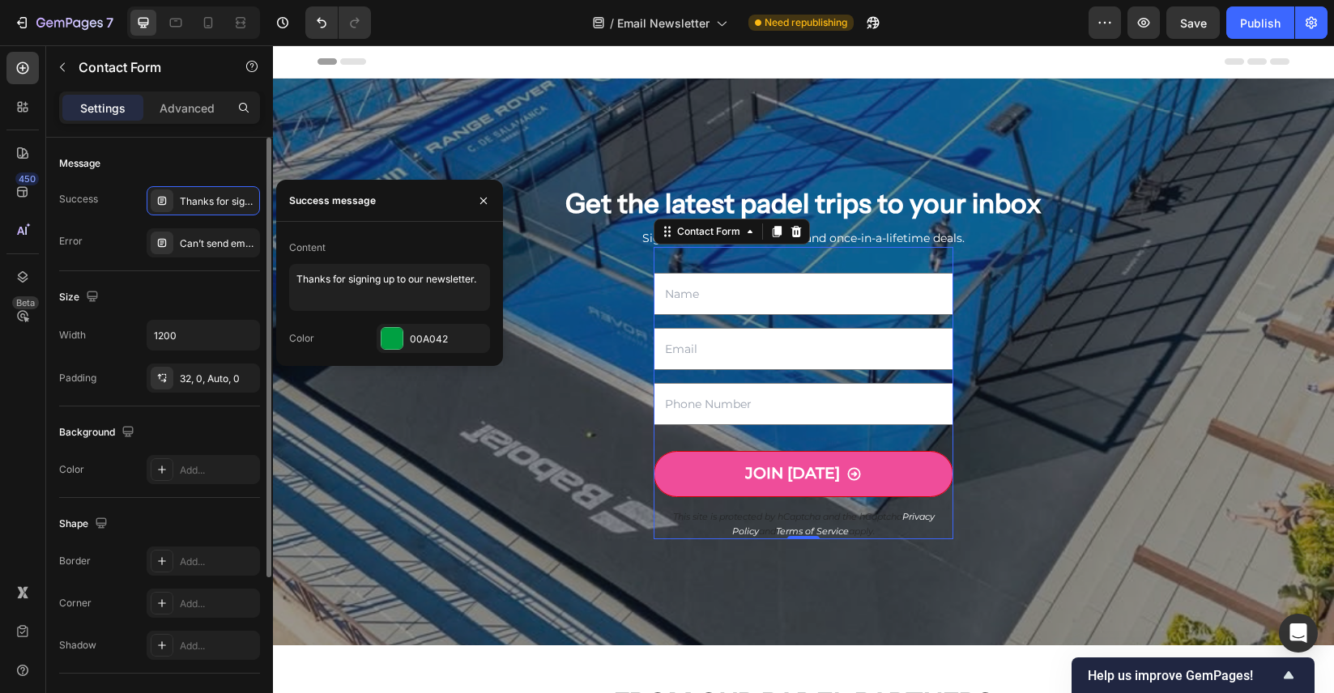
click at [248, 280] on div "Size Width 1200 Padding 32, 0, Auto, 0" at bounding box center [159, 338] width 201 height 135
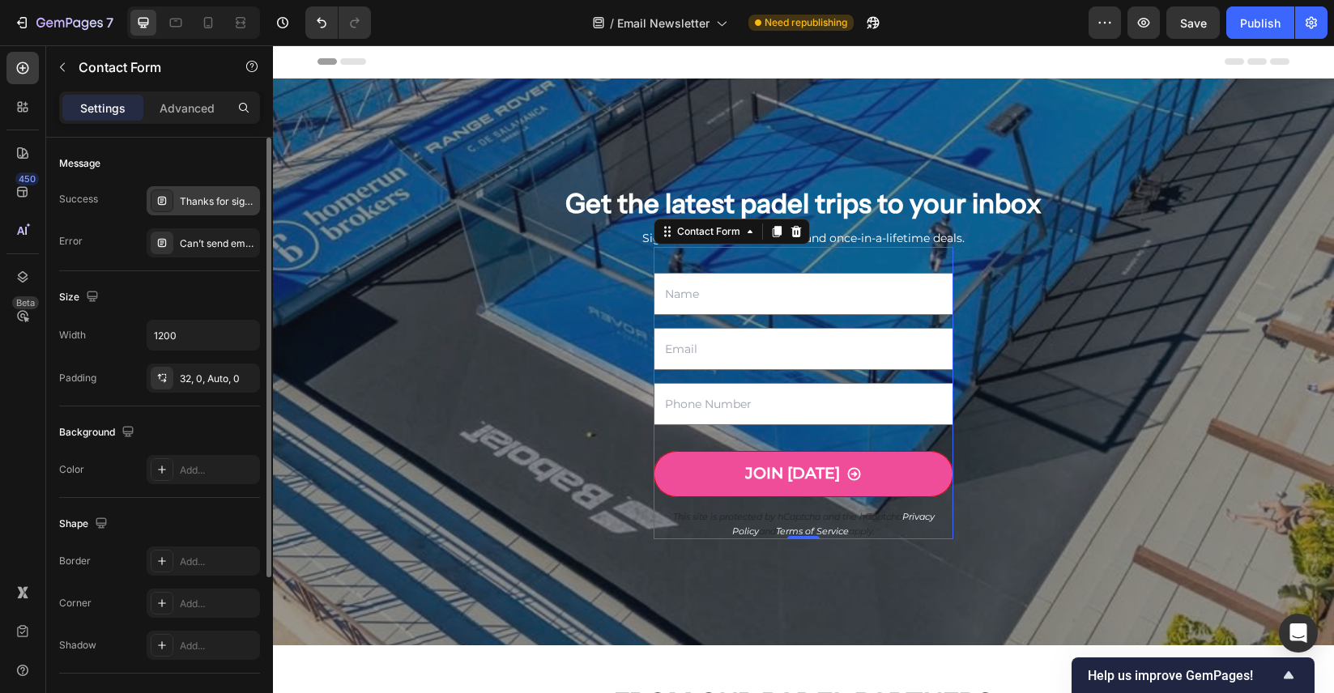
click at [215, 200] on div "Thanks for signing up to our newsletter." at bounding box center [218, 201] width 76 height 15
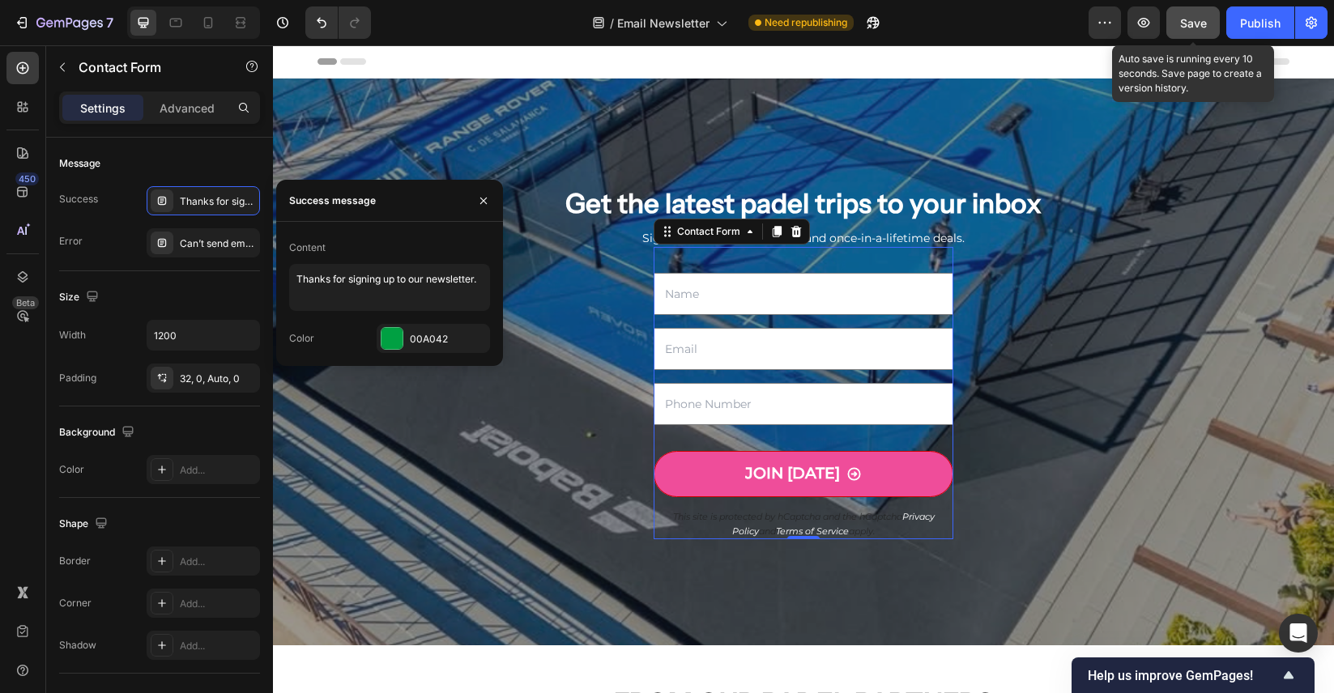
click at [1186, 17] on span "Save" at bounding box center [1193, 23] width 27 height 14
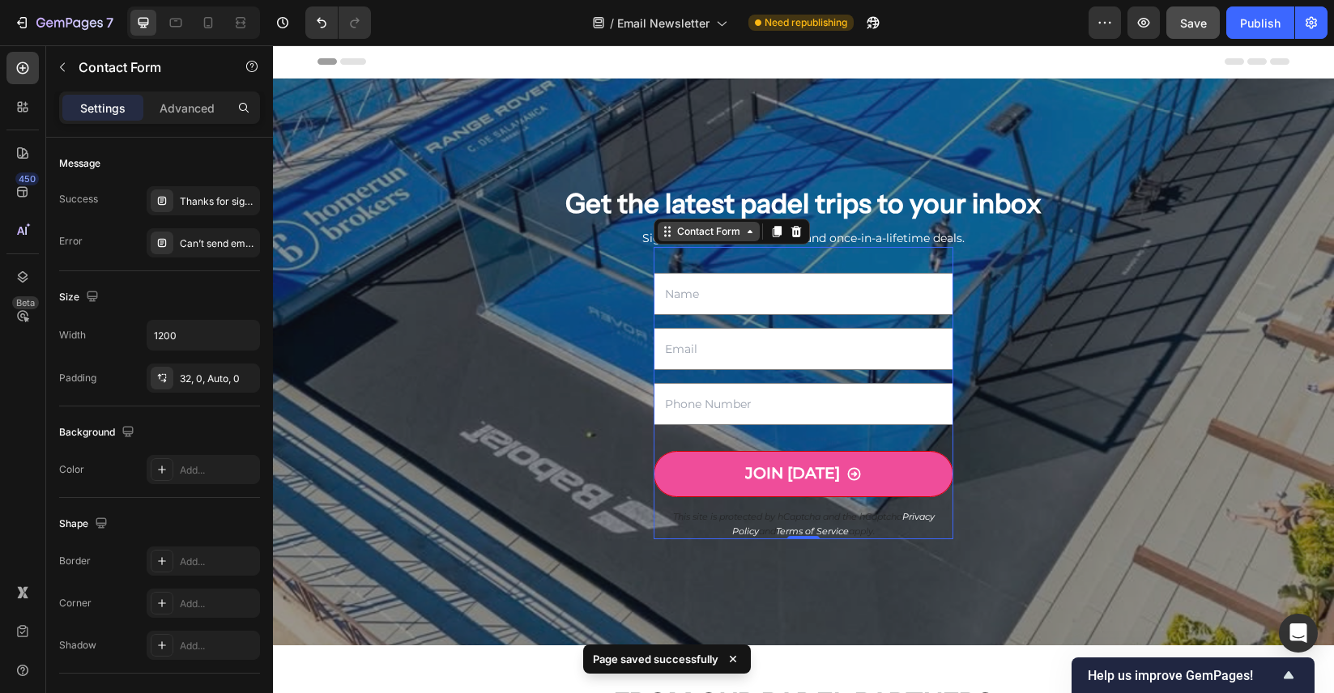
click at [750, 233] on icon at bounding box center [749, 231] width 5 height 3
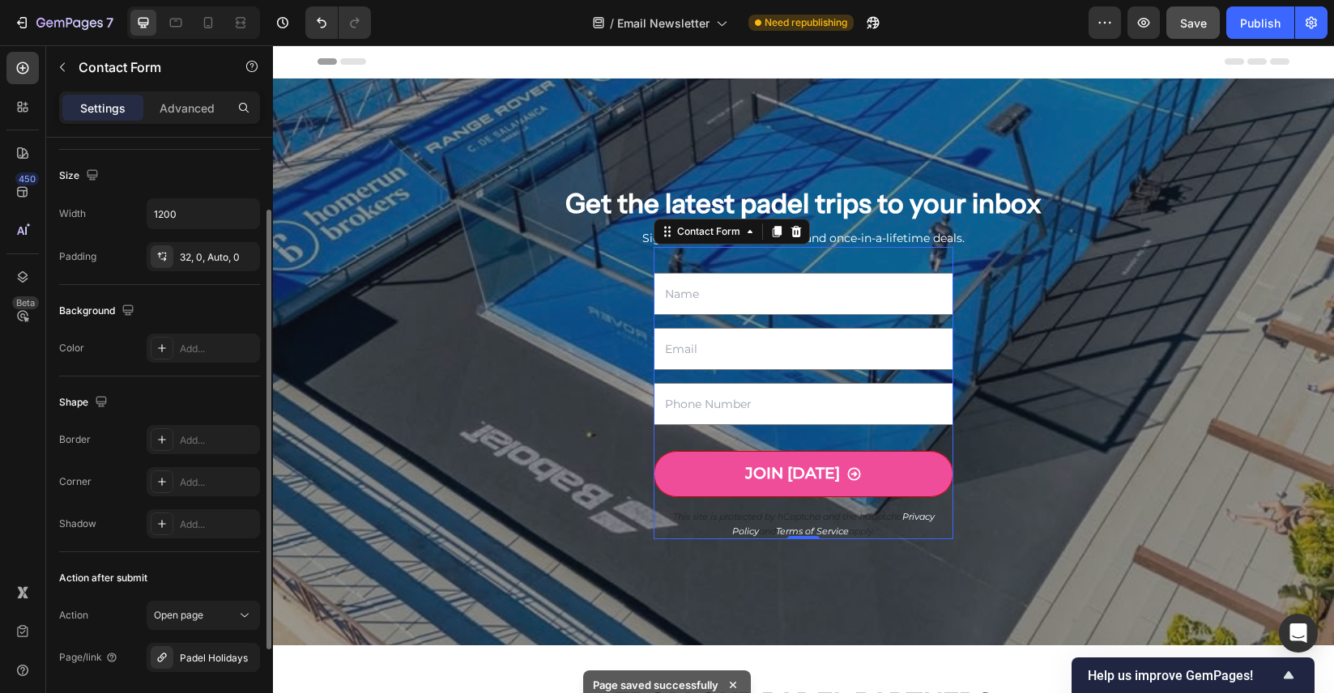
scroll to position [220, 0]
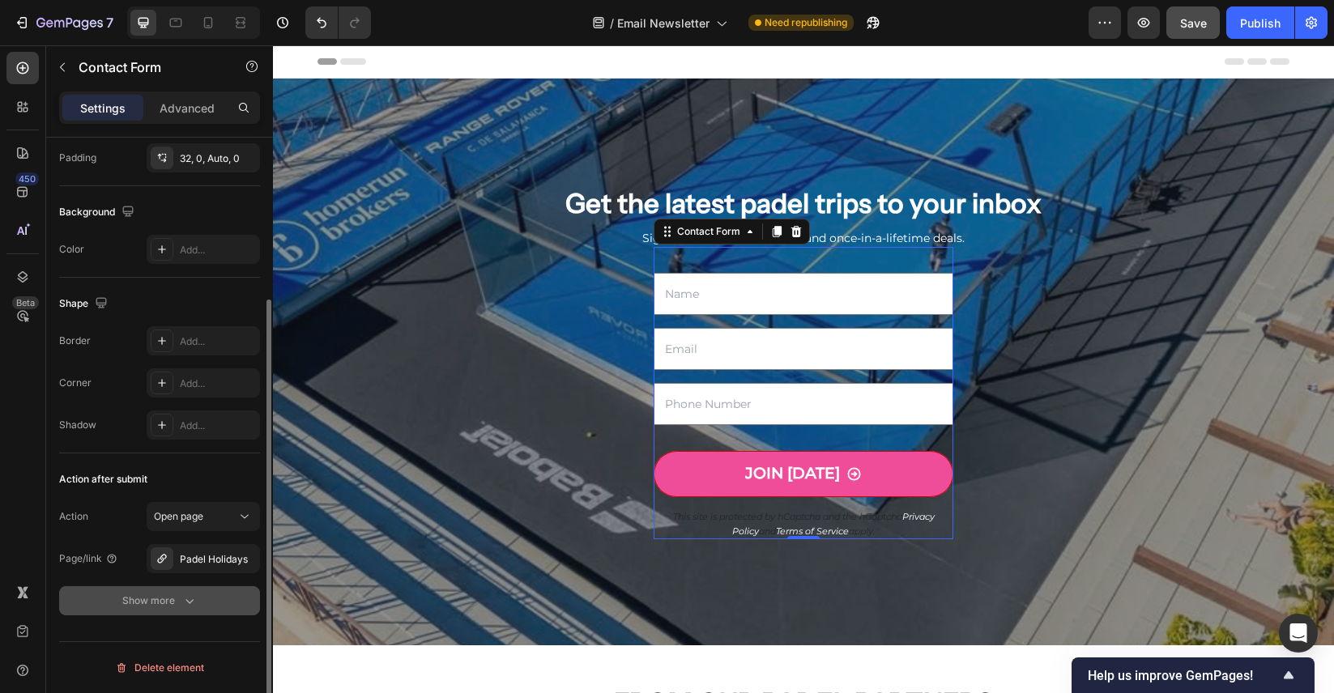
click at [182, 607] on icon "button" at bounding box center [189, 601] width 16 height 16
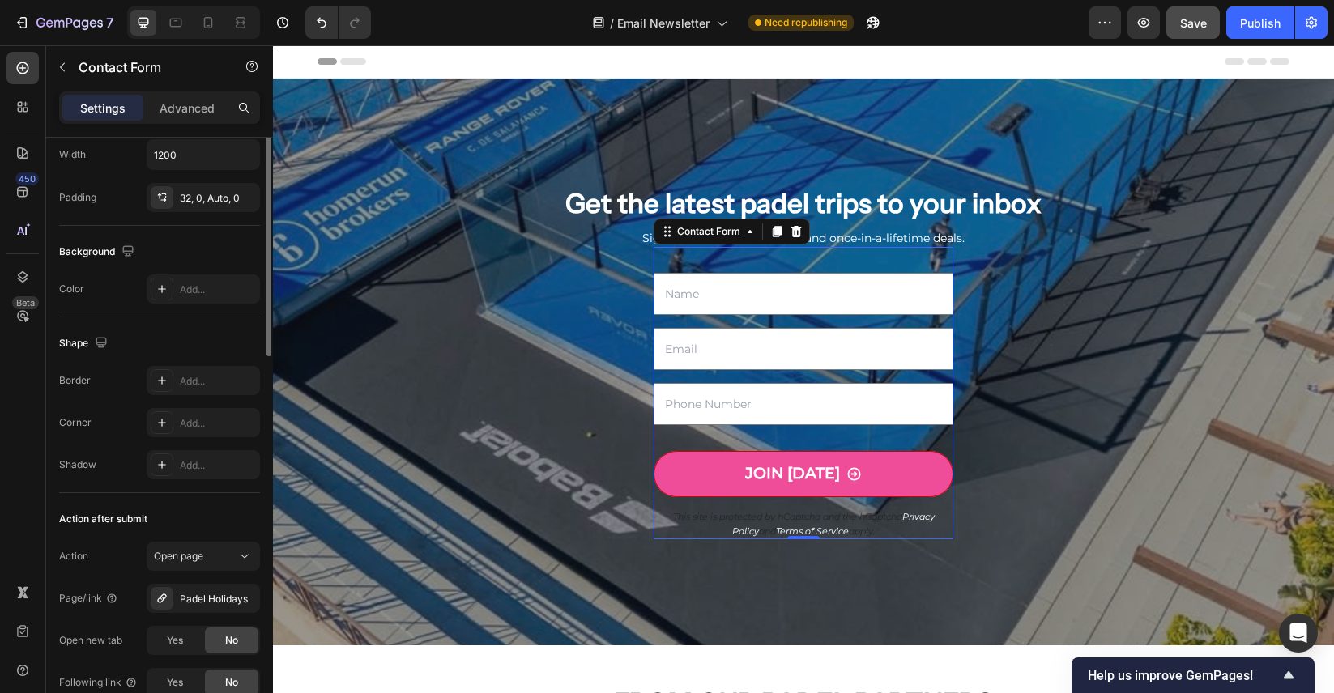
scroll to position [0, 0]
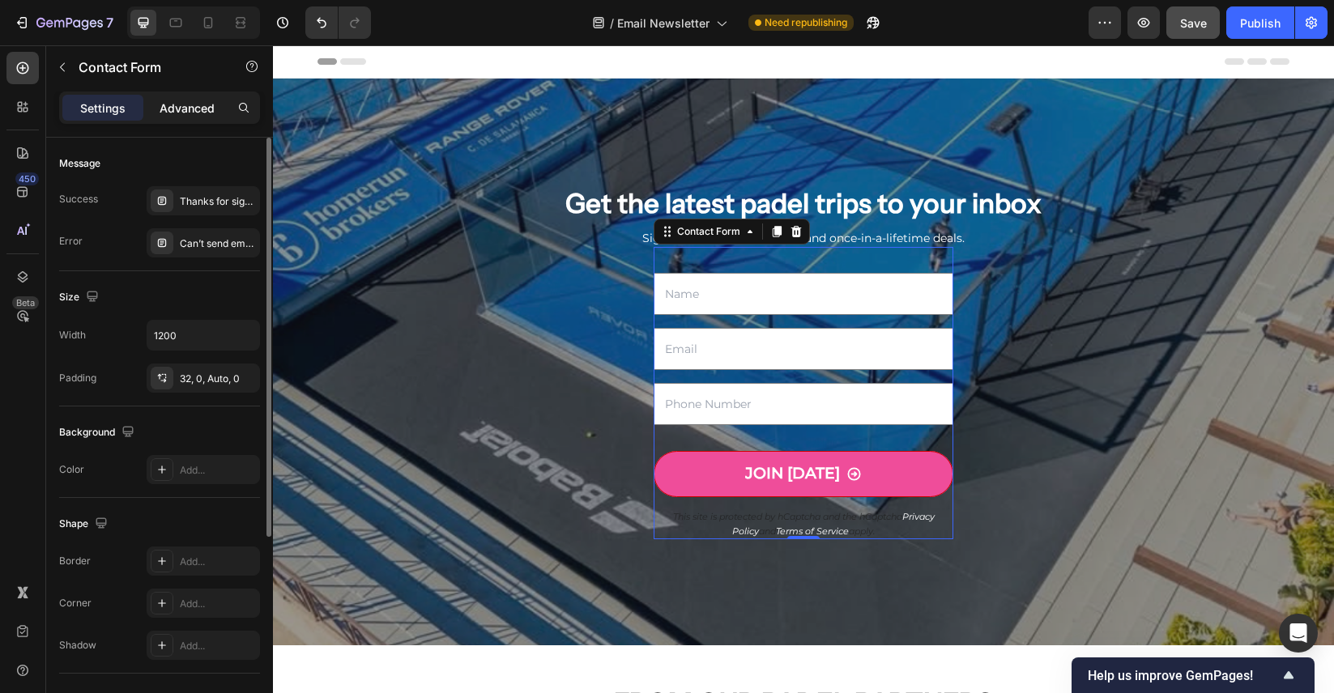
click at [179, 113] on p "Advanced" at bounding box center [187, 108] width 55 height 17
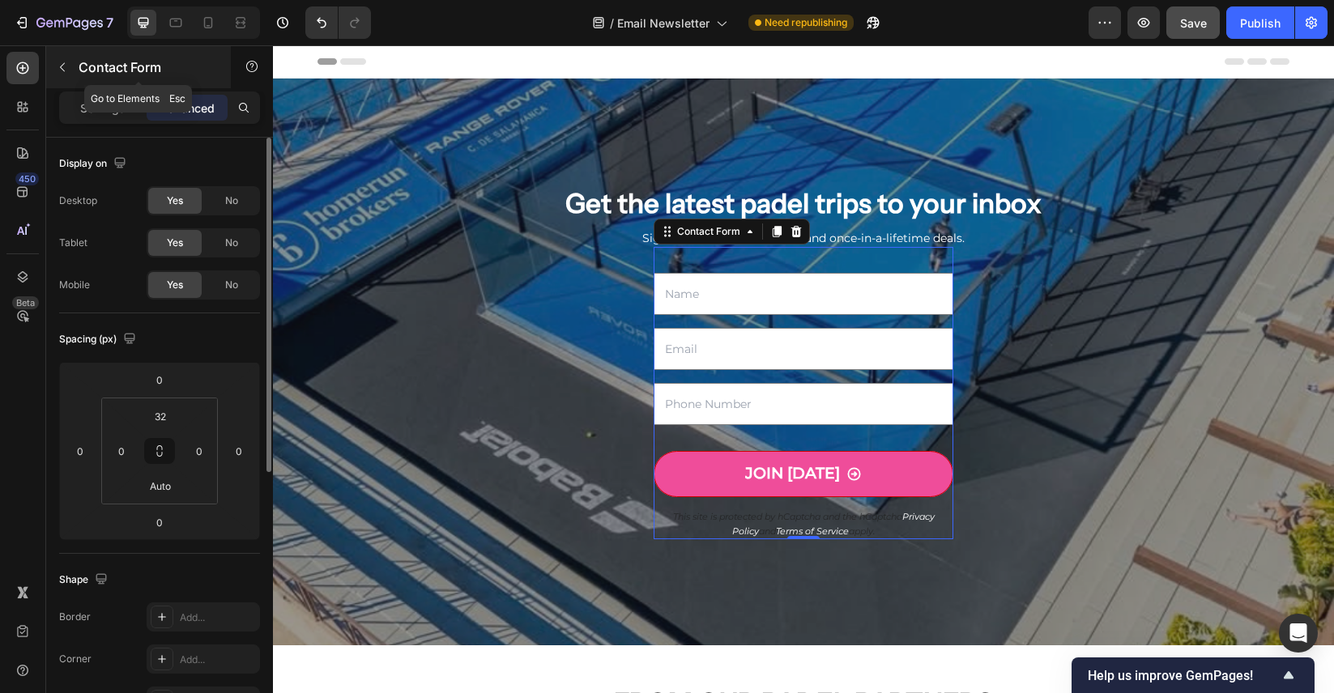
click at [65, 74] on button "button" at bounding box center [62, 67] width 26 height 26
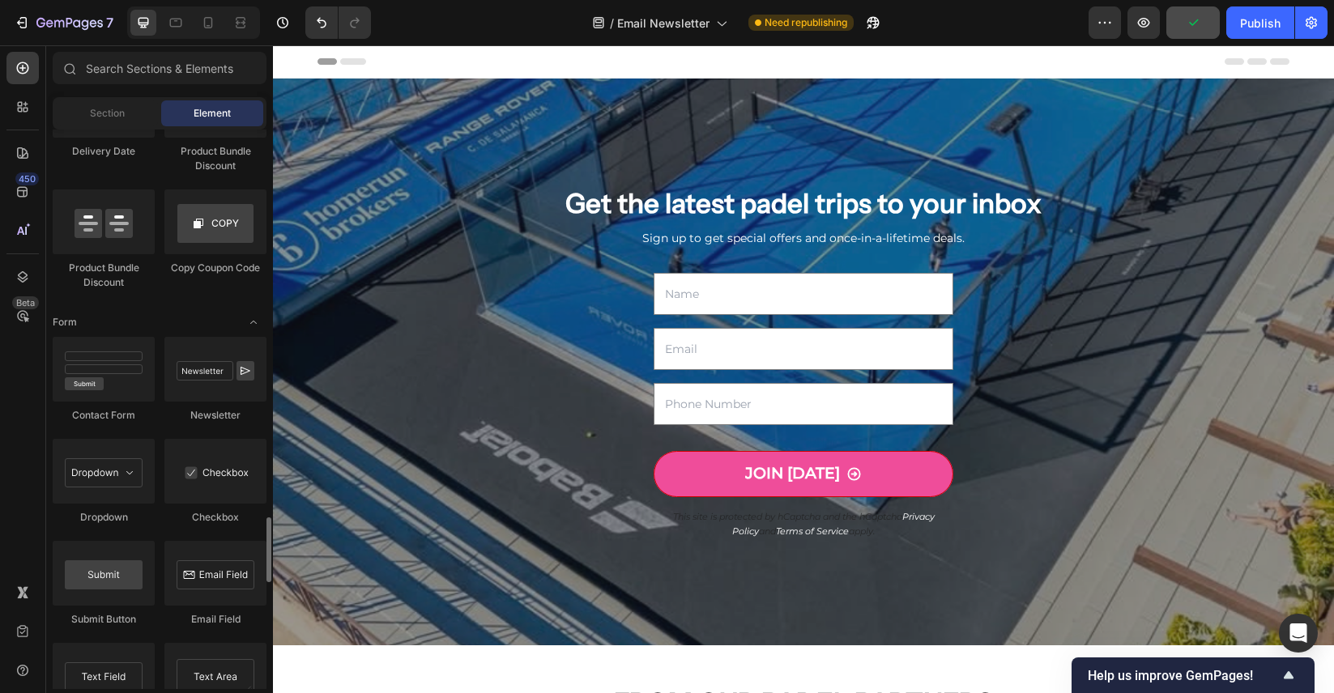
scroll to position [3535, 0]
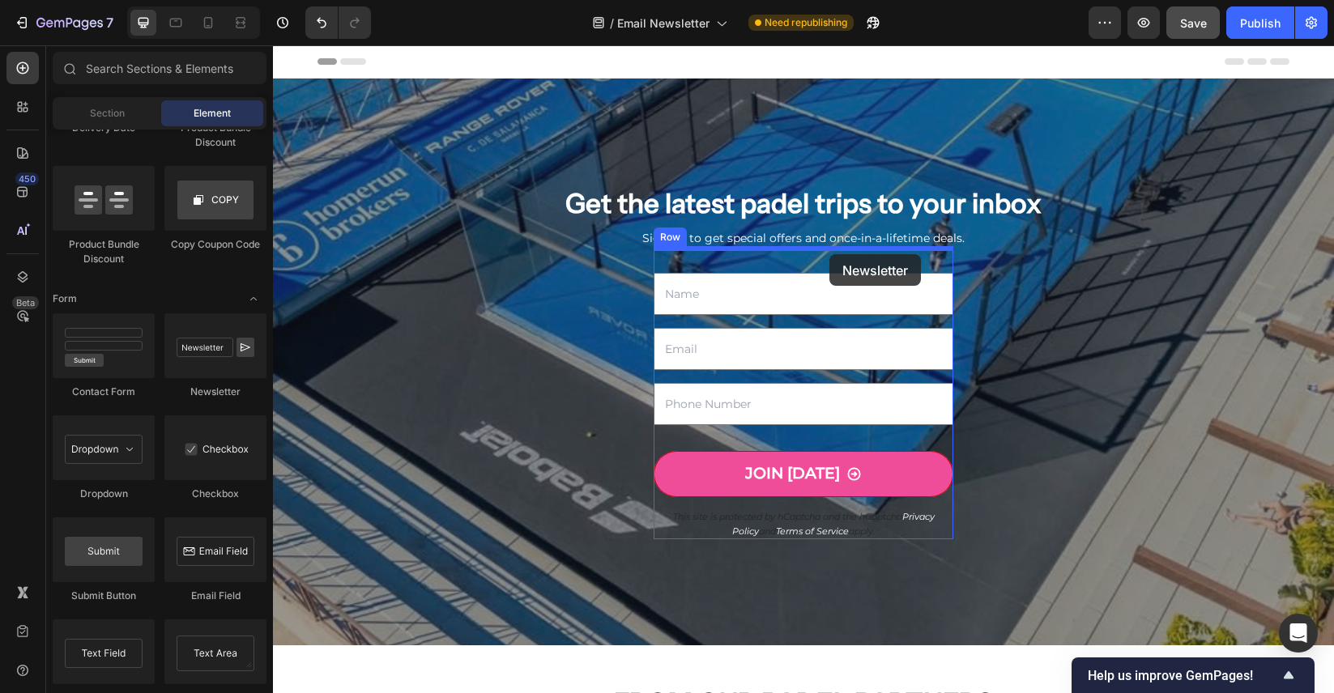
drag, startPoint x: 477, startPoint y: 394, endPoint x: 829, endPoint y: 254, distance: 378.8
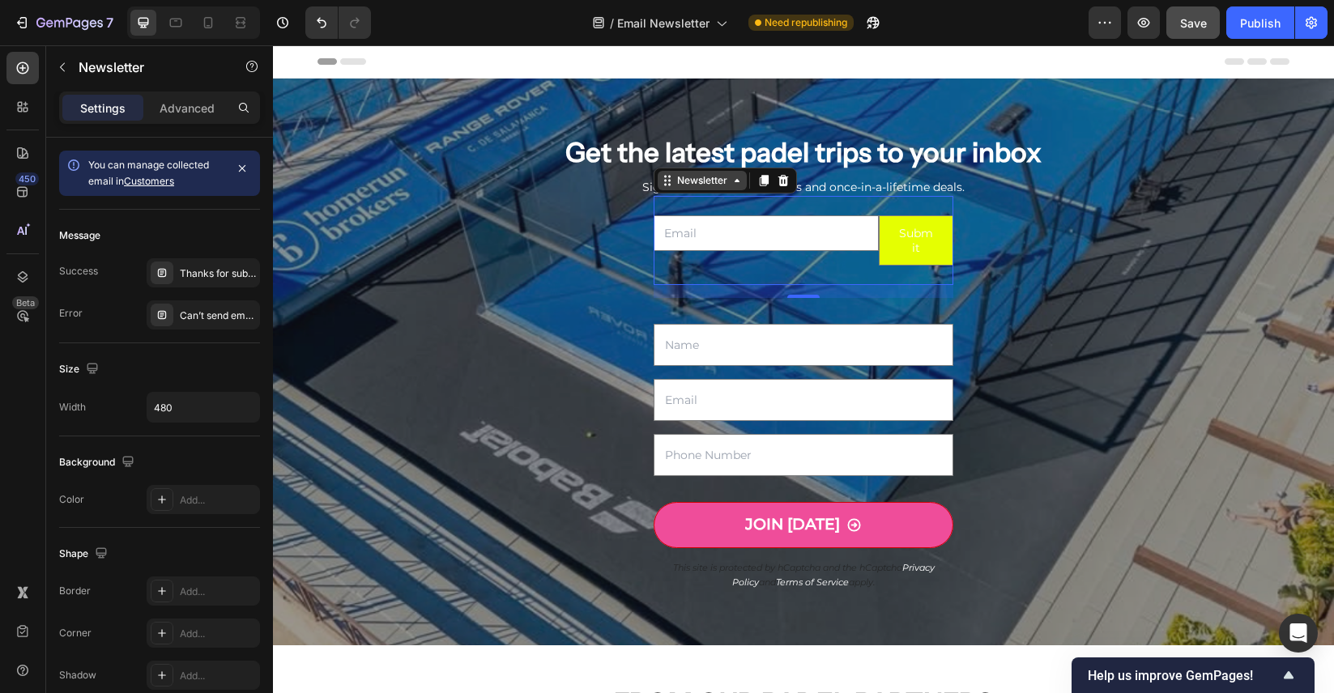
click at [714, 190] on div "Newsletter" at bounding box center [702, 180] width 89 height 19
click at [712, 187] on div "Newsletter" at bounding box center [702, 180] width 57 height 15
click at [223, 279] on div "Thanks for subscribing" at bounding box center [218, 273] width 76 height 15
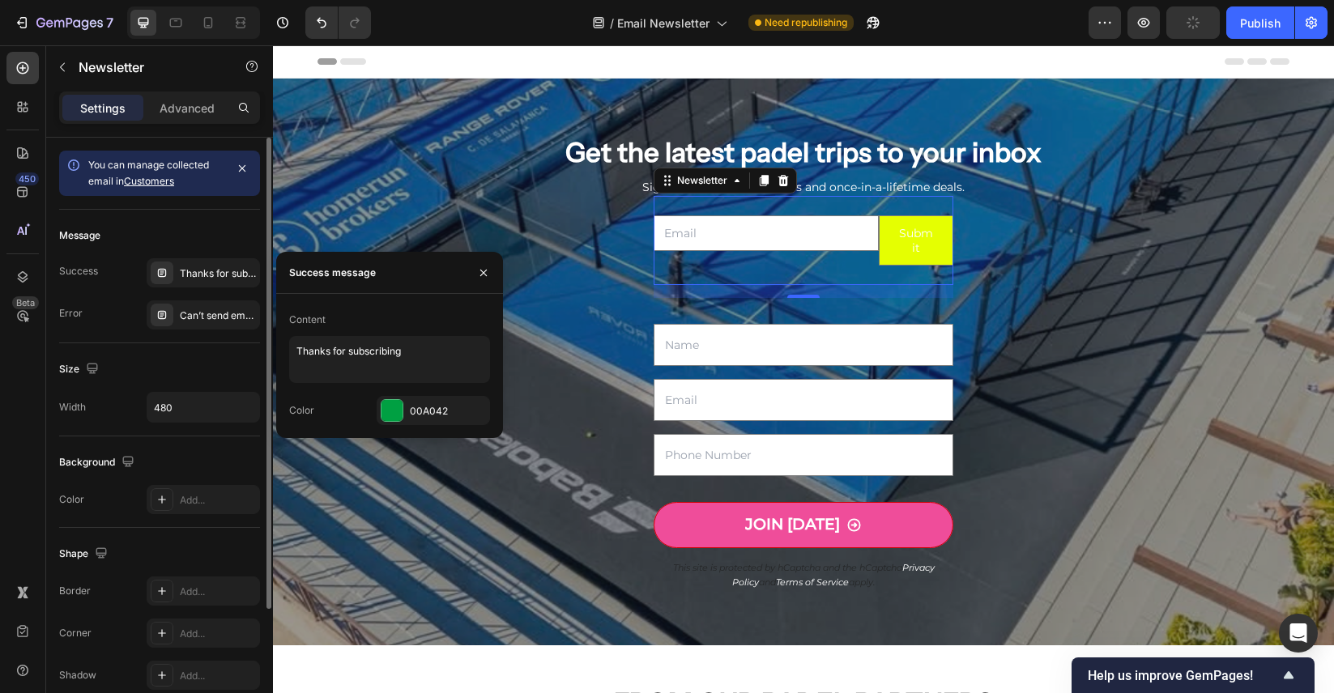
click at [197, 219] on div "Message Success Thanks for subscribing Error Can’t send email. Please try again…" at bounding box center [159, 277] width 201 height 134
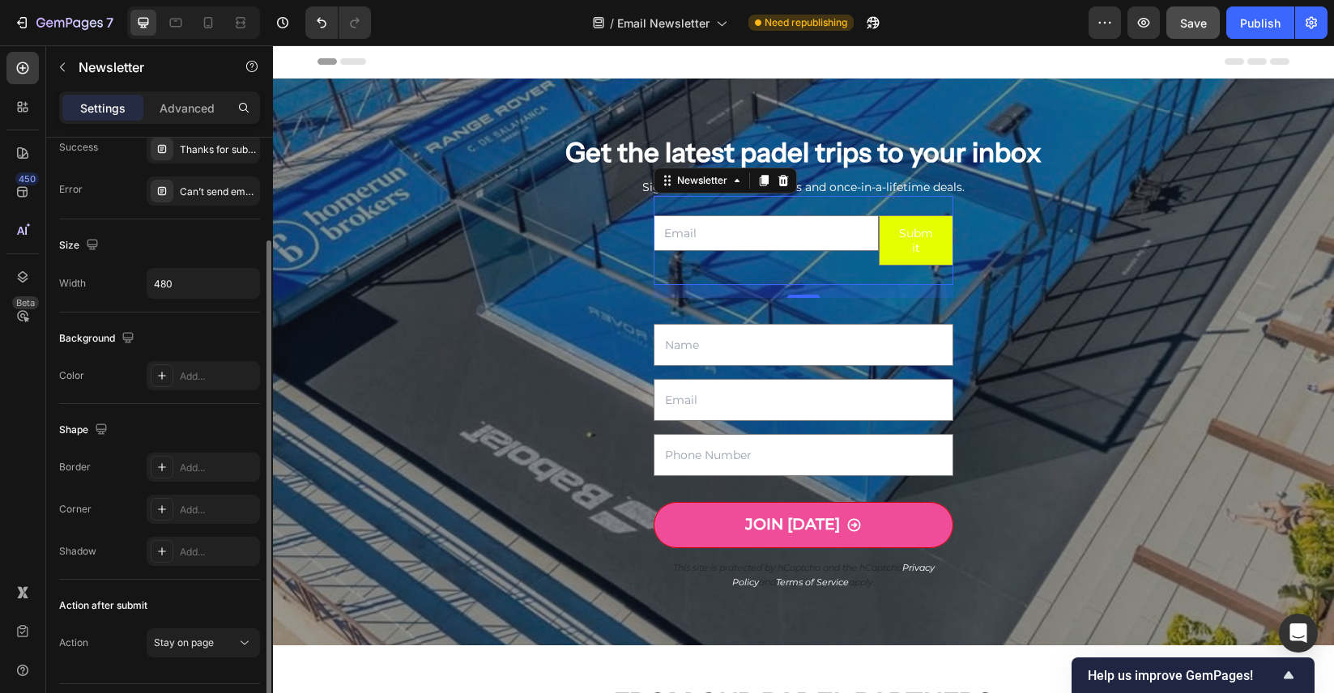
scroll to position [166, 0]
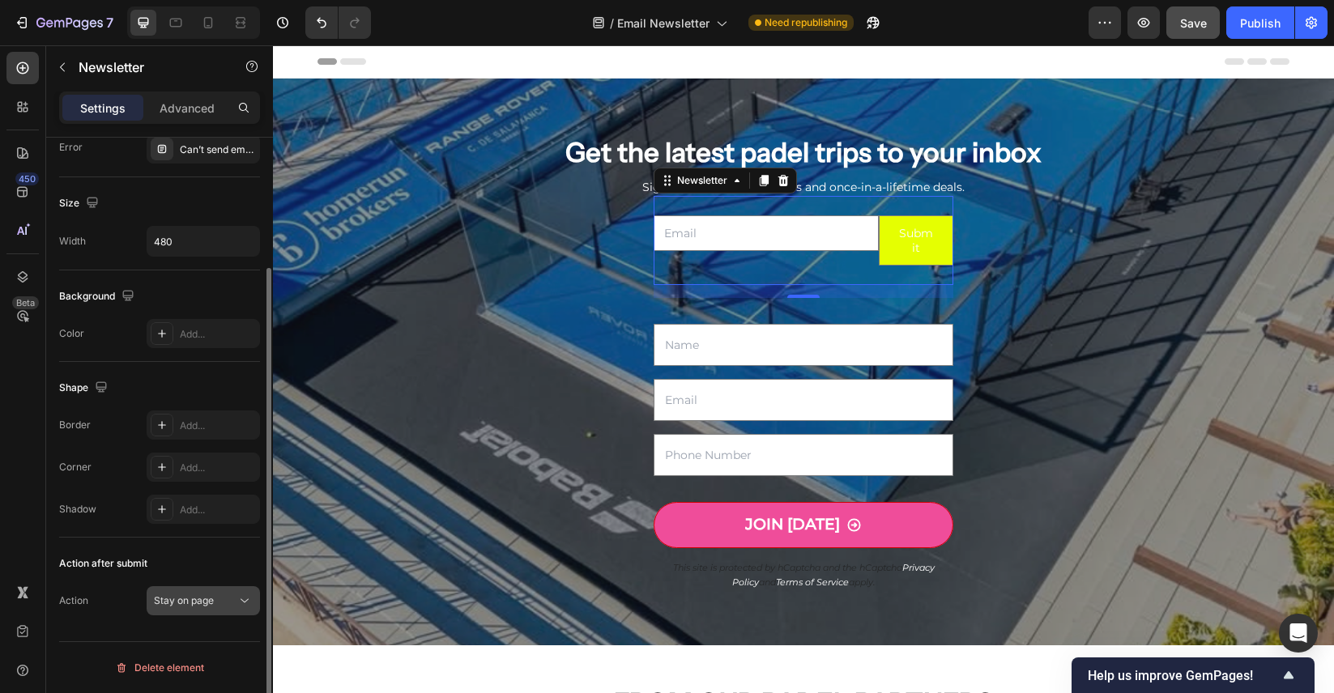
click at [215, 605] on div "Stay on page" at bounding box center [195, 601] width 83 height 15
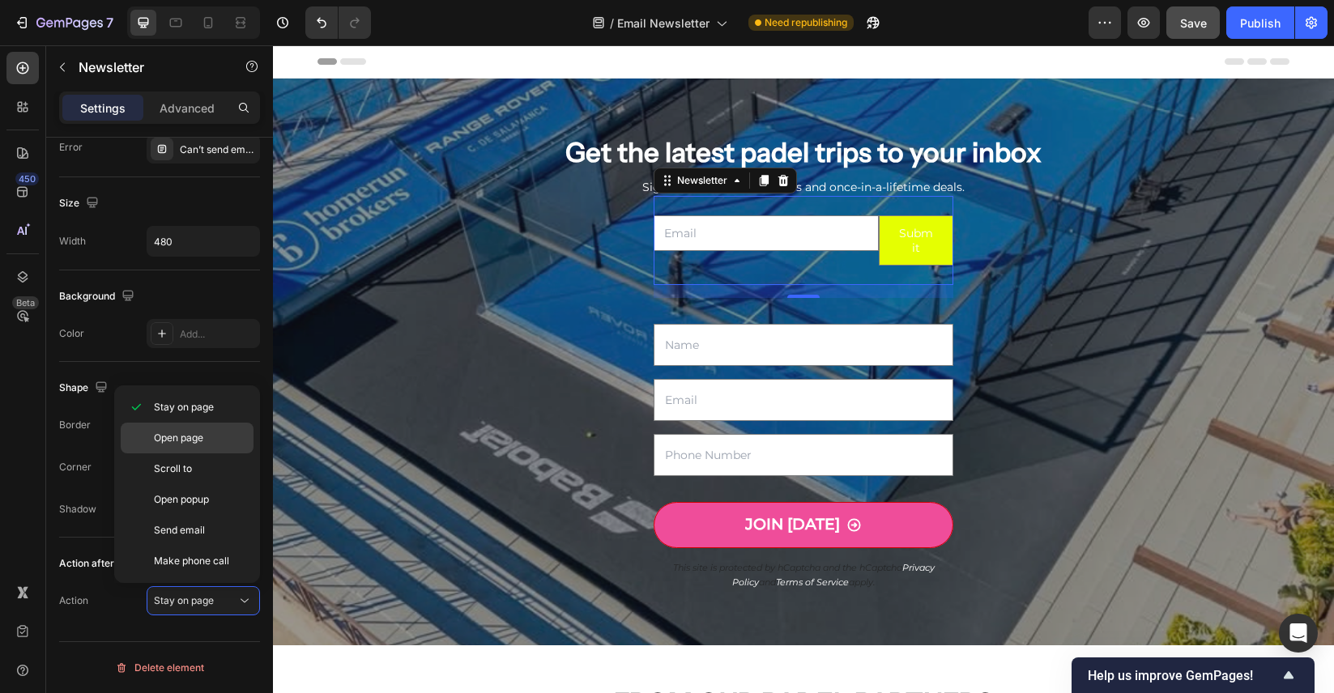
click at [189, 445] on div "Open page" at bounding box center [187, 438] width 133 height 31
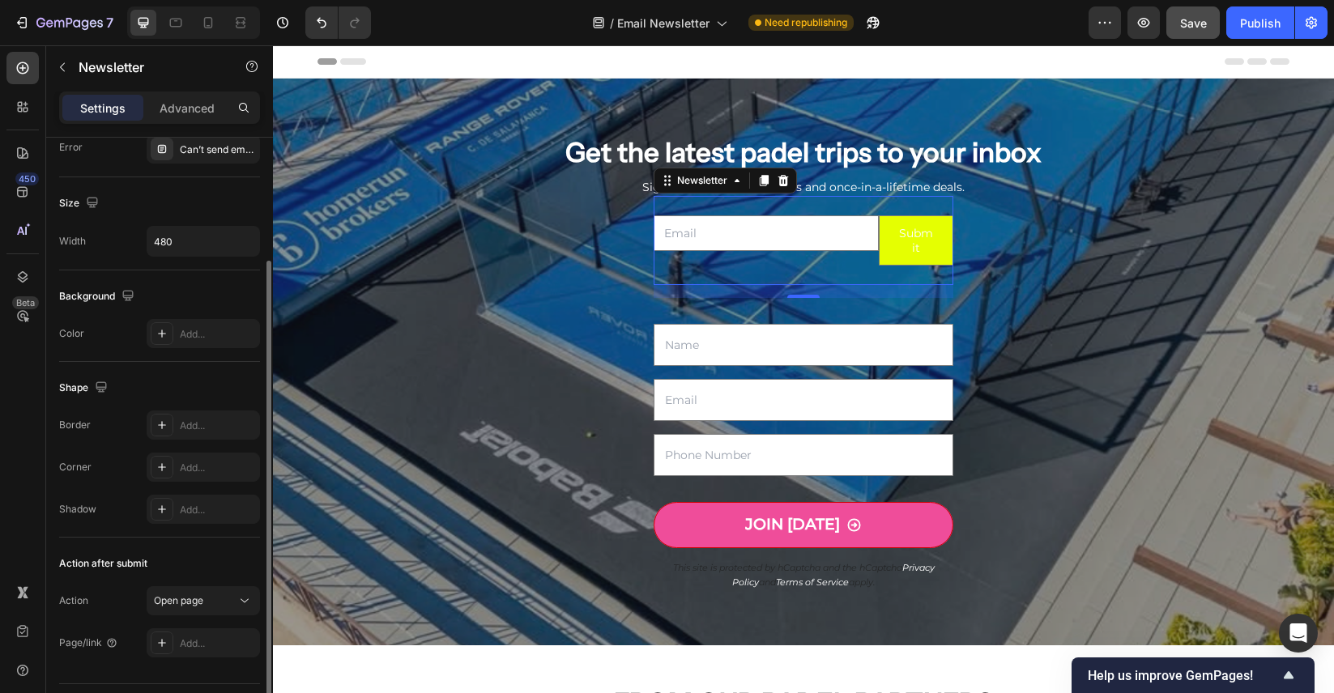
scroll to position [208, 0]
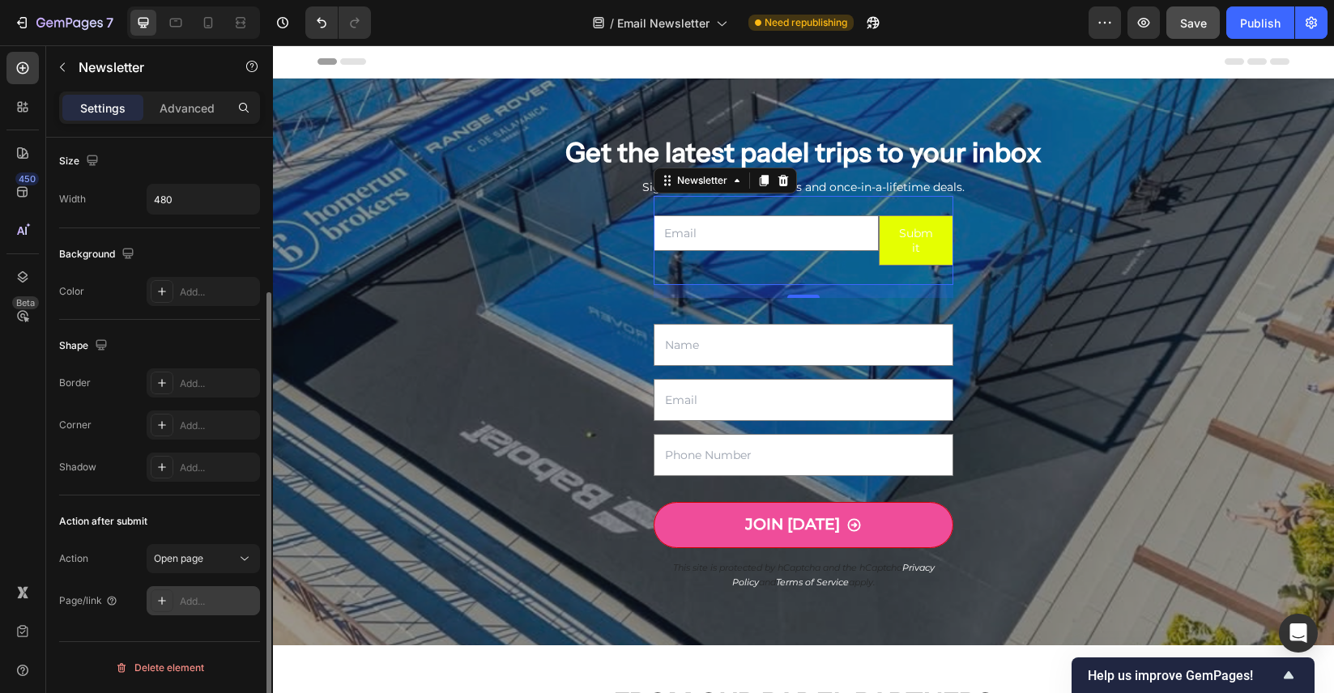
click at [201, 598] on div "Add..." at bounding box center [218, 601] width 76 height 15
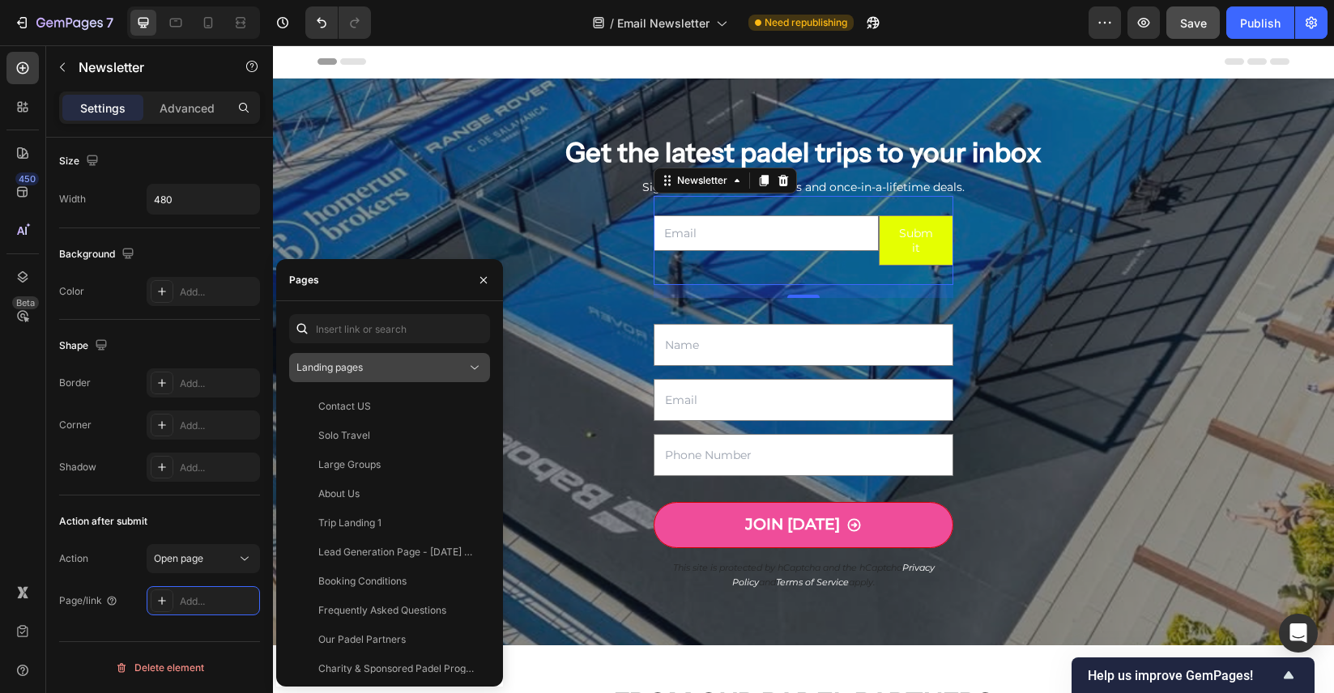
click at [472, 375] on icon at bounding box center [474, 368] width 16 height 16
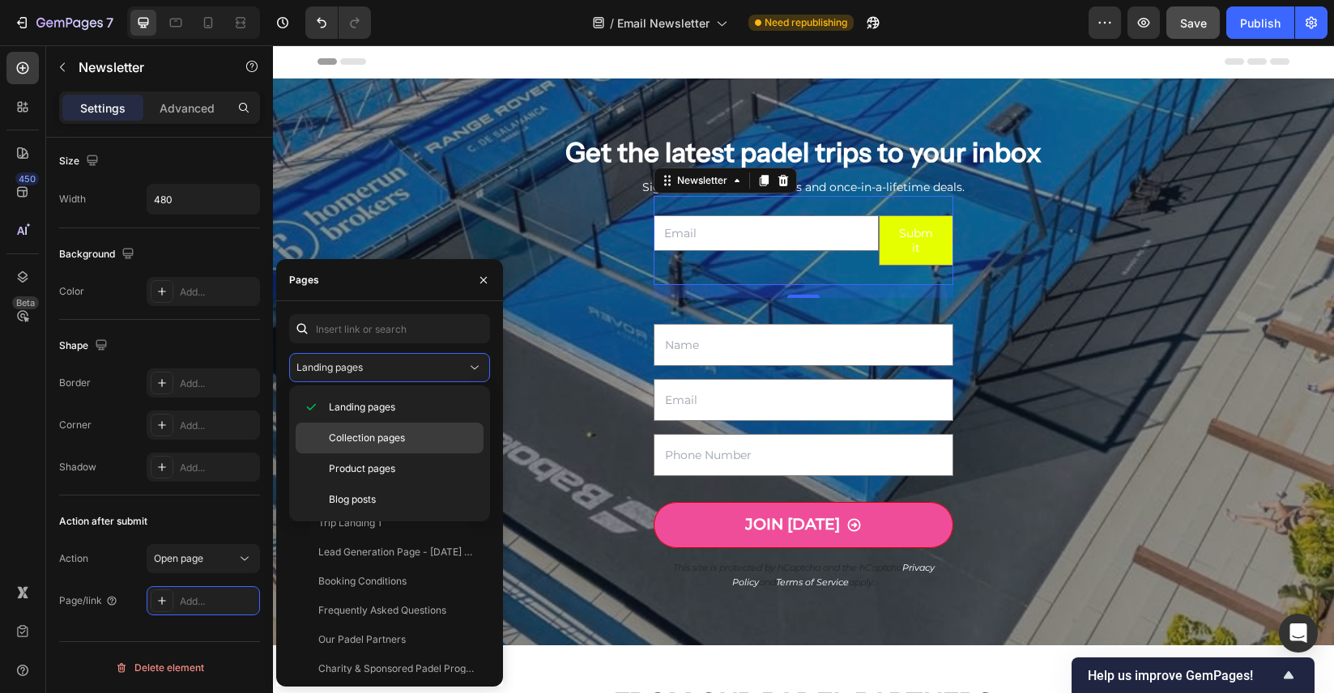
click at [395, 438] on span "Collection pages" at bounding box center [367, 438] width 76 height 15
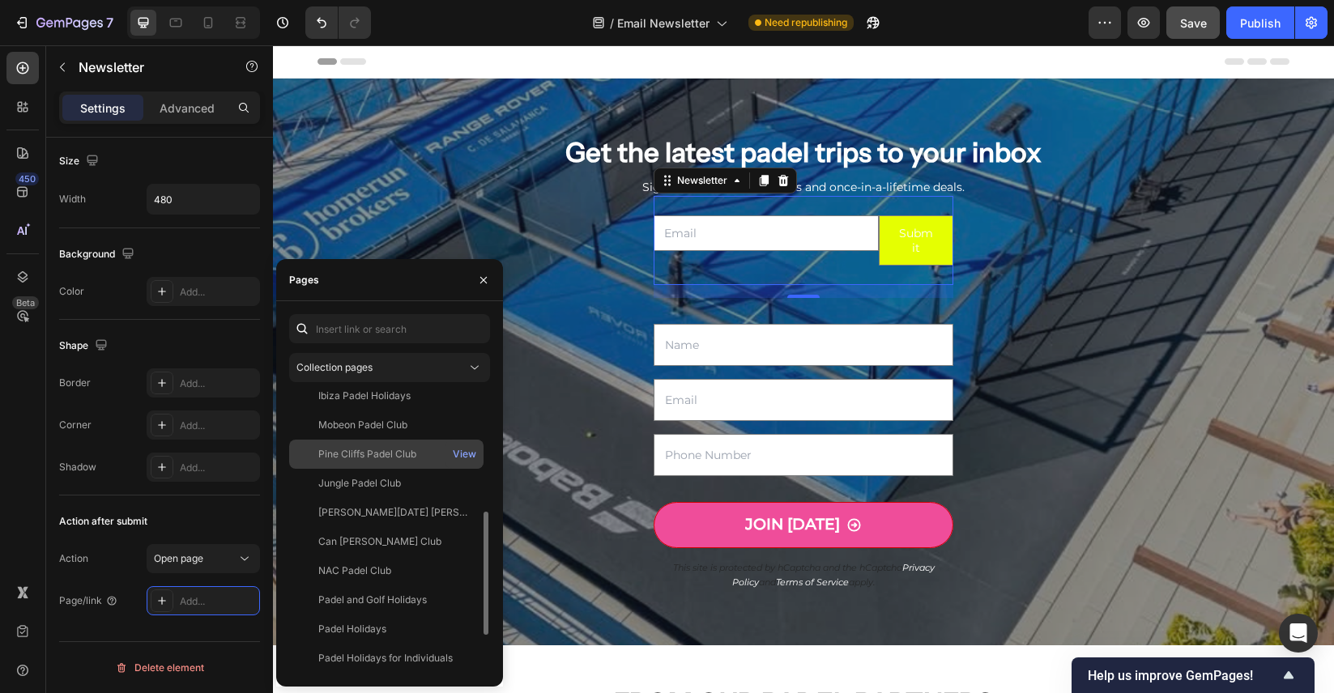
scroll to position [253, 0]
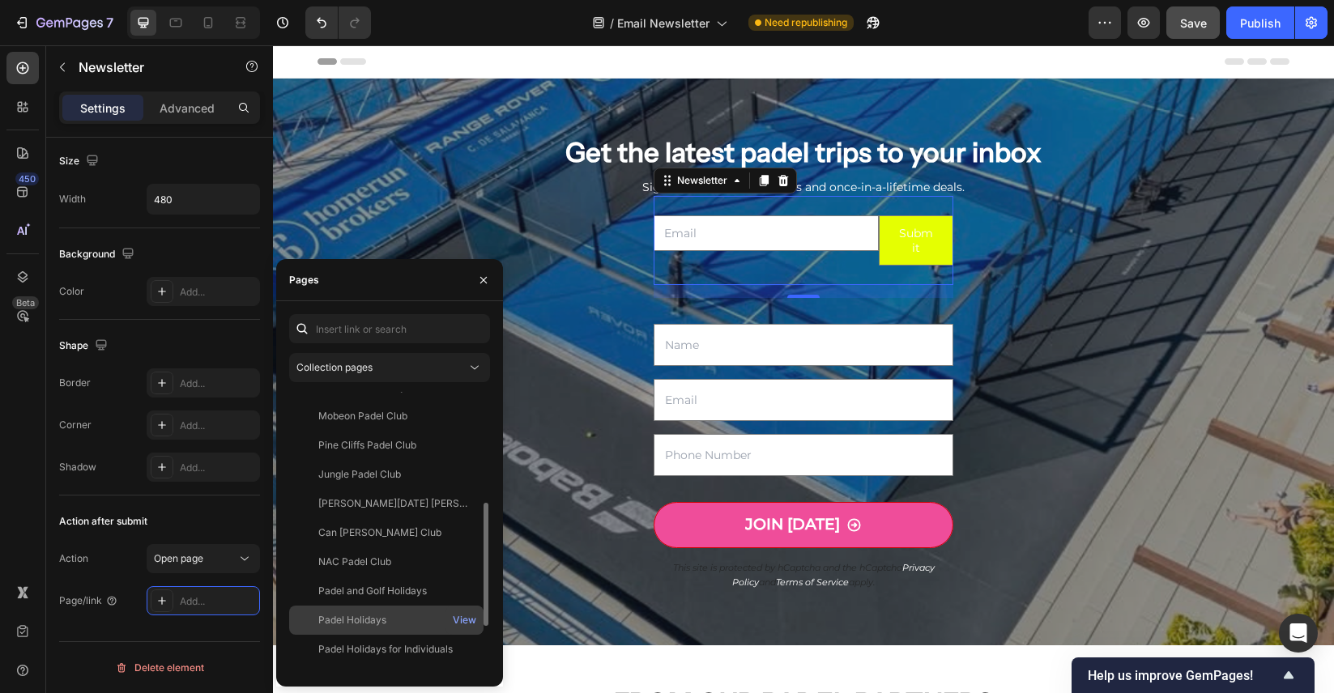
click at [405, 627] on div "Padel Holidays" at bounding box center [386, 620] width 181 height 15
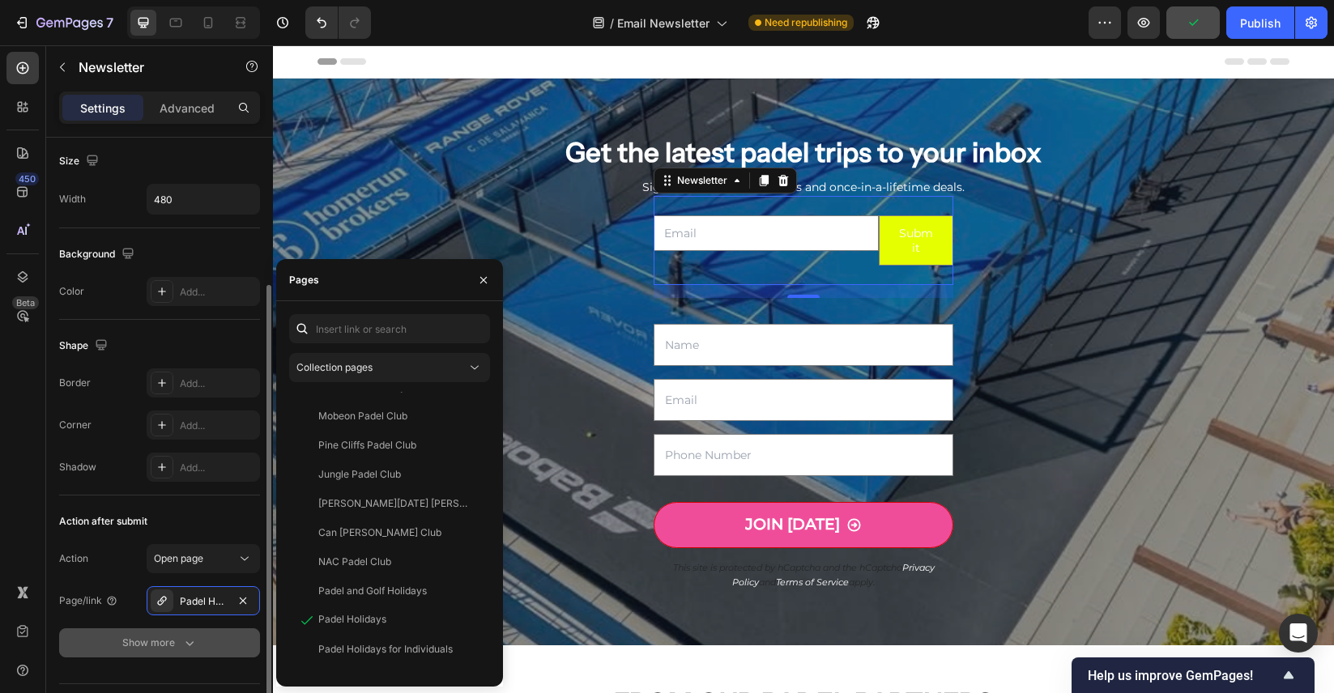
click at [194, 646] on icon "button" at bounding box center [189, 643] width 16 height 16
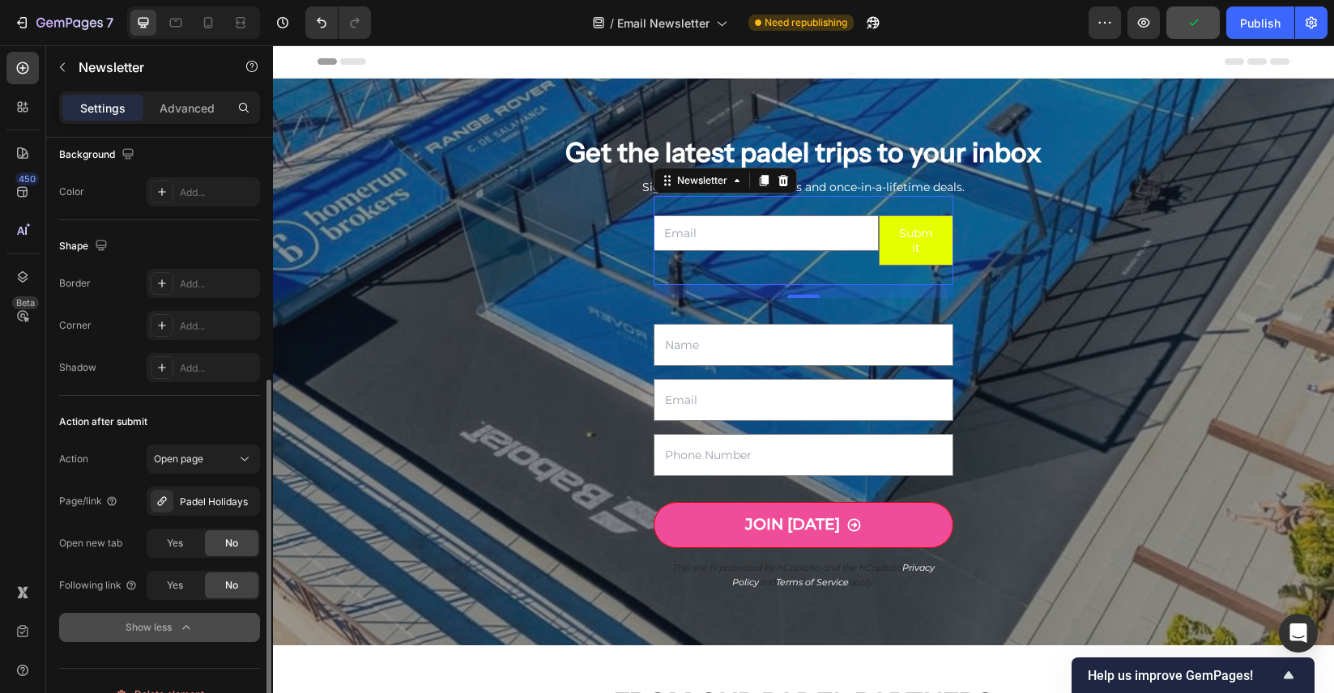
scroll to position [334, 0]
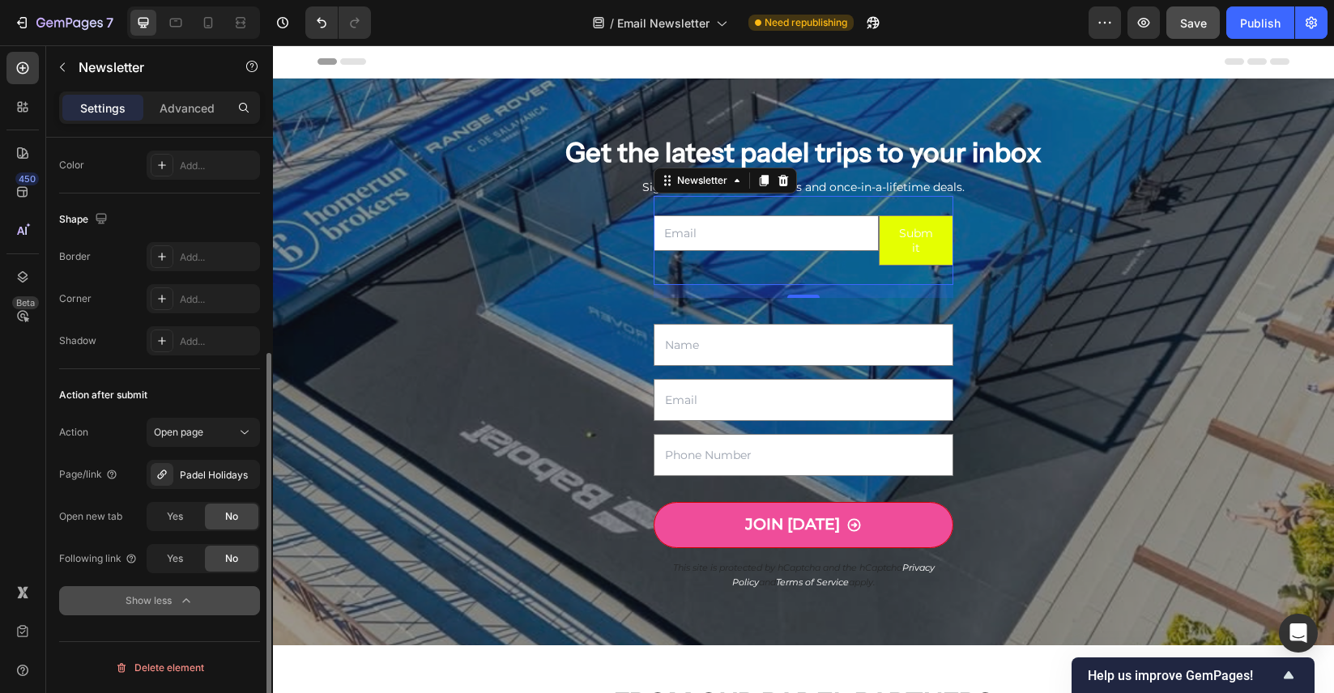
click at [233, 387] on div "Action after submit" at bounding box center [159, 395] width 201 height 26
click at [934, 260] on button "Submit" at bounding box center [916, 240] width 74 height 49
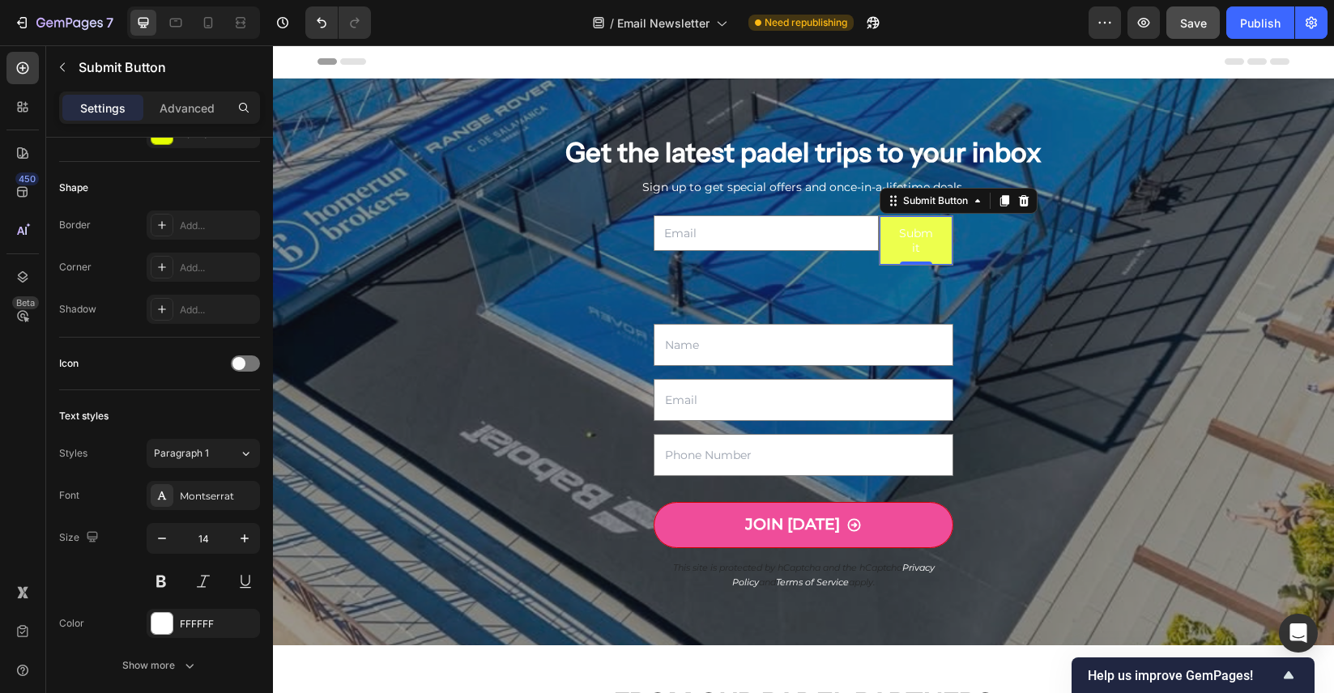
scroll to position [0, 0]
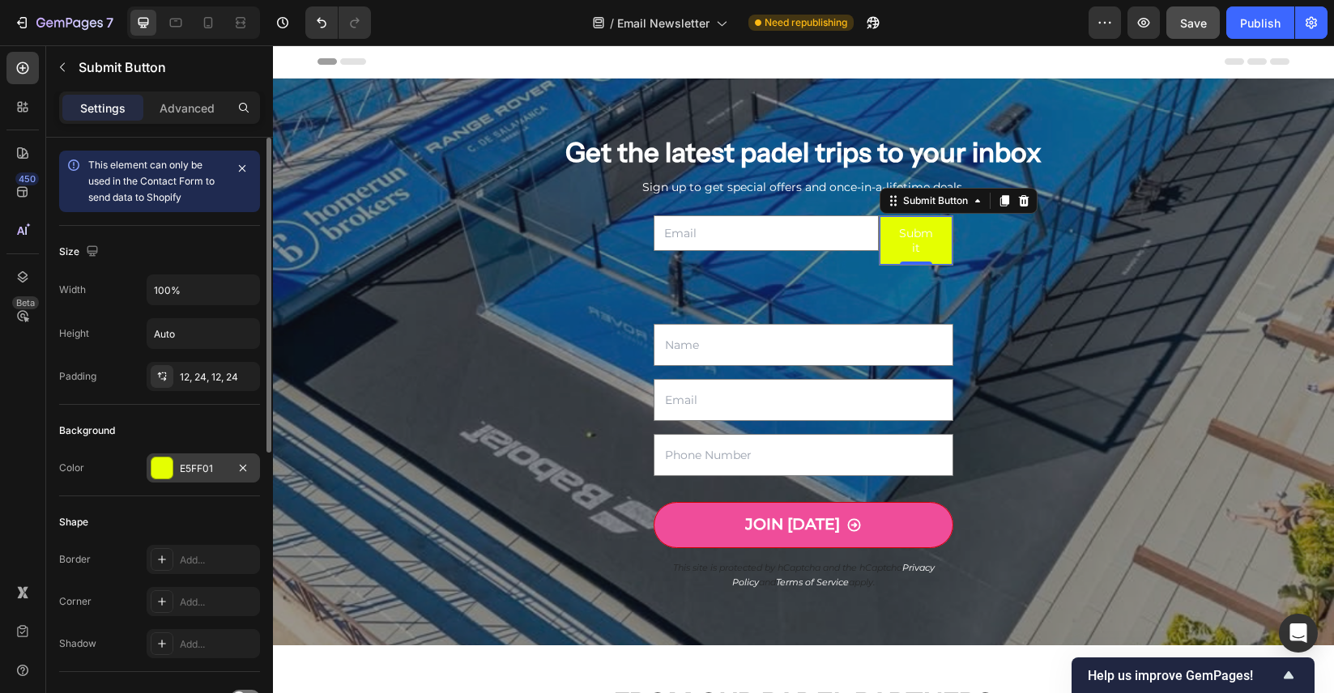
click at [232, 463] on div "E5FF01" at bounding box center [203, 467] width 113 height 29
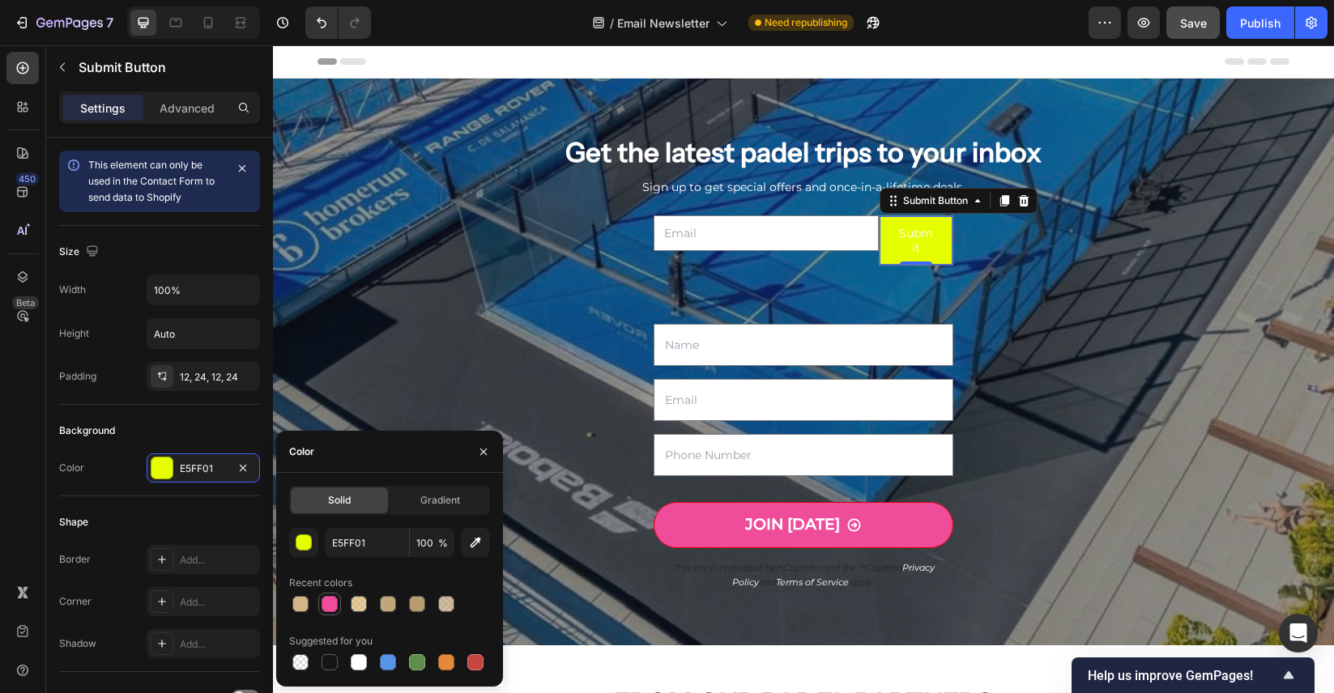
click at [324, 610] on div at bounding box center [329, 604] width 16 height 16
type input "EF4D9A"
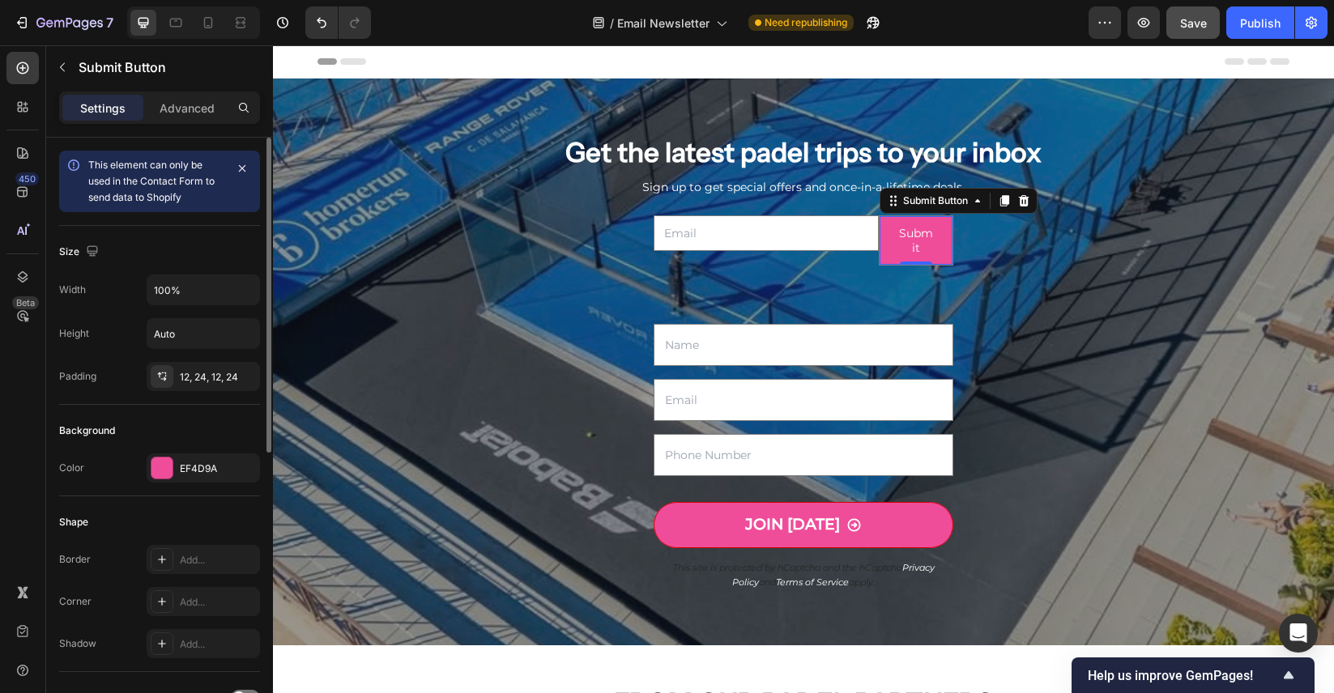
click at [202, 431] on div "Background" at bounding box center [159, 431] width 201 height 26
click at [920, 245] on div "Submit" at bounding box center [916, 240] width 35 height 29
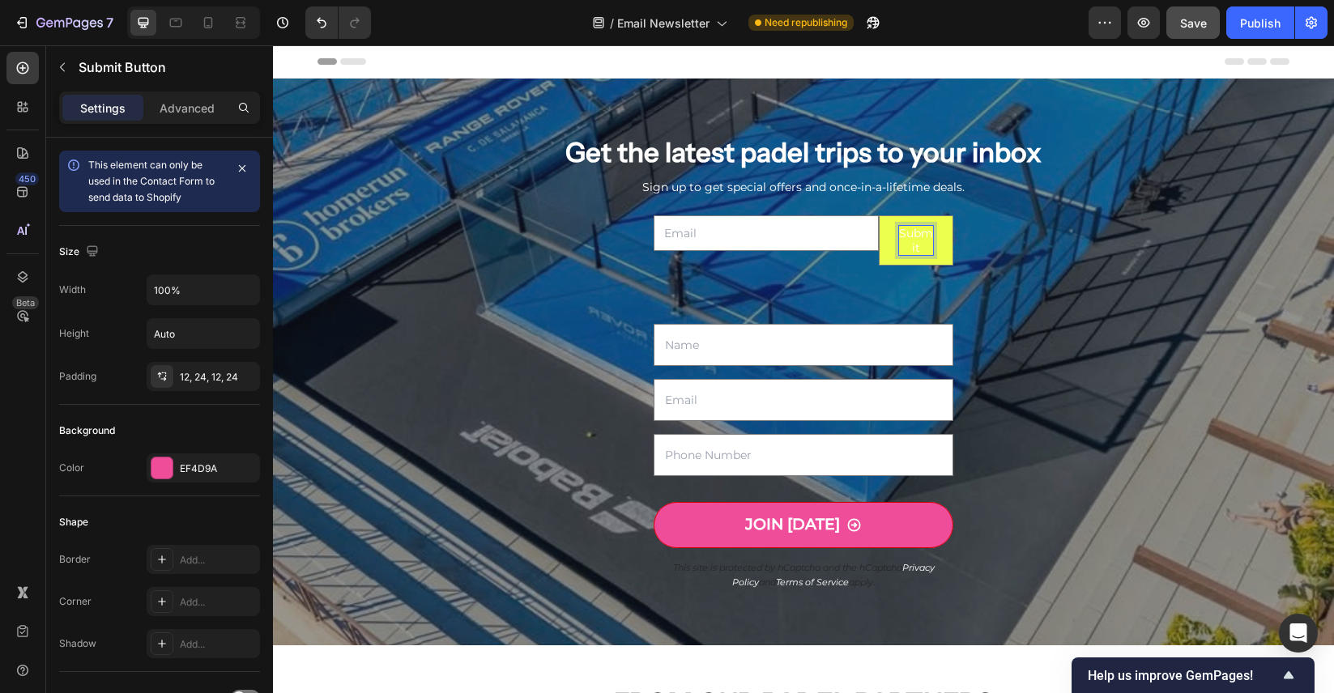
click at [920, 245] on p "Submit" at bounding box center [916, 240] width 35 height 29
click at [879, 216] on button "JOINS" at bounding box center [916, 240] width 74 height 49
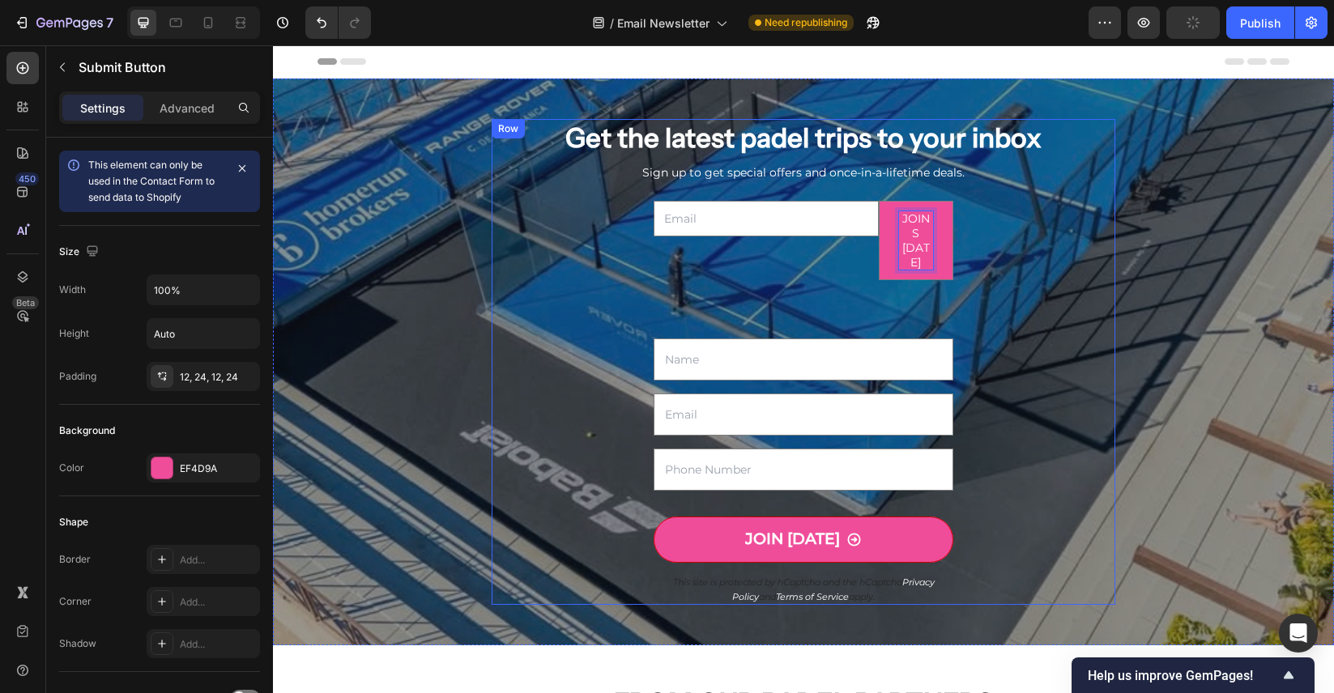
click at [1023, 287] on div "Get the latest padel trips to your inbox Heading Sign up to get special offers …" at bounding box center [804, 361] width 624 height 485
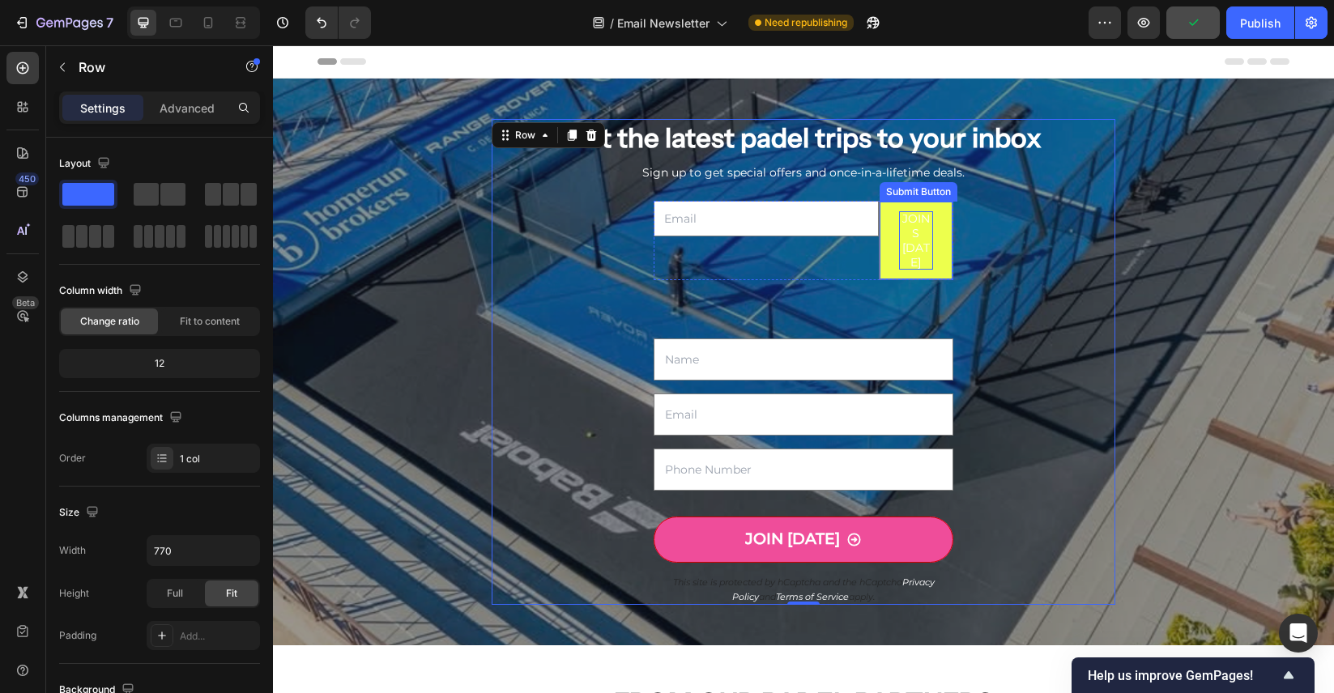
click at [915, 243] on p "JOINS TODAY" at bounding box center [916, 240] width 35 height 58
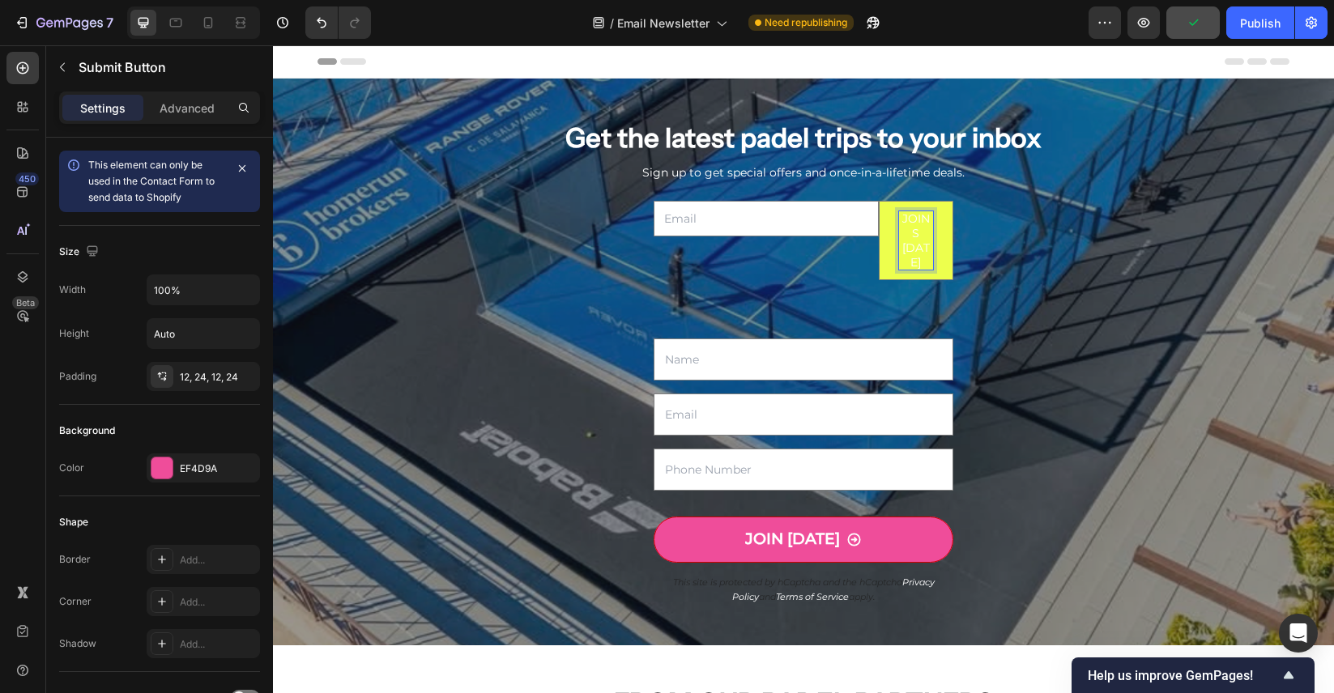
click at [915, 243] on p "JOINS TODAY" at bounding box center [916, 240] width 35 height 58
click at [916, 232] on p "JOINS TODAY" at bounding box center [916, 240] width 35 height 58
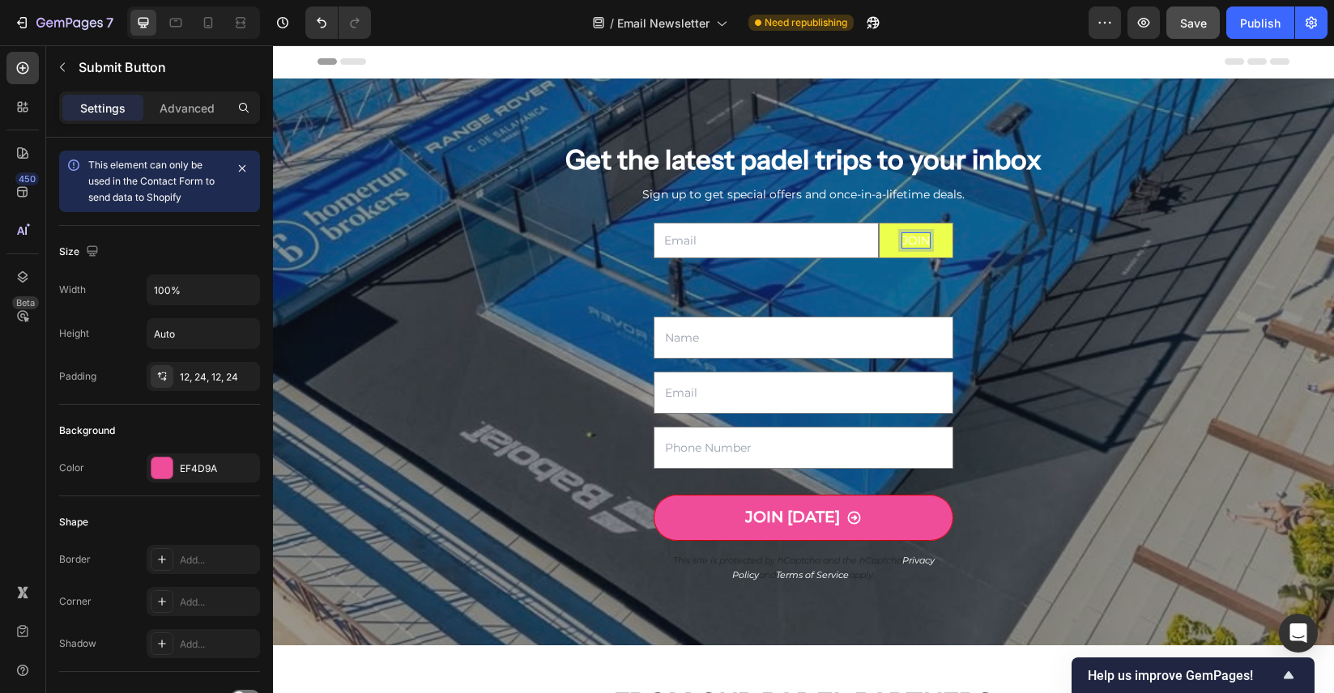
click at [879, 223] on button "JOIN" at bounding box center [916, 240] width 74 height 34
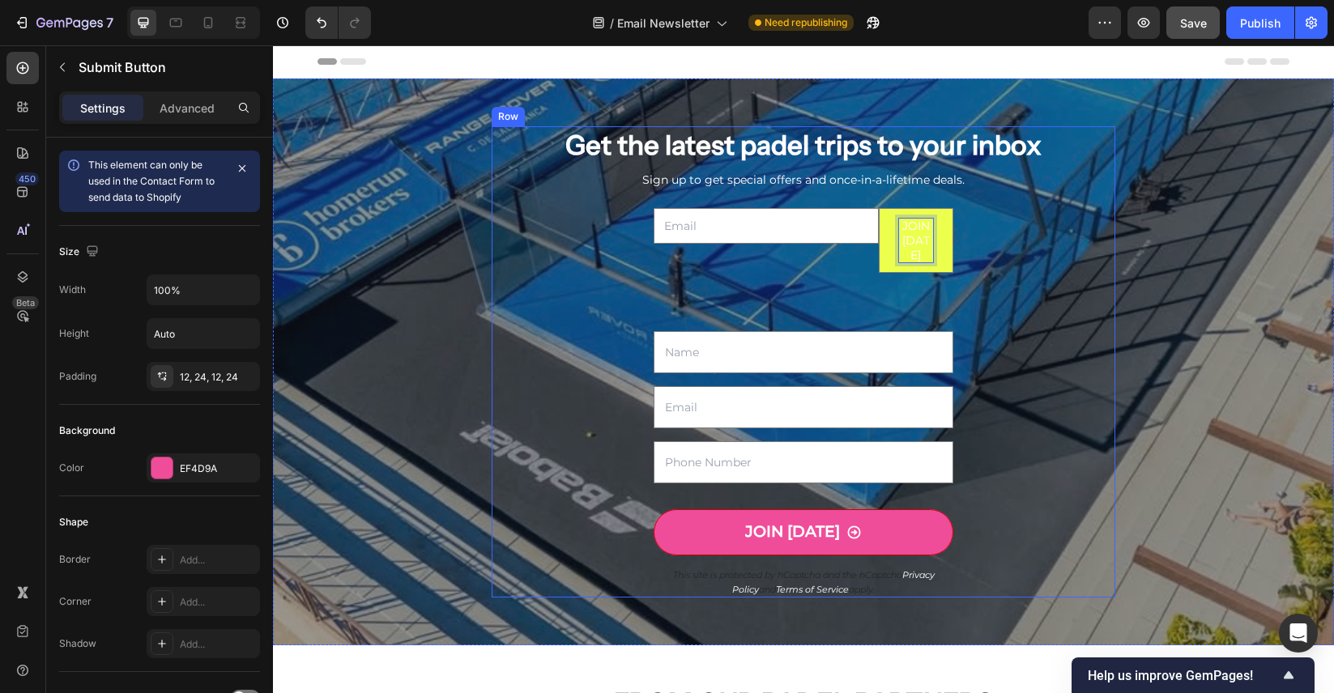
click at [1105, 280] on div "Get the latest padel trips to your inbox Heading Sign up to get special offers …" at bounding box center [804, 361] width 624 height 470
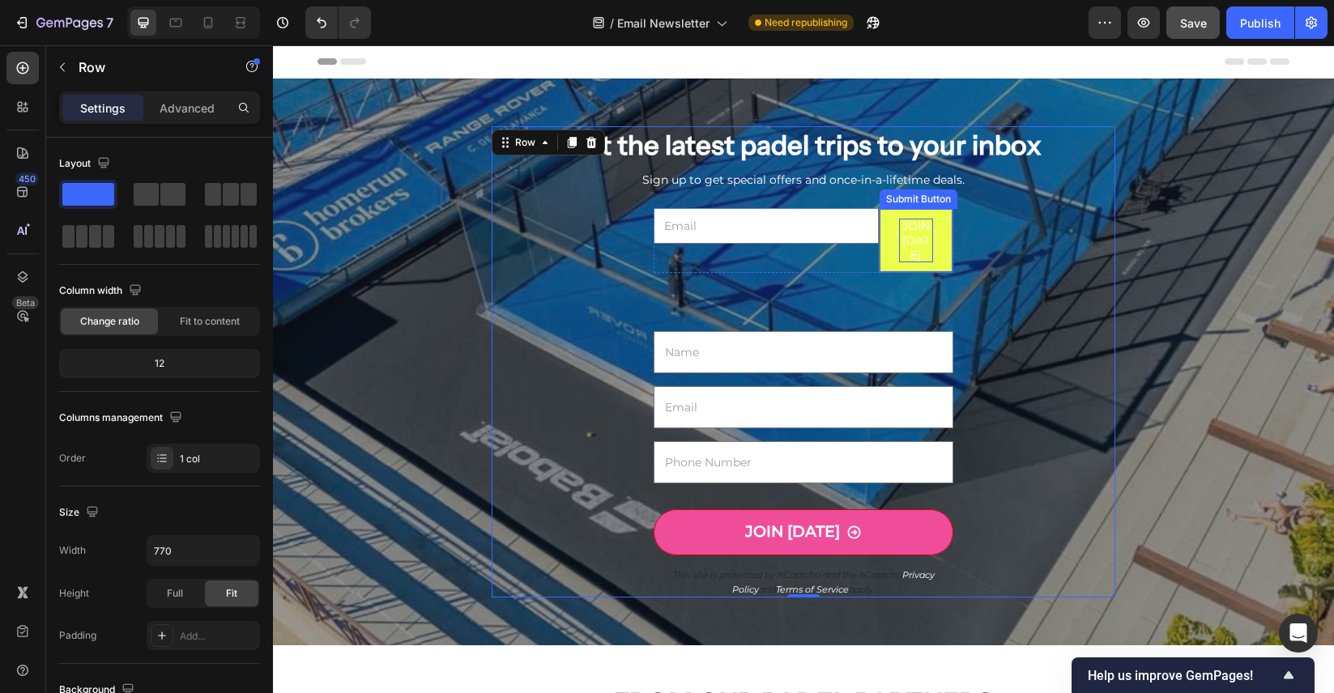
click at [921, 243] on p "JOIN TODAY" at bounding box center [916, 241] width 35 height 44
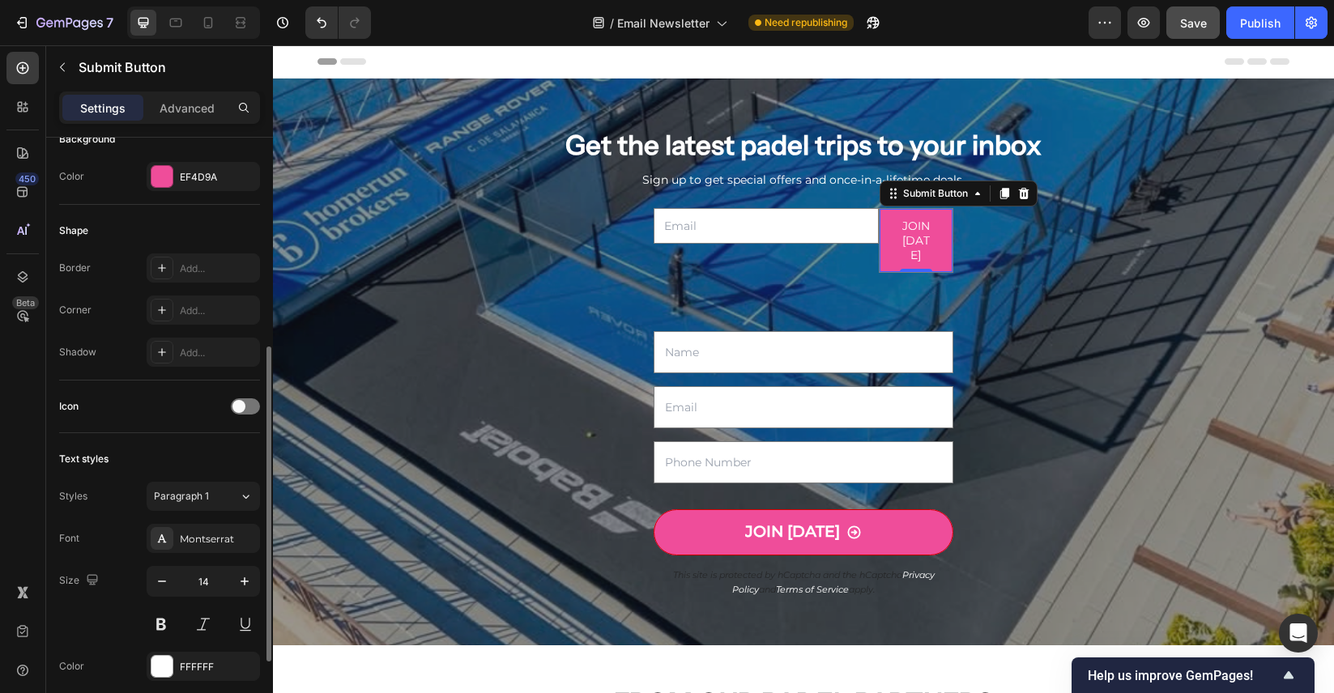
scroll to position [329, 0]
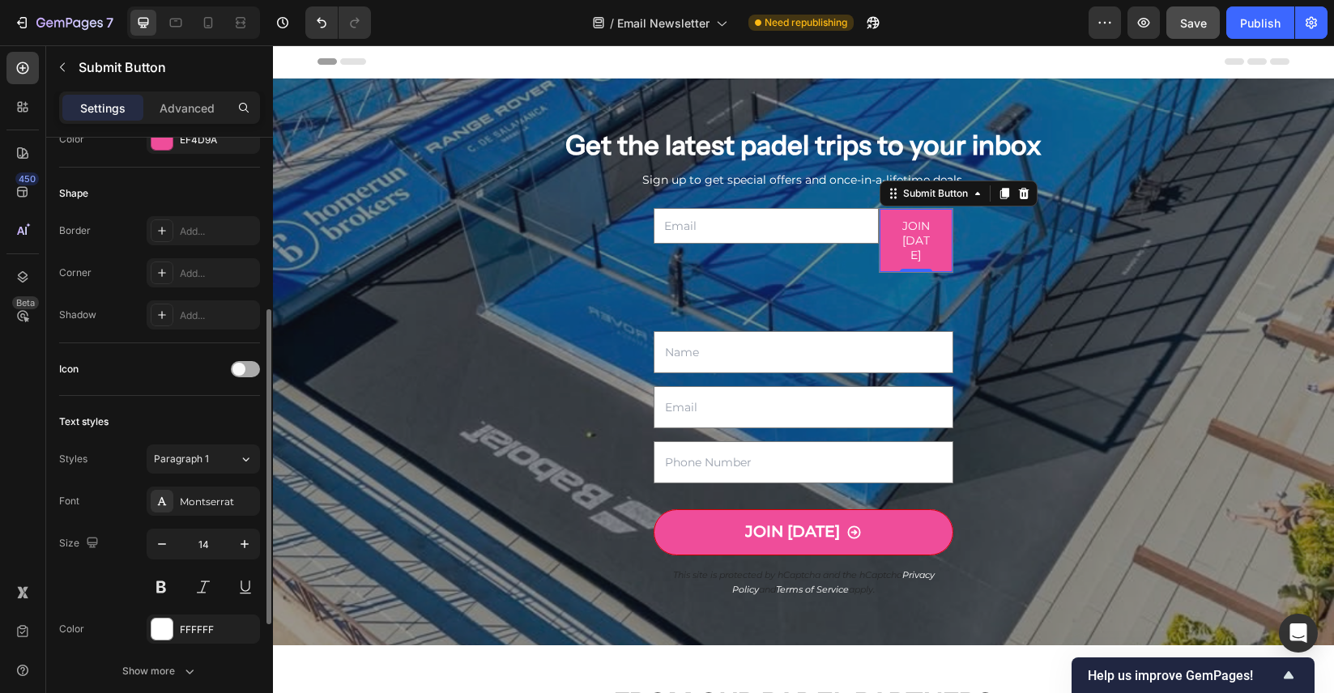
click at [241, 377] on div at bounding box center [245, 369] width 29 height 16
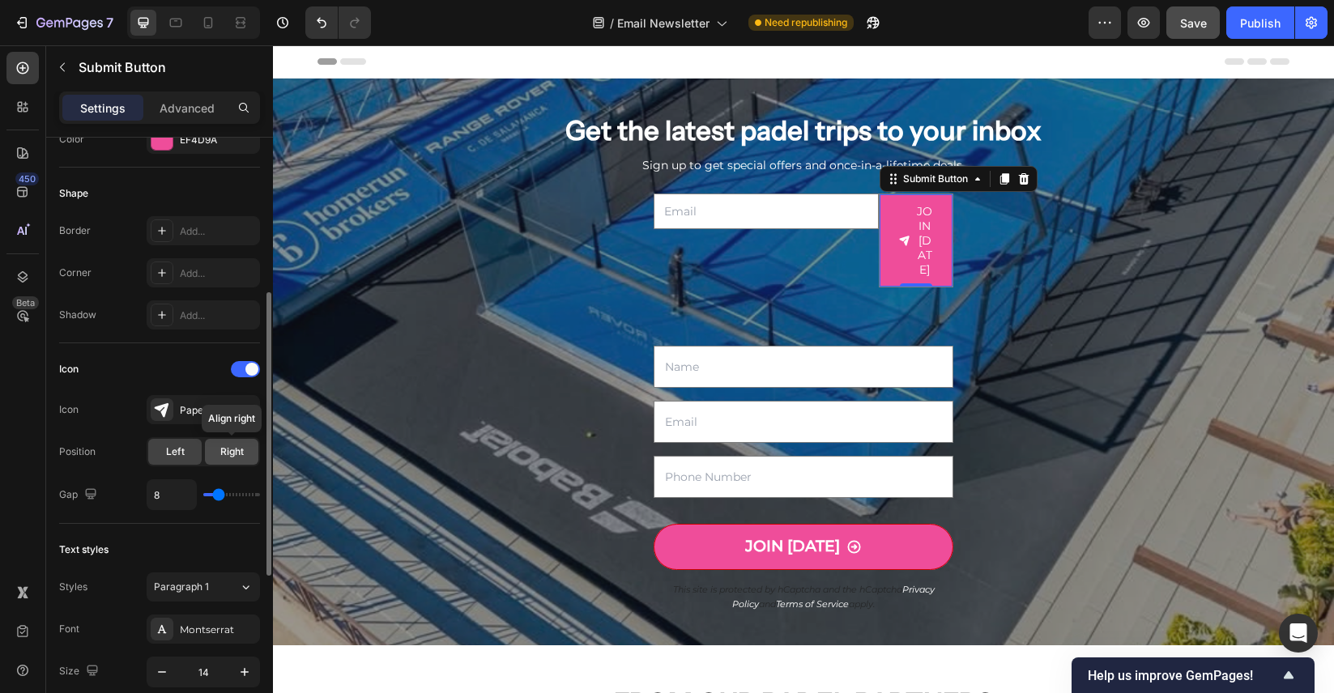
click at [225, 447] on span "Right" at bounding box center [231, 452] width 23 height 15
click at [185, 403] on div "Paper plane tilt filled" at bounding box center [218, 410] width 76 height 15
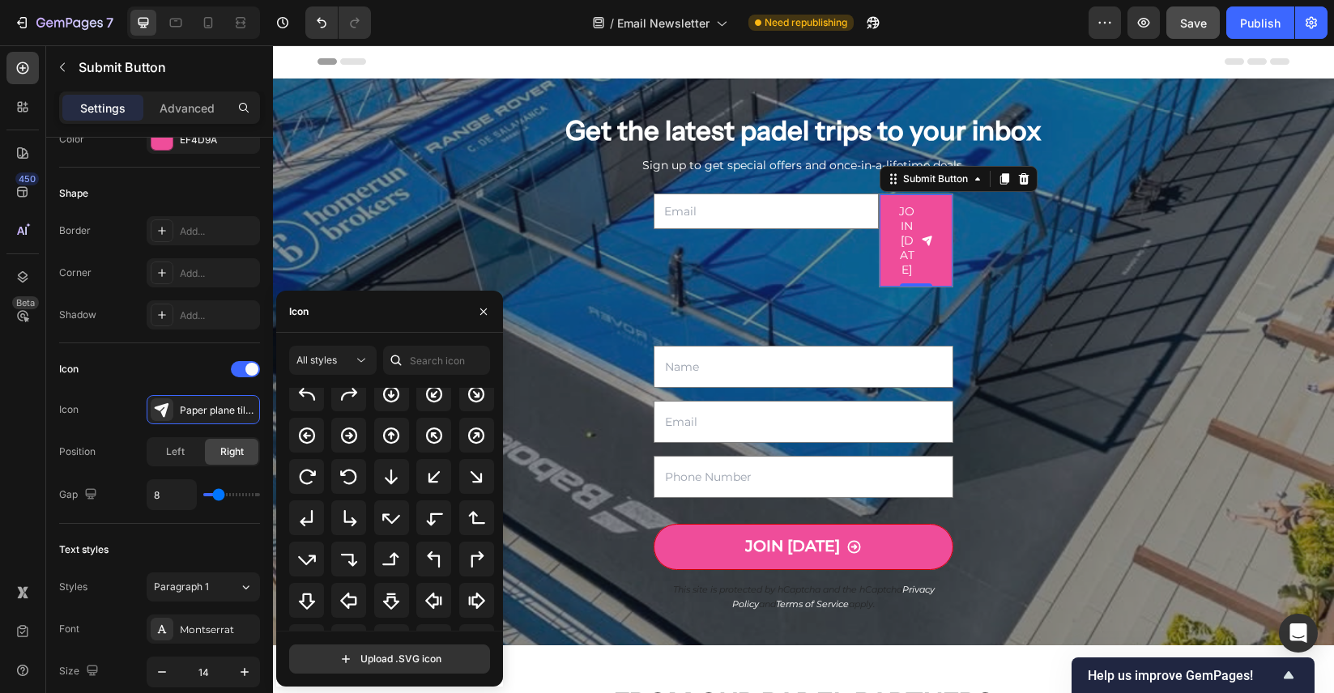
scroll to position [462, 0]
click at [352, 438] on icon at bounding box center [348, 433] width 19 height 19
click at [182, 354] on div "Icon Icon Arrow circle right bold Position Left Right Gap 8" at bounding box center [159, 433] width 201 height 181
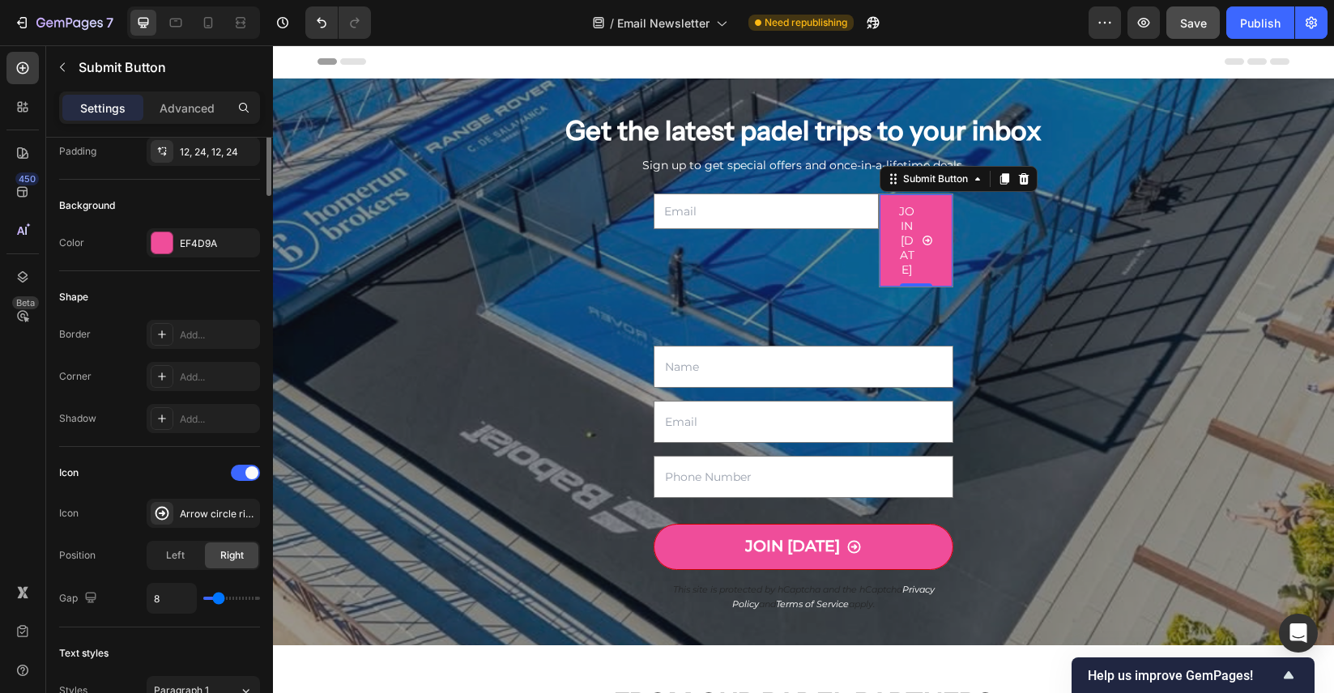
scroll to position [0, 0]
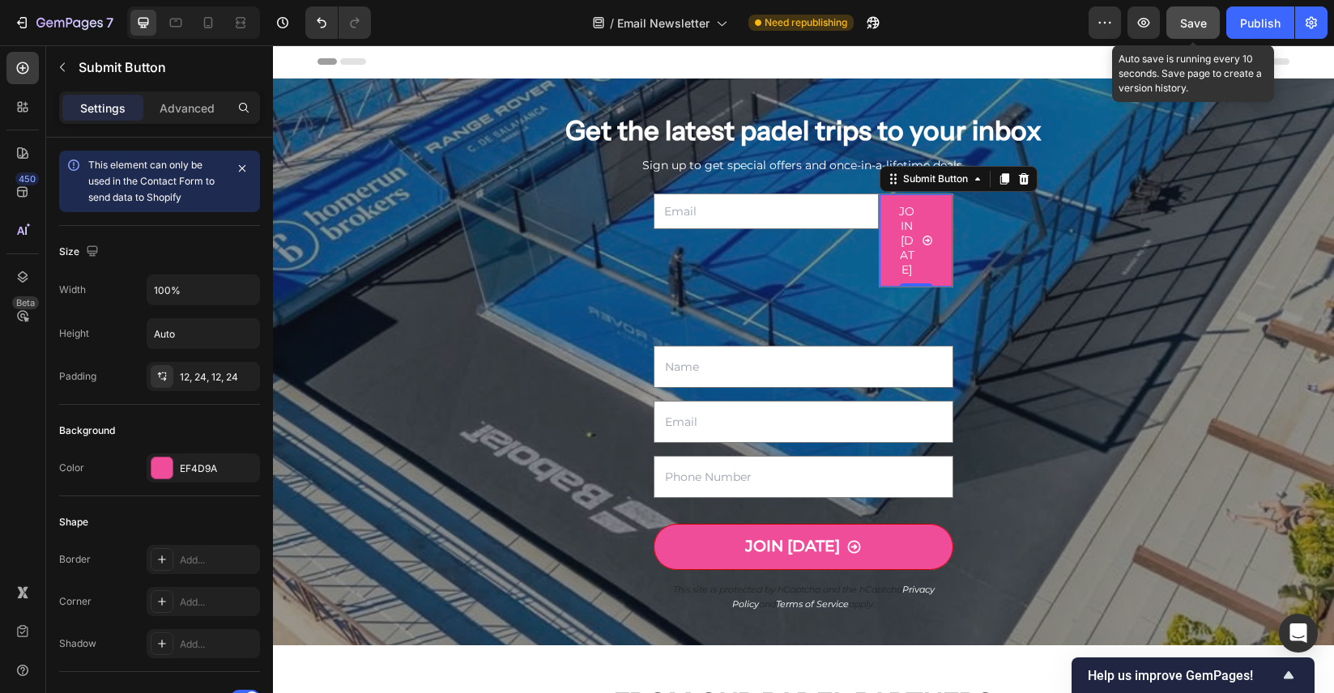
click at [1186, 28] on span "Save" at bounding box center [1193, 23] width 27 height 14
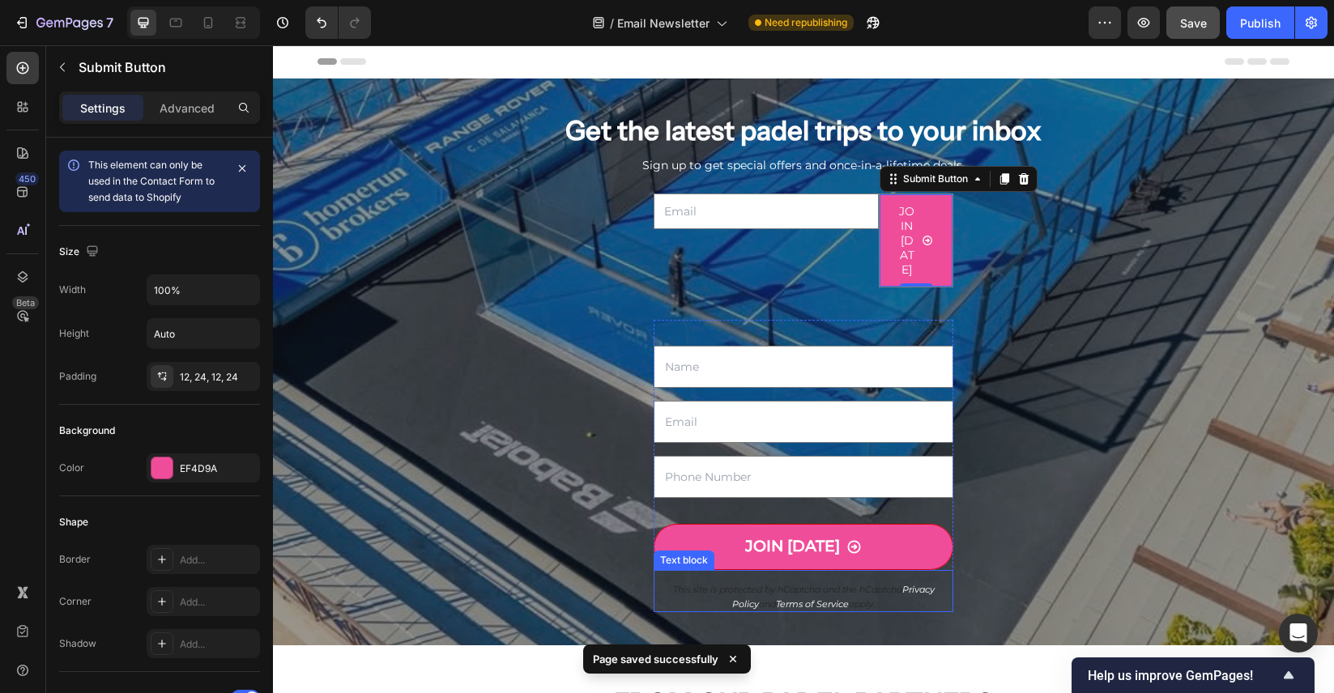
click at [822, 596] on link "Terms of Service" at bounding box center [812, 603] width 73 height 15
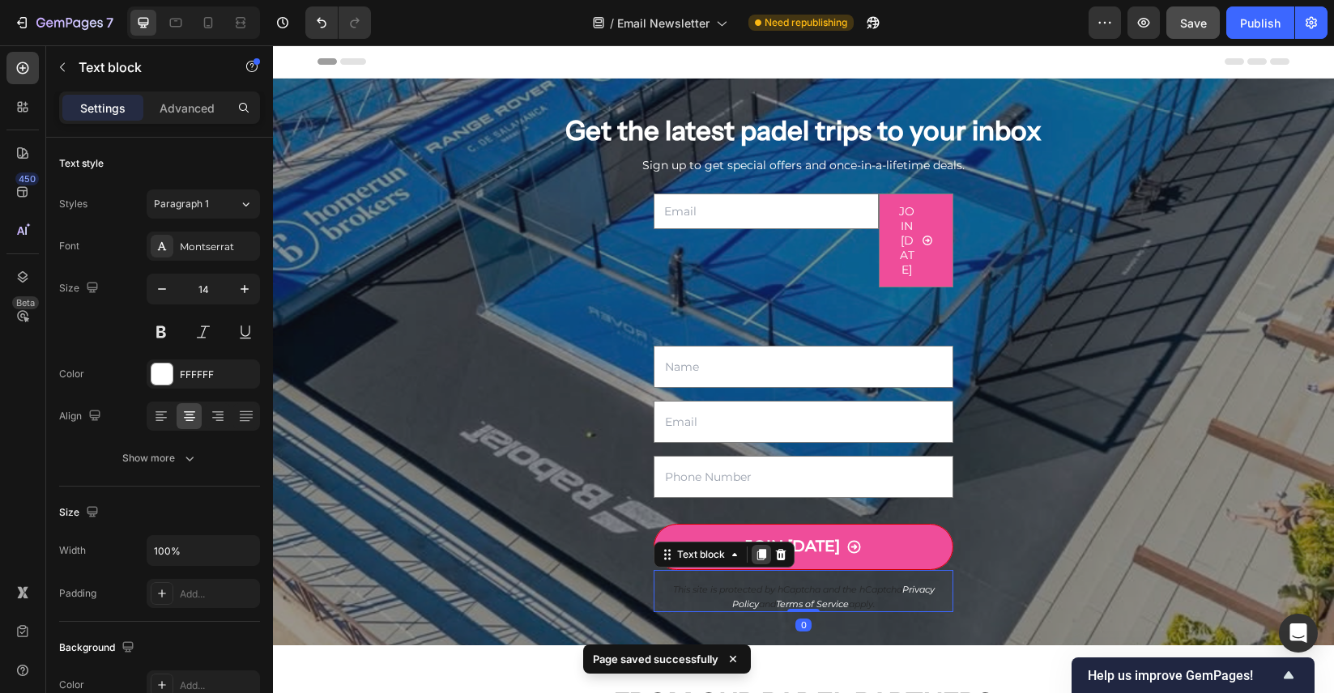
click at [761, 549] on icon at bounding box center [761, 554] width 9 height 11
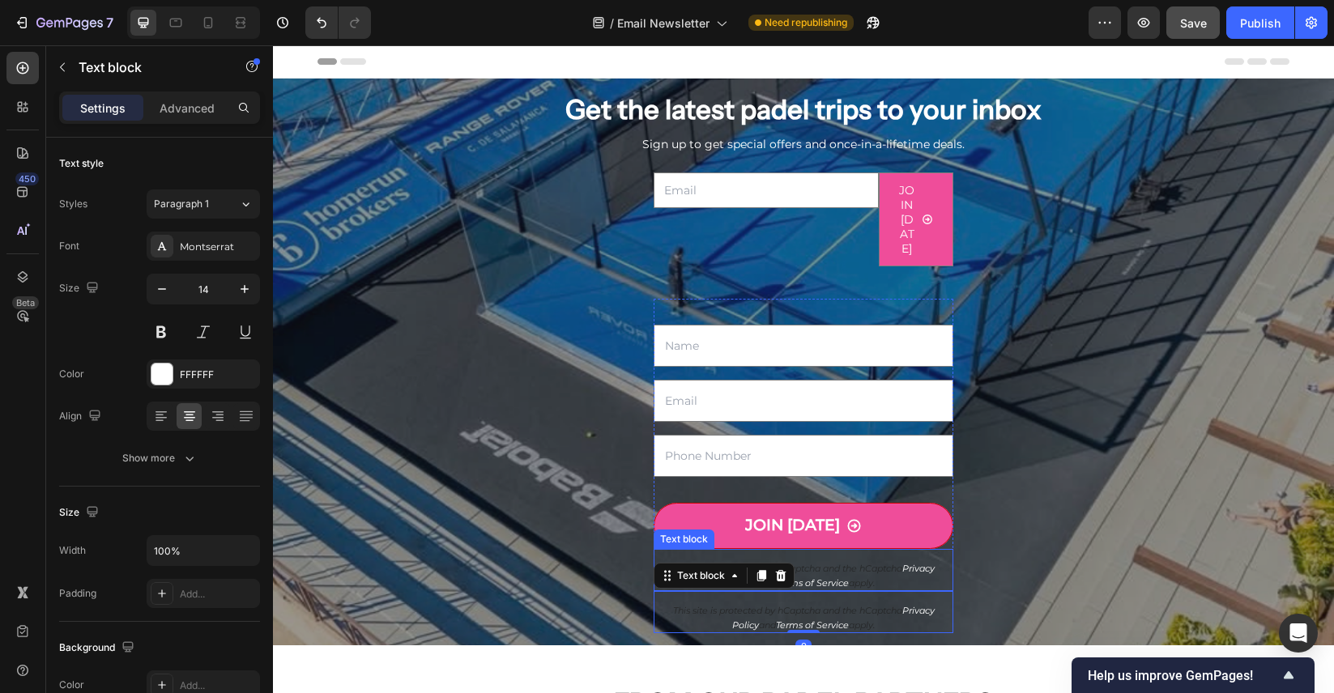
click at [819, 567] on icon "This site is protected by hCaptcha and the hCaptcha" at bounding box center [787, 568] width 229 height 11
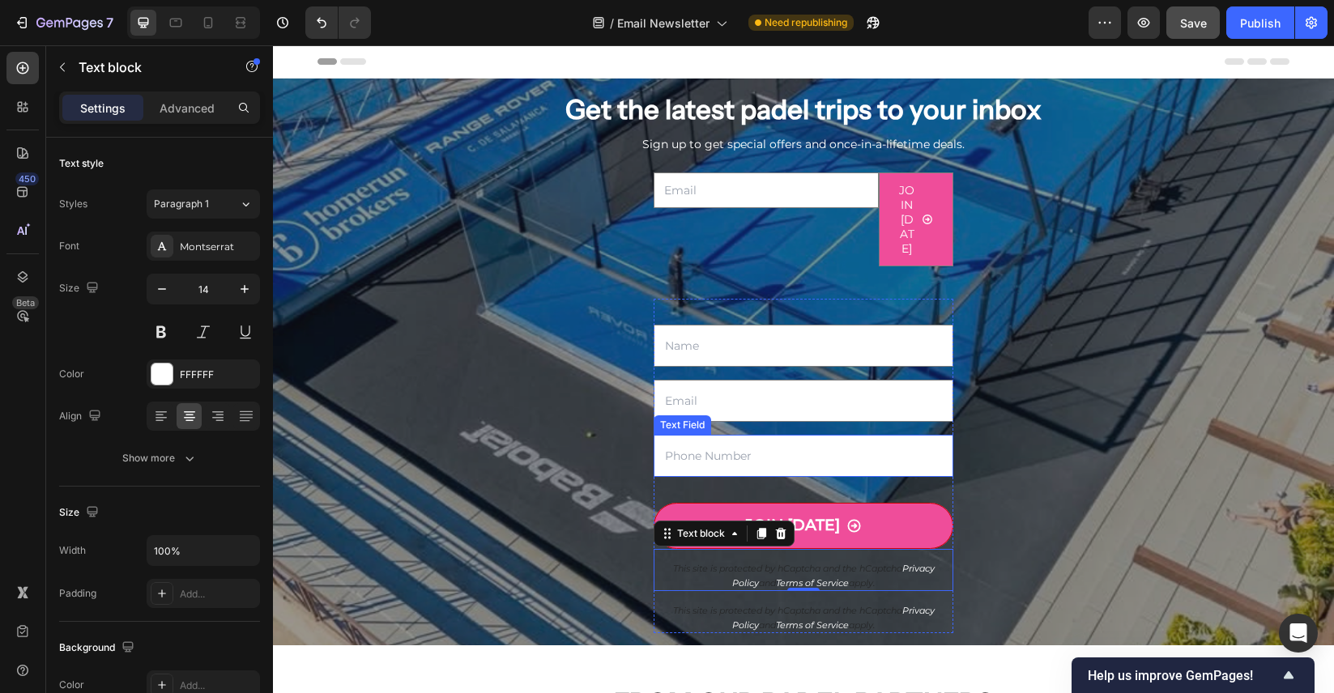
click at [858, 435] on input "text" at bounding box center [803, 456] width 300 height 42
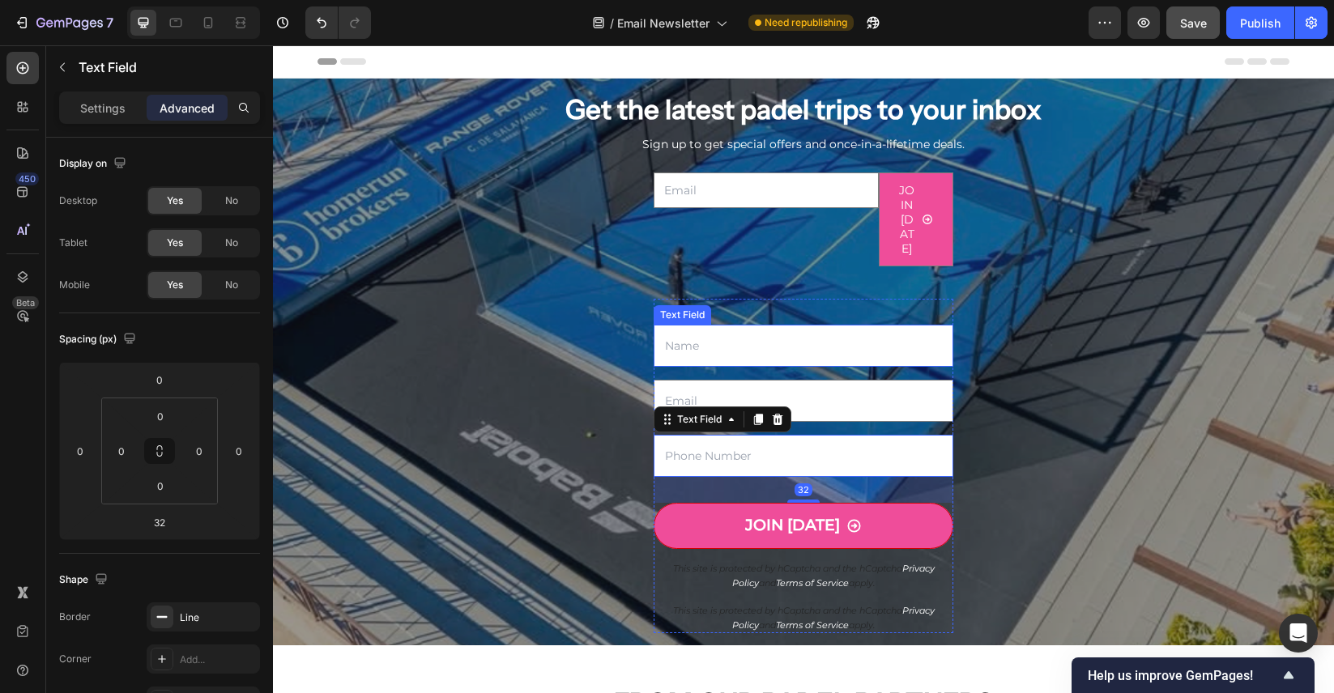
click at [763, 334] on input "text" at bounding box center [803, 346] width 300 height 42
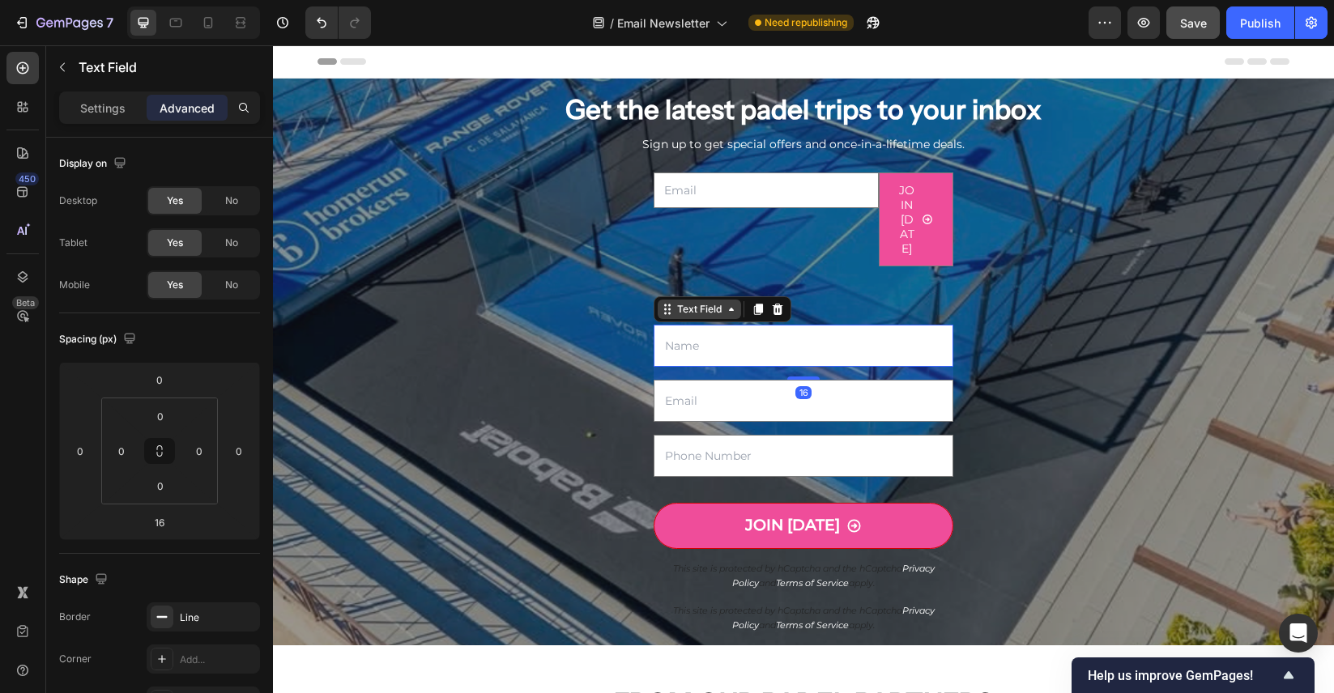
click at [726, 314] on icon at bounding box center [731, 309] width 13 height 13
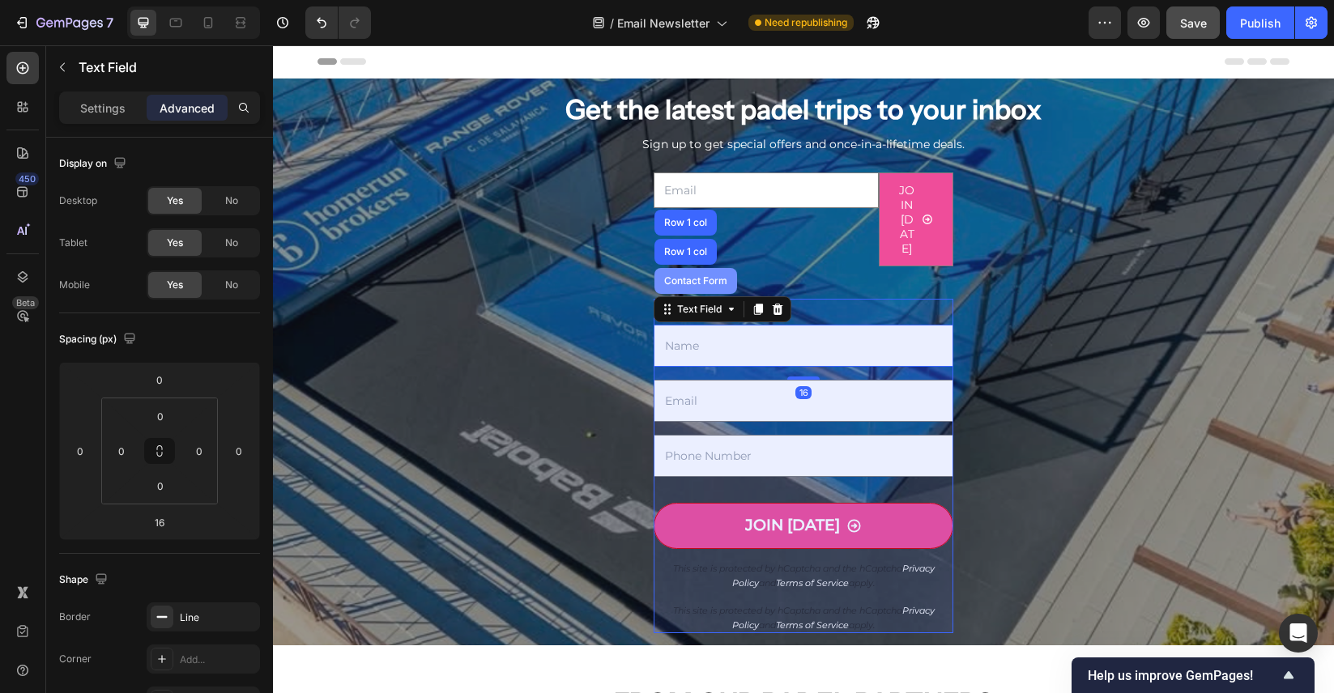
click at [710, 287] on div "Contact Form" at bounding box center [695, 281] width 83 height 26
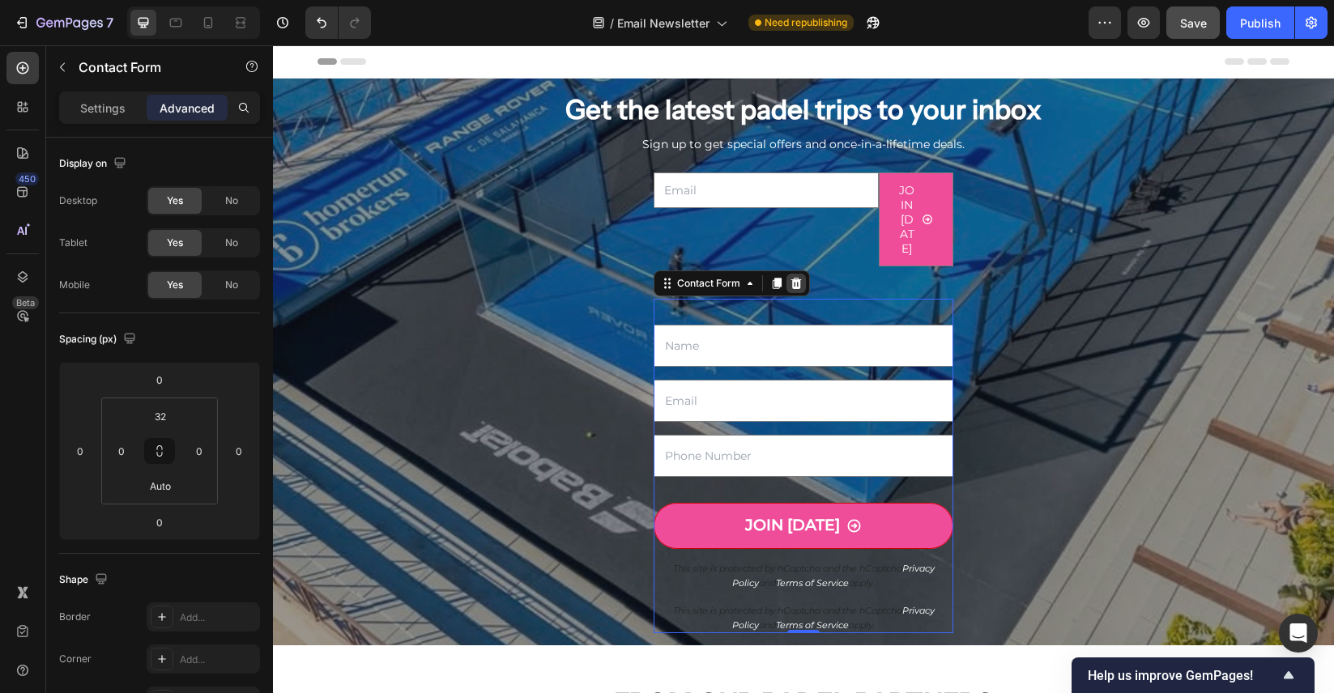
click at [799, 286] on icon at bounding box center [796, 283] width 11 height 11
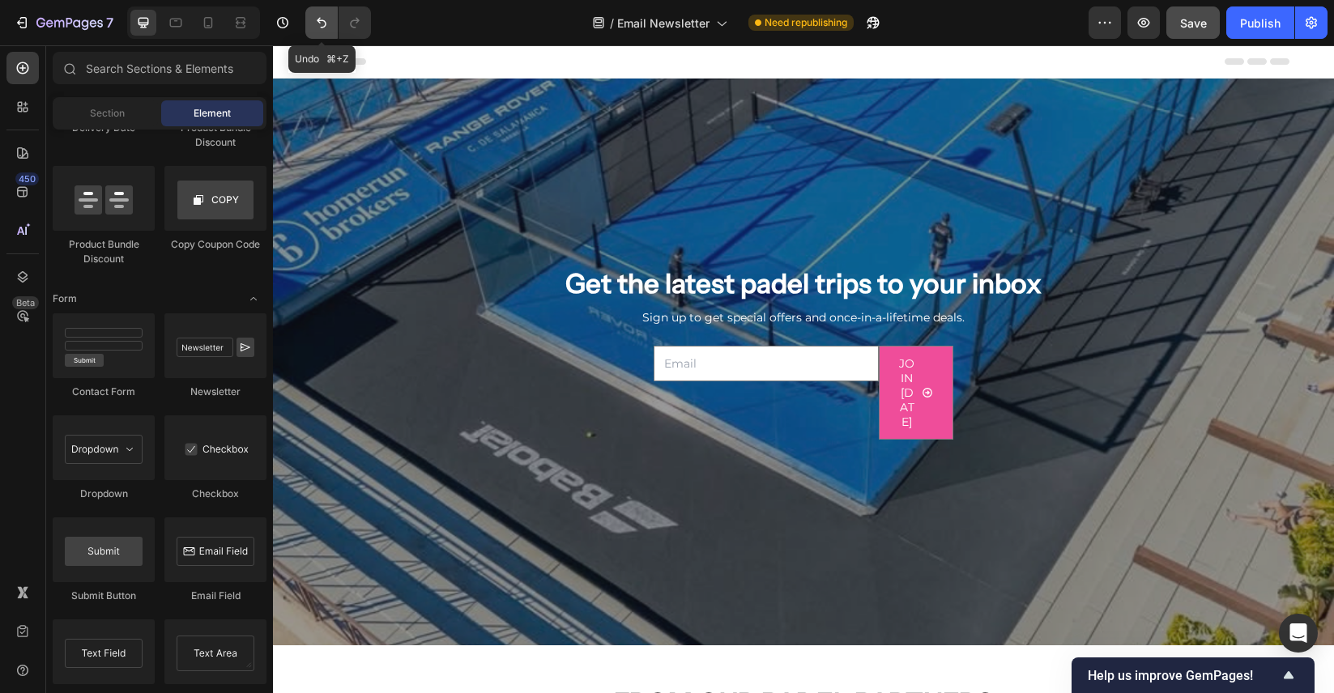
click at [325, 25] on icon "Undo/Redo" at bounding box center [322, 23] width 10 height 11
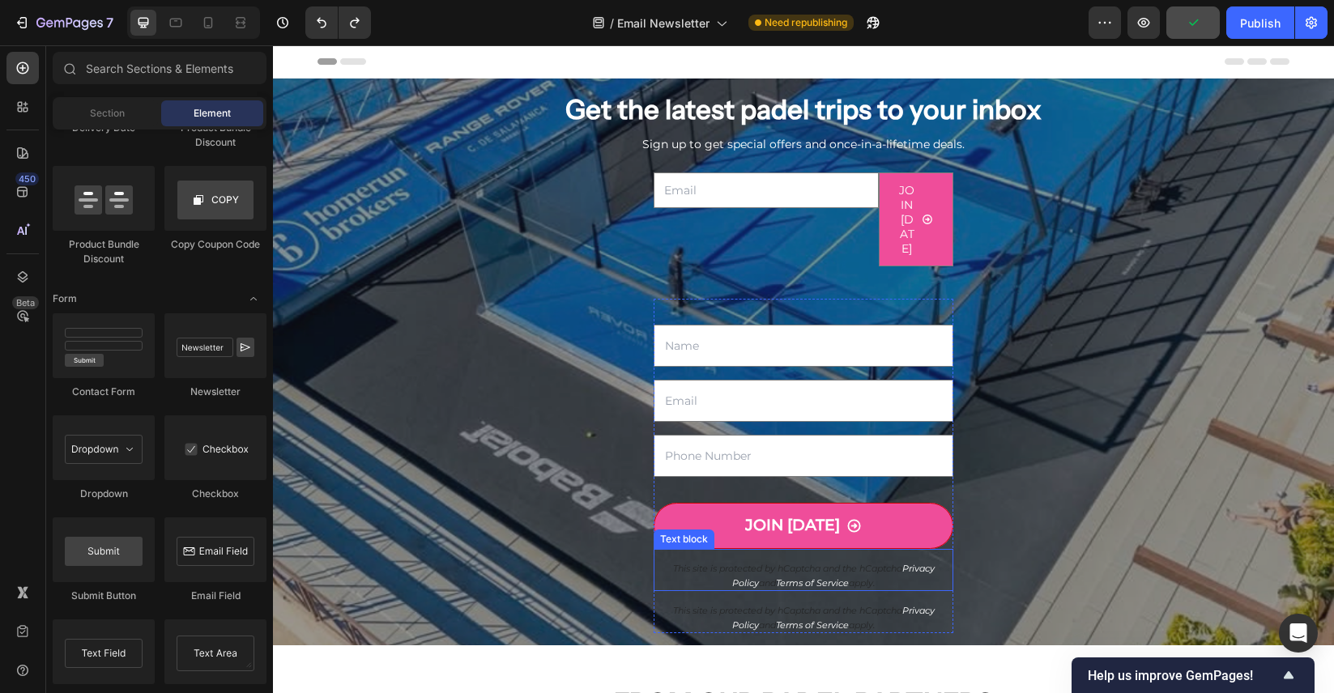
click at [824, 570] on icon "This site is protected by hCaptcha and the hCaptcha" at bounding box center [787, 568] width 229 height 11
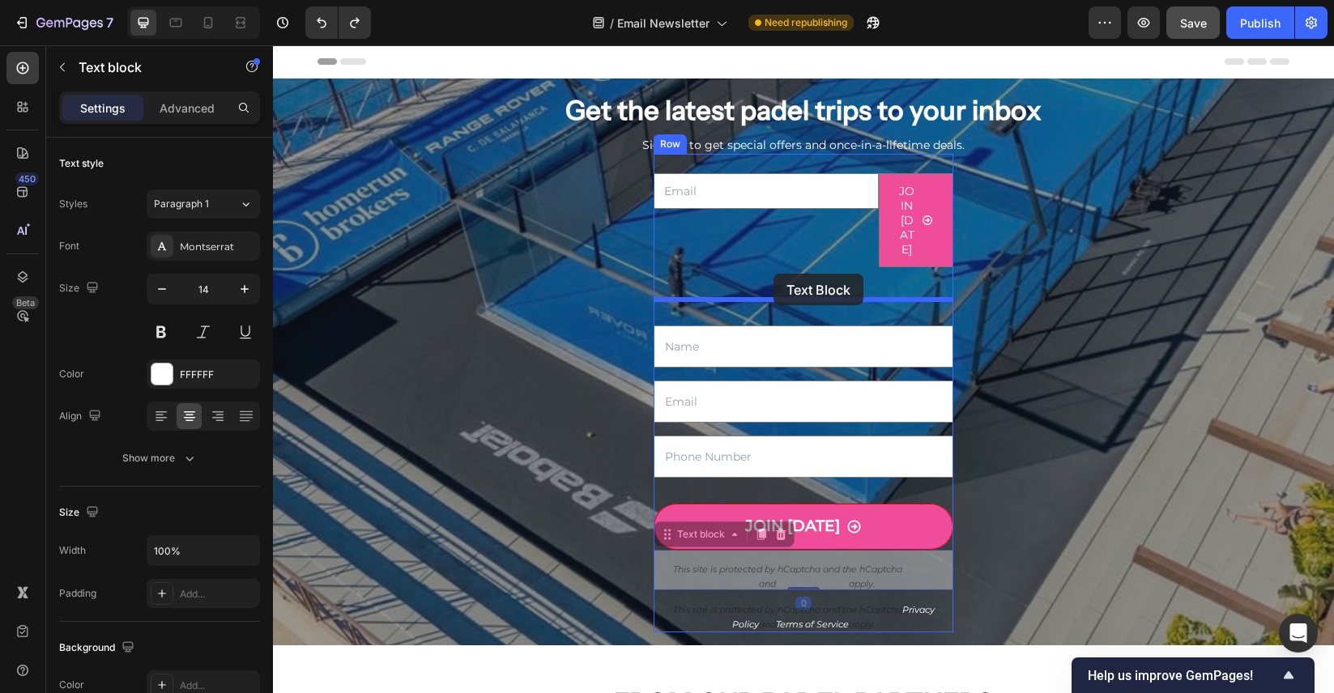
drag, startPoint x: 702, startPoint y: 529, endPoint x: 773, endPoint y: 274, distance: 264.8
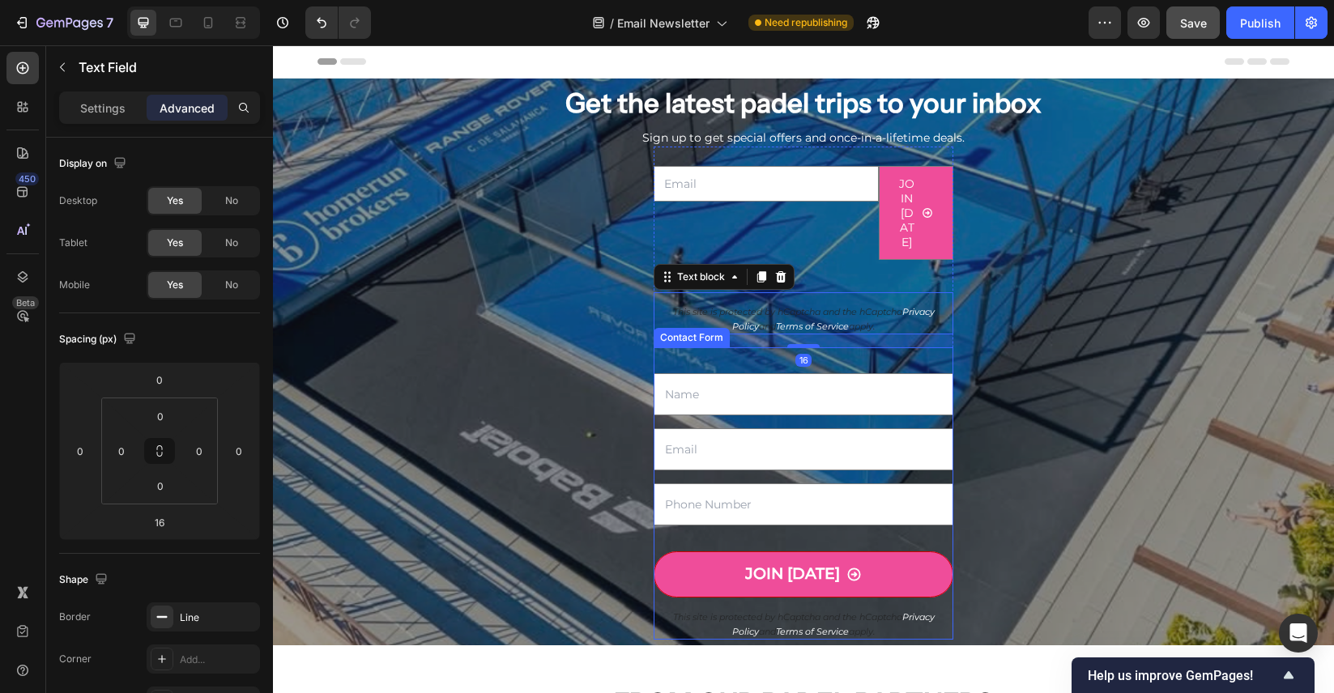
click at [777, 403] on input "text" at bounding box center [803, 394] width 300 height 42
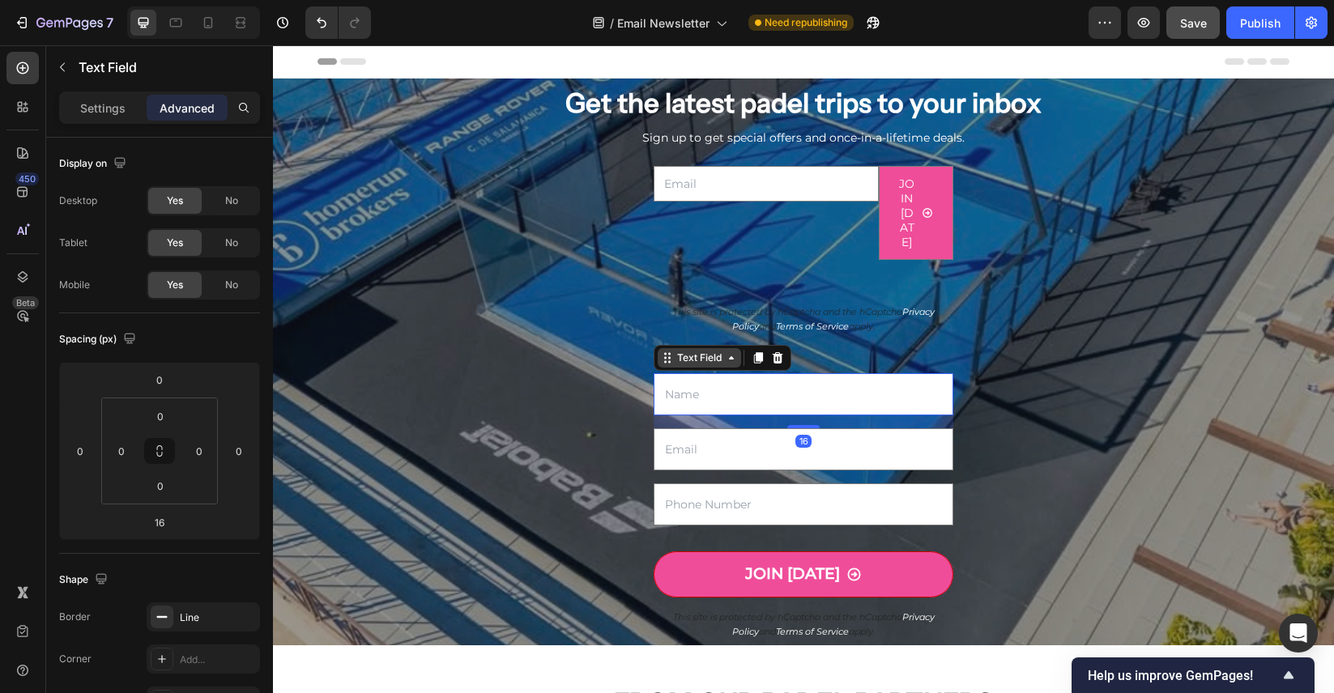
click at [720, 355] on div "Text Field" at bounding box center [699, 358] width 51 height 15
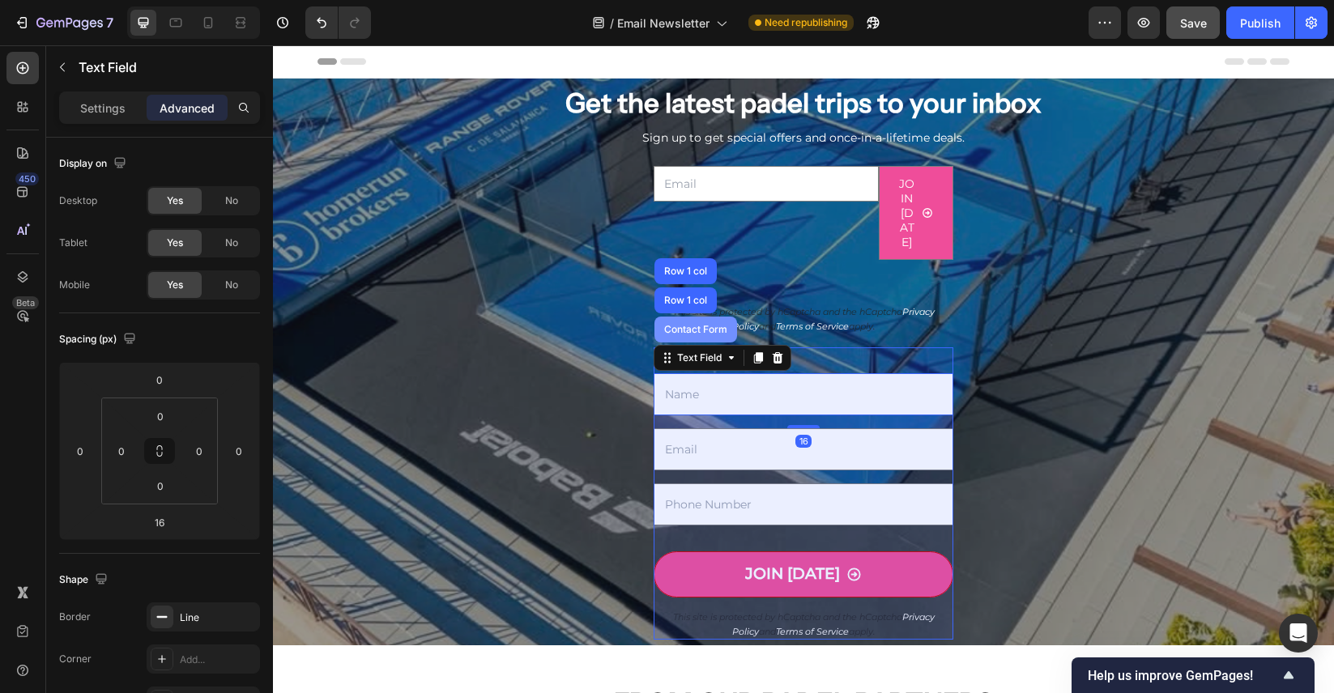
click at [713, 337] on div "Contact Form" at bounding box center [695, 330] width 83 height 26
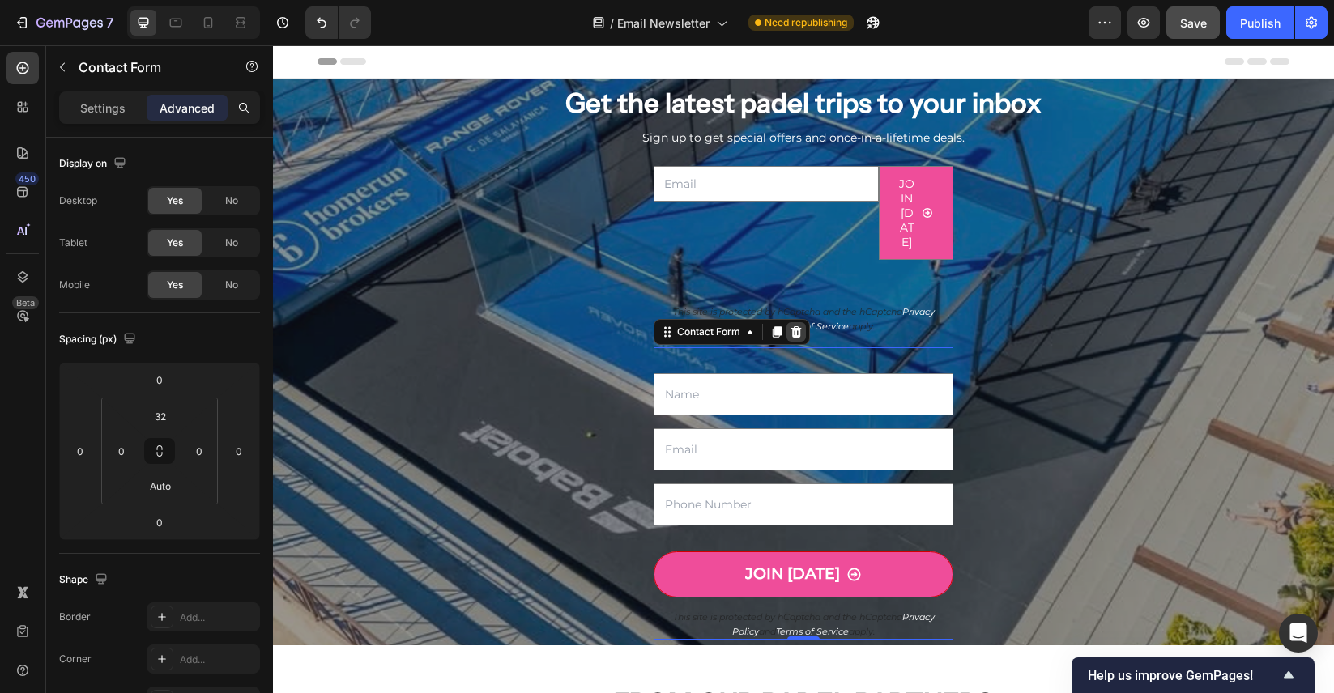
click at [795, 331] on icon at bounding box center [796, 331] width 11 height 11
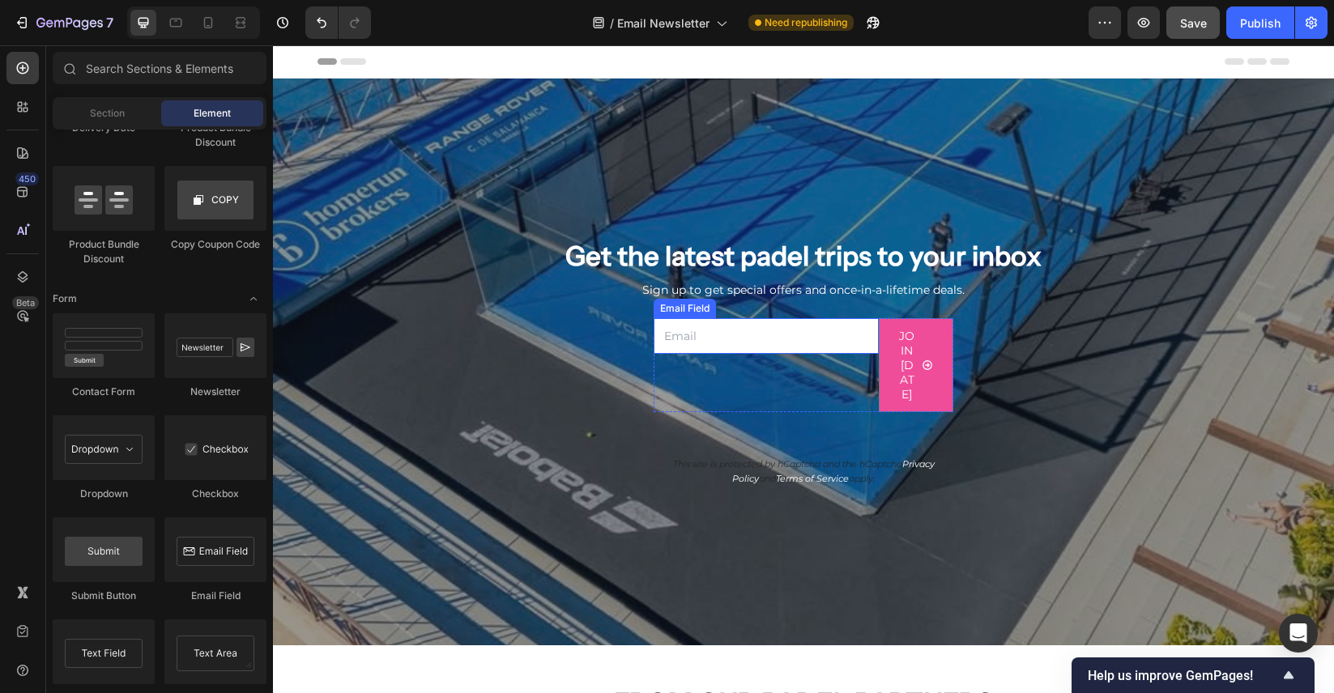
click at [692, 313] on div "Email Field" at bounding box center [685, 308] width 56 height 15
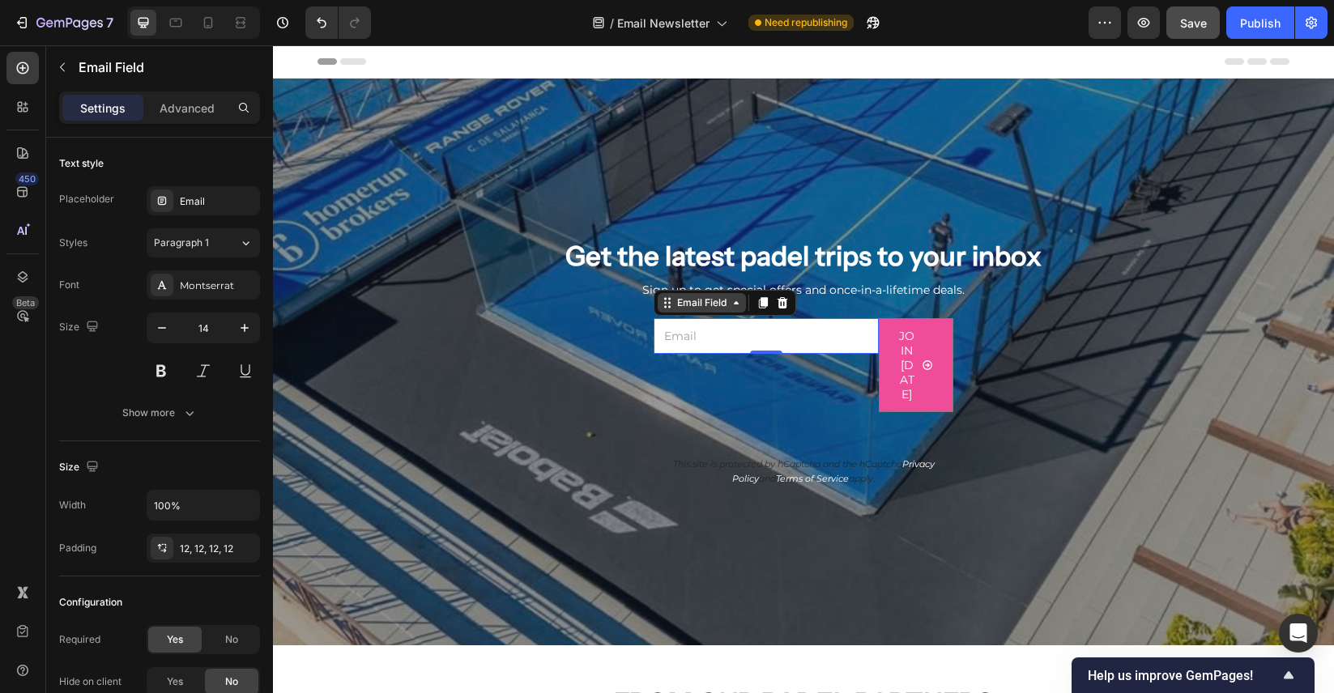
click at [701, 307] on div "Email Field" at bounding box center [702, 303] width 56 height 15
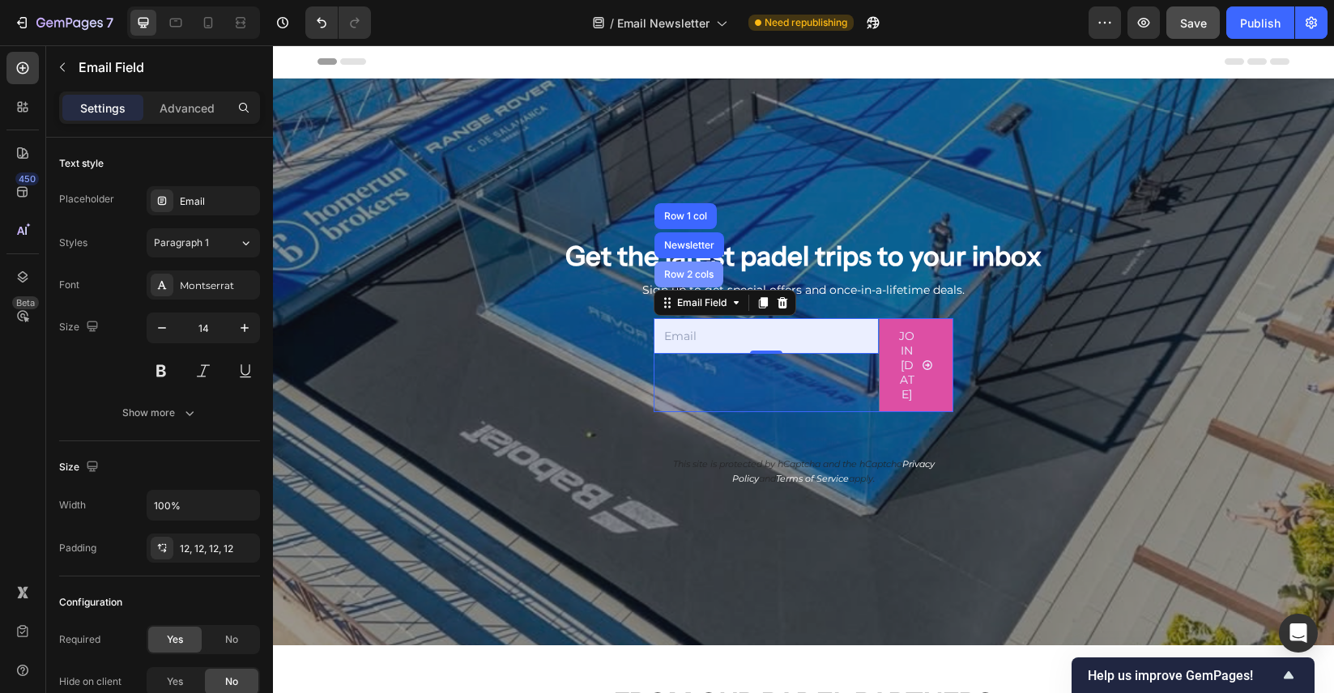
click at [700, 284] on div "Row 2 cols" at bounding box center [688, 275] width 69 height 26
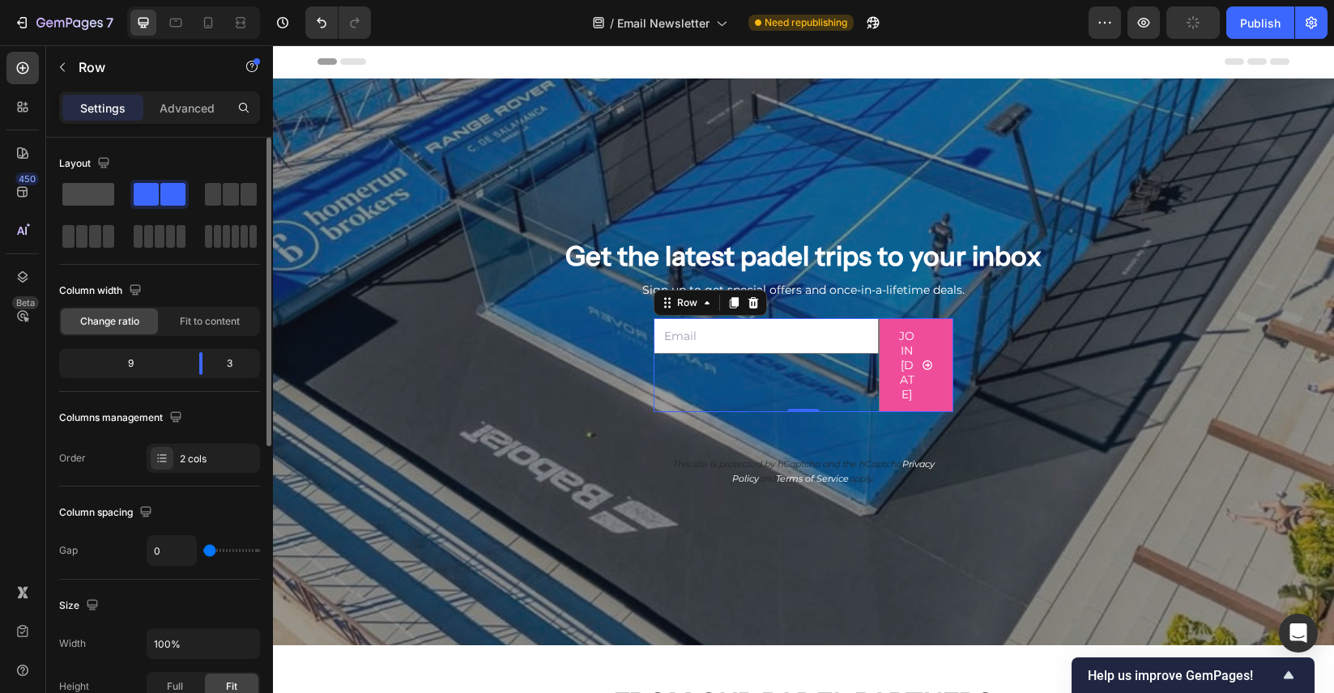
click at [90, 198] on span at bounding box center [88, 194] width 52 height 23
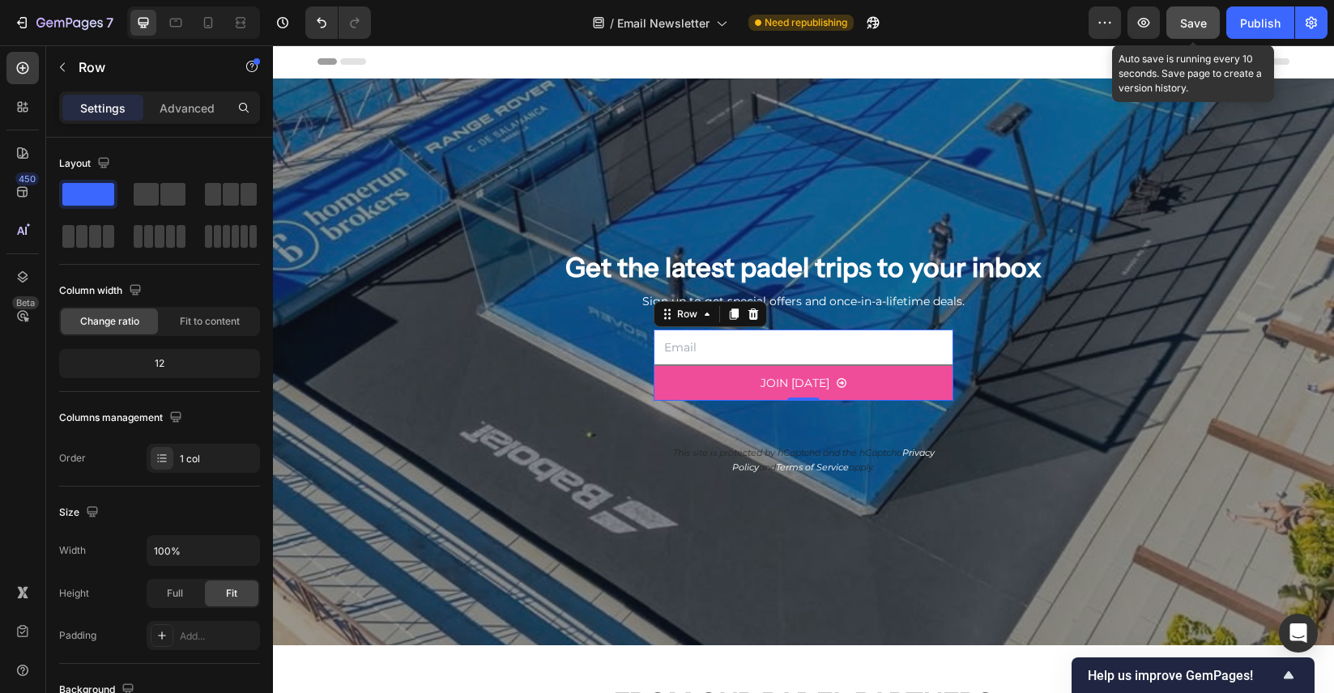
click at [1202, 19] on span "Save" at bounding box center [1193, 23] width 27 height 14
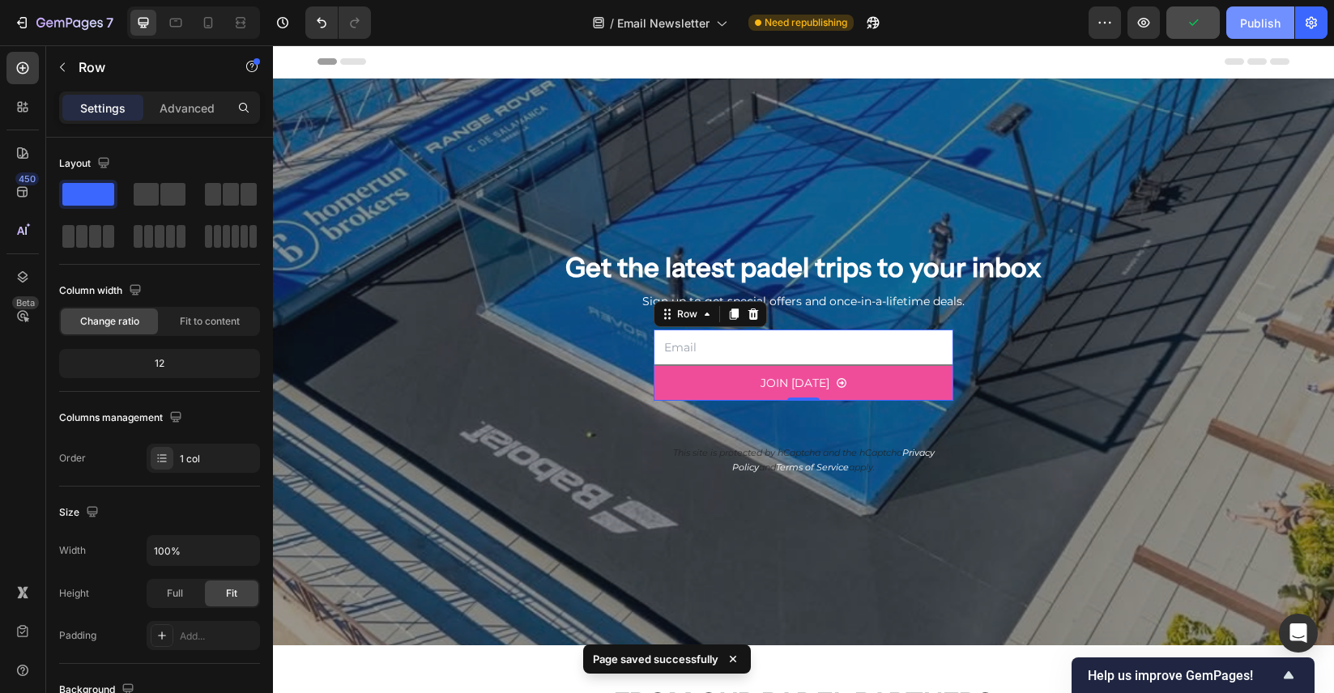
click at [1259, 19] on div "Publish" at bounding box center [1260, 23] width 40 height 17
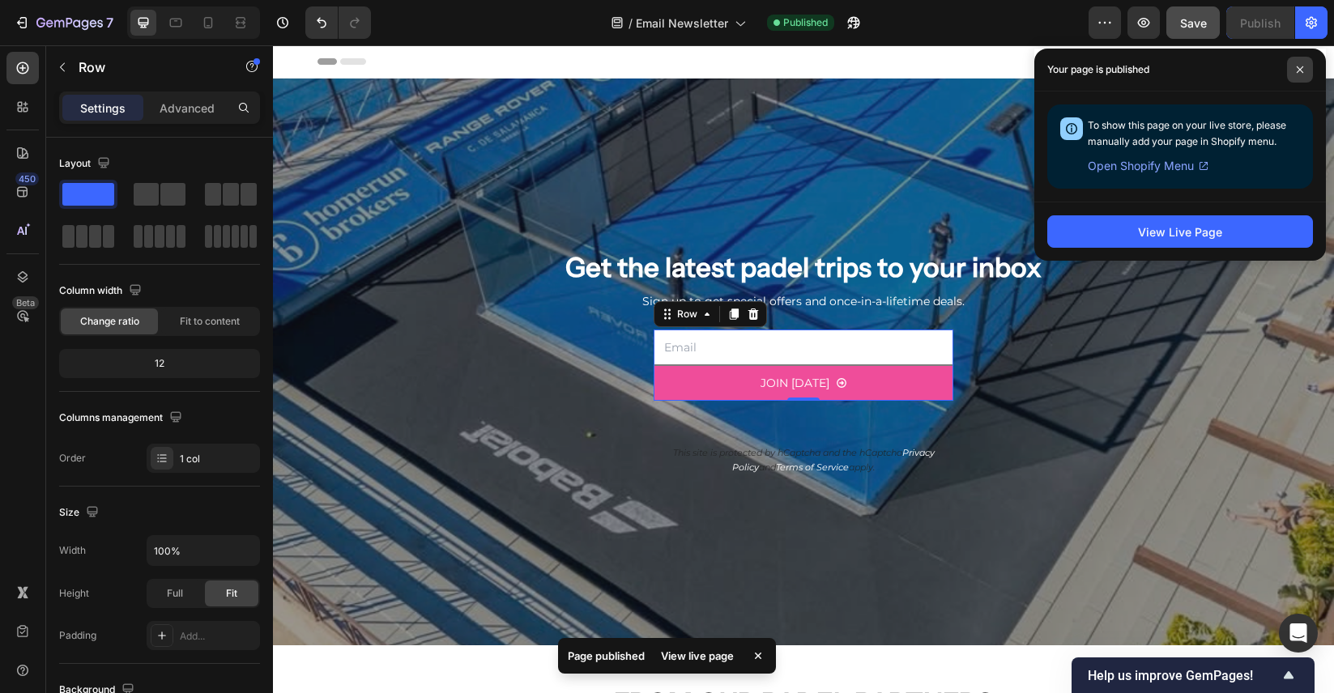
click at [1294, 60] on span at bounding box center [1300, 70] width 26 height 26
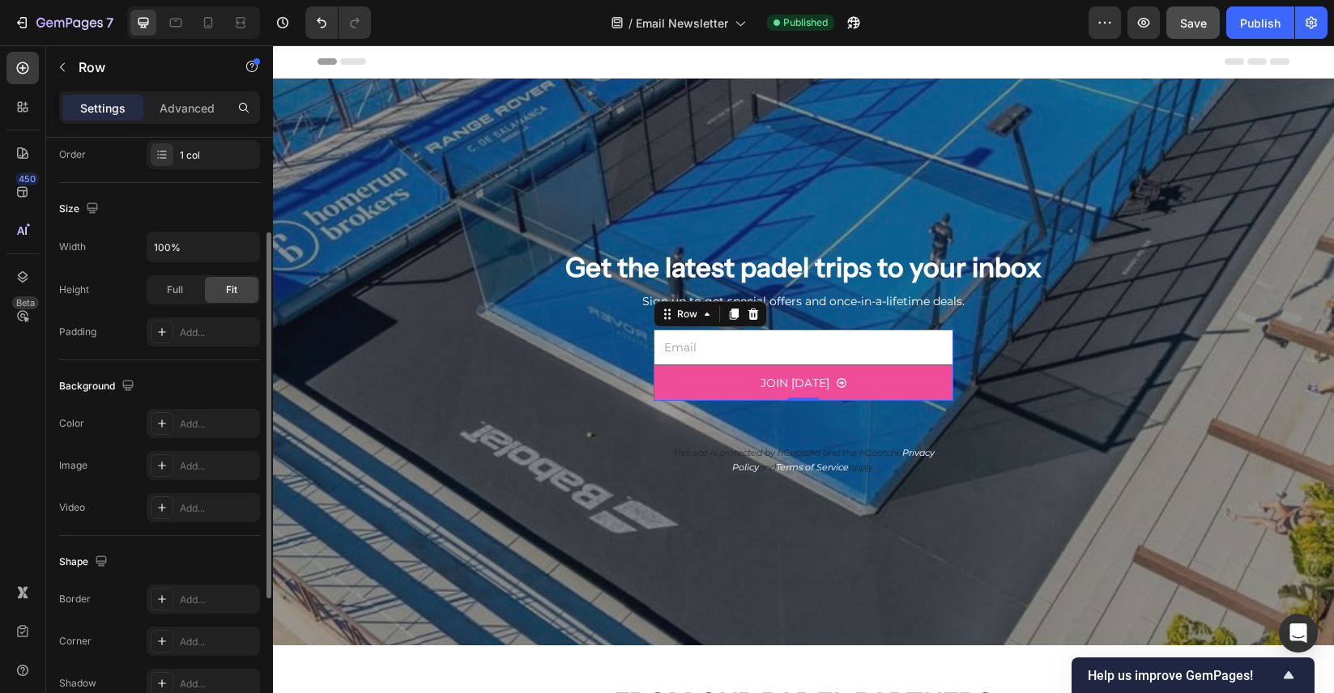
scroll to position [386, 0]
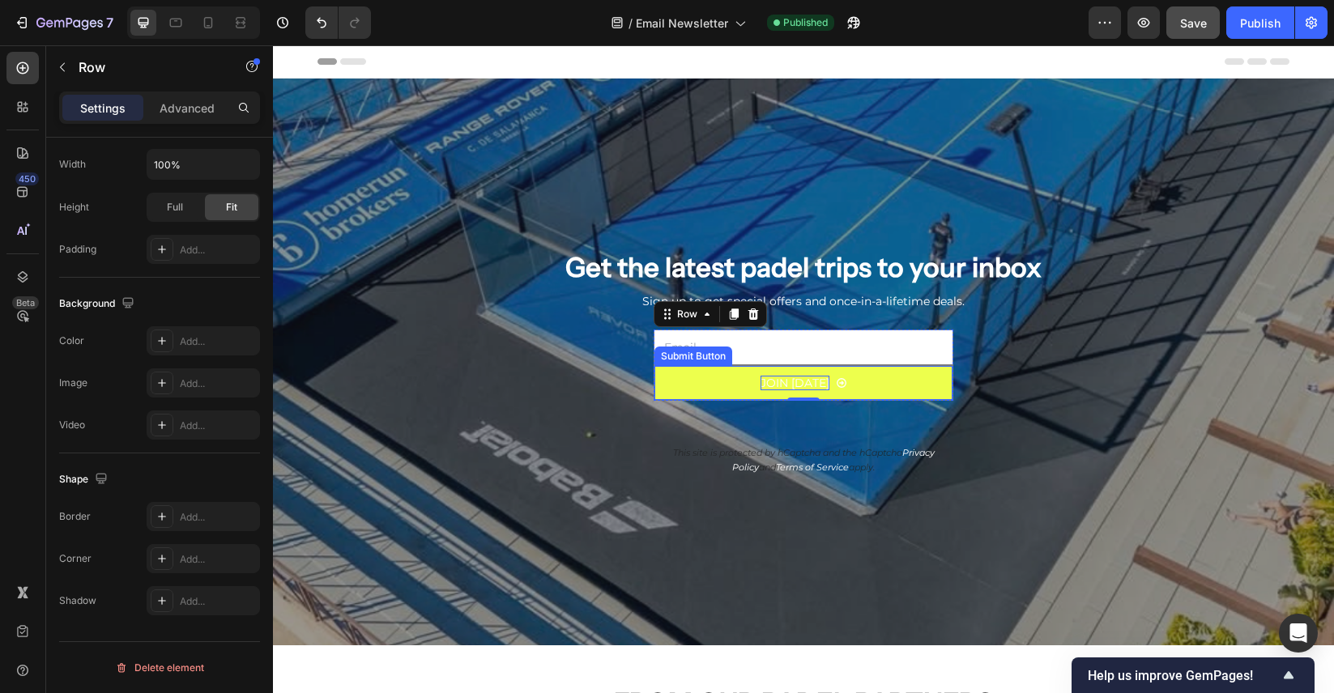
click at [770, 385] on div "JOIN TODAY" at bounding box center [794, 383] width 69 height 15
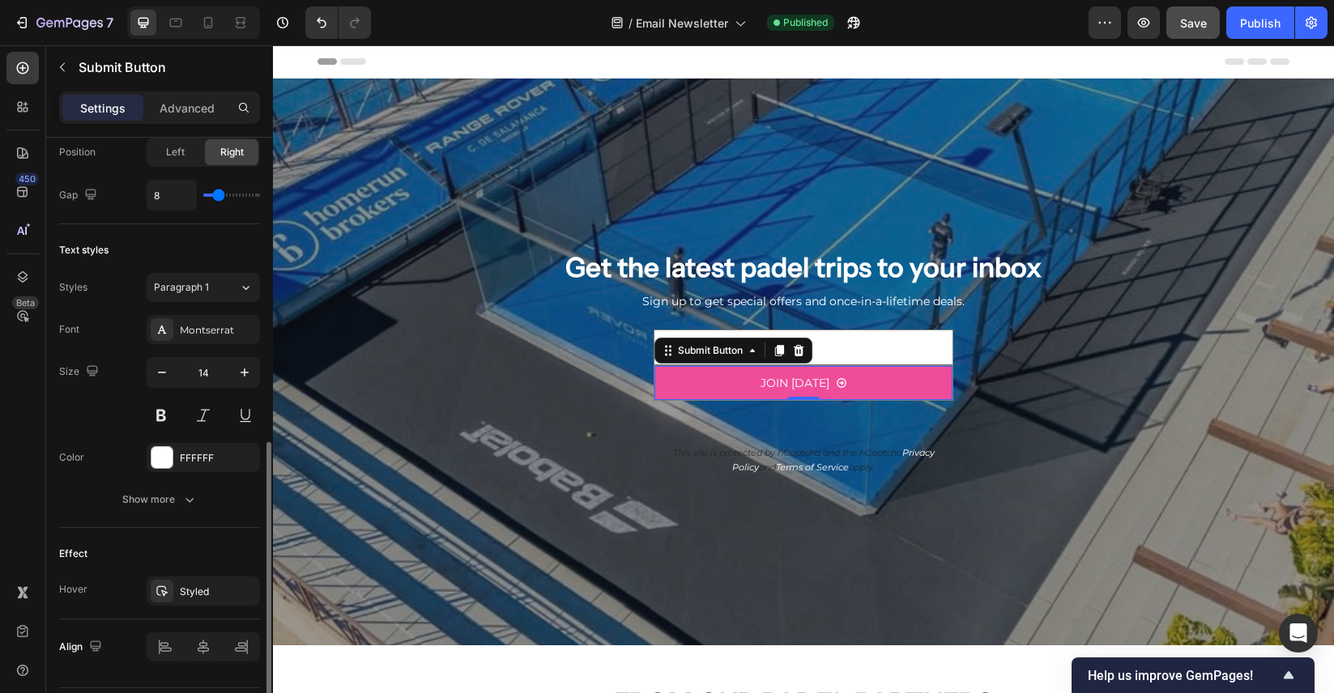
scroll to position [675, 0]
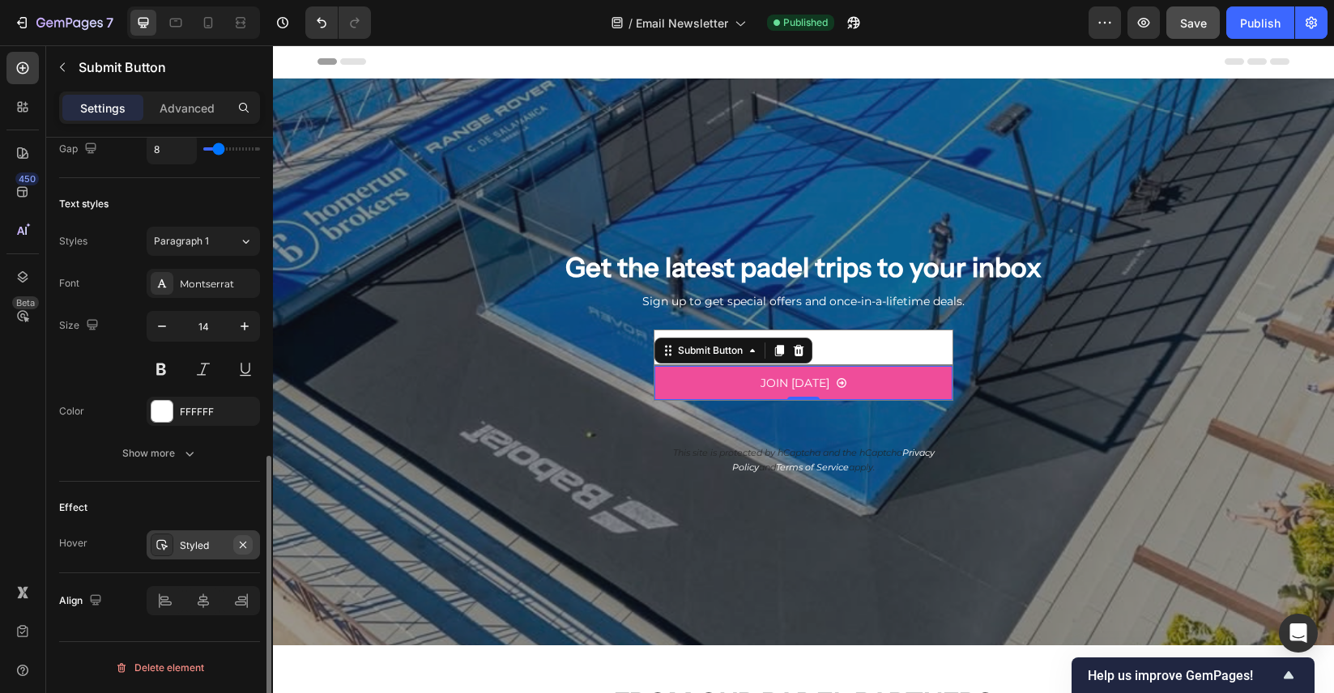
click at [233, 543] on button "button" at bounding box center [242, 544] width 19 height 19
click at [1190, 28] on span "Save" at bounding box center [1193, 23] width 27 height 14
click at [1242, 24] on div "Publish" at bounding box center [1260, 23] width 40 height 17
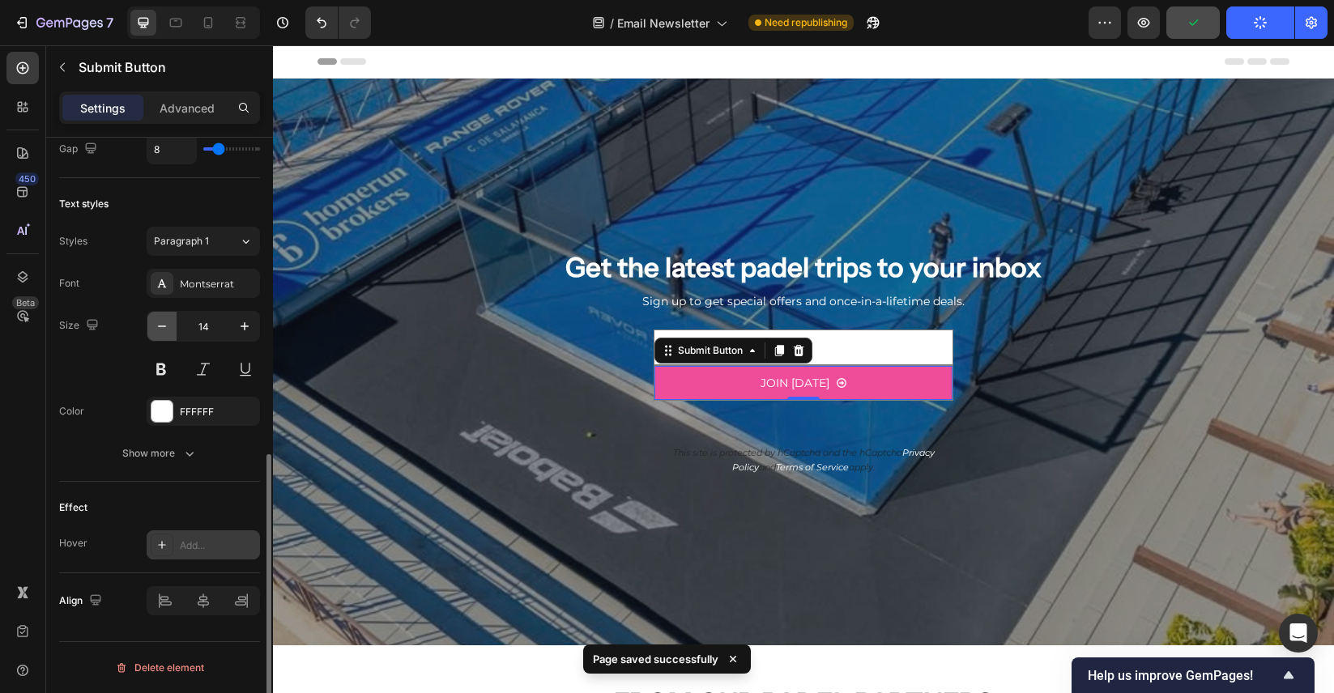
scroll to position [0, 0]
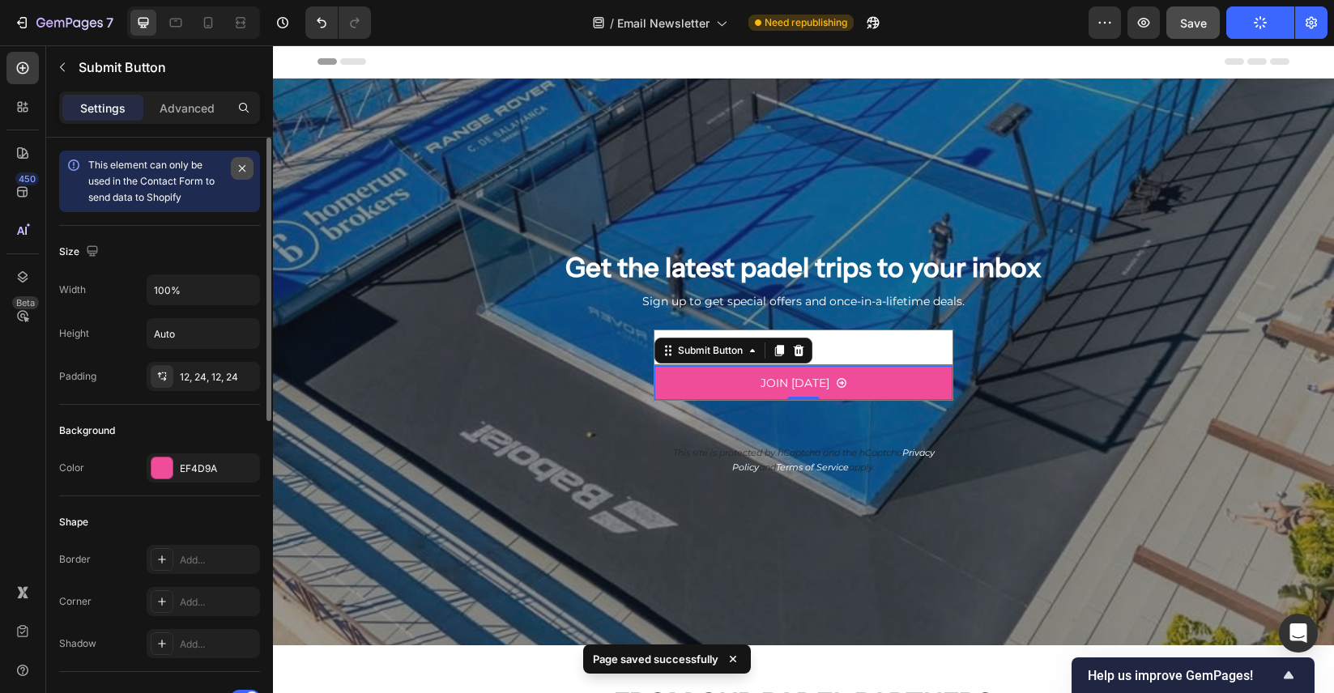
click at [243, 168] on icon "button" at bounding box center [242, 168] width 6 height 6
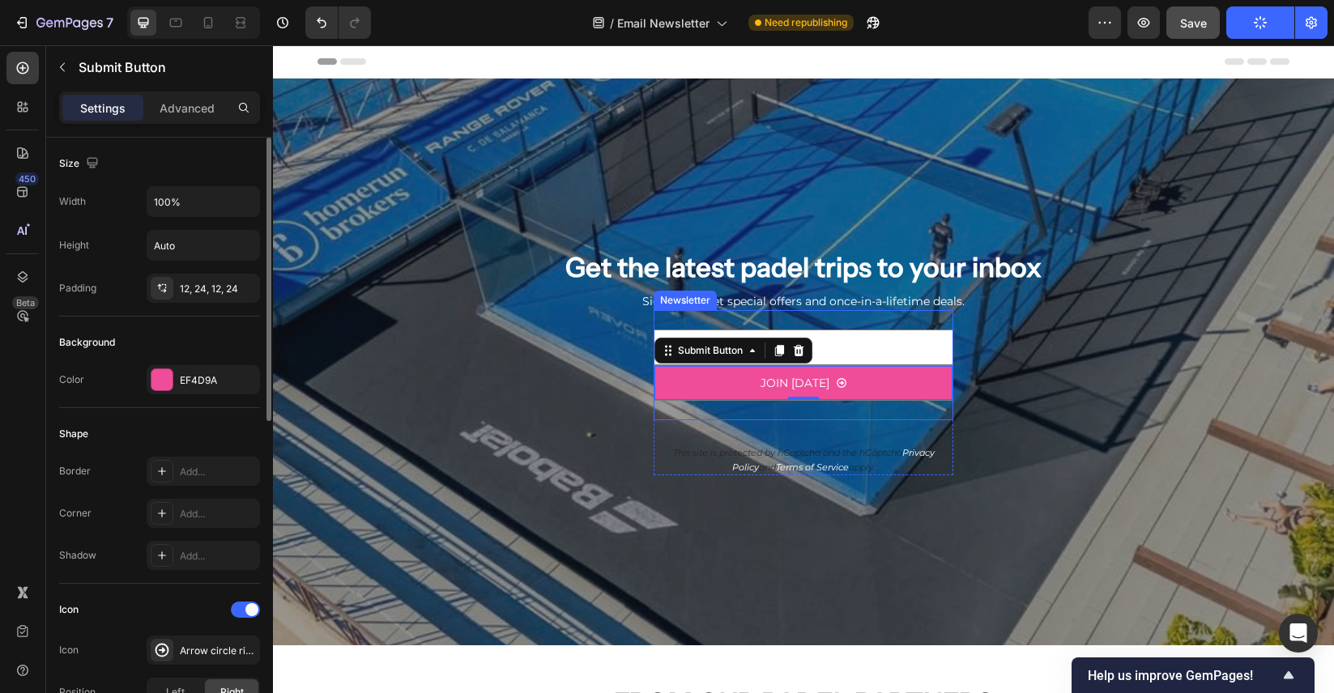
click at [696, 304] on div "Newsletter" at bounding box center [685, 300] width 57 height 15
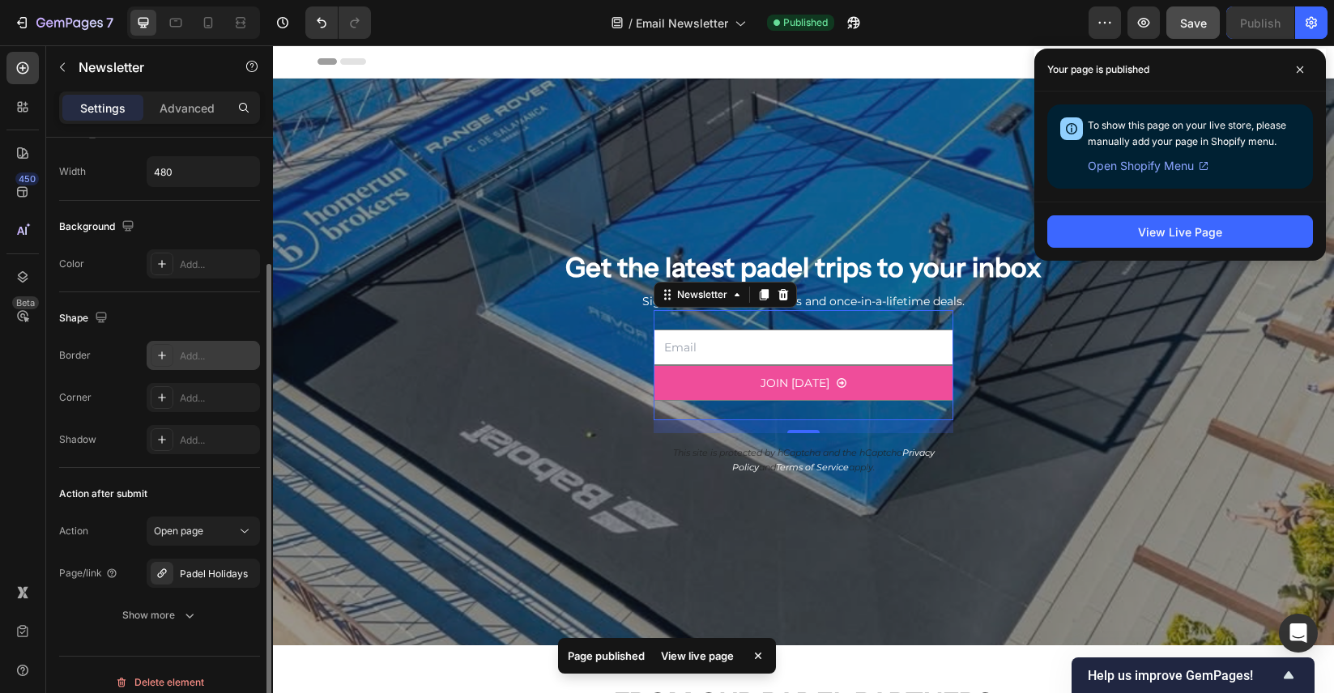
scroll to position [162, 0]
click at [1301, 69] on icon at bounding box center [1300, 70] width 8 height 8
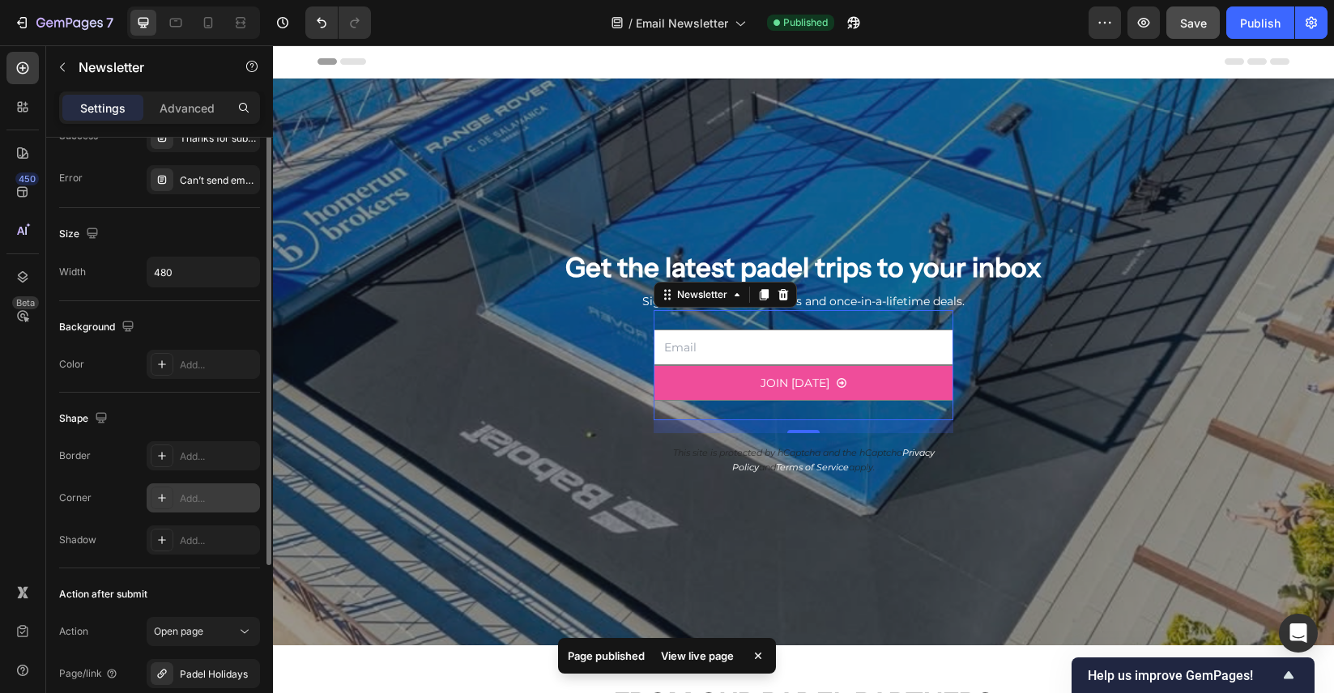
scroll to position [0, 0]
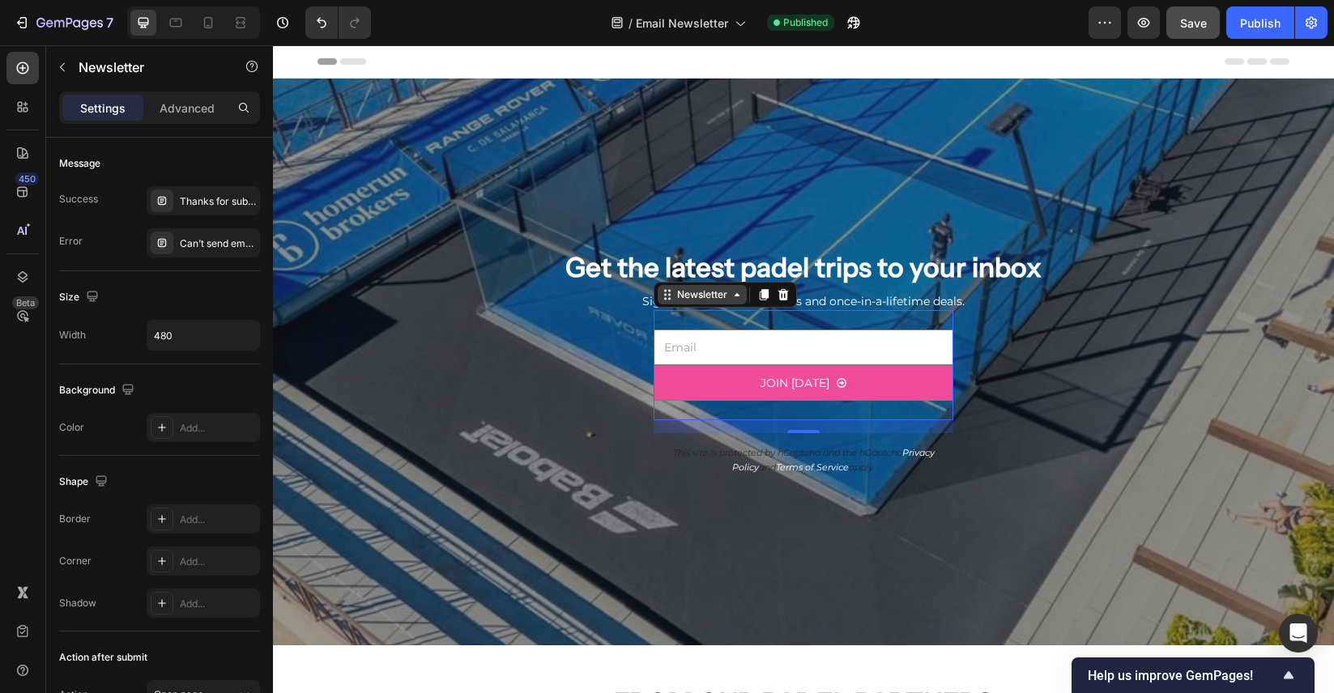
click at [717, 296] on div "Newsletter" at bounding box center [702, 294] width 57 height 15
click at [695, 296] on div "Newsletter" at bounding box center [702, 294] width 57 height 15
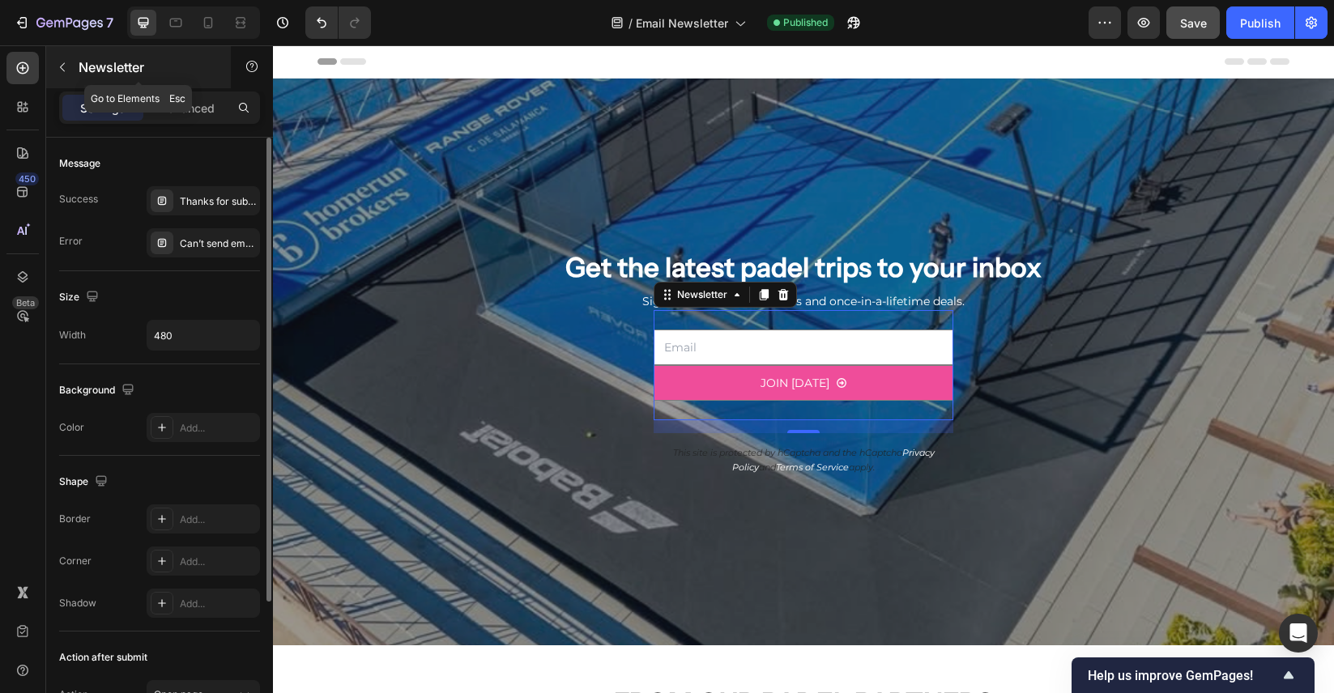
click at [65, 68] on icon "button" at bounding box center [62, 67] width 13 height 13
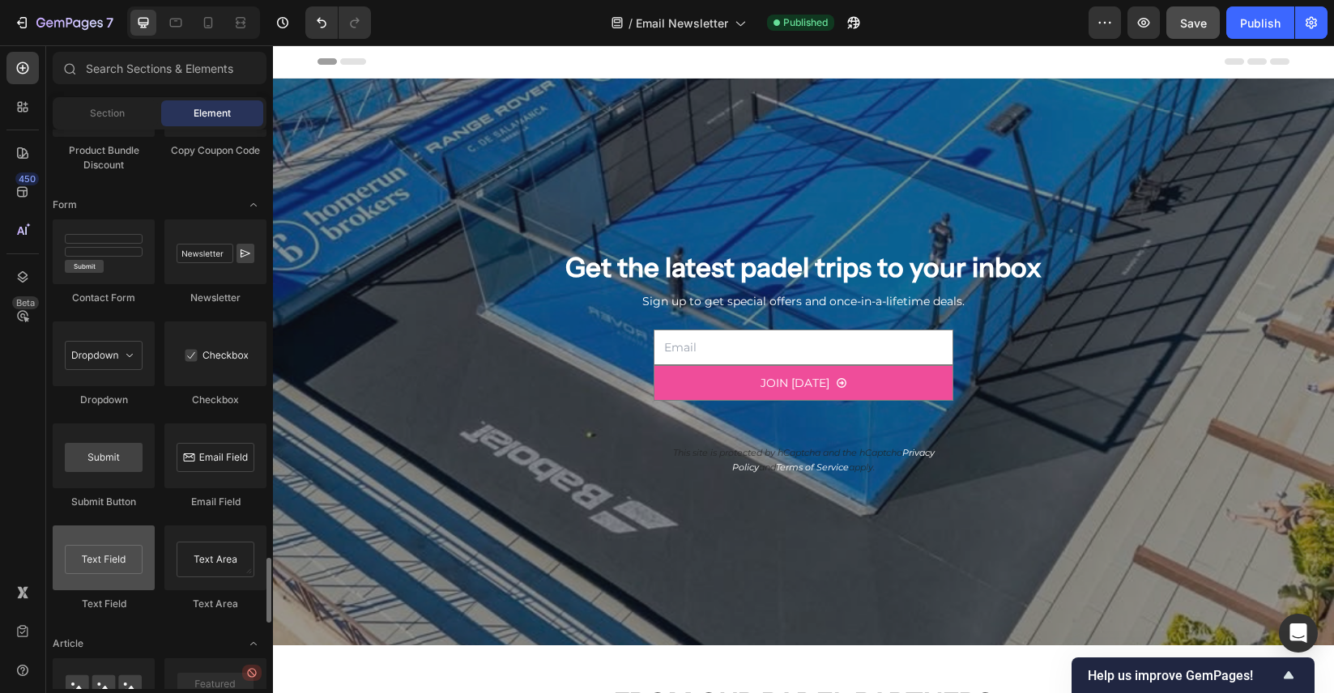
scroll to position [3628, 0]
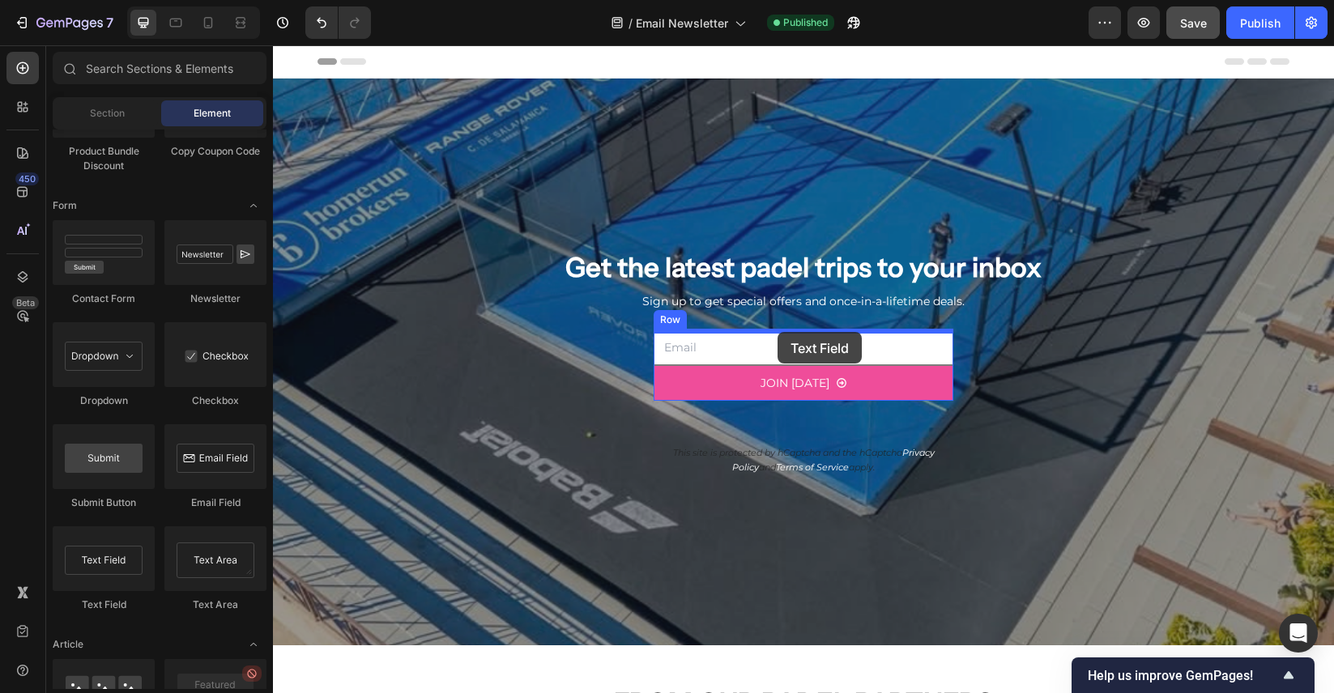
drag, startPoint x: 386, startPoint y: 619, endPoint x: 777, endPoint y: 332, distance: 485.4
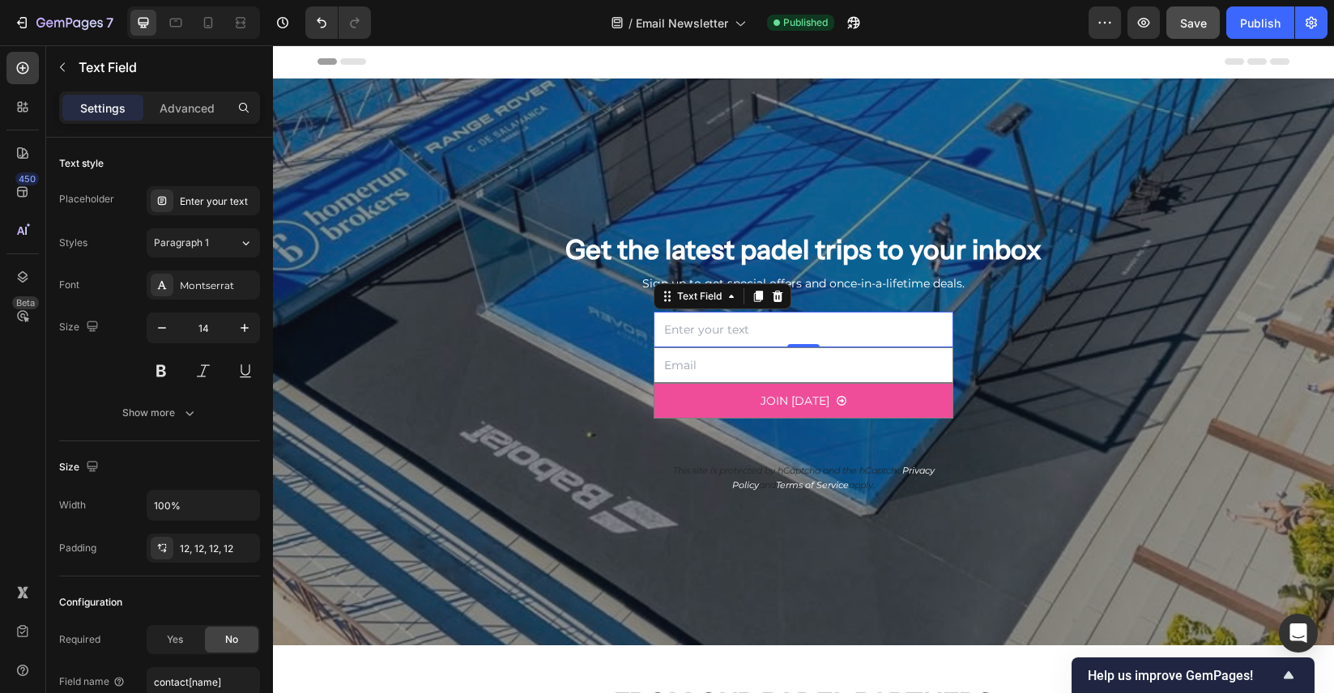
click at [798, 329] on input "text" at bounding box center [803, 330] width 300 height 36
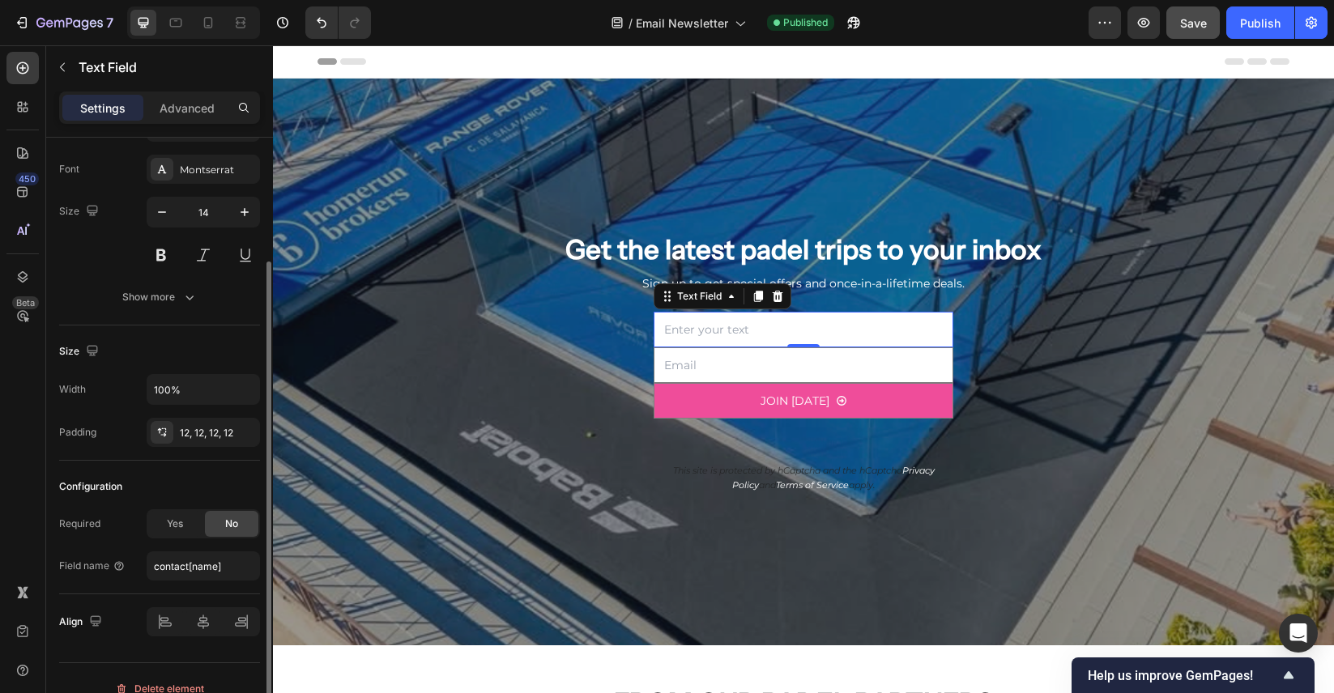
scroll to position [137, 0]
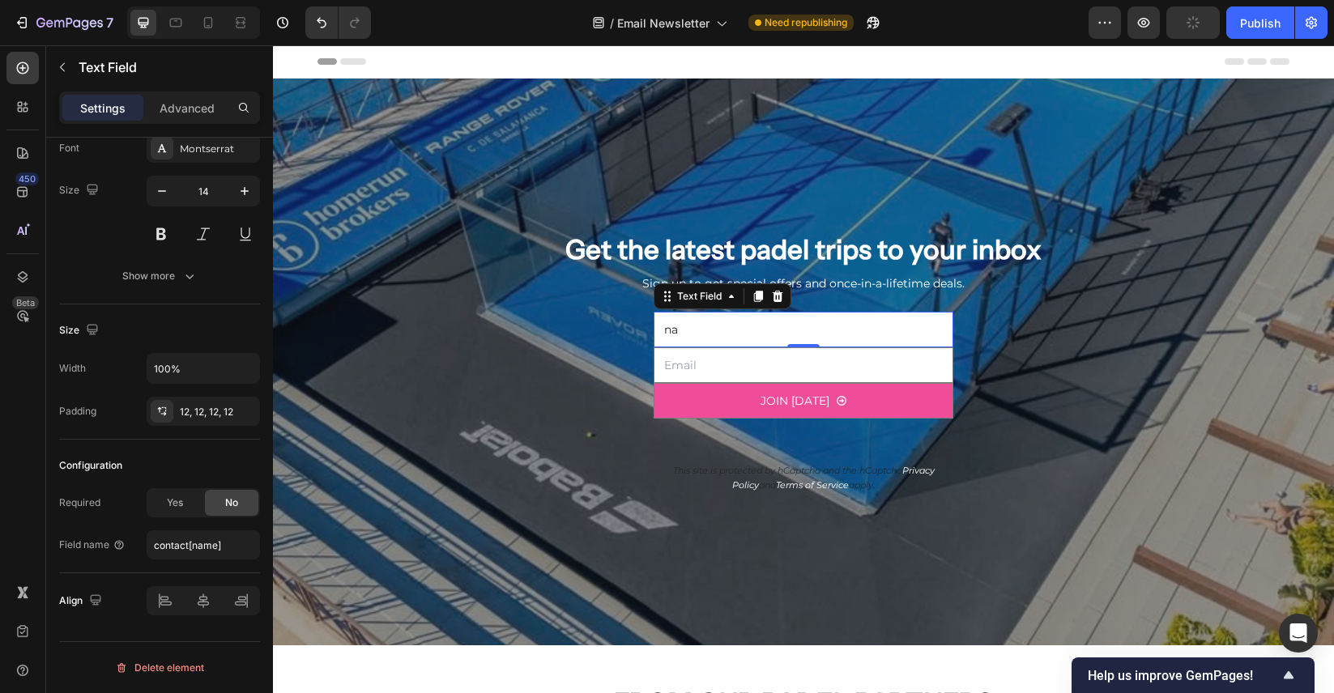
type input "n"
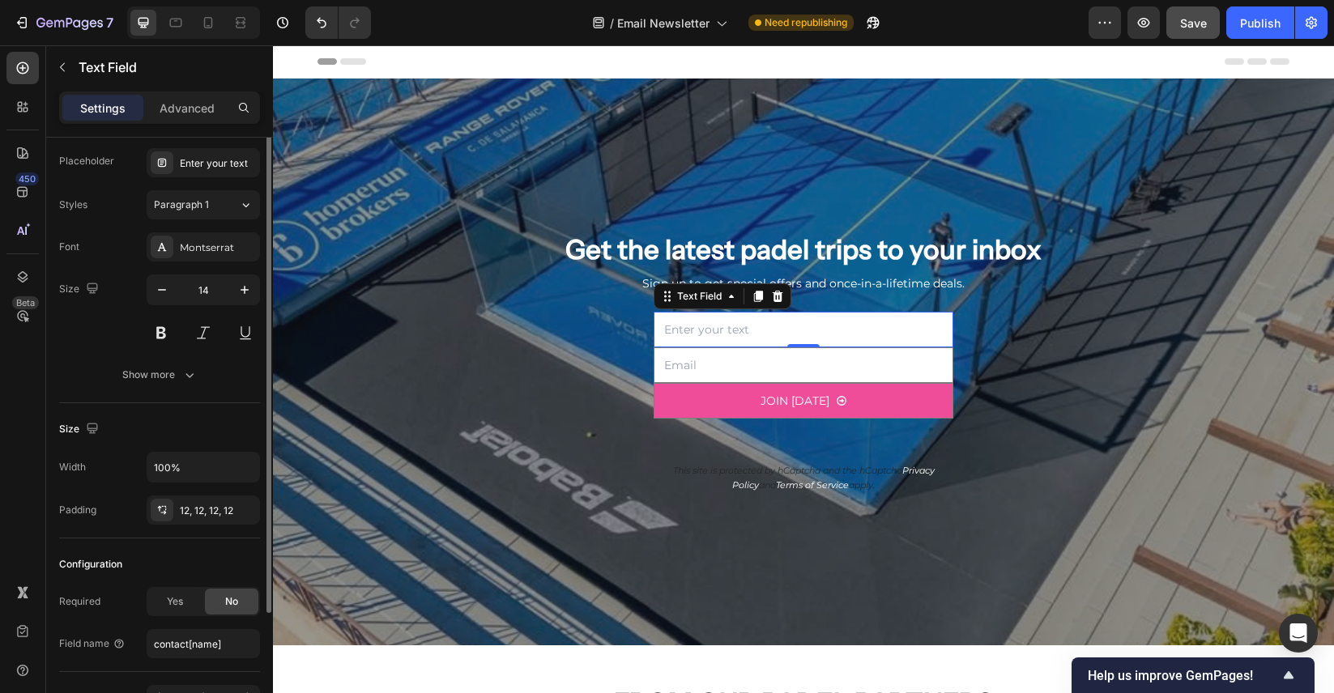
scroll to position [0, 0]
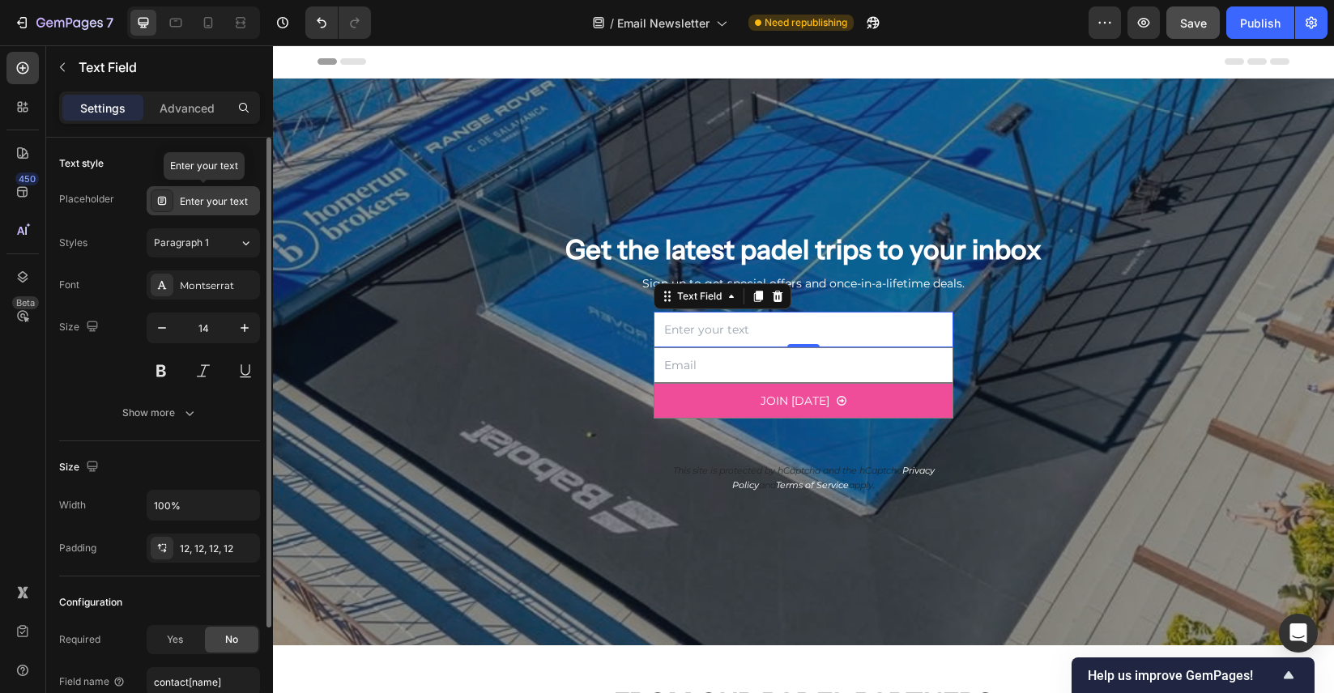
click at [229, 198] on div "Enter your text" at bounding box center [218, 201] width 76 height 15
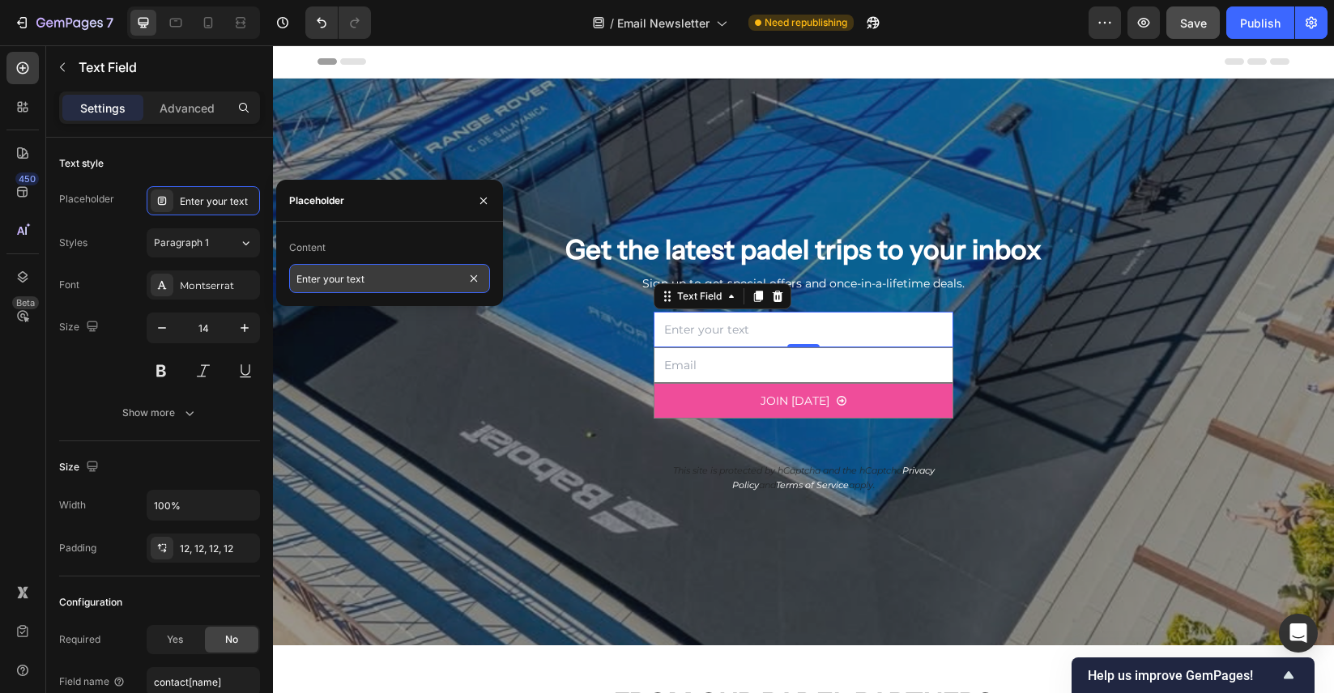
click at [377, 279] on input "Enter your text" at bounding box center [389, 278] width 201 height 29
type input "n"
type input "Name"
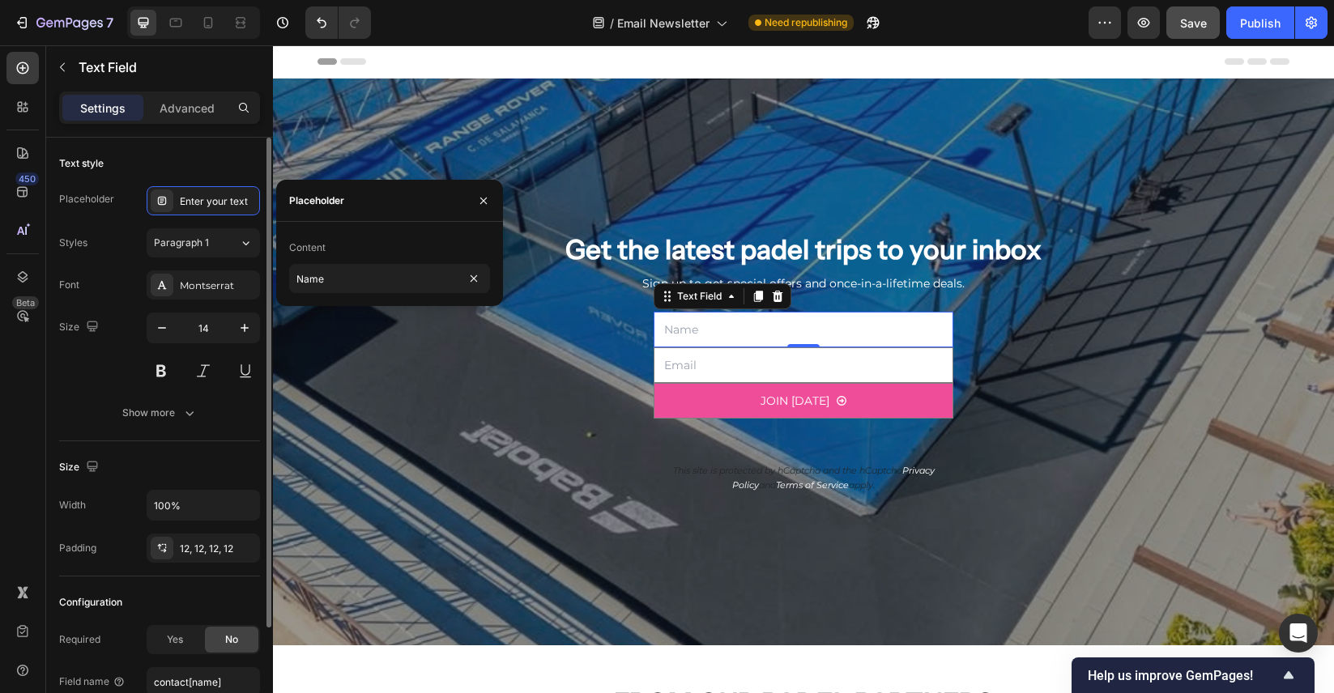
click at [216, 151] on div "Text style" at bounding box center [159, 164] width 201 height 26
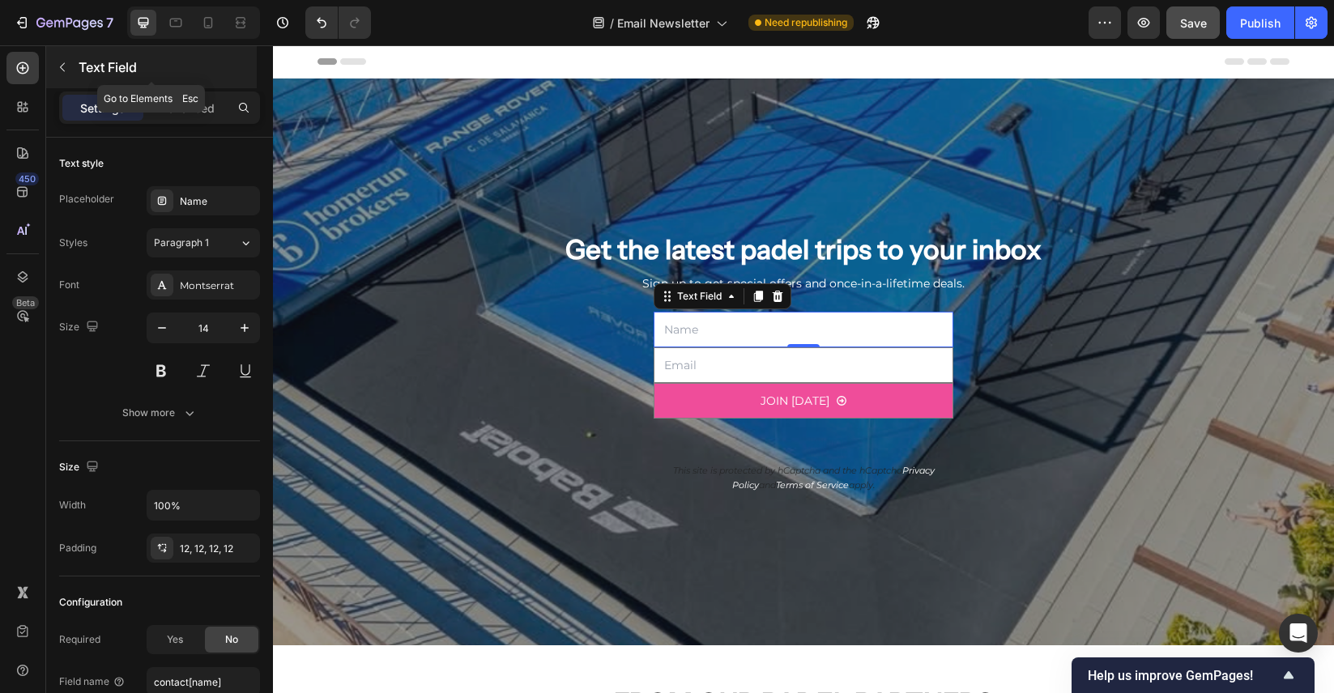
click at [65, 67] on icon "button" at bounding box center [62, 67] width 13 height 13
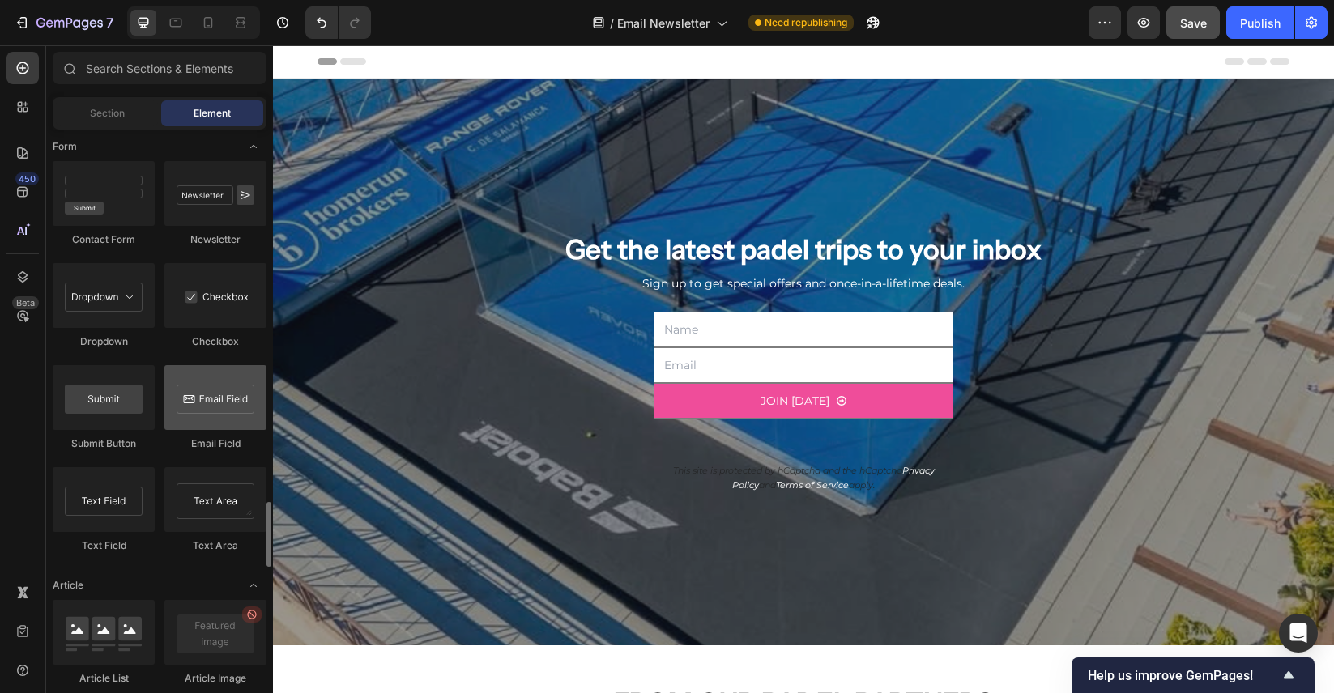
scroll to position [3612, 0]
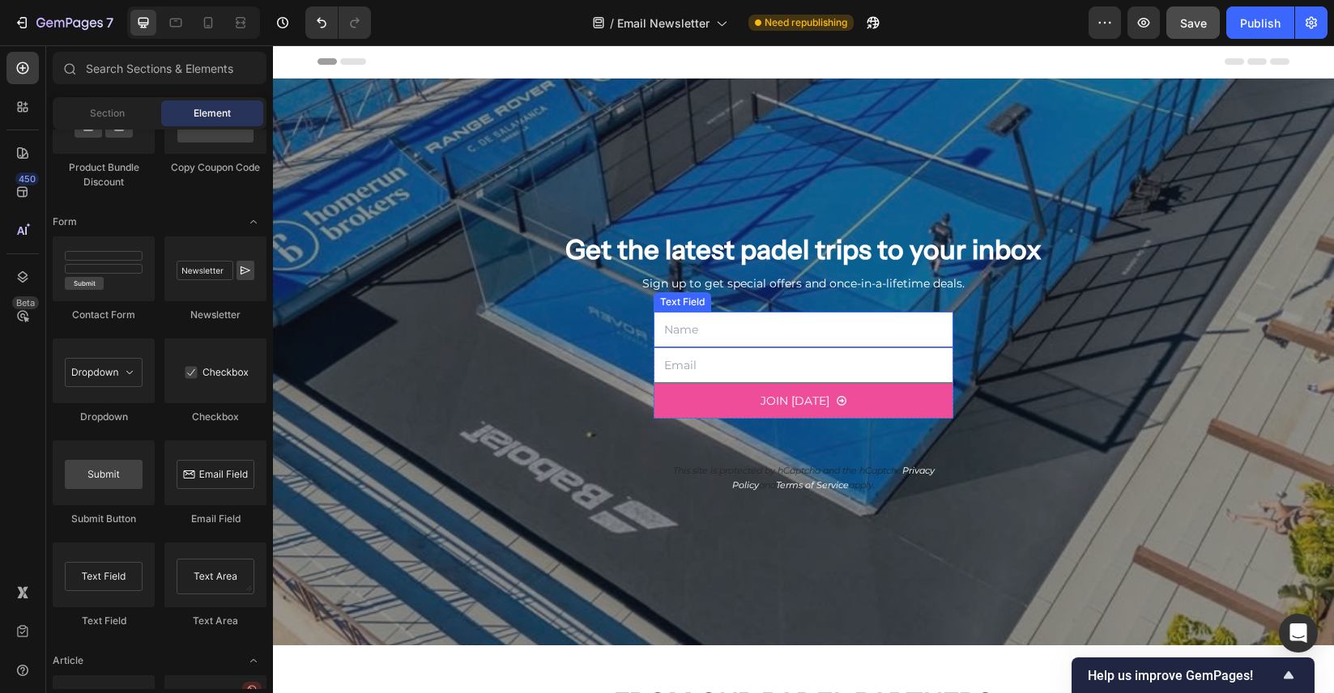
click at [700, 334] on input "text" at bounding box center [803, 330] width 300 height 36
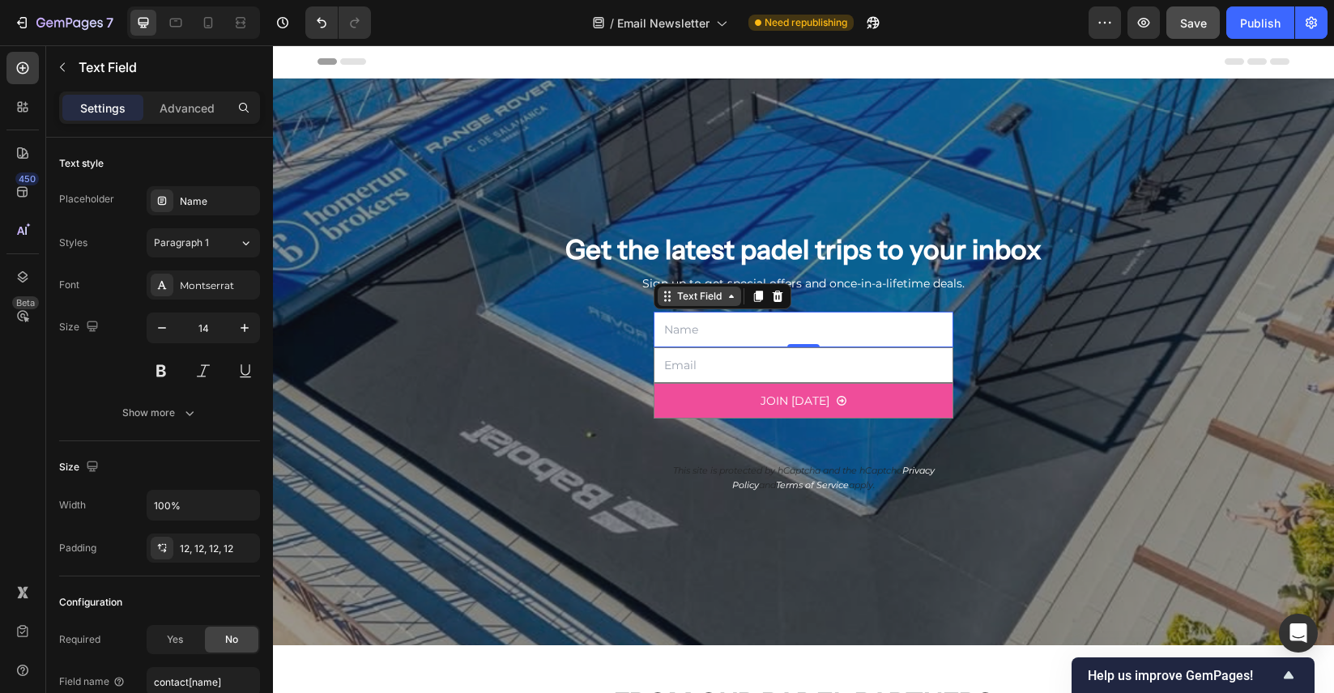
click at [704, 294] on div "Text Field" at bounding box center [699, 296] width 51 height 15
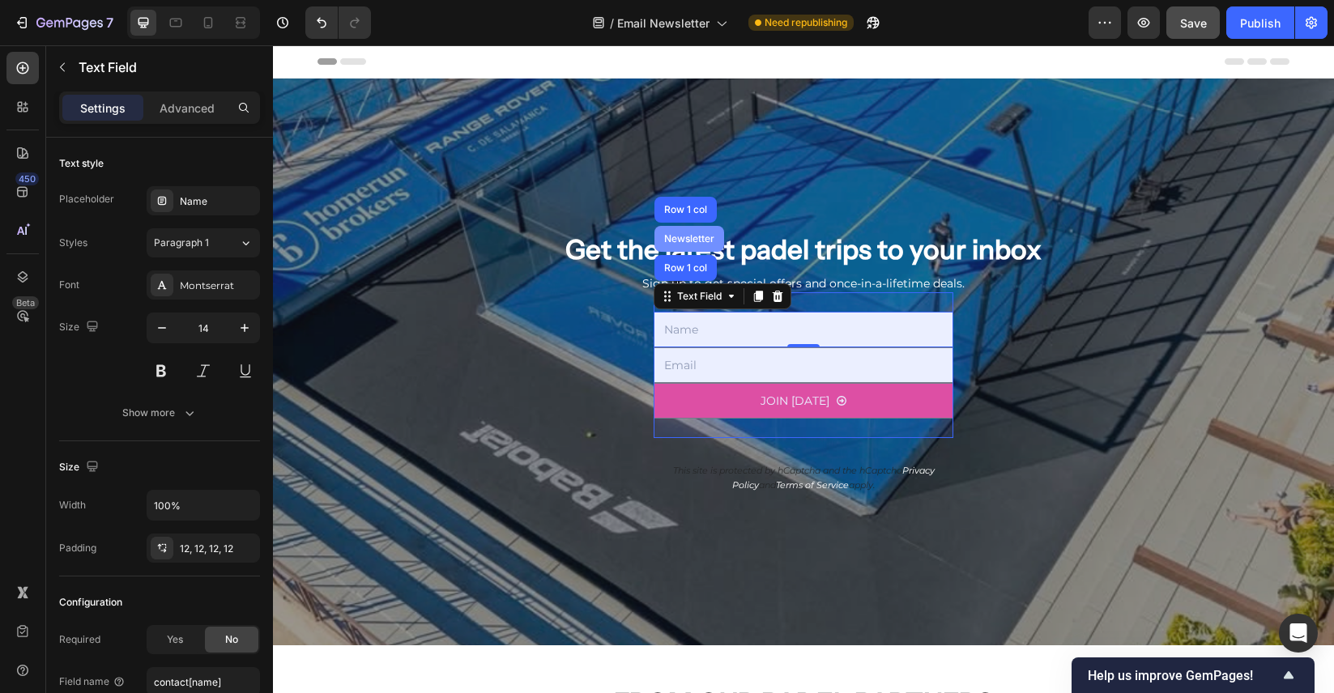
click at [694, 239] on div "Newsletter" at bounding box center [689, 239] width 57 height 10
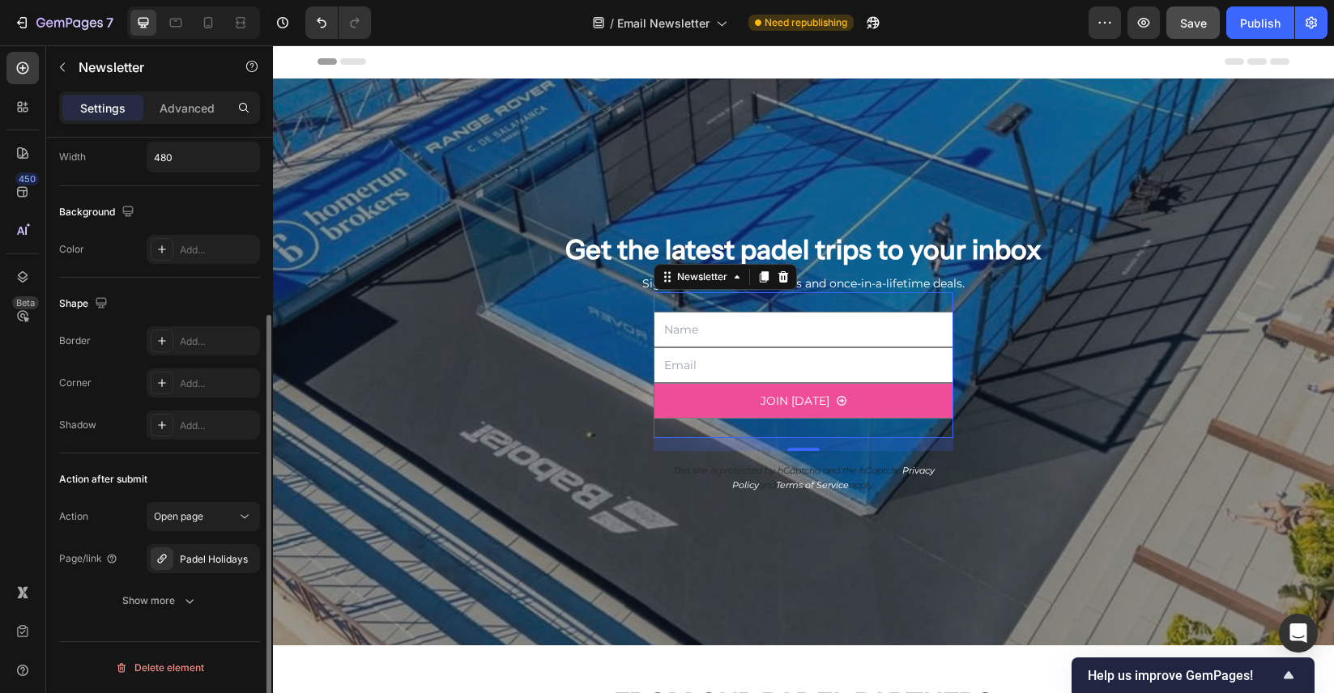
scroll to position [0, 0]
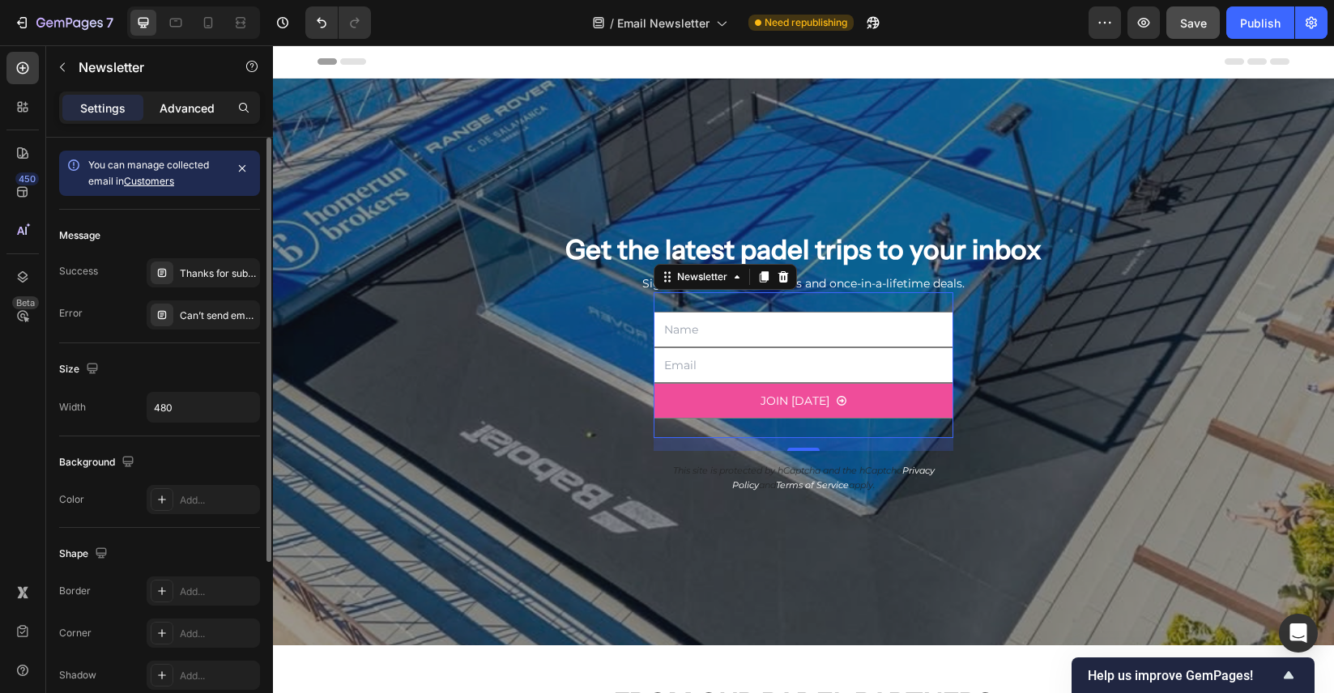
click at [190, 104] on p "Advanced" at bounding box center [187, 108] width 55 height 17
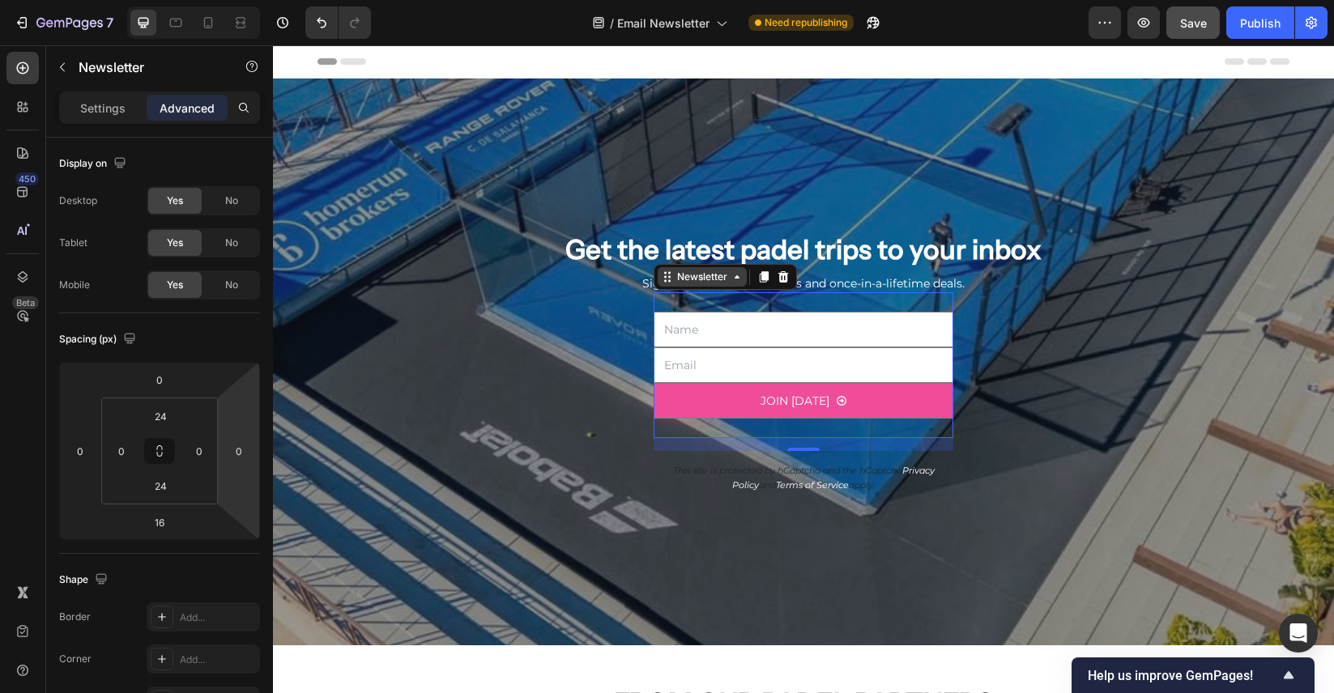
click at [725, 284] on div "Newsletter" at bounding box center [702, 277] width 57 height 15
click at [767, 336] on input "text" at bounding box center [803, 330] width 300 height 36
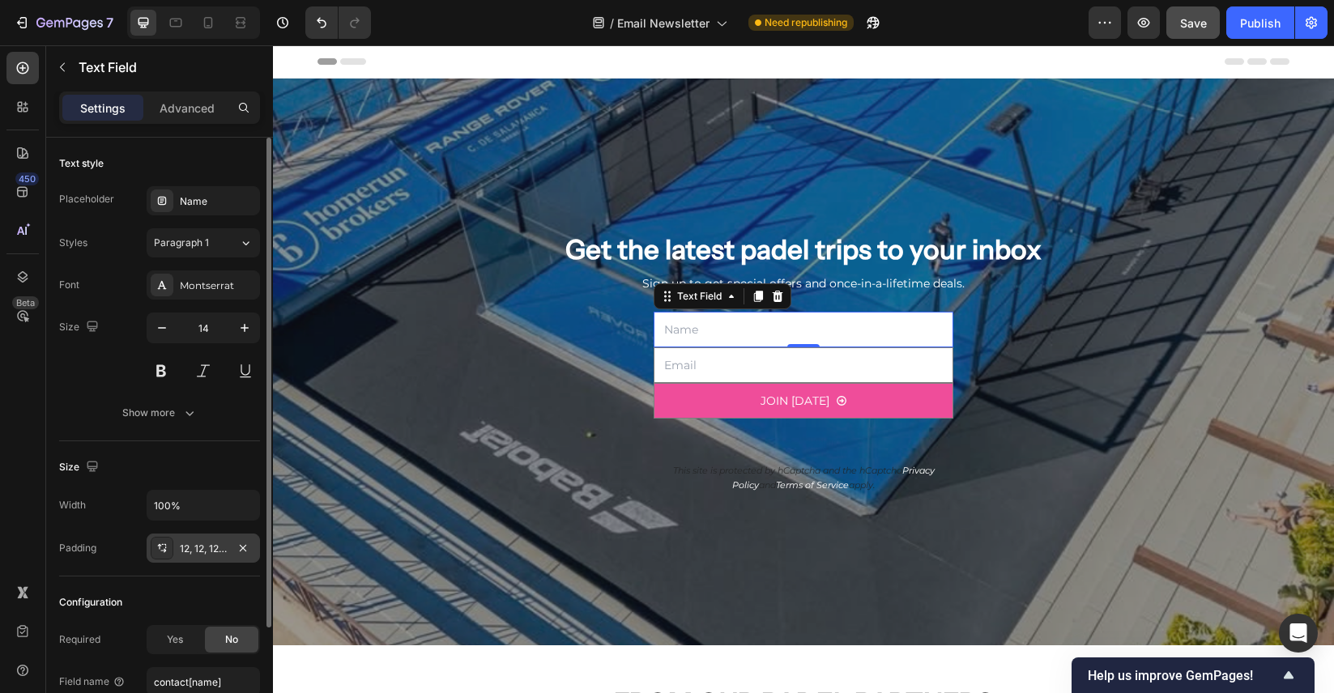
click at [181, 557] on div "12, 12, 12, 12" at bounding box center [203, 548] width 113 height 29
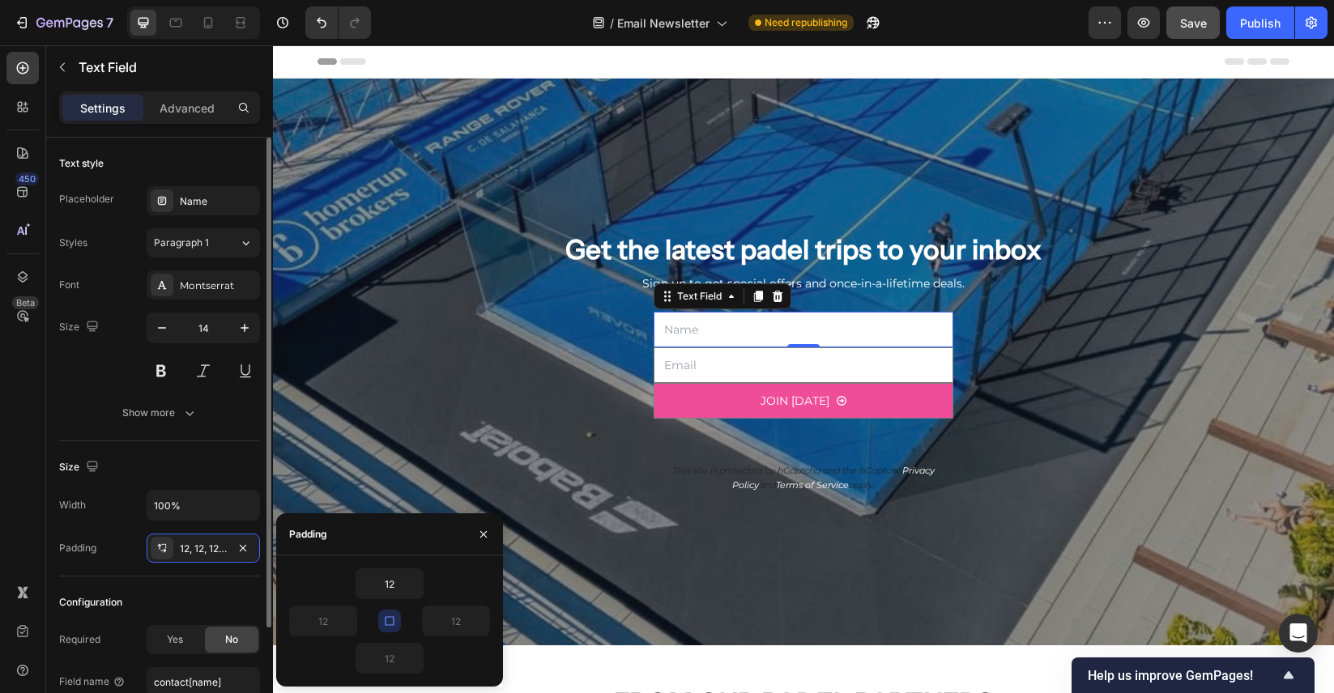
click at [230, 462] on div "Size" at bounding box center [159, 467] width 201 height 26
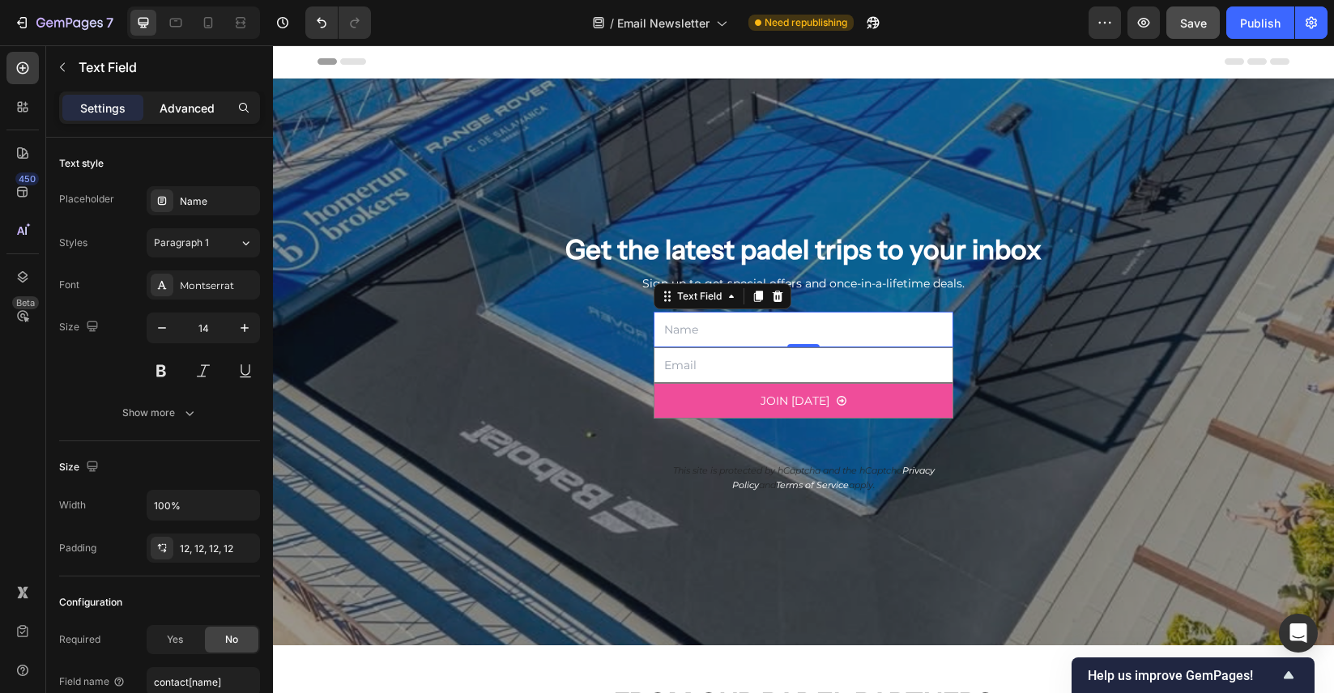
click at [195, 108] on p "Advanced" at bounding box center [187, 108] width 55 height 17
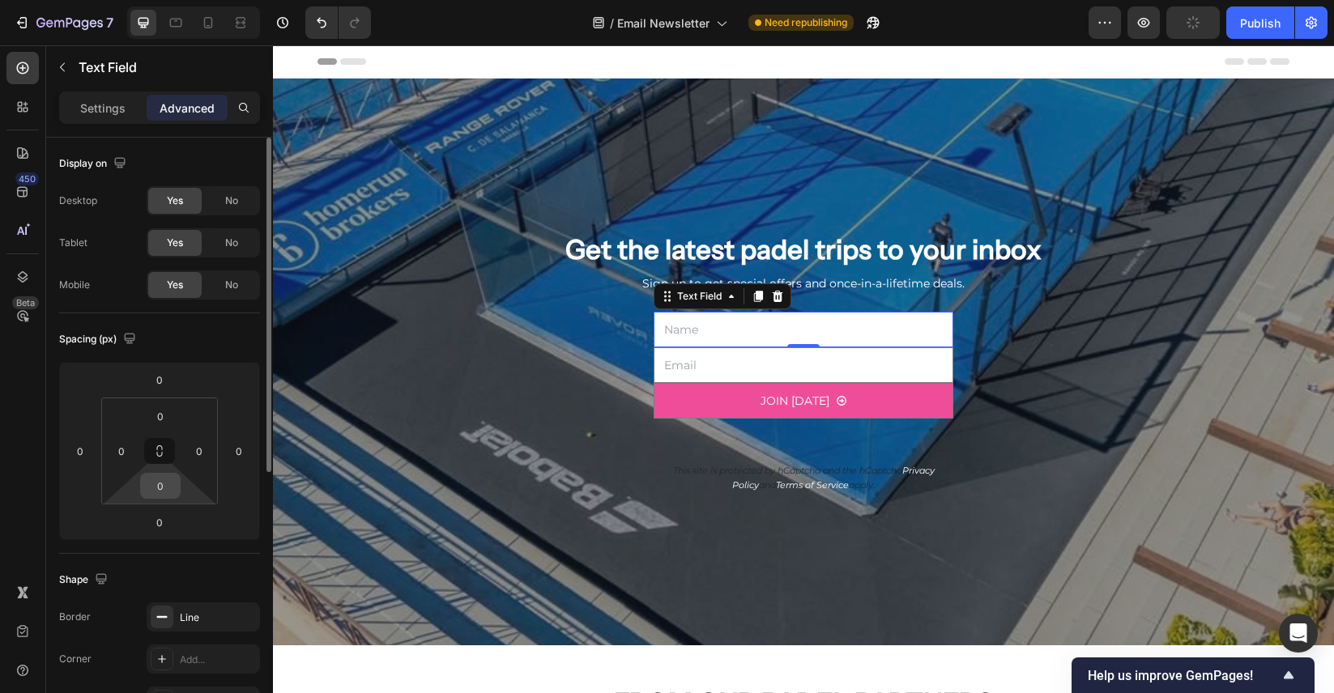
click at [163, 483] on input "0" at bounding box center [160, 486] width 32 height 24
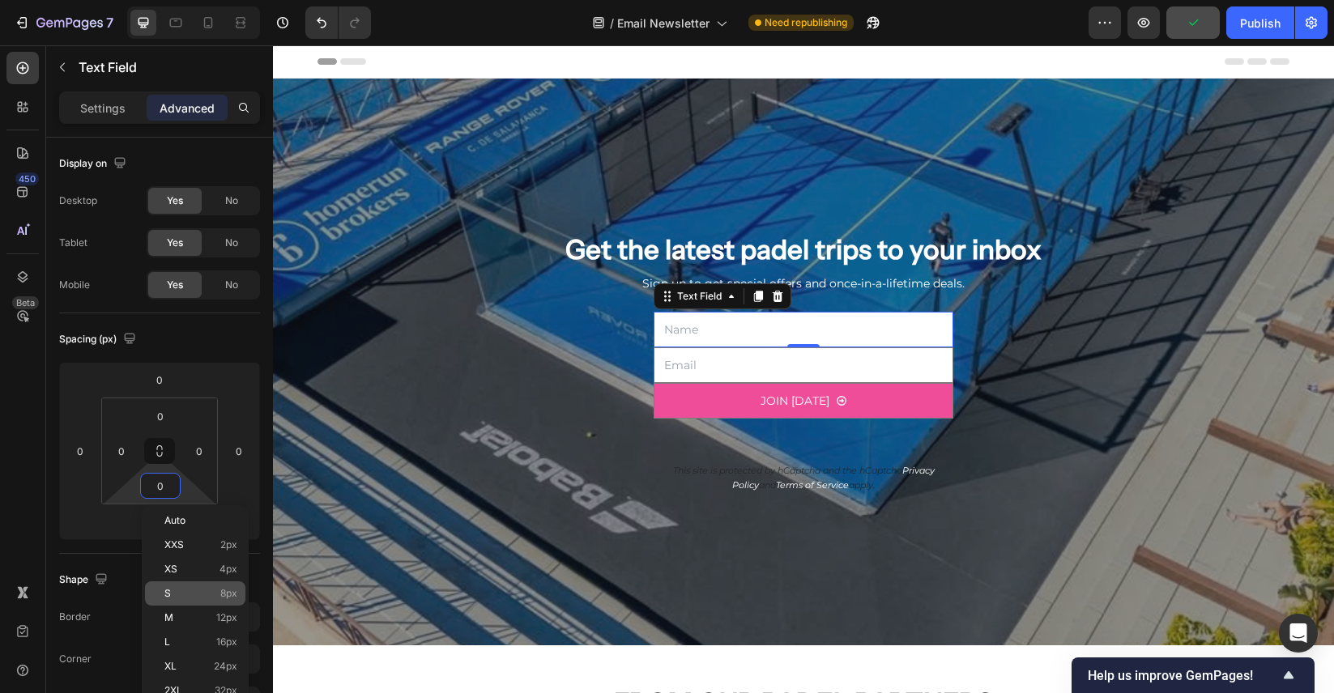
click at [199, 602] on div "S 8px" at bounding box center [195, 593] width 100 height 24
type input "8"
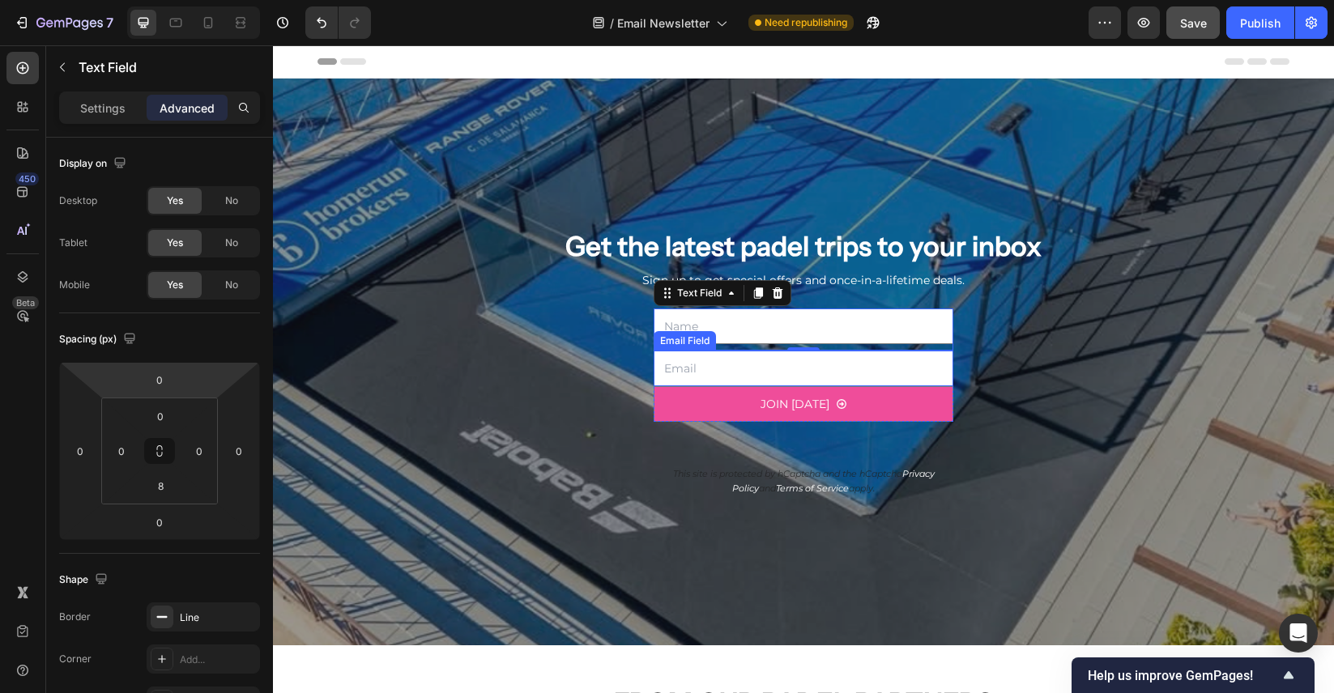
click at [794, 363] on input "email" at bounding box center [803, 369] width 300 height 36
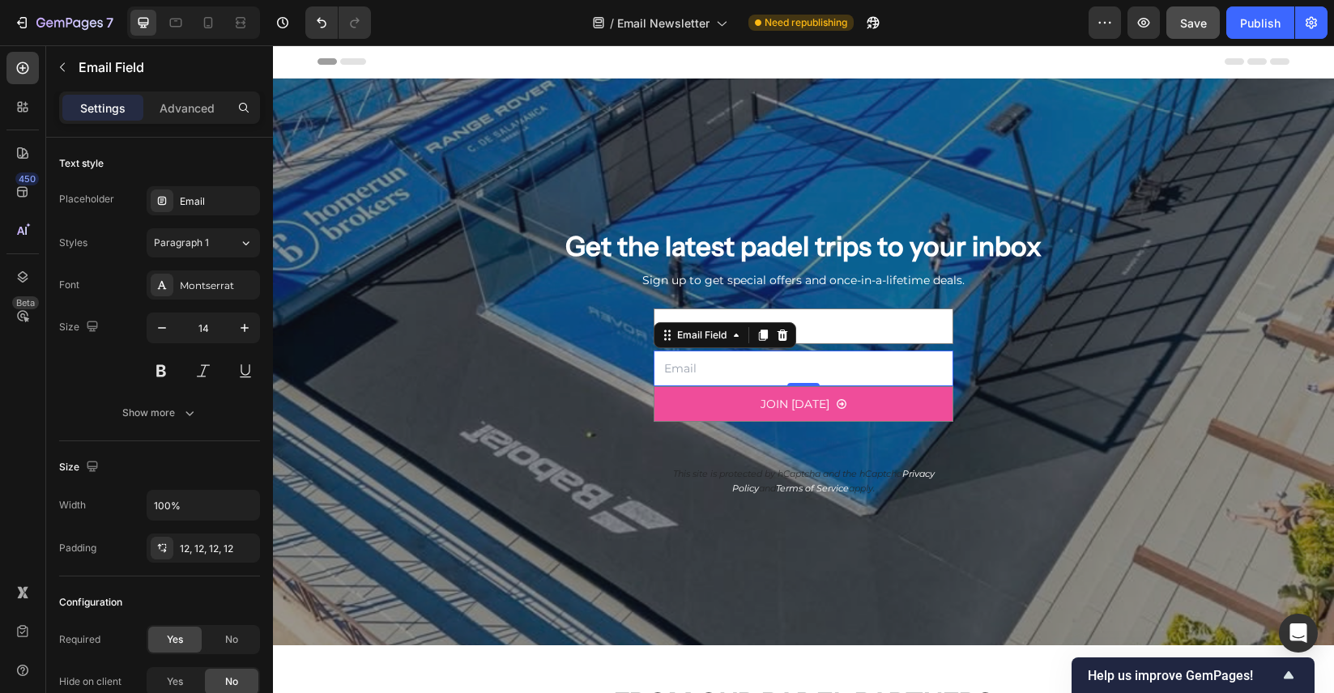
click at [207, 126] on div "Settings Advanced" at bounding box center [159, 115] width 227 height 46
click at [201, 113] on p "Advanced" at bounding box center [187, 108] width 55 height 17
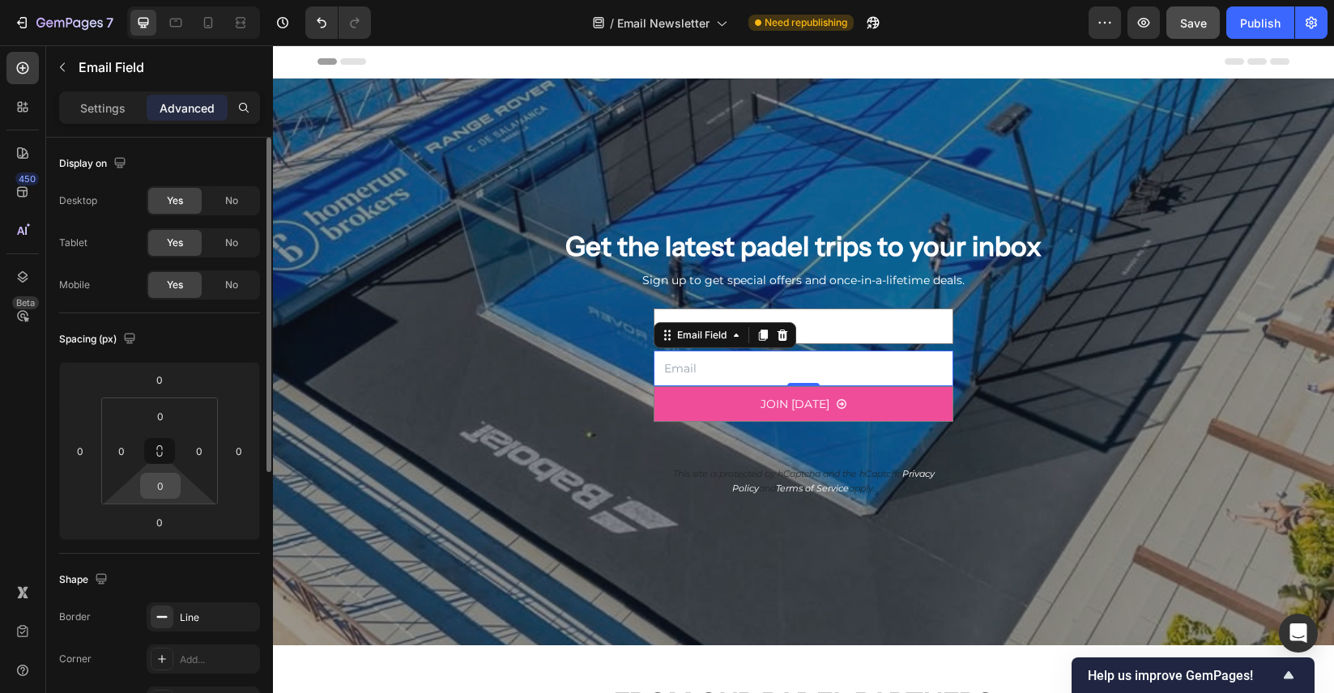
click at [168, 482] on input "0" at bounding box center [160, 486] width 32 height 24
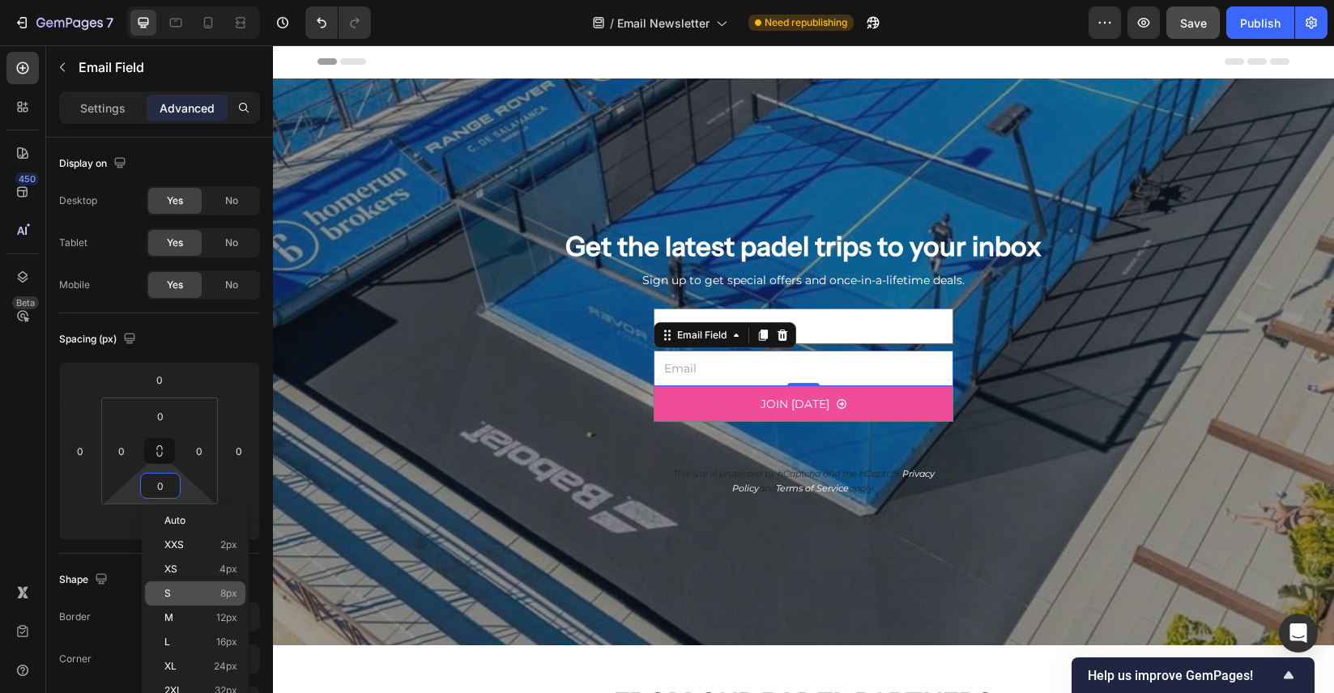
click at [191, 595] on p "S 8px" at bounding box center [200, 593] width 73 height 11
type input "8"
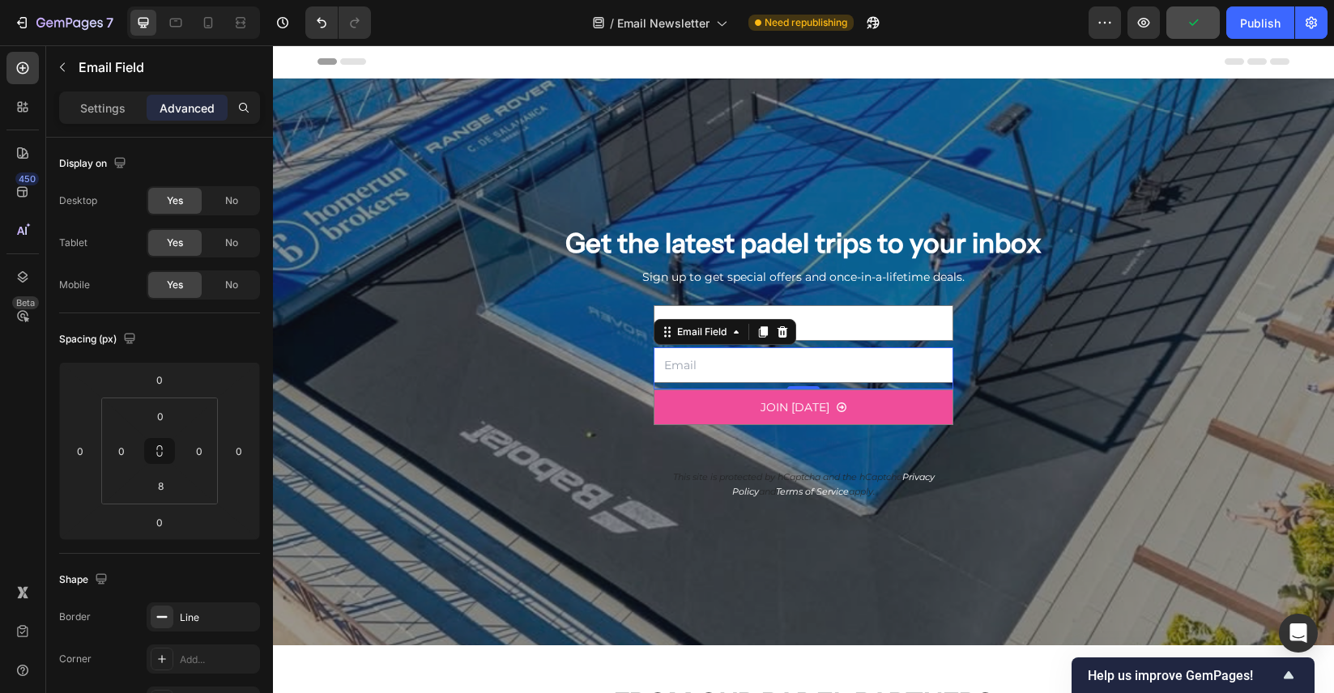
click at [189, 132] on div "Settings Advanced" at bounding box center [159, 115] width 227 height 46
click at [1180, 19] on button "button" at bounding box center [1192, 22] width 53 height 32
click at [1252, 22] on div "Publish" at bounding box center [1260, 23] width 40 height 17
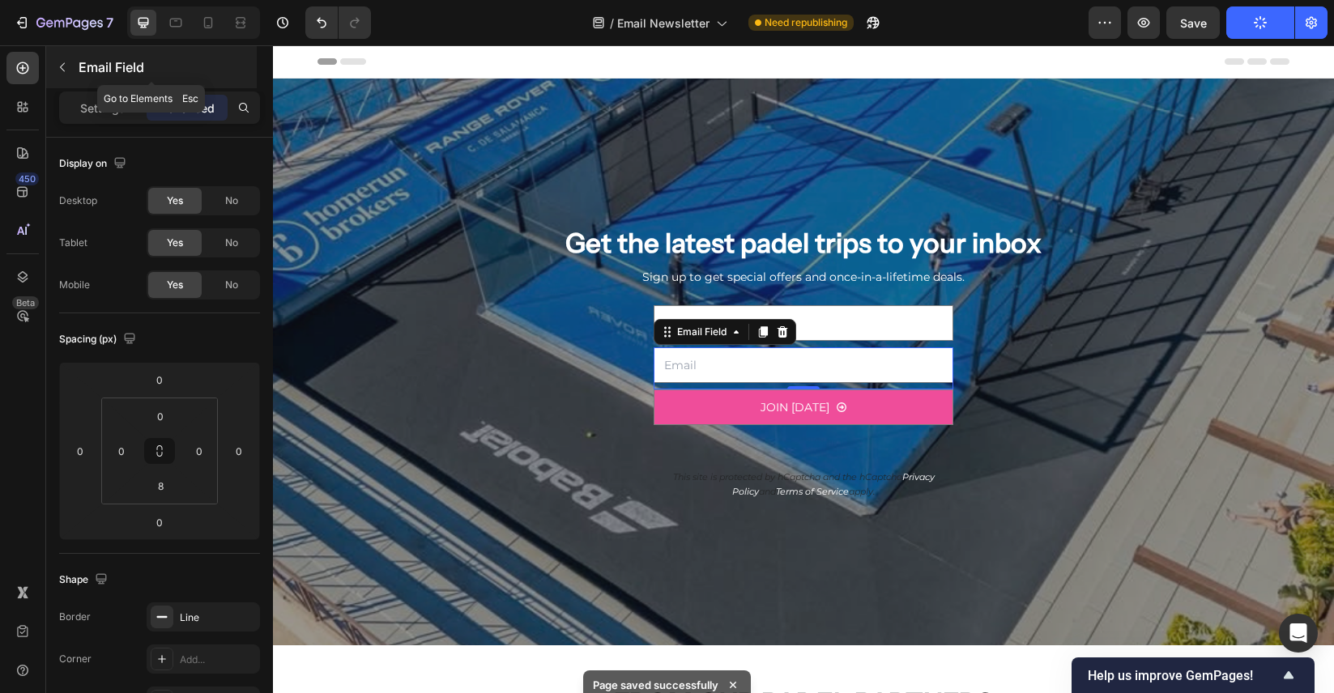
click at [62, 68] on icon "button" at bounding box center [62, 67] width 5 height 9
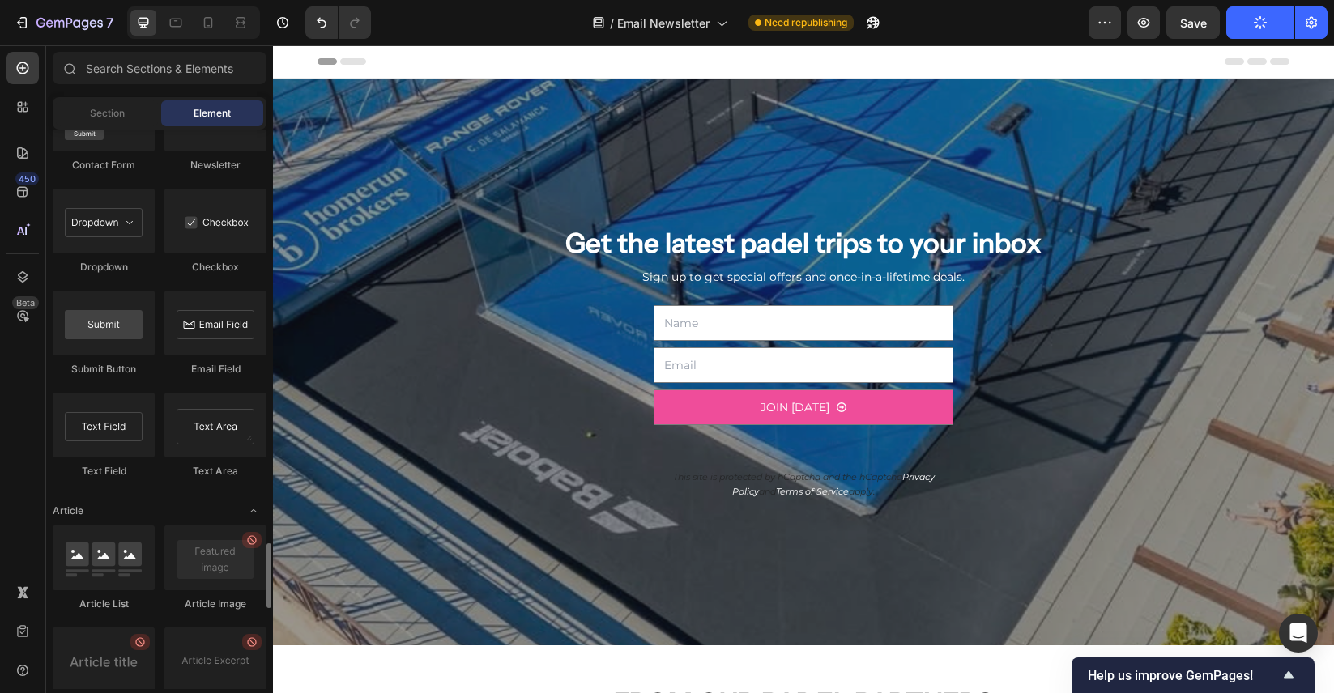
scroll to position [3791, 0]
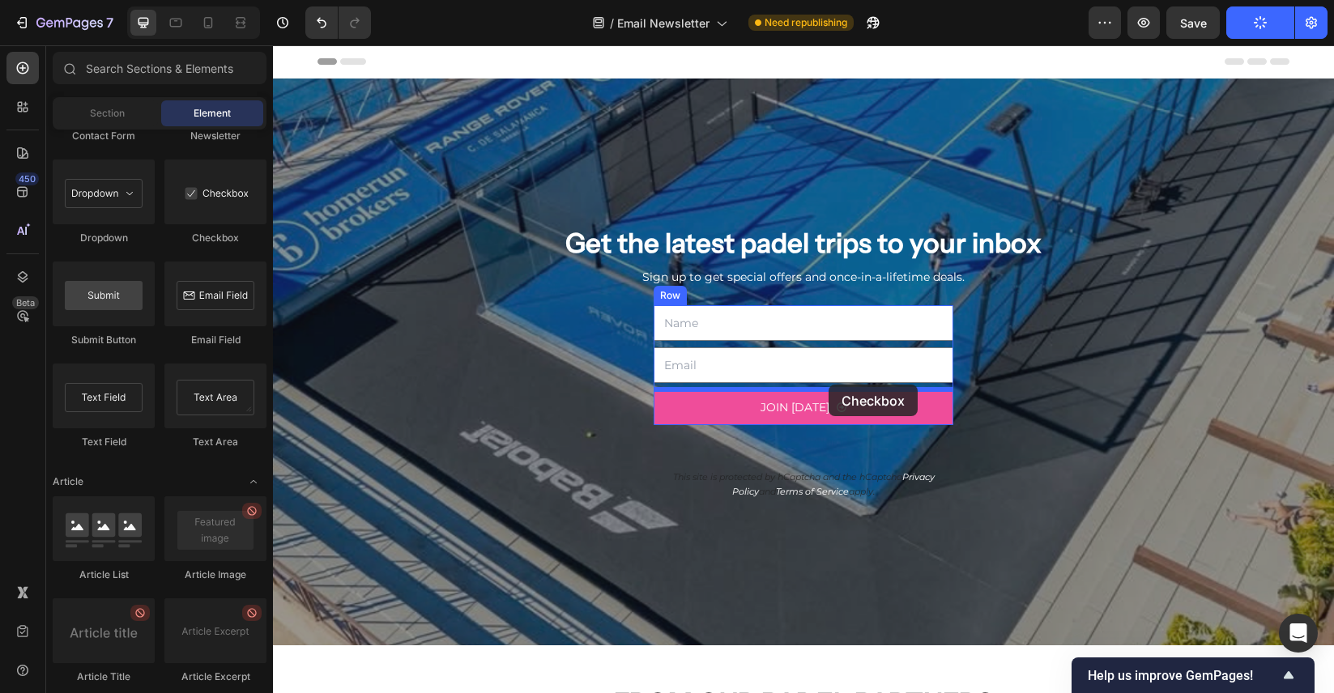
drag, startPoint x: 491, startPoint y: 227, endPoint x: 828, endPoint y: 384, distance: 372.4
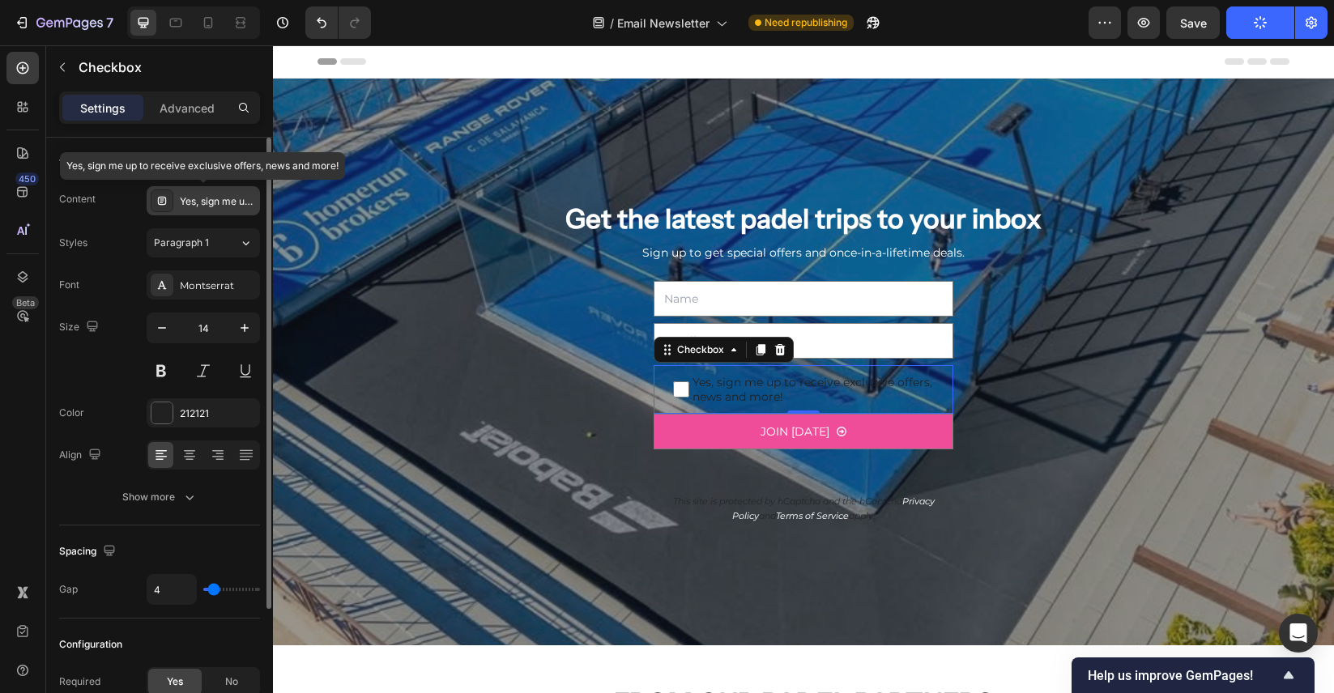
click at [223, 205] on div "Yes, sign me up to receive exclusive offers, news and more!" at bounding box center [218, 201] width 76 height 15
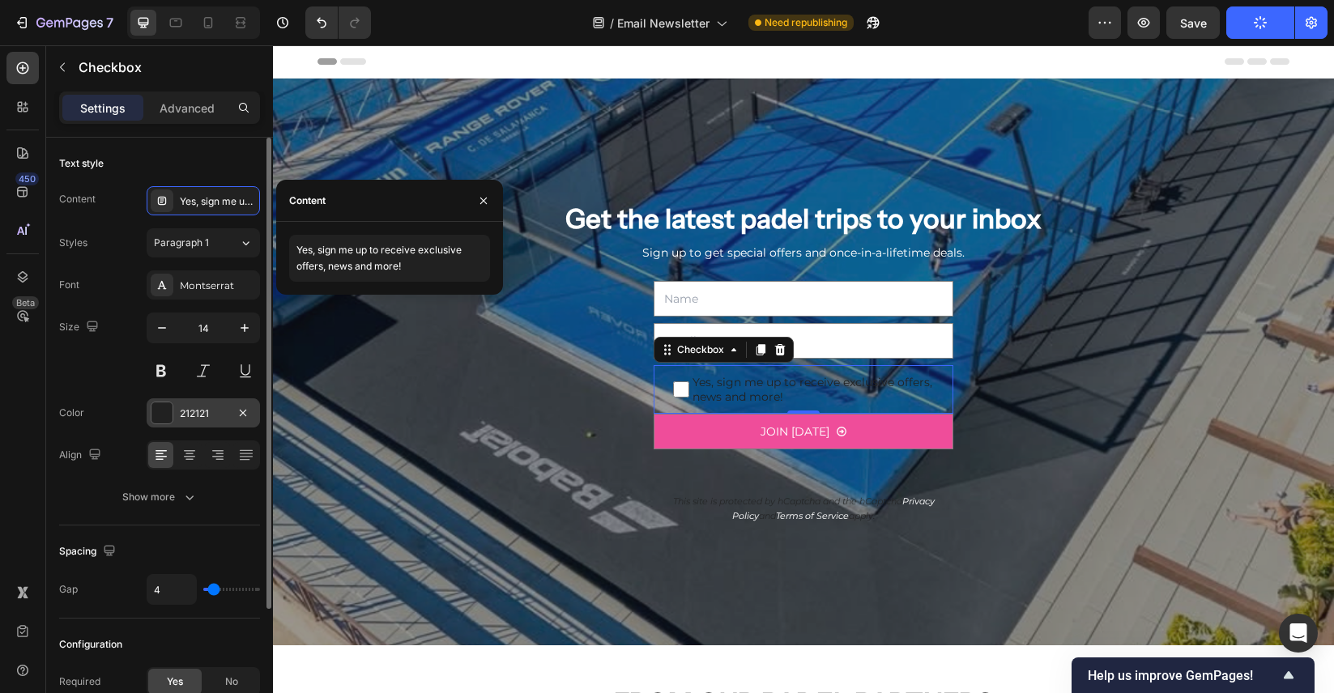
click at [201, 413] on div "212121" at bounding box center [203, 414] width 47 height 15
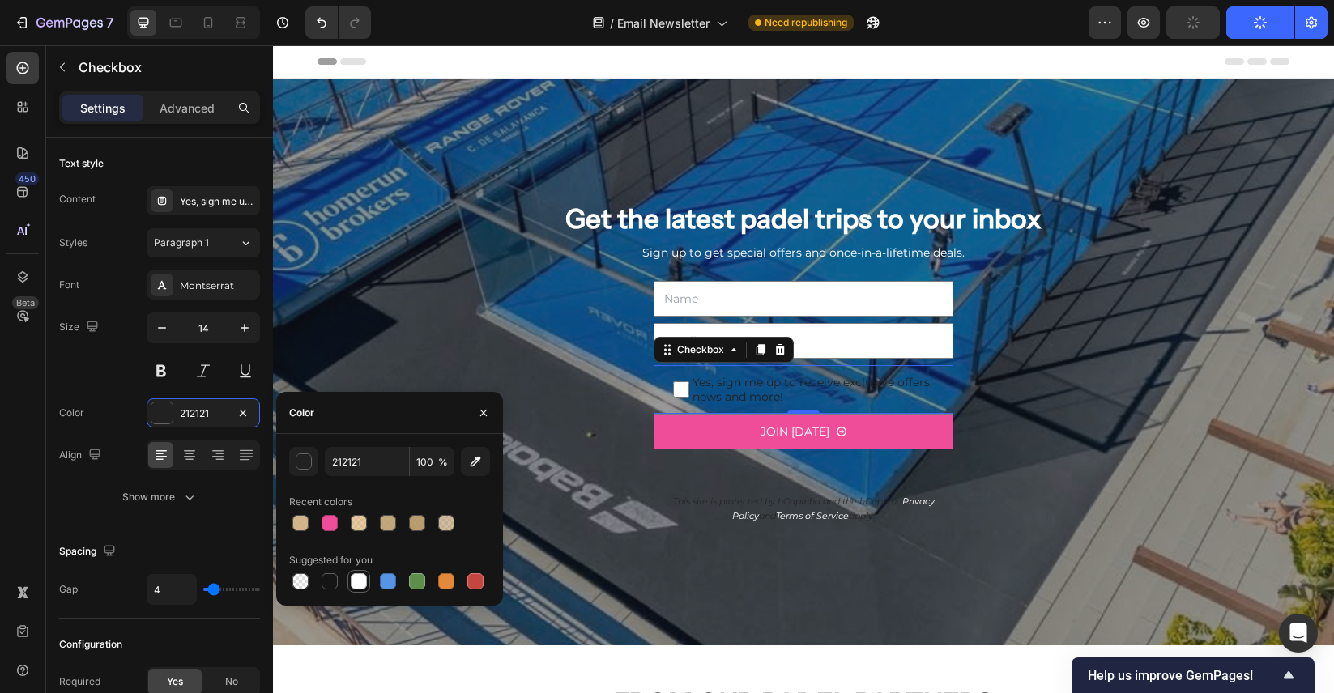
click at [357, 581] on div at bounding box center [359, 581] width 16 height 16
type input "FFFFFF"
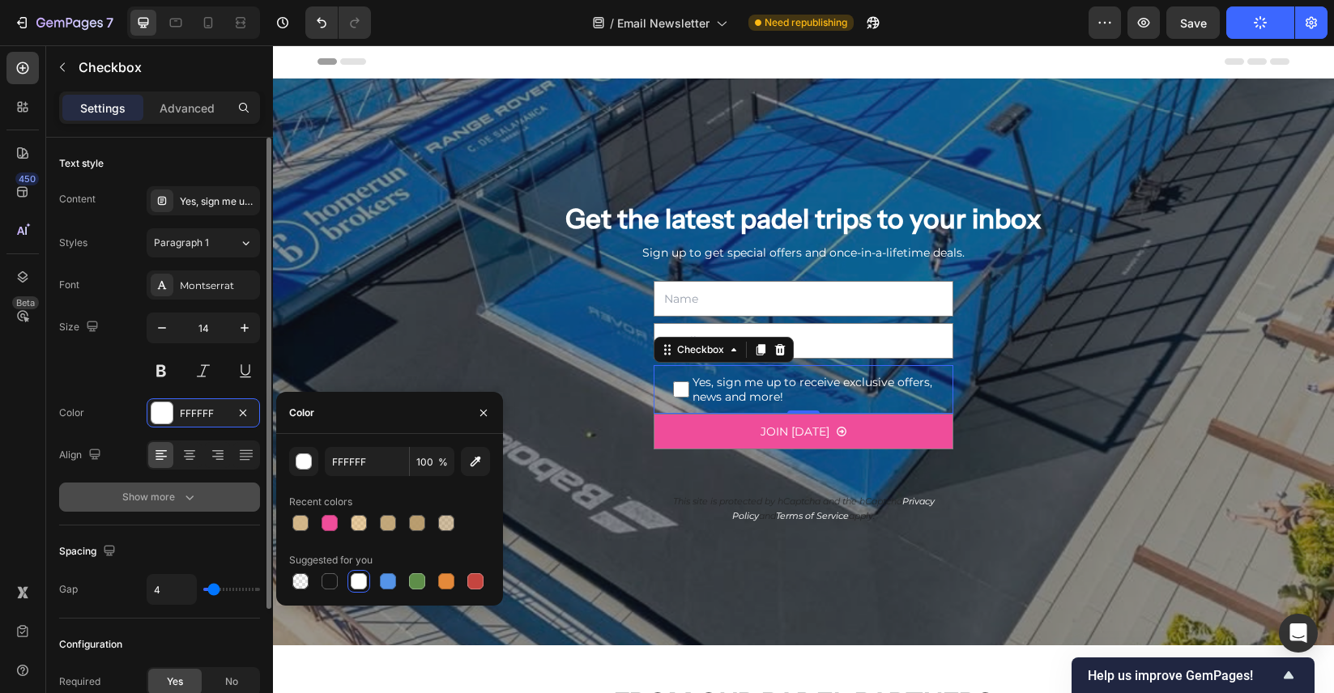
click at [192, 499] on icon "button" at bounding box center [189, 497] width 16 height 16
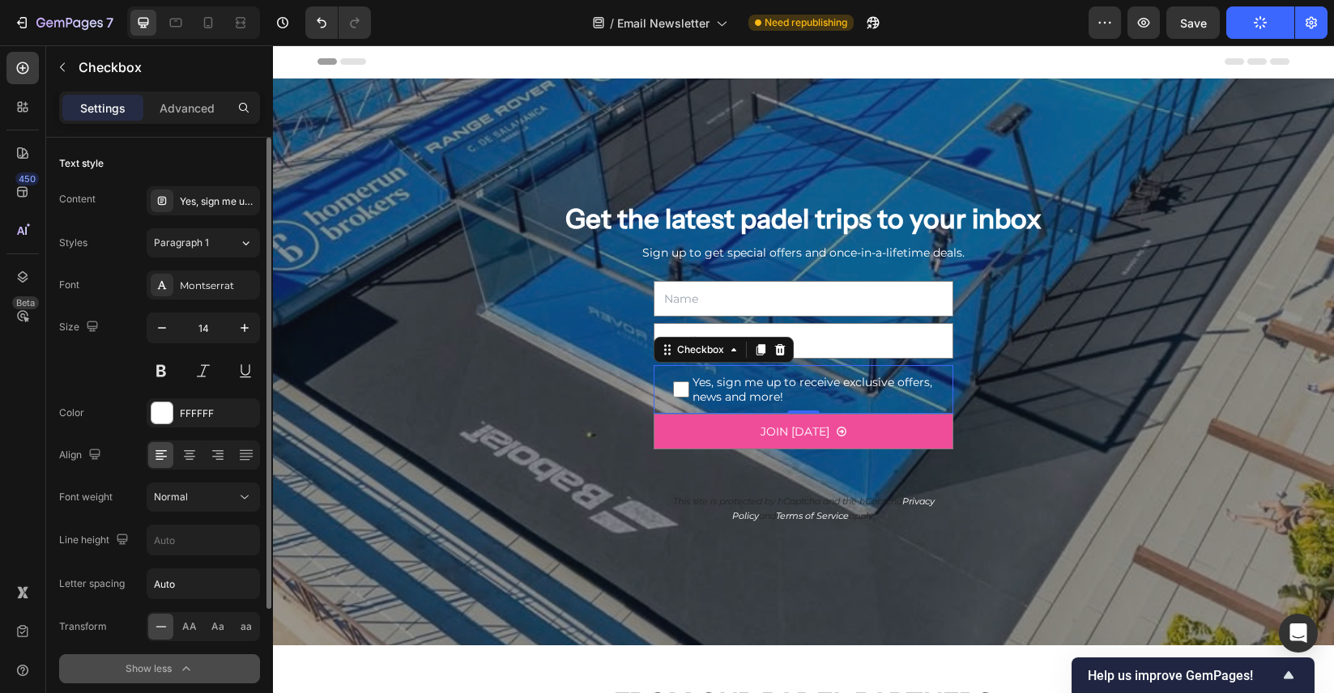
click at [753, 397] on span "Yes, sign me up to receive exclusive offers, news and more!" at bounding box center [811, 389] width 245 height 29
click at [689, 397] on input "Yes, sign me up to receive exclusive offers, news and more!" at bounding box center [681, 389] width 16 height 16
checkbox input "false"
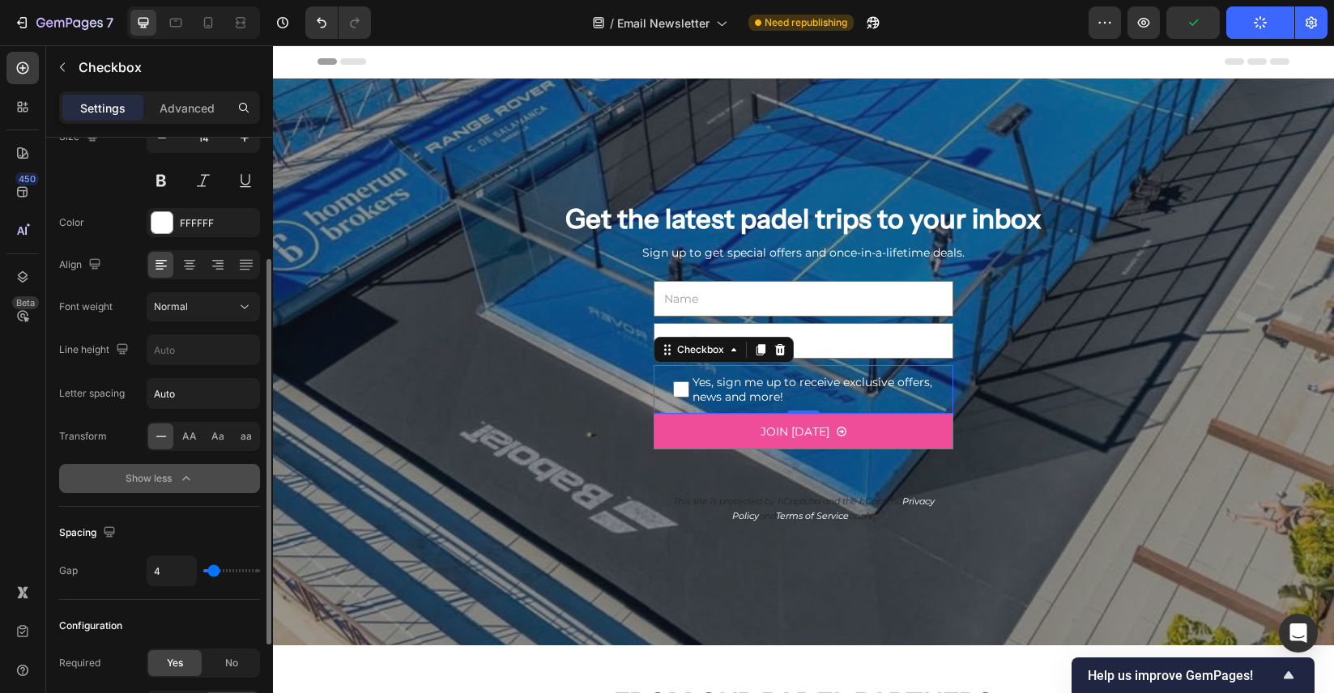
scroll to position [199, 0]
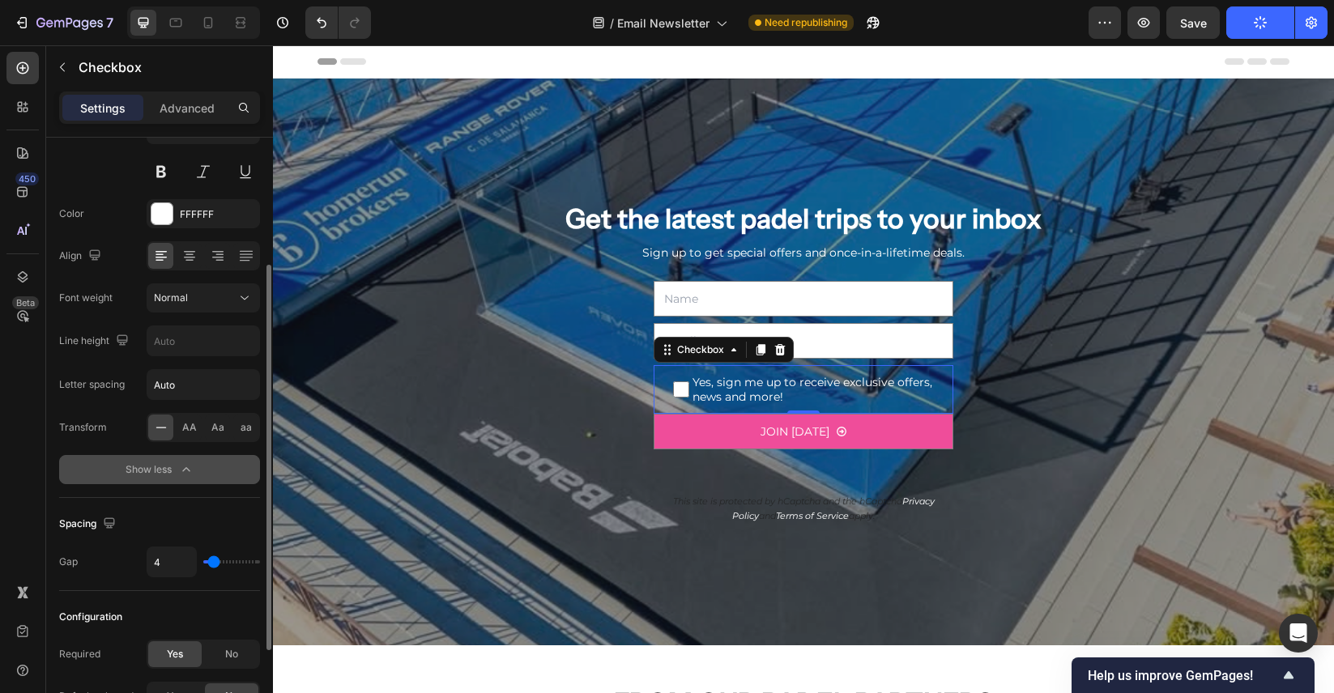
type input "3"
type input "4"
type input "5"
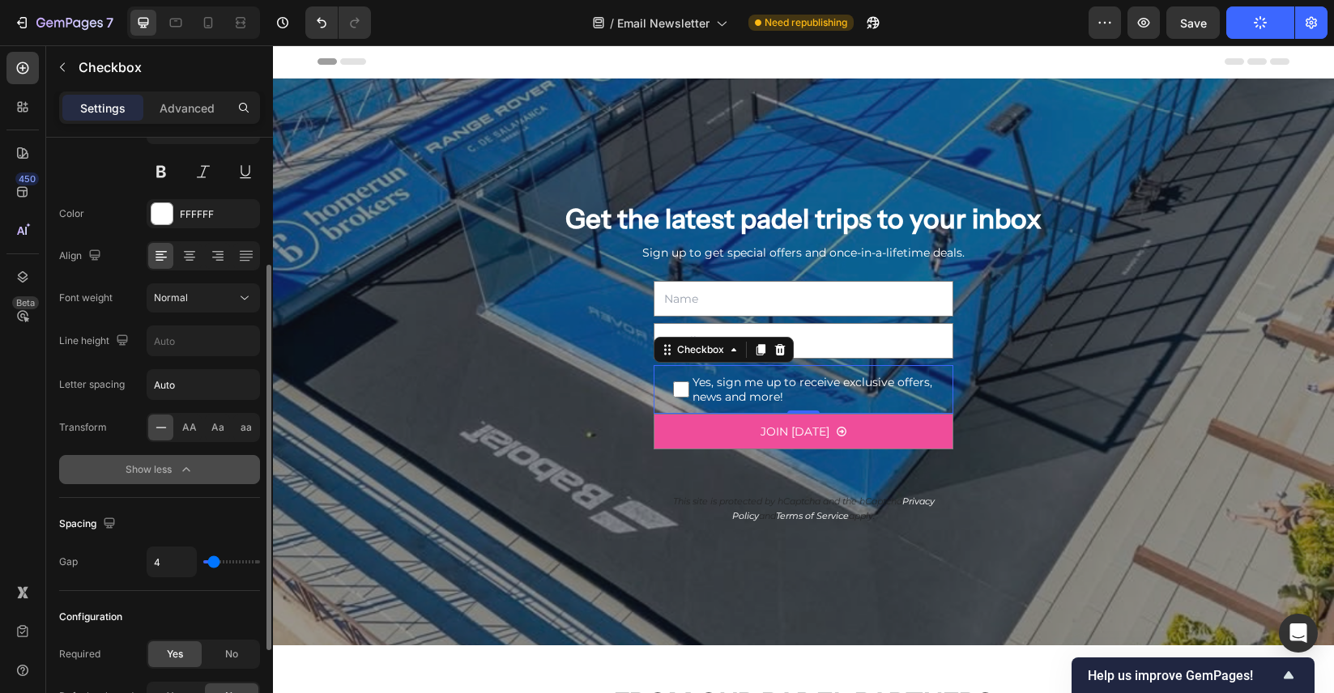
type input "5"
type input "6"
type input "7"
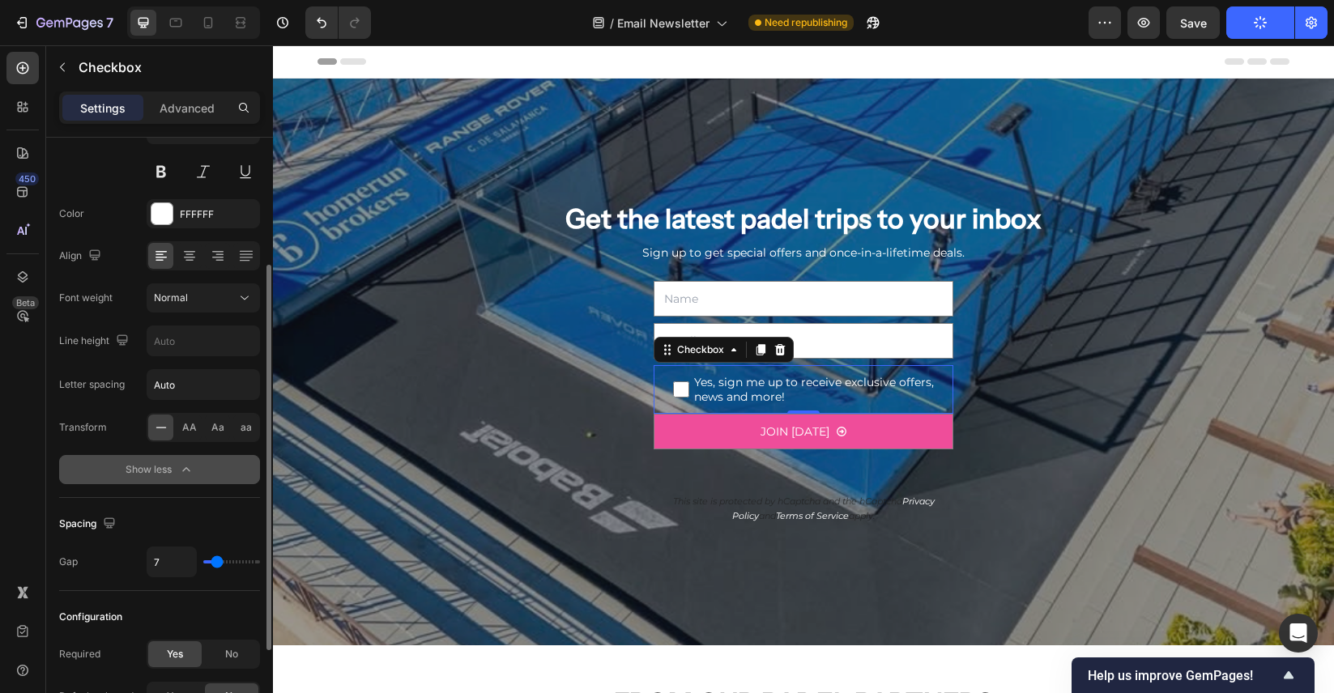
type input "8"
type input "9"
type input "10"
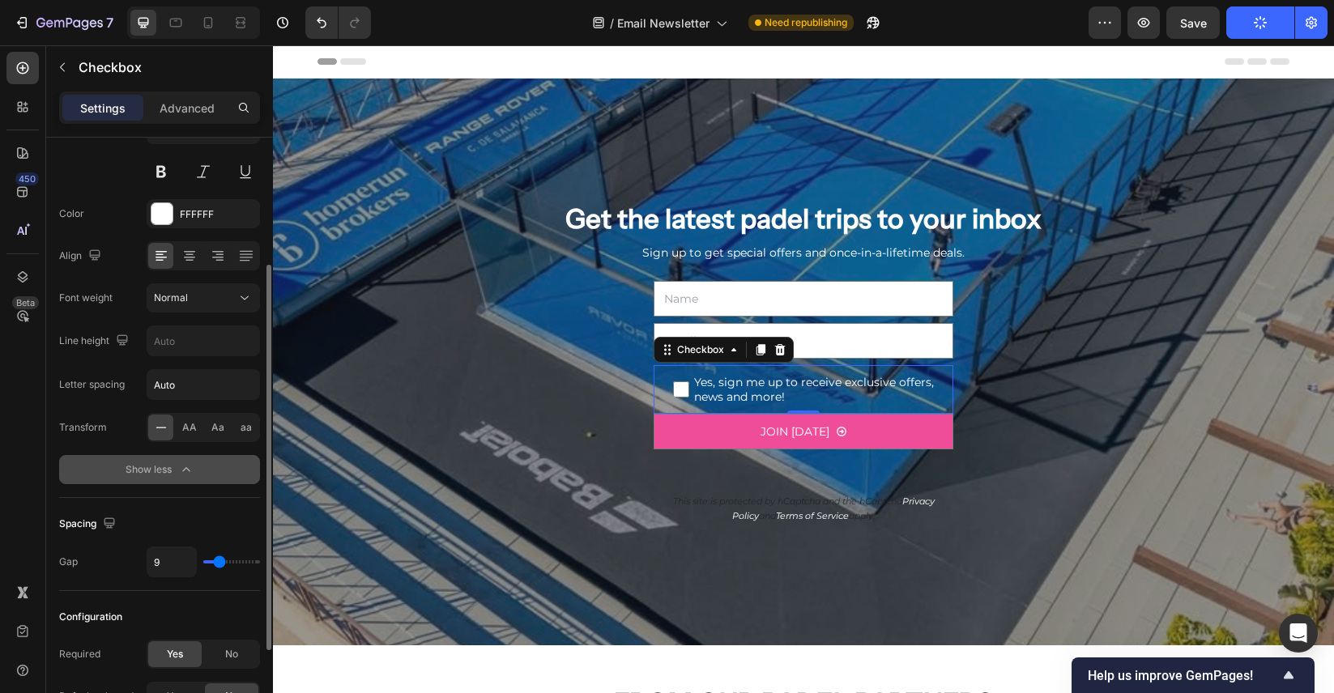
type input "10"
type input "11"
type input "12"
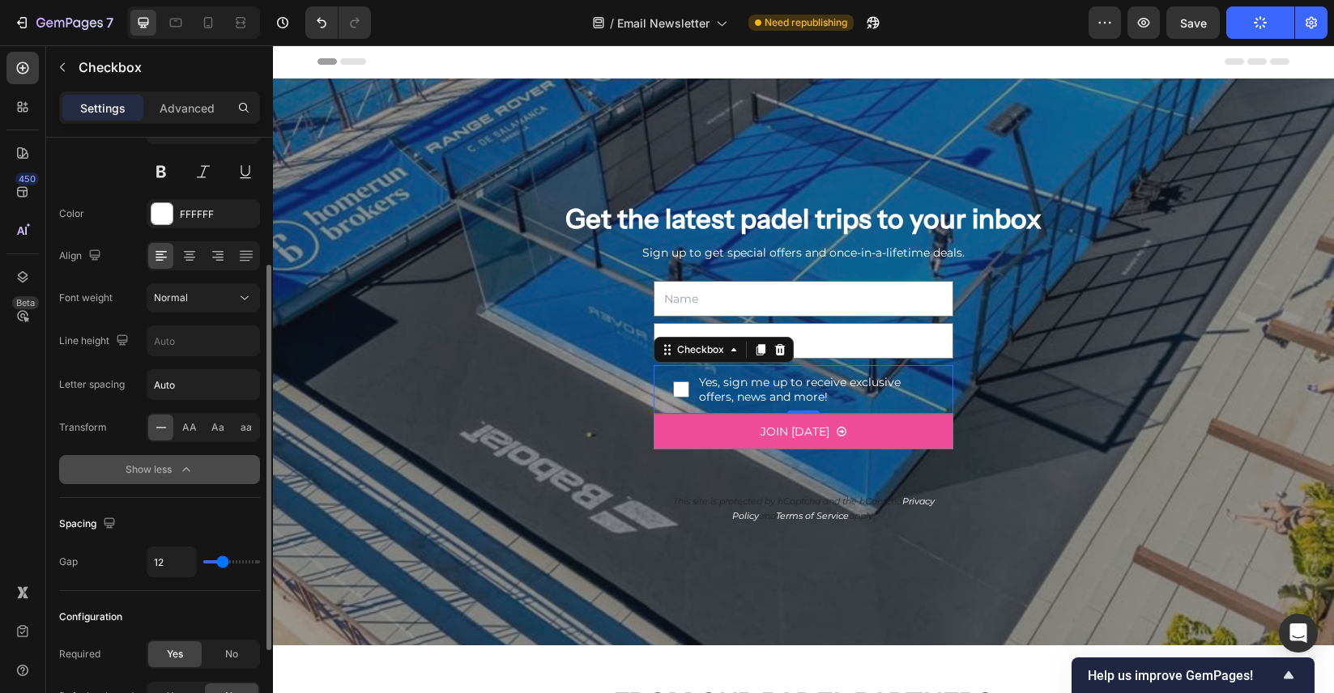
type input "13"
type input "14"
type input "15"
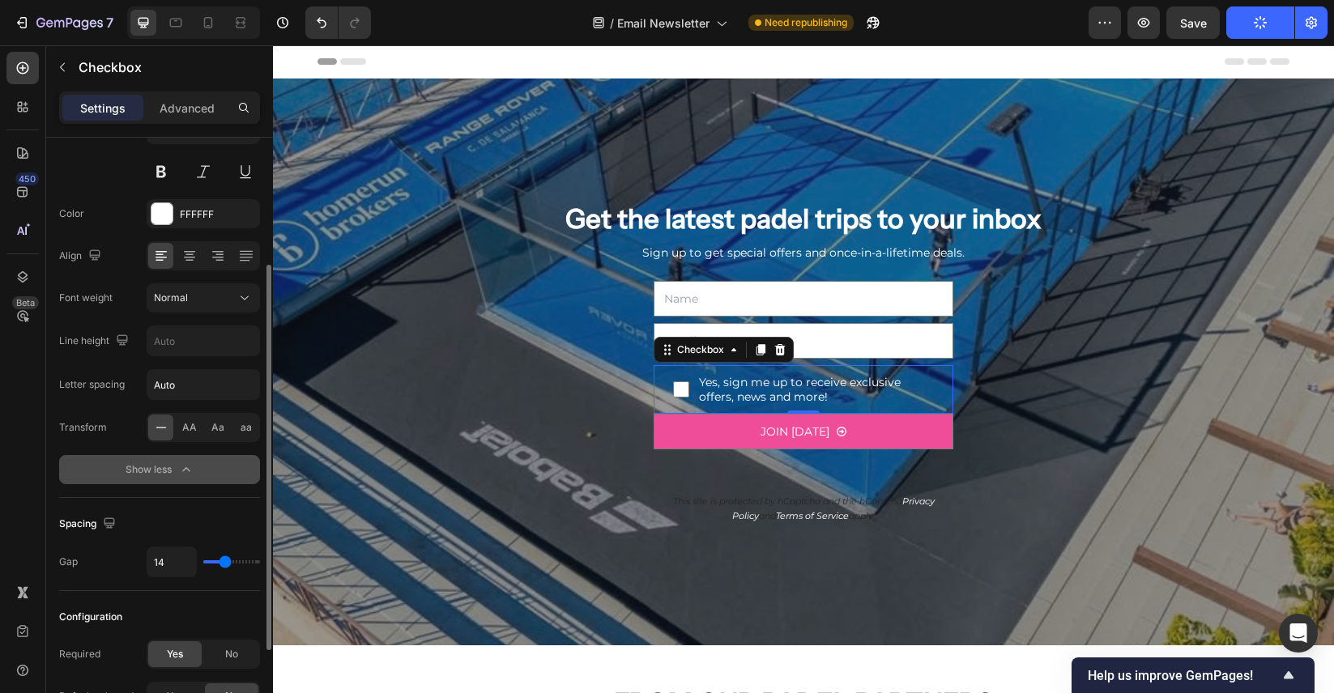
type input "15"
type input "16"
type input "17"
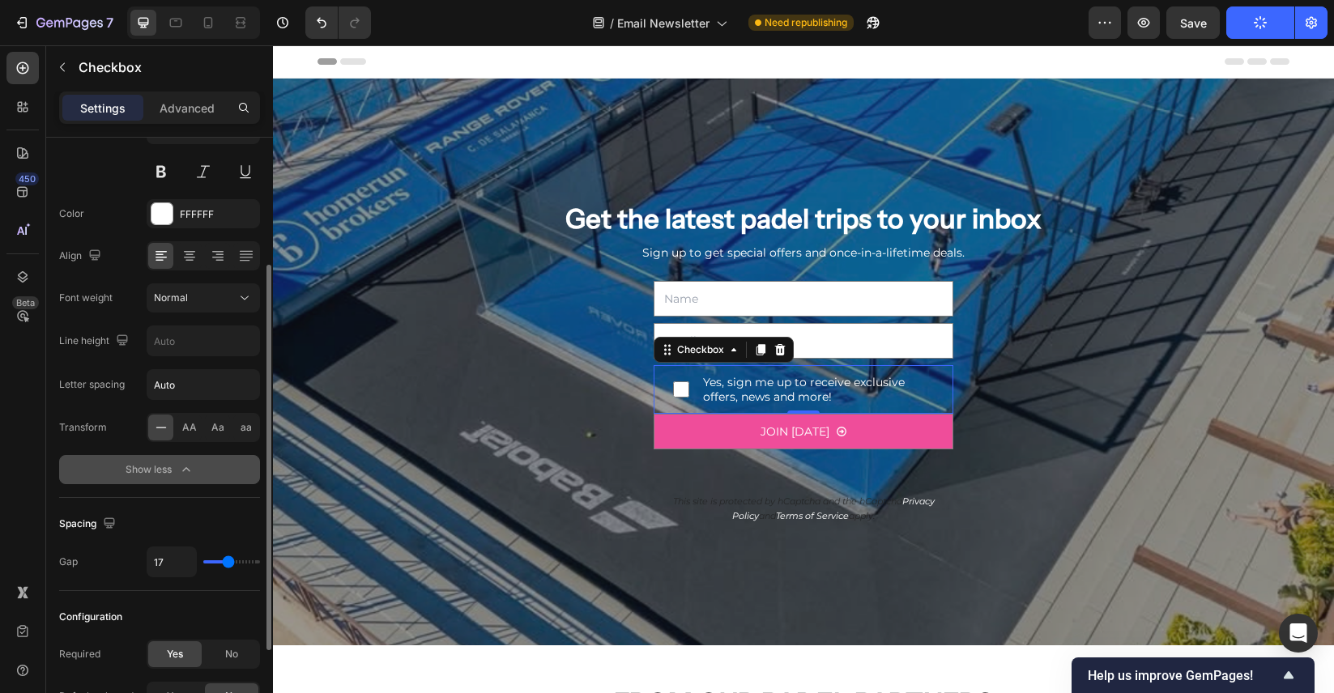
type input "16"
type input "15"
type input "14"
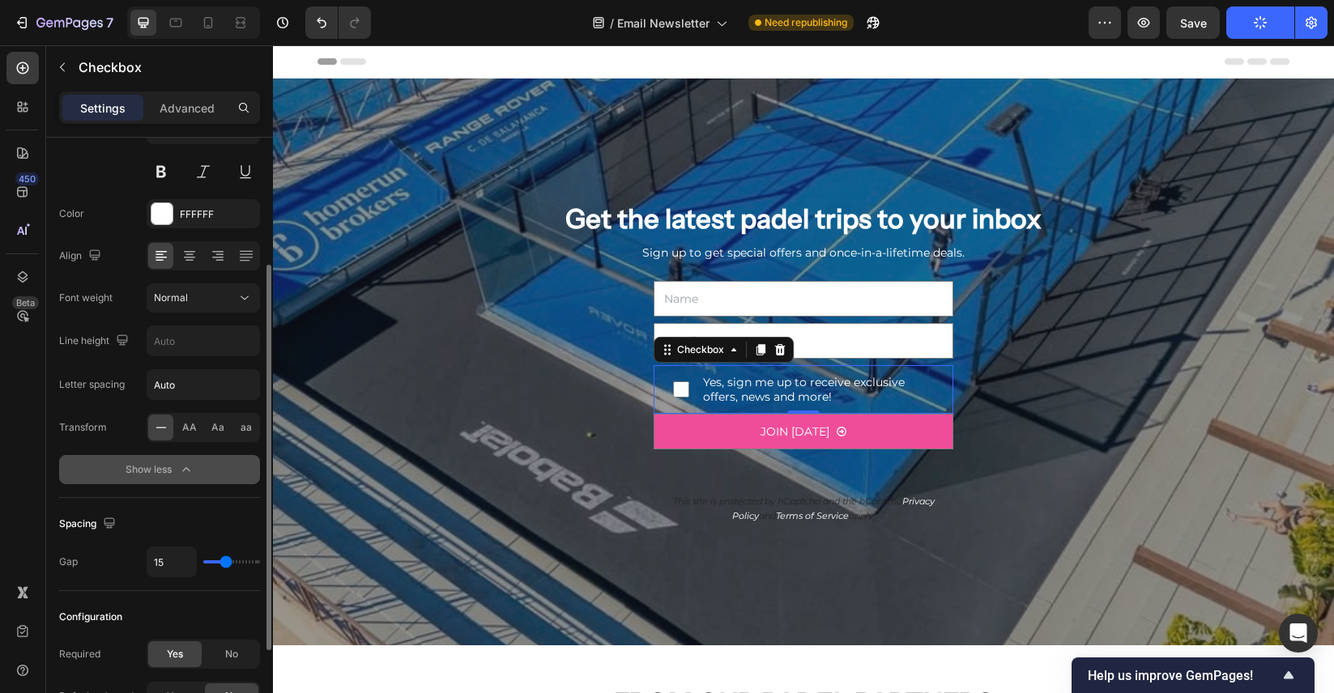
type input "14"
type input "13"
drag, startPoint x: 212, startPoint y: 564, endPoint x: 223, endPoint y: 560, distance: 11.3
type input "13"
click at [223, 560] on input "range" at bounding box center [231, 561] width 57 height 3
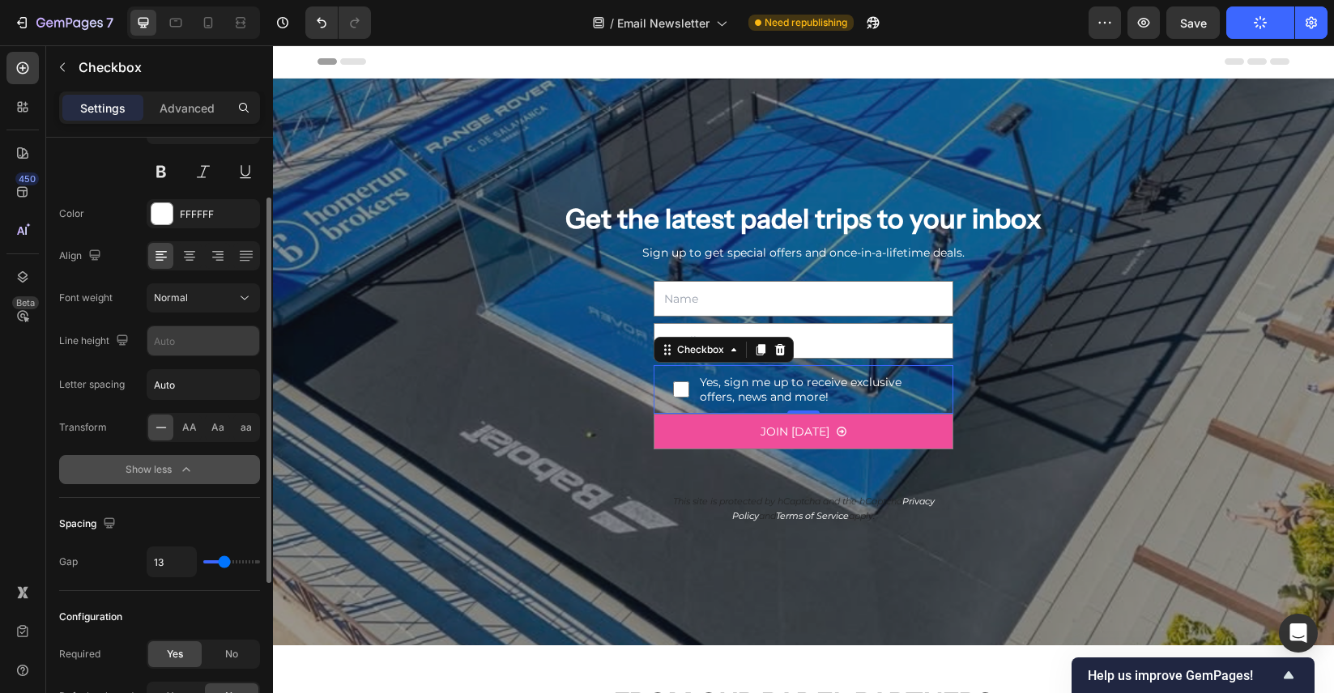
scroll to position [0, 0]
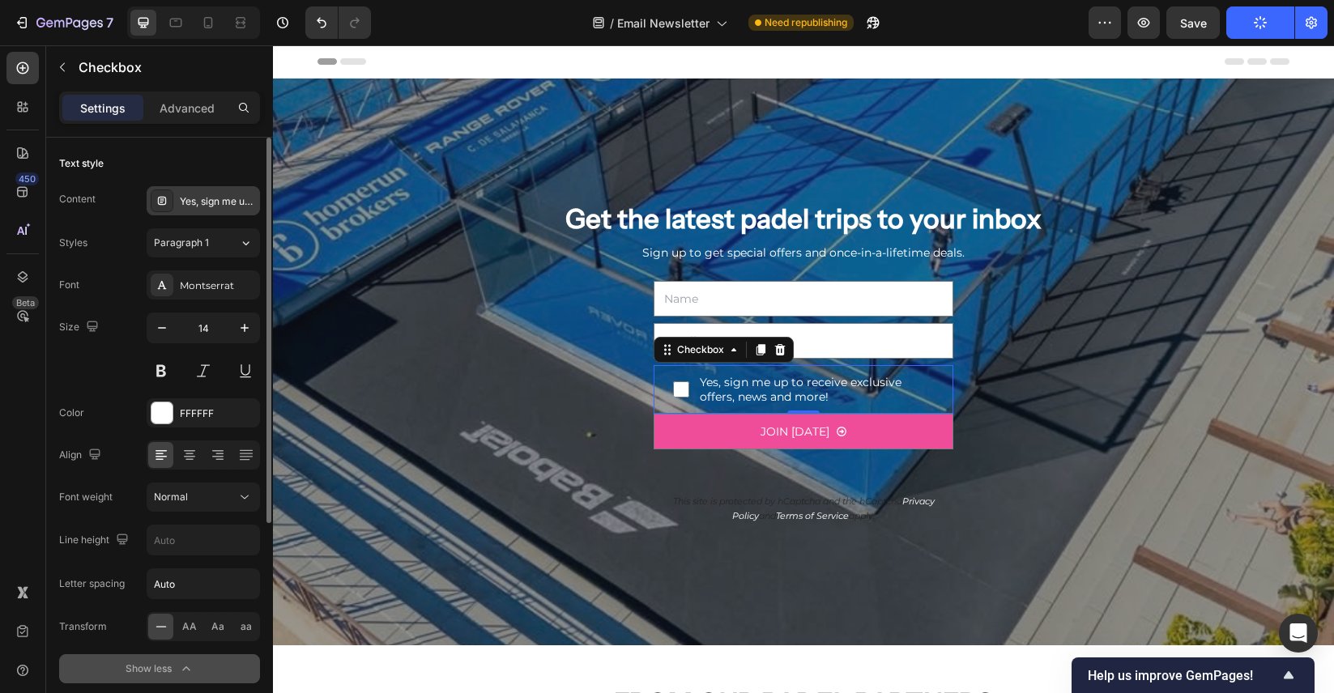
click at [212, 205] on div "Yes, sign me up to receive exclusive offers, news and more!" at bounding box center [218, 201] width 76 height 15
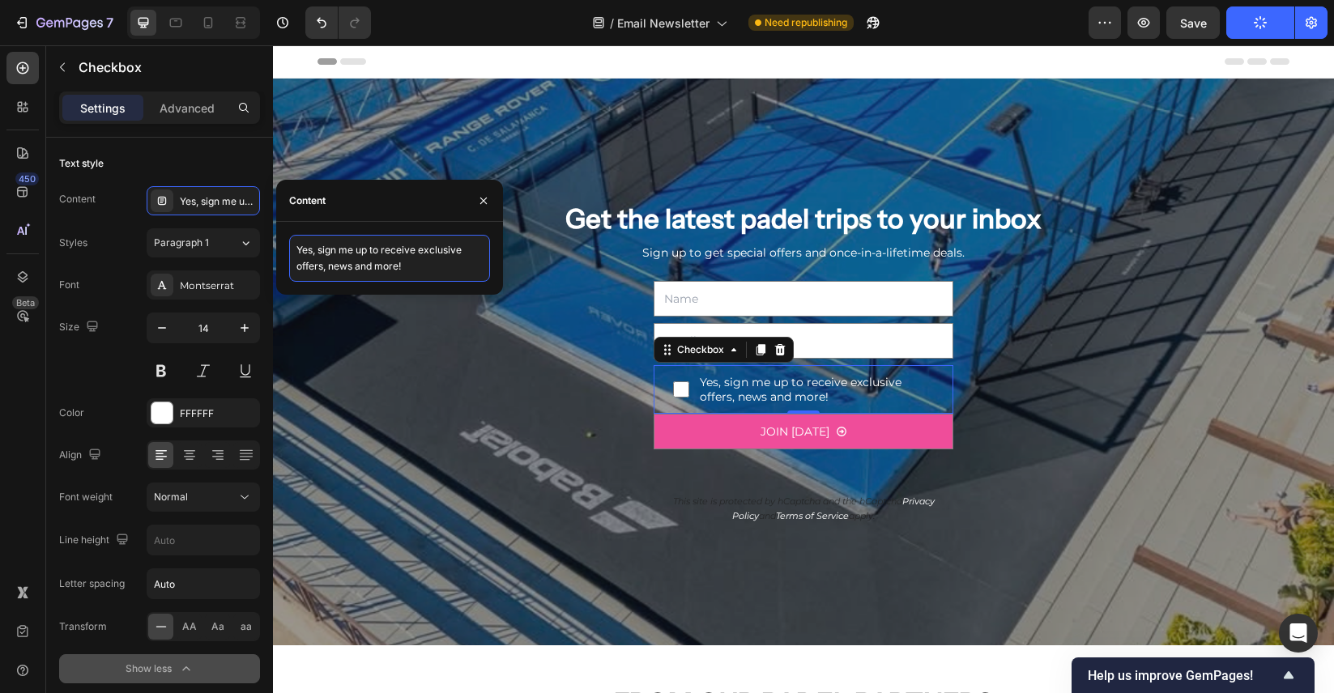
click at [402, 261] on textarea "Yes, sign me up to receive exclusive offers, news and more!" at bounding box center [389, 258] width 201 height 47
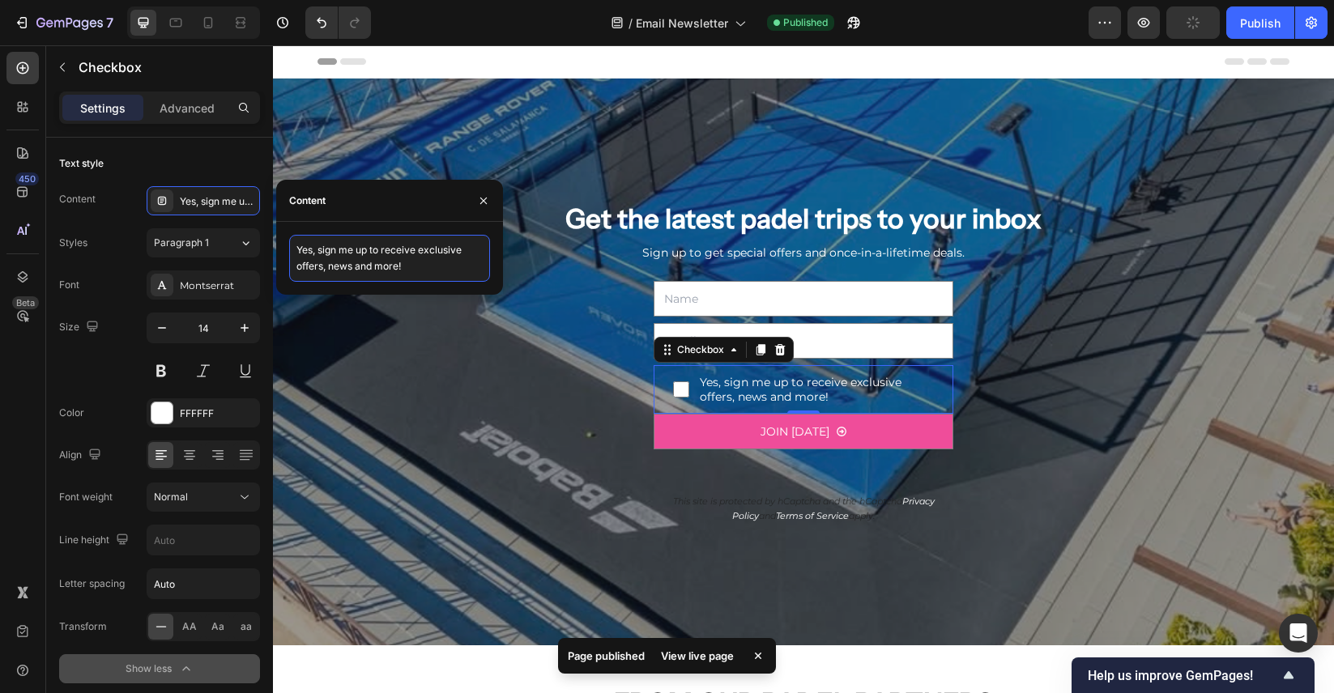
click at [410, 267] on textarea "Yes, sign me up to receive exclusive offers, news and more!" at bounding box center [389, 258] width 201 height 47
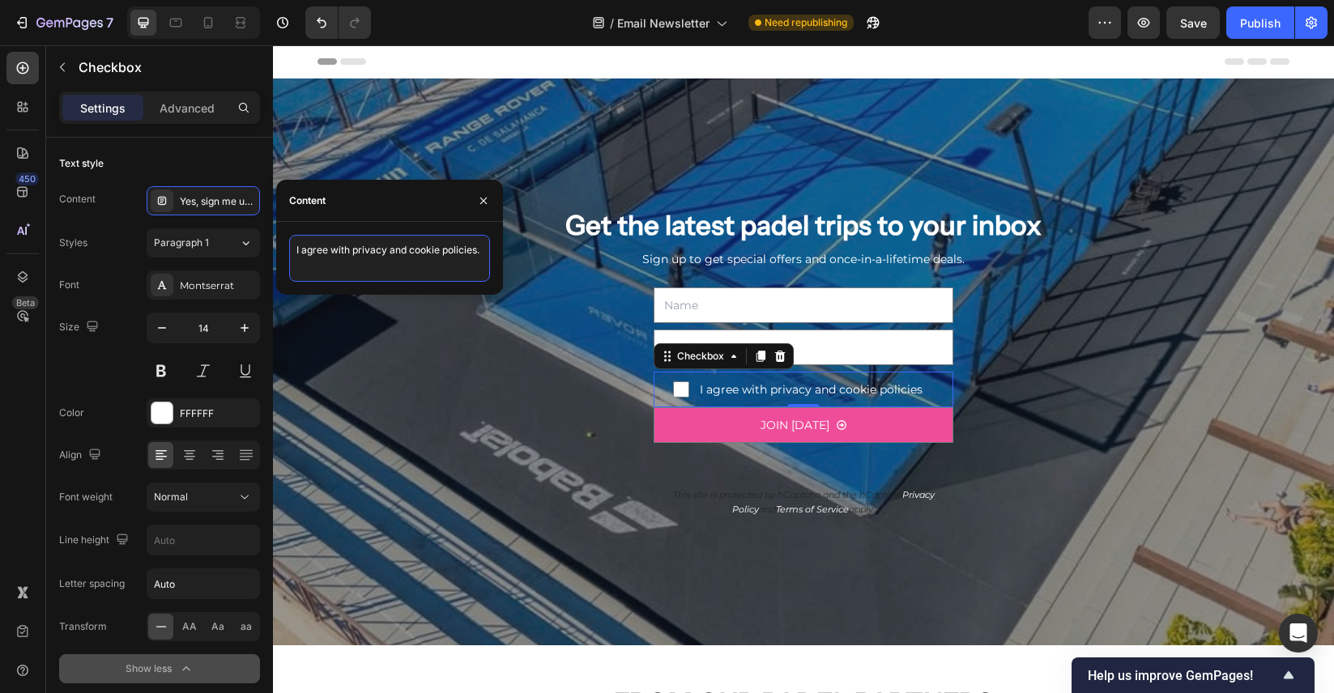
type textarea "I agree with privacy and cookie policies."
click at [222, 157] on div "Text style" at bounding box center [159, 164] width 201 height 26
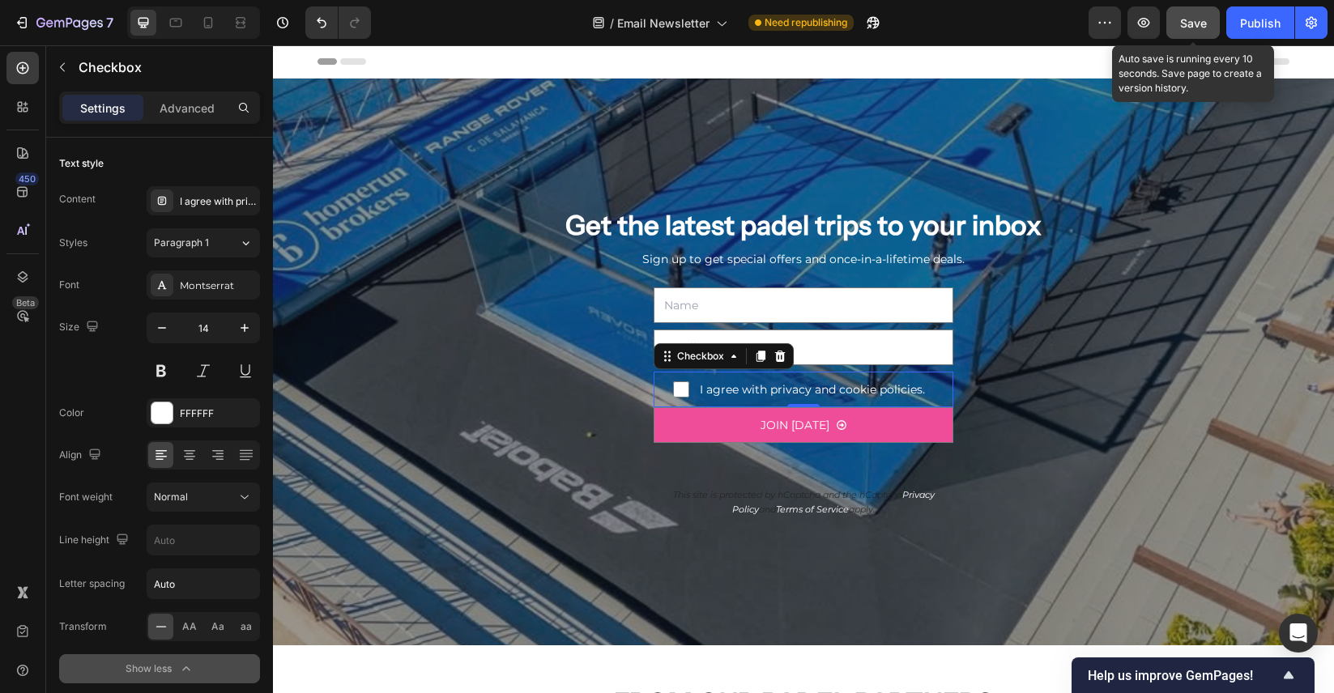
click at [1179, 26] on button "Save" at bounding box center [1192, 22] width 53 height 32
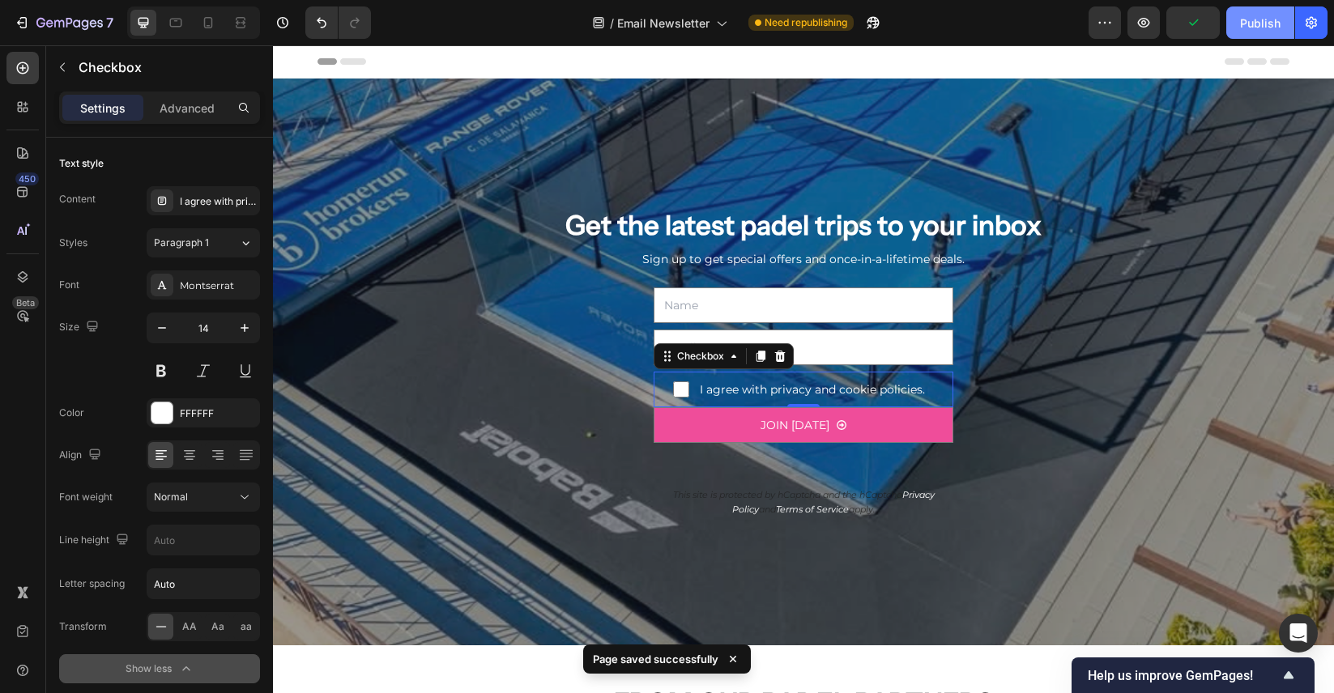
click at [1271, 22] on div "Publish" at bounding box center [1260, 23] width 40 height 17
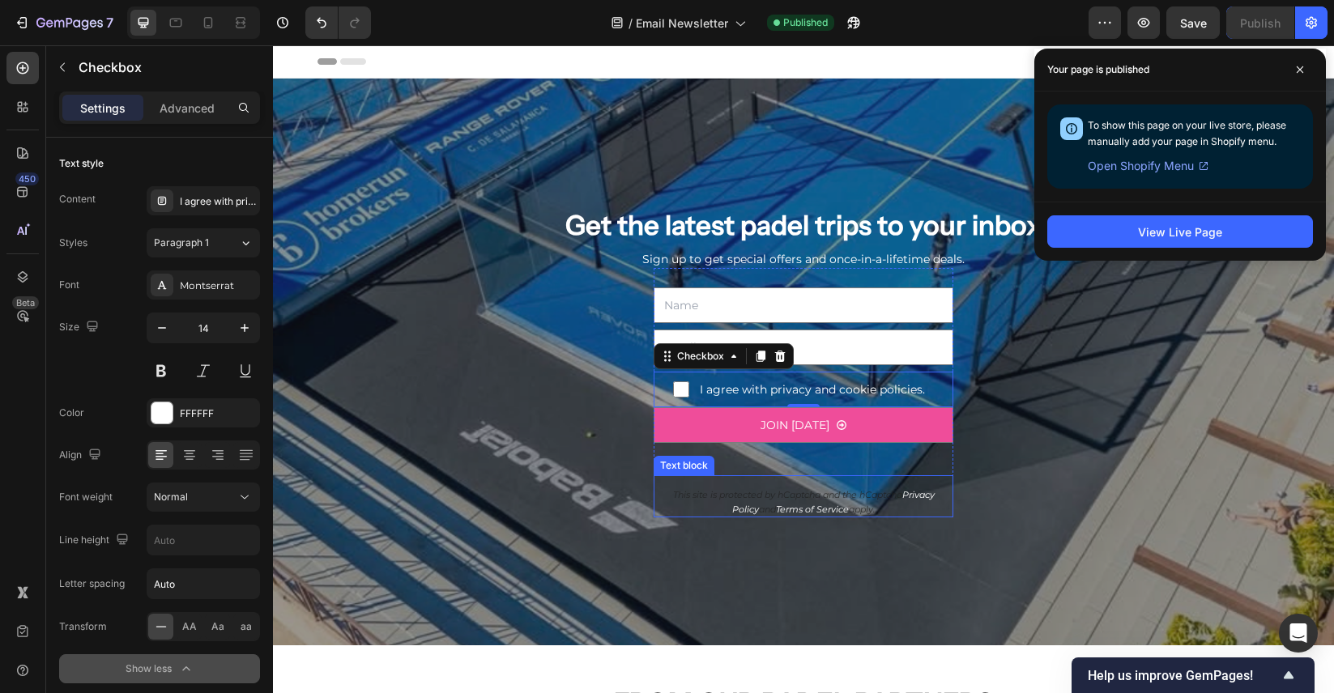
click at [815, 496] on icon "This site is protected by hCaptcha and the hCaptcha" at bounding box center [787, 494] width 229 height 11
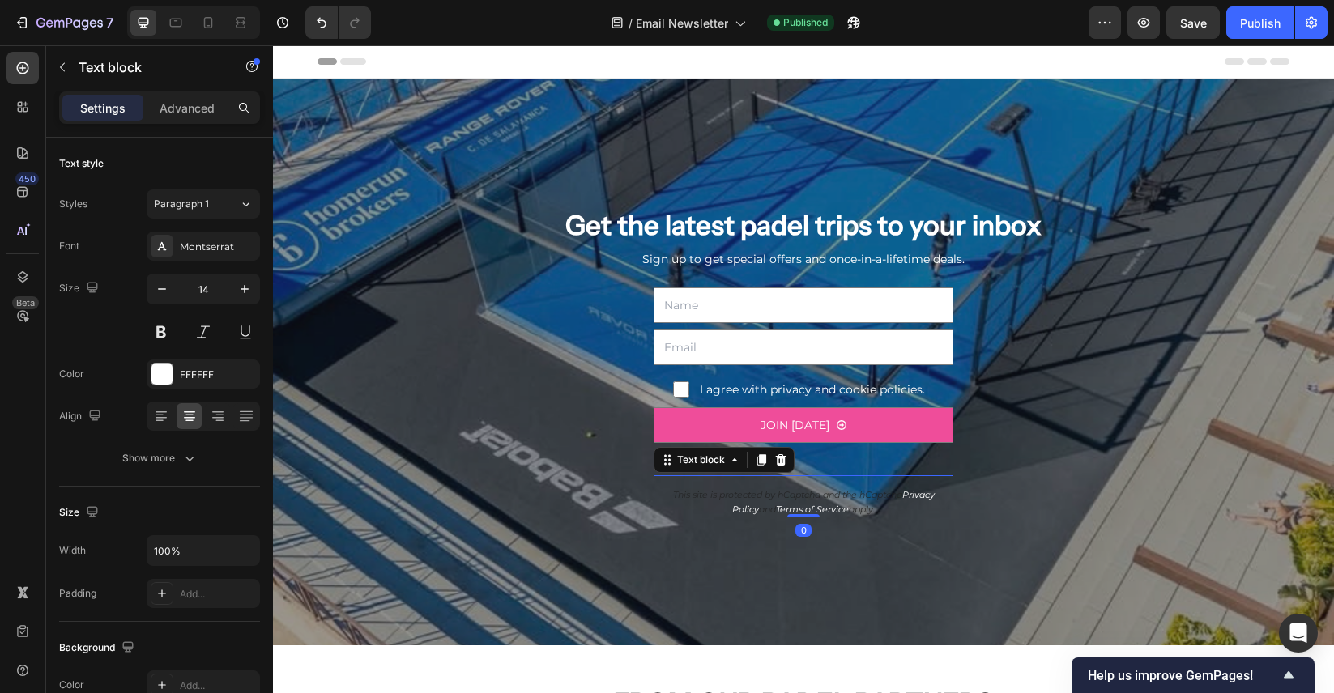
click at [815, 496] on icon "This site is protected by hCaptcha and the hCaptcha" at bounding box center [787, 494] width 229 height 11
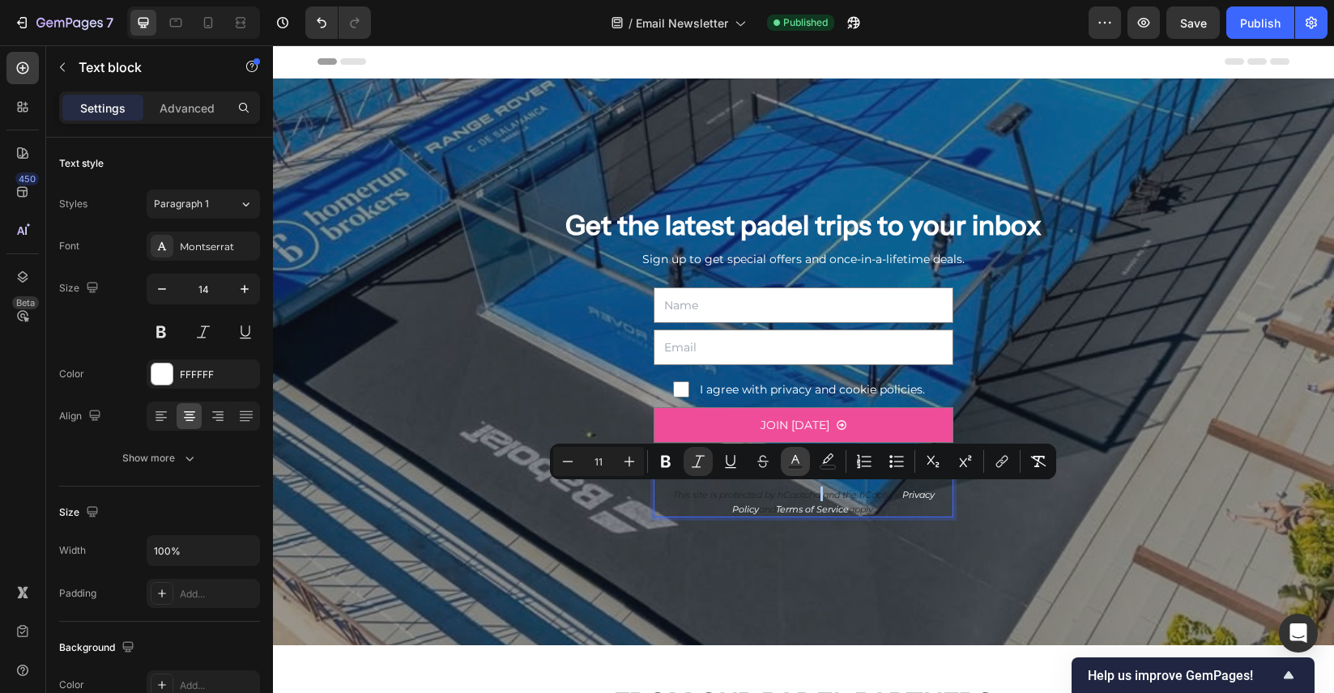
click at [800, 466] on rect "Editor contextual toolbar" at bounding box center [795, 468] width 15 height 4
type input "212121"
type input "80"
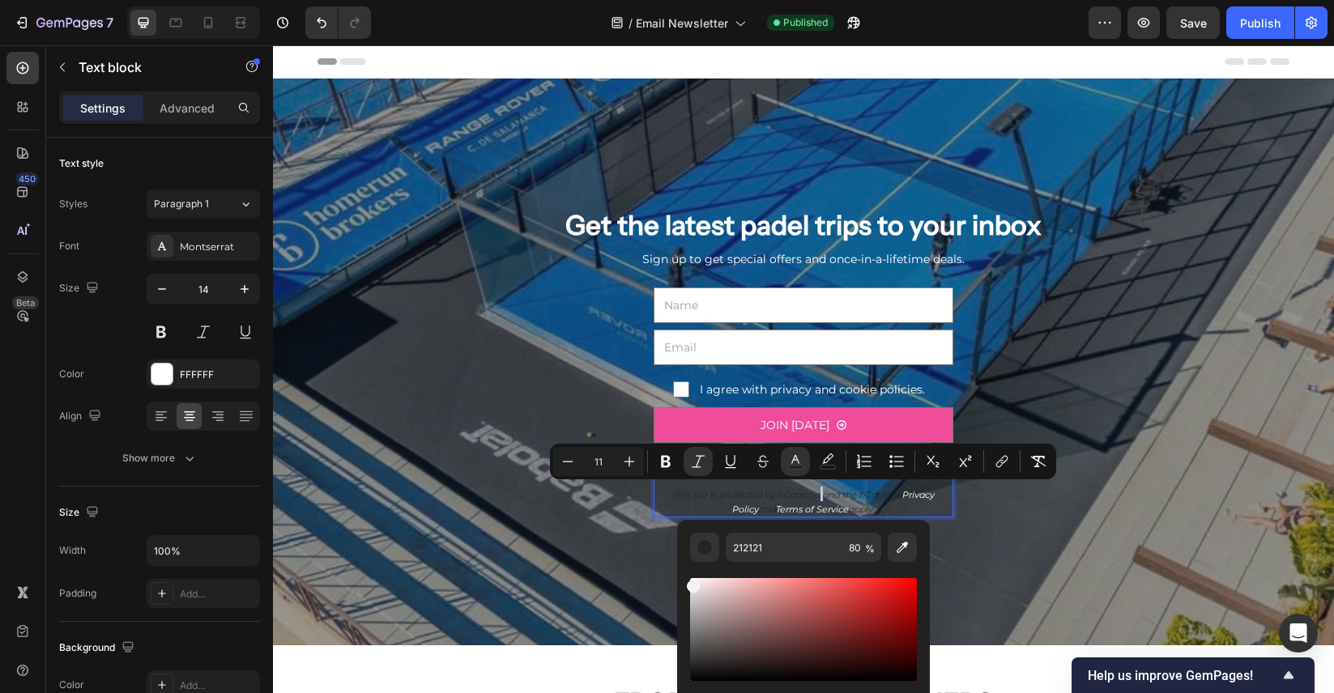
drag, startPoint x: 965, startPoint y: 717, endPoint x: 669, endPoint y: 557, distance: 336.6
click at [832, 571] on div "Editor contextual toolbar" at bounding box center [803, 644] width 227 height 164
drag, startPoint x: 692, startPoint y: 585, endPoint x: 680, endPoint y: 568, distance: 21.1
click at [680, 568] on div "F2F2F2 80 %" at bounding box center [803, 623] width 253 height 206
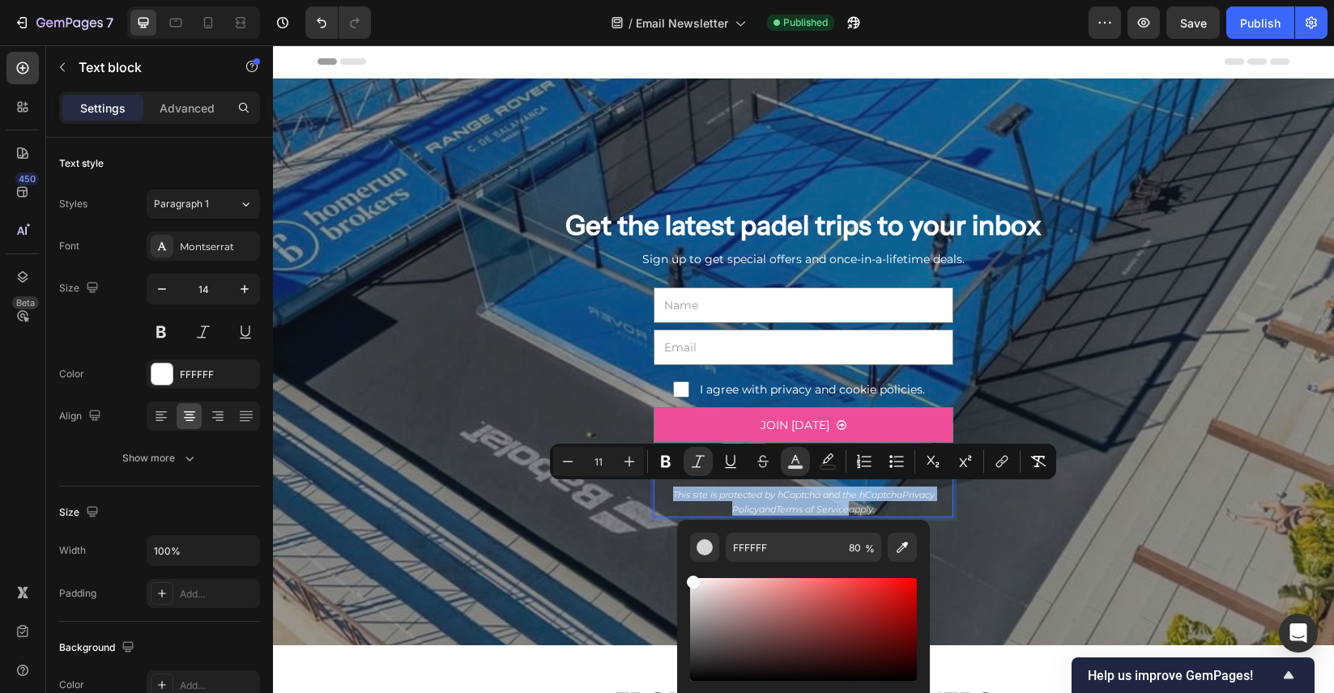
click at [692, 579] on div "Editor contextual toolbar" at bounding box center [693, 582] width 13 height 13
click at [691, 573] on div "Editor contextual toolbar" at bounding box center [803, 644] width 227 height 164
drag, startPoint x: 692, startPoint y: 580, endPoint x: 678, endPoint y: 563, distance: 21.9
click at [678, 563] on div "FCFCFC 80 %" at bounding box center [803, 623] width 253 height 206
type input "FFFFFF"
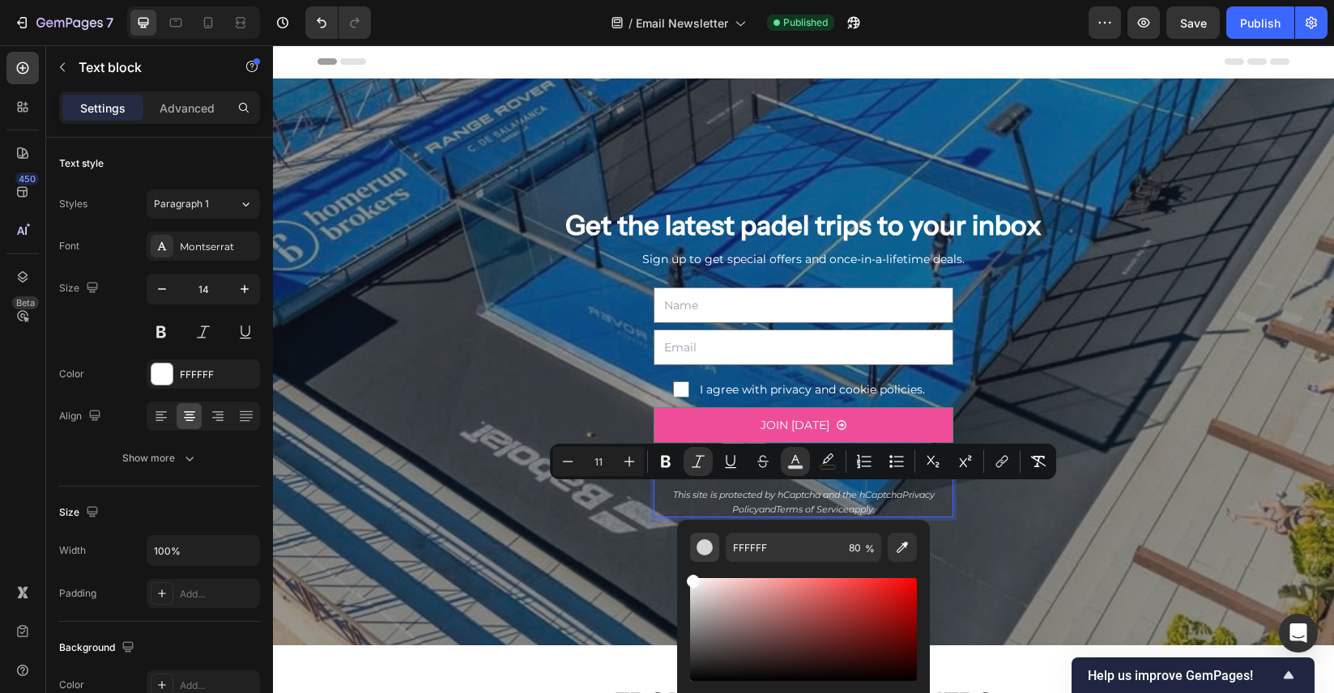
click at [692, 558] on button "Editor contextual toolbar" at bounding box center [704, 547] width 29 height 29
click at [994, 522] on div "Overlay" at bounding box center [803, 362] width 1061 height 567
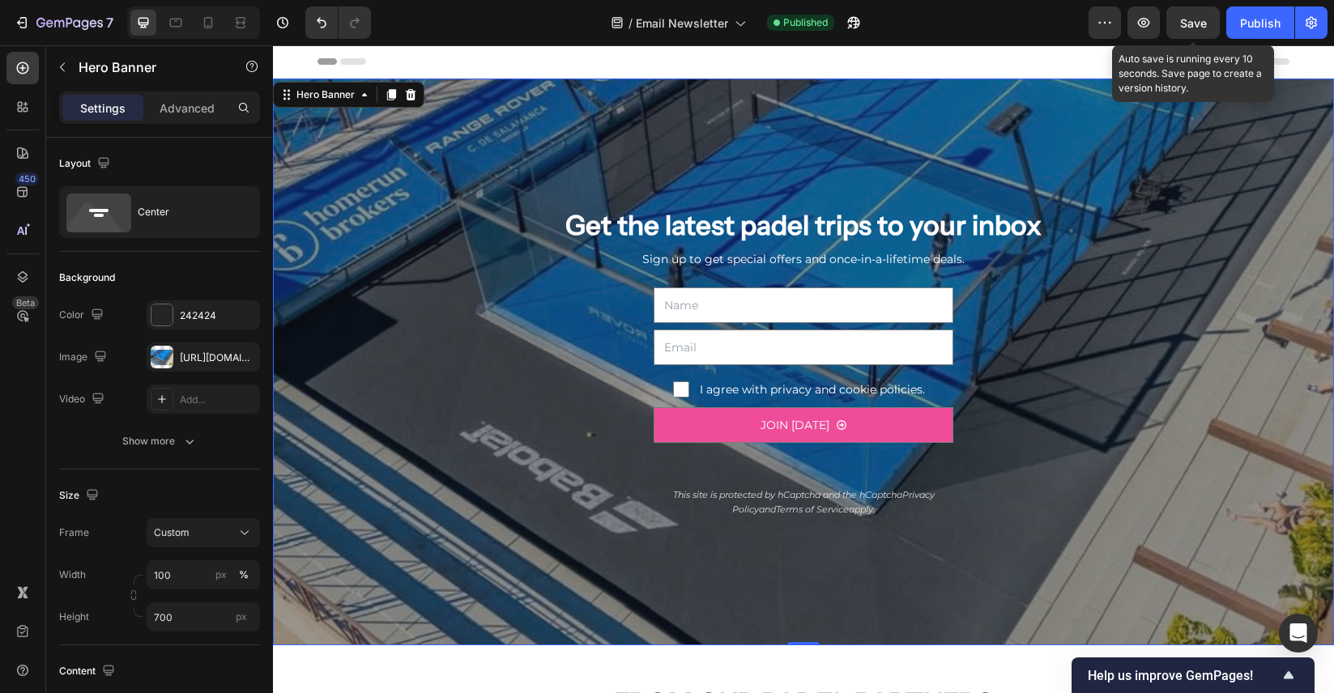
click at [1190, 22] on span "Save" at bounding box center [1193, 23] width 27 height 14
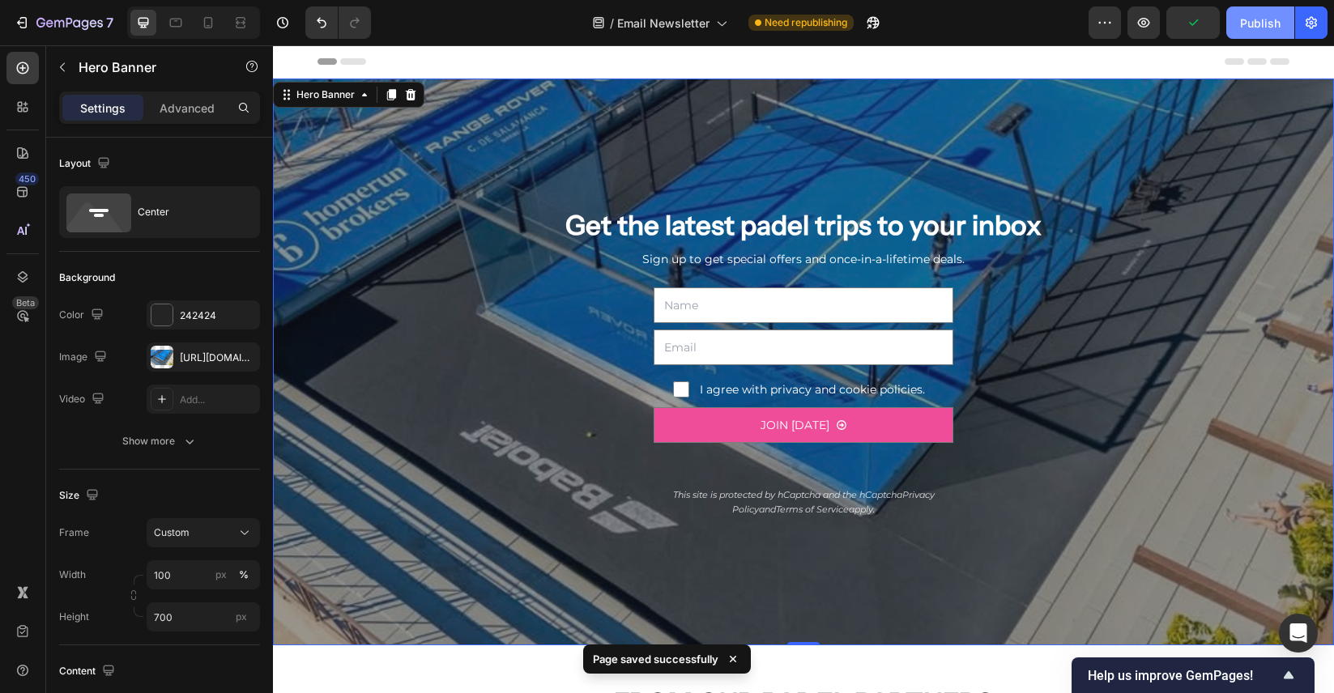
click at [1250, 26] on div "Publish" at bounding box center [1260, 23] width 40 height 17
